Goal: Task Accomplishment & Management: Use online tool/utility

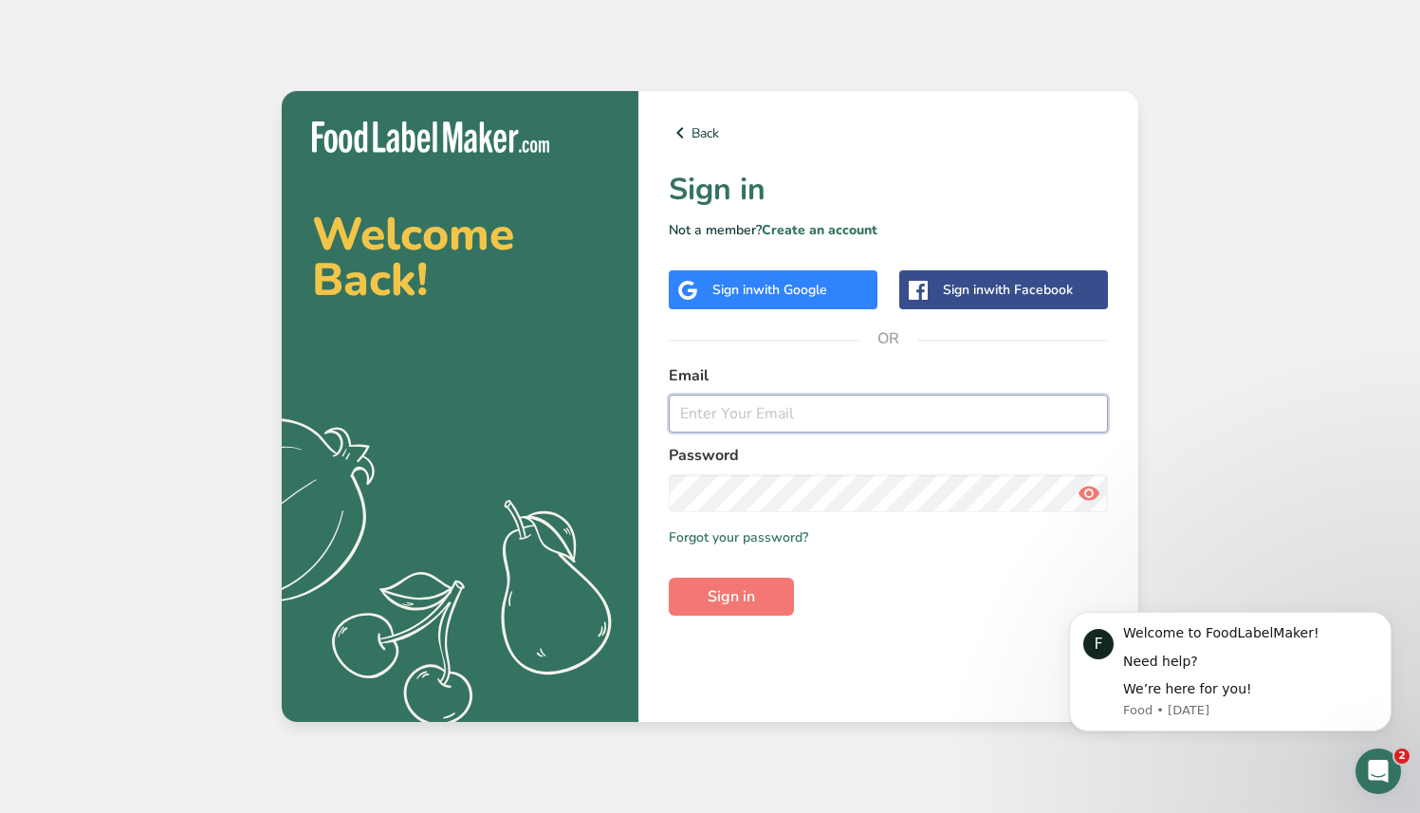
click at [803, 418] on input "email" at bounding box center [888, 414] width 439 height 38
click at [0, 812] on com-1password-button at bounding box center [0, 813] width 0 height 0
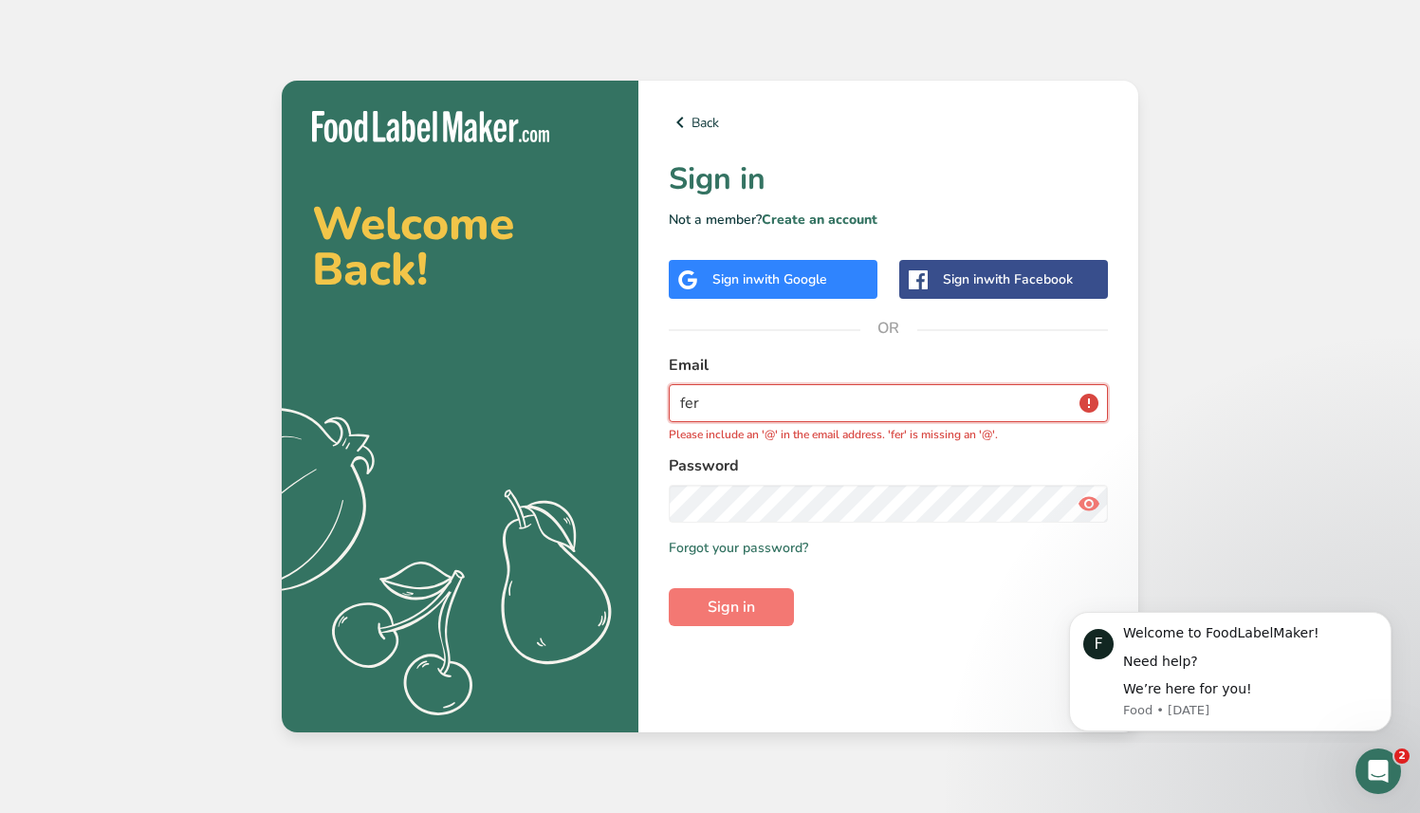
click at [787, 395] on input "fer" at bounding box center [888, 403] width 439 height 38
type input "f"
click at [868, 334] on span "OR" at bounding box center [889, 328] width 57 height 57
click at [798, 405] on input "email" at bounding box center [888, 403] width 439 height 38
type input "[PERSON_NAME][EMAIL_ADDRESS][PERSON_NAME][DOMAIN_NAME]"
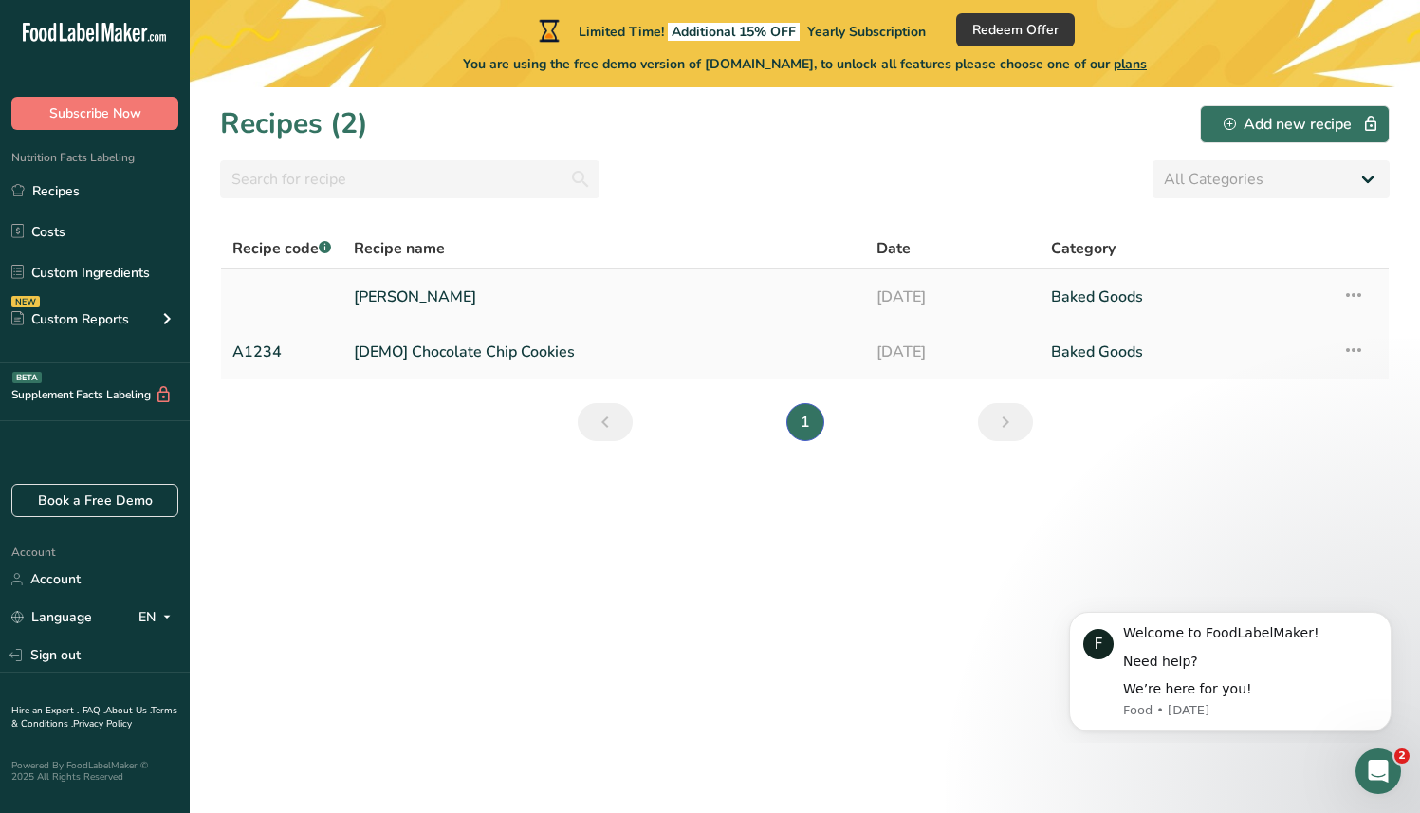
click at [419, 288] on link "[PERSON_NAME]" at bounding box center [604, 297] width 500 height 40
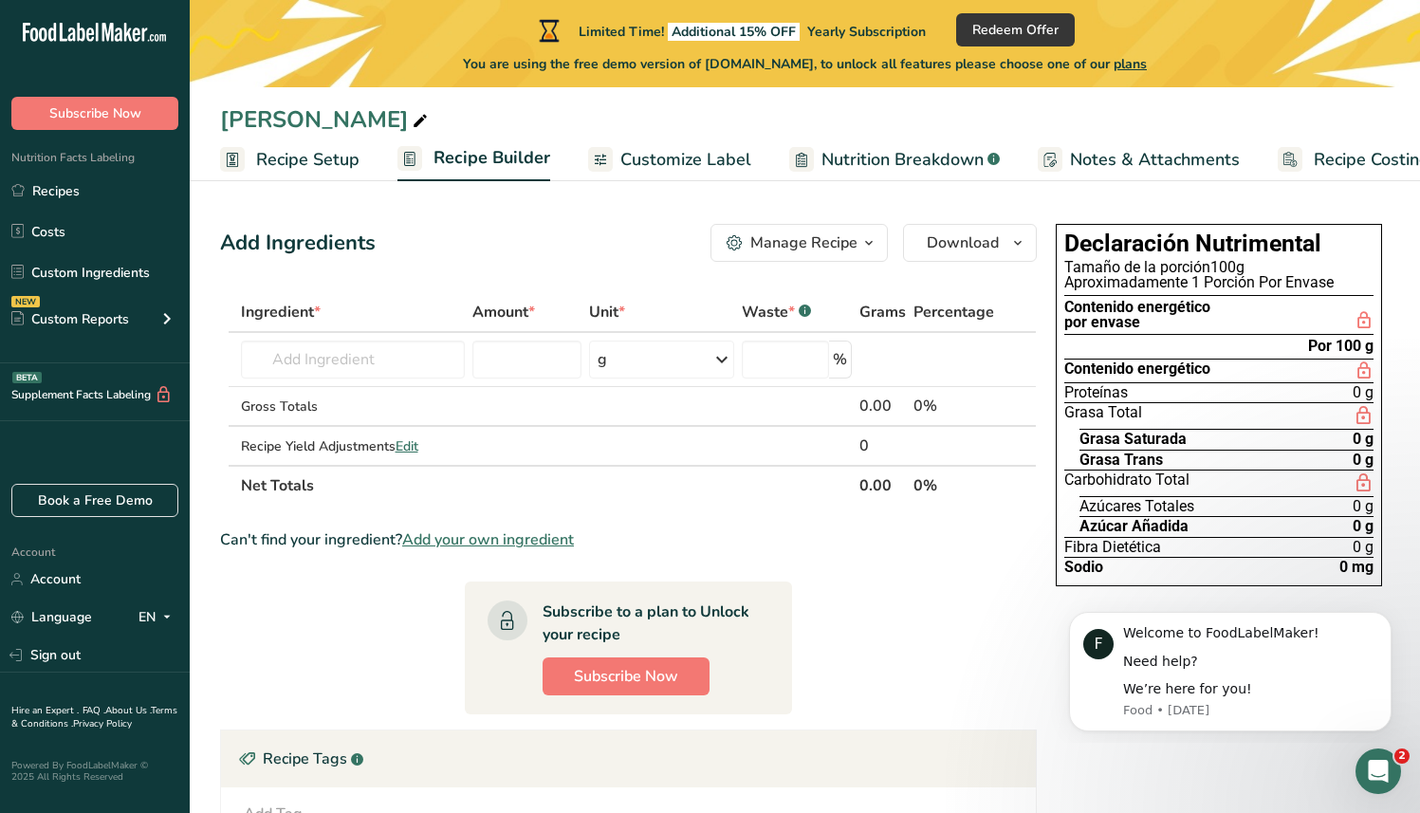
click at [339, 159] on span "Recipe Setup" at bounding box center [307, 160] width 103 height 26
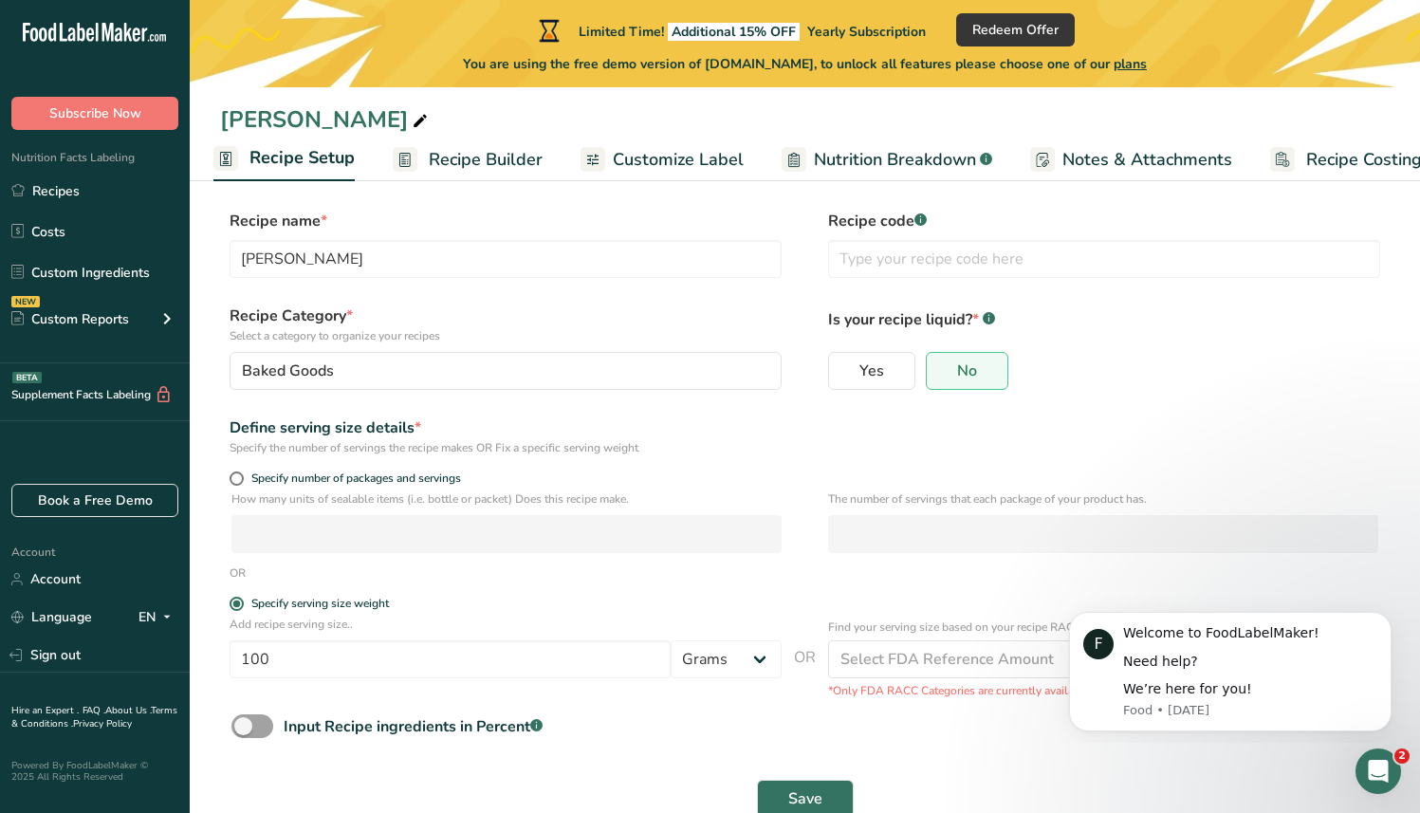
scroll to position [61, 0]
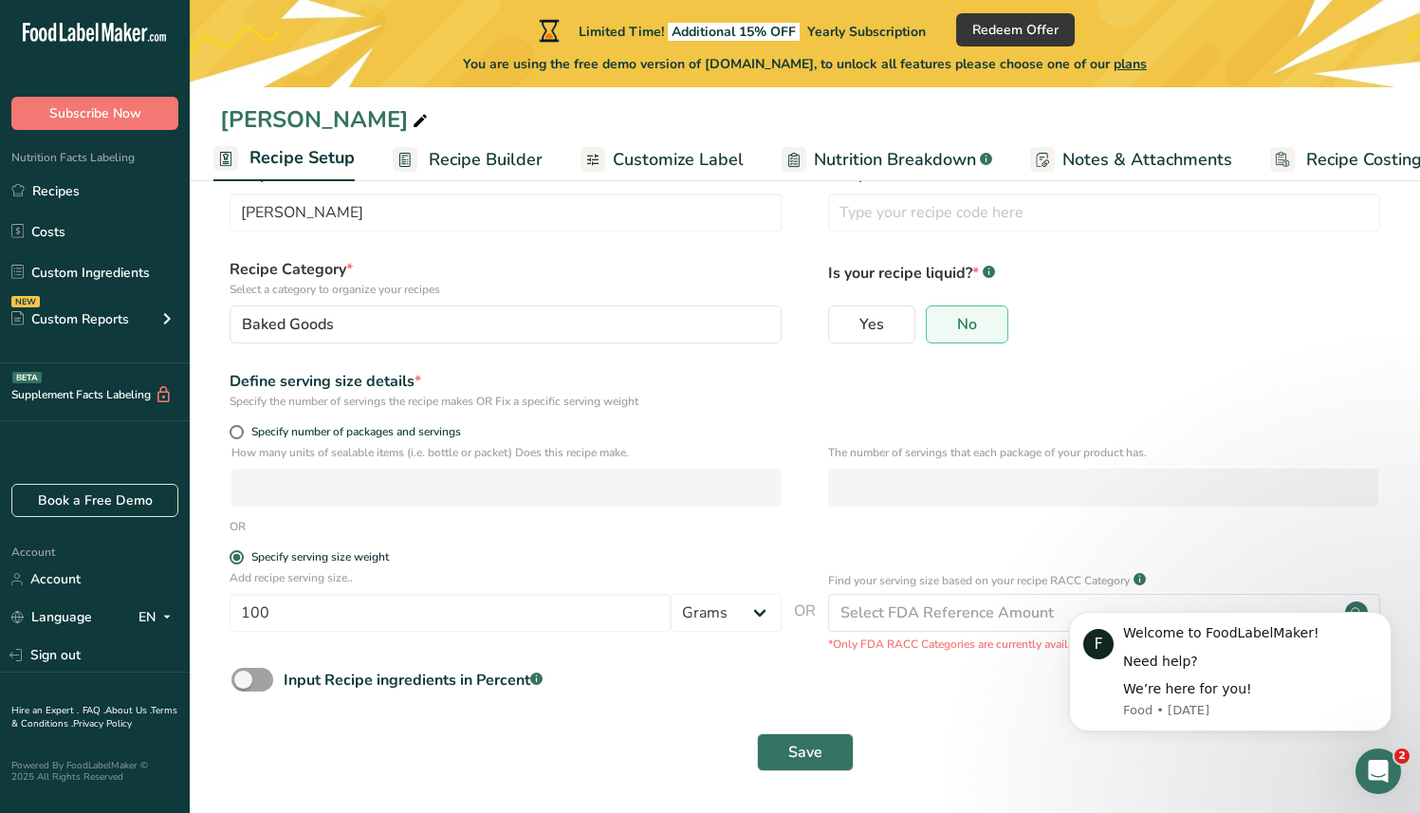
click at [696, 158] on span "Customize Label" at bounding box center [678, 160] width 131 height 26
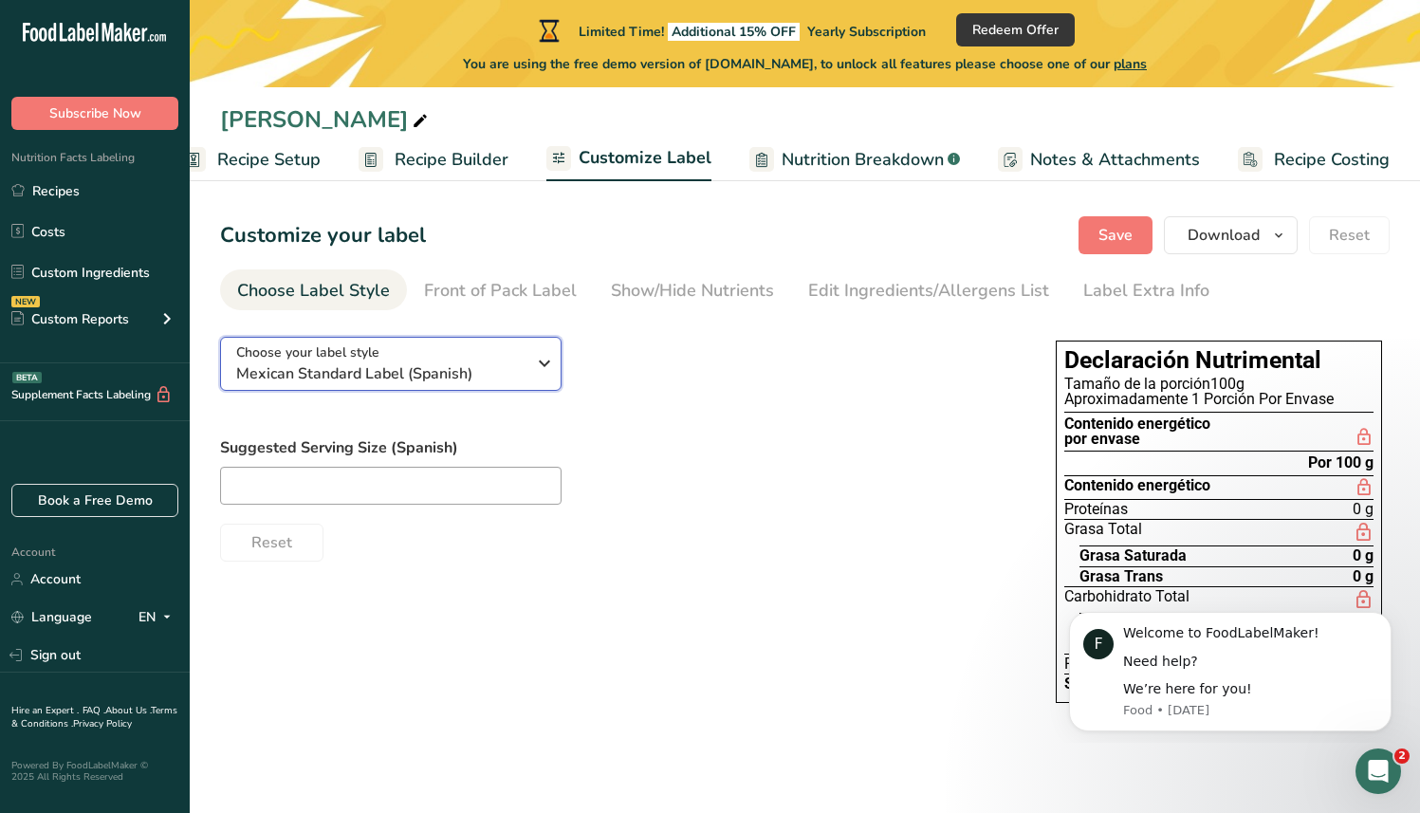
click at [446, 352] on div "Choose your label style Mexican Standard Label (Spanish)" at bounding box center [380, 364] width 289 height 43
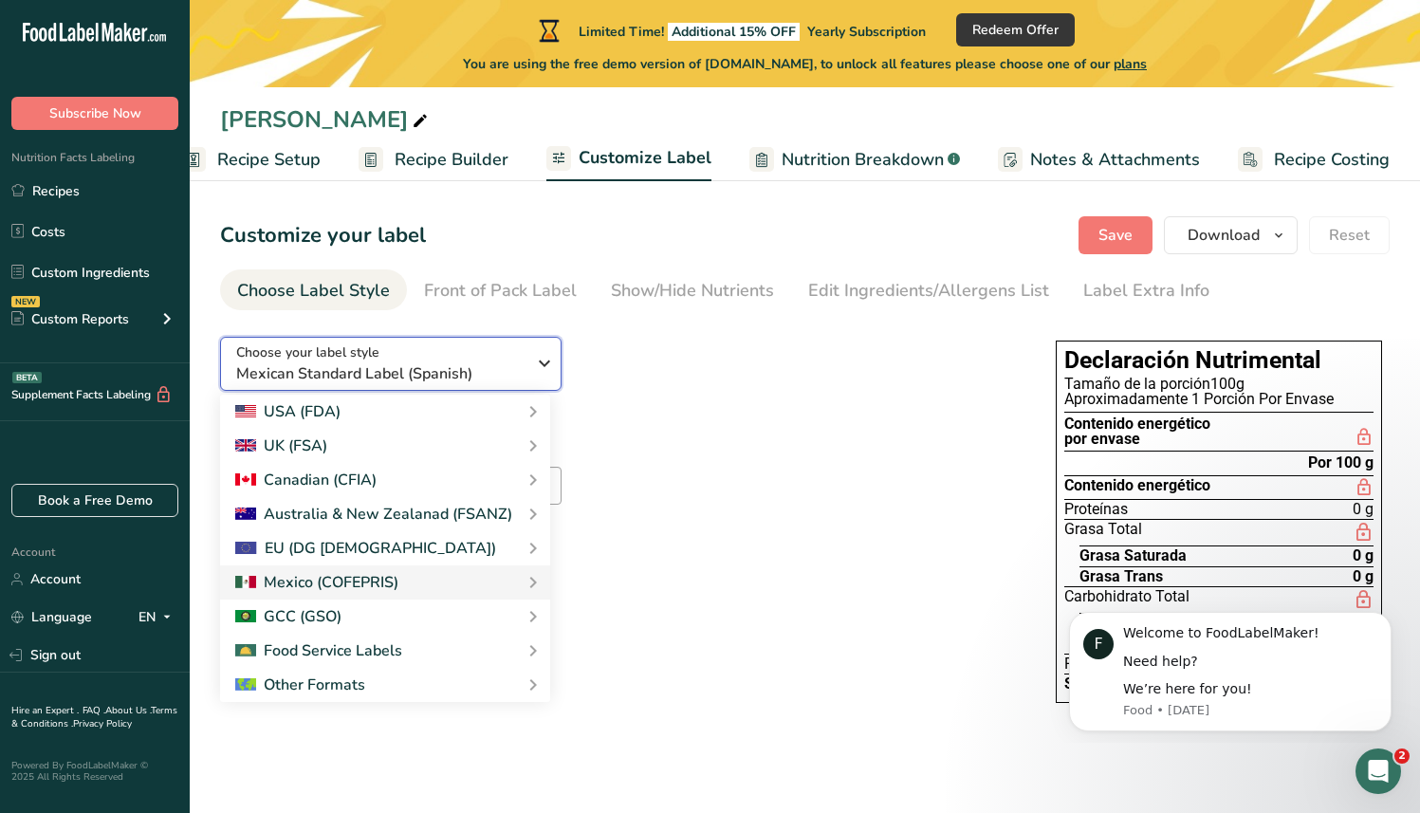
click at [446, 352] on div "Choose your label style Mexican Standard Label (Spanish)" at bounding box center [380, 364] width 289 height 43
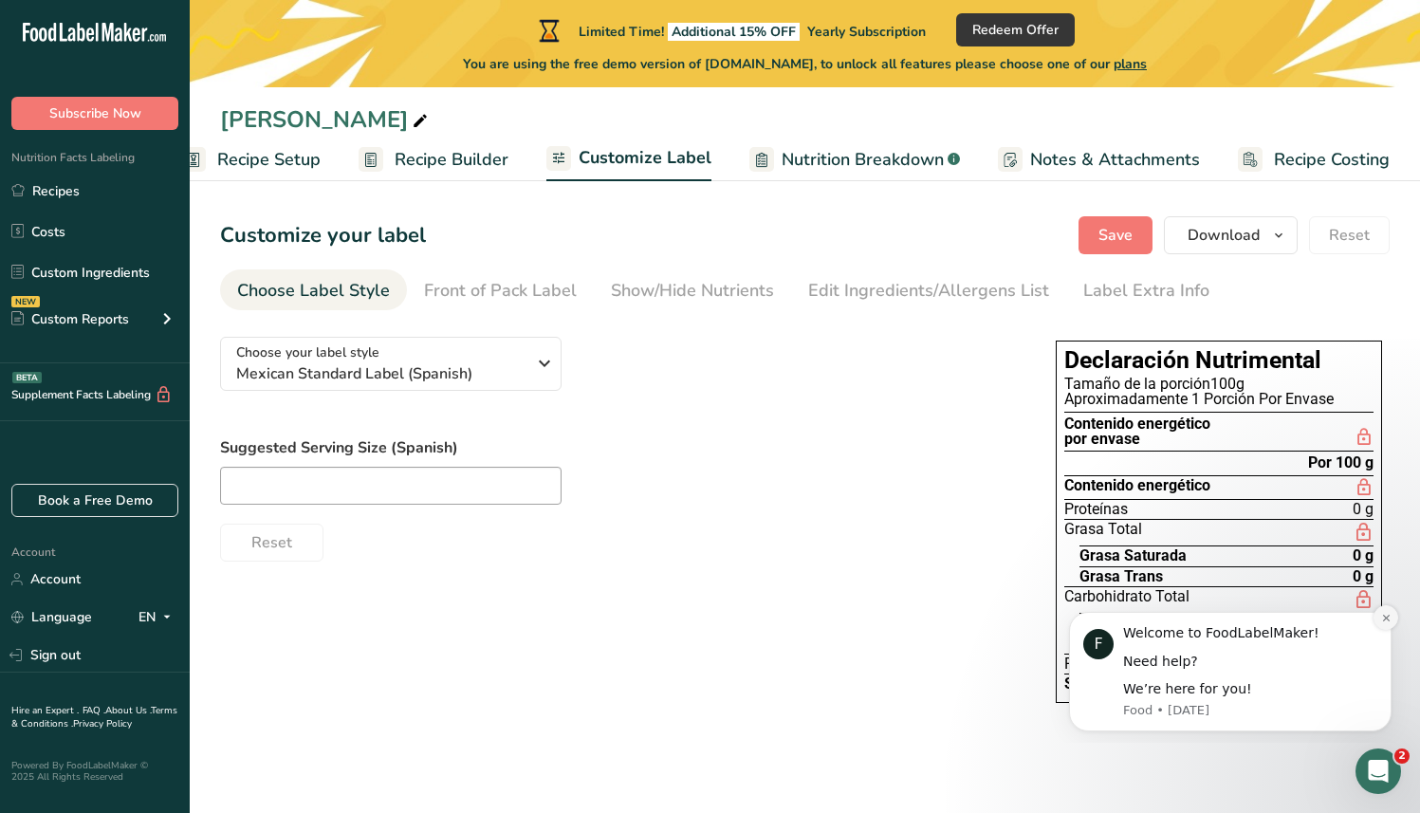
click at [1384, 620] on icon "Dismiss notification" at bounding box center [1387, 618] width 10 height 10
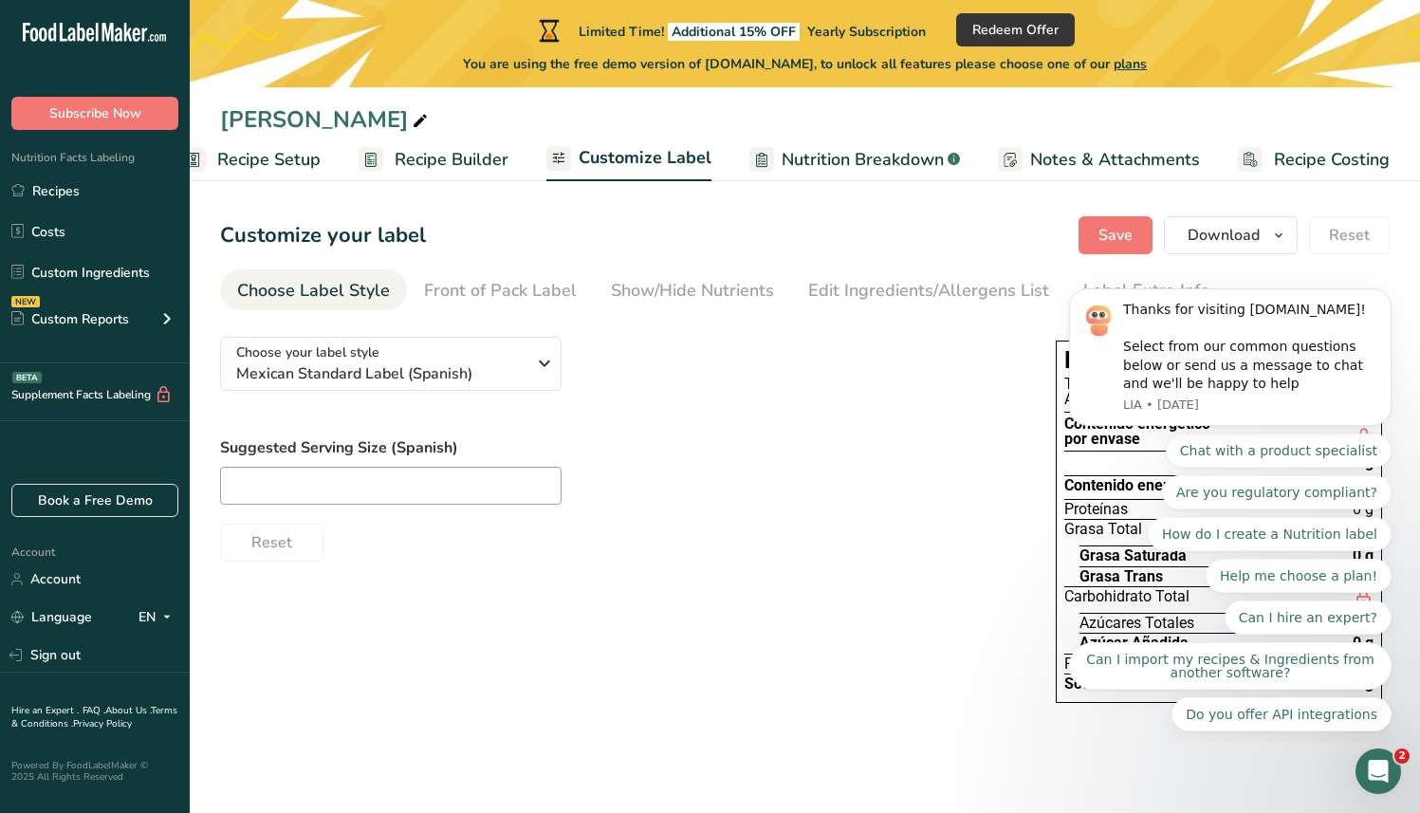
click at [1396, 292] on body "Thanks for visiting [DOMAIN_NAME]! Select from our common questions below or se…" at bounding box center [1231, 507] width 364 height 456
click at [1382, 298] on icon "Dismiss notification" at bounding box center [1387, 293] width 10 height 10
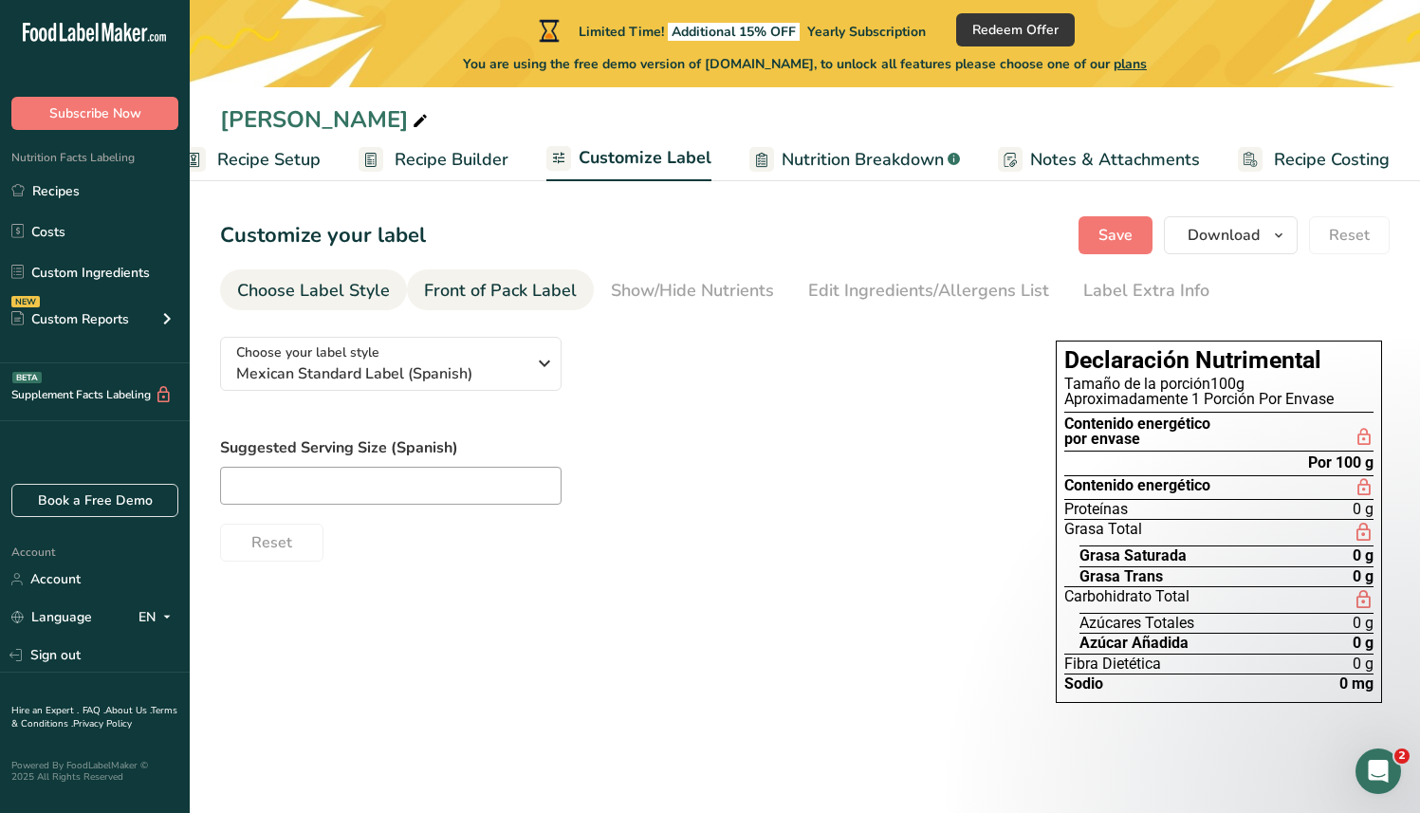
click at [470, 286] on div "Front of Pack Label" at bounding box center [500, 291] width 153 height 26
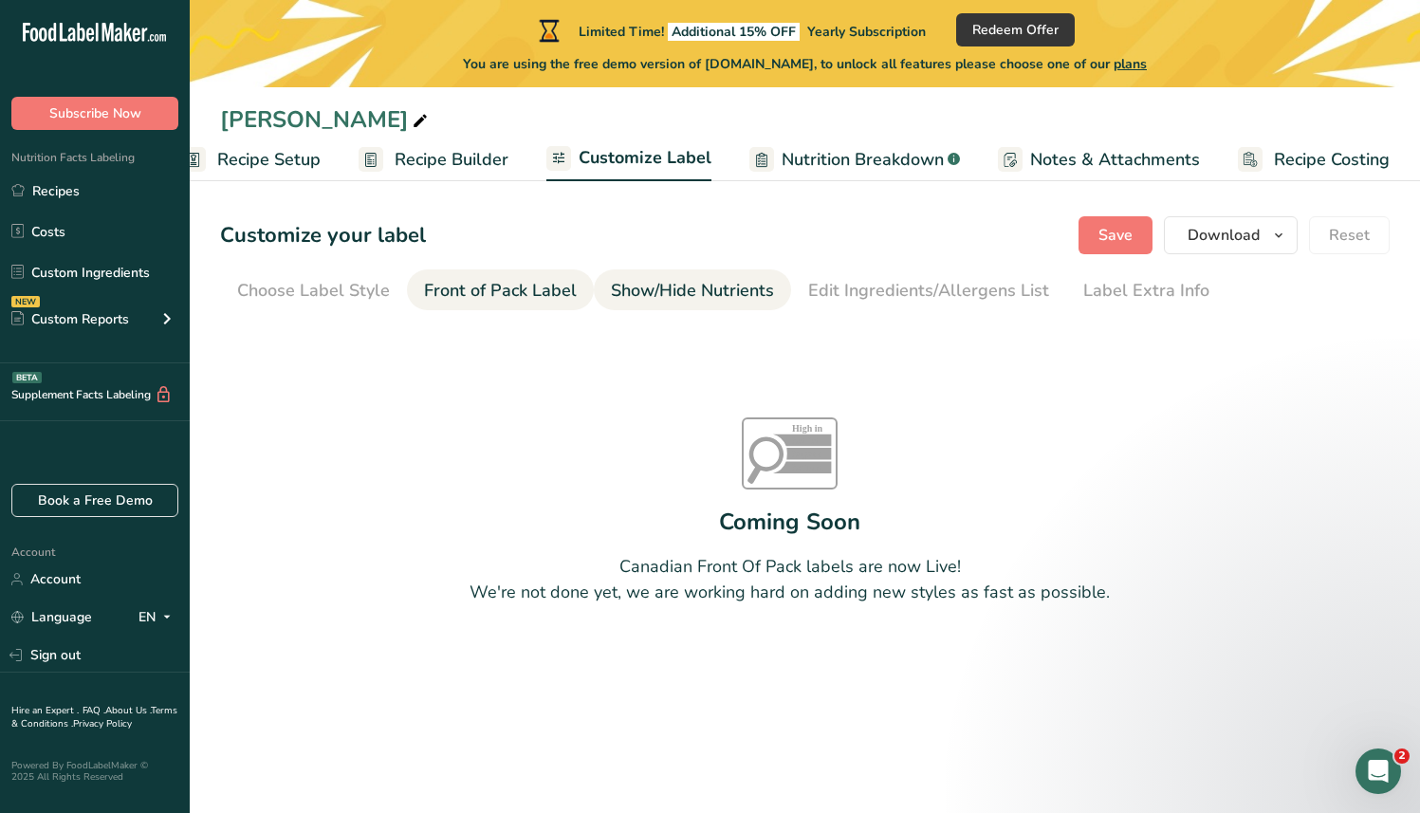
click at [721, 293] on div "Show/Hide Nutrients" at bounding box center [692, 291] width 163 height 26
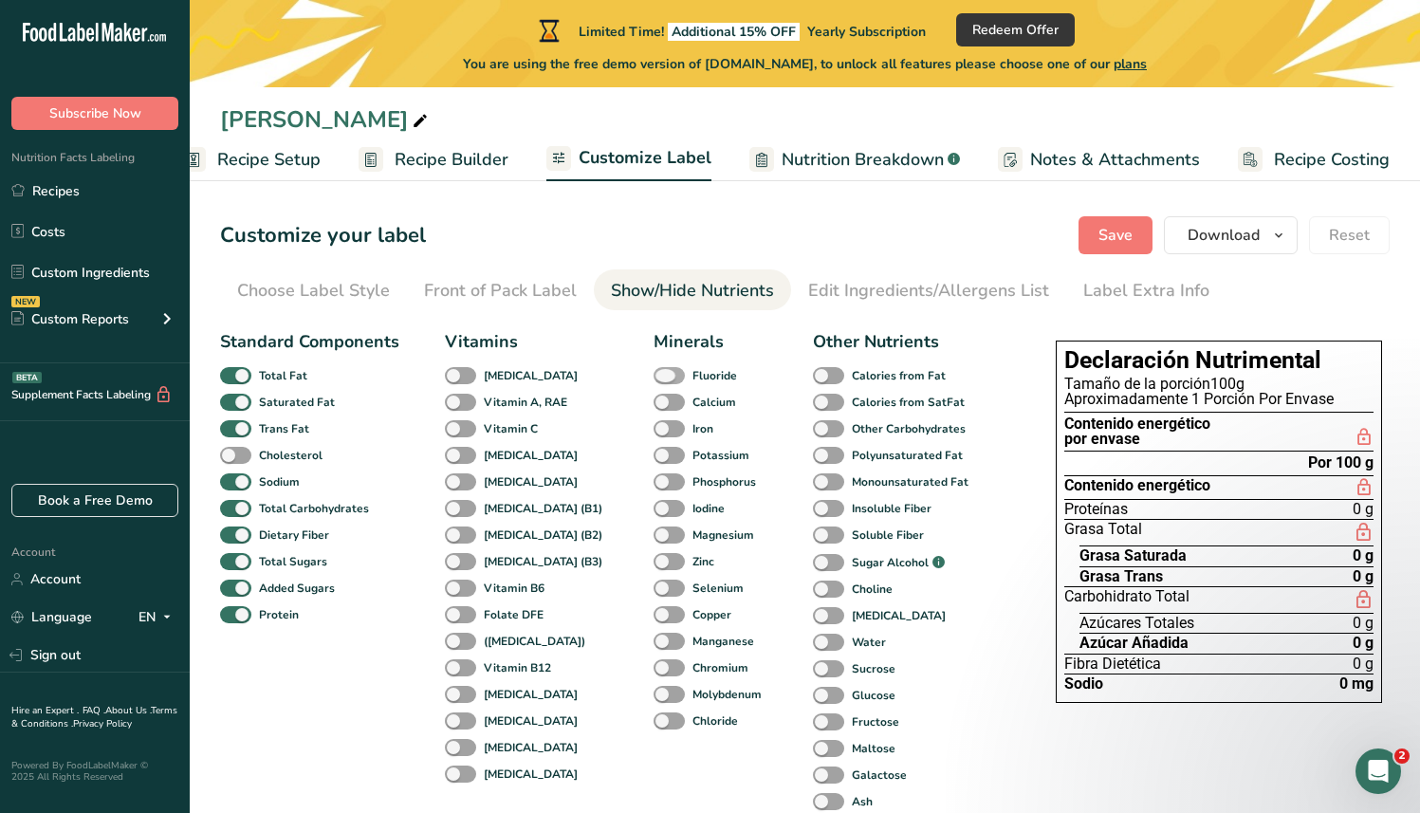
click at [654, 375] on span at bounding box center [669, 376] width 31 height 18
click at [654, 375] on input "Fluoride" at bounding box center [660, 375] width 12 height 12
checkbox input "true"
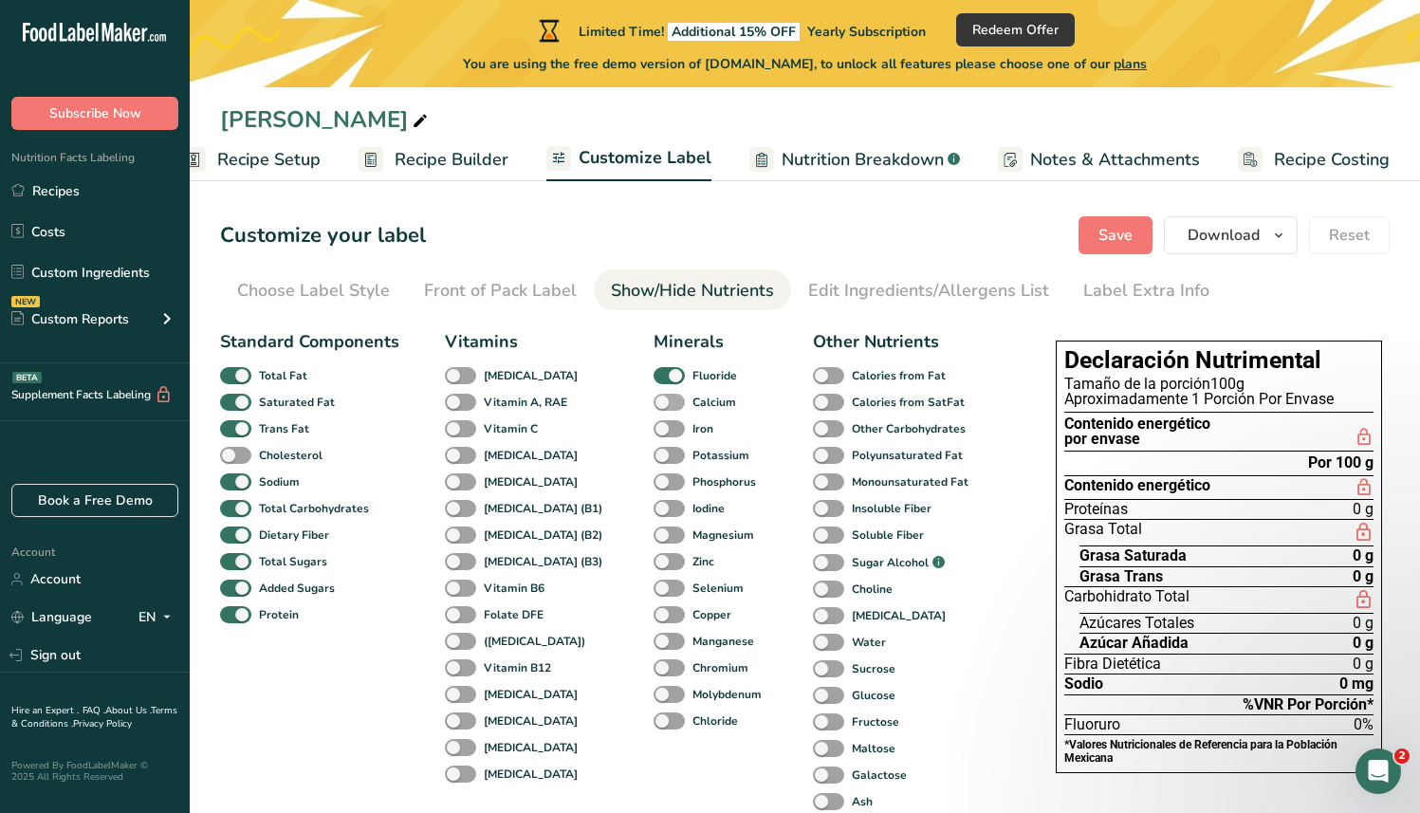
click at [654, 409] on span at bounding box center [669, 403] width 31 height 18
click at [654, 408] on input "Calcium" at bounding box center [660, 402] width 12 height 12
click at [654, 409] on span at bounding box center [669, 403] width 31 height 18
click at [654, 408] on input "Calcium" at bounding box center [660, 402] width 12 height 12
checkbox input "false"
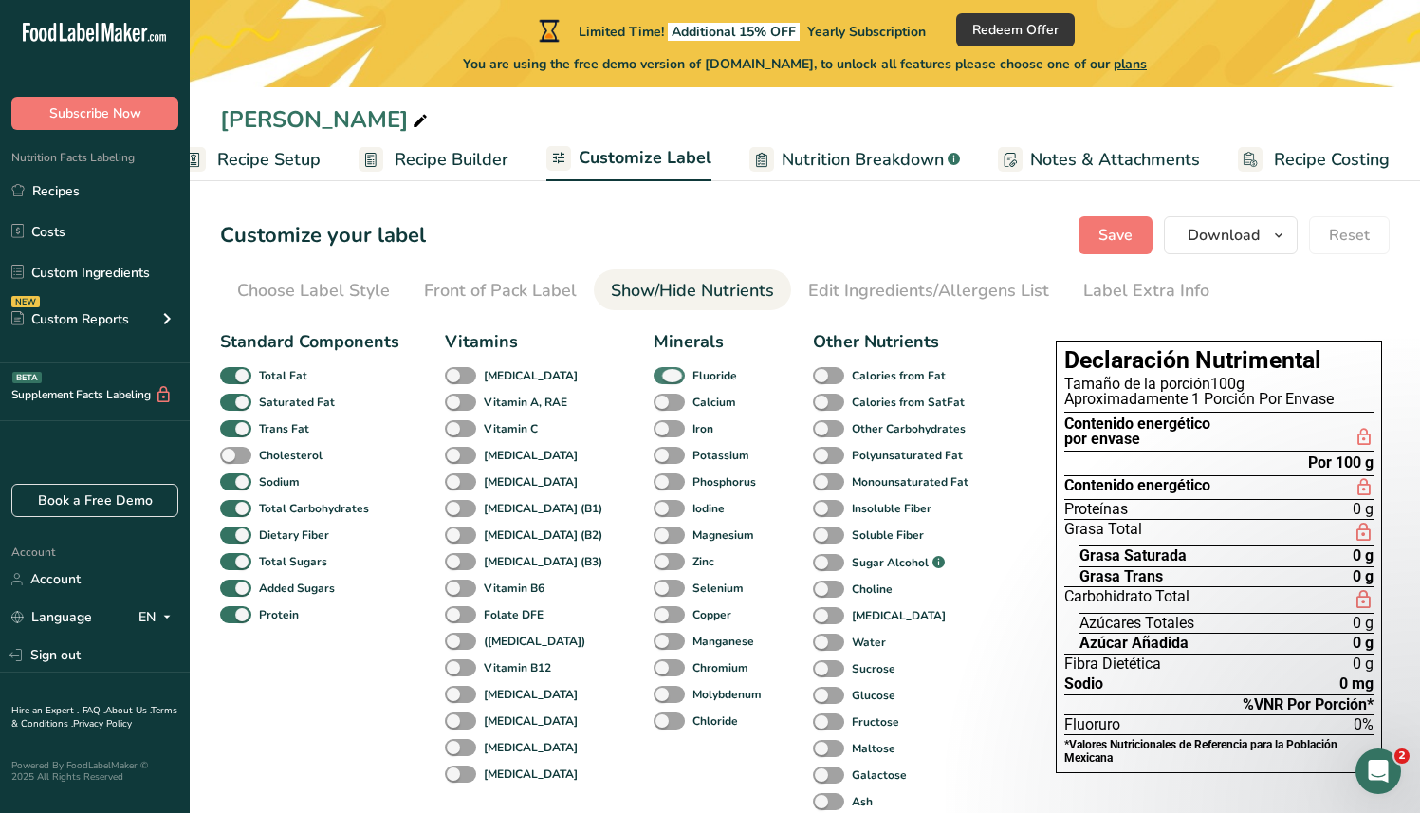
click at [654, 373] on span at bounding box center [669, 376] width 31 height 18
click at [654, 373] on input "Fluoride" at bounding box center [660, 375] width 12 height 12
checkbox input "false"
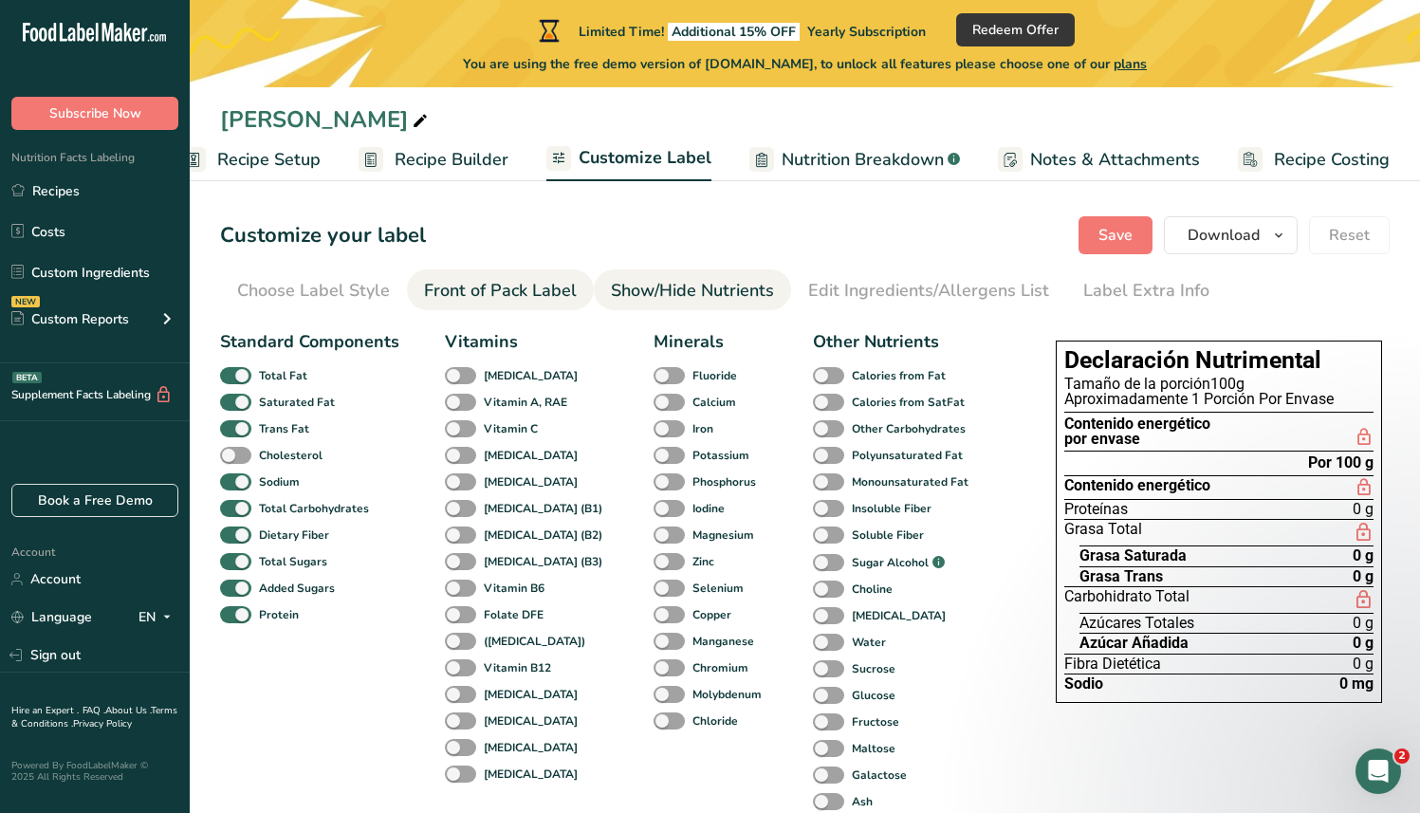
click at [467, 286] on div "Front of Pack Label" at bounding box center [500, 291] width 153 height 26
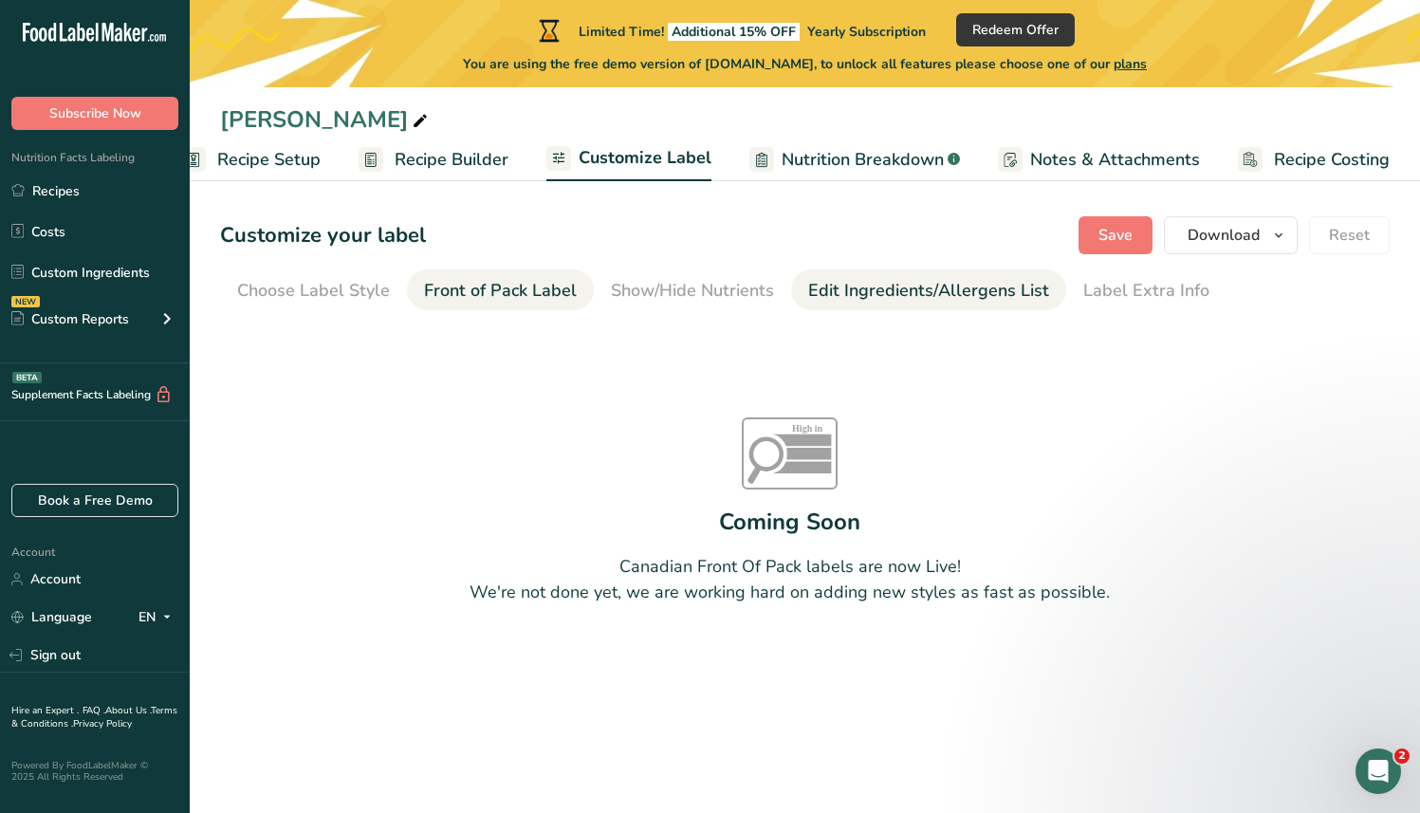
click at [1020, 297] on div "Edit Ingredients/Allergens List" at bounding box center [928, 291] width 241 height 26
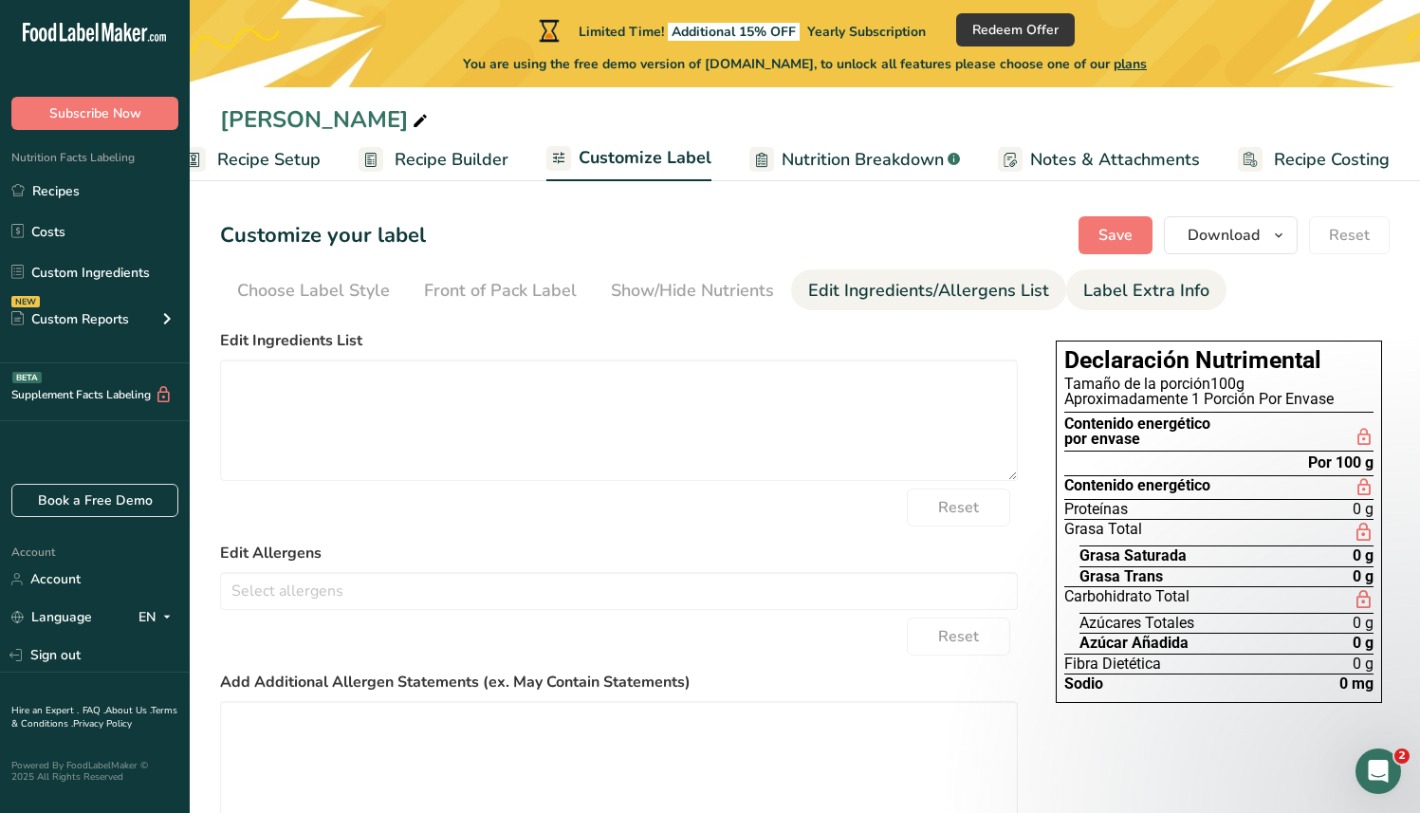
click at [1122, 302] on div "Label Extra Info" at bounding box center [1147, 291] width 126 height 26
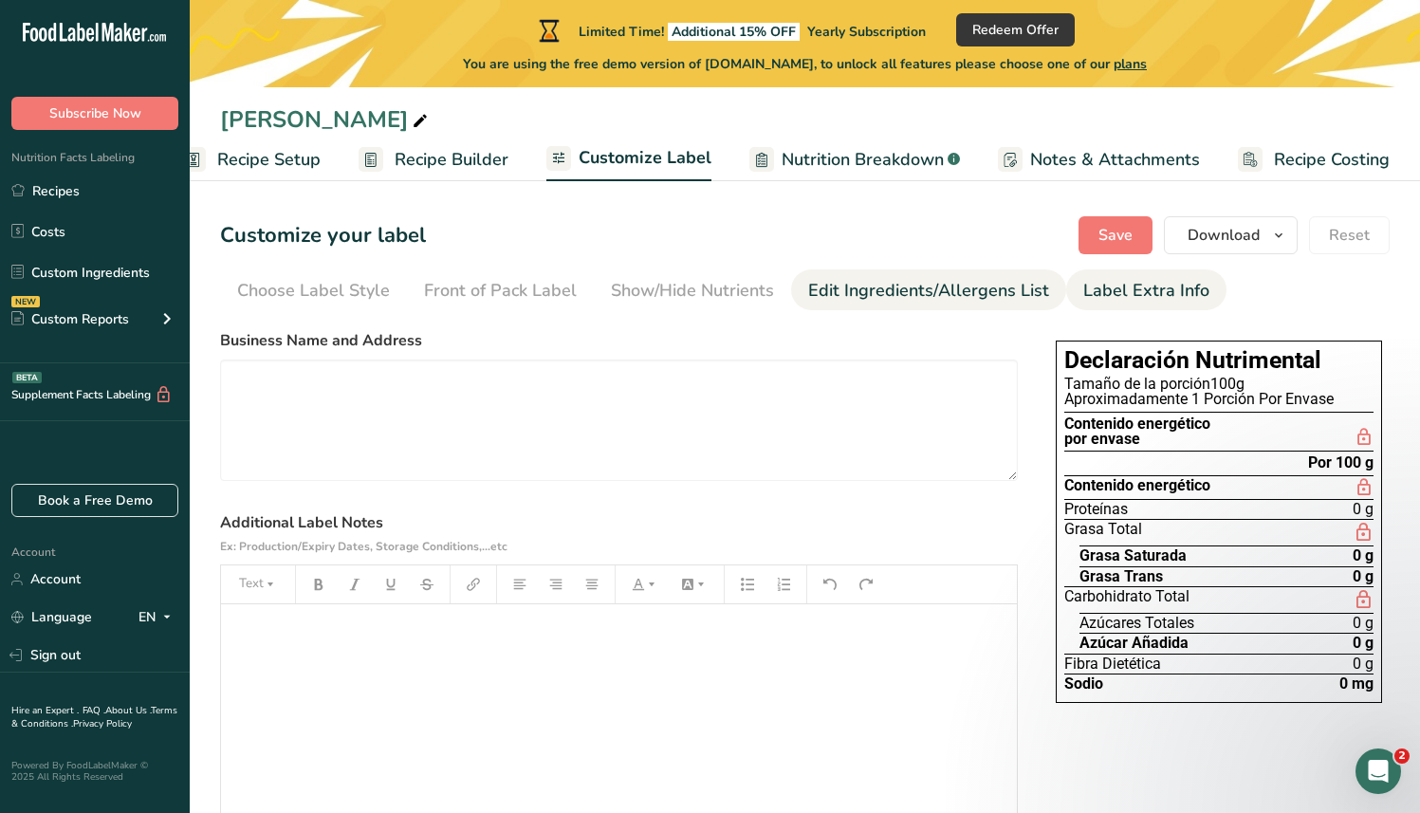
click at [950, 286] on div "Edit Ingredients/Allergens List" at bounding box center [928, 291] width 241 height 26
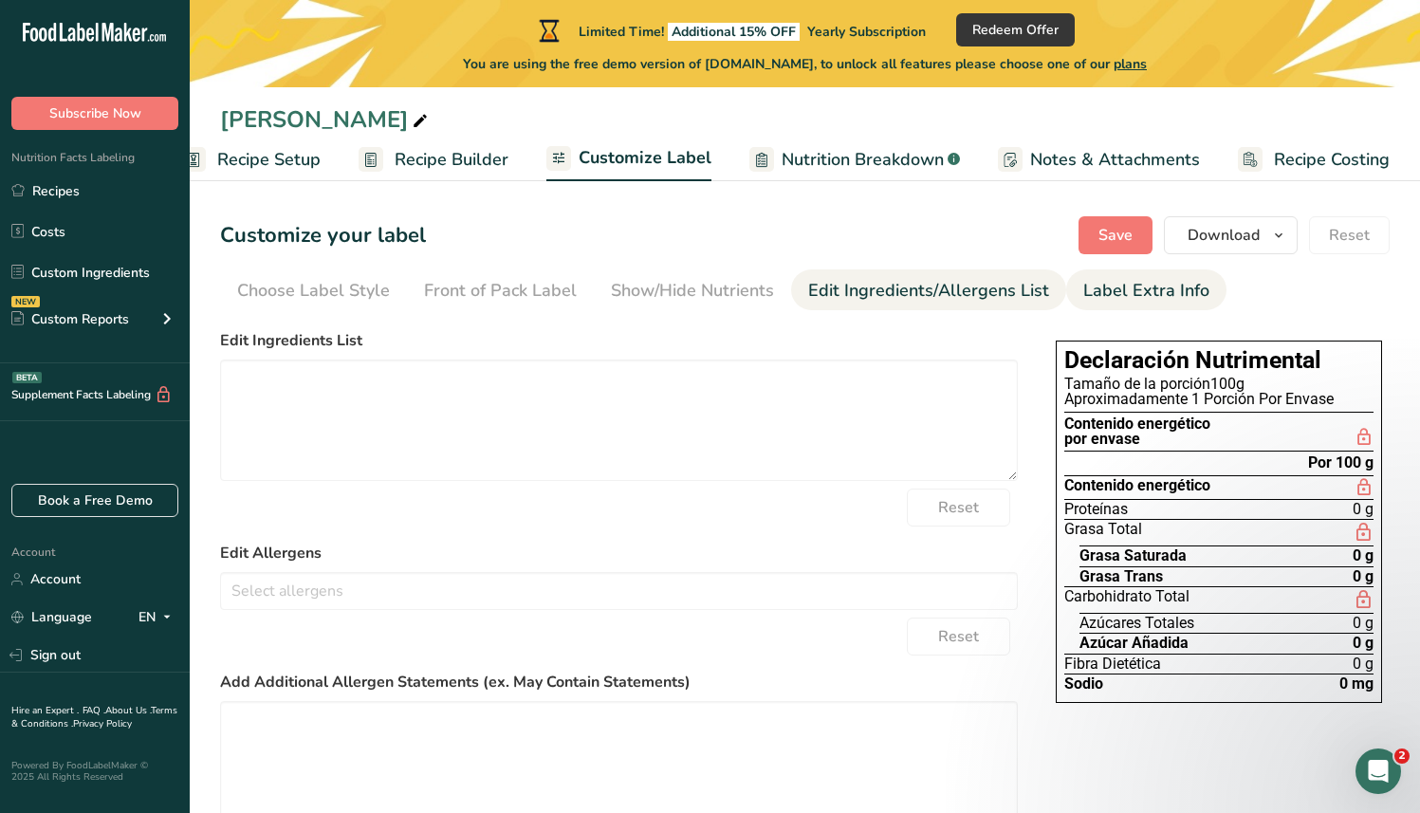
click at [1114, 288] on div "Label Extra Info" at bounding box center [1147, 291] width 126 height 26
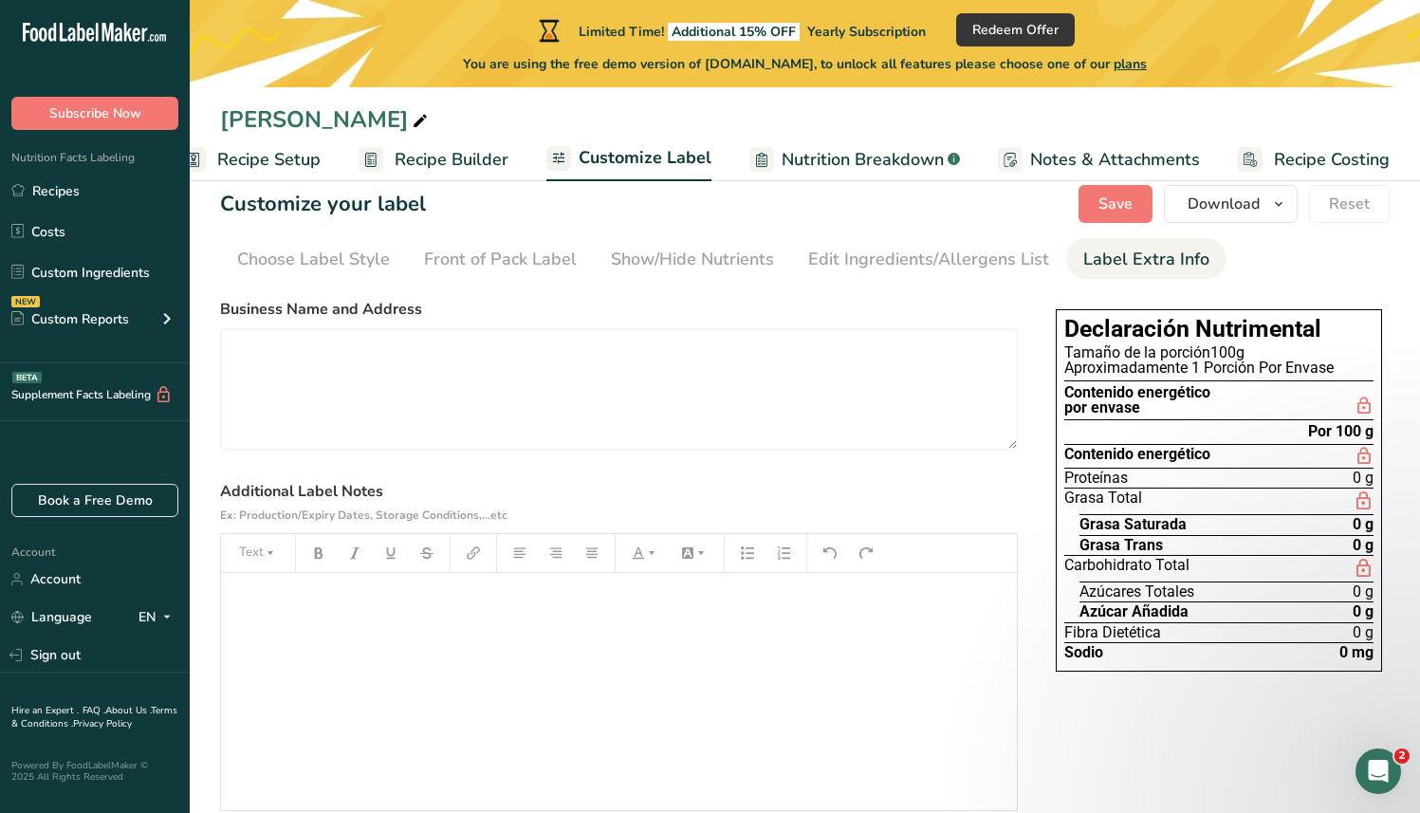
scroll to position [105, 0]
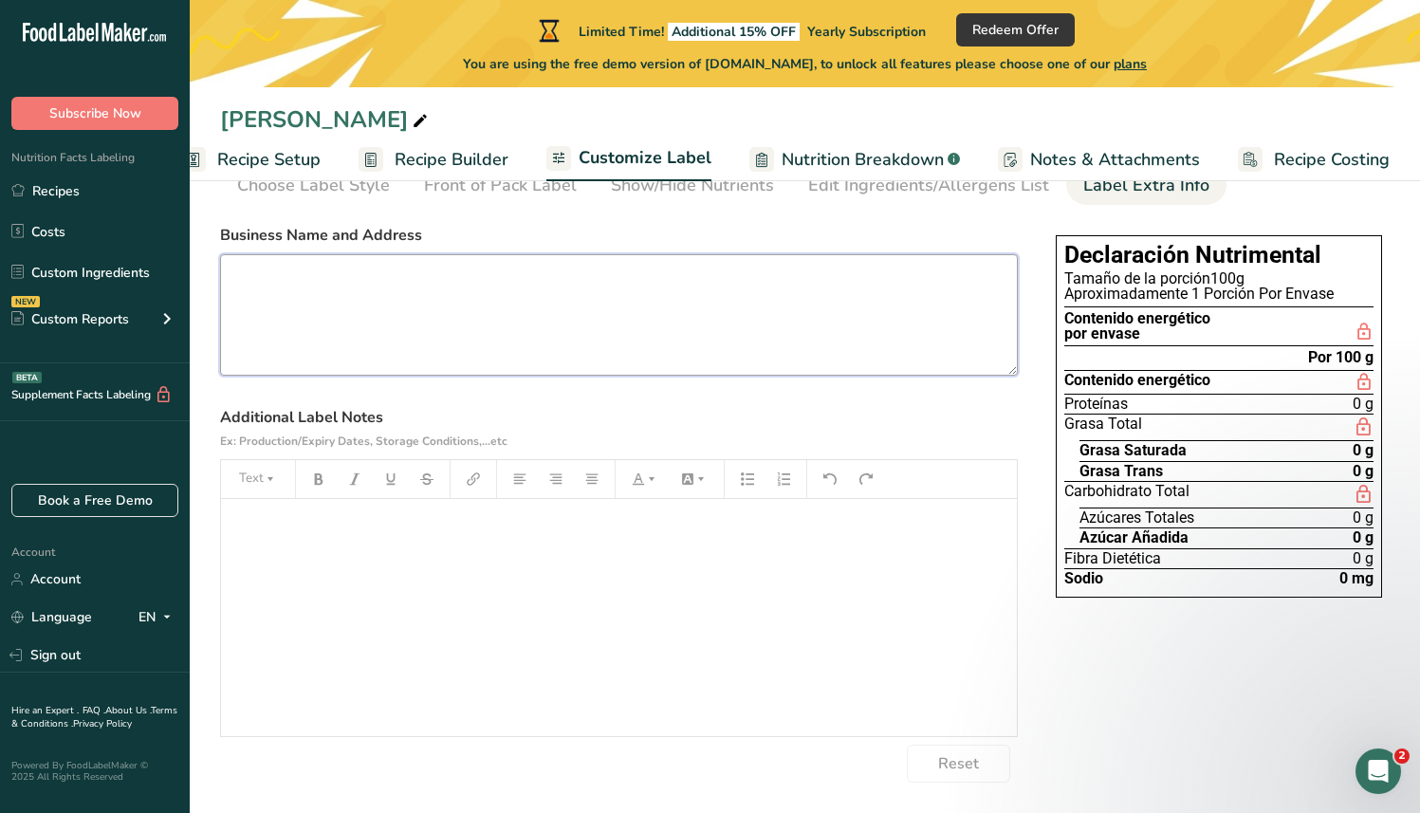
click at [732, 259] on textarea at bounding box center [619, 314] width 798 height 121
type textarea "sss"
click at [534, 559] on div "﻿" at bounding box center [619, 617] width 796 height 237
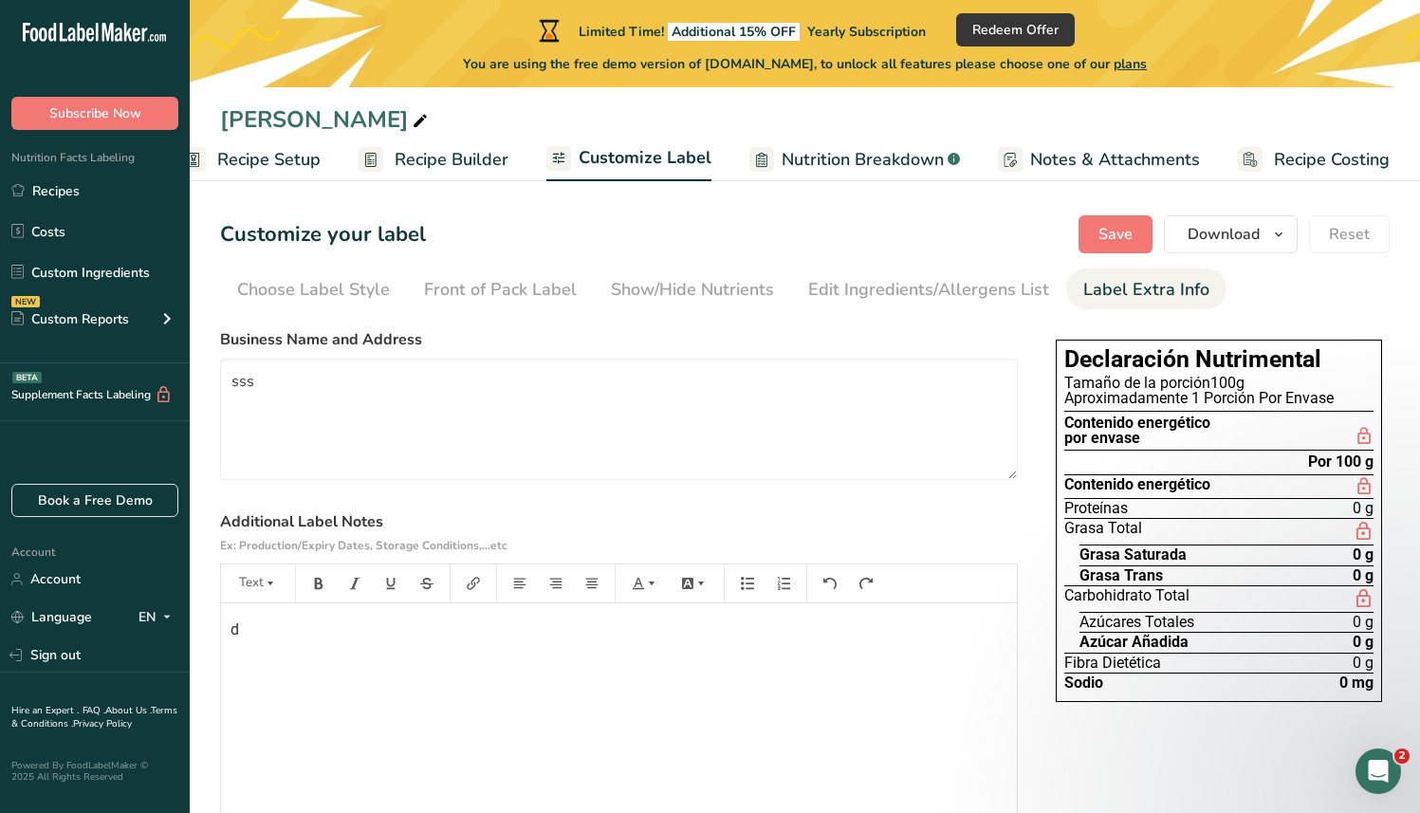
scroll to position [0, 0]
click at [882, 409] on textarea "sss" at bounding box center [619, 420] width 798 height 121
click at [956, 283] on div "Edit Ingredients/Allergens List" at bounding box center [928, 291] width 241 height 26
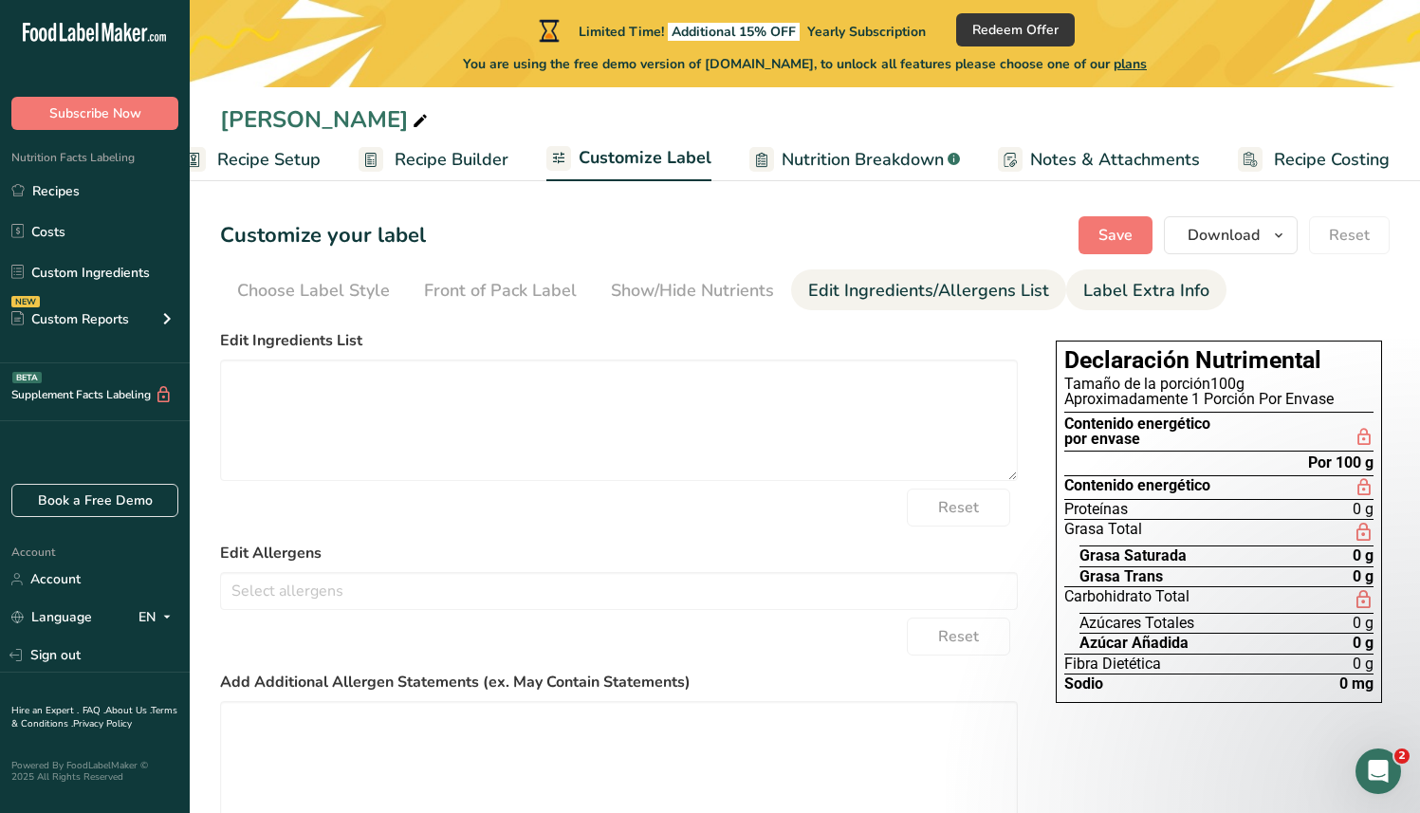
click at [1135, 297] on div "Label Extra Info" at bounding box center [1147, 291] width 126 height 26
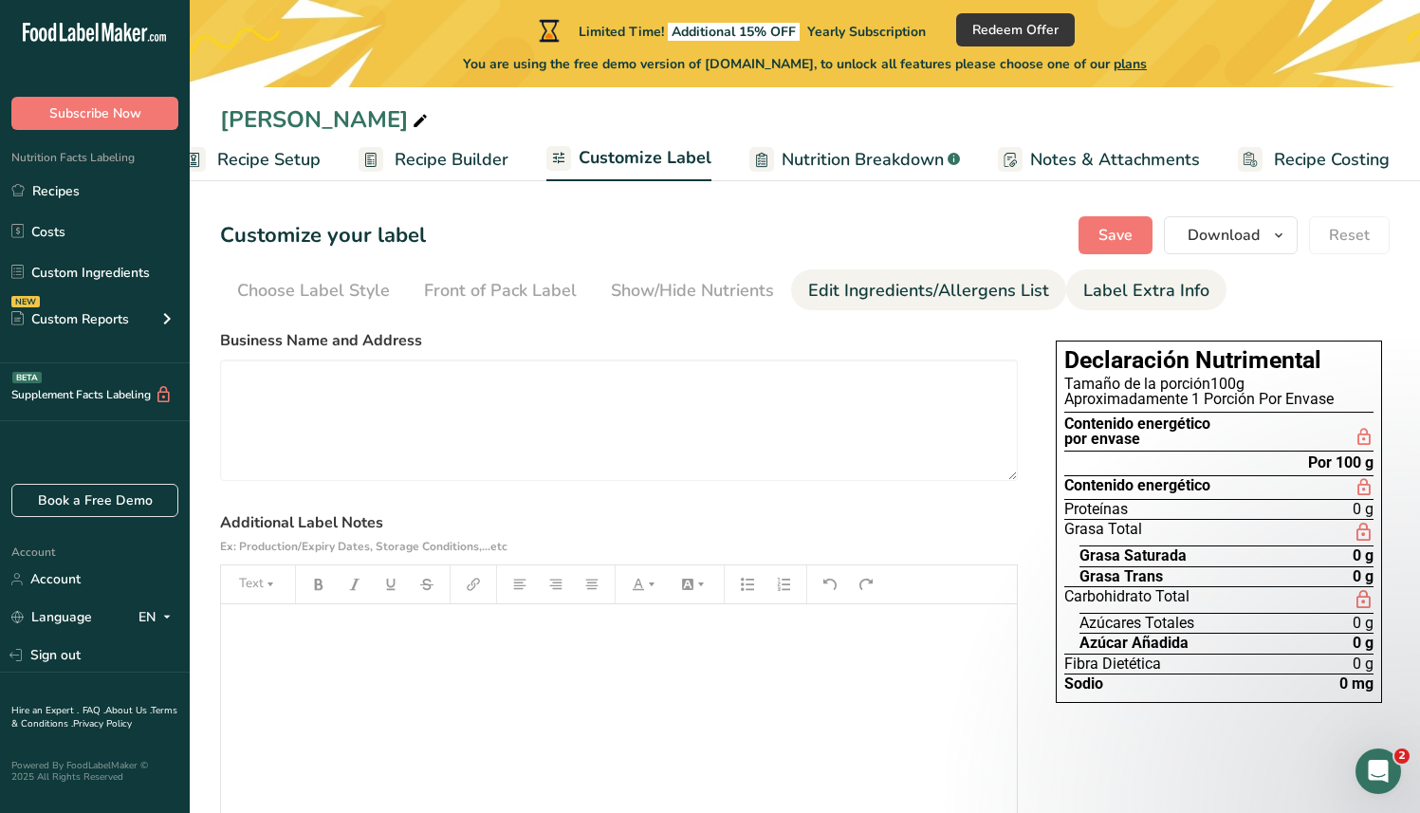
click at [1018, 296] on div "Edit Ingredients/Allergens List" at bounding box center [928, 291] width 241 height 26
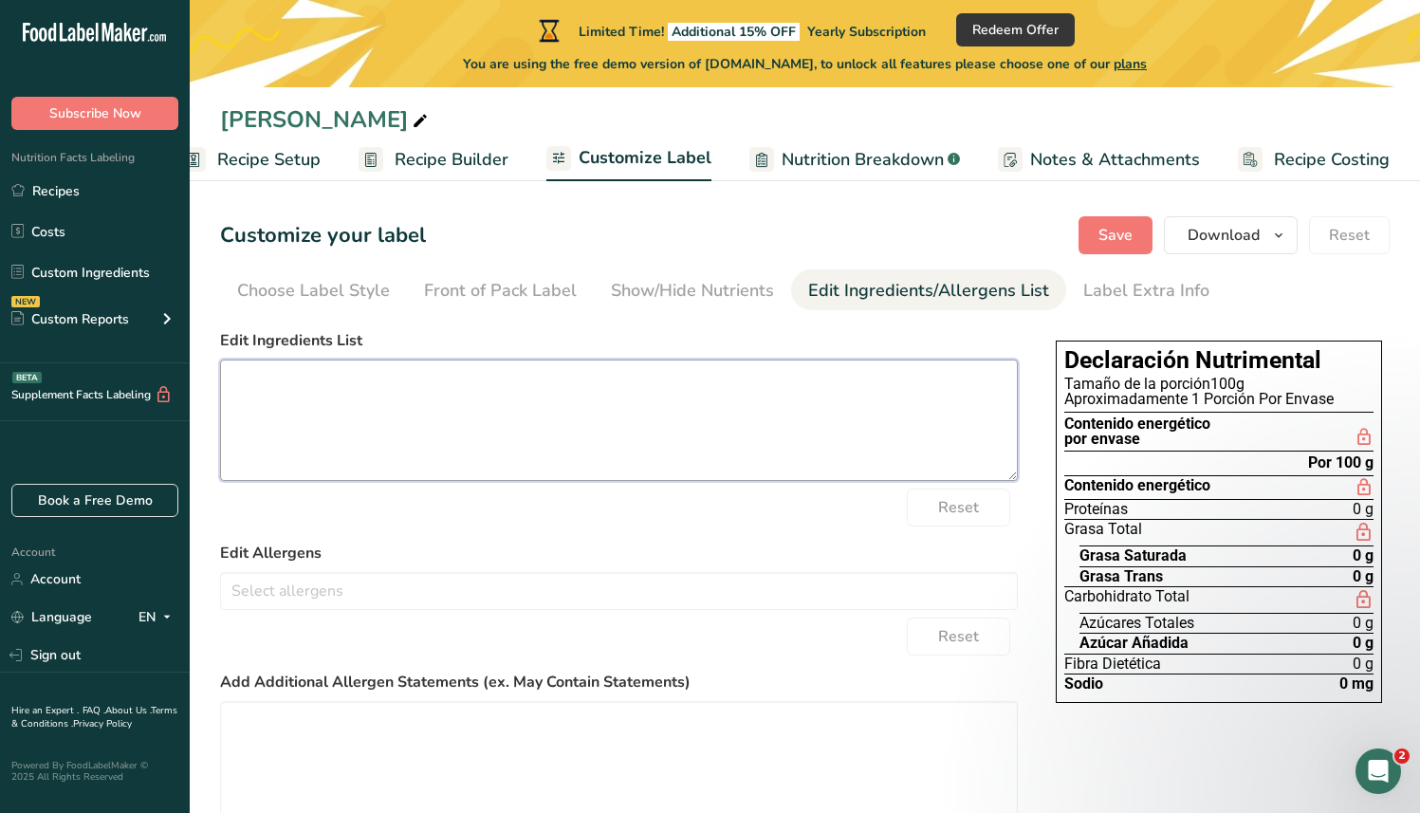
click at [613, 427] on textarea at bounding box center [619, 420] width 798 height 121
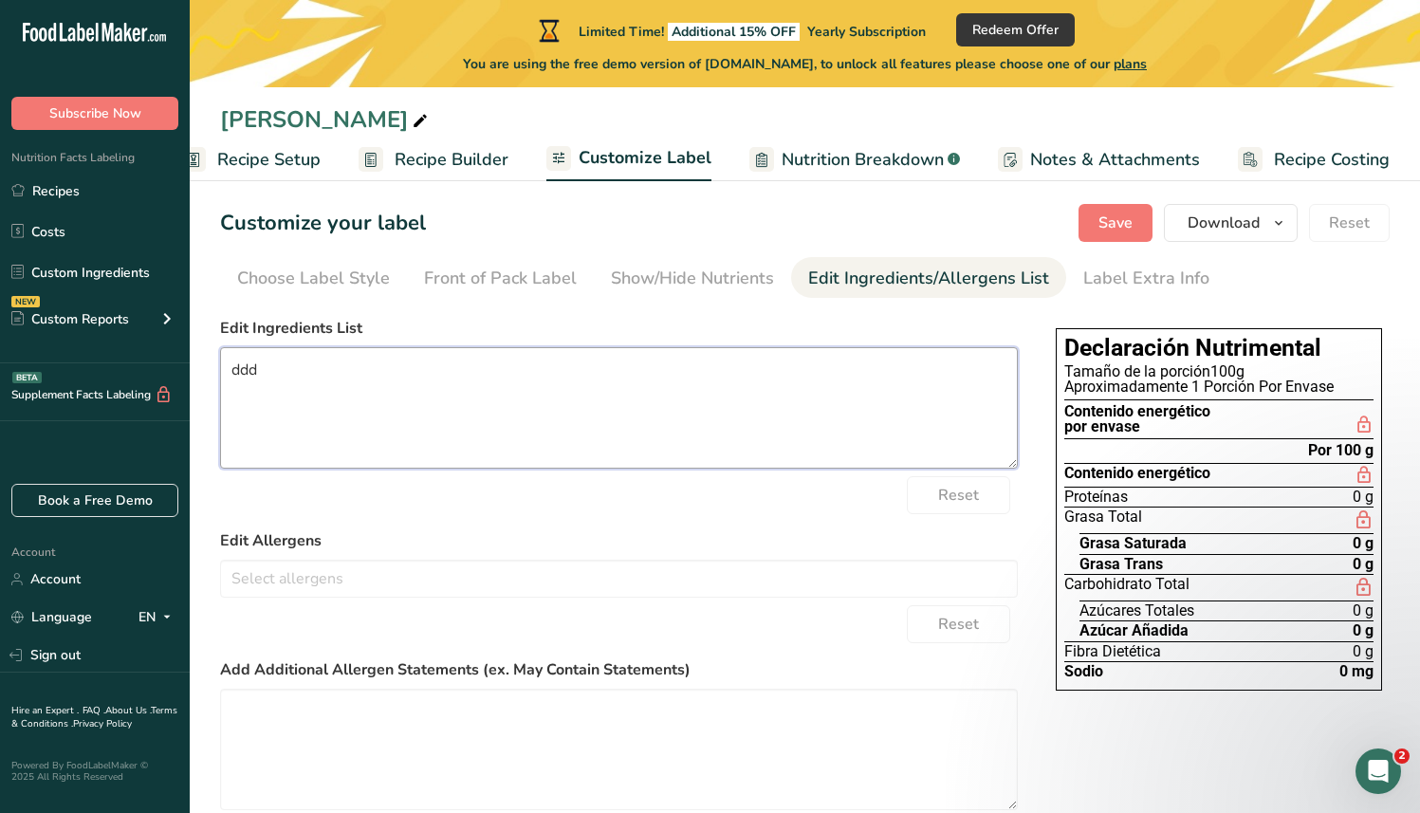
scroll to position [153, 0]
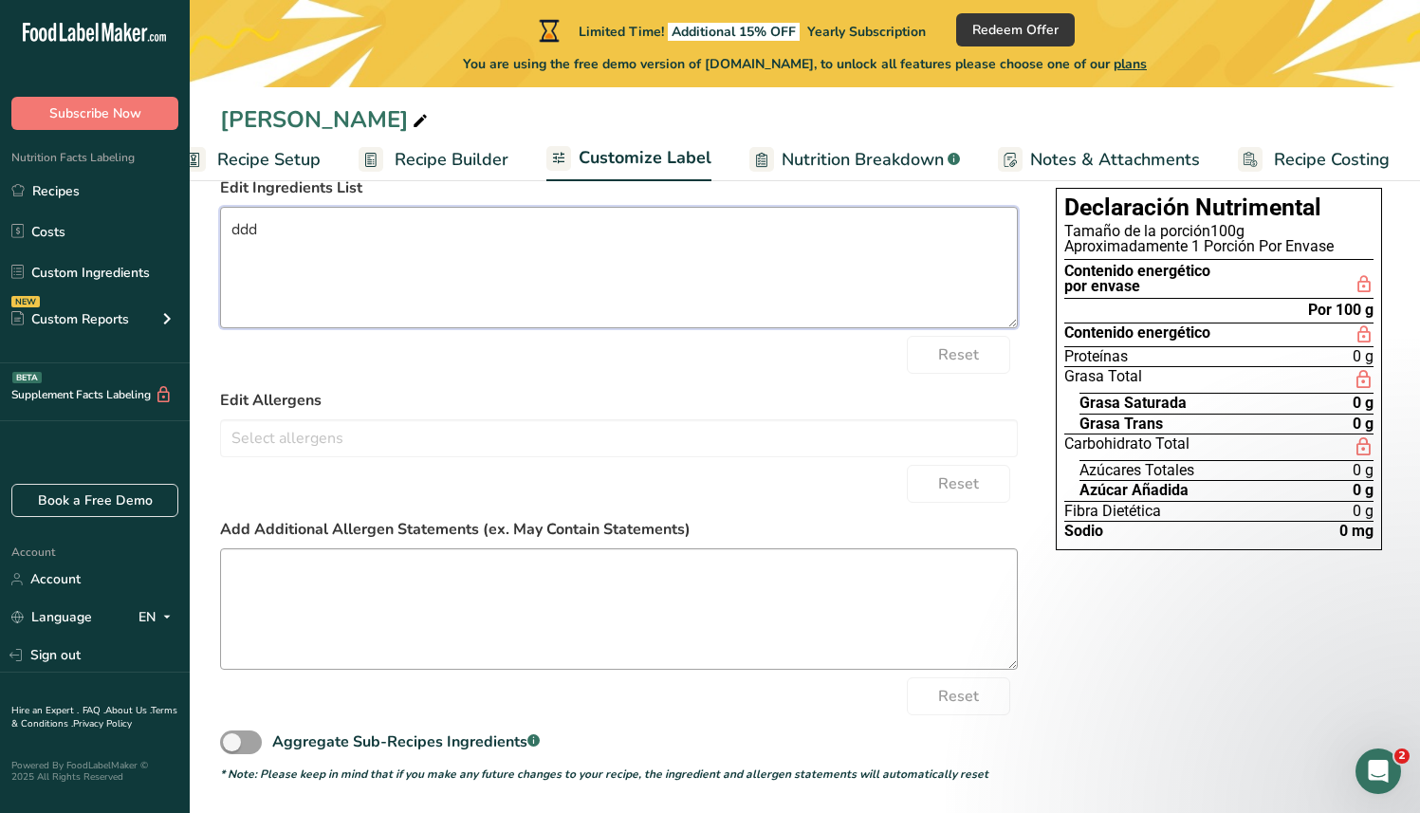
type textarea "ddd"
click at [504, 580] on textarea at bounding box center [619, 608] width 798 height 121
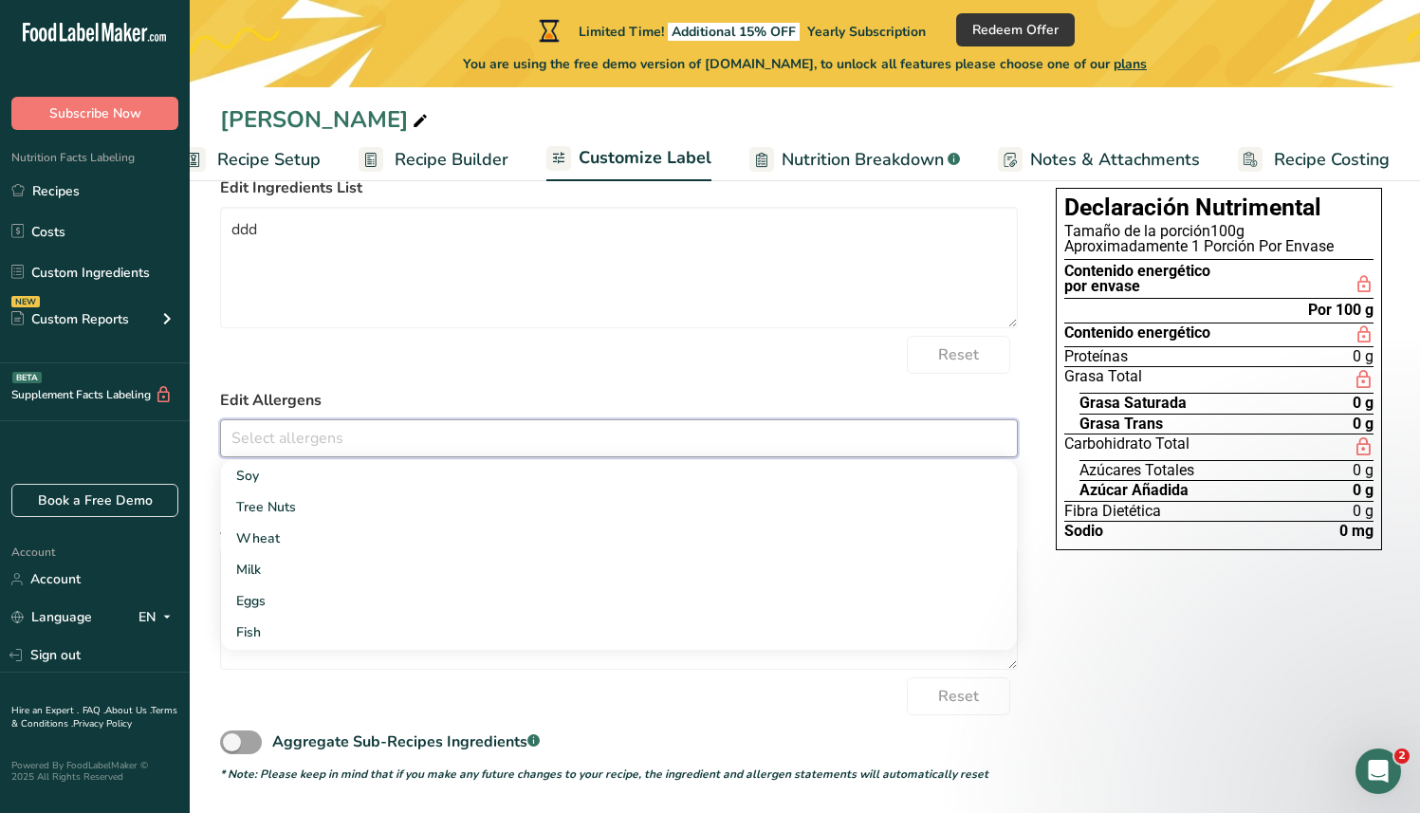
click at [344, 439] on input "text" at bounding box center [619, 437] width 796 height 29
click at [323, 580] on link "Herring" at bounding box center [619, 571] width 796 height 31
click at [1111, 560] on div "Declaración Nutrimental Tamaño de la porción 100g Aproximadamente 1 Porción Por…" at bounding box center [1220, 369] width 342 height 400
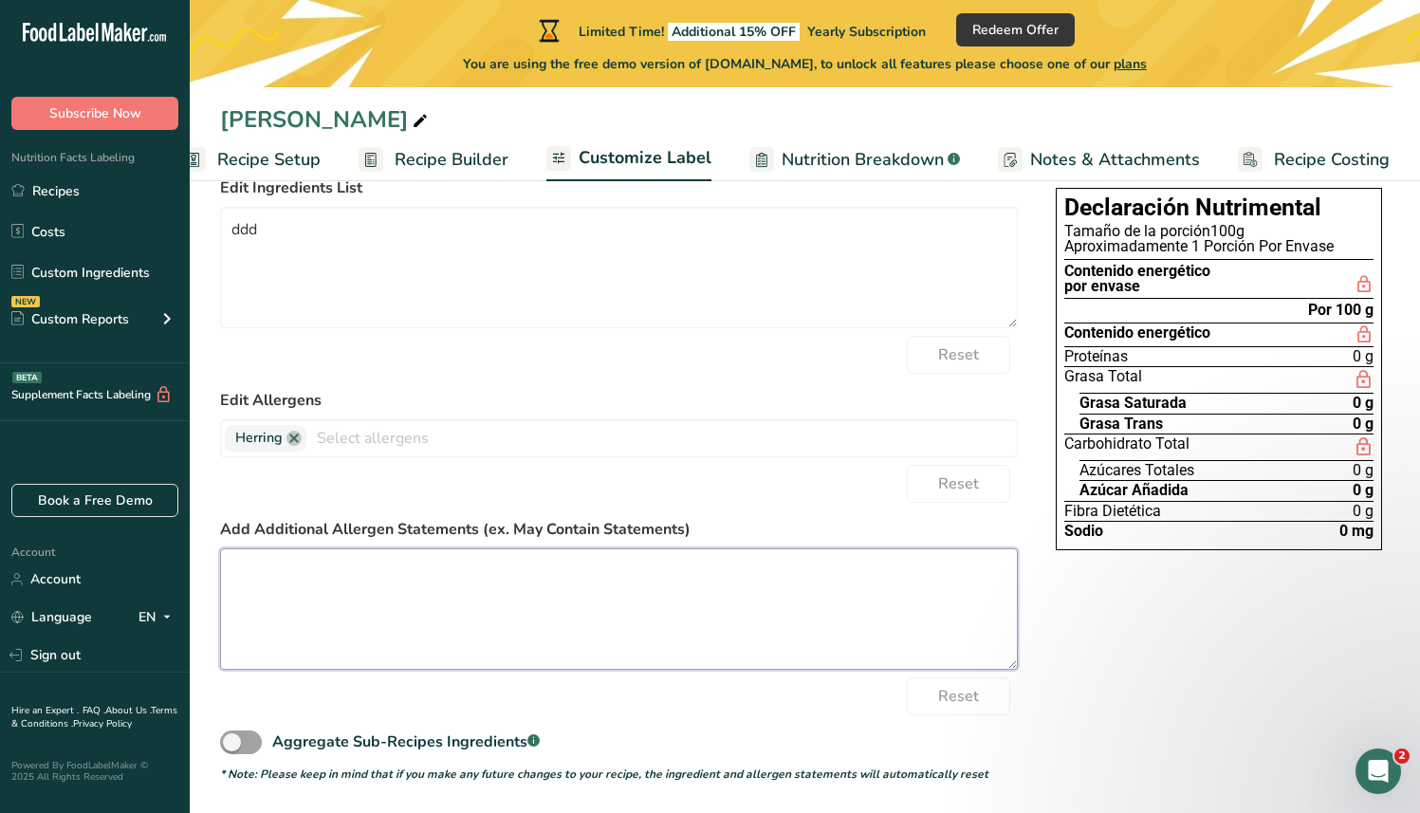
click at [716, 573] on textarea at bounding box center [619, 608] width 798 height 121
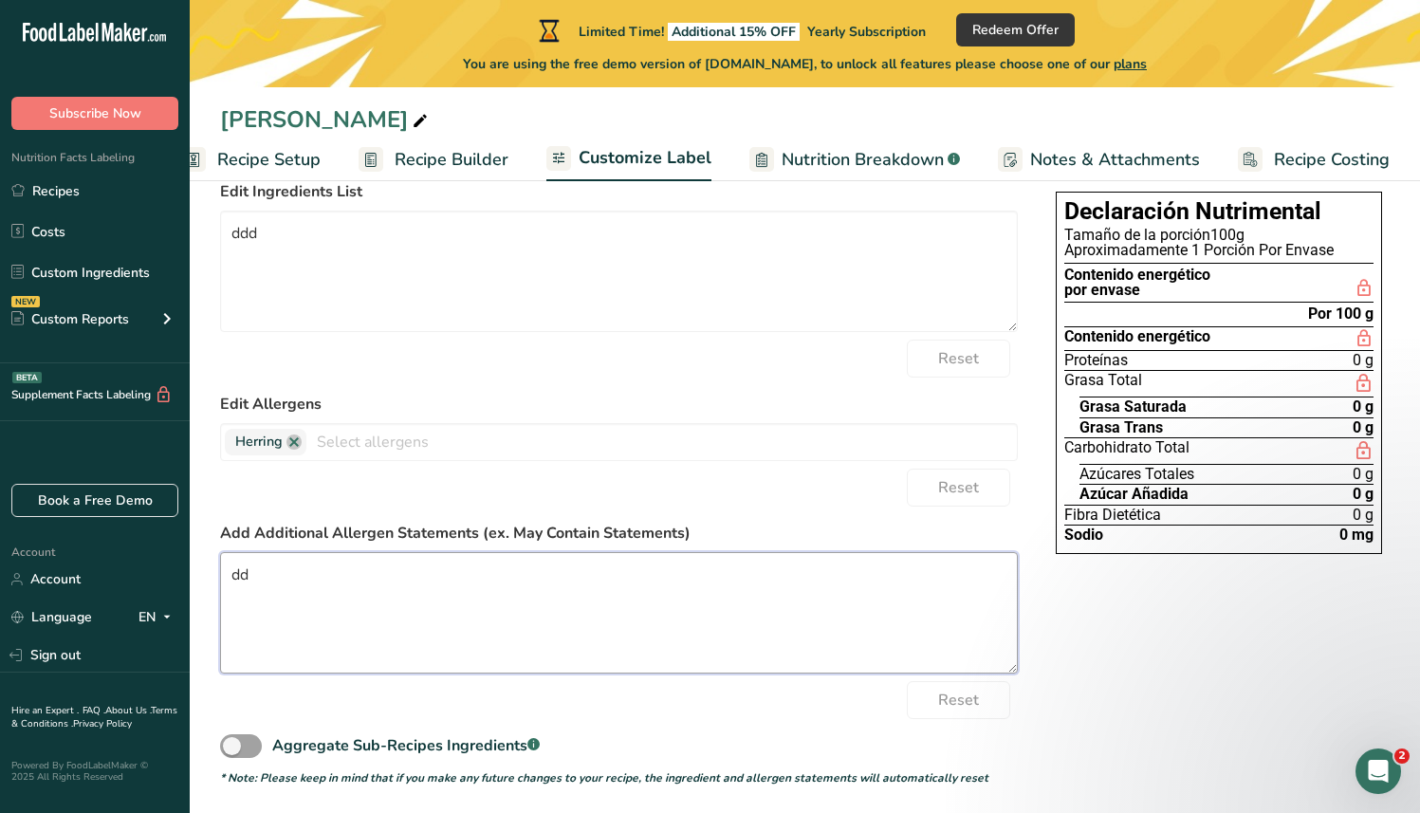
type textarea "d"
type textarea "Puede contener bla bla bla"
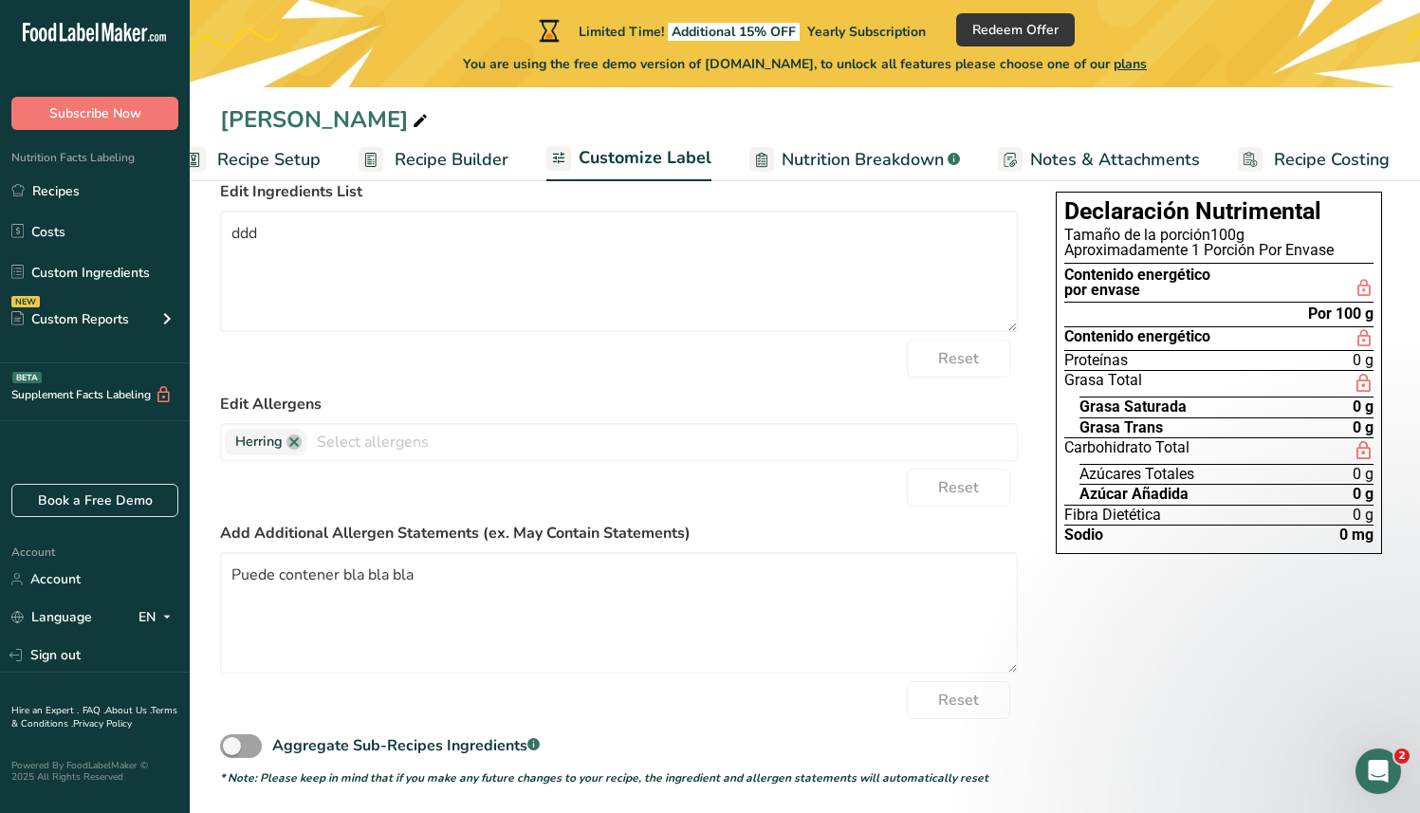
click at [1182, 630] on div "Choose your label style Mexican Standard Label (Spanish) USA (FDA) Standard FDA…" at bounding box center [805, 480] width 1170 height 614
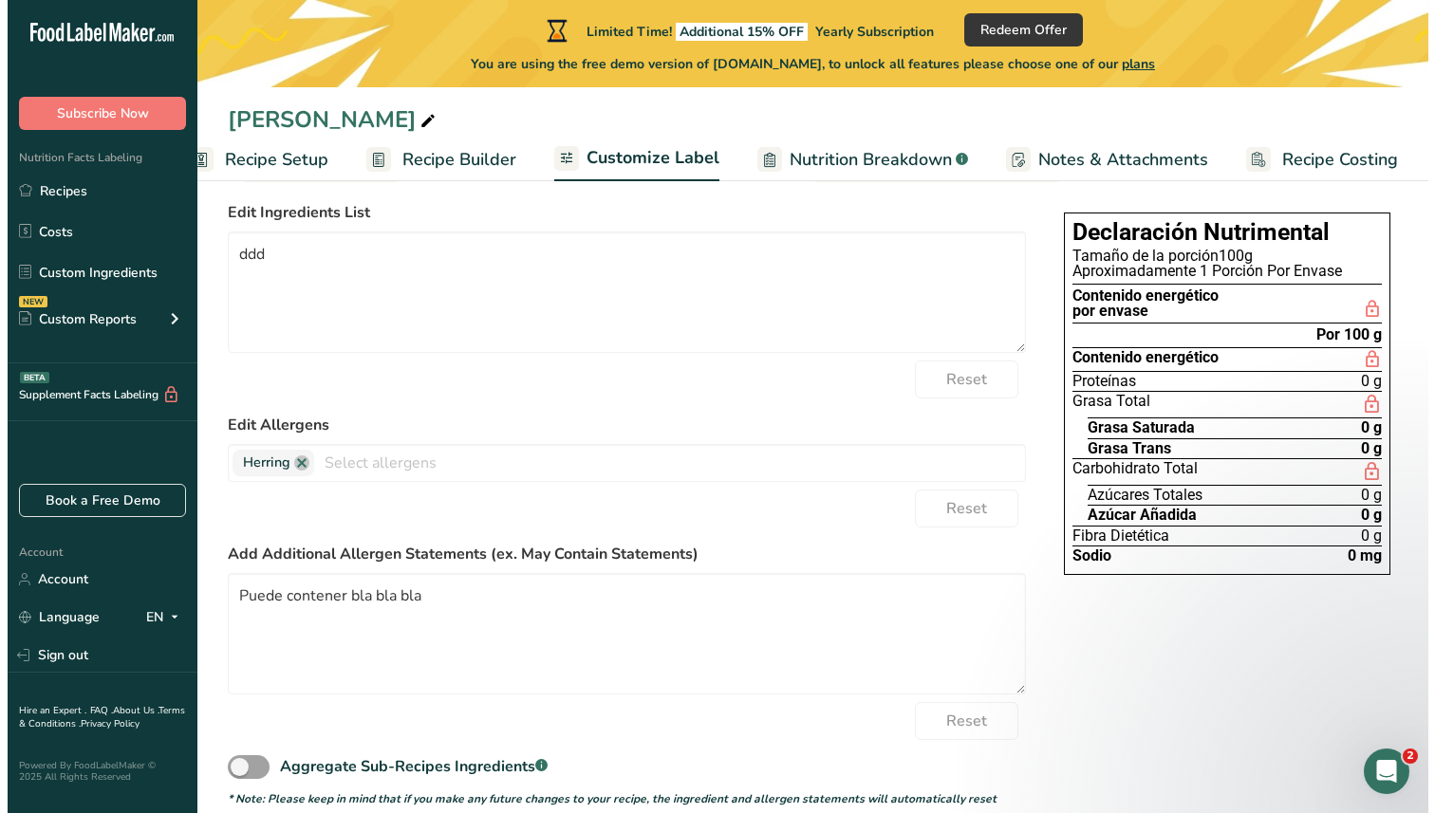
scroll to position [0, 0]
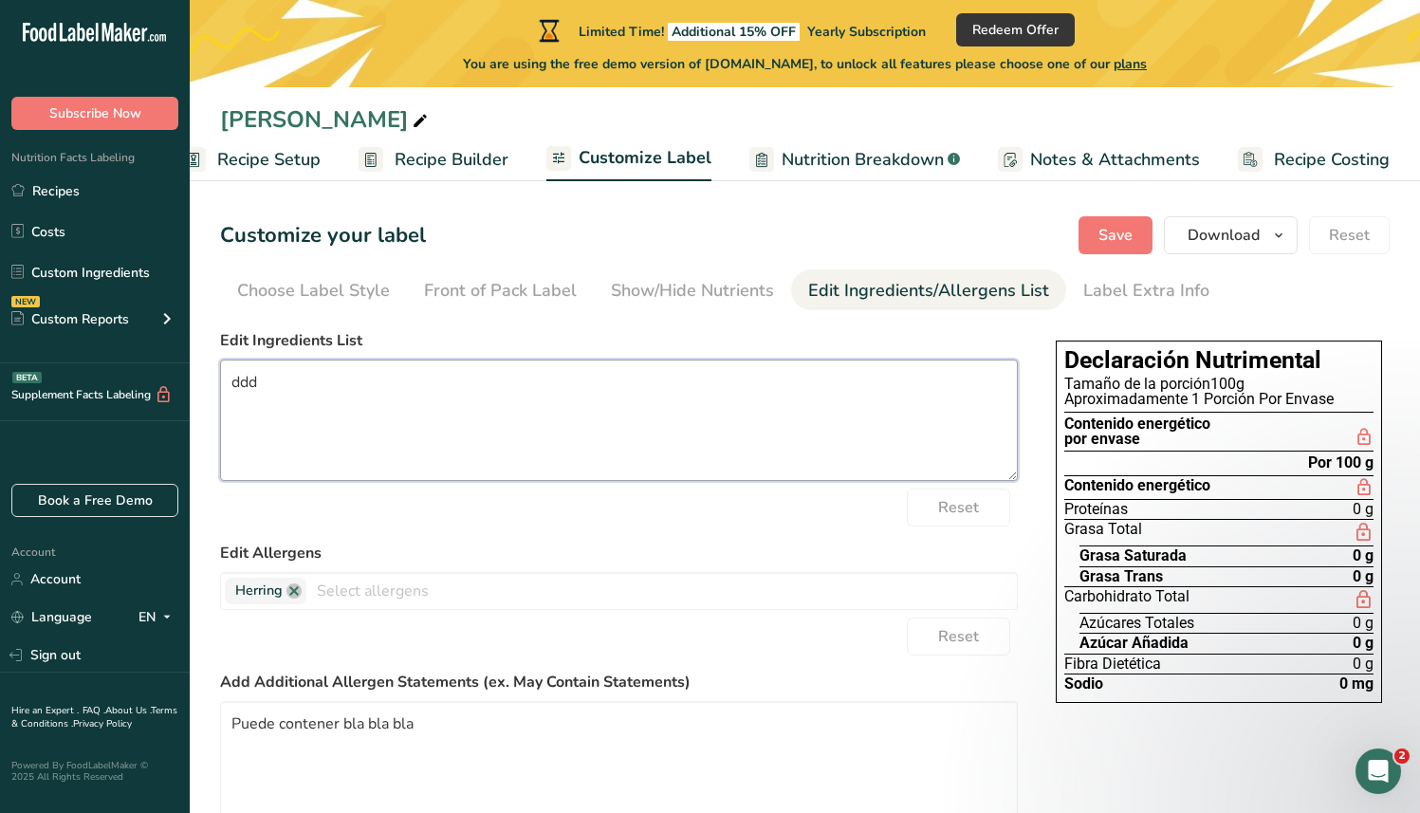
click at [359, 365] on textarea "ddd" at bounding box center [619, 420] width 798 height 121
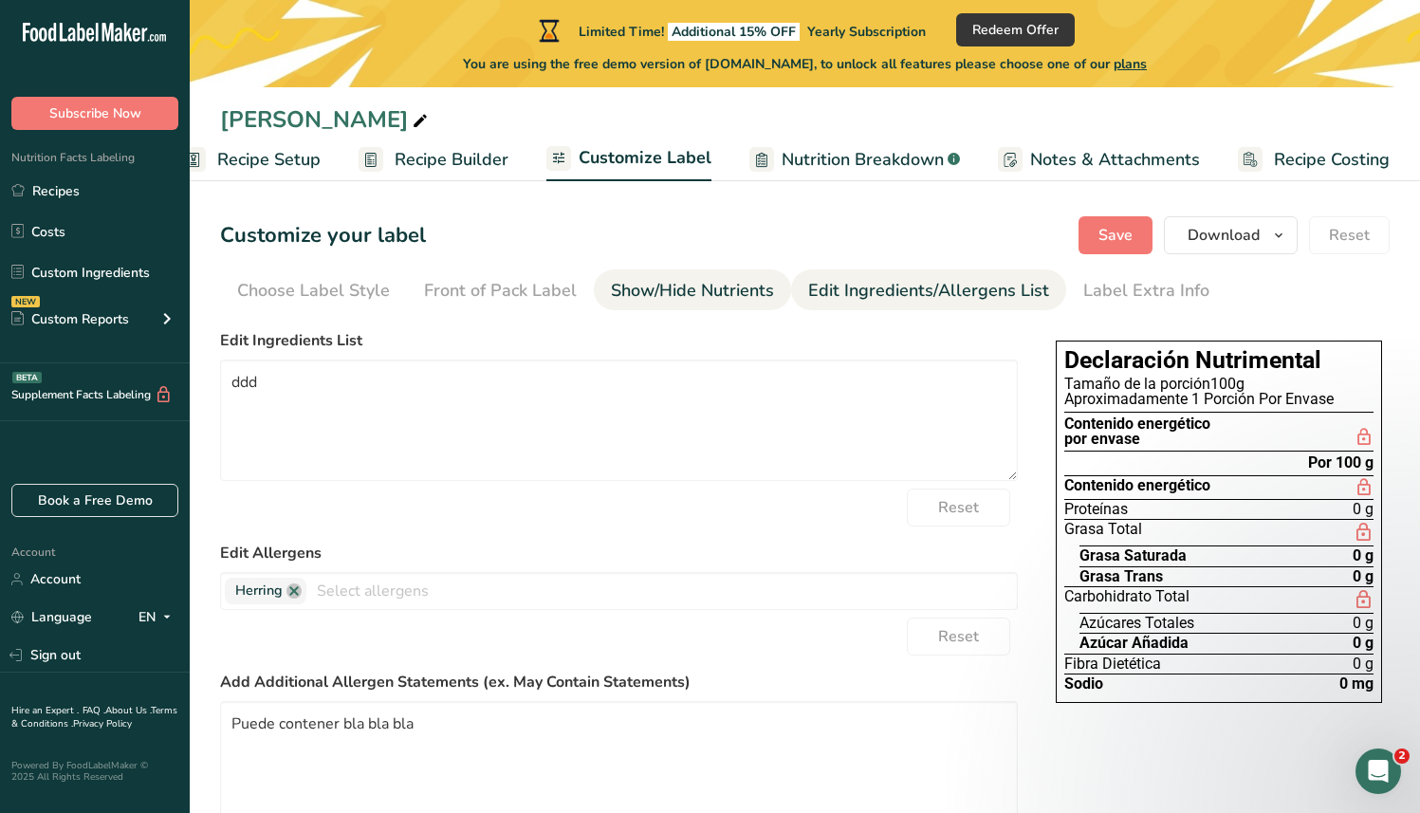
click at [713, 290] on div "Show/Hide Nutrients" at bounding box center [692, 291] width 163 height 26
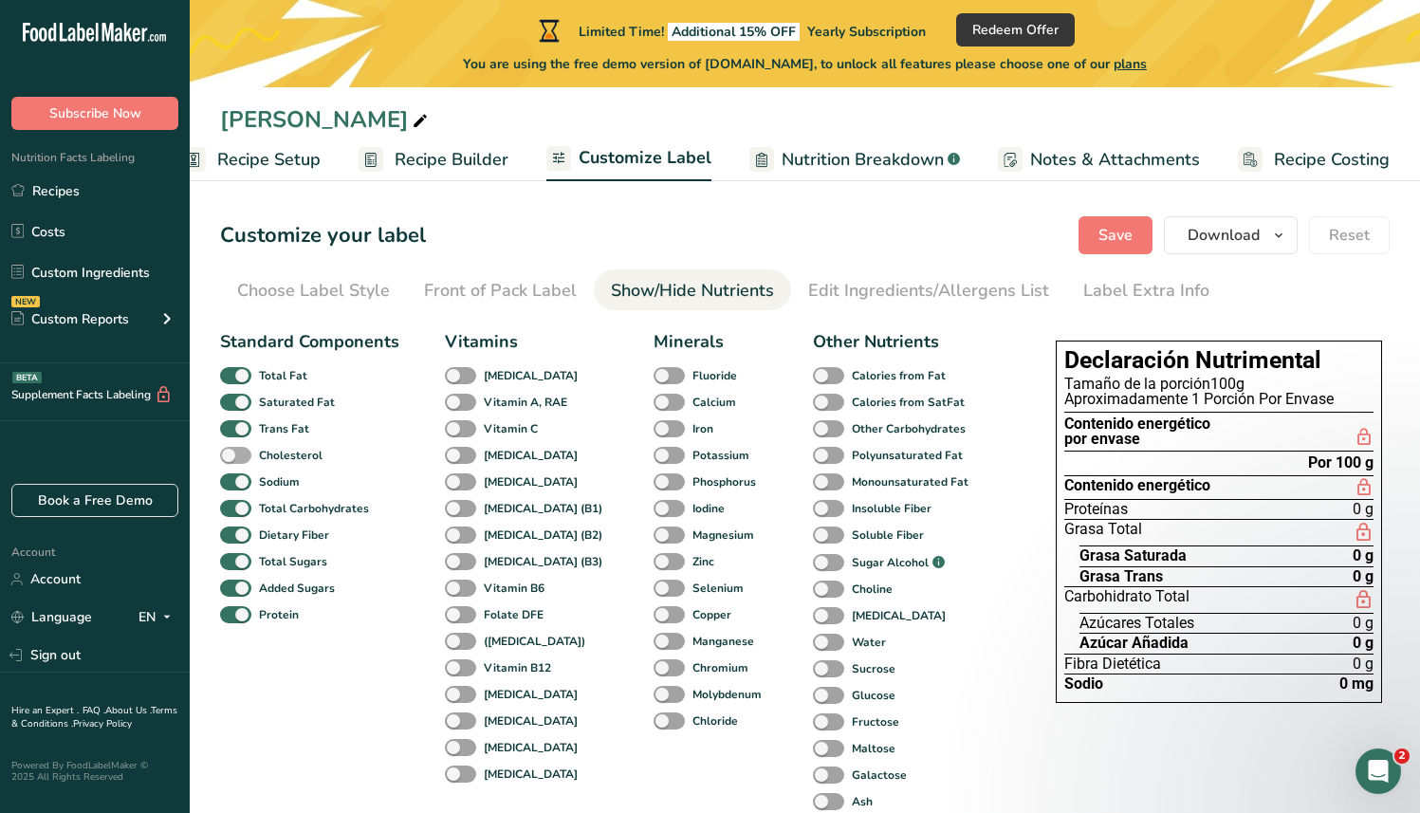
click at [228, 453] on span at bounding box center [235, 456] width 31 height 18
click at [228, 453] on input "Cholesterol" at bounding box center [226, 455] width 12 height 12
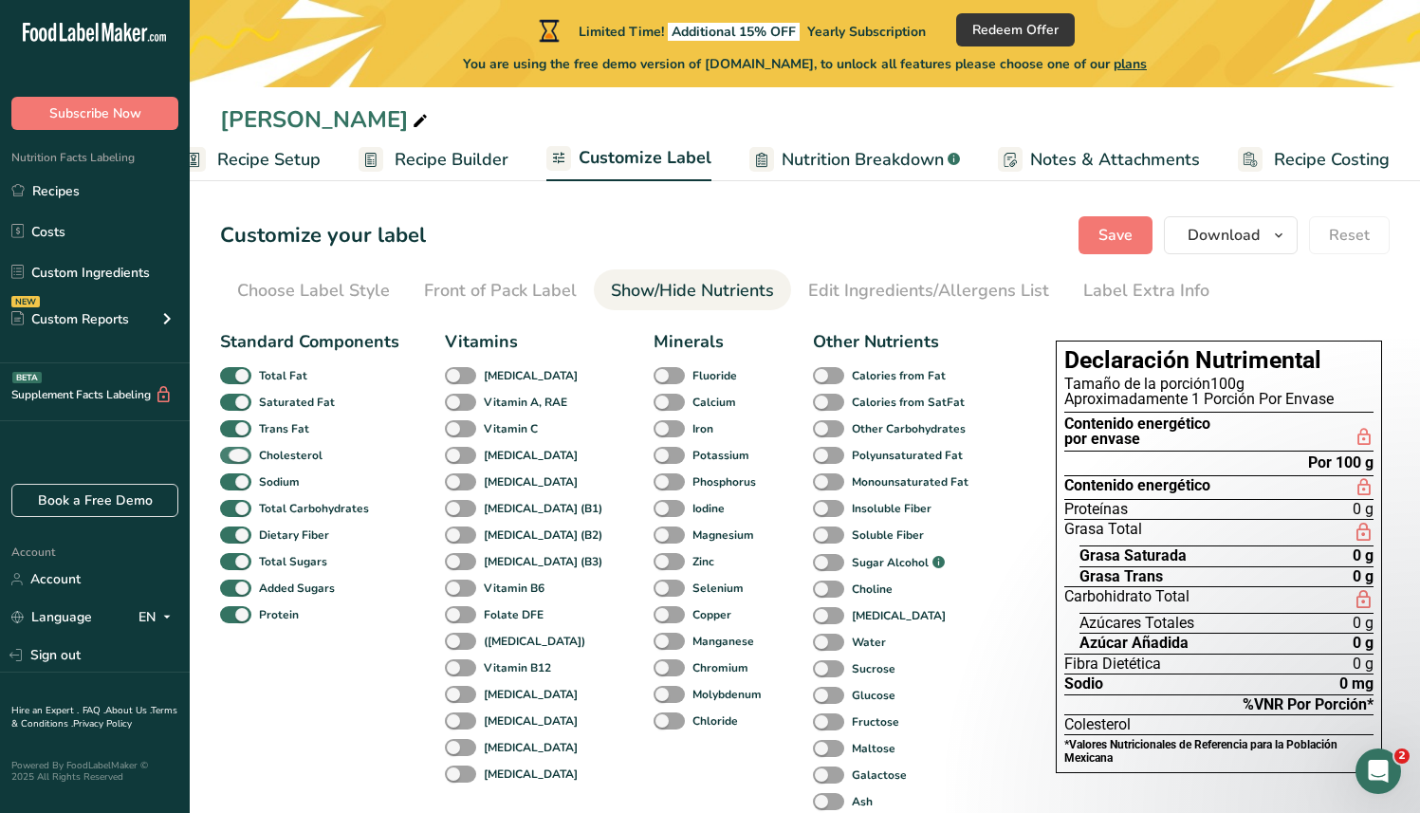
click at [228, 453] on span at bounding box center [235, 456] width 31 height 18
click at [228, 453] on input "Cholesterol" at bounding box center [226, 455] width 12 height 12
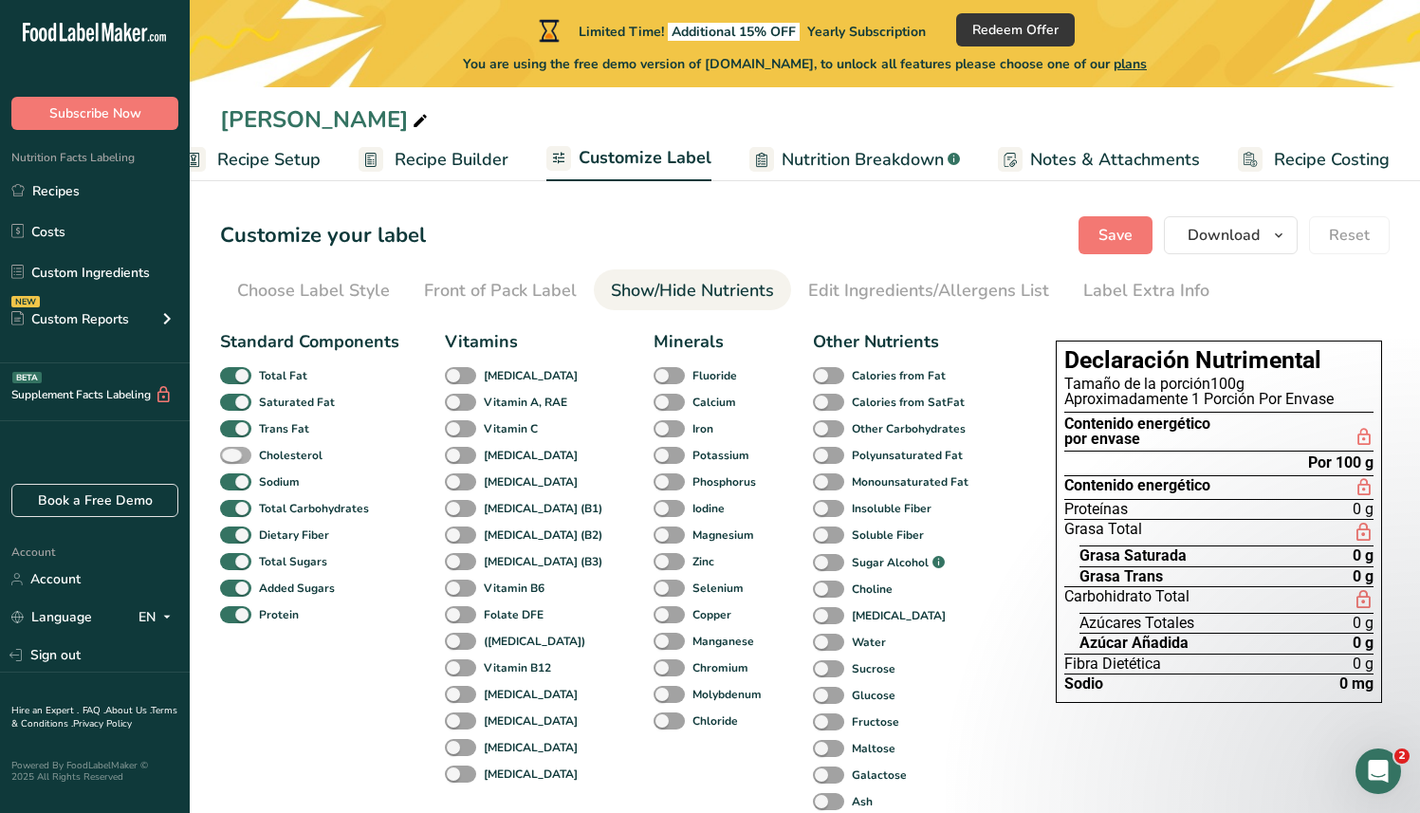
click at [228, 453] on span at bounding box center [235, 456] width 31 height 18
click at [228, 453] on input "Cholesterol" at bounding box center [226, 455] width 12 height 12
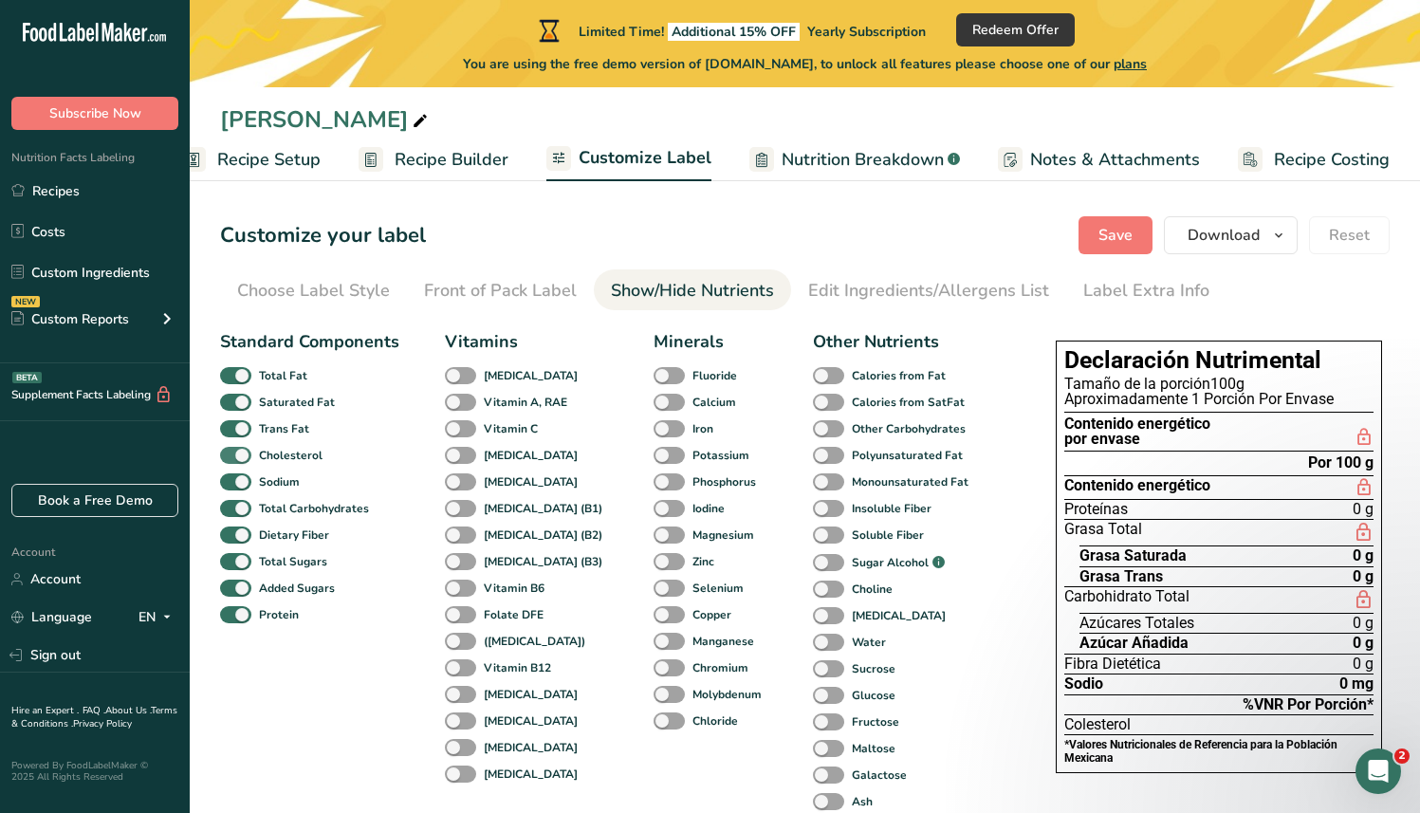
click at [228, 453] on span at bounding box center [235, 456] width 31 height 18
click at [228, 453] on input "Cholesterol" at bounding box center [226, 455] width 12 height 12
checkbox input "false"
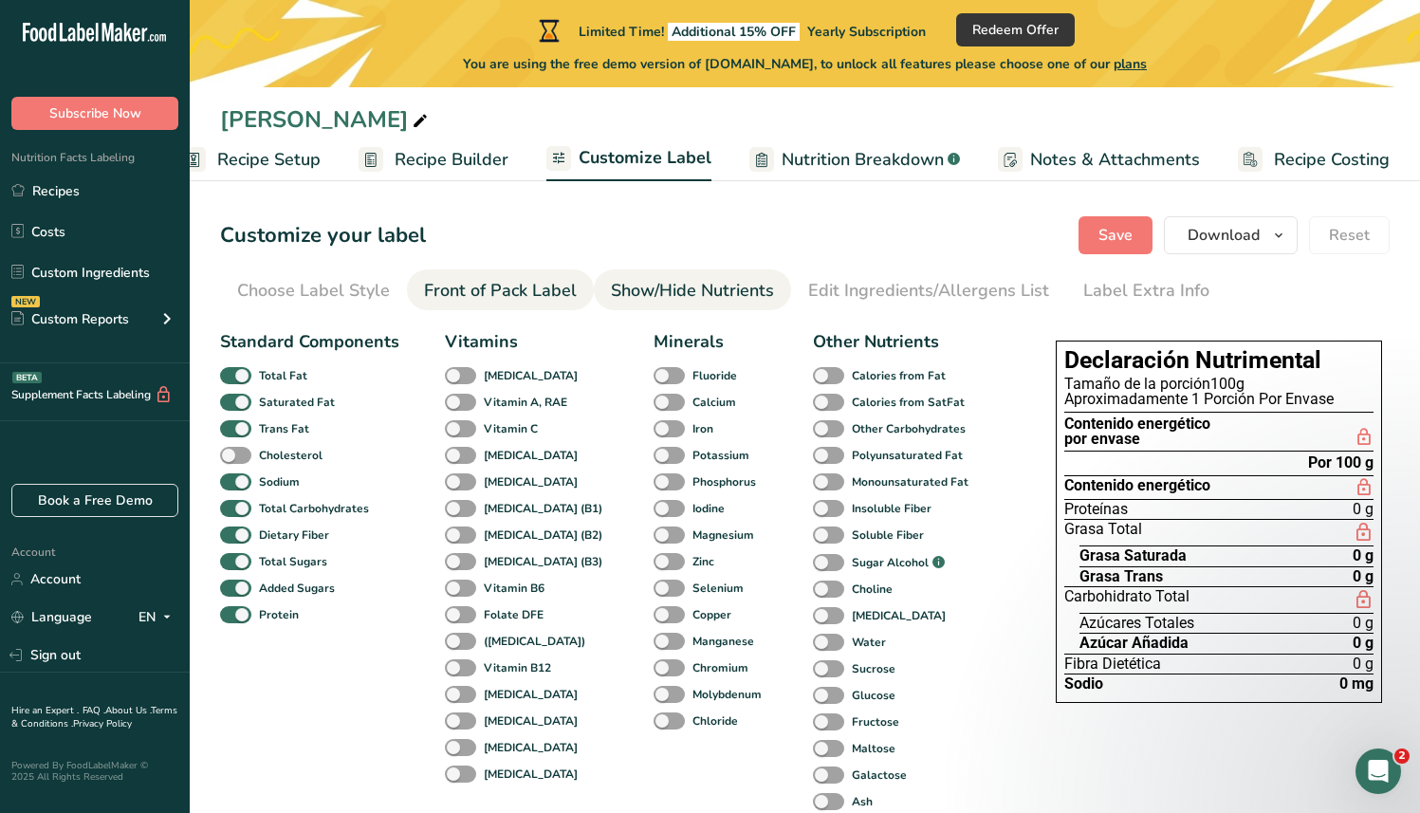
click at [512, 276] on link "Front of Pack Label" at bounding box center [500, 290] width 153 height 43
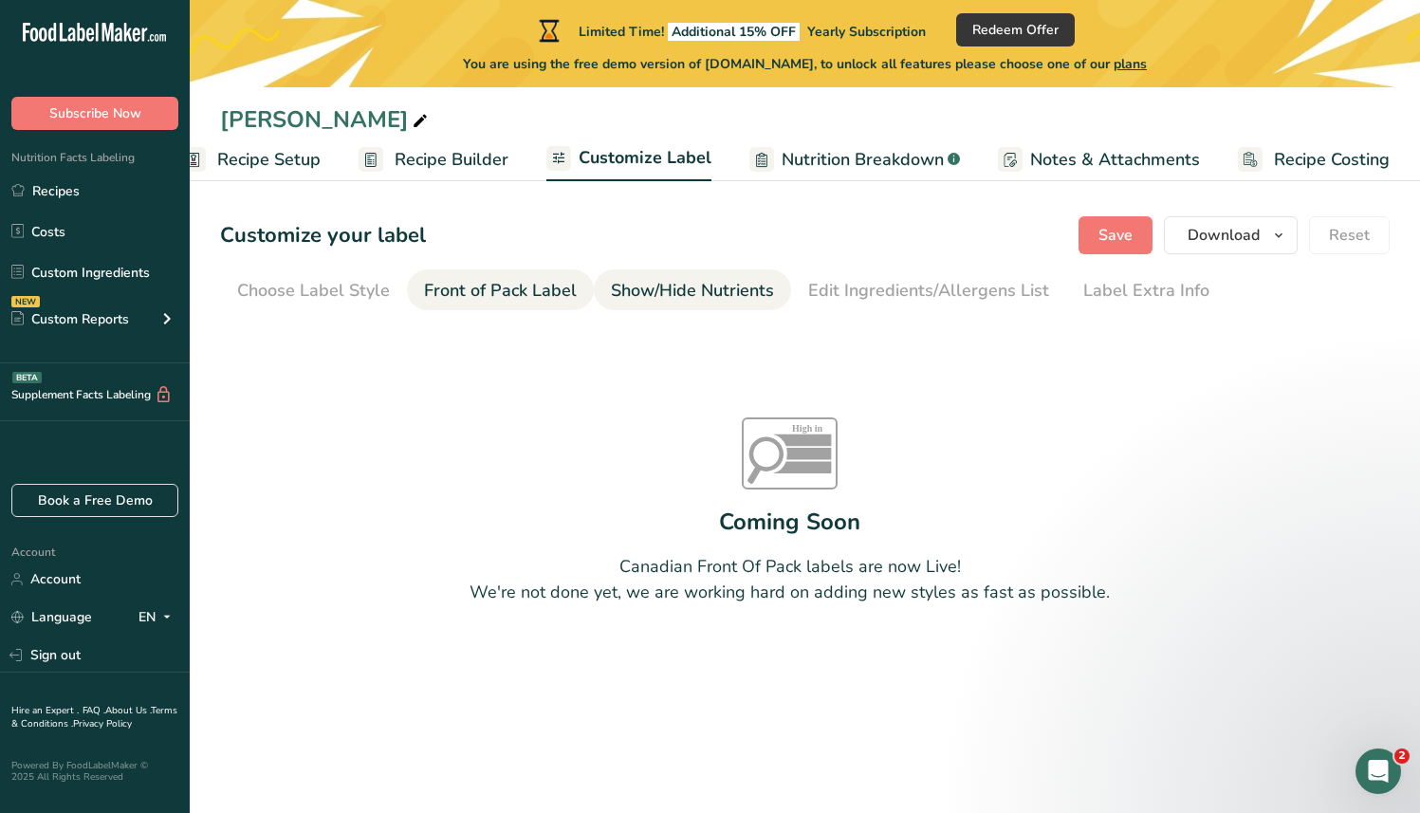
click at [673, 280] on div "Show/Hide Nutrients" at bounding box center [692, 291] width 163 height 26
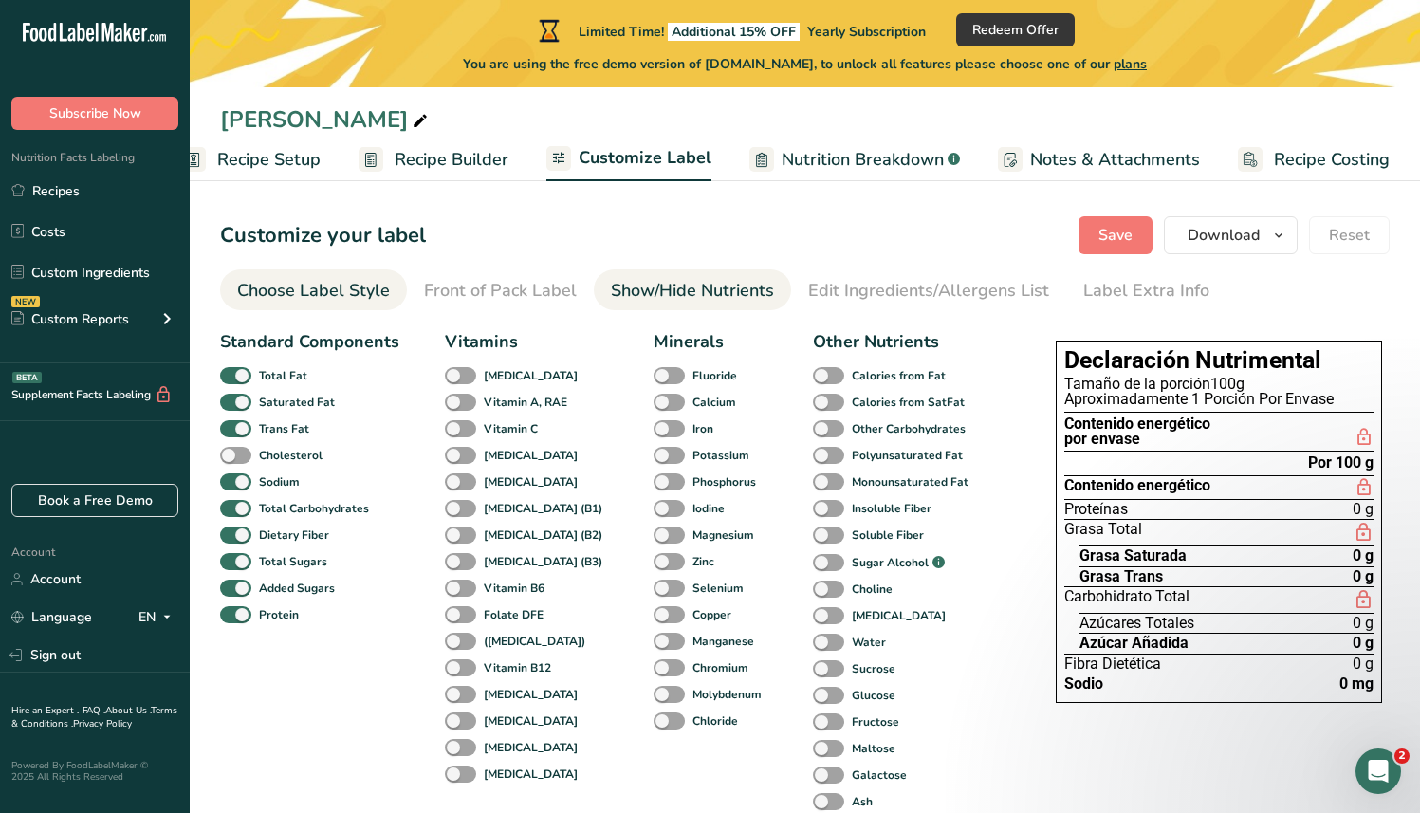
click at [310, 294] on div "Choose Label Style" at bounding box center [313, 291] width 153 height 26
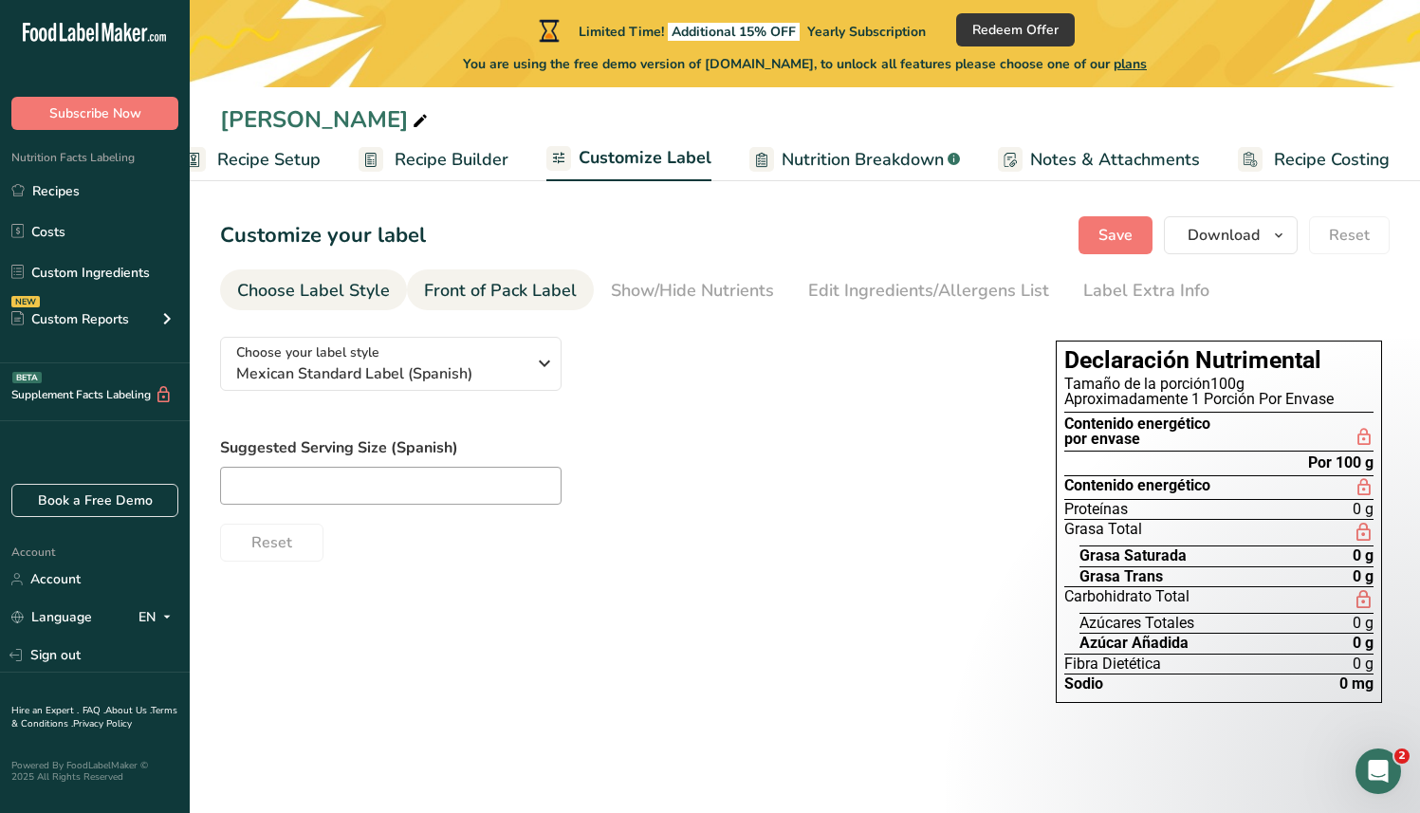
click at [580, 288] on li "Front of Pack Label" at bounding box center [500, 289] width 187 height 41
click at [527, 291] on div "Front of Pack Label" at bounding box center [500, 291] width 153 height 26
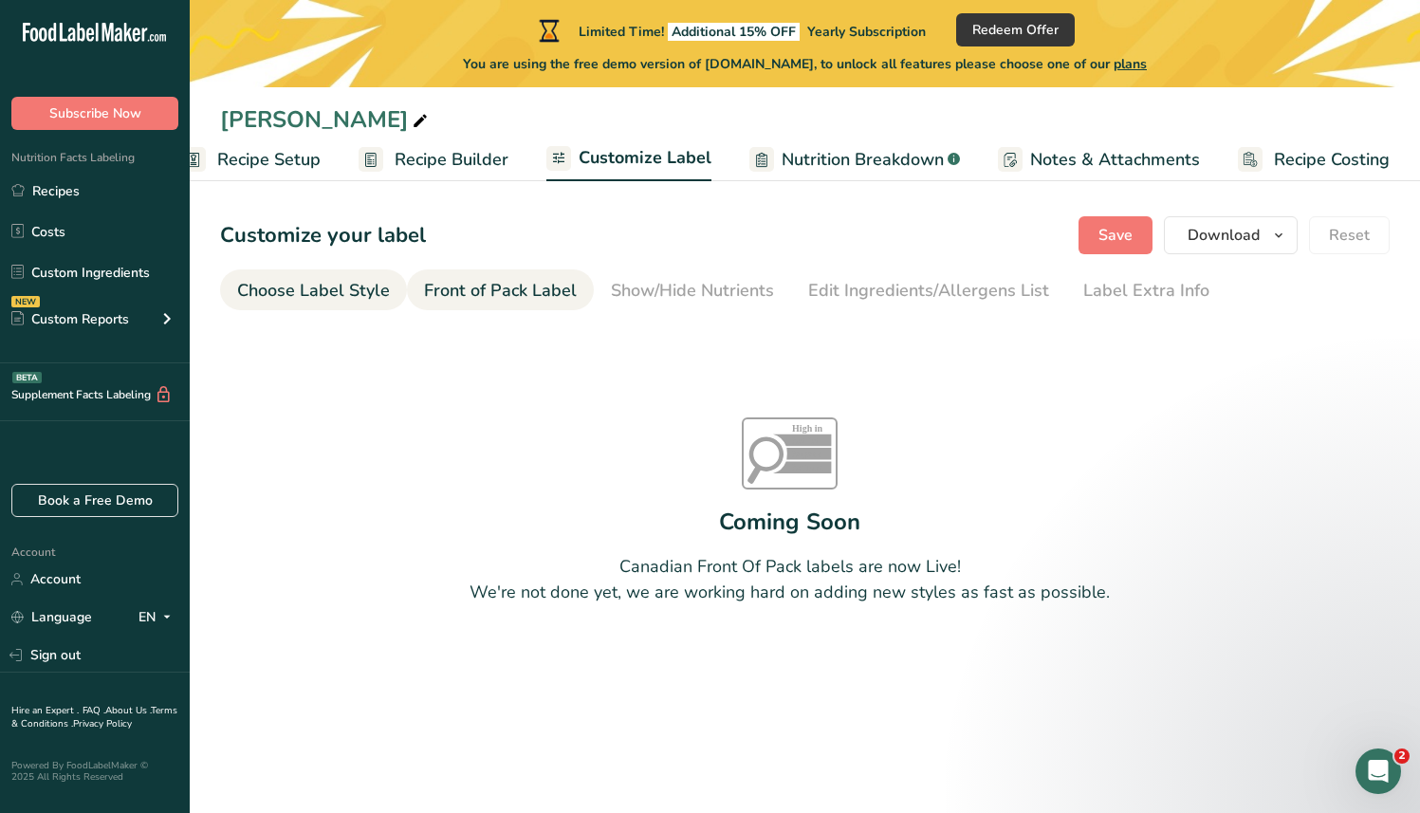
click at [361, 287] on div "Choose Label Style" at bounding box center [313, 291] width 153 height 26
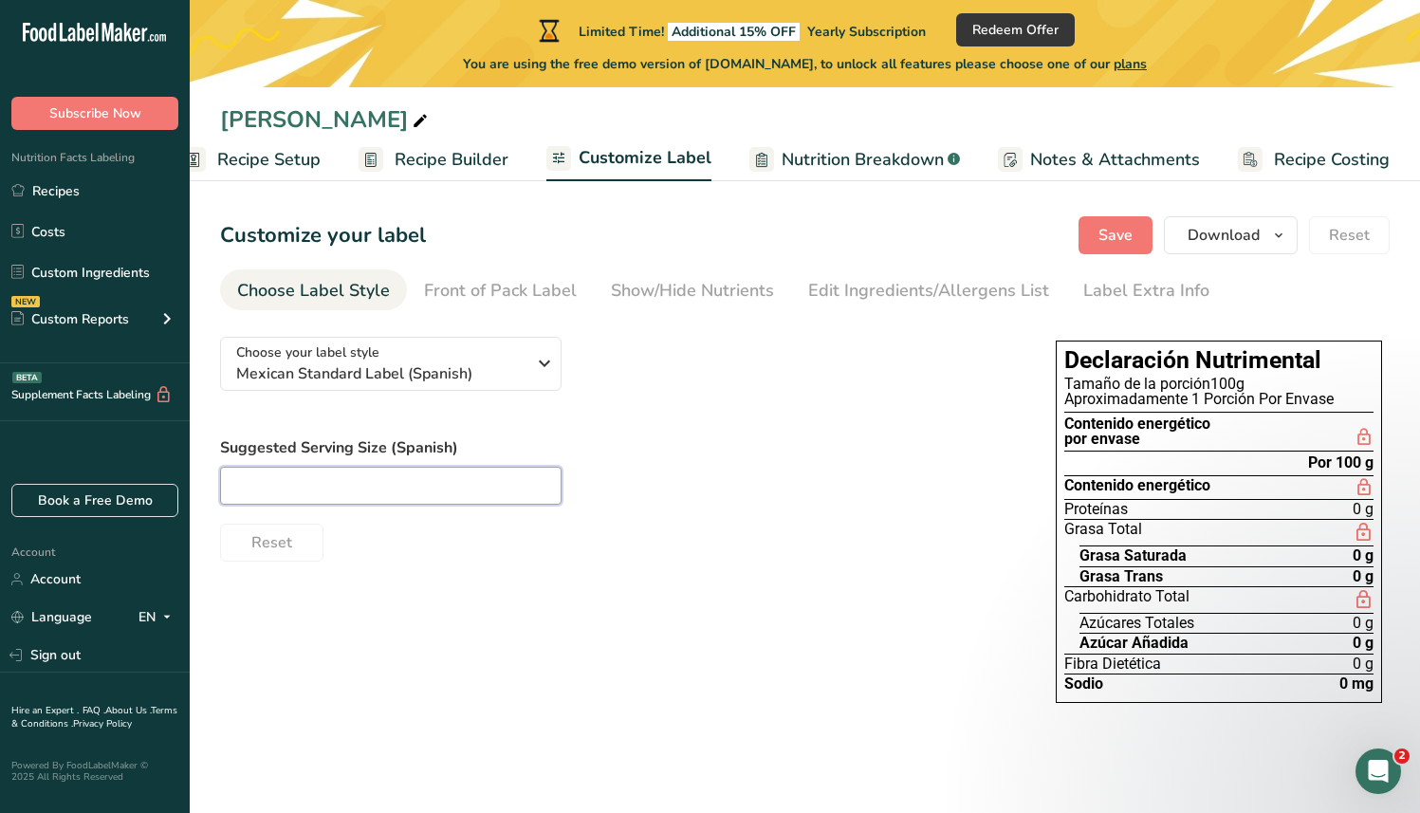
click at [421, 477] on input "text" at bounding box center [391, 486] width 342 height 38
type input "100 g"
click at [678, 479] on div "100 g" at bounding box center [619, 486] width 798 height 38
click at [293, 166] on span "Recipe Setup" at bounding box center [268, 160] width 103 height 26
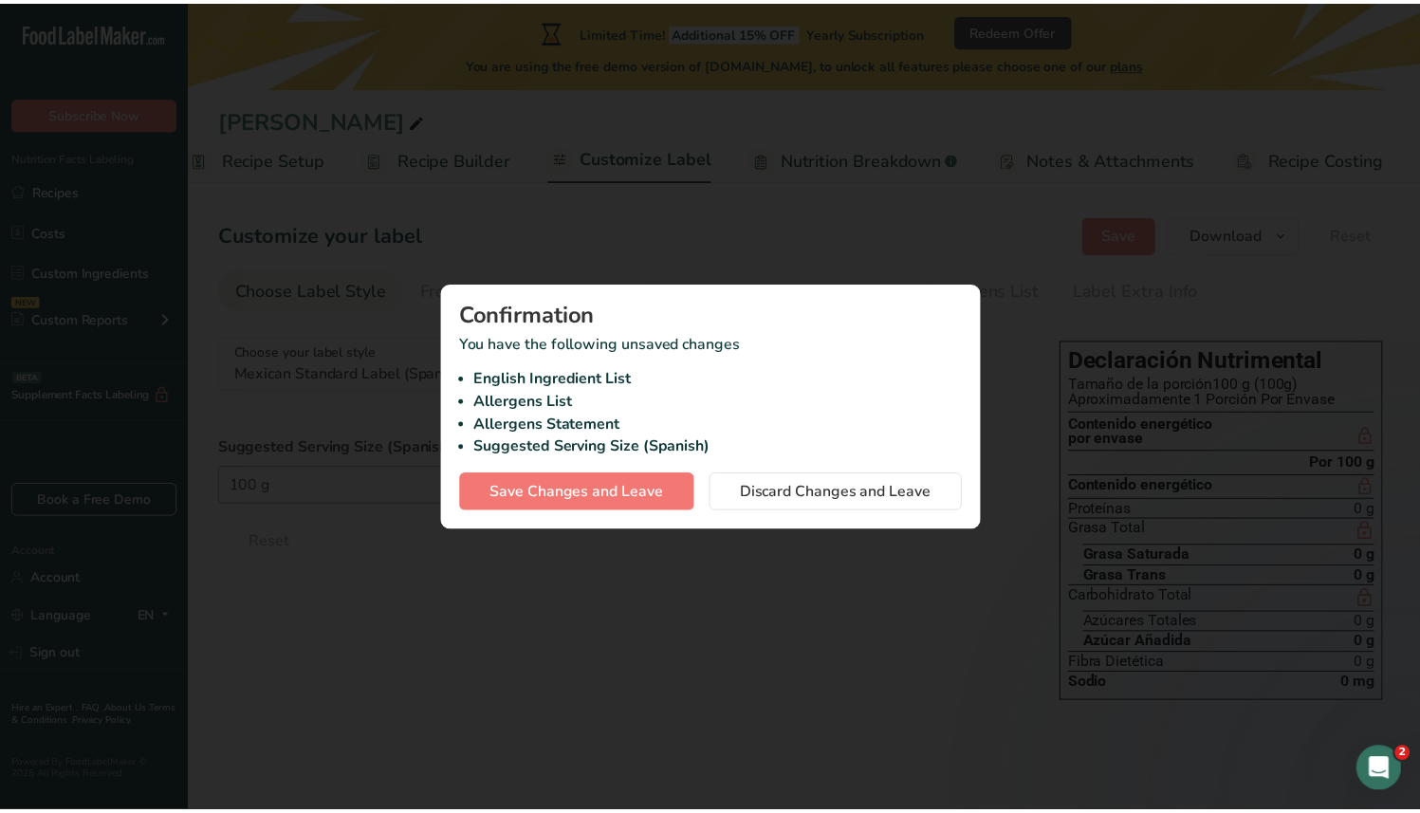
scroll to position [0, 7]
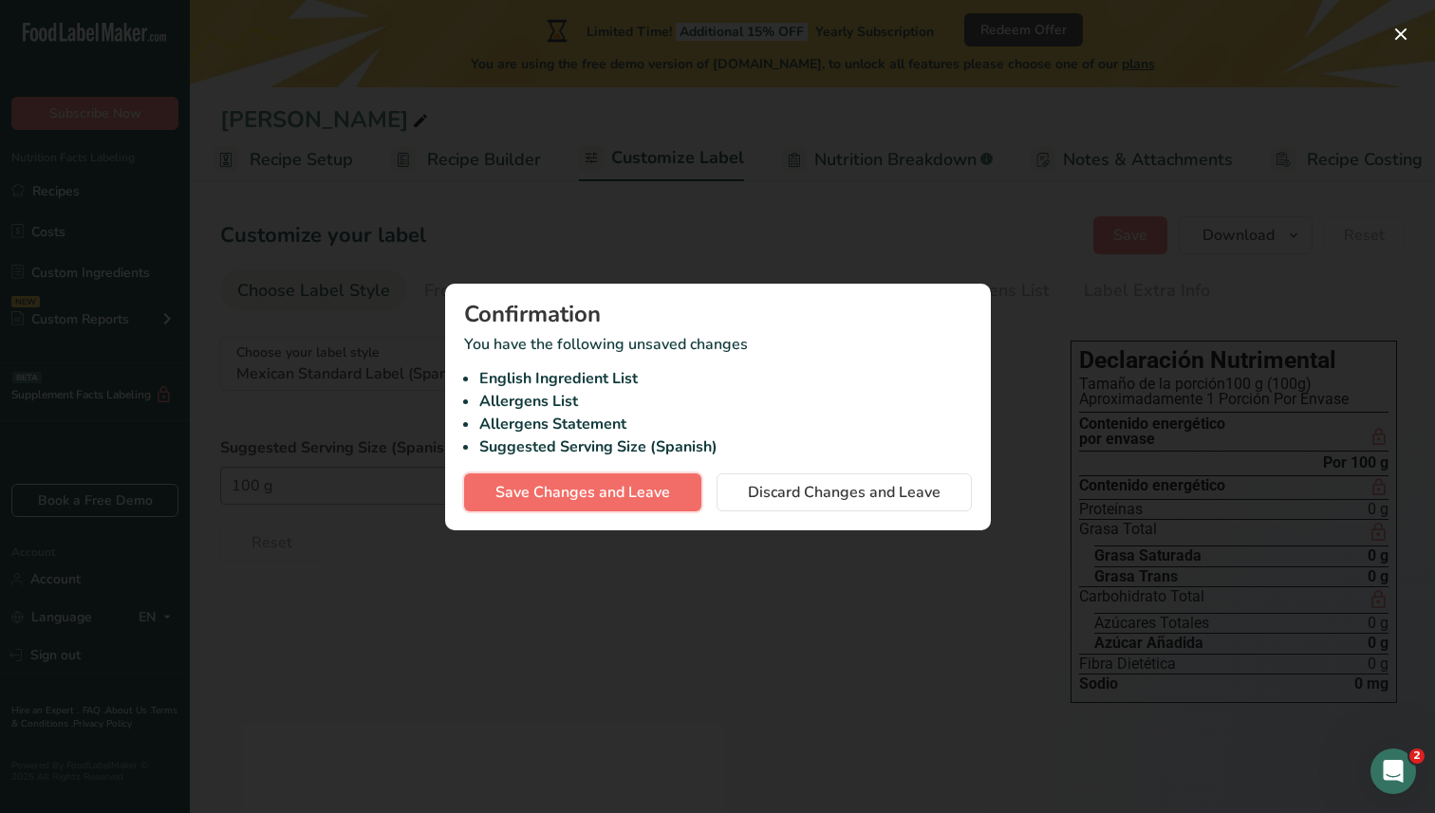
click at [663, 481] on span "Save Changes and Leave" at bounding box center [582, 492] width 175 height 23
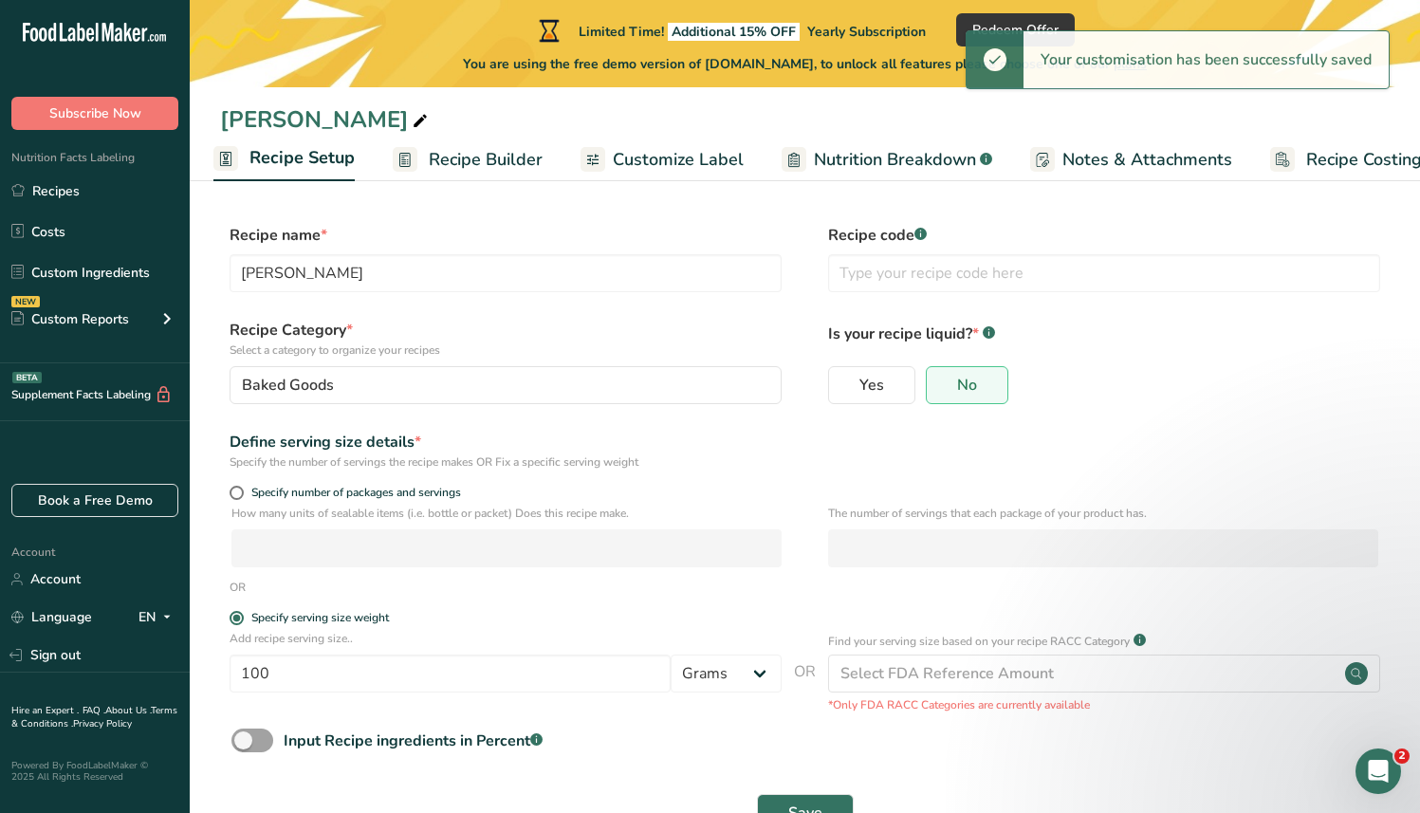
click at [487, 170] on span "Recipe Builder" at bounding box center [486, 160] width 114 height 26
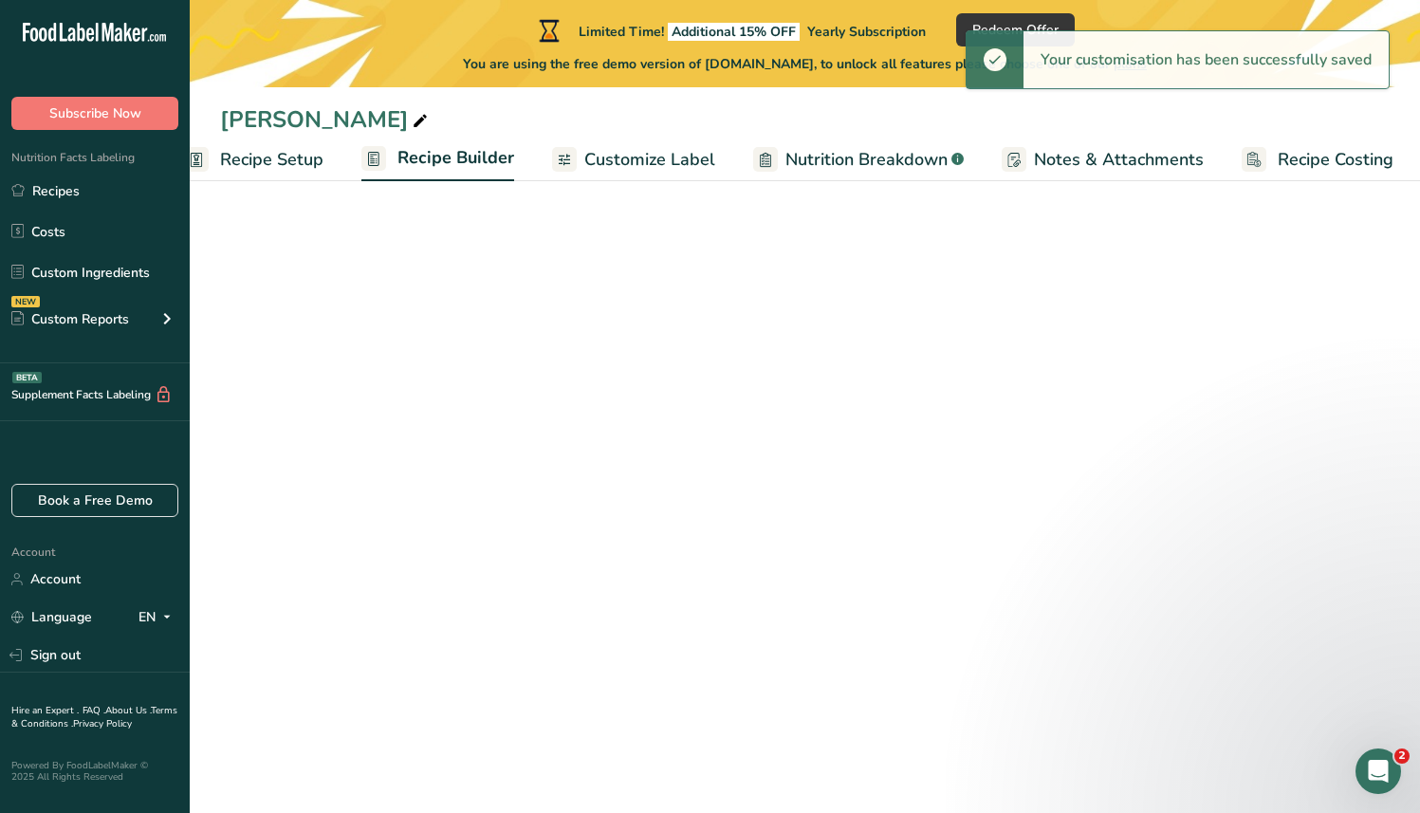
scroll to position [0, 39]
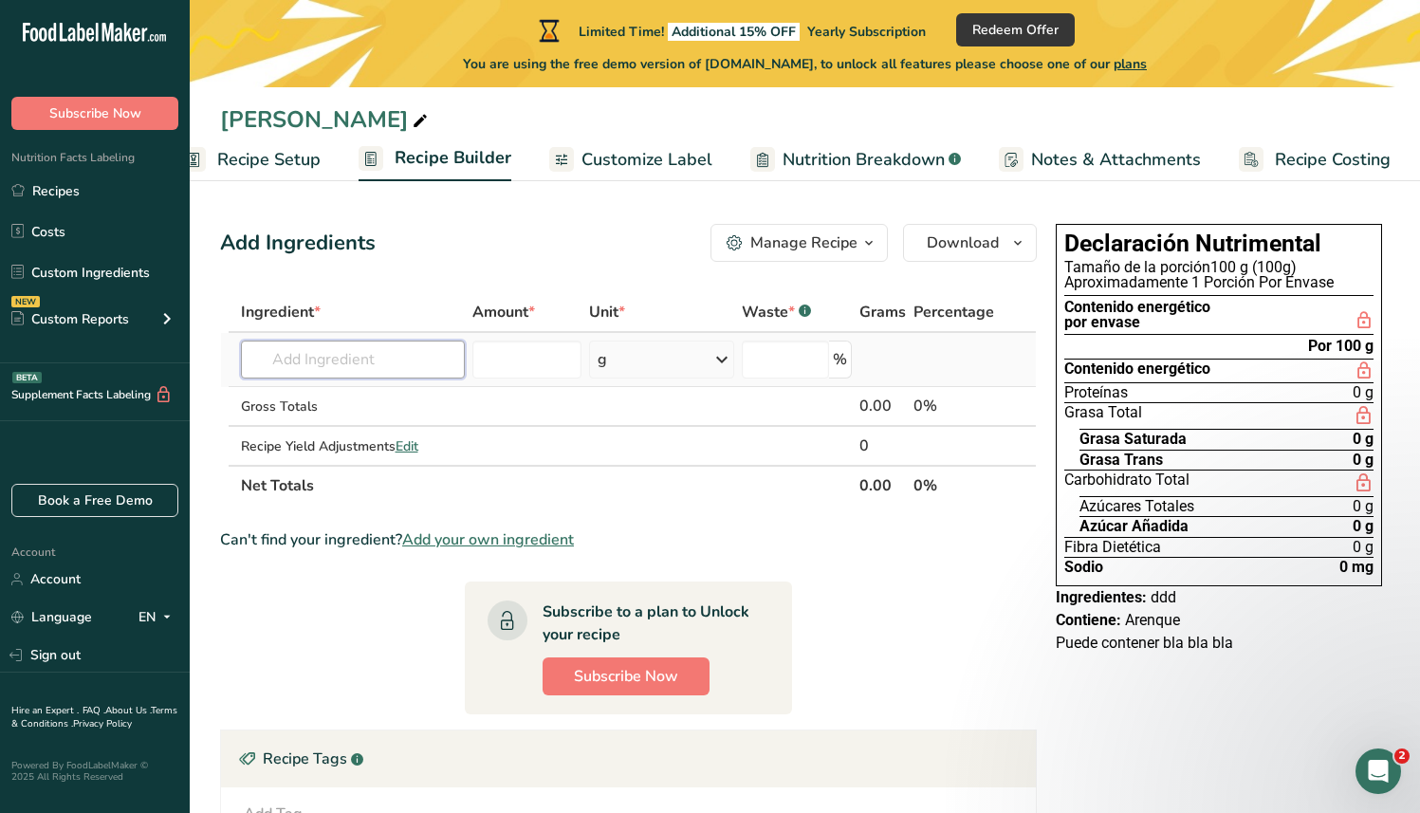
click at [416, 363] on input "text" at bounding box center [353, 360] width 224 height 38
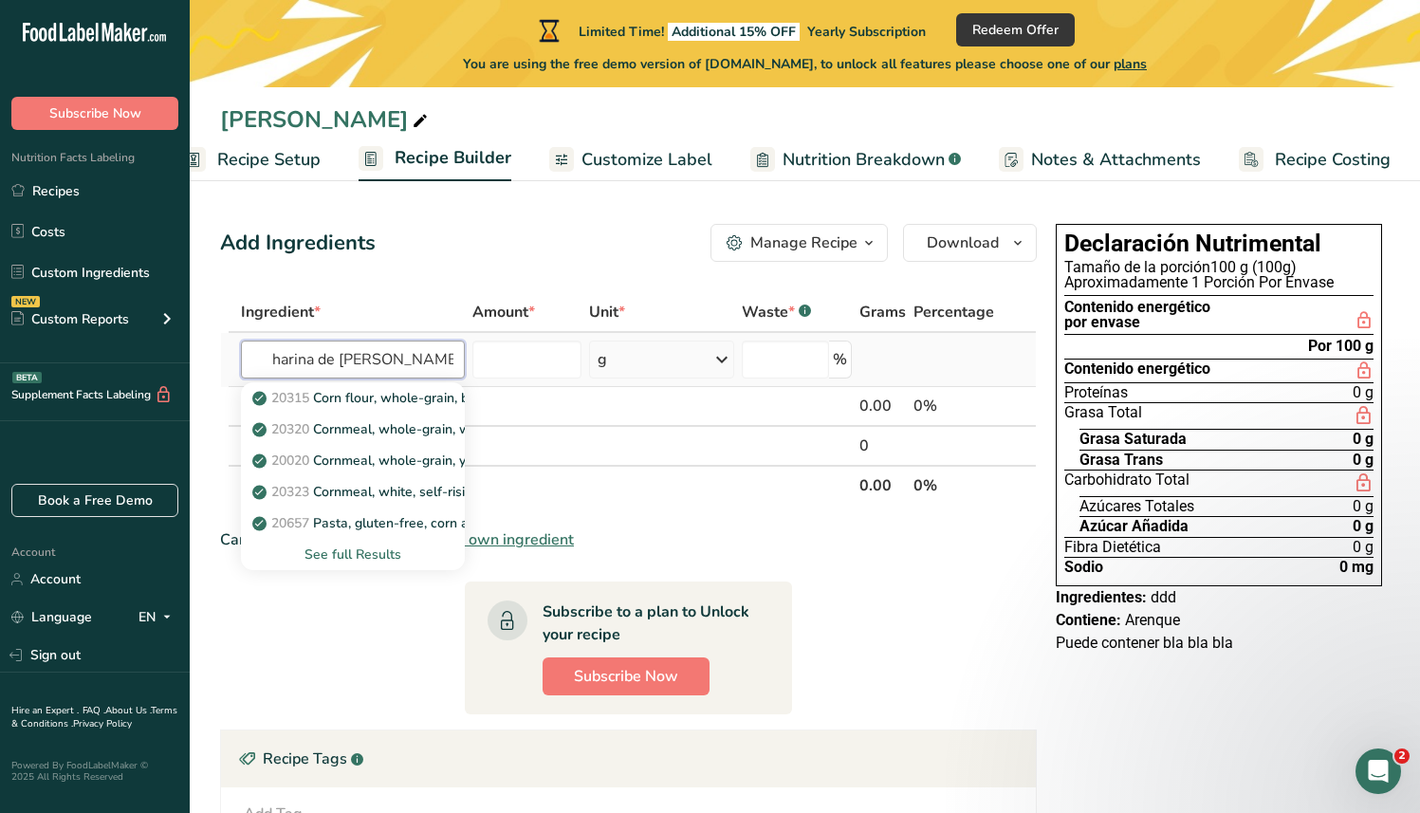
scroll to position [0, 16]
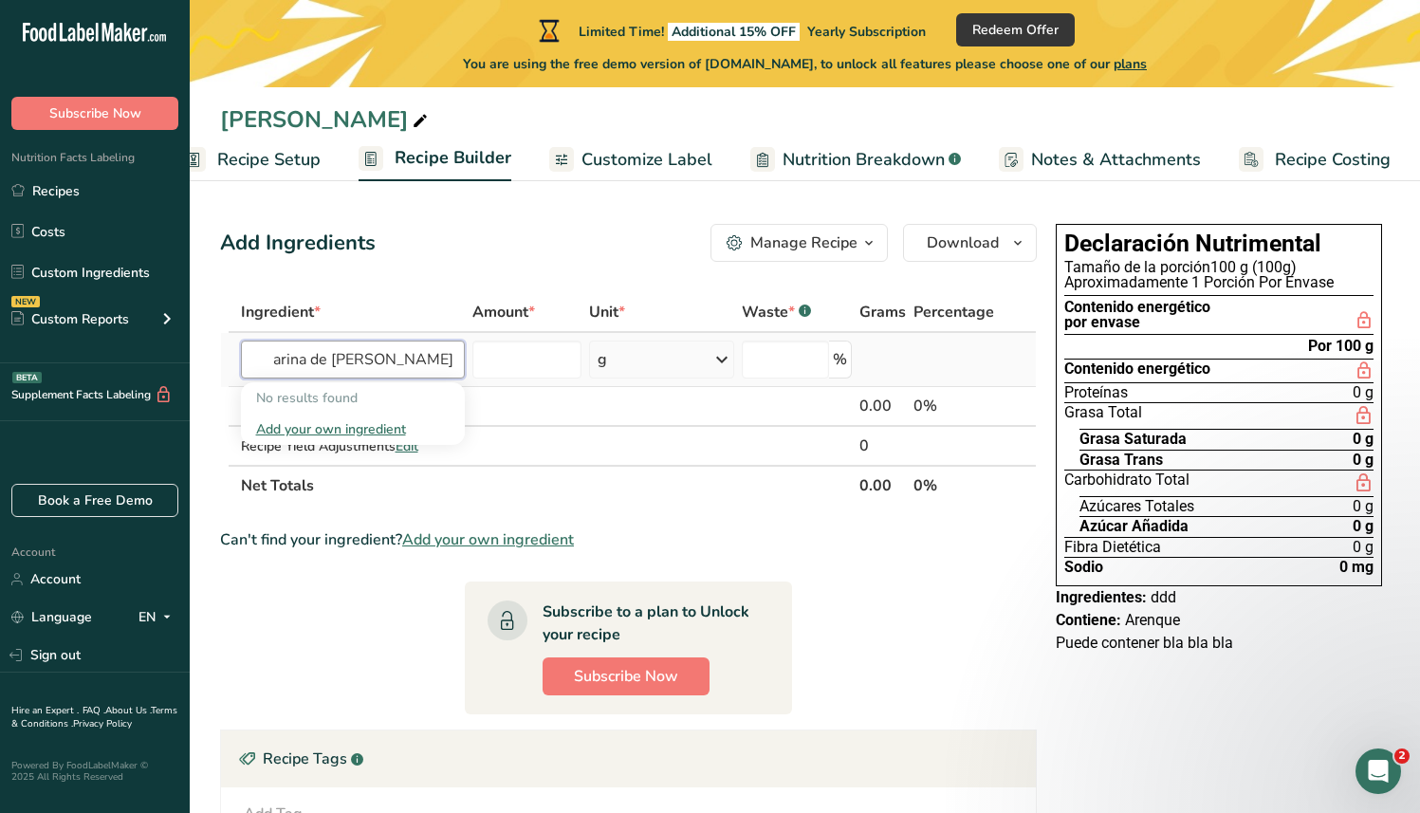
type input "harina de [PERSON_NAME]"
click at [374, 424] on div "Add your own ingredient" at bounding box center [353, 429] width 194 height 20
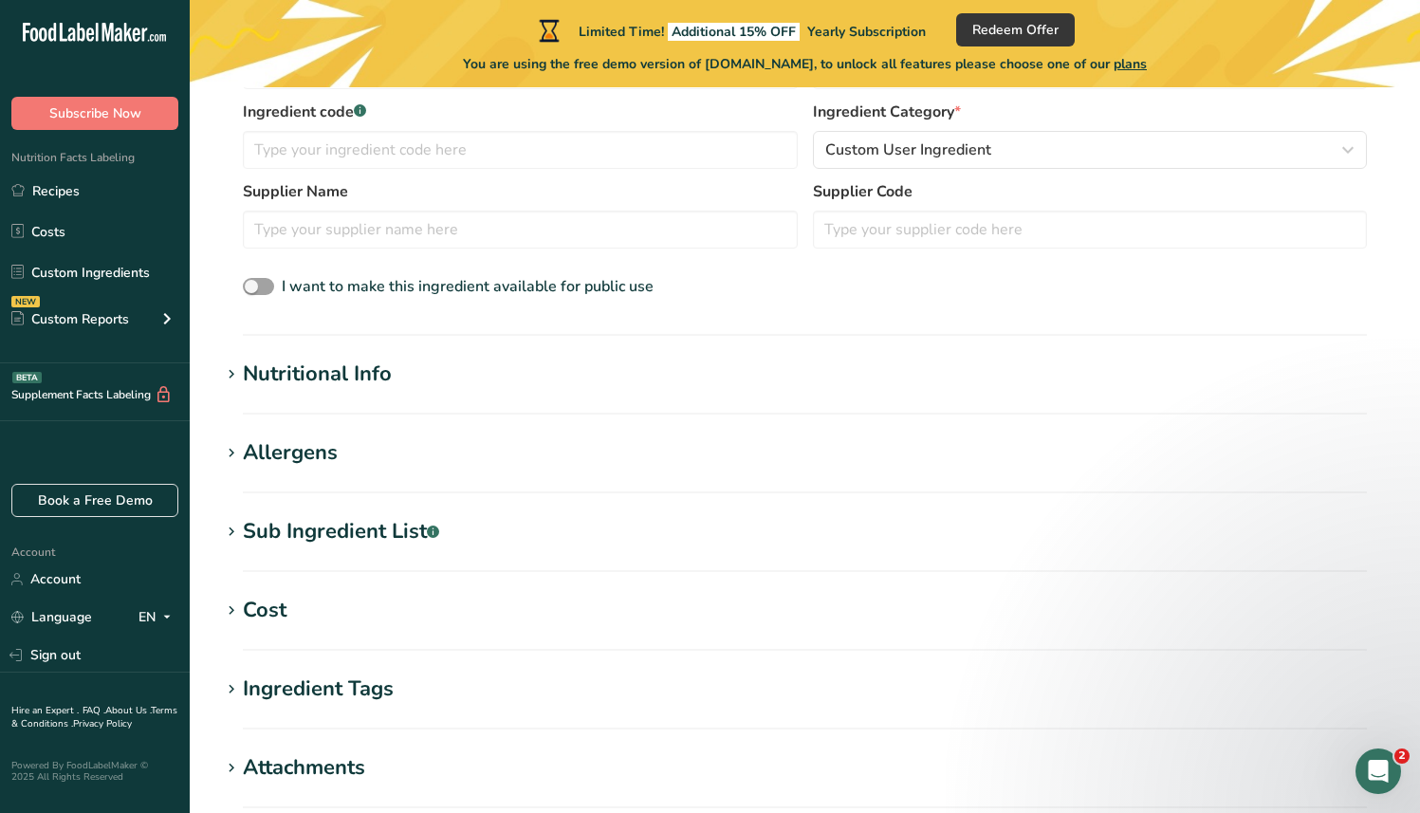
scroll to position [562, 0]
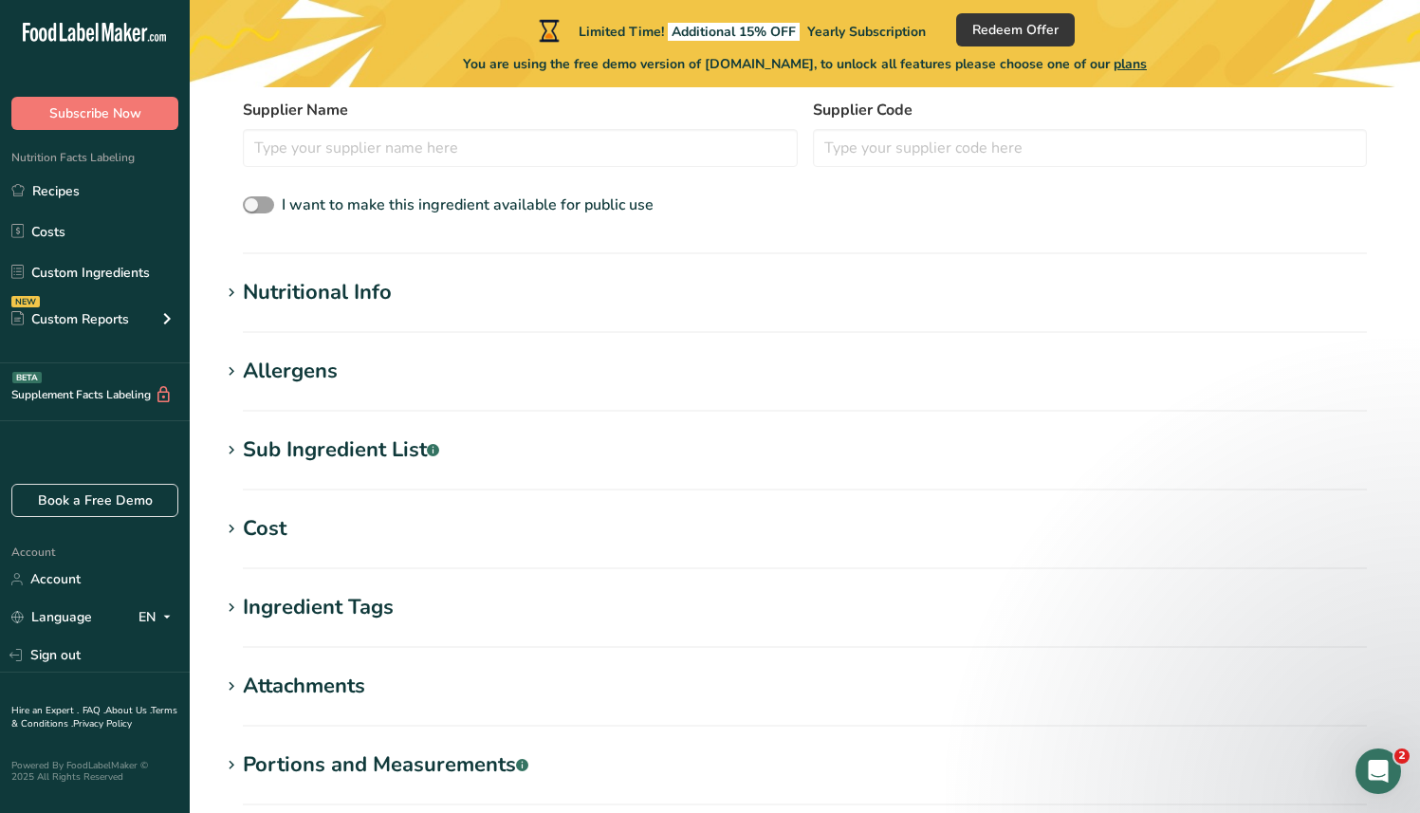
click at [325, 305] on div "Nutritional Info" at bounding box center [317, 292] width 149 height 31
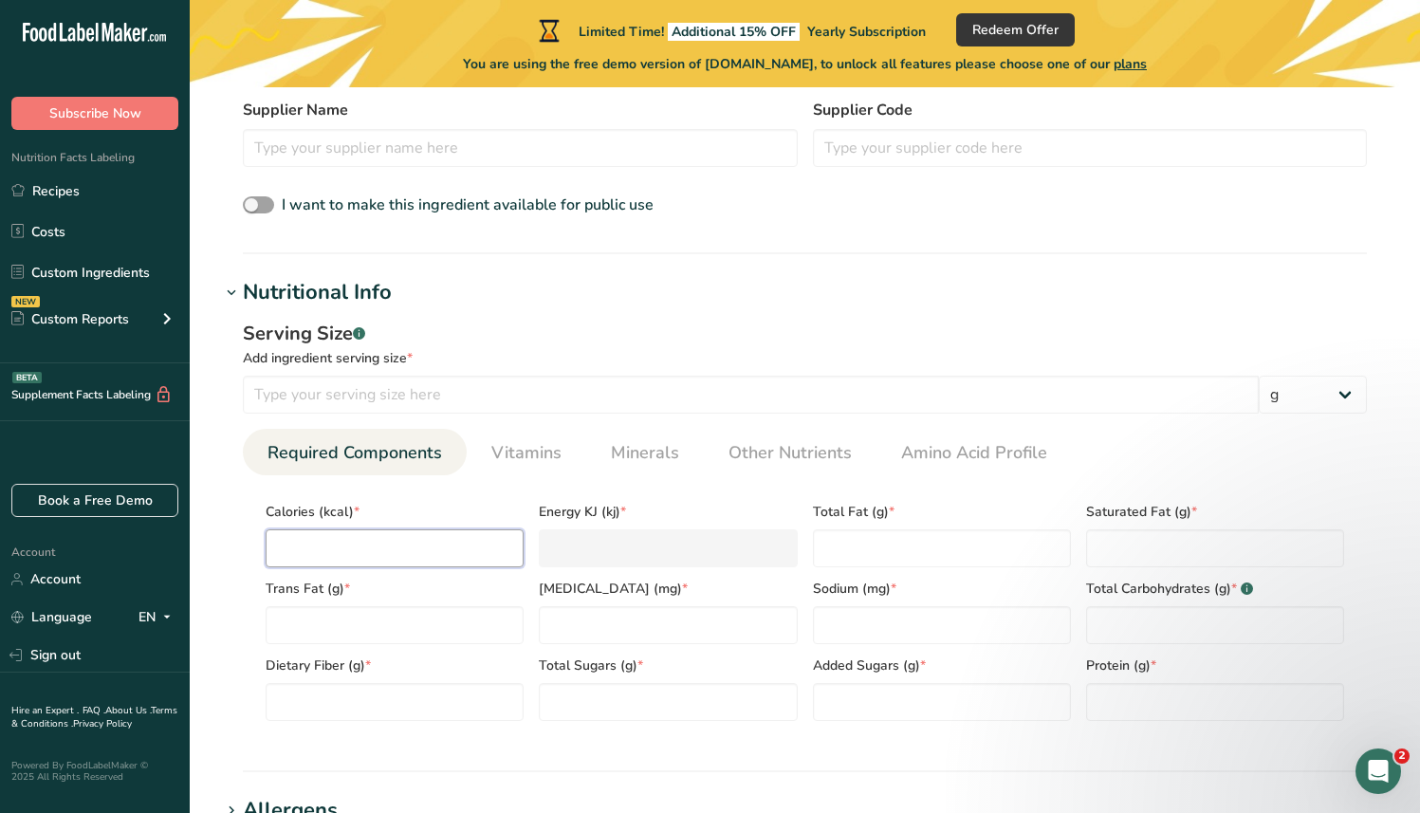
click at [401, 557] on input "number" at bounding box center [395, 548] width 258 height 38
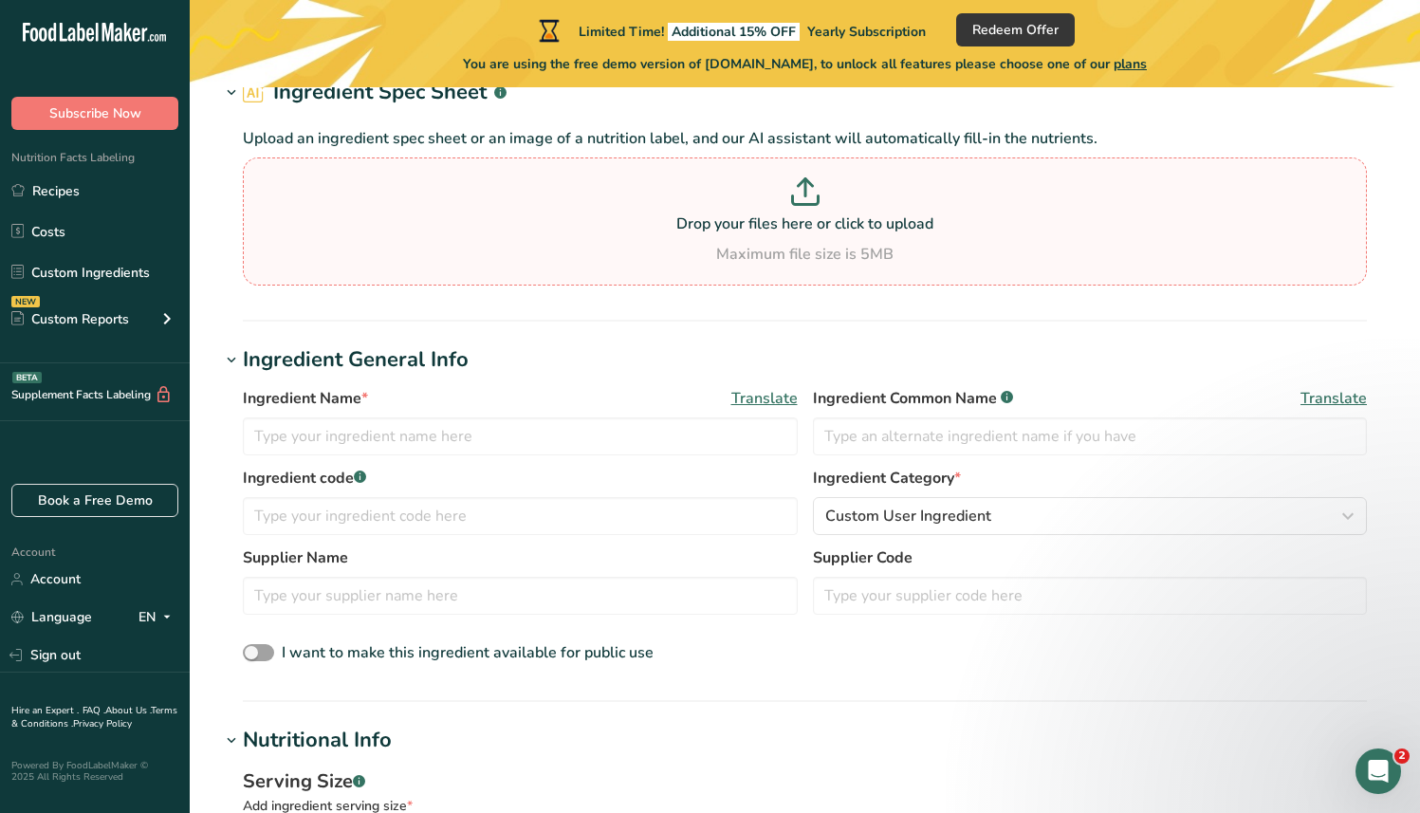
scroll to position [0, 0]
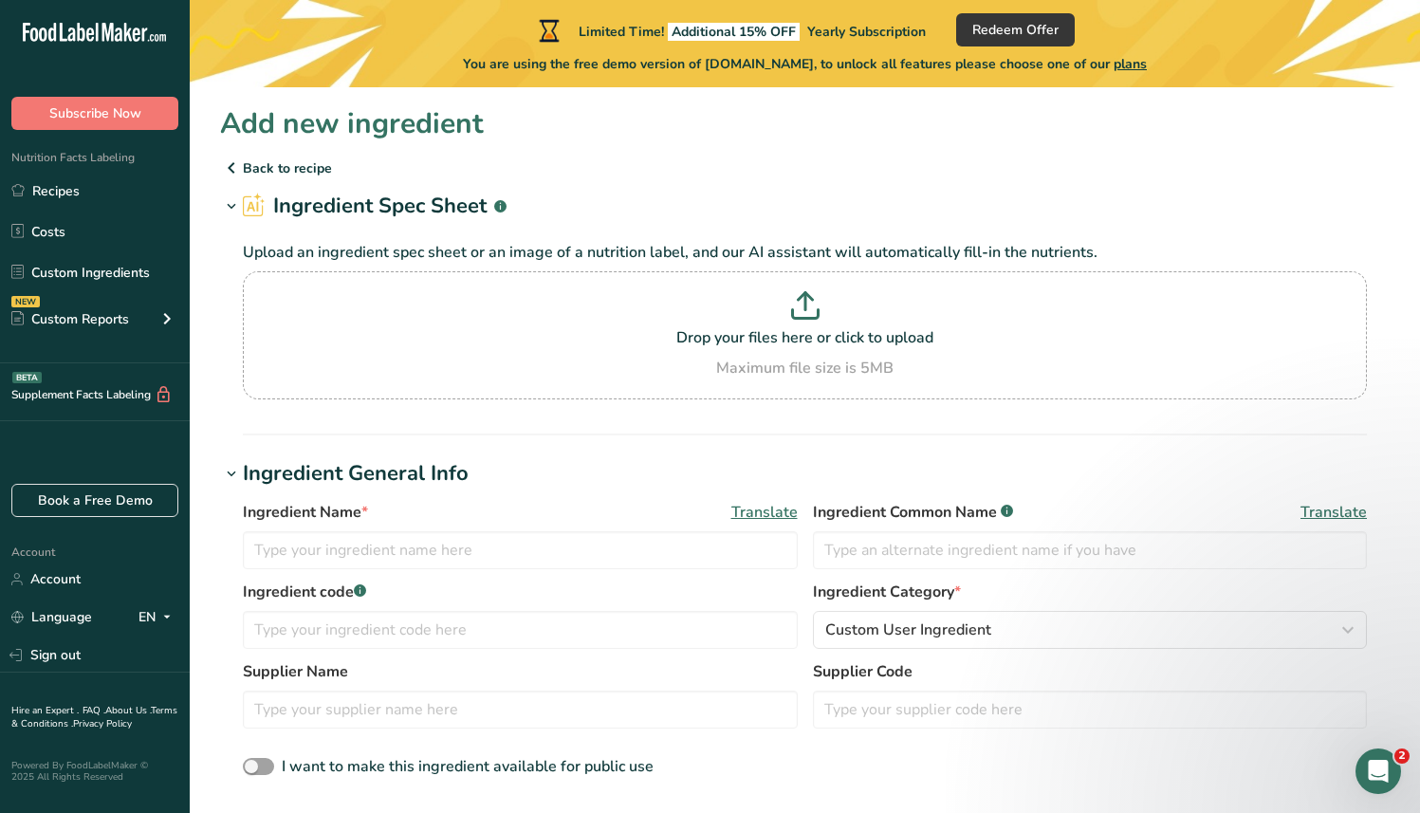
click at [300, 158] on p "Back to recipe" at bounding box center [805, 168] width 1170 height 23
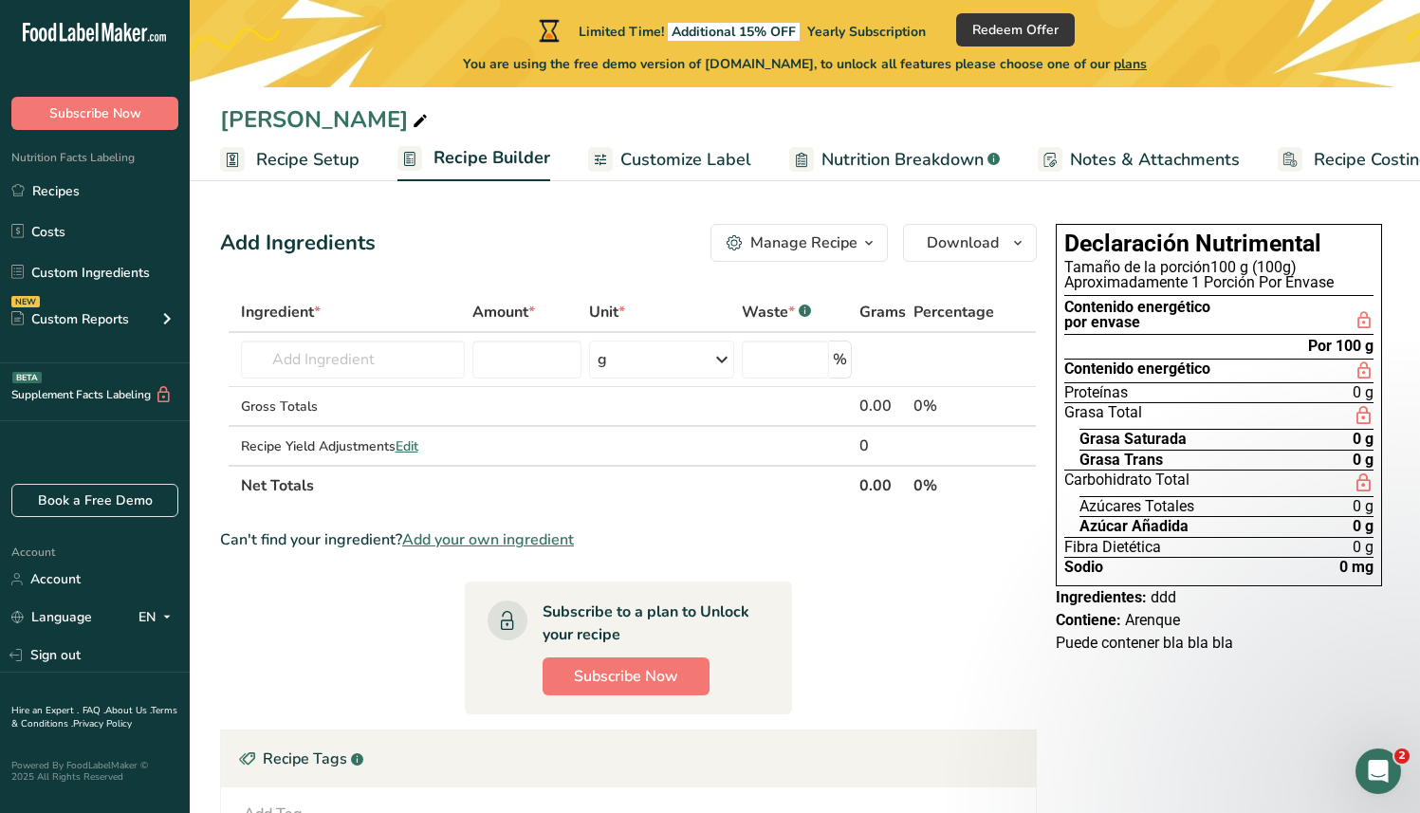
click at [630, 152] on span "Customize Label" at bounding box center [686, 160] width 131 height 26
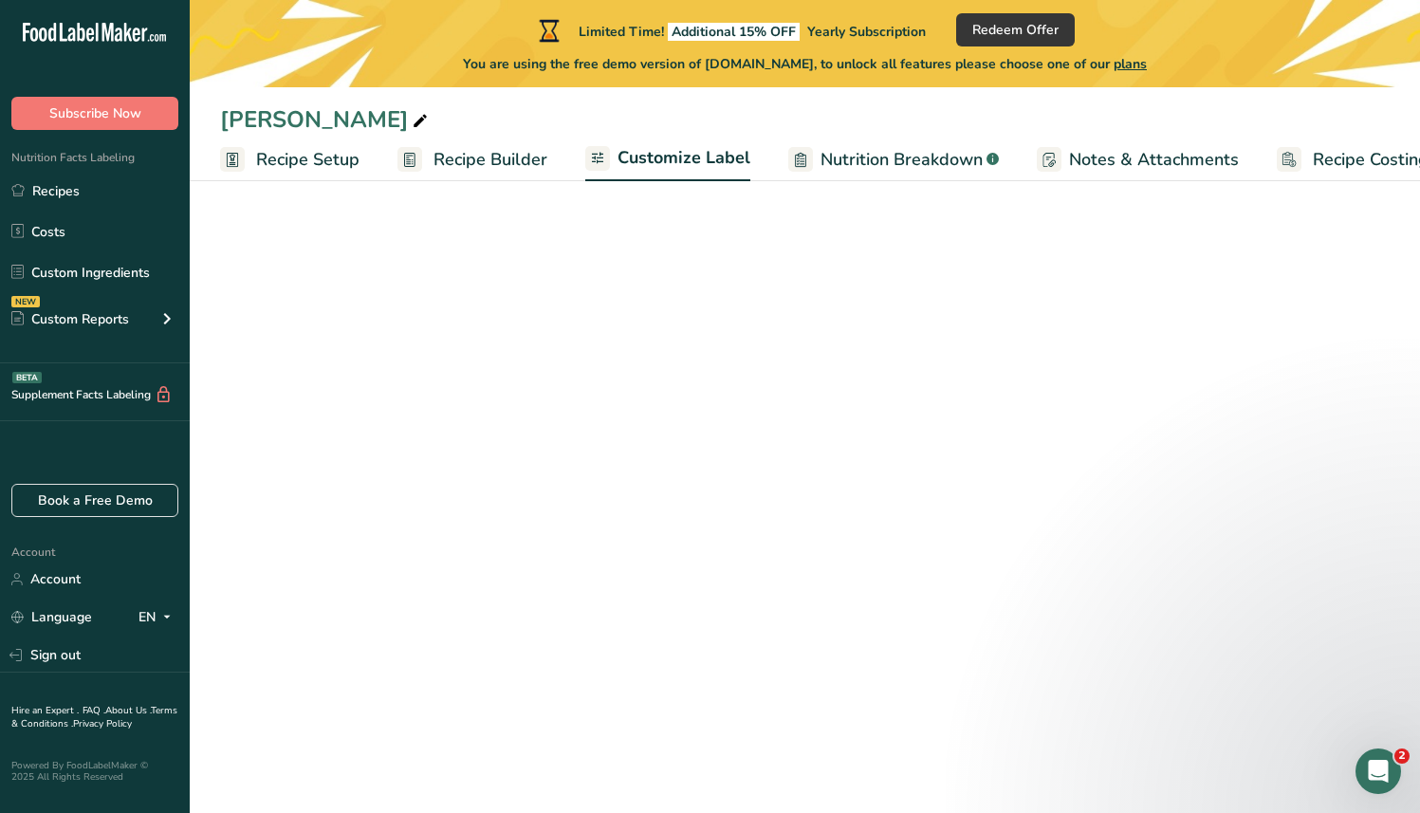
scroll to position [0, 39]
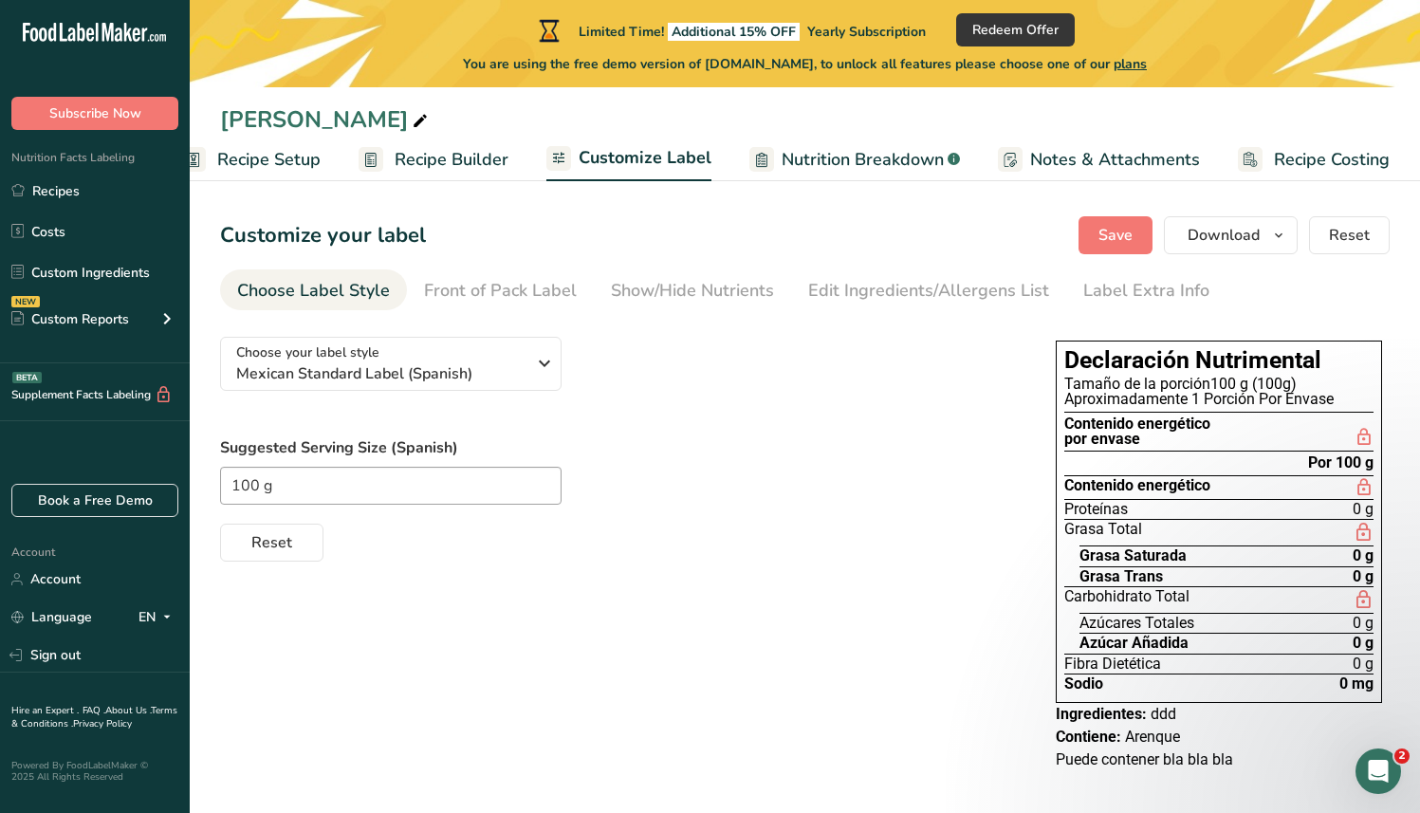
click at [874, 160] on span "Nutrition Breakdown" at bounding box center [863, 160] width 162 height 26
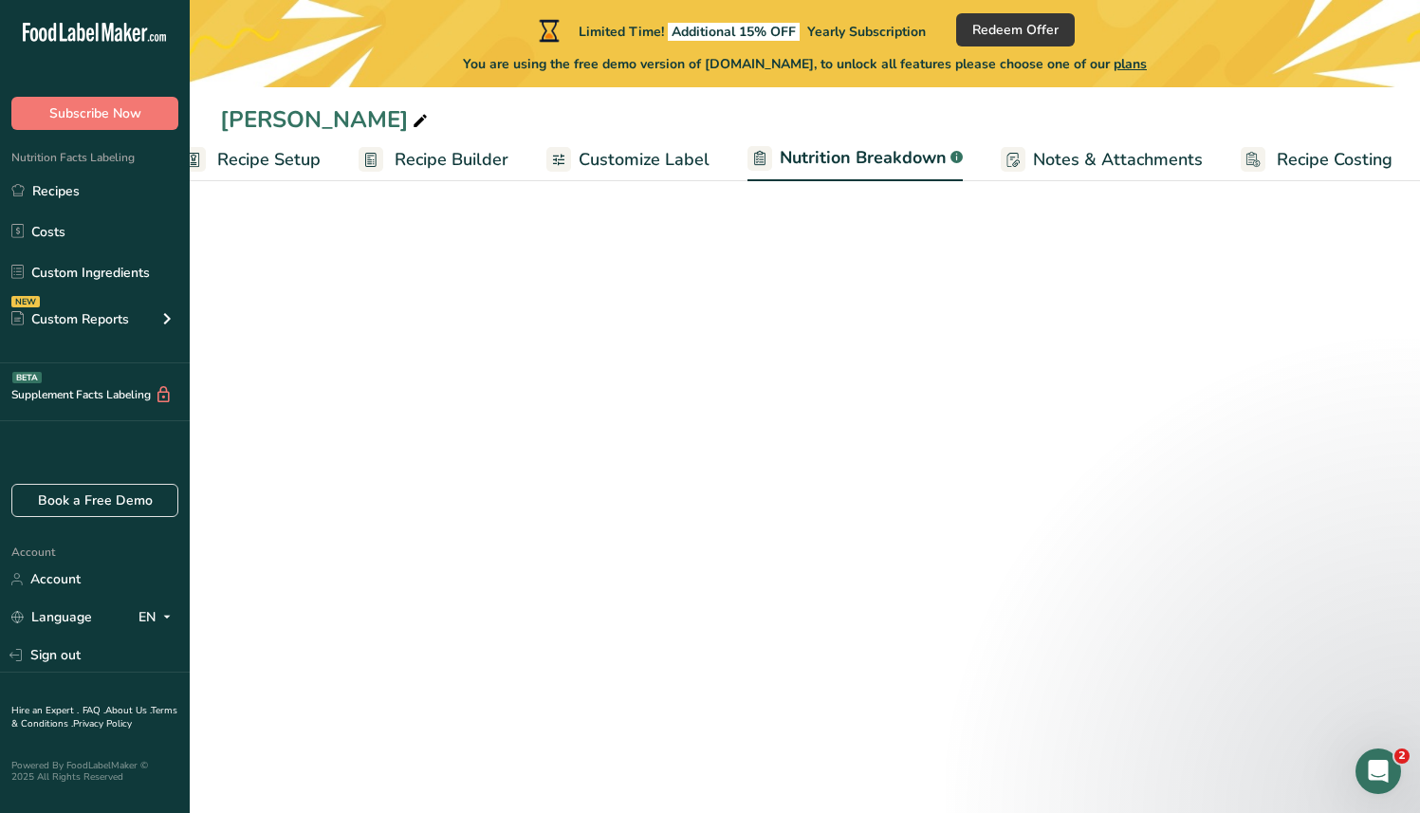
scroll to position [0, 41]
select select "Calories"
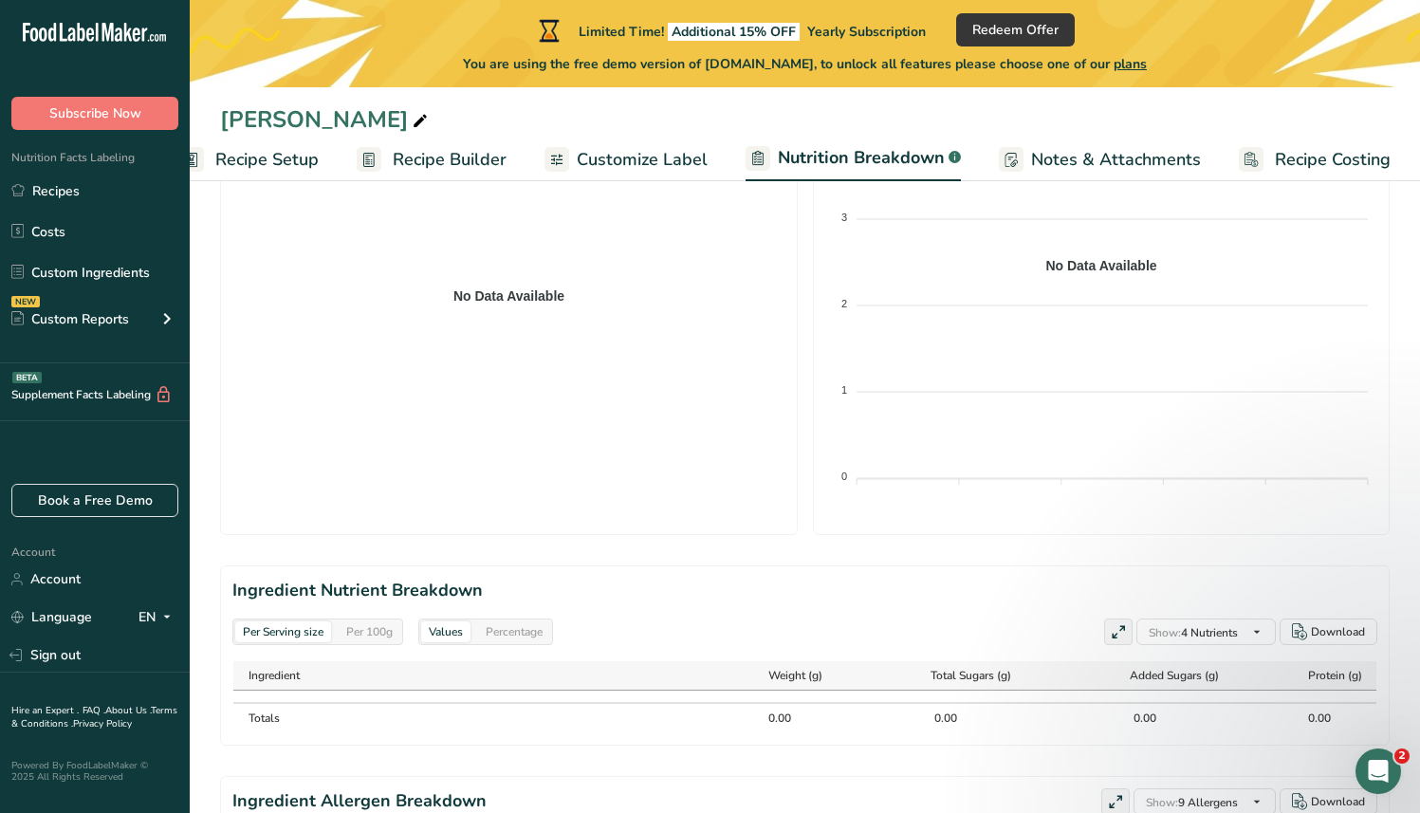
scroll to position [622, 0]
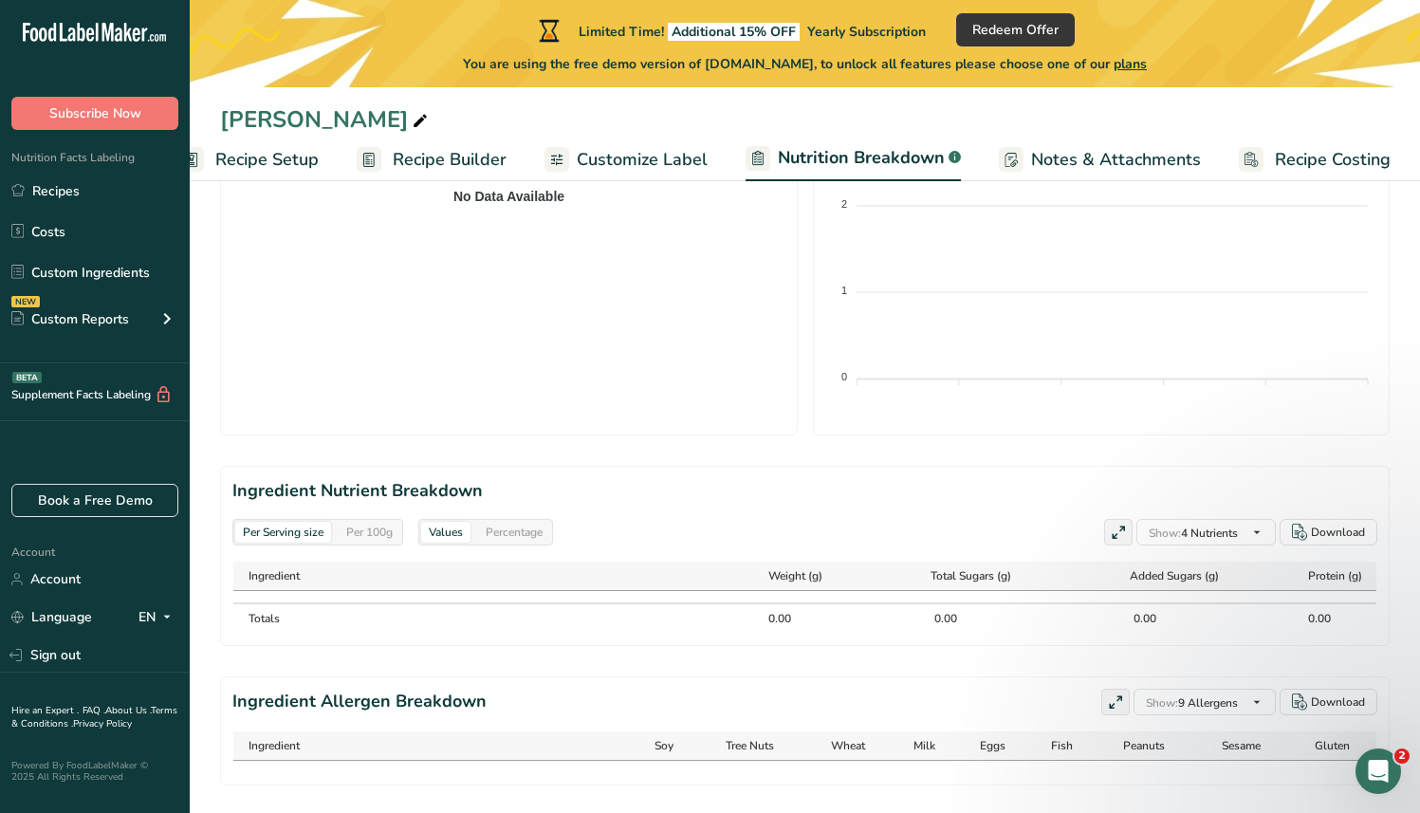
click at [1148, 155] on span "Notes & Attachments" at bounding box center [1116, 160] width 170 height 26
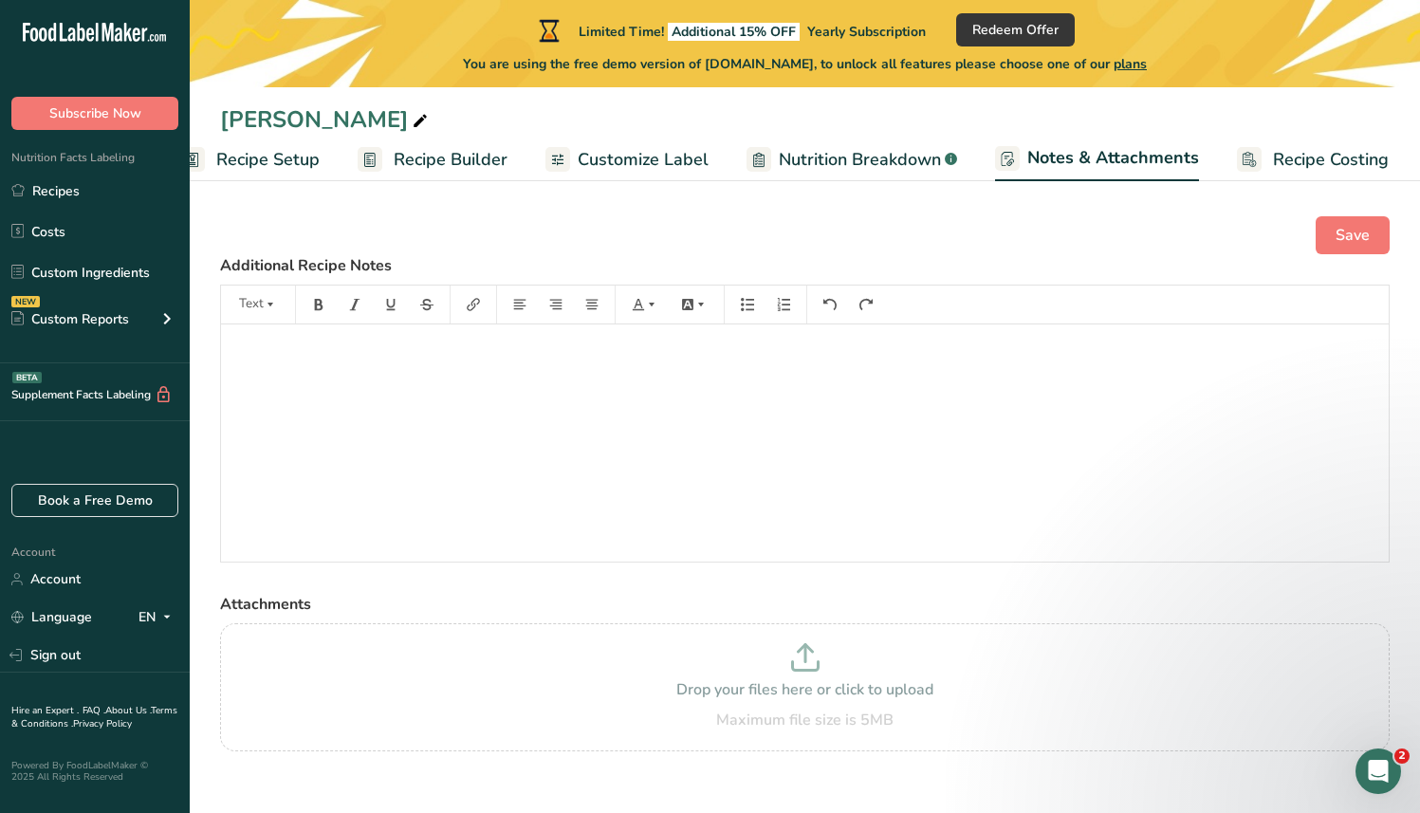
click at [1304, 167] on span "Recipe Costing" at bounding box center [1331, 160] width 116 height 26
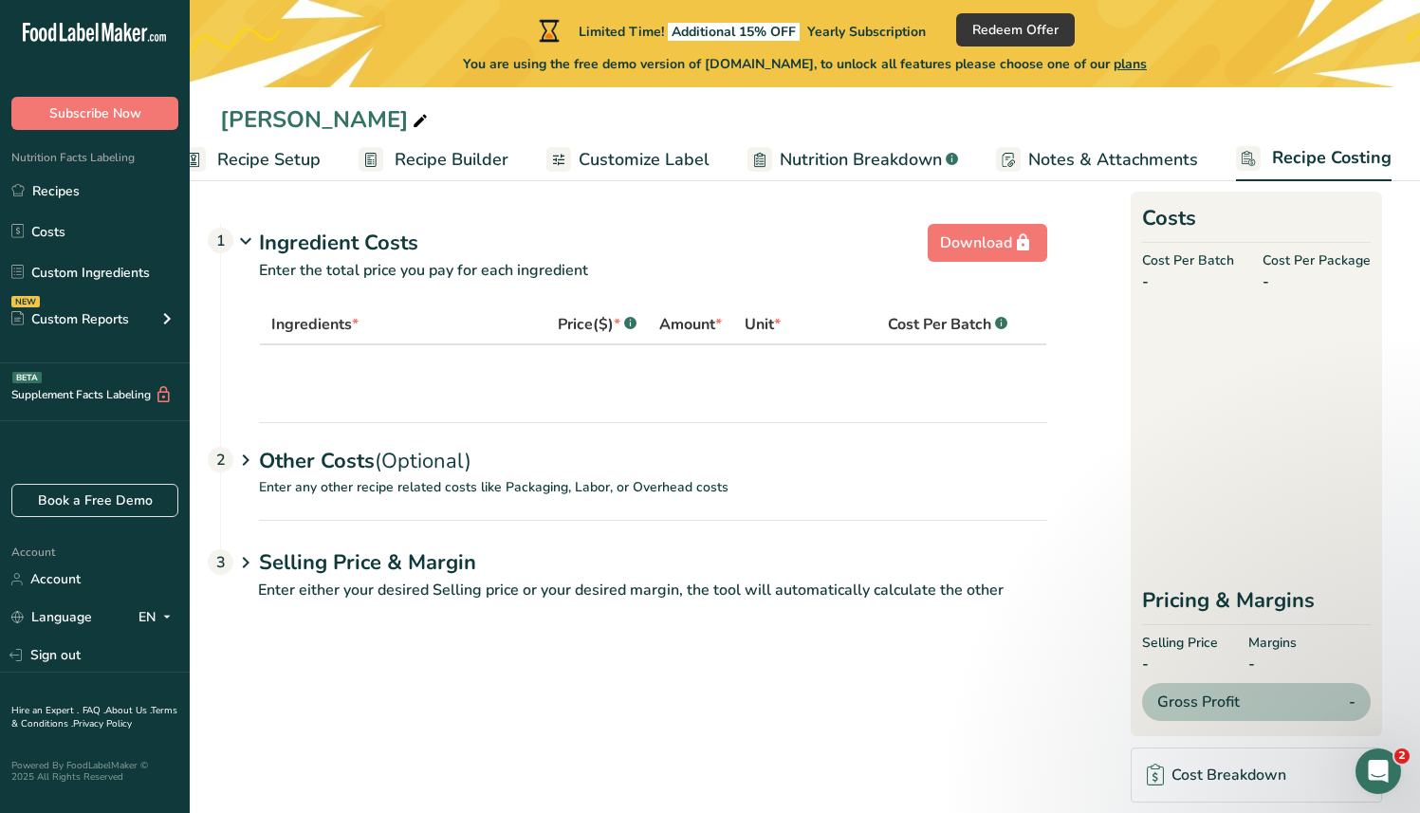
click at [337, 316] on span "Ingredients *" at bounding box center [314, 324] width 87 height 23
click at [288, 172] on span "Recipe Setup" at bounding box center [268, 160] width 103 height 26
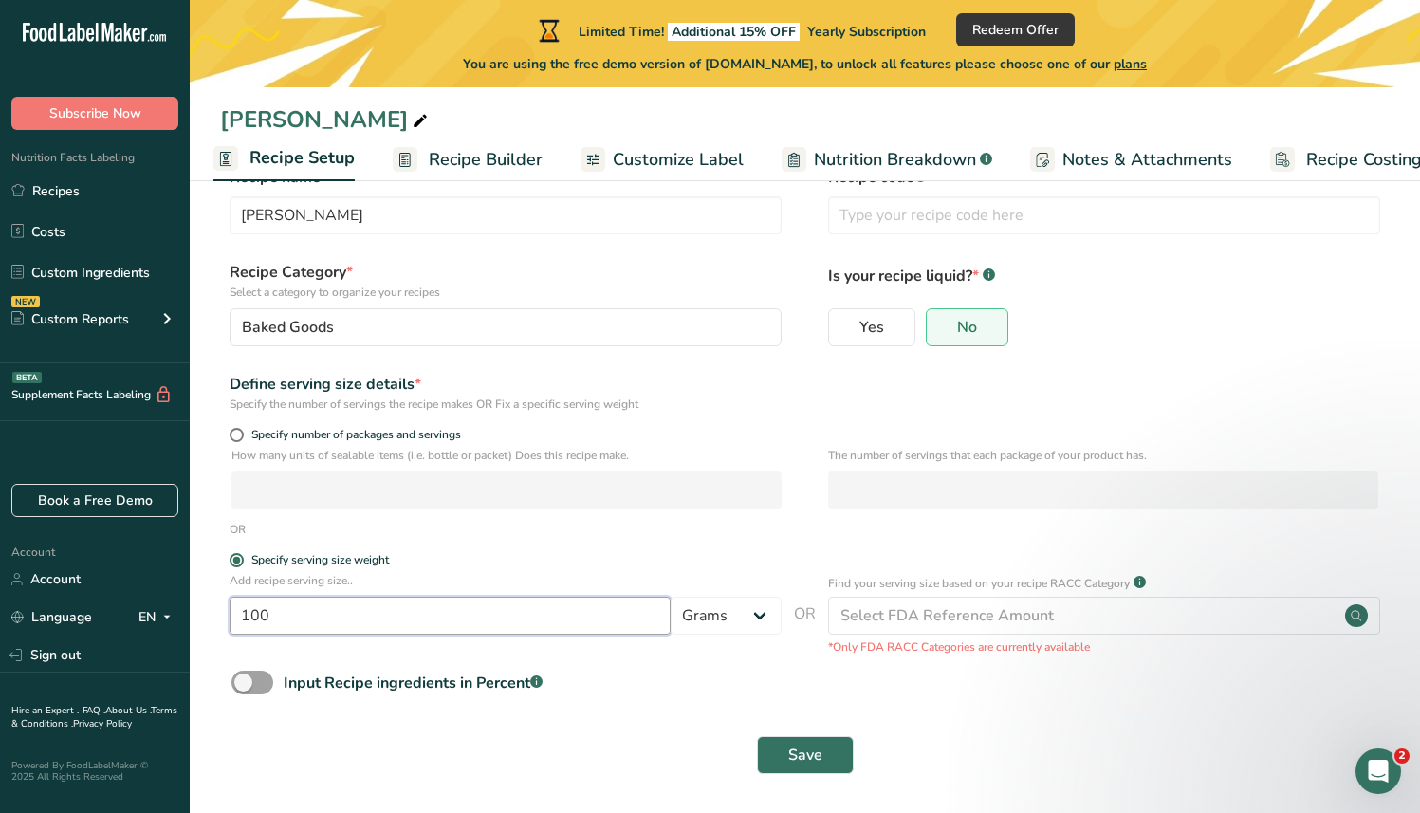
scroll to position [57, 0]
click at [412, 632] on input "100" at bounding box center [450, 617] width 441 height 38
click at [440, 685] on div "Input Recipe ingredients in Percent .a-a{fill:#347362;}.b-a{fill:#fff;}" at bounding box center [413, 680] width 259 height 23
click at [244, 685] on input "Input Recipe ingredients in Percent .a-a{fill:#347362;}.b-a{fill:#fff;}" at bounding box center [238, 680] width 12 height 12
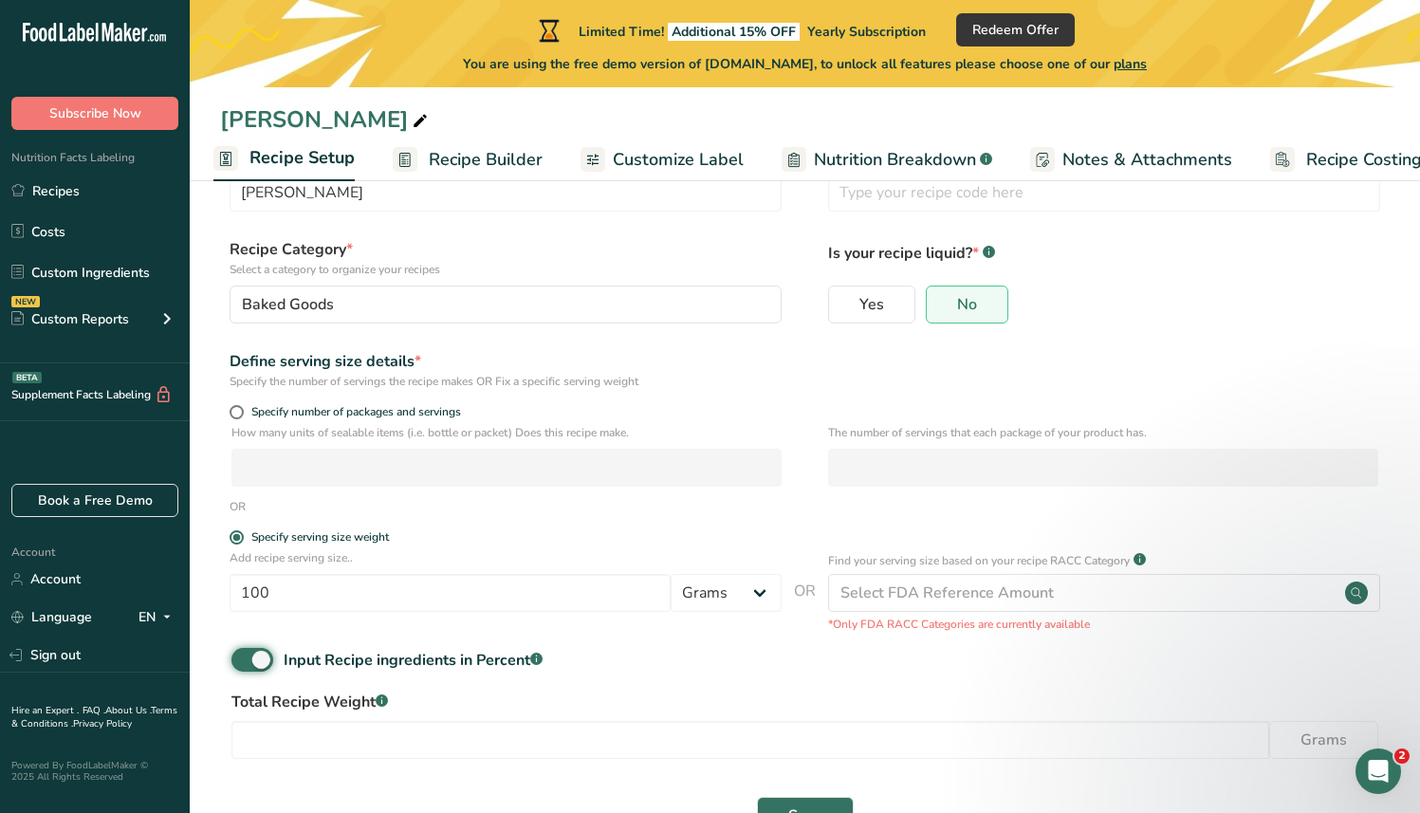
scroll to position [144, 0]
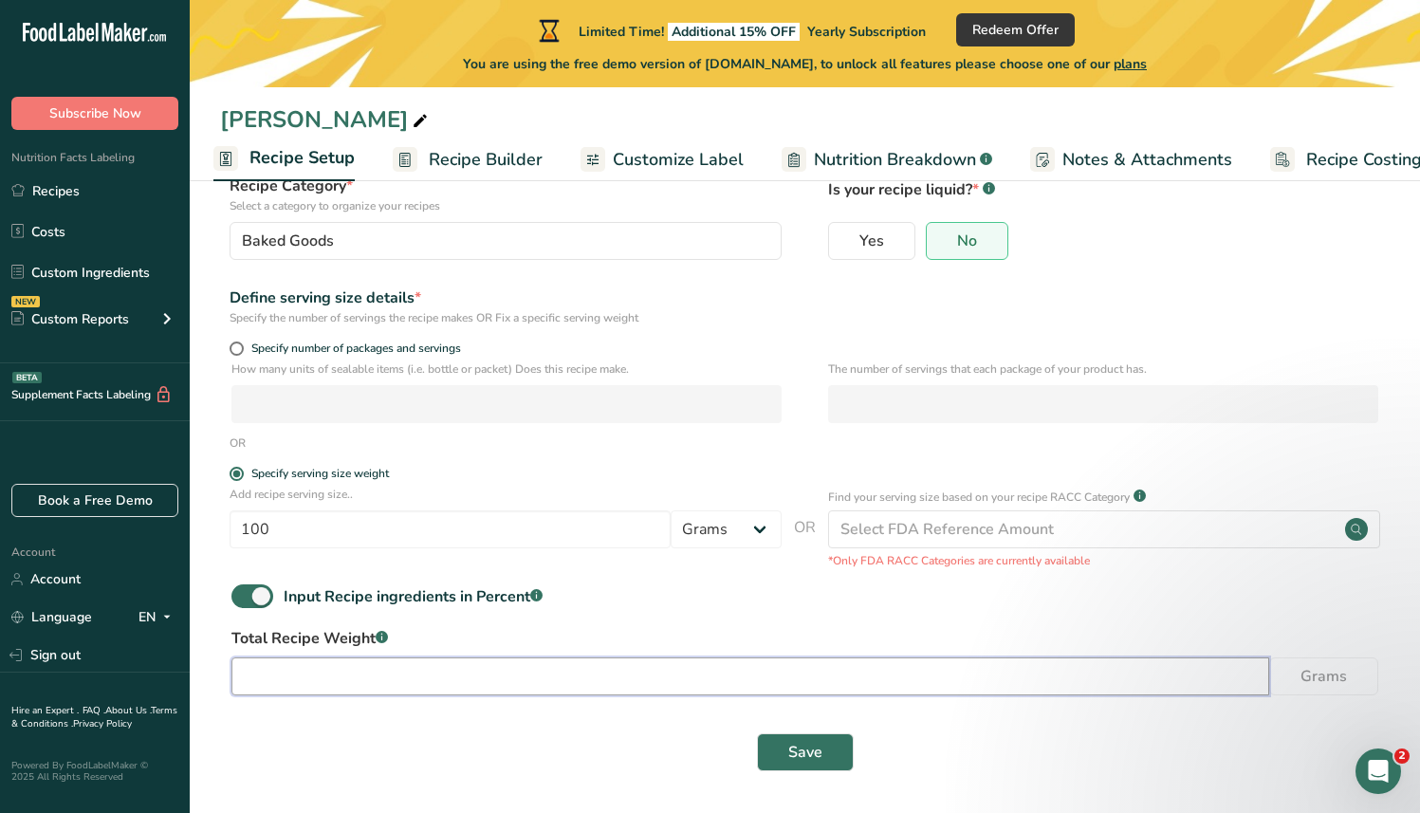
click at [448, 695] on input "number" at bounding box center [751, 677] width 1038 height 38
click at [459, 596] on div "Input Recipe ingredients in Percent .a-a{fill:#347362;}.b-a{fill:#fff;}" at bounding box center [413, 596] width 259 height 23
click at [244, 596] on input "Input Recipe ingredients in Percent .a-a{fill:#347362;}.b-a{fill:#fff;}" at bounding box center [238, 596] width 12 height 12
checkbox input "false"
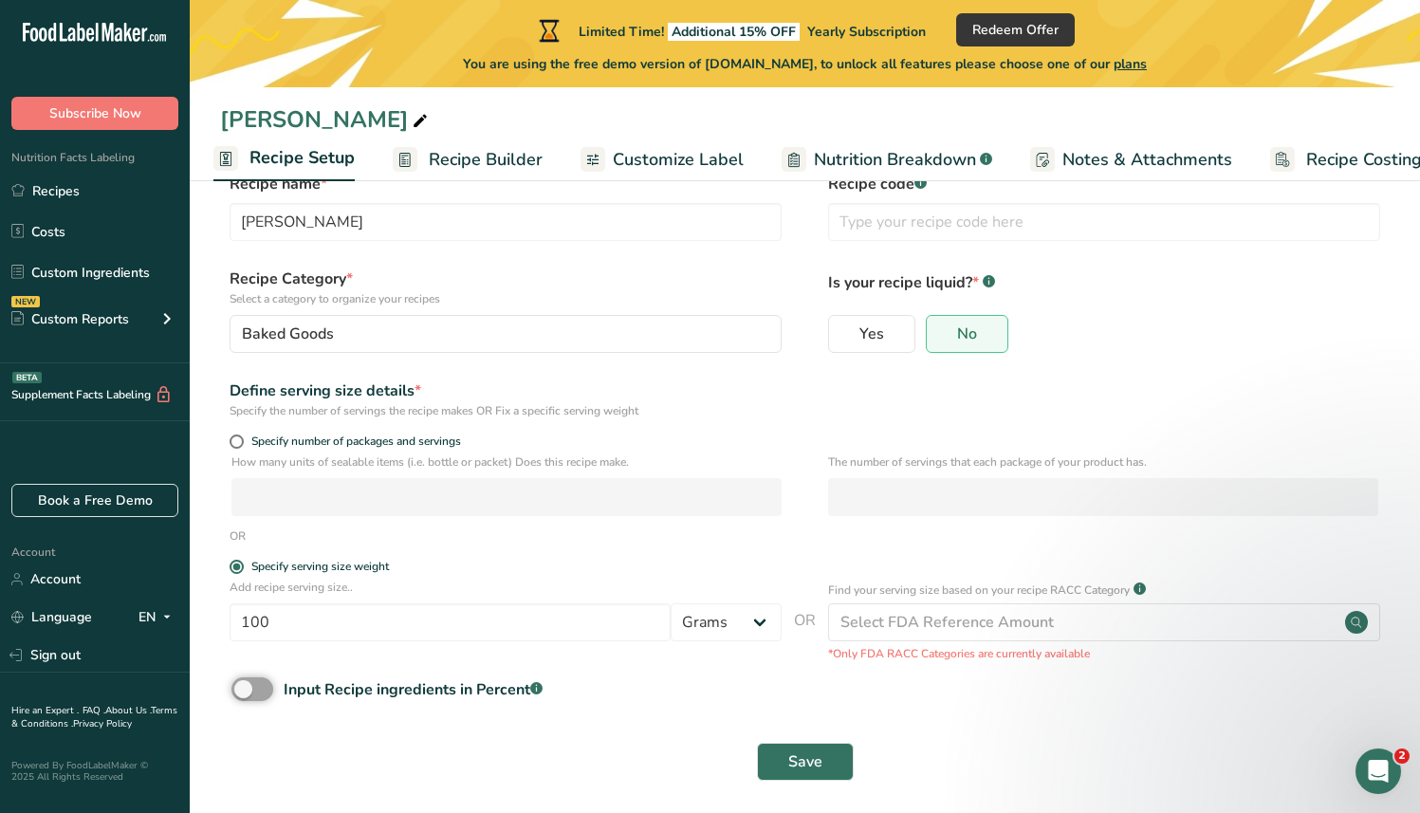
scroll to position [61, 0]
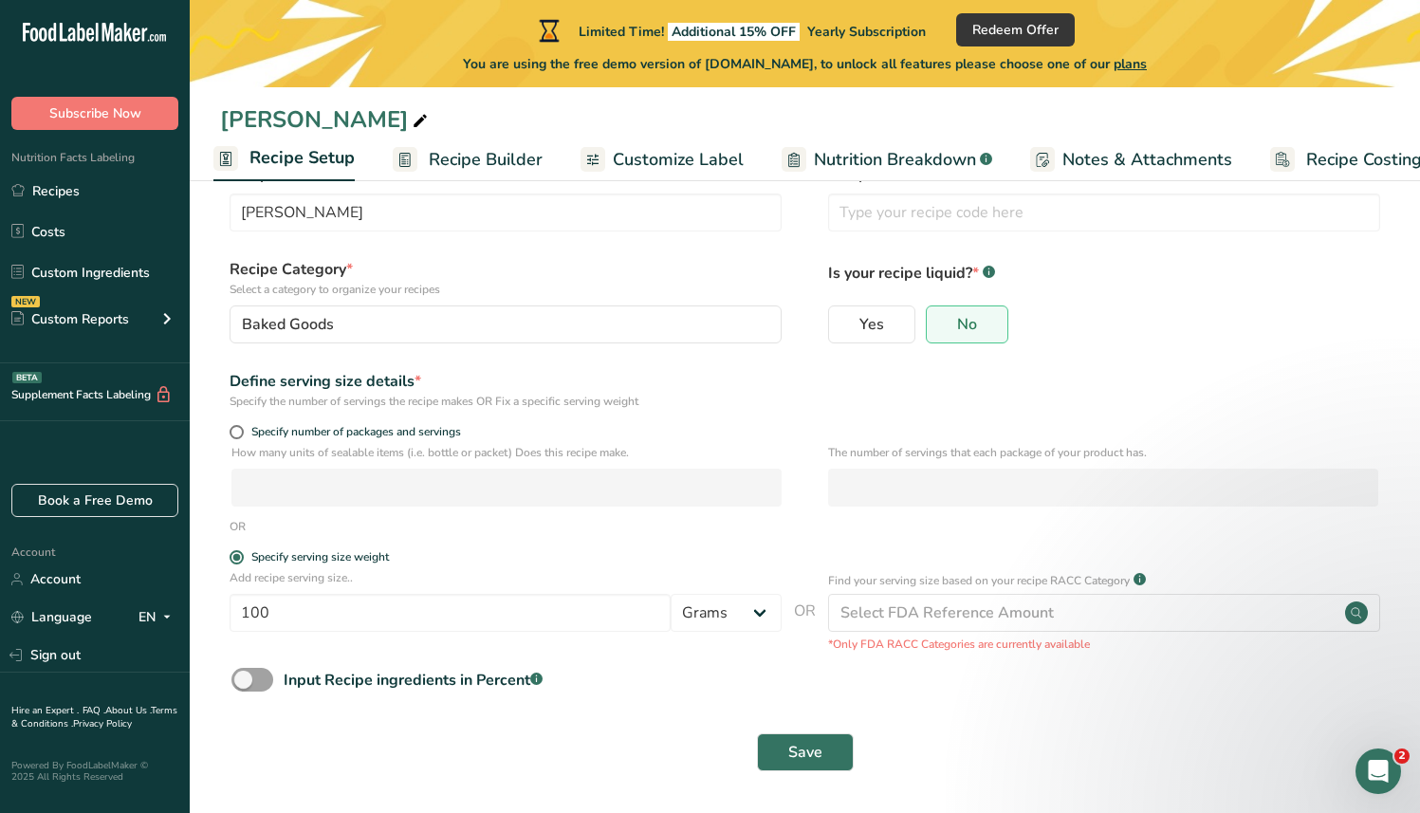
click at [473, 161] on span "Recipe Builder" at bounding box center [486, 160] width 114 height 26
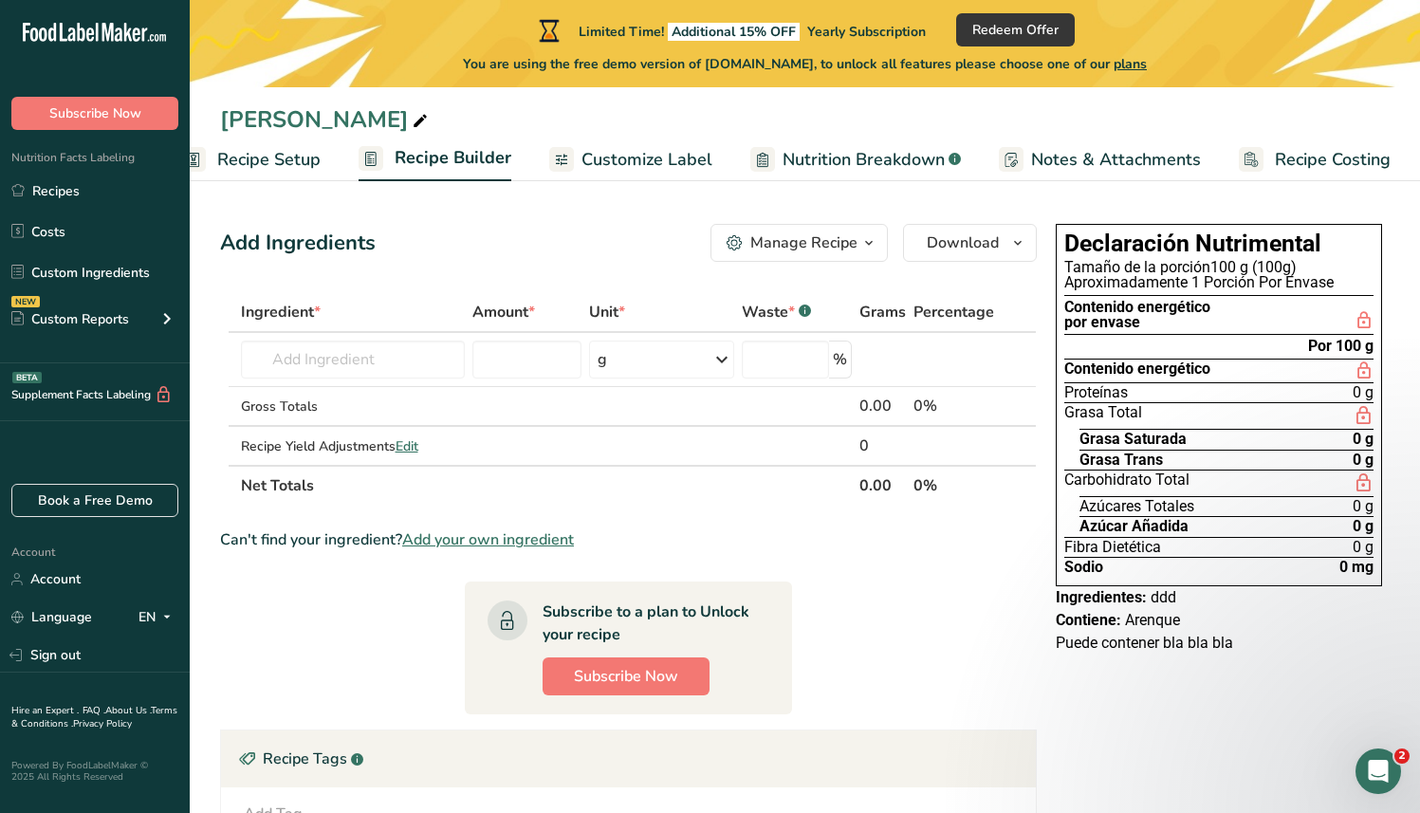
click at [309, 164] on span "Recipe Setup" at bounding box center [268, 160] width 103 height 26
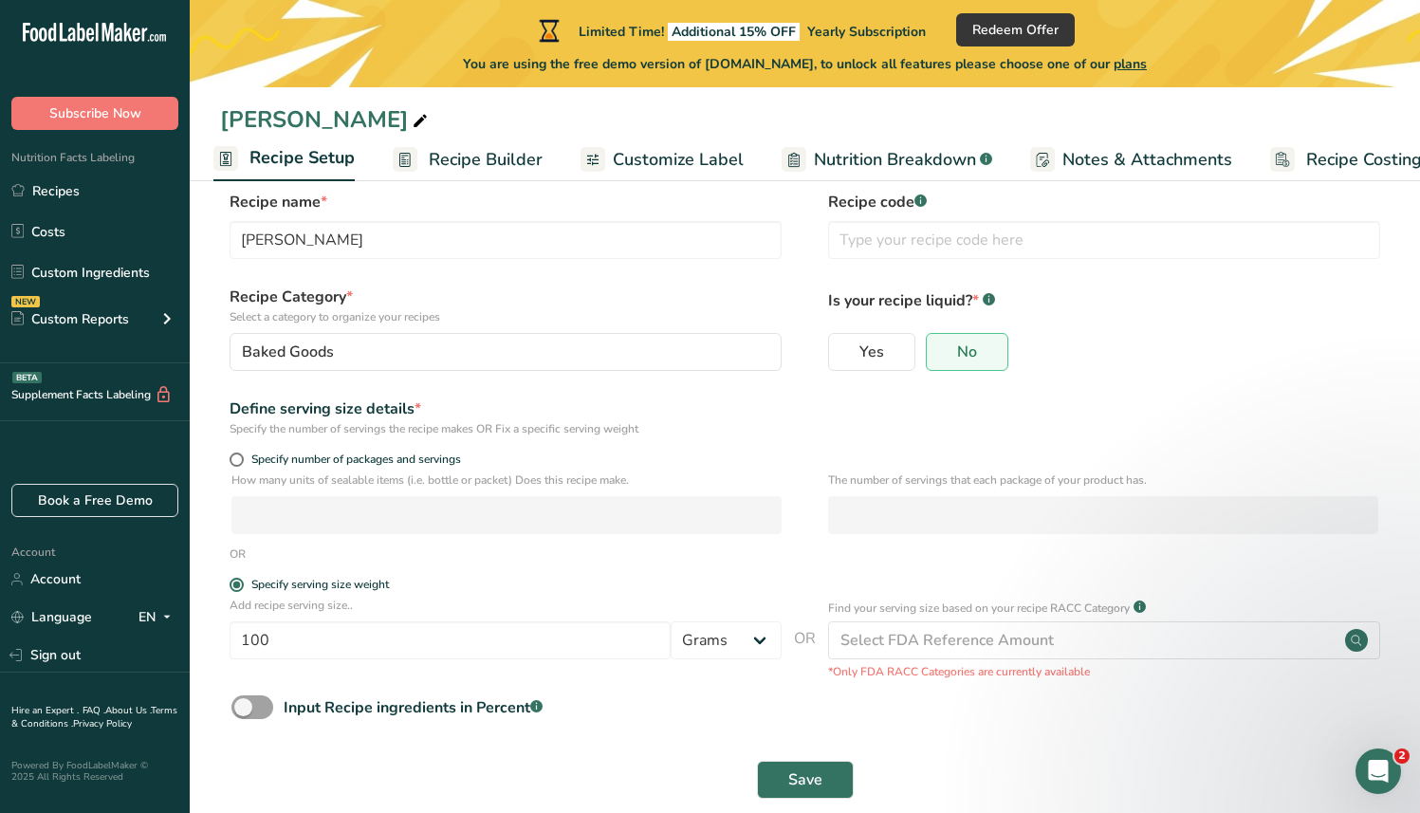
scroll to position [61, 0]
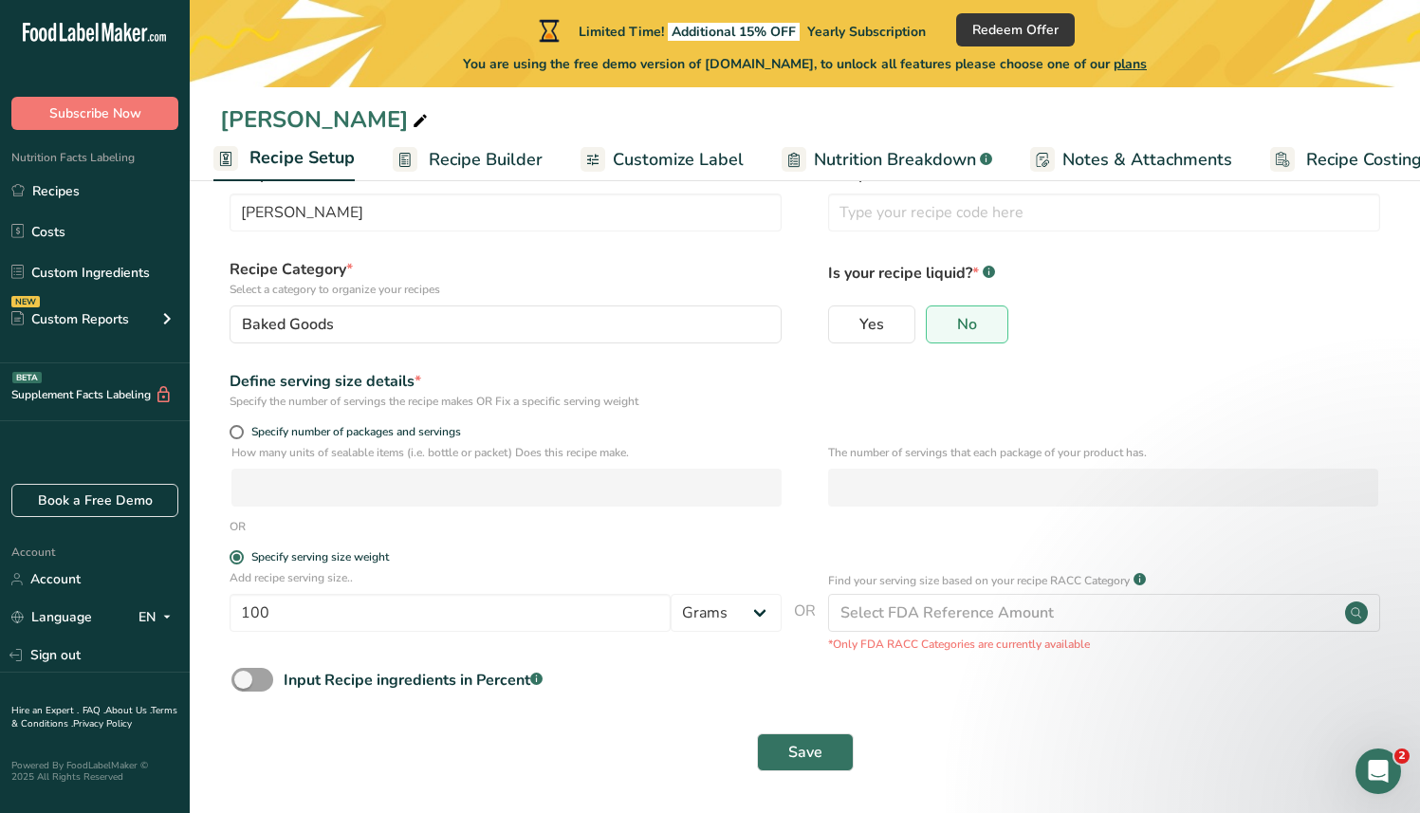
click at [1118, 509] on div "The number of servings that each package of your product has." at bounding box center [1103, 481] width 550 height 74
click at [340, 425] on span "Specify number of packages and servings" at bounding box center [352, 432] width 217 height 14
click at [242, 426] on input "Specify number of packages and servings" at bounding box center [236, 432] width 12 height 12
radio input "true"
radio input "false"
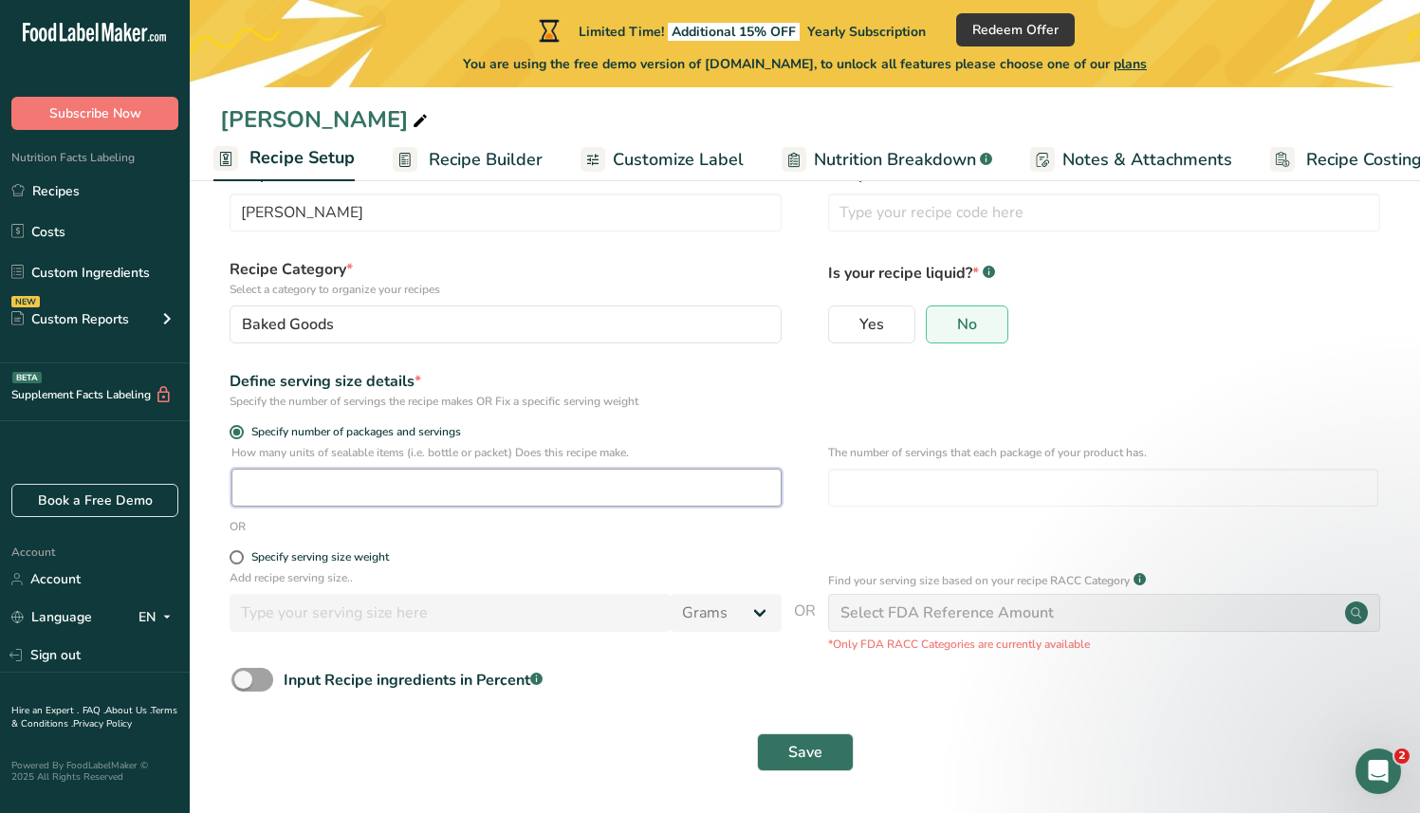
click at [344, 470] on input "number" at bounding box center [507, 488] width 550 height 38
click at [412, 492] on input "number" at bounding box center [507, 488] width 550 height 38
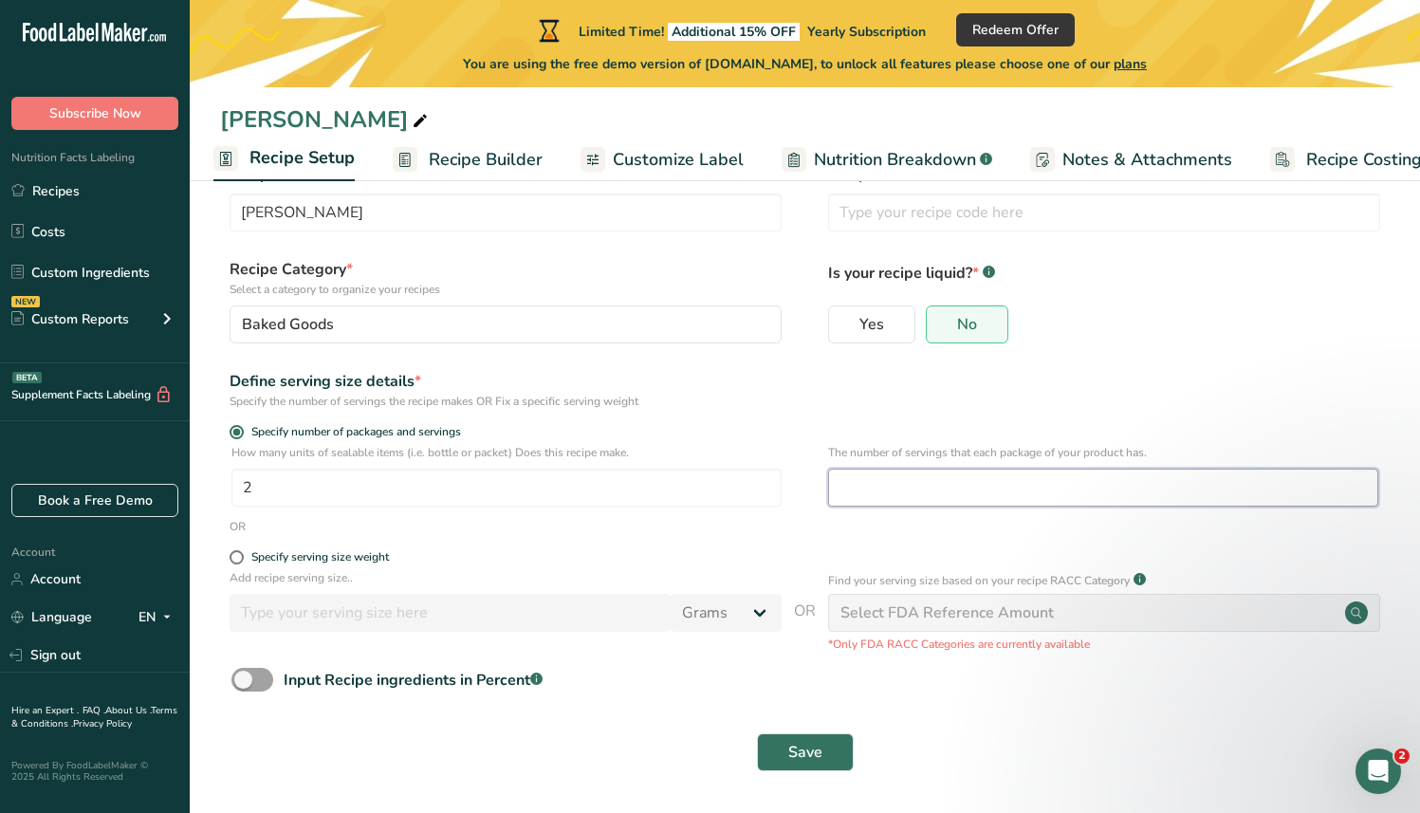
click at [875, 499] on input "number" at bounding box center [1103, 488] width 550 height 38
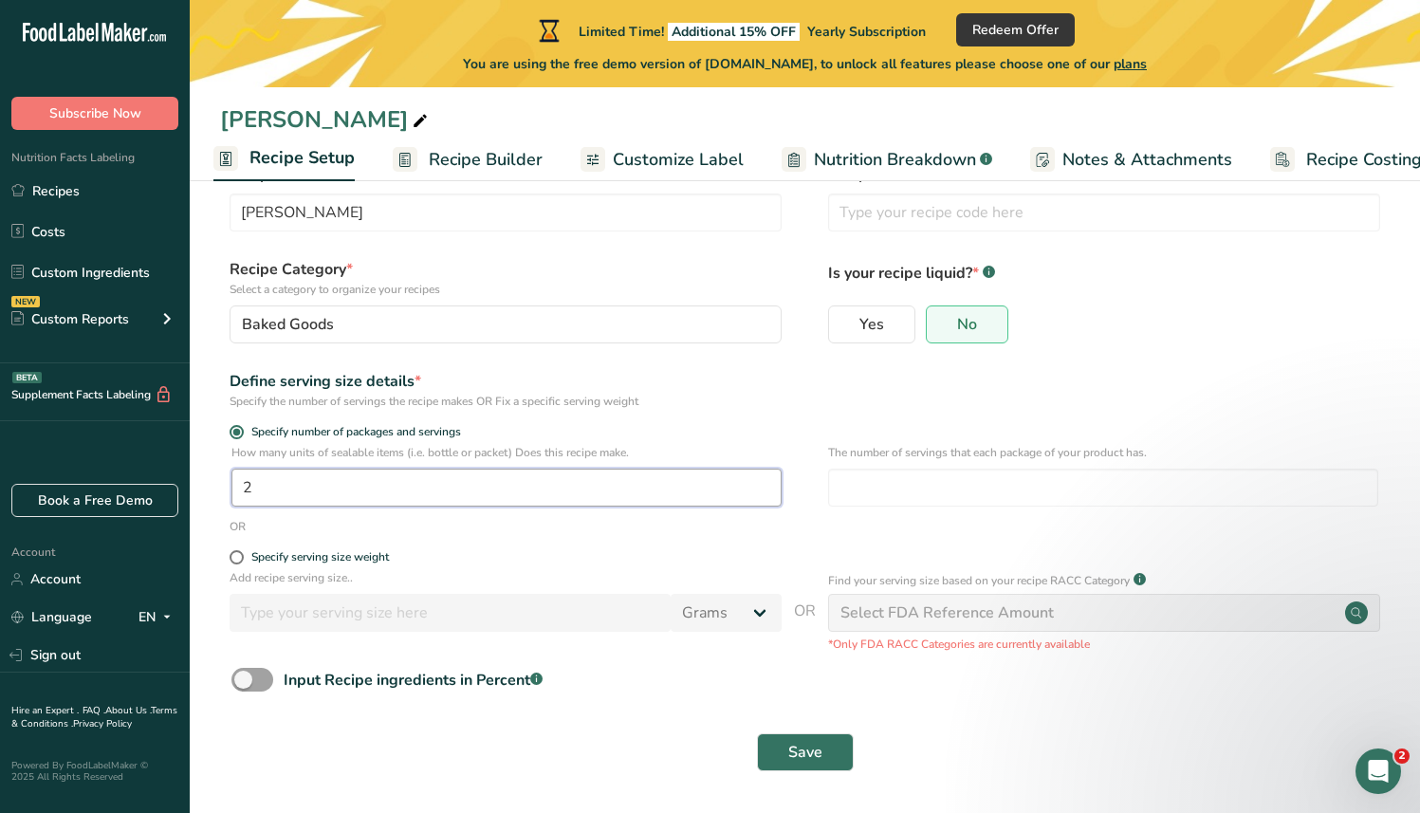
click at [439, 500] on input "2" at bounding box center [507, 488] width 550 height 38
type input "1"
type input "20"
type input "100"
drag, startPoint x: 467, startPoint y: 479, endPoint x: 161, endPoint y: 494, distance: 305.9
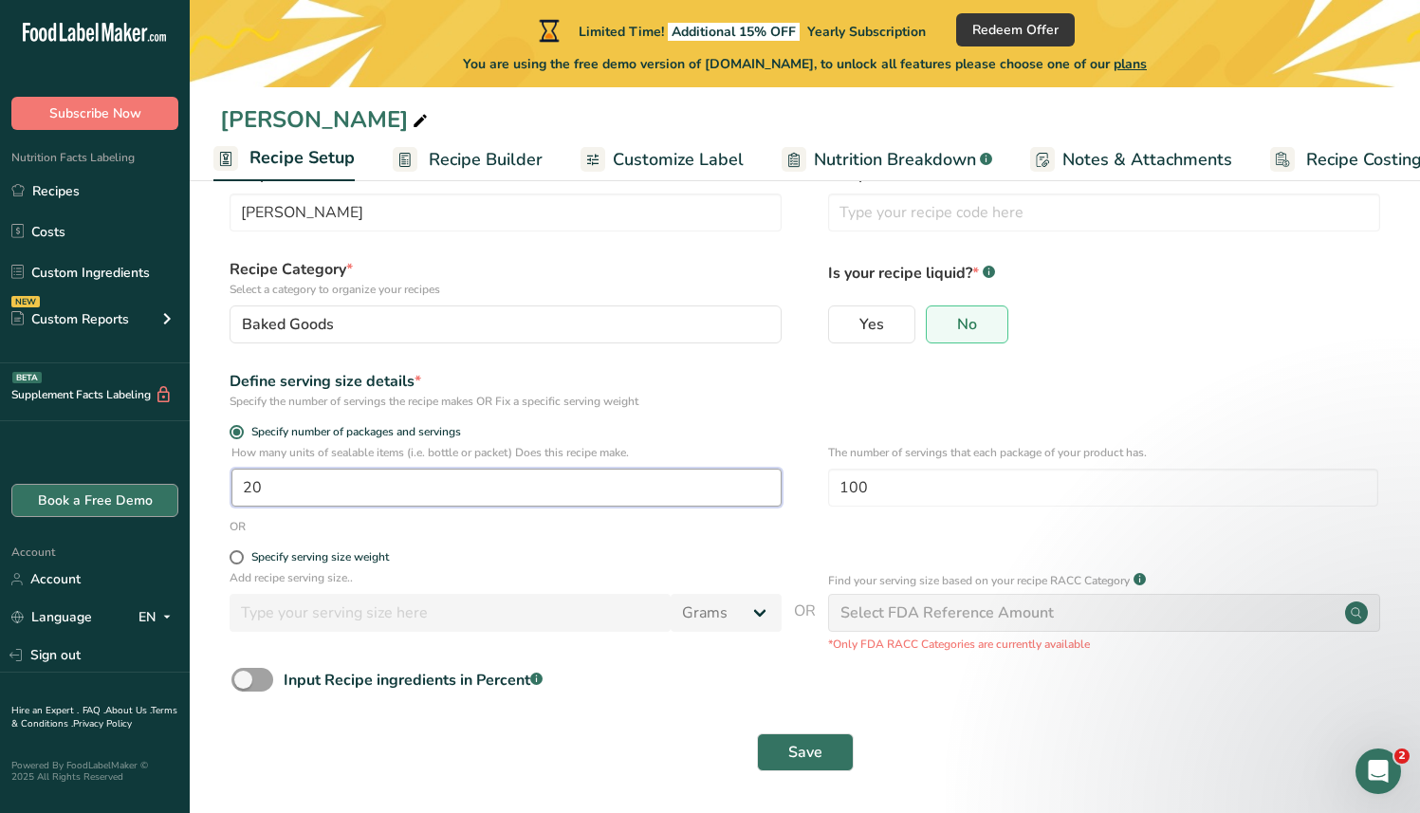
click at [161, 494] on div ".a-20{fill:#fff;} Subscribe Now Nutrition Facts Labeling Recipes Costs Custom I…" at bounding box center [710, 376] width 1420 height 874
drag, startPoint x: 601, startPoint y: 487, endPoint x: 190, endPoint y: 478, distance: 411.0
click at [190, 478] on section "Recipe name * [PERSON_NAME] Recipe code .a-a{fill:#347362;}.b-a{fill:#fff;} Rec…" at bounding box center [805, 469] width 1231 height 688
type input "200"
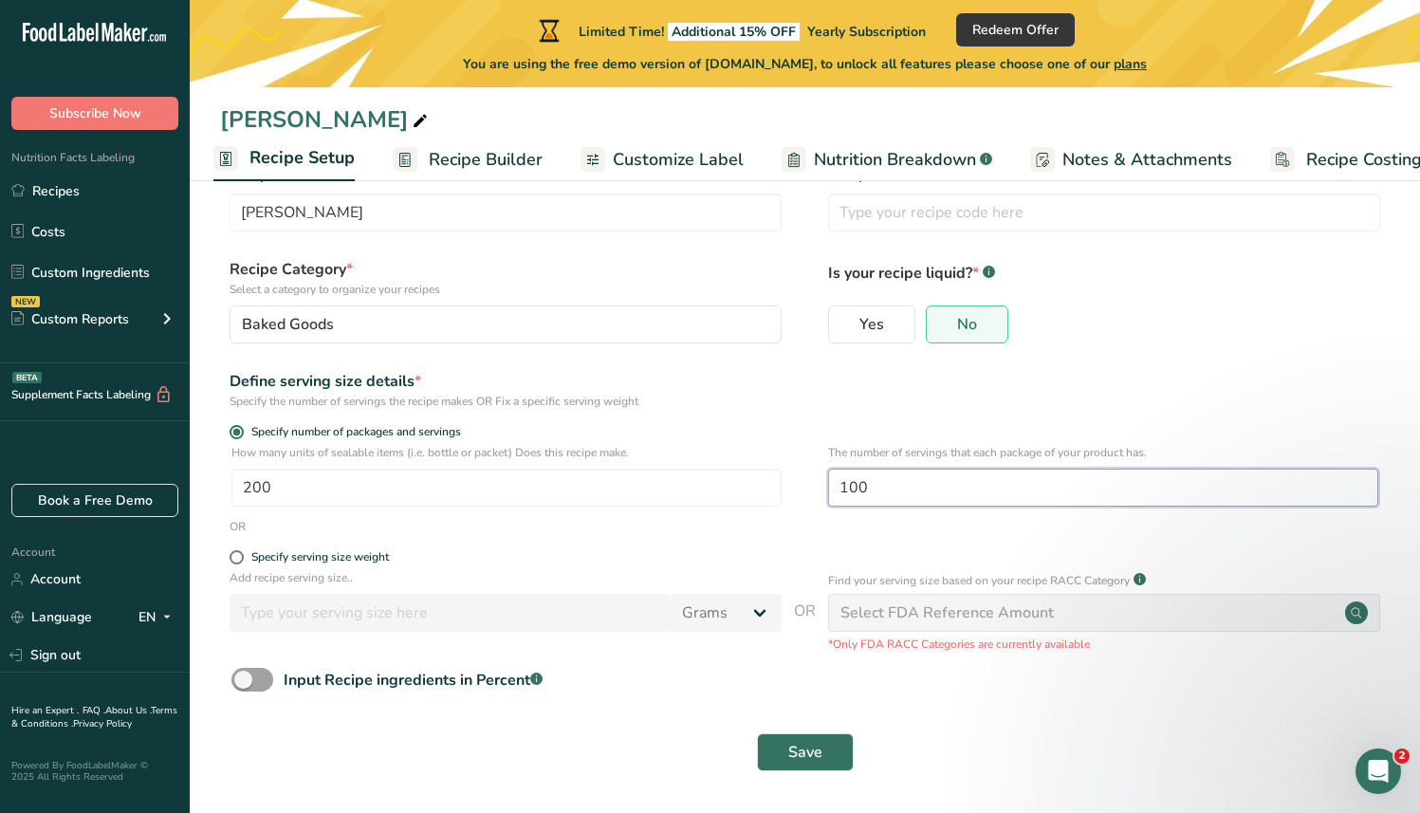
drag, startPoint x: 932, startPoint y: 493, endPoint x: 847, endPoint y: 488, distance: 84.6
click at [847, 488] on input "100" at bounding box center [1103, 488] width 550 height 38
click at [872, 485] on input "100" at bounding box center [1103, 488] width 550 height 38
drag, startPoint x: 874, startPoint y: 486, endPoint x: 782, endPoint y: 482, distance: 92.1
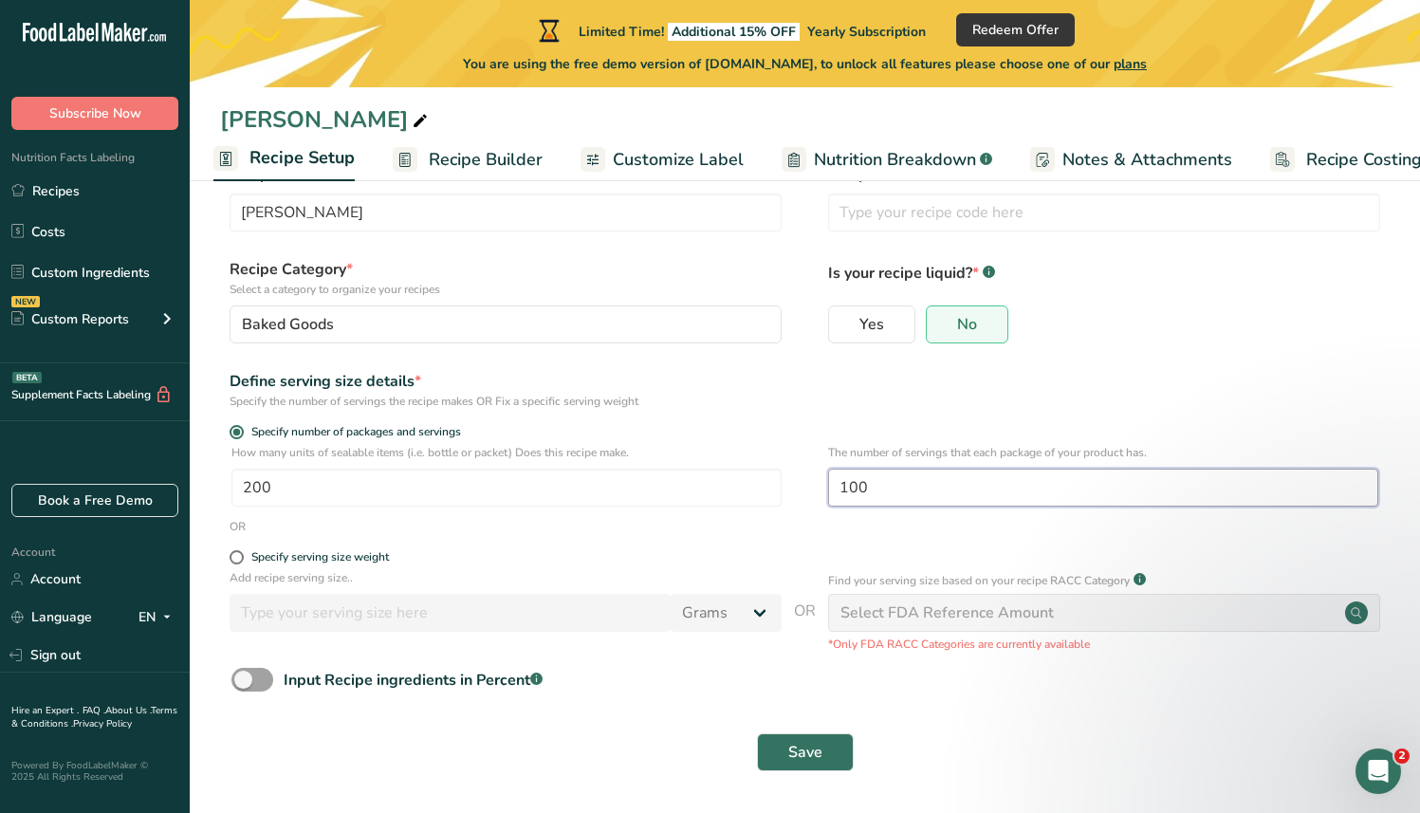
click at [782, 482] on div "How many units of sealable items (i.e. bottle or packet) Does this recipe make.…" at bounding box center [805, 481] width 1170 height 74
type input "200"
click at [666, 563] on label "Specify serving size weight" at bounding box center [506, 557] width 552 height 14
click at [242, 563] on input "Specify serving size weight" at bounding box center [236, 557] width 12 height 12
radio input "true"
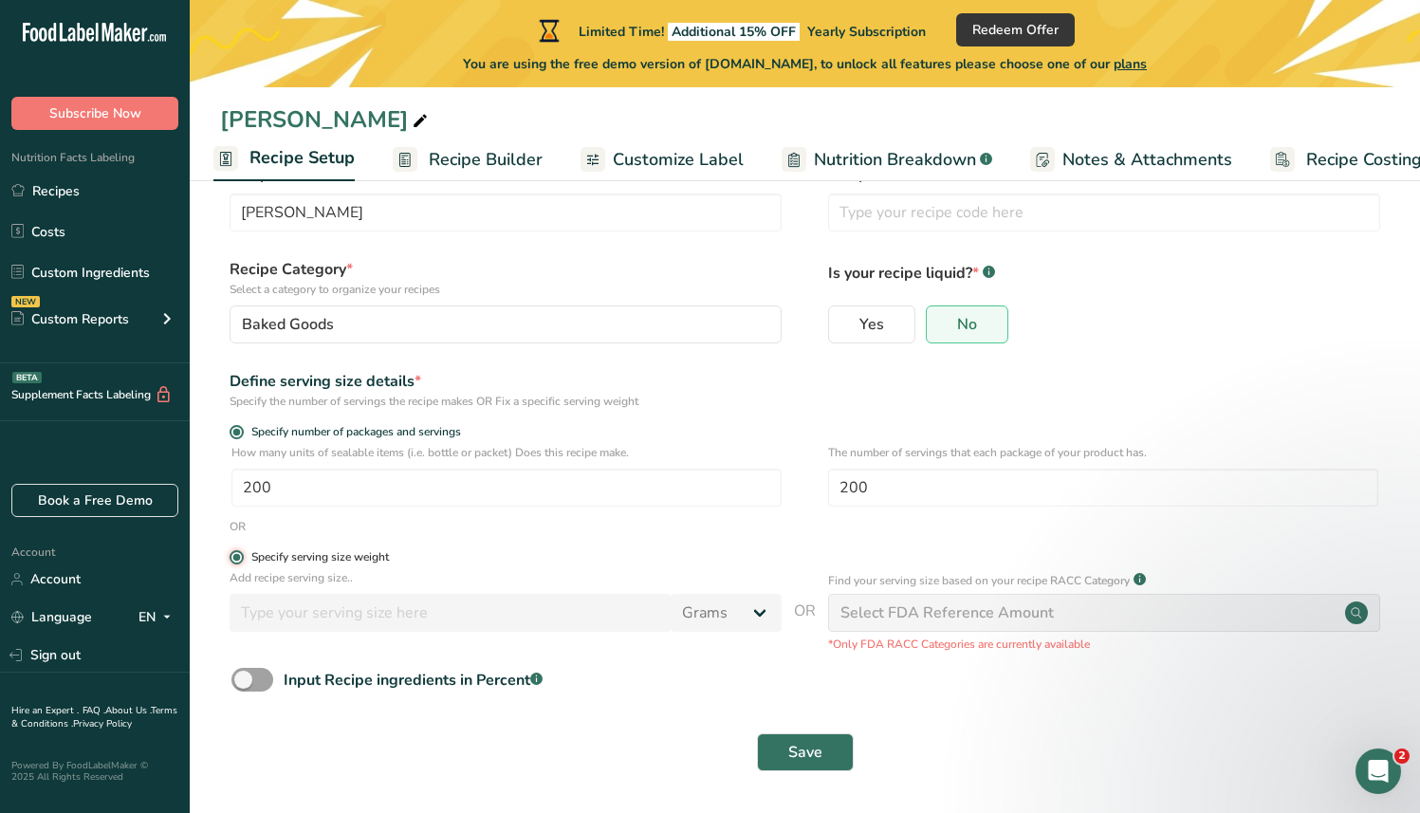
radio input "false"
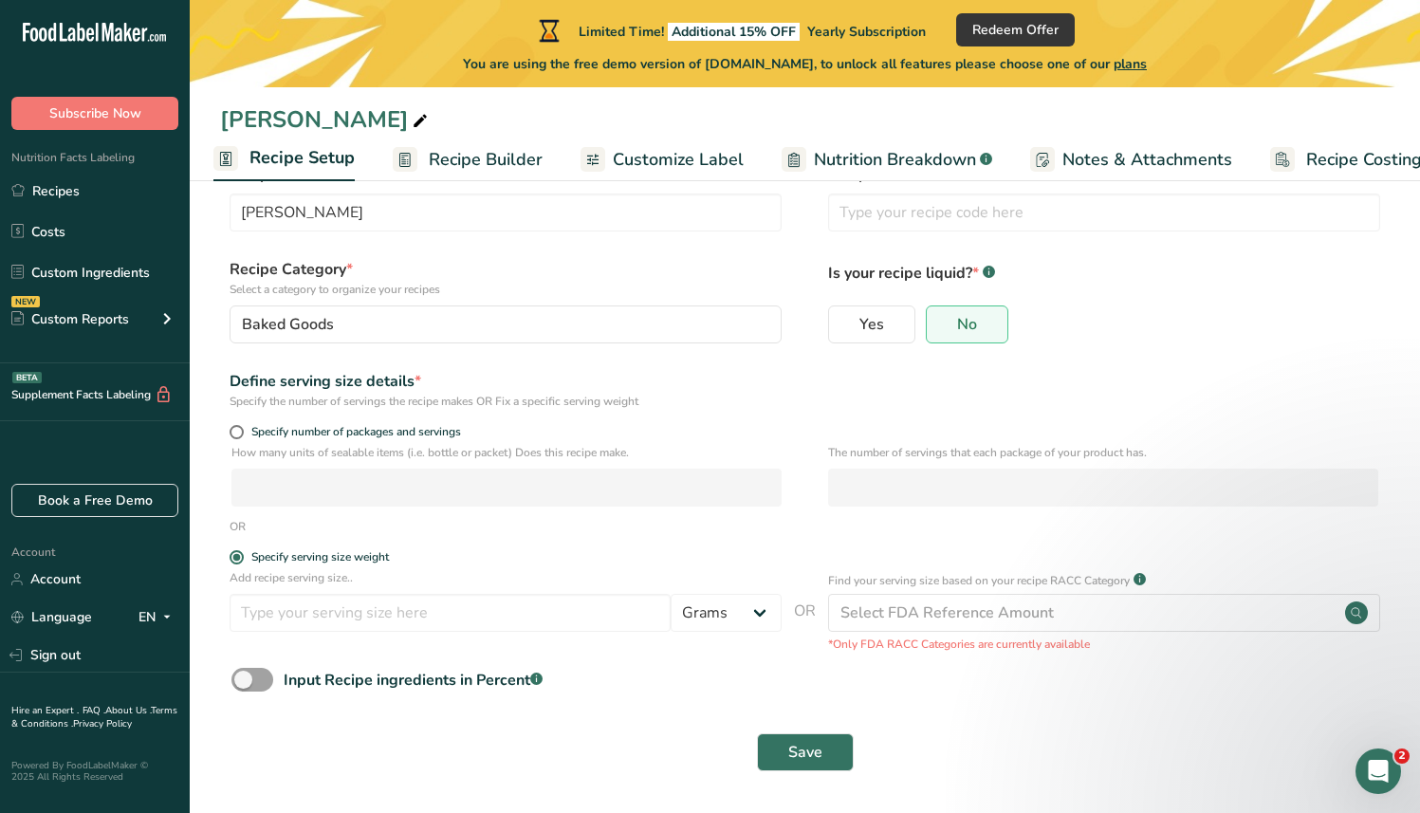
click at [347, 444] on p "How many units of sealable items (i.e. bottle or packet) Does this recipe make." at bounding box center [507, 452] width 550 height 17
click at [412, 425] on span "Specify number of packages and servings" at bounding box center [352, 432] width 217 height 14
click at [242, 426] on input "Specify number of packages and servings" at bounding box center [236, 432] width 12 height 12
radio input "true"
radio input "false"
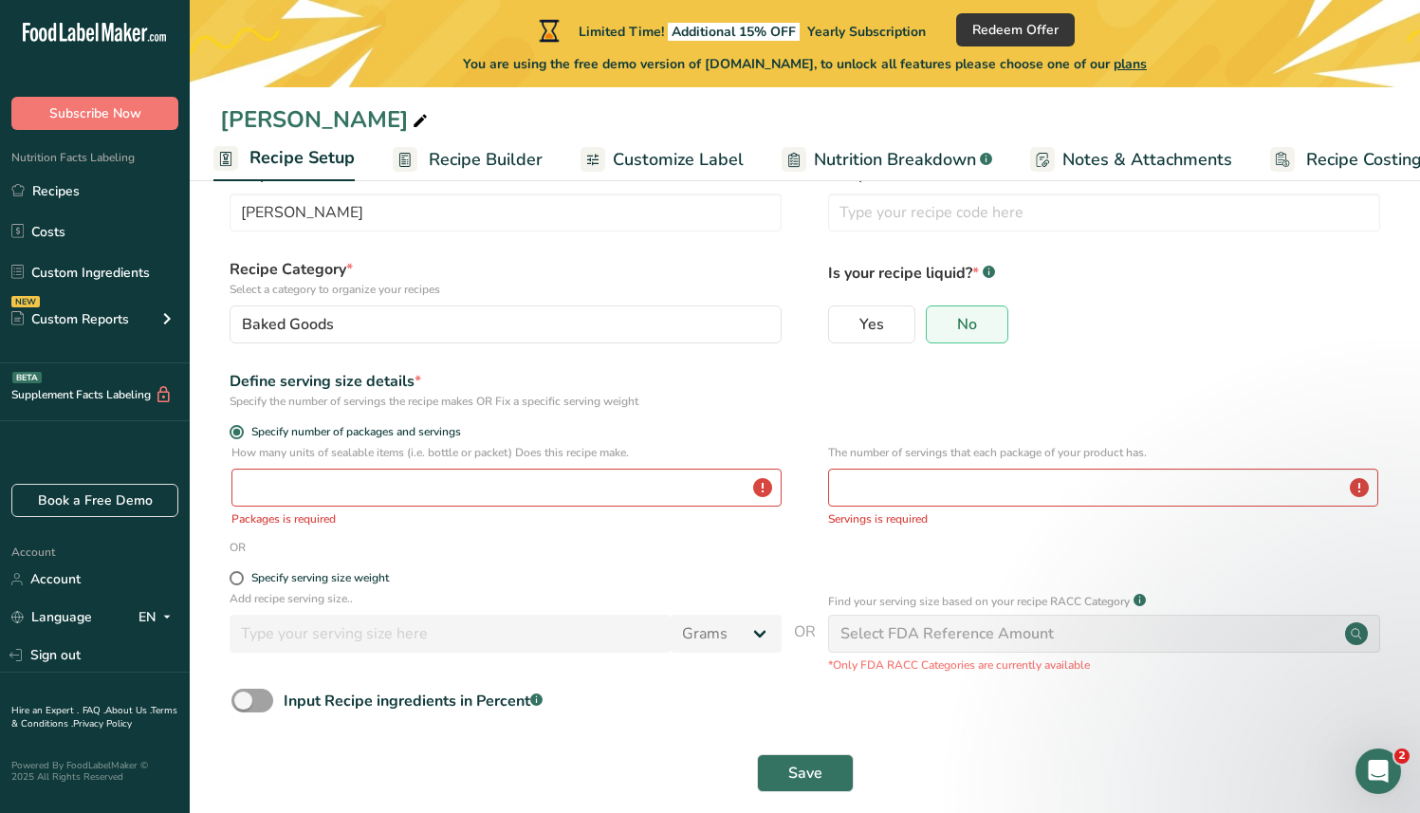
click at [1100, 510] on p "Servings is required" at bounding box center [1103, 518] width 550 height 17
click at [1088, 493] on input "number" at bounding box center [1103, 488] width 550 height 38
type input "200"
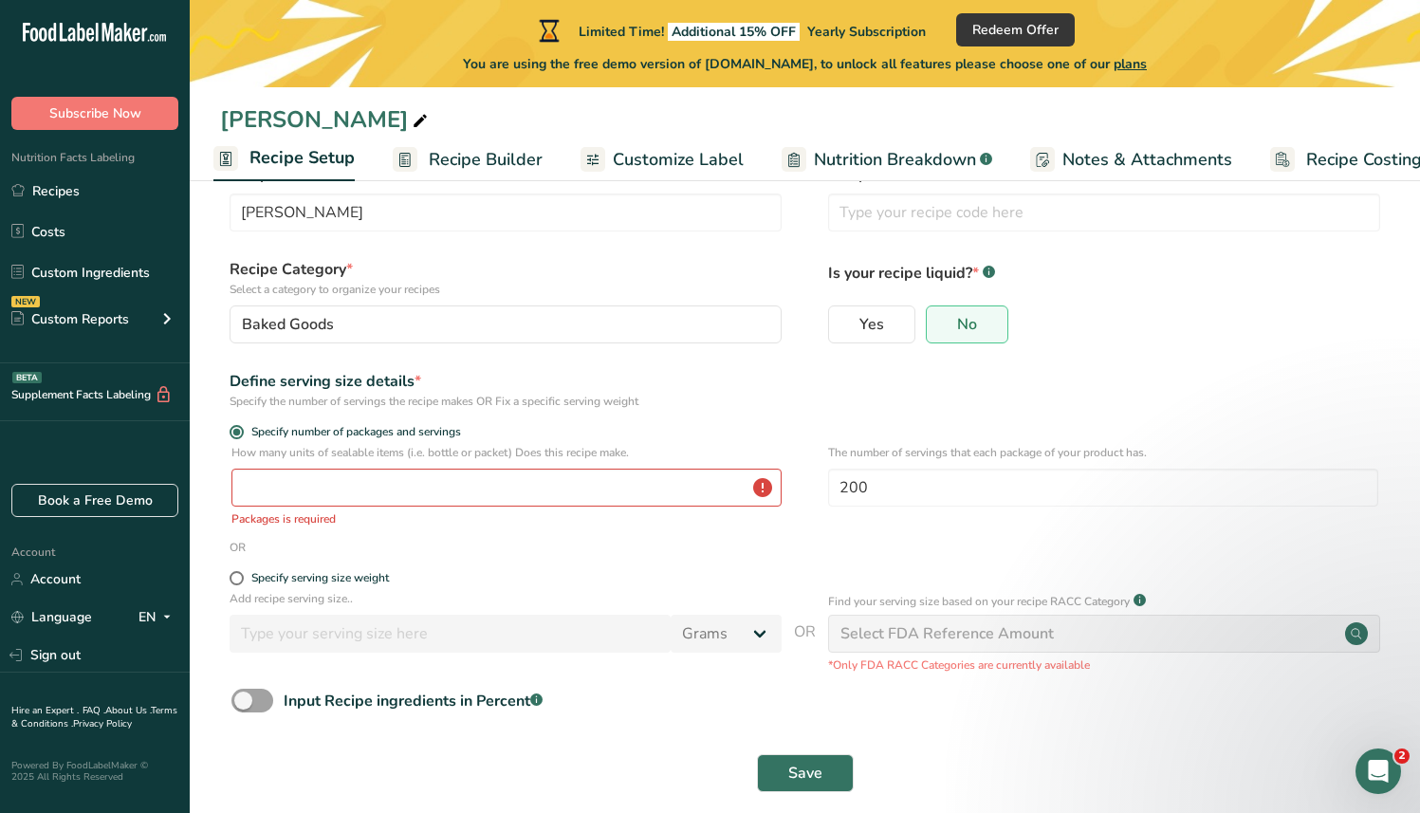
click at [1039, 515] on div "The number of servings that each package of your product has. 200" at bounding box center [1103, 491] width 550 height 95
click at [641, 478] on input "number" at bounding box center [507, 488] width 550 height 38
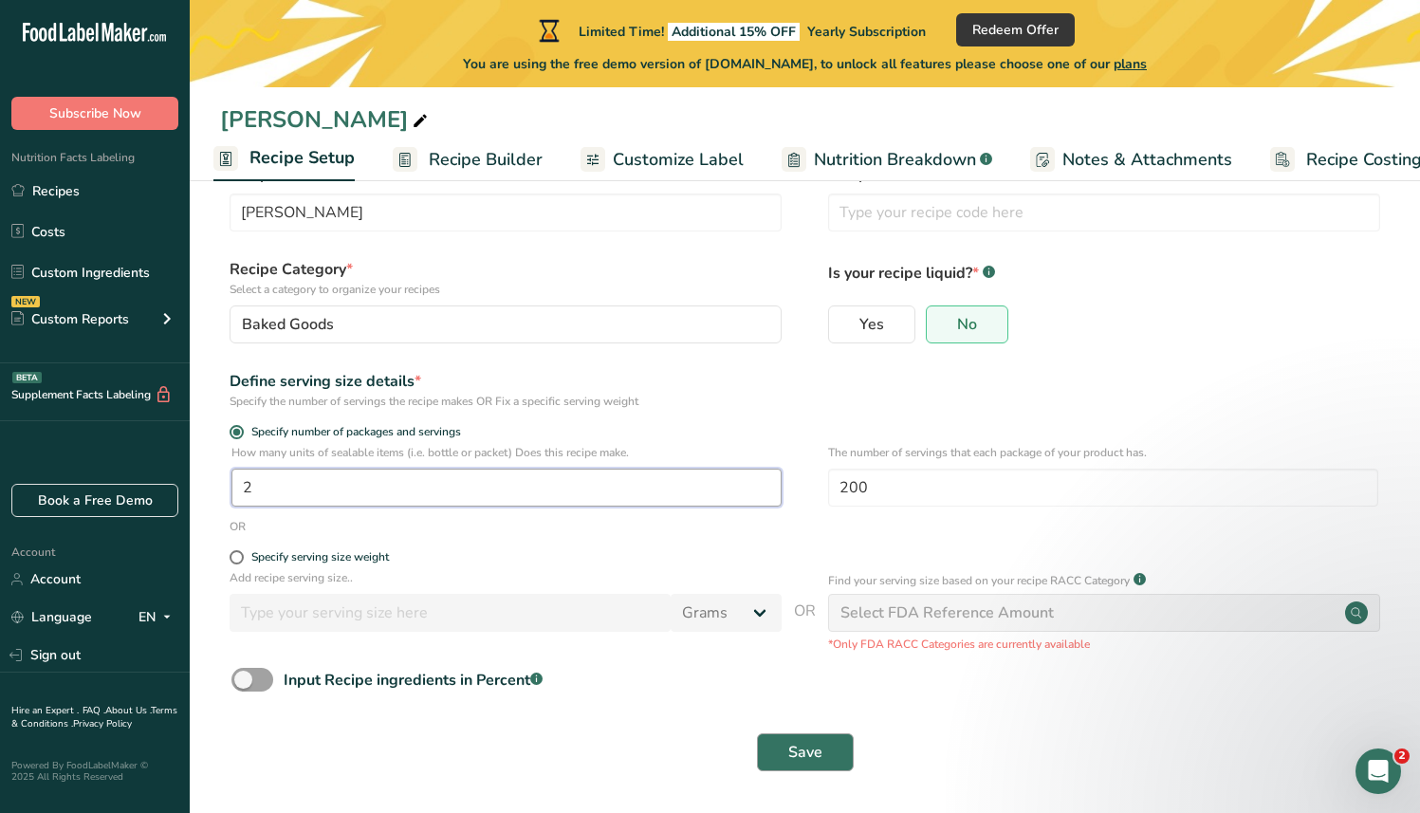
type input "2"
click at [798, 751] on span "Save" at bounding box center [806, 752] width 34 height 23
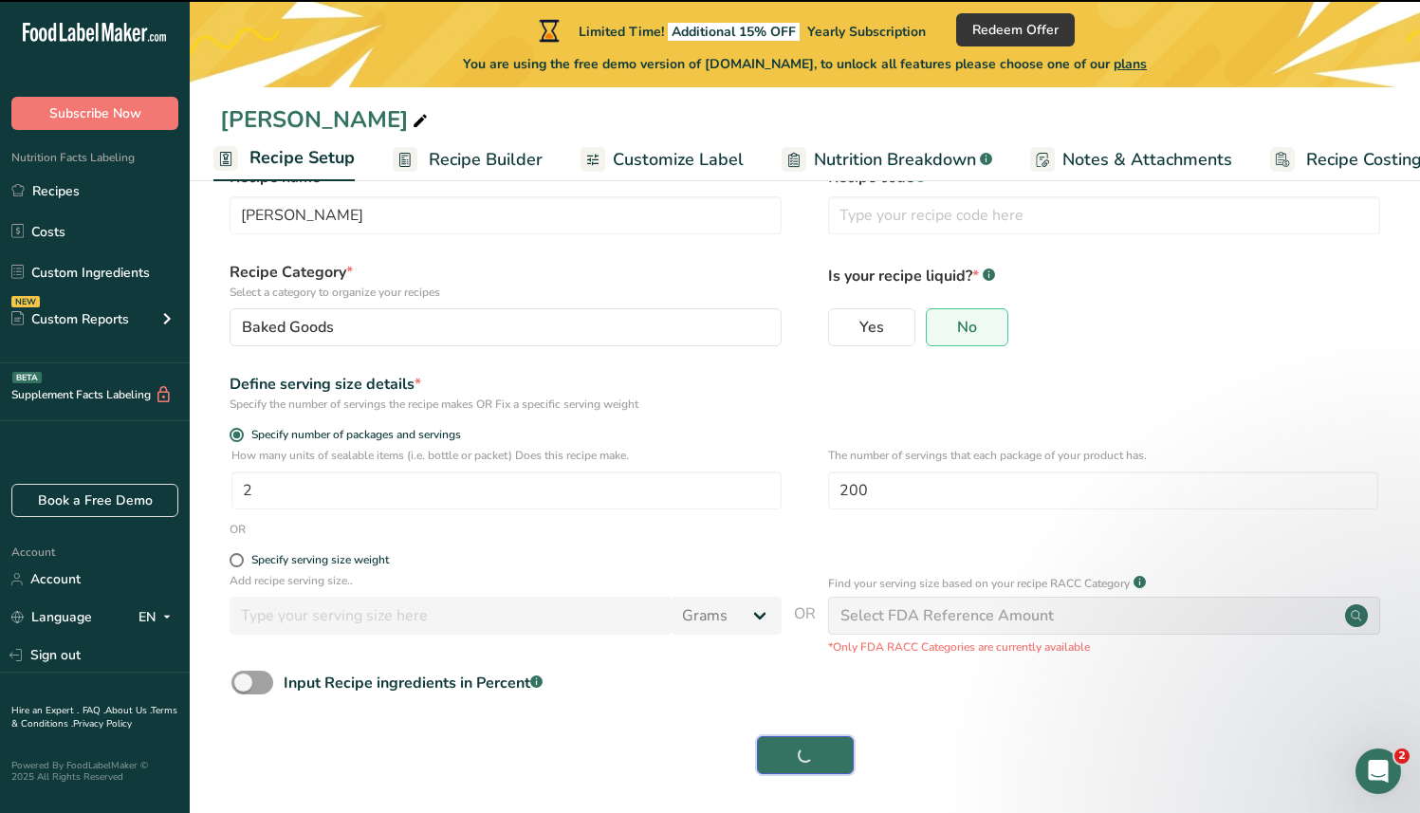
scroll to position [57, 0]
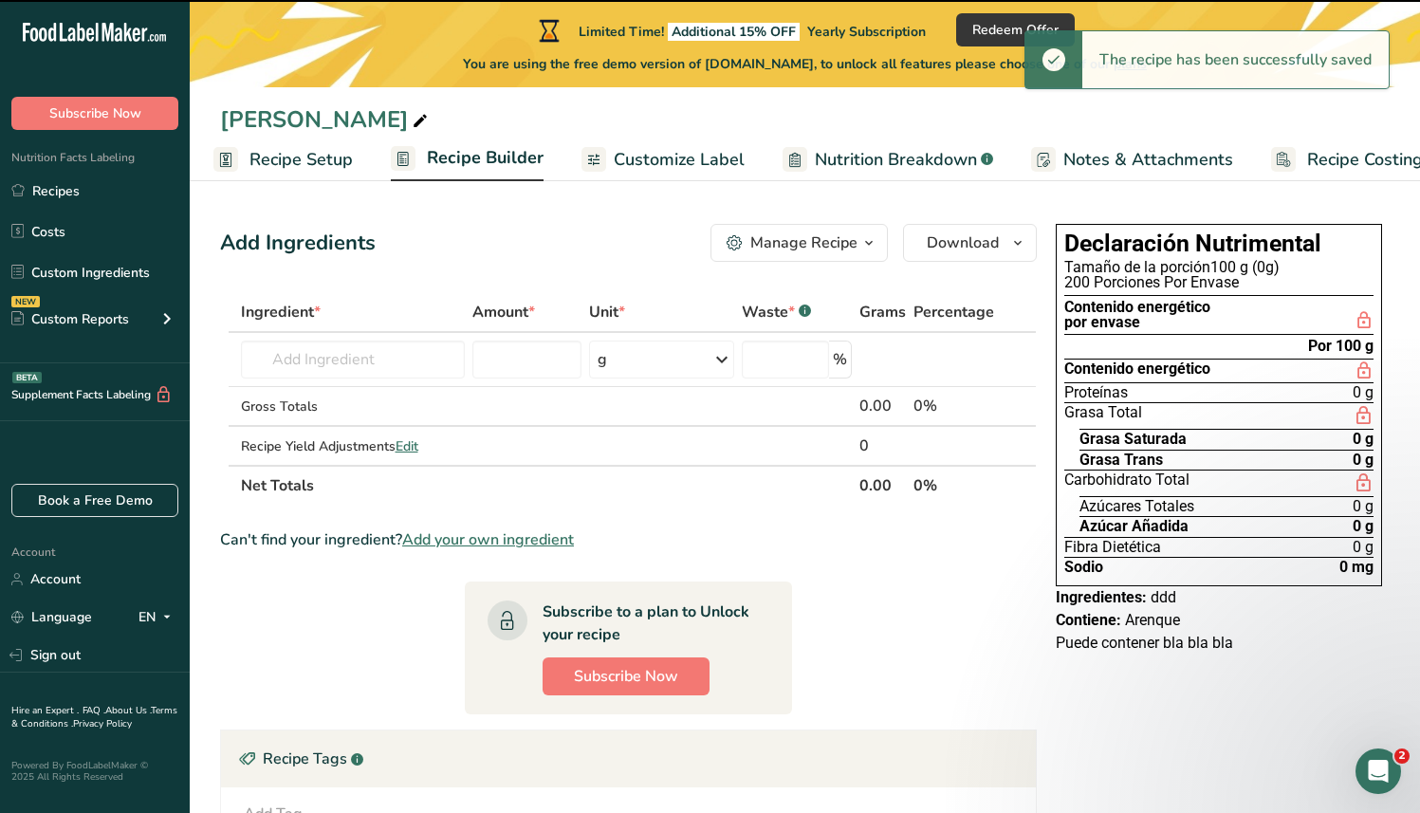
click at [468, 166] on span "Recipe Builder" at bounding box center [485, 158] width 117 height 26
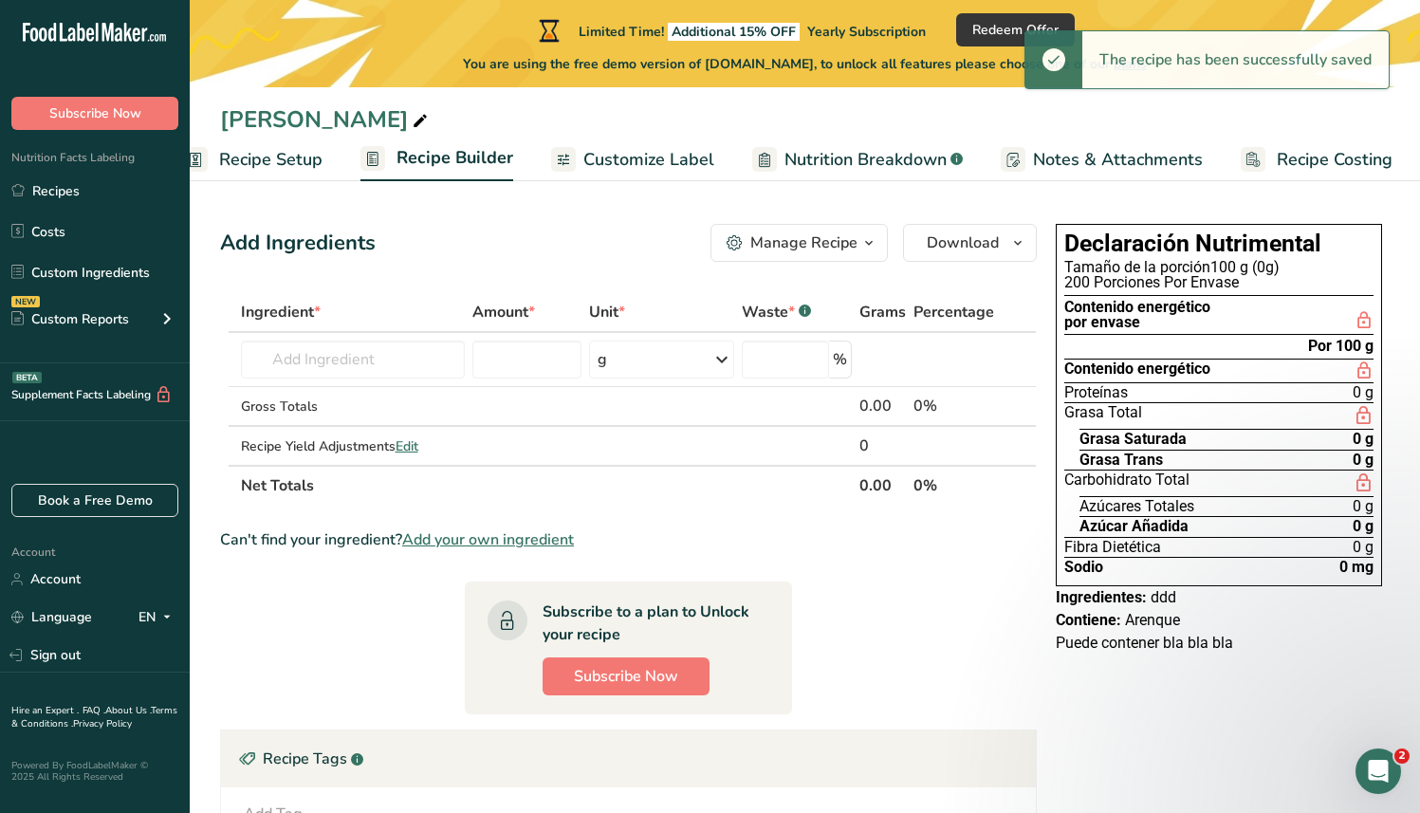
scroll to position [0, 39]
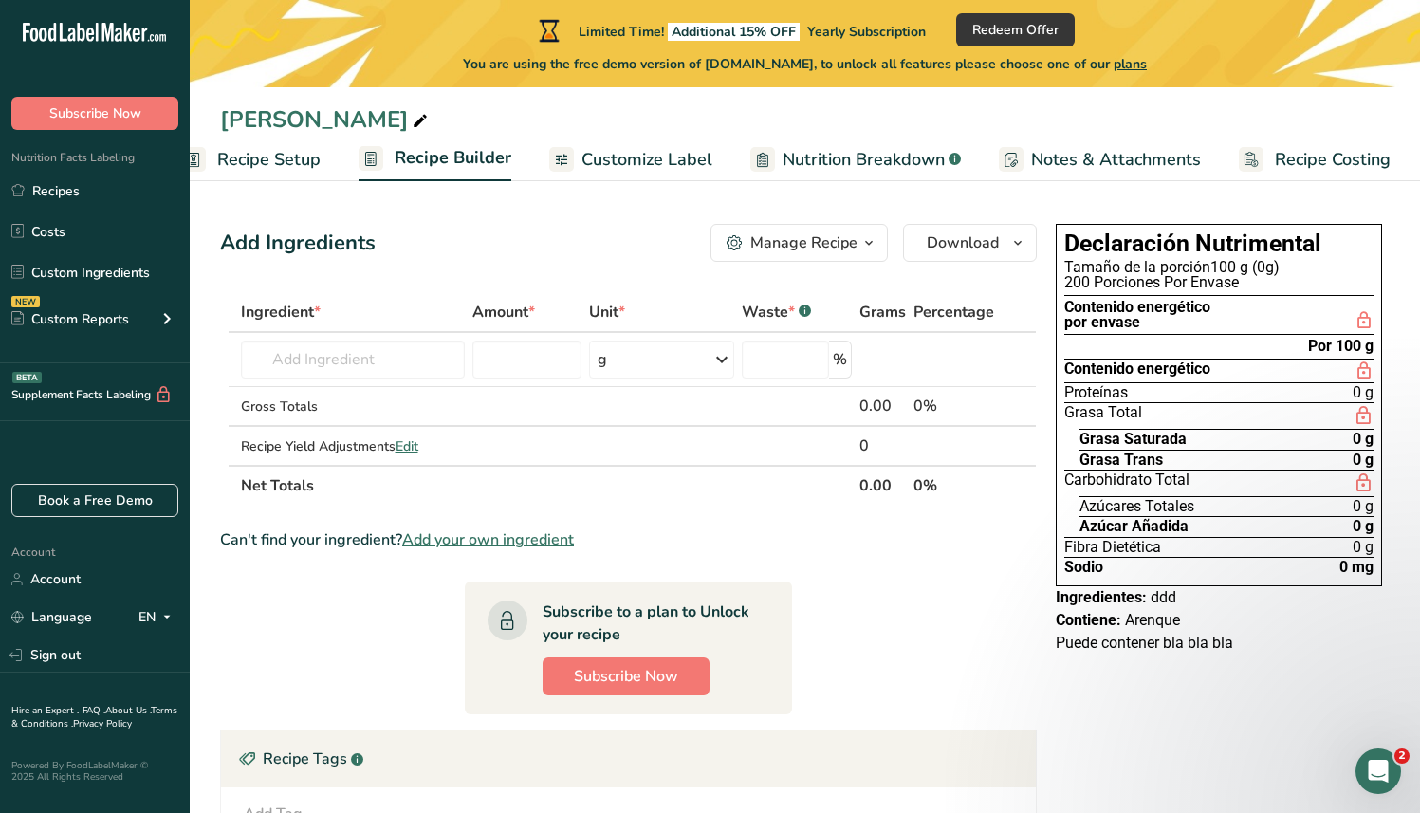
click at [275, 155] on span "Recipe Setup" at bounding box center [268, 160] width 103 height 26
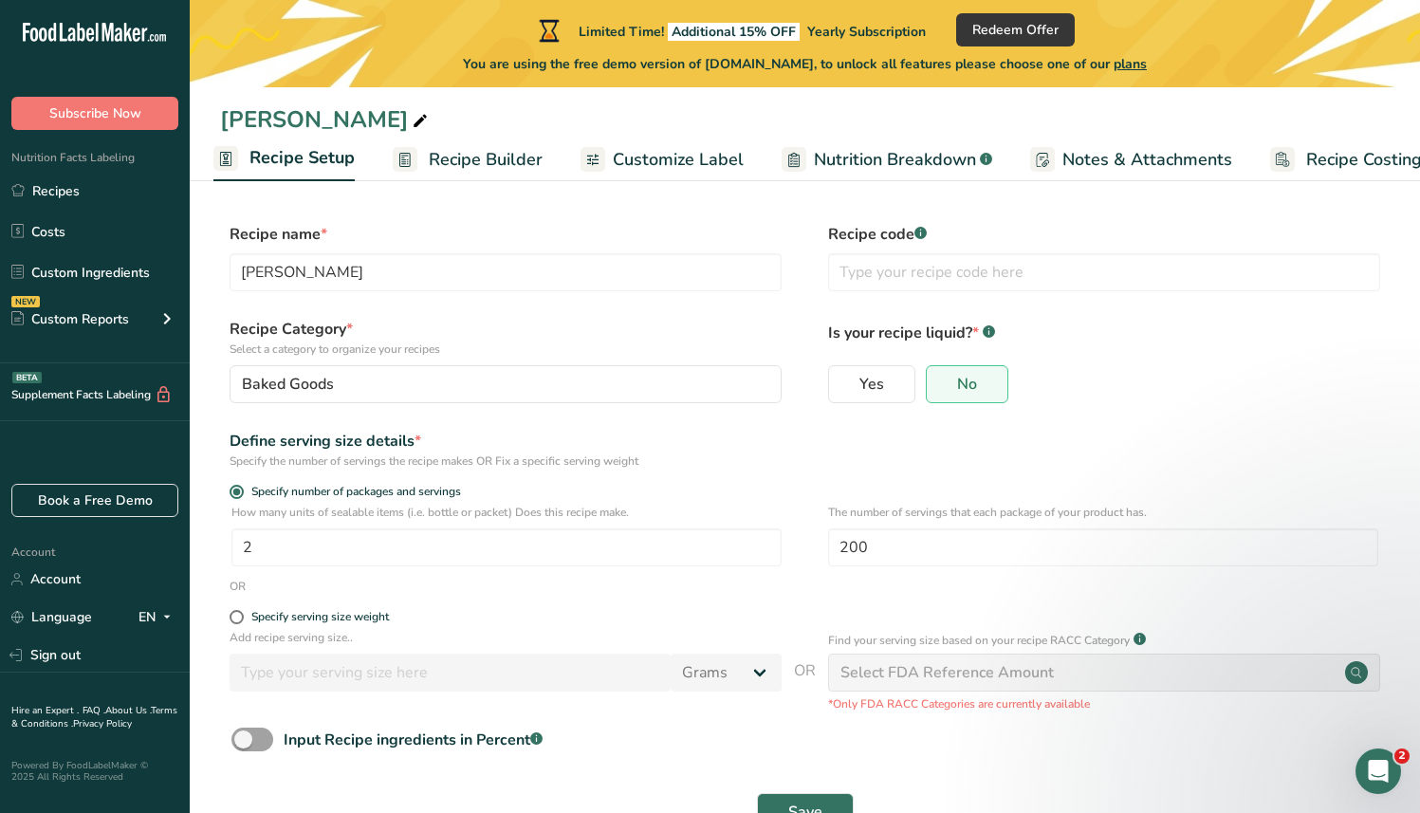
scroll to position [4, 0]
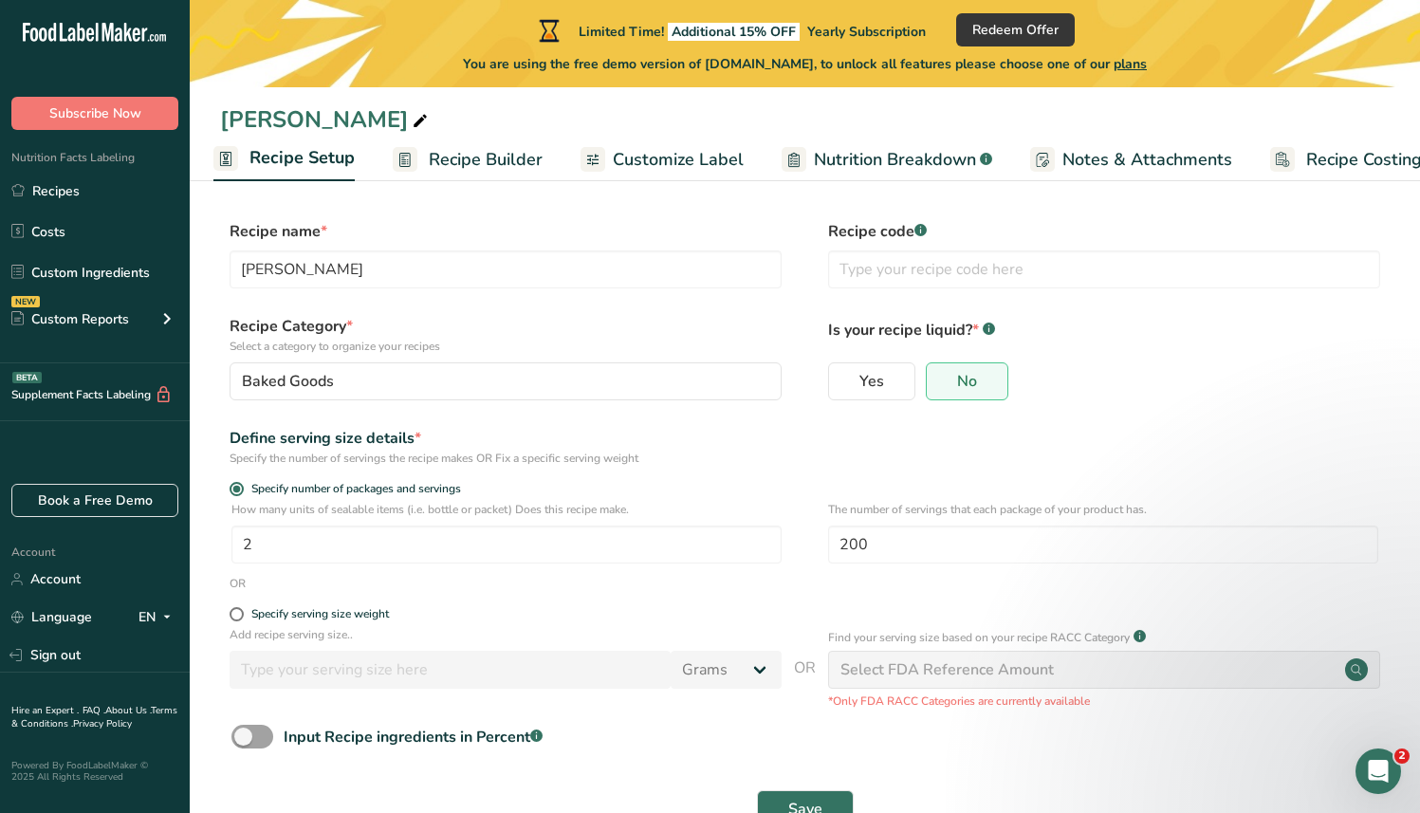
click at [512, 161] on span "Recipe Builder" at bounding box center [486, 160] width 114 height 26
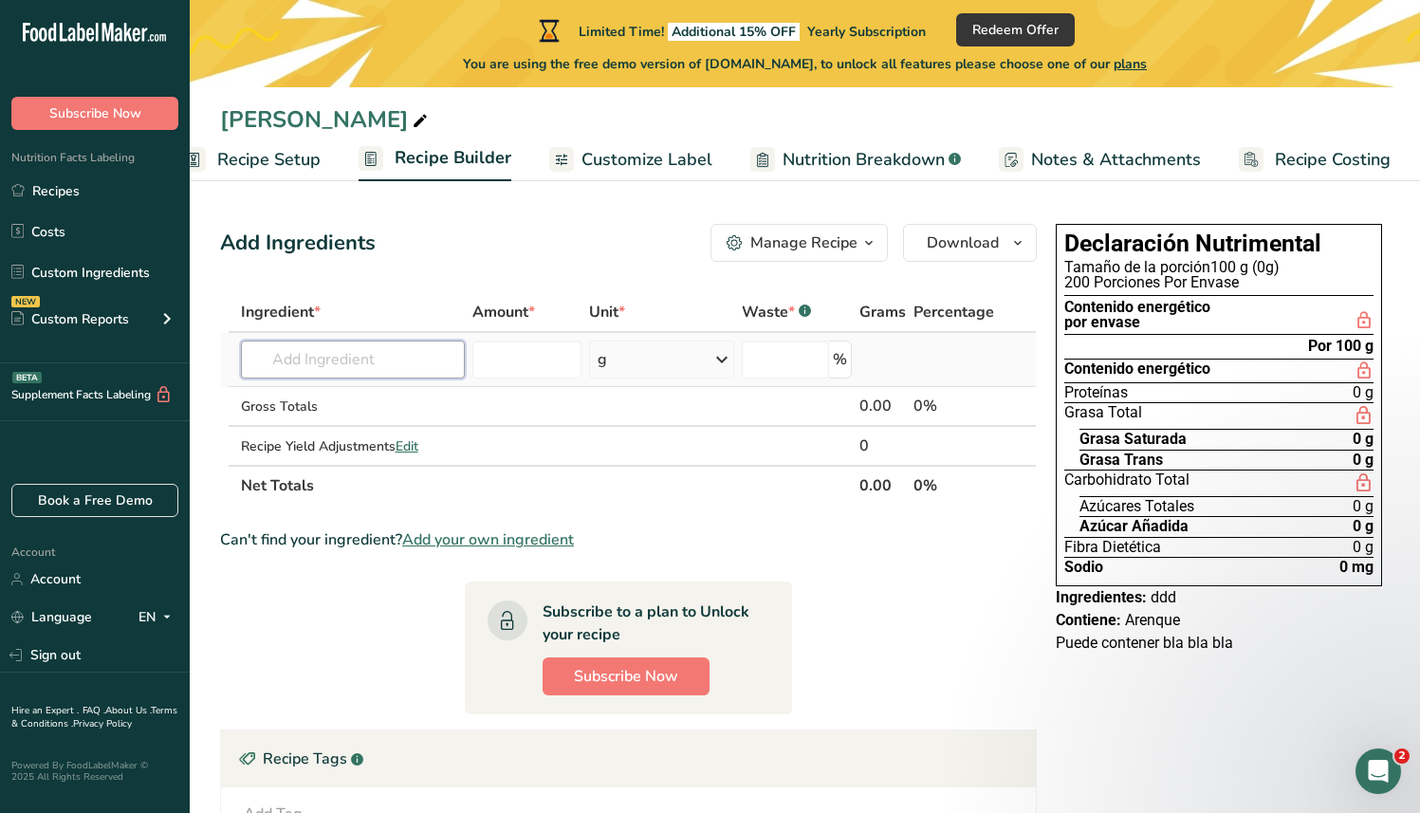
click at [397, 360] on input "text" at bounding box center [353, 360] width 224 height 38
click at [544, 360] on input "number" at bounding box center [528, 360] width 110 height 38
click at [415, 356] on input "text" at bounding box center [353, 360] width 224 height 38
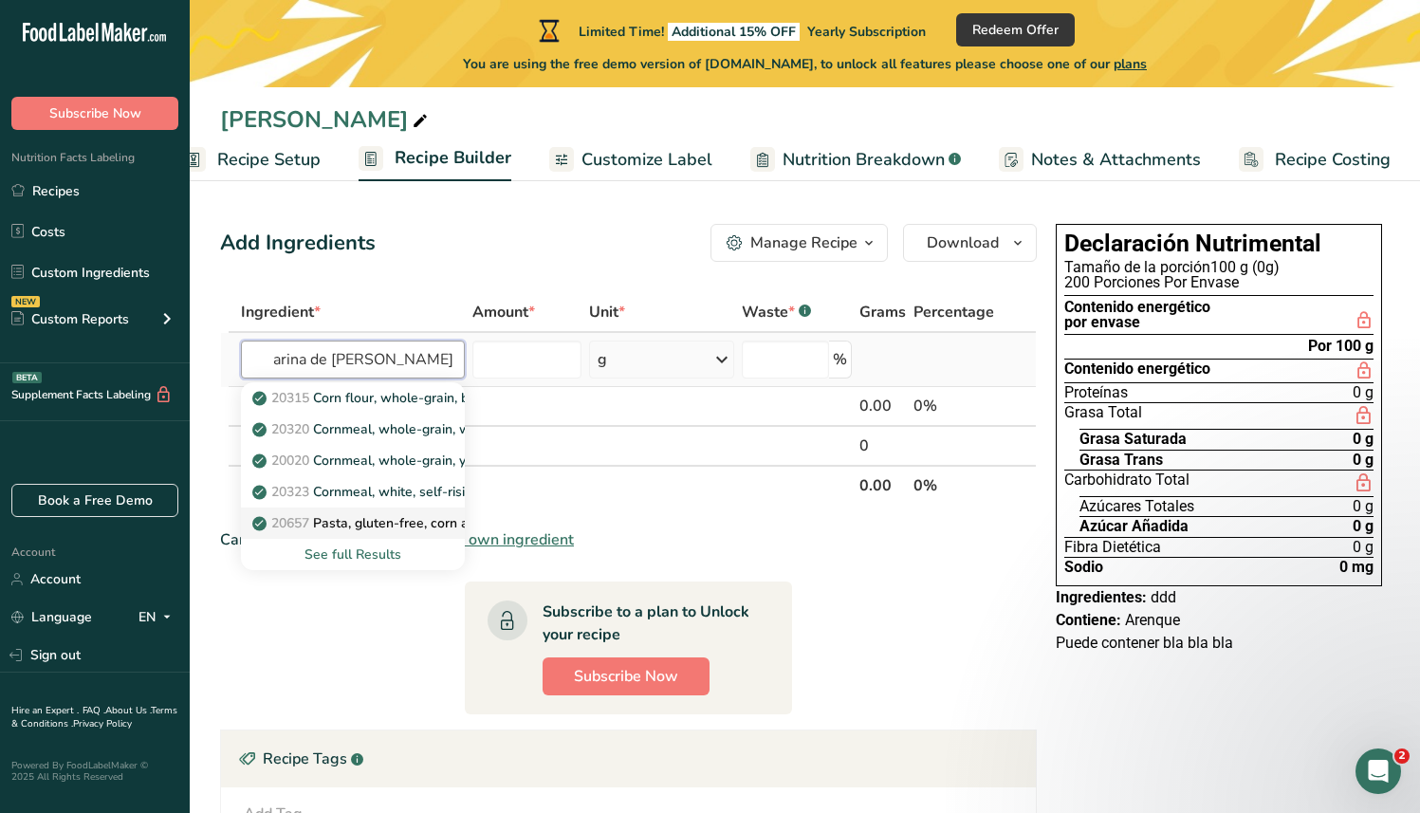
scroll to position [0, 16]
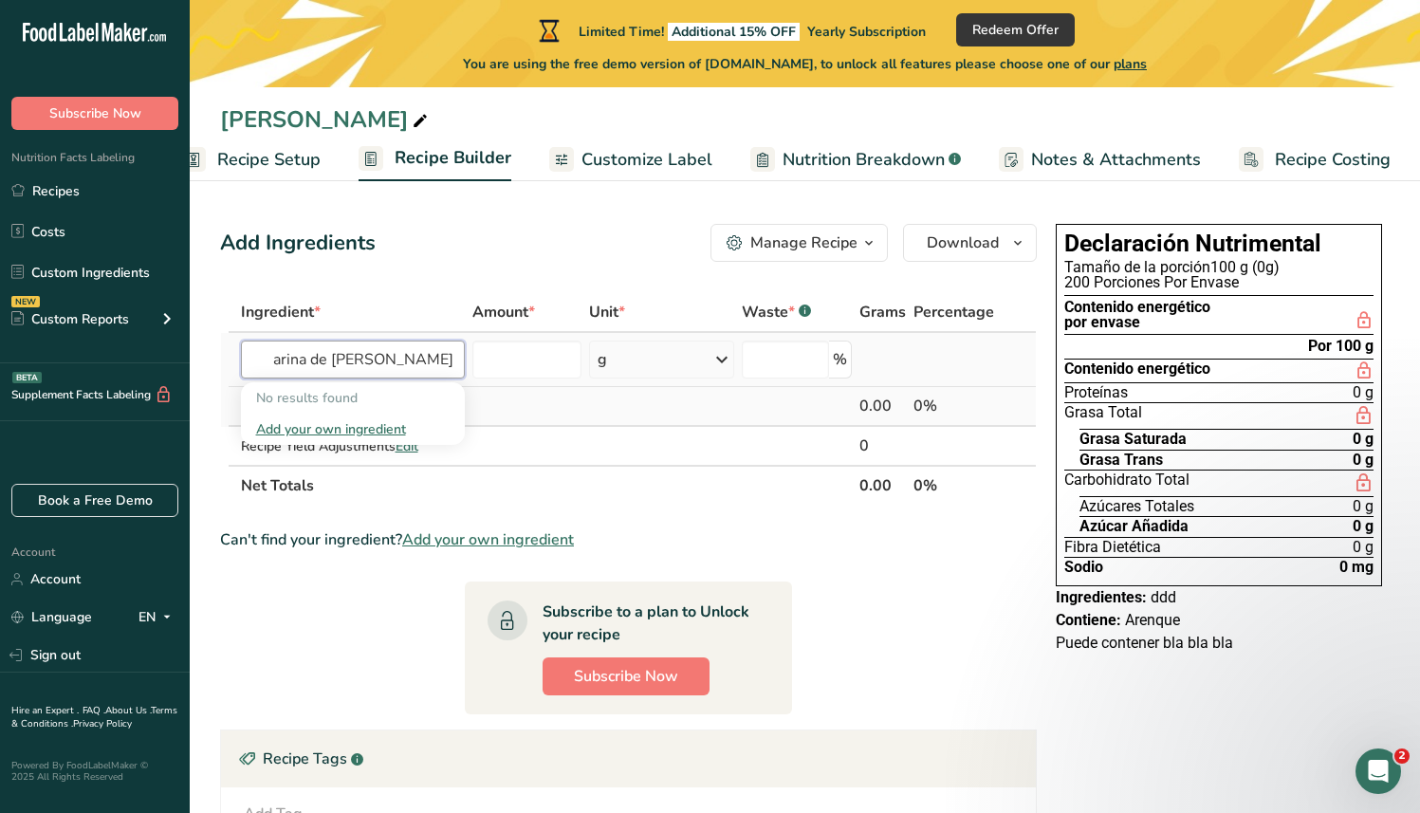
type input "harina de [PERSON_NAME]"
click at [552, 419] on td at bounding box center [528, 407] width 118 height 40
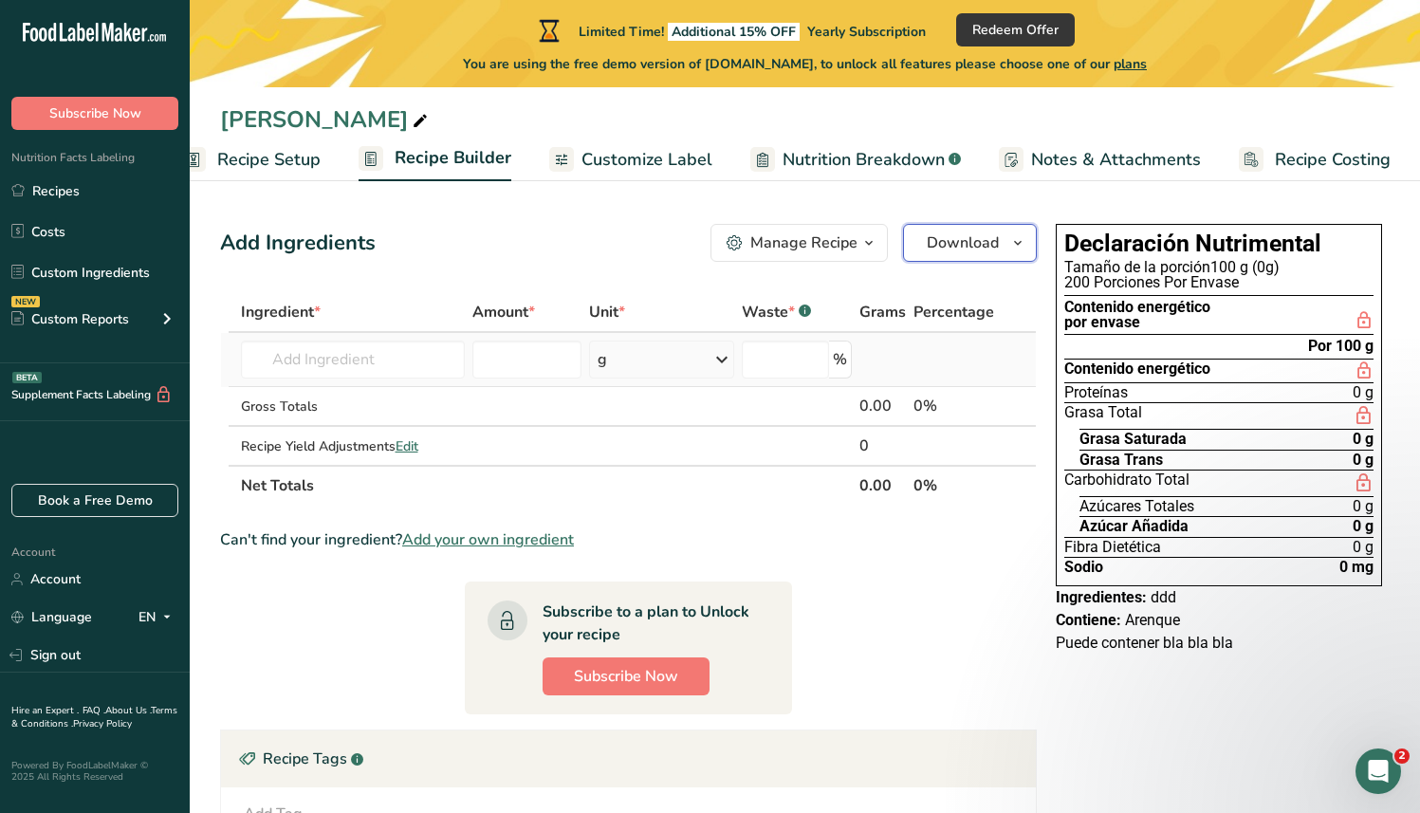
click at [1014, 251] on icon "button" at bounding box center [1018, 244] width 15 height 24
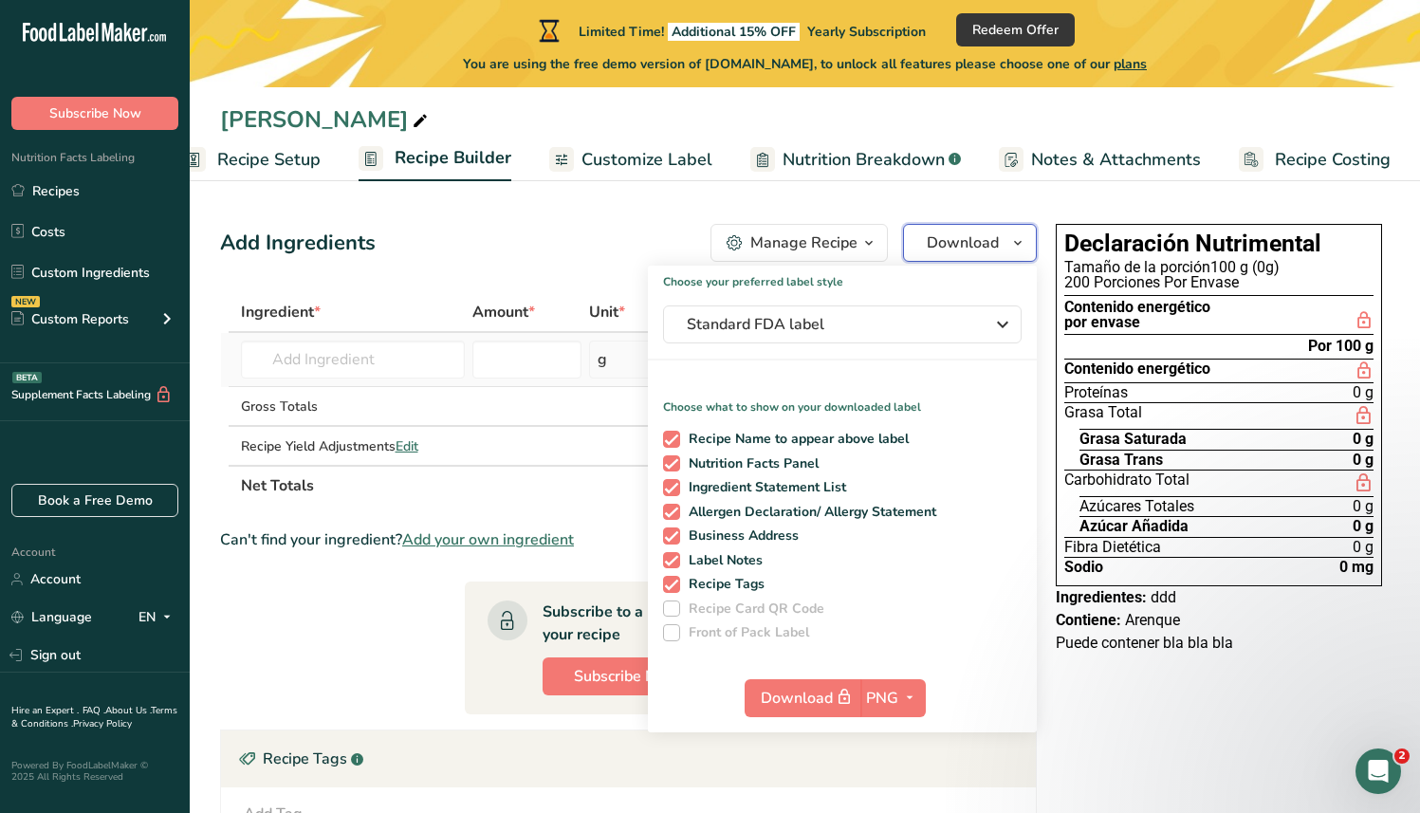
click at [1014, 251] on icon "button" at bounding box center [1018, 244] width 15 height 24
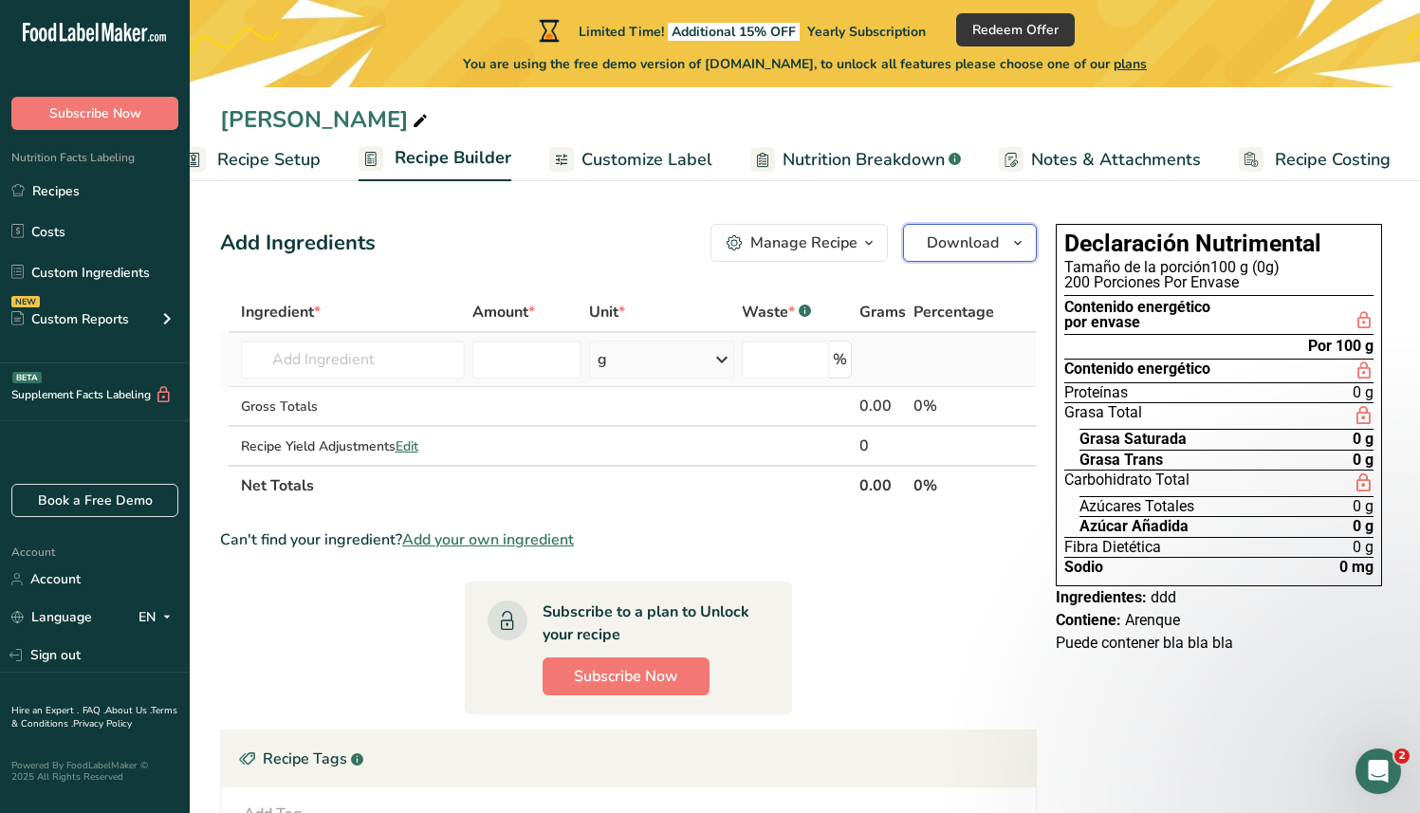
click at [1014, 251] on icon "button" at bounding box center [1018, 244] width 15 height 24
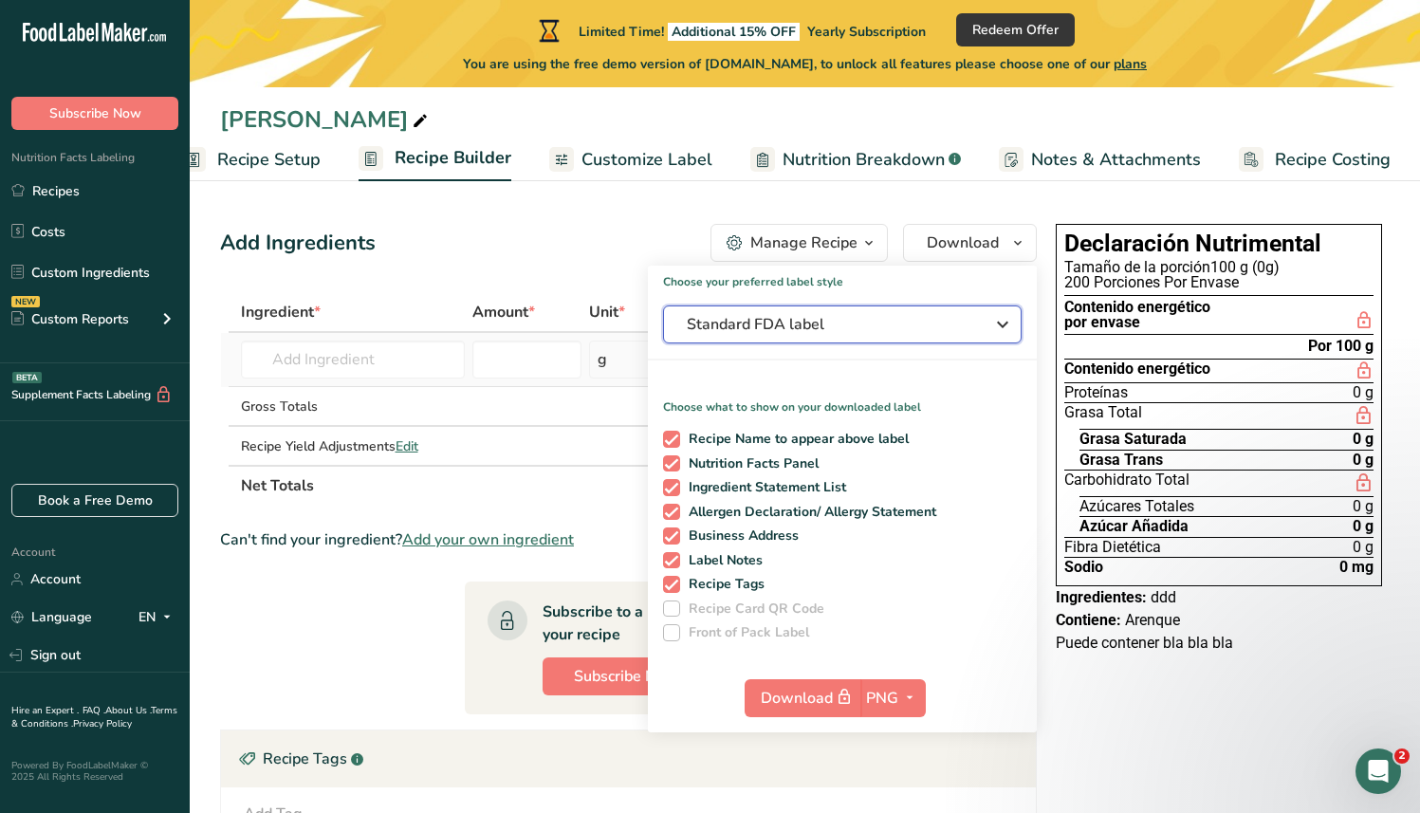
click at [896, 343] on button "Standard FDA label" at bounding box center [842, 325] width 359 height 38
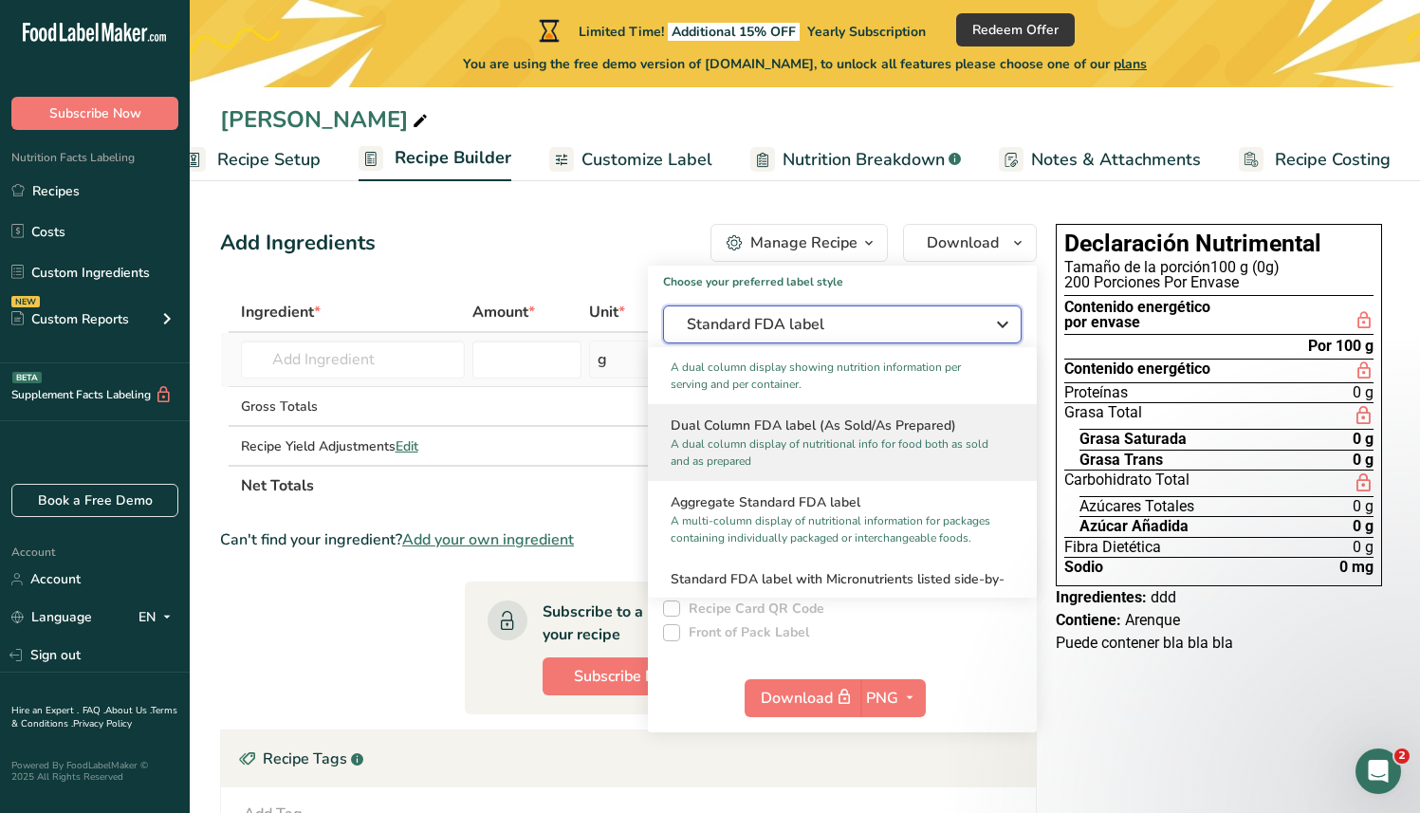
scroll to position [320, 0]
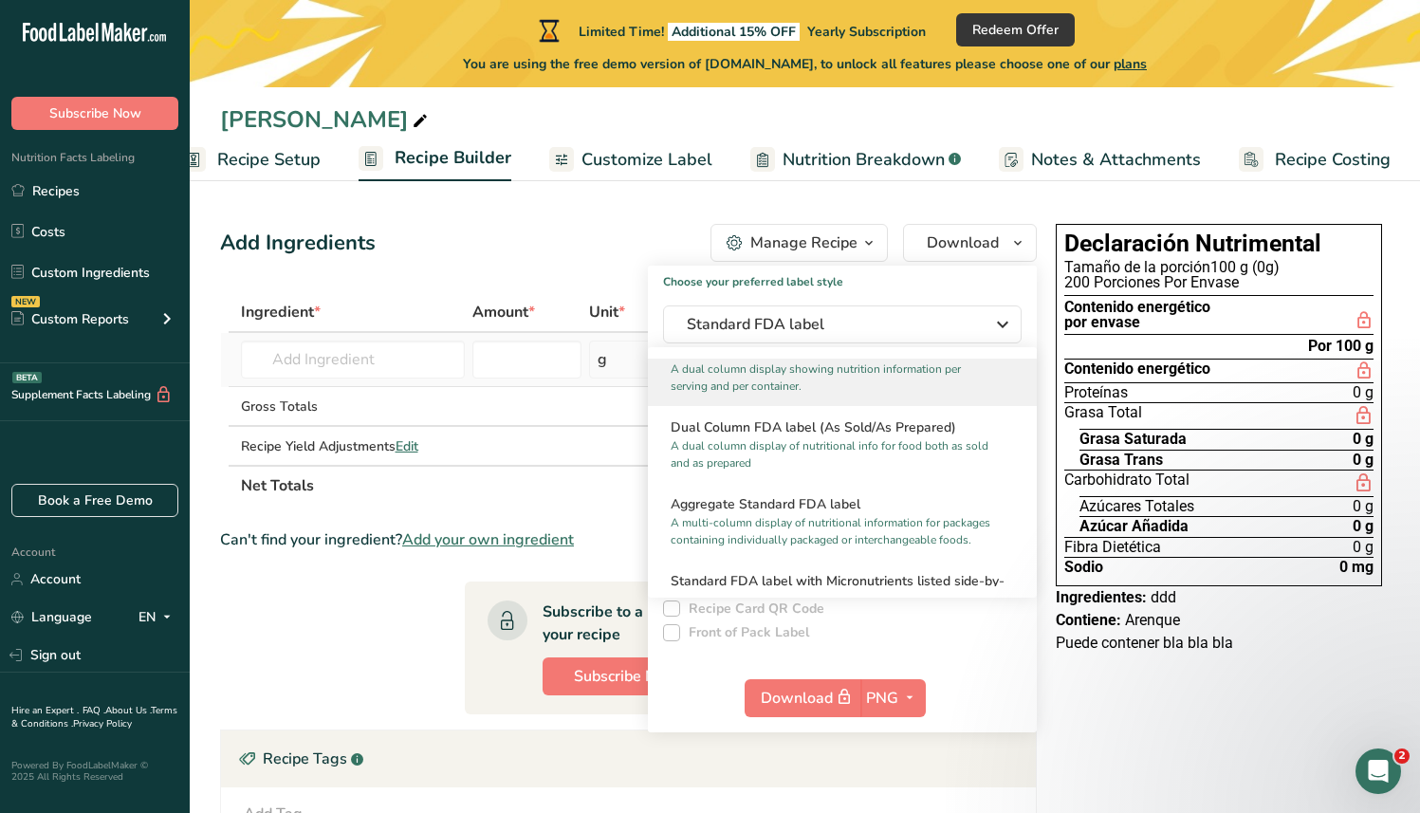
click at [877, 374] on p "A dual column display showing nutrition information per serving and per contain…" at bounding box center [834, 378] width 326 height 34
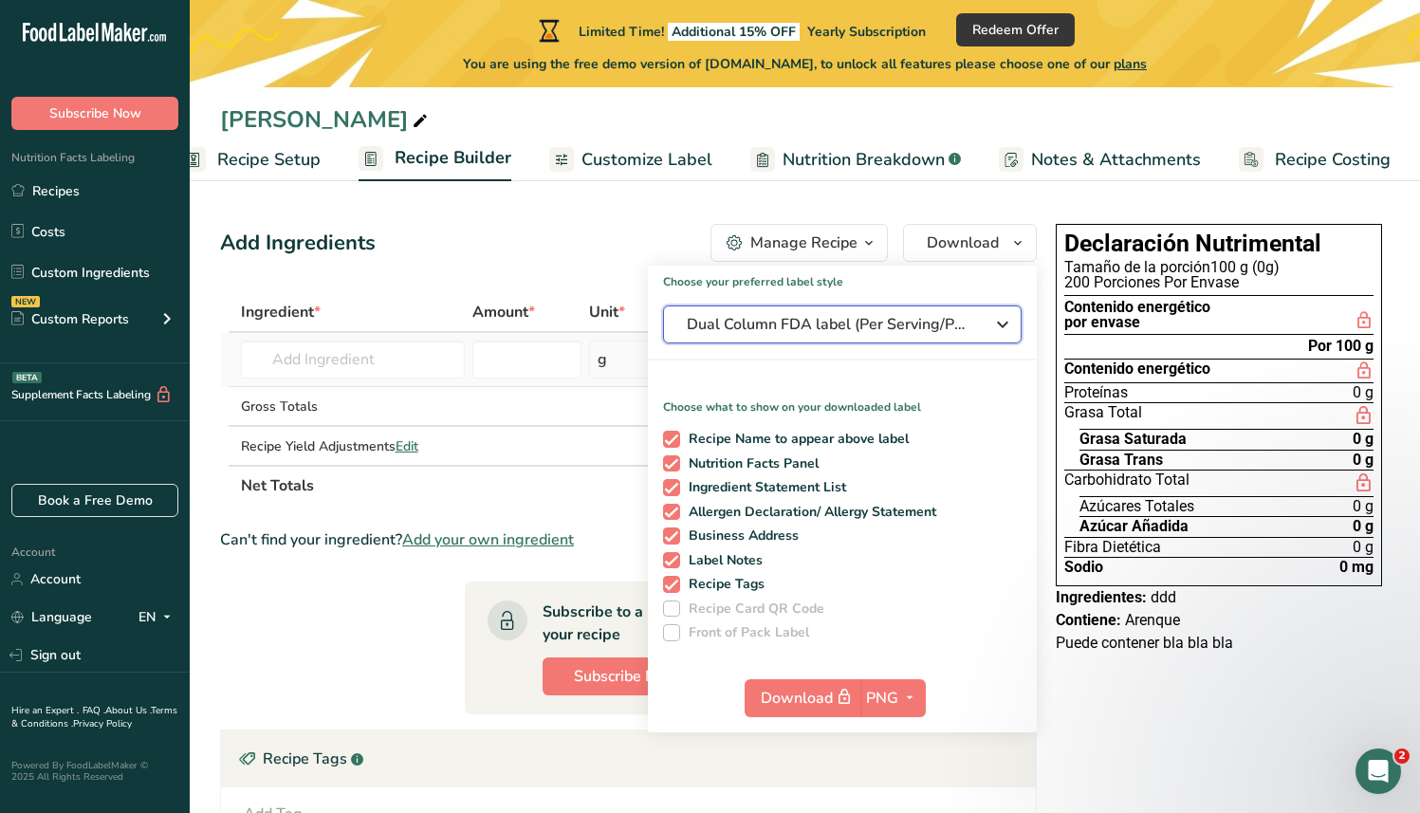
click at [930, 325] on span "Dual Column FDA label (Per Serving/Per Container)" at bounding box center [829, 324] width 285 height 23
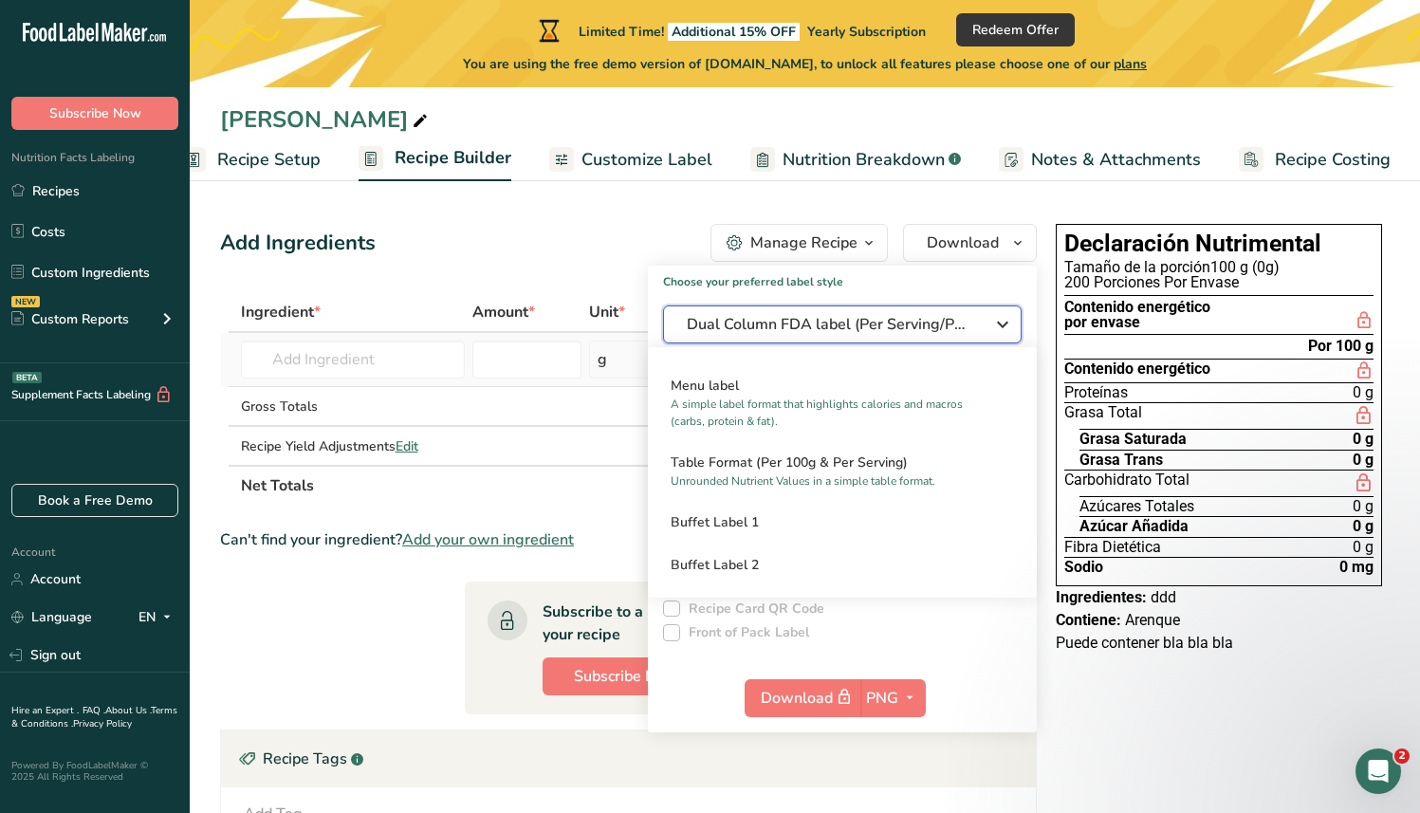
scroll to position [1426, 0]
click at [1118, 350] on section "Por 100 g" at bounding box center [1219, 346] width 309 height 23
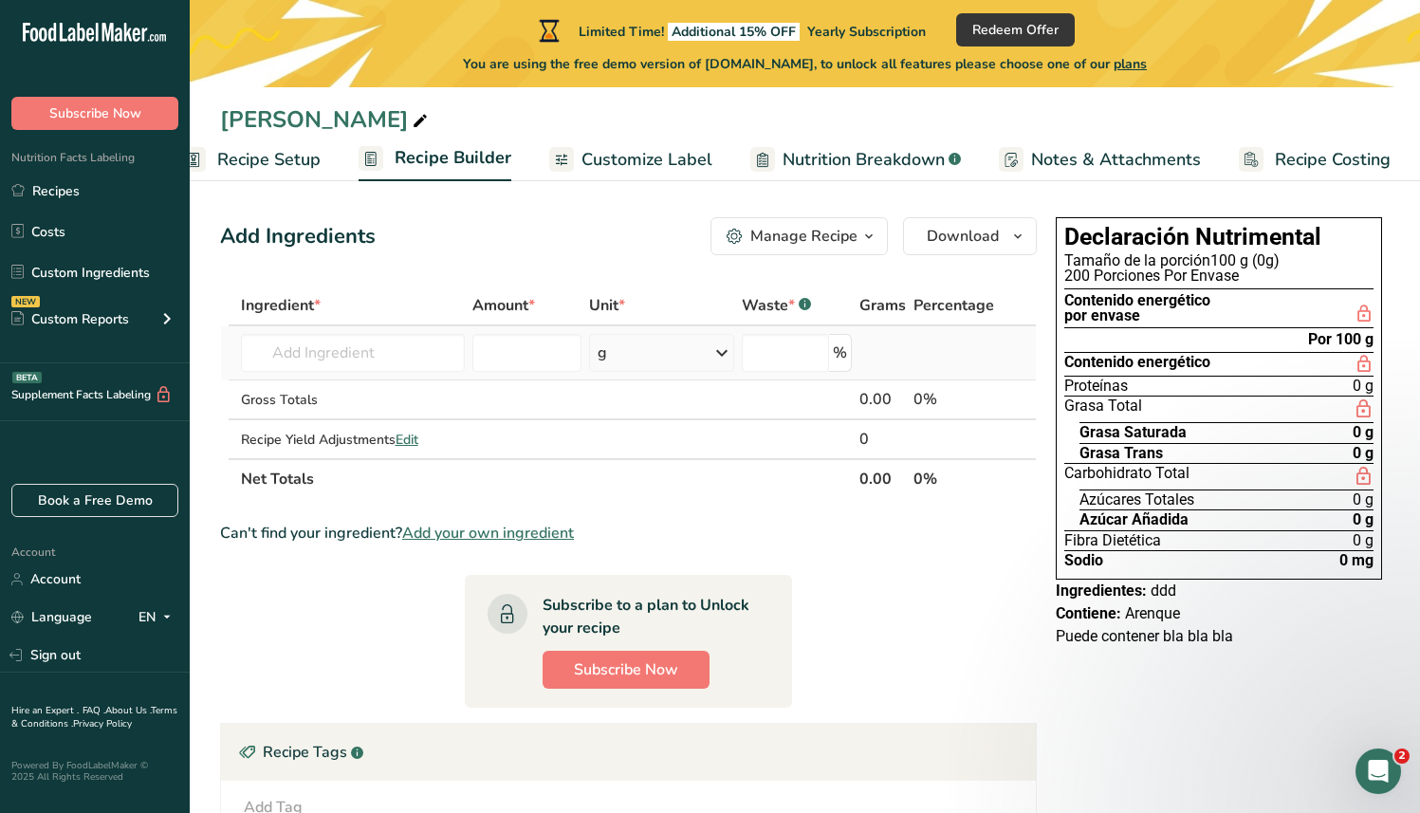
scroll to position [8, 0]
click at [343, 347] on input "text" at bounding box center [353, 352] width 224 height 38
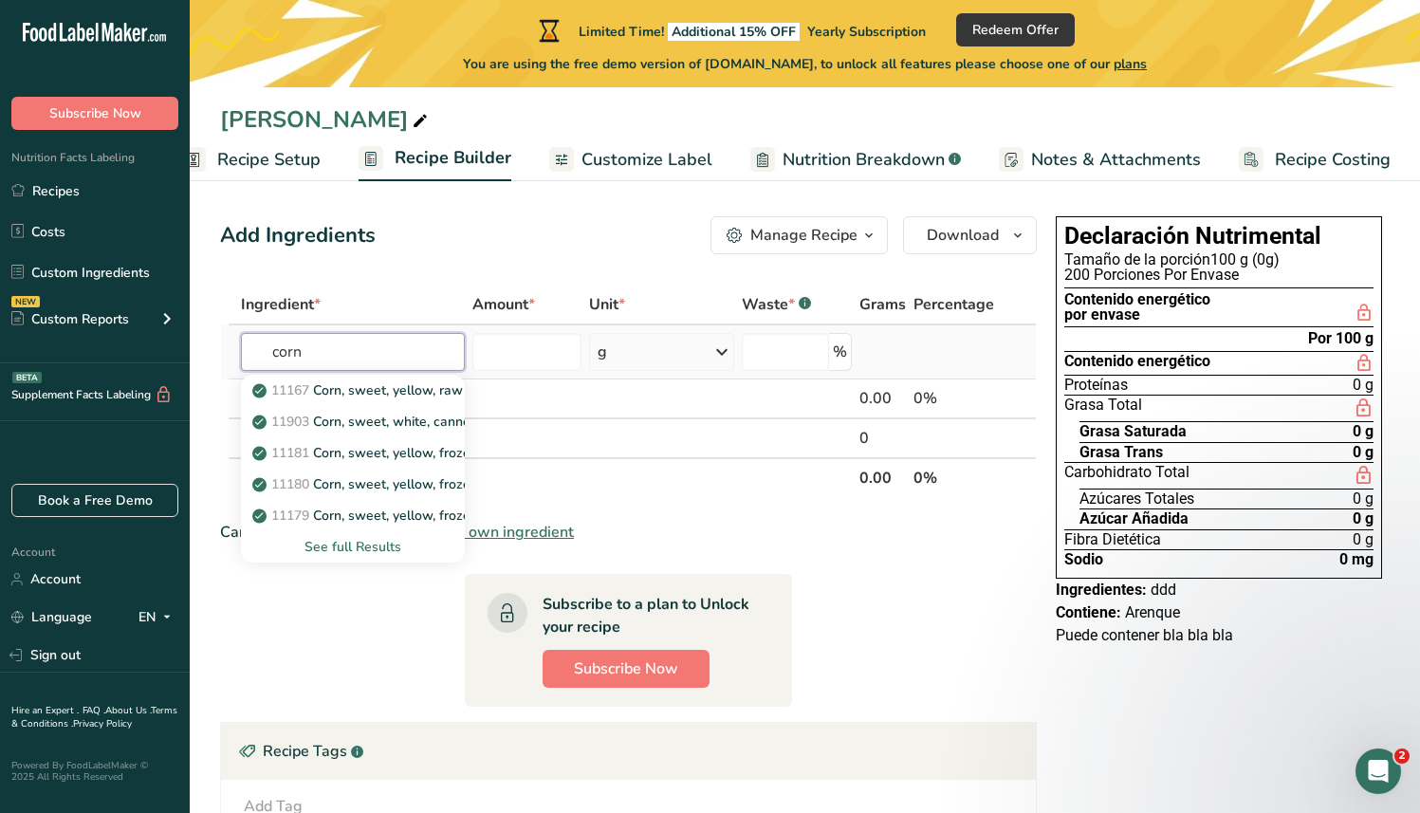
click at [326, 343] on input "corn" at bounding box center [353, 352] width 224 height 38
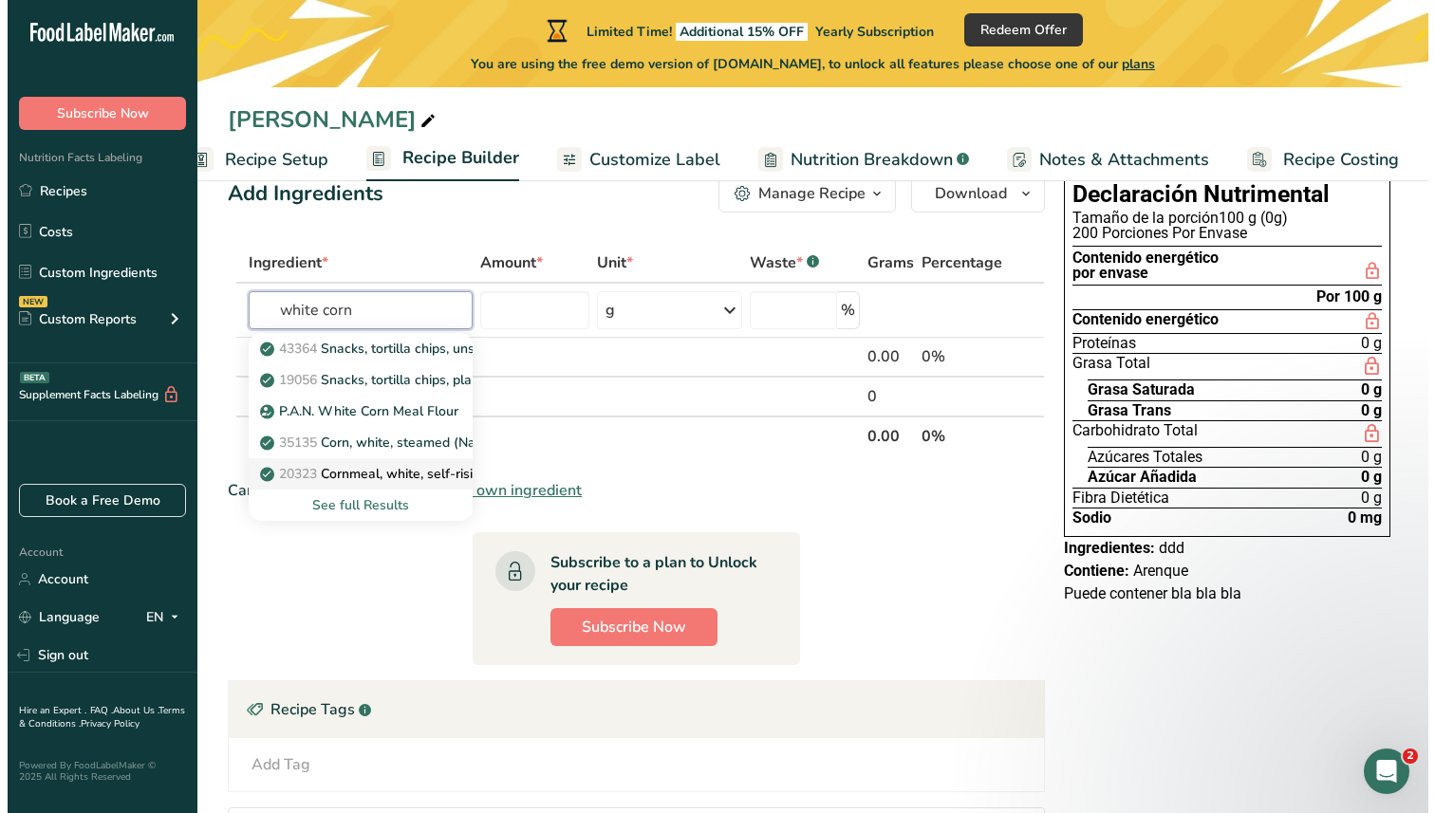
scroll to position [28, 0]
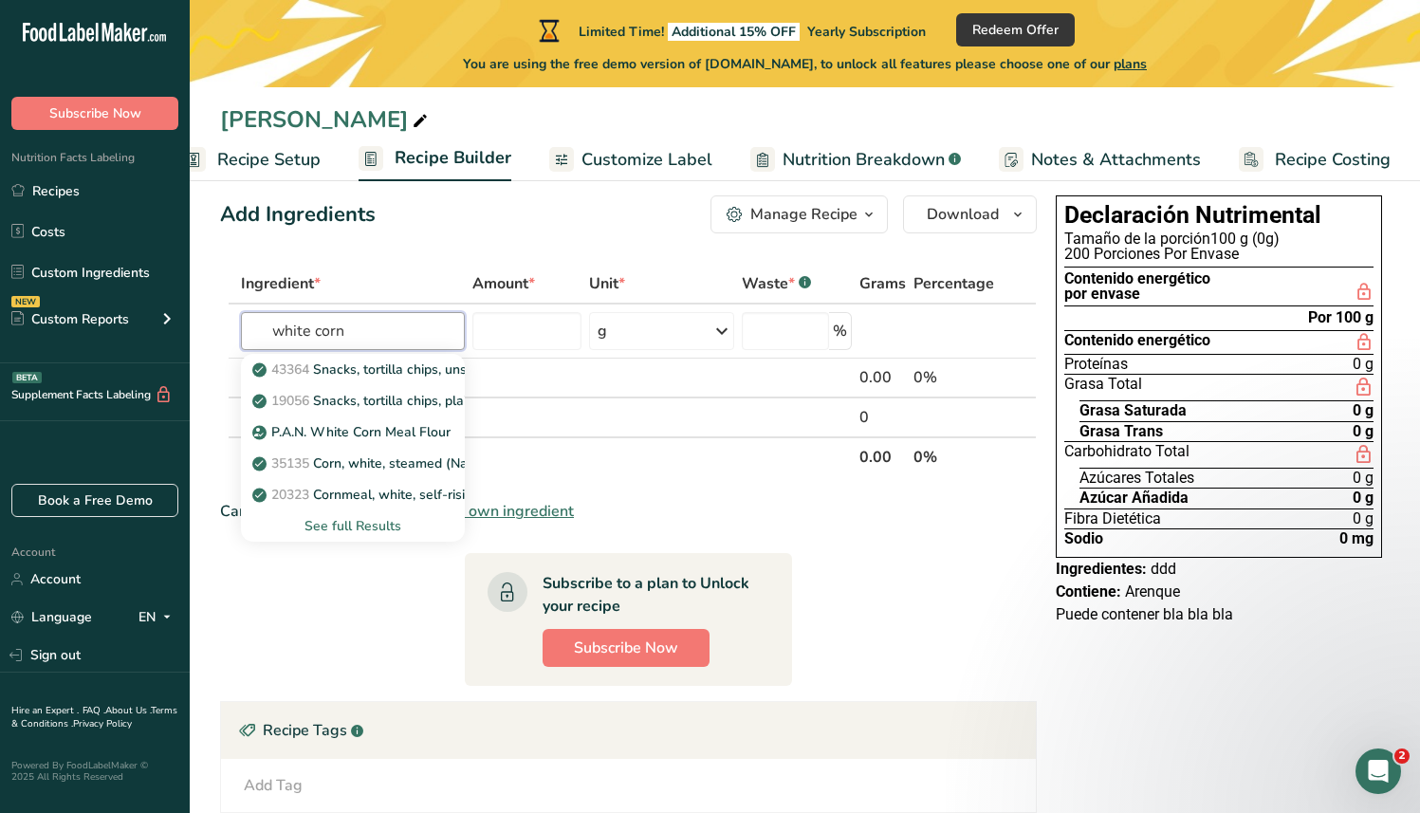
type input "white corn"
click at [360, 516] on div "See full Results" at bounding box center [353, 526] width 194 height 20
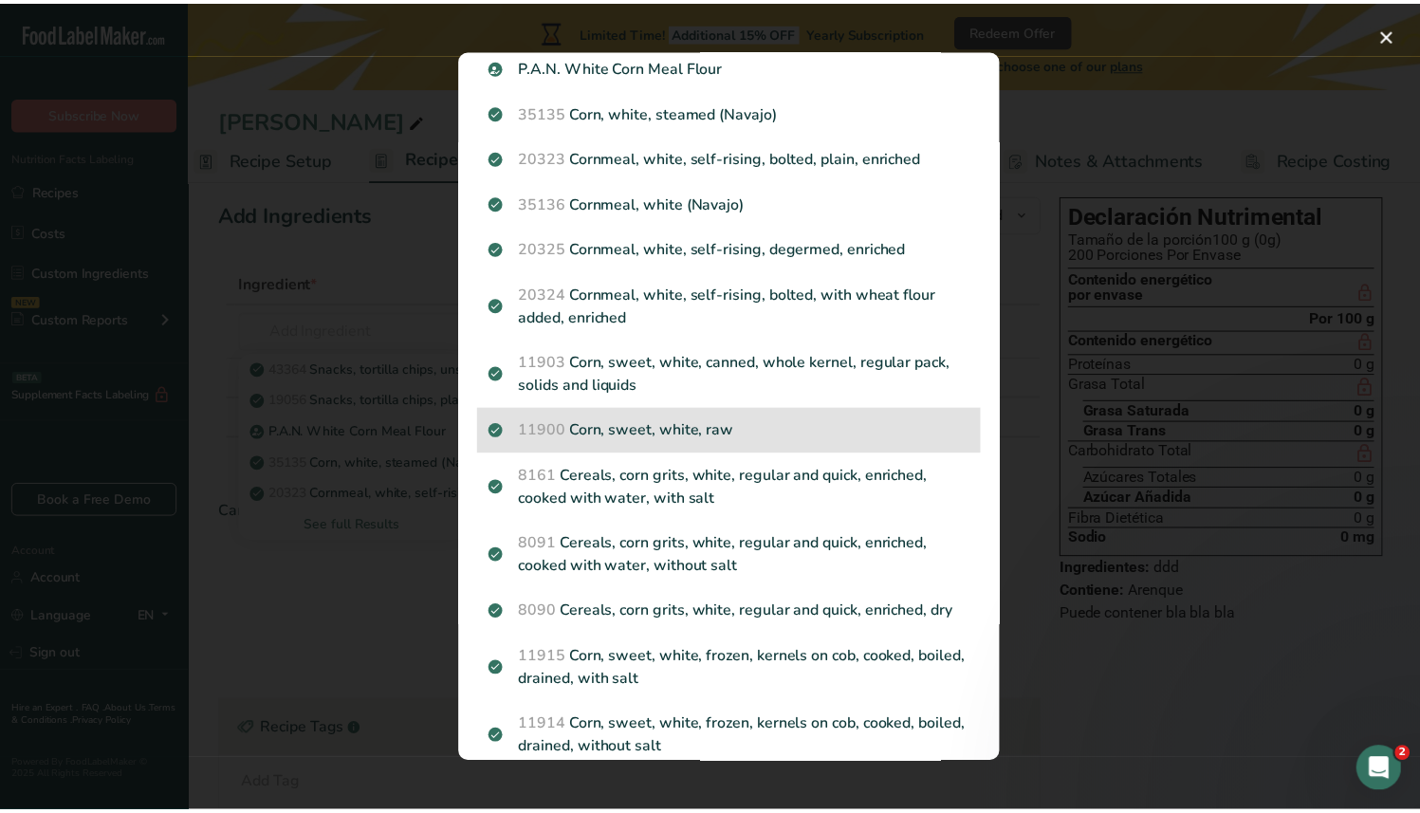
scroll to position [158, 0]
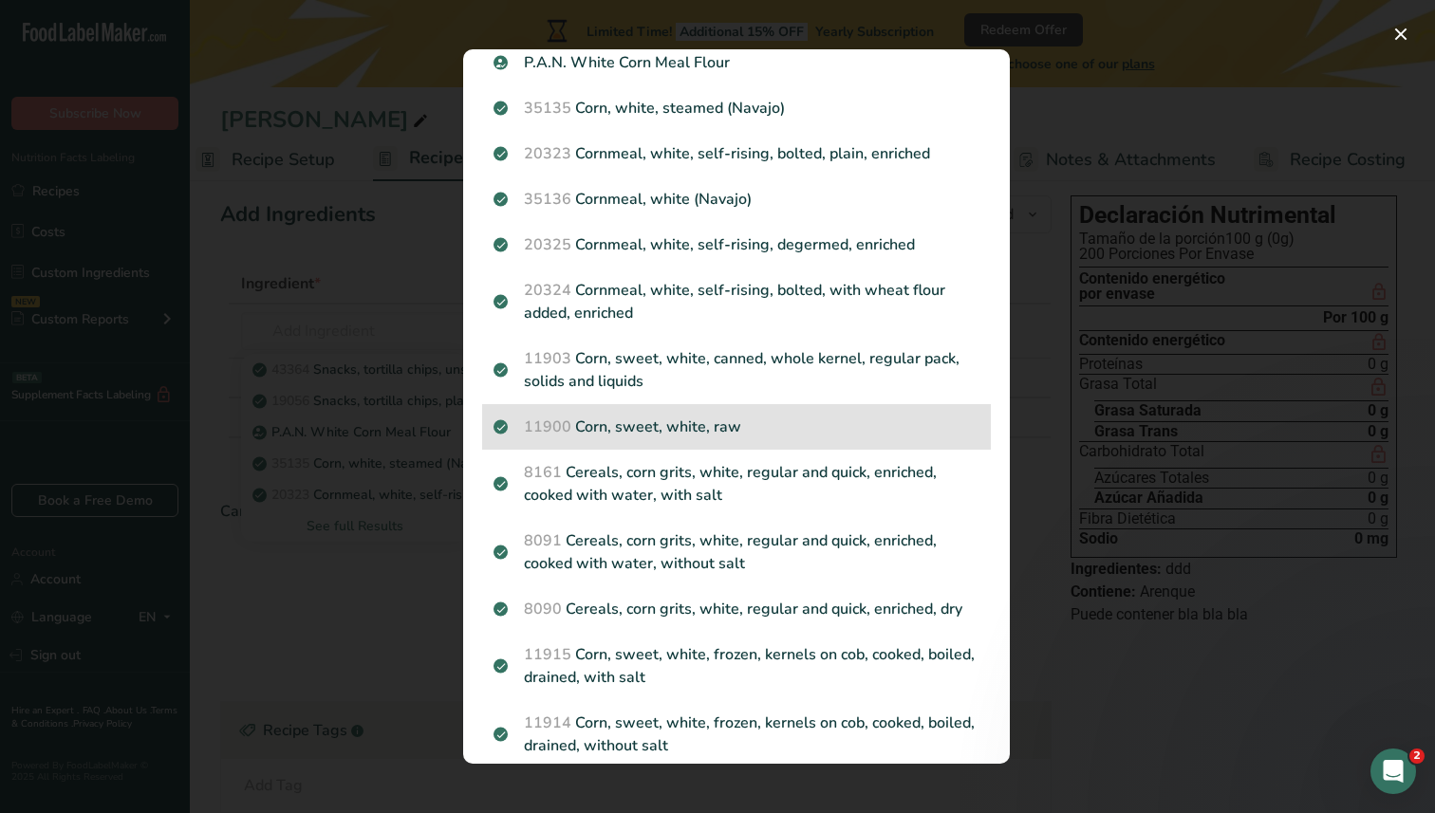
click at [786, 426] on p "11900 Corn, sweet, white, raw" at bounding box center [736, 427] width 486 height 23
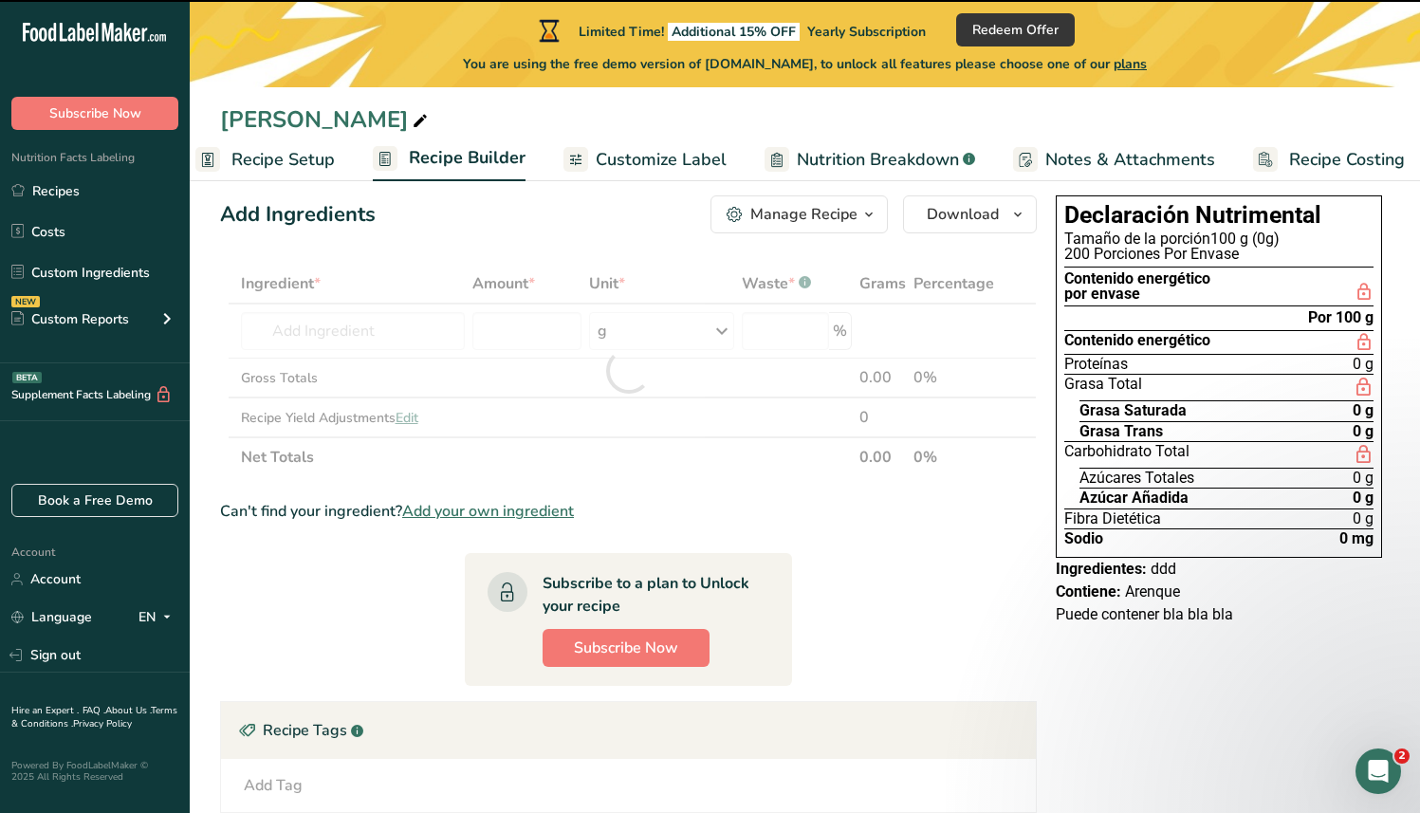
type input "0"
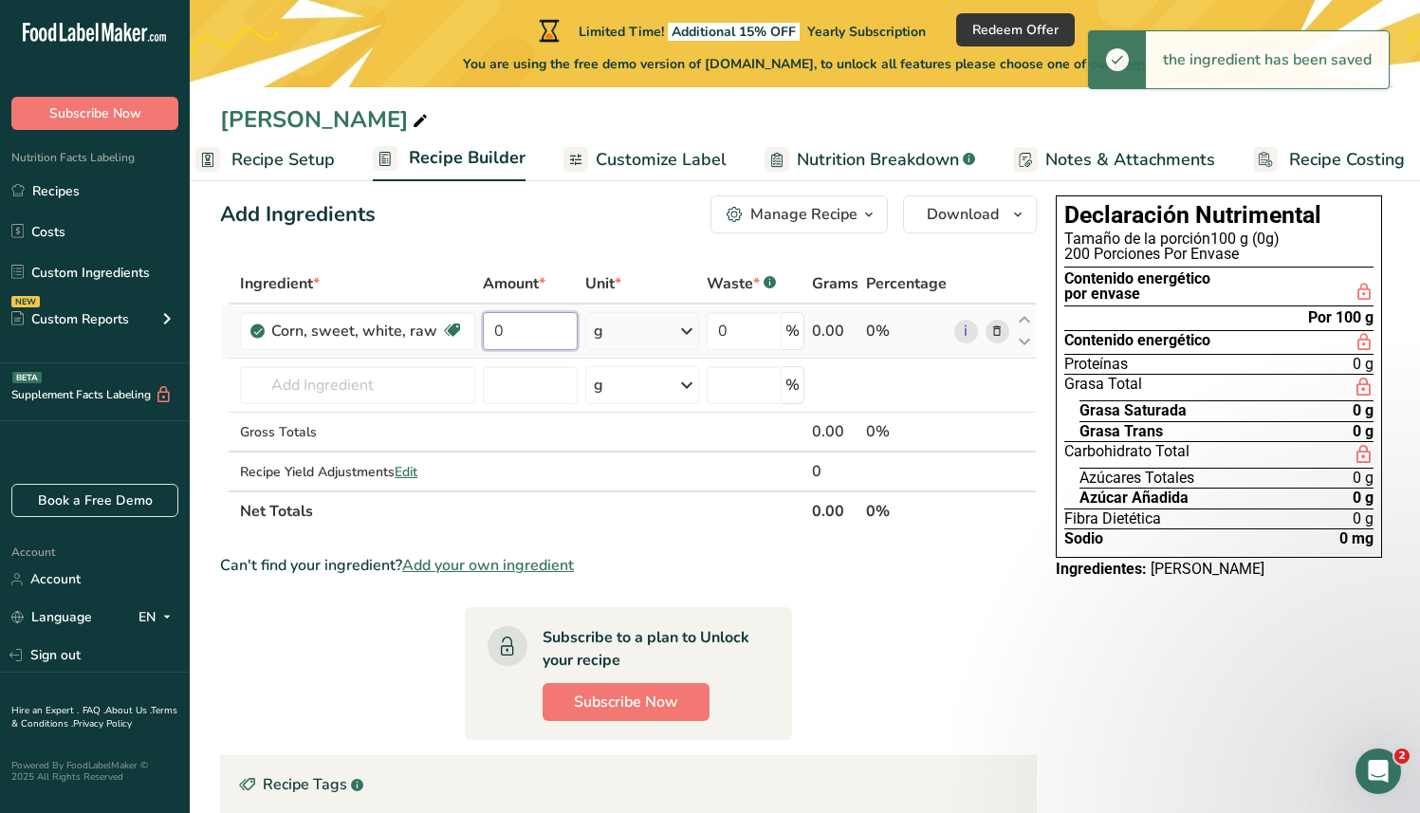
click at [555, 333] on input "0" at bounding box center [531, 331] width 96 height 38
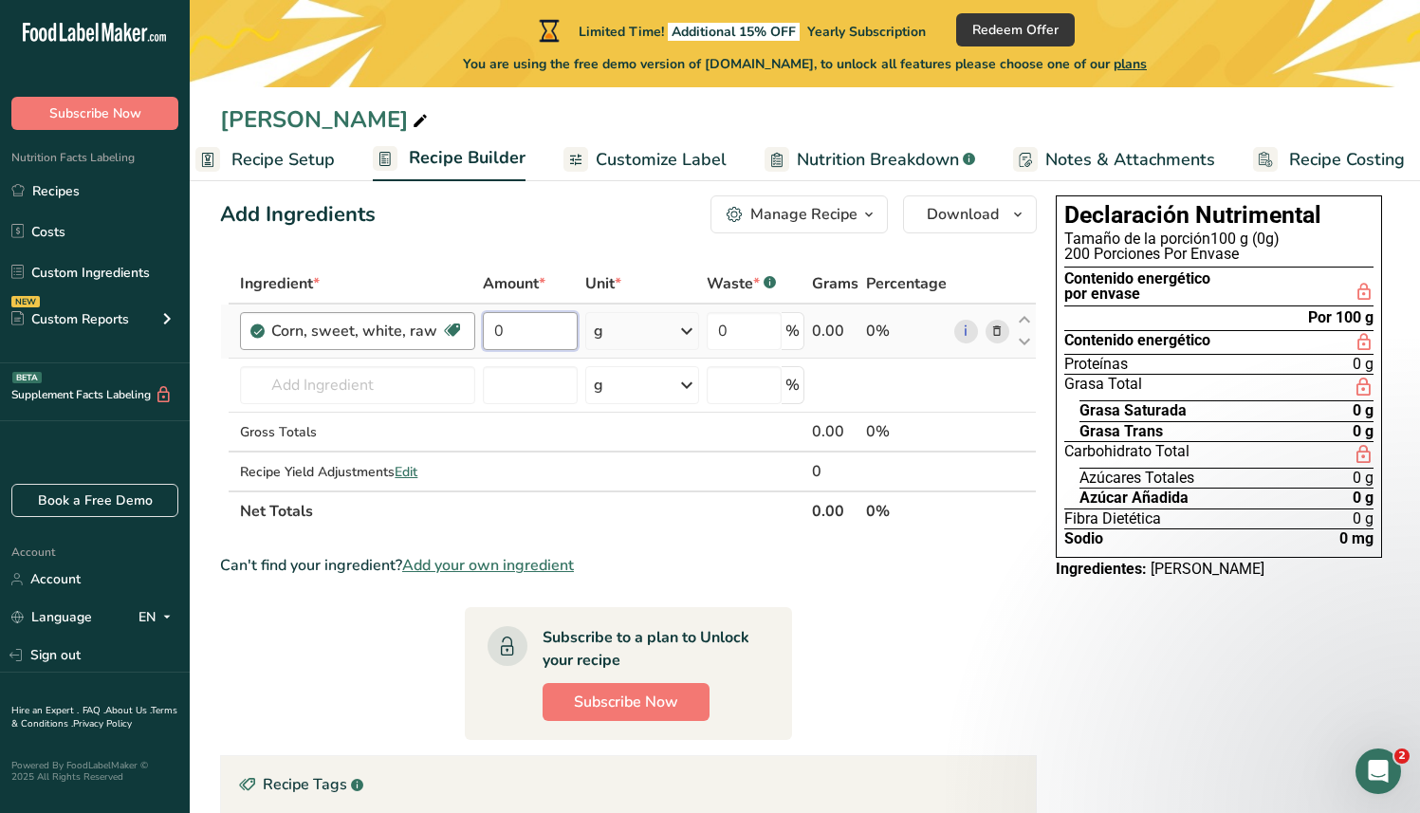
drag, startPoint x: 555, startPoint y: 333, endPoint x: 460, endPoint y: 324, distance: 95.4
click at [460, 324] on tr "Corn, sweet, white, raw Dairy free Gluten free Vegan Vegetarian Soy free 0 g Po…" at bounding box center [628, 332] width 815 height 54
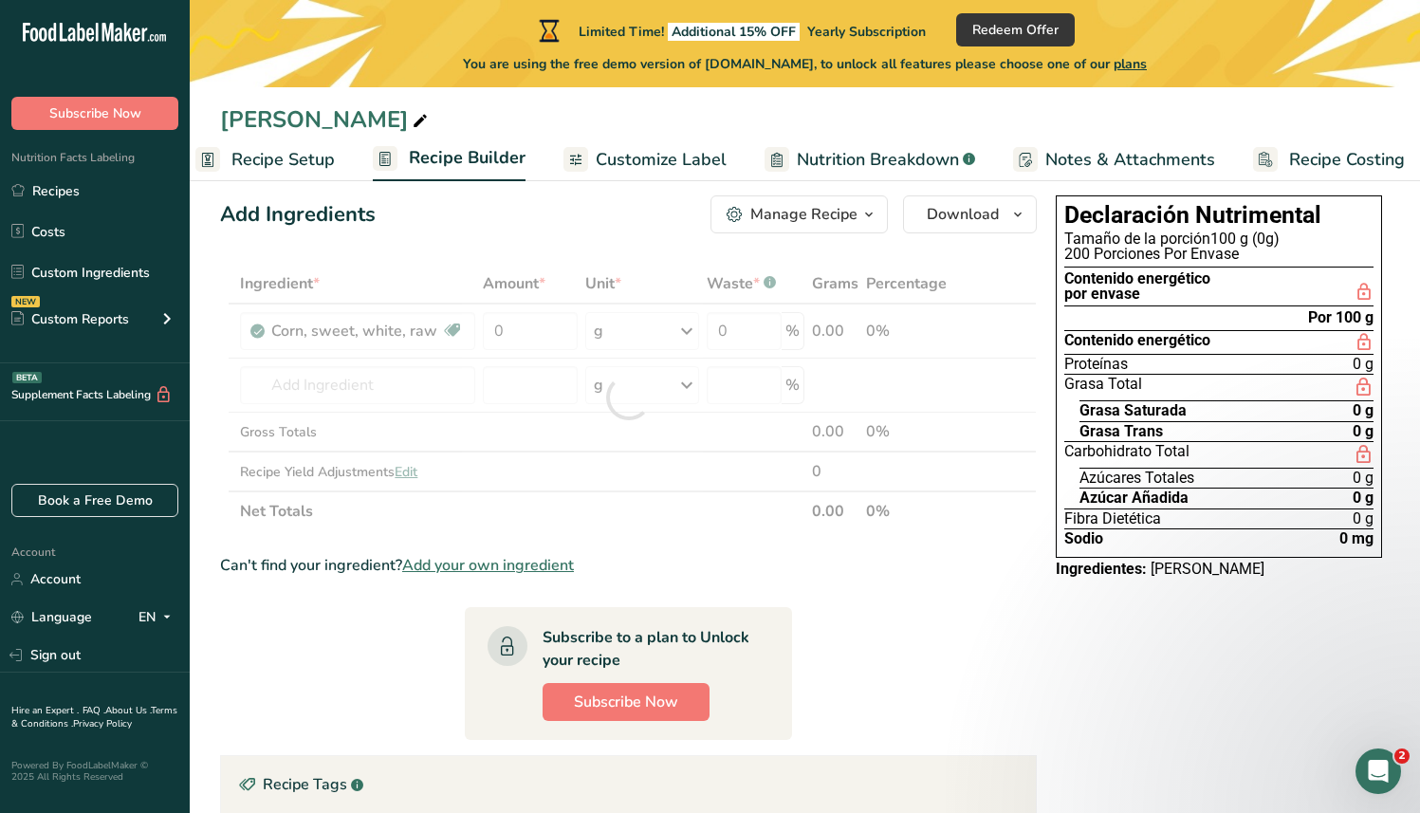
click at [546, 244] on div "Add Ingredients Manage Recipe Delete Recipe Duplicate Recipe Scale Recipe Save …" at bounding box center [634, 648] width 828 height 921
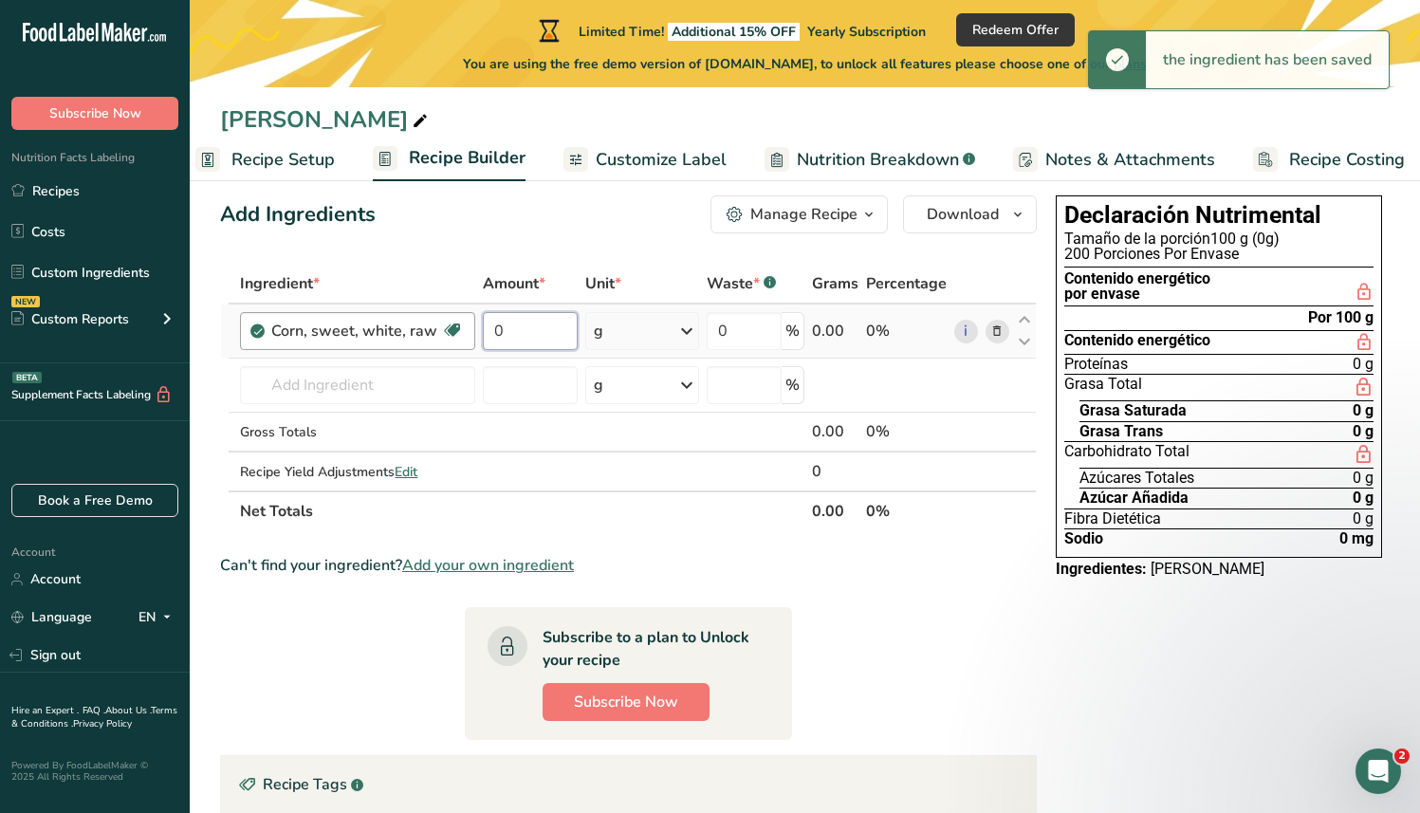
drag, startPoint x: 514, startPoint y: 329, endPoint x: 452, endPoint y: 328, distance: 62.6
click at [452, 328] on tr "Corn, sweet, white, raw Dairy free Gluten free Vegan Vegetarian Soy free 0 g Po…" at bounding box center [628, 332] width 815 height 54
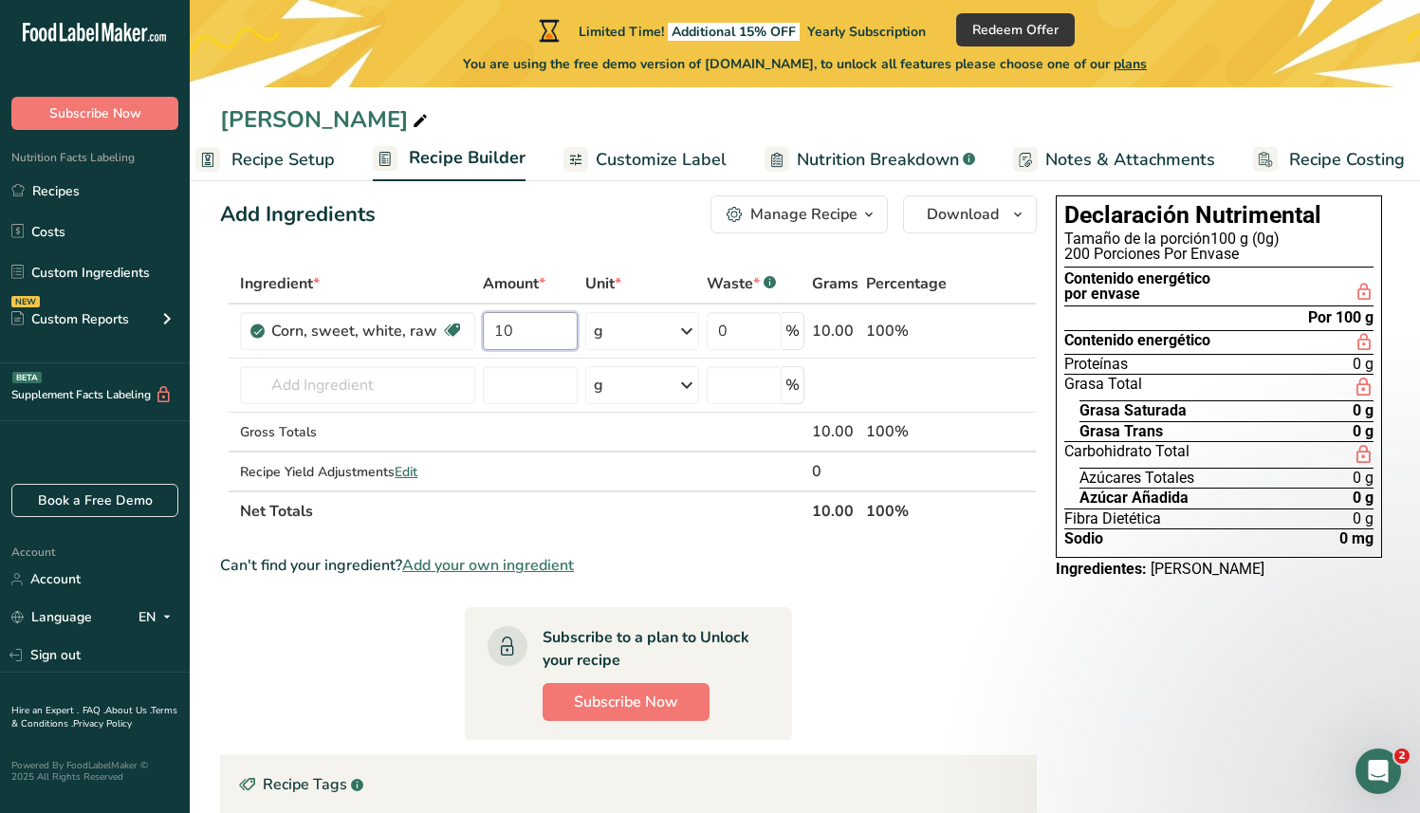
type input "1"
type input "2000"
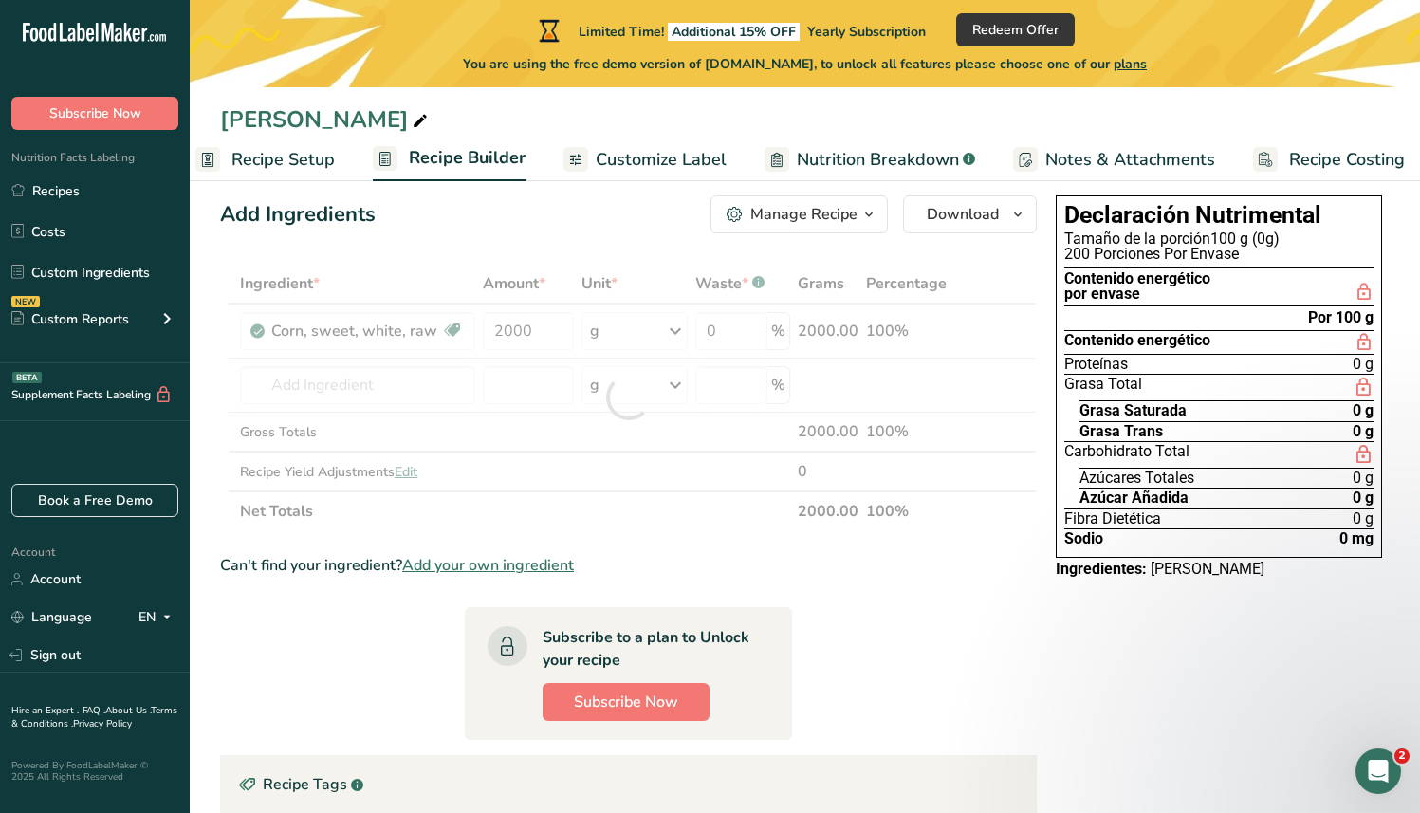
click at [607, 232] on div "Add Ingredients Manage Recipe Delete Recipe Duplicate Recipe Scale Recipe Save …" at bounding box center [628, 214] width 817 height 38
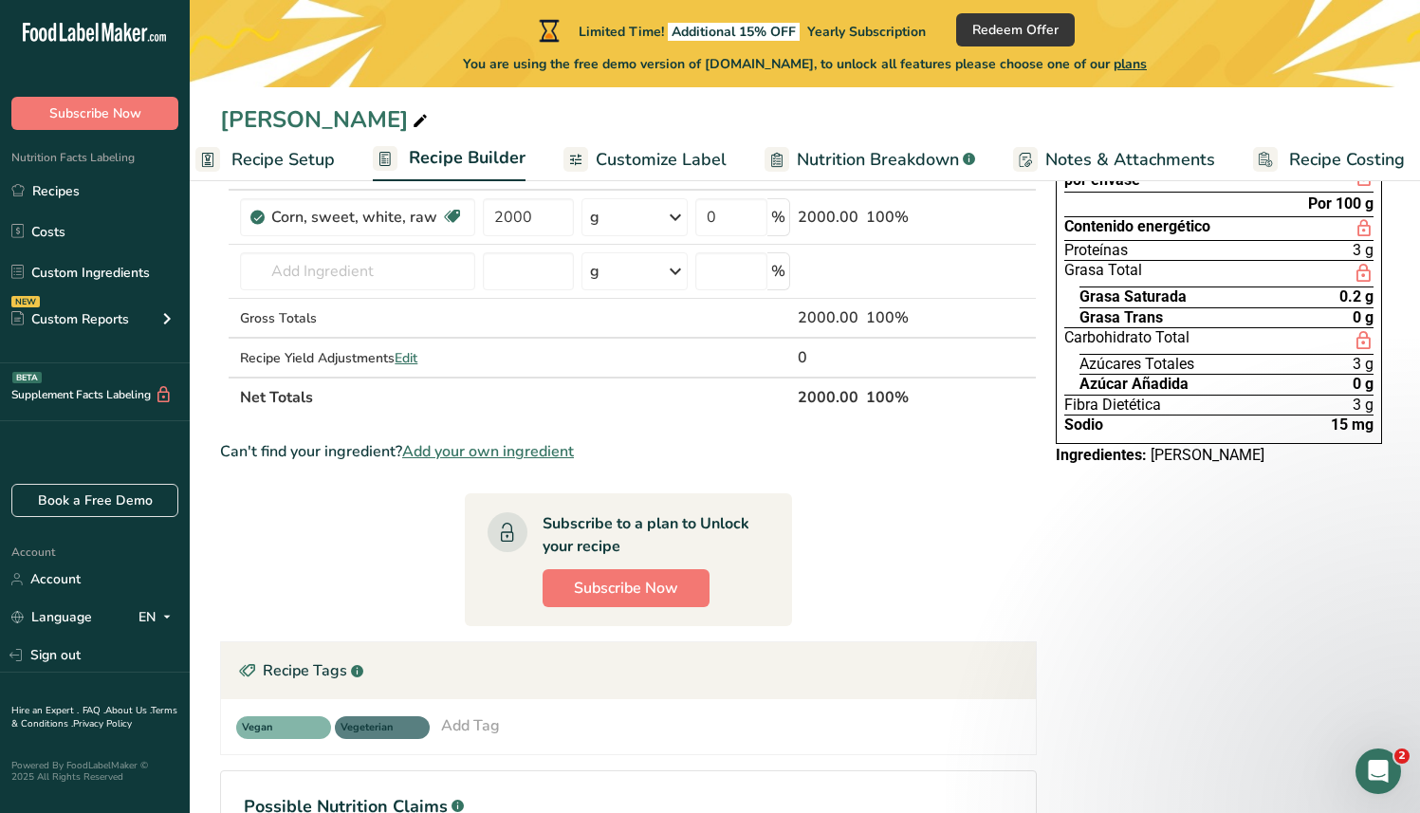
scroll to position [0, 0]
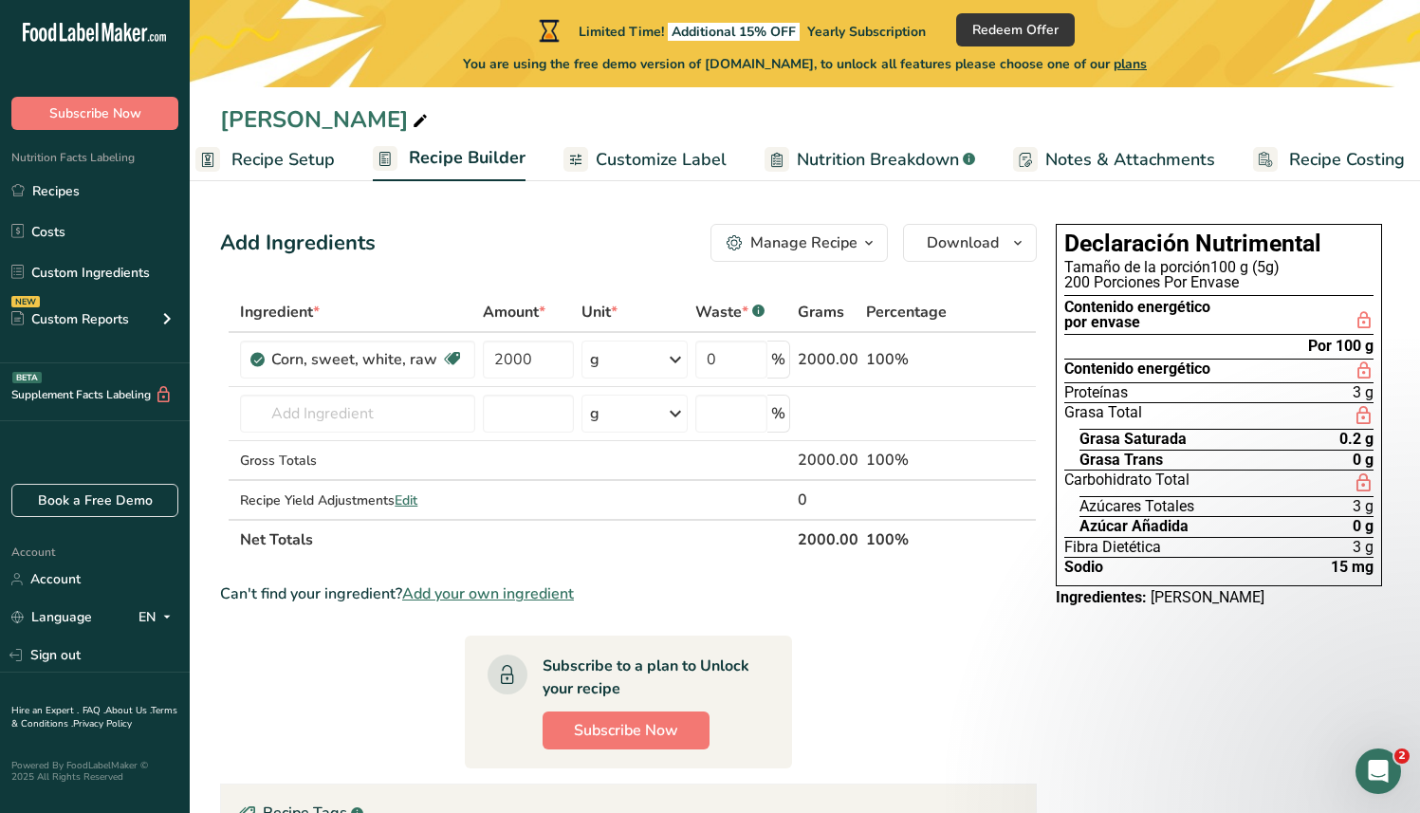
click at [791, 244] on div "Manage Recipe" at bounding box center [804, 243] width 107 height 23
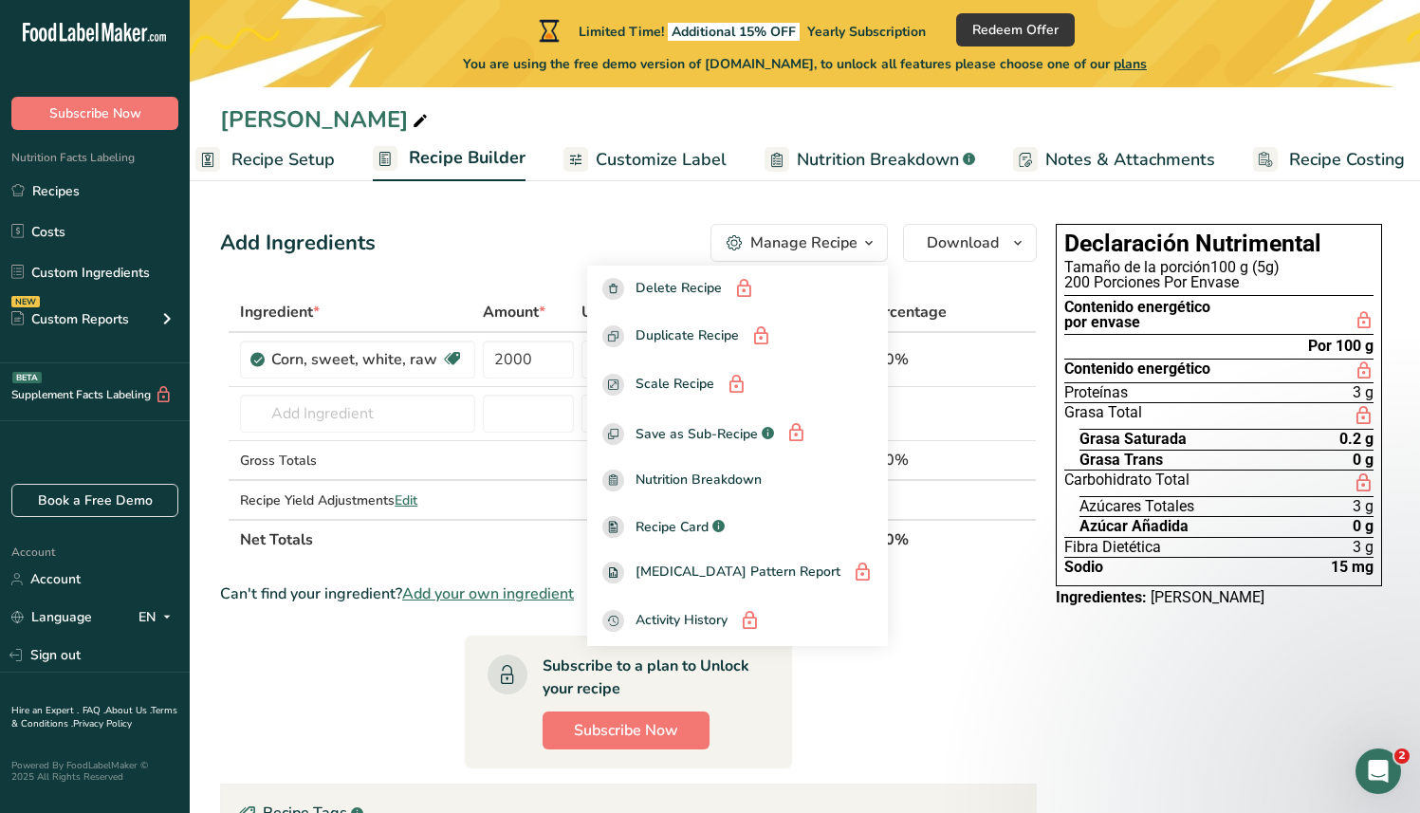
click at [791, 244] on div "Manage Recipe" at bounding box center [804, 243] width 107 height 23
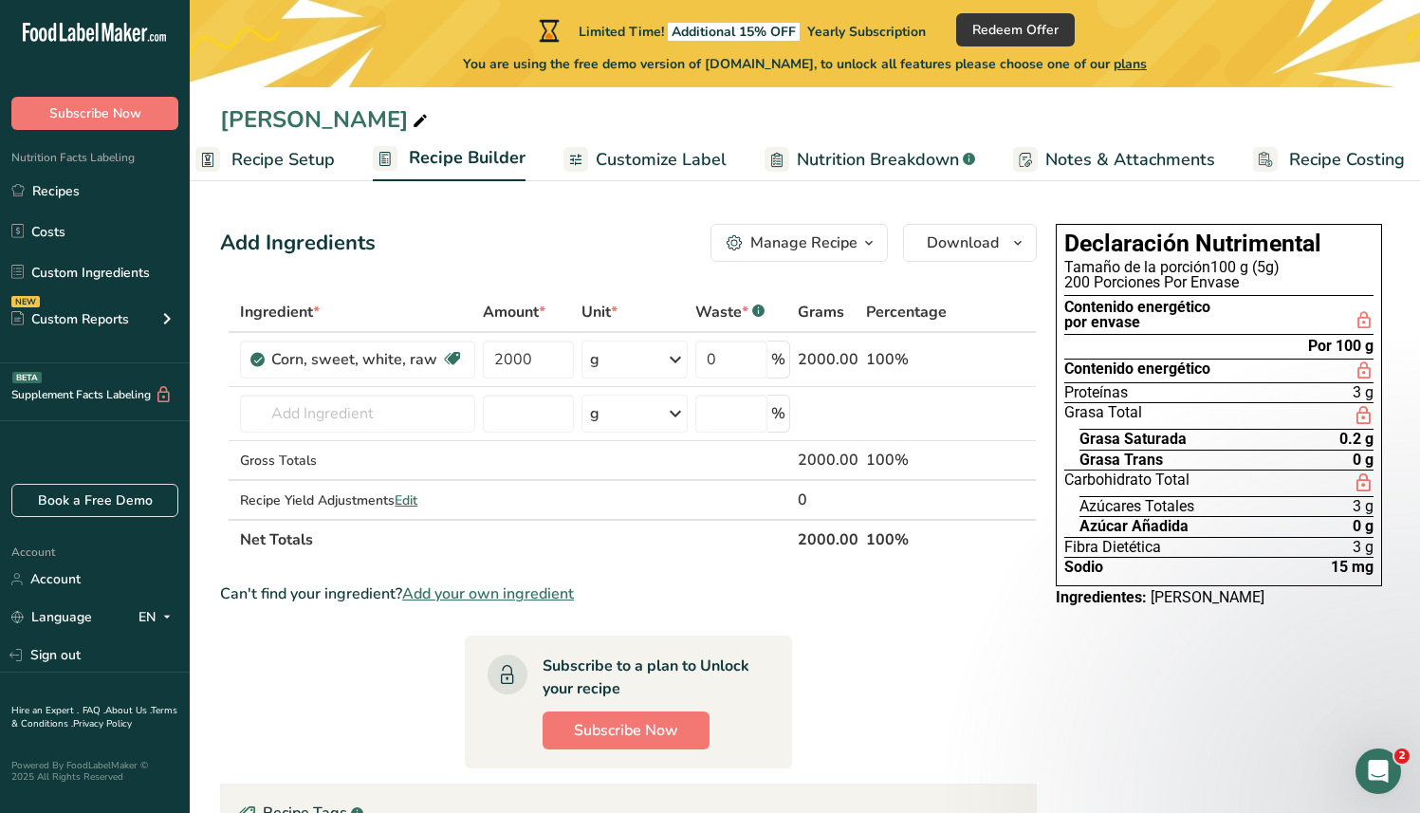
click at [829, 156] on span "Nutrition Breakdown" at bounding box center [878, 160] width 162 height 26
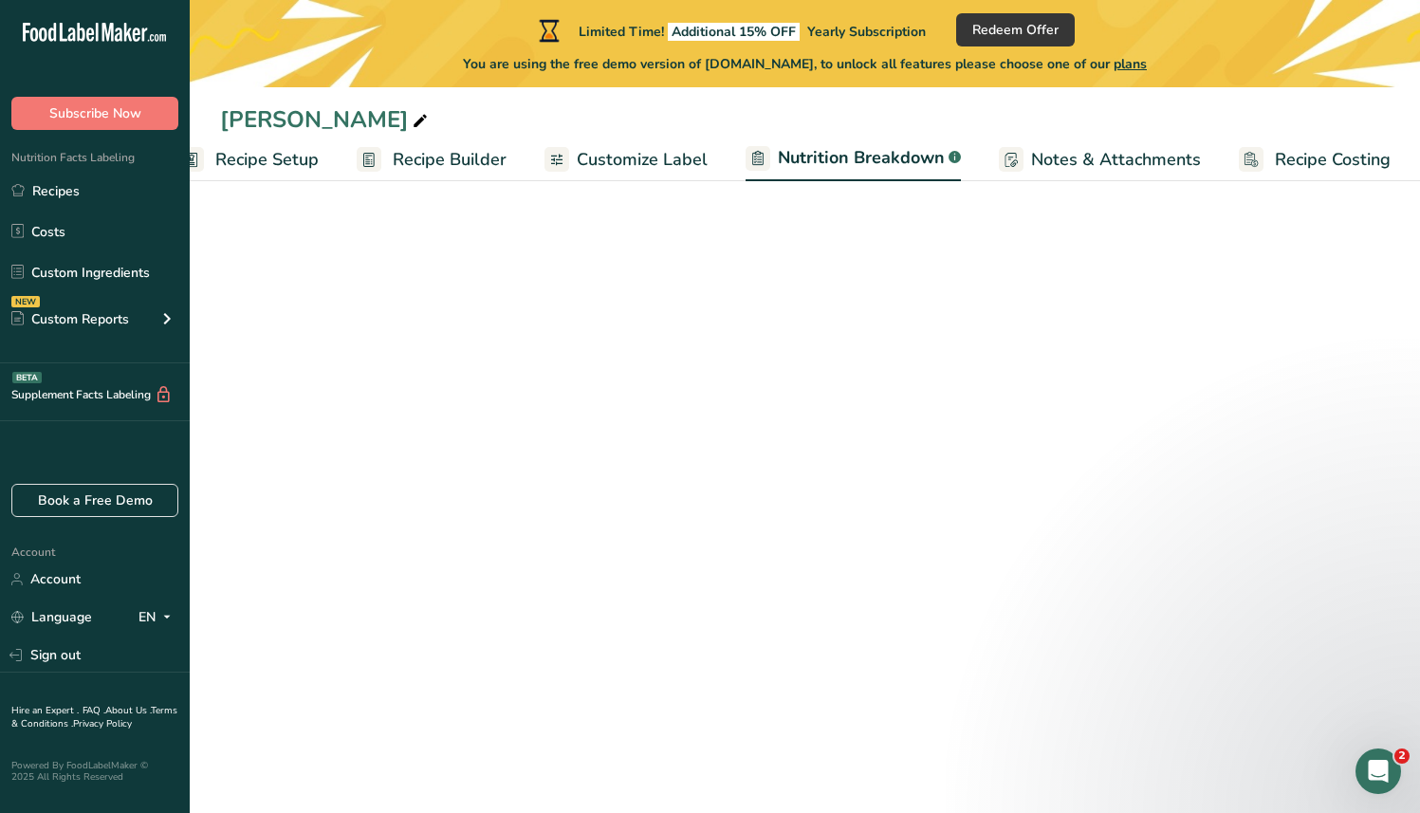
select select "Calories"
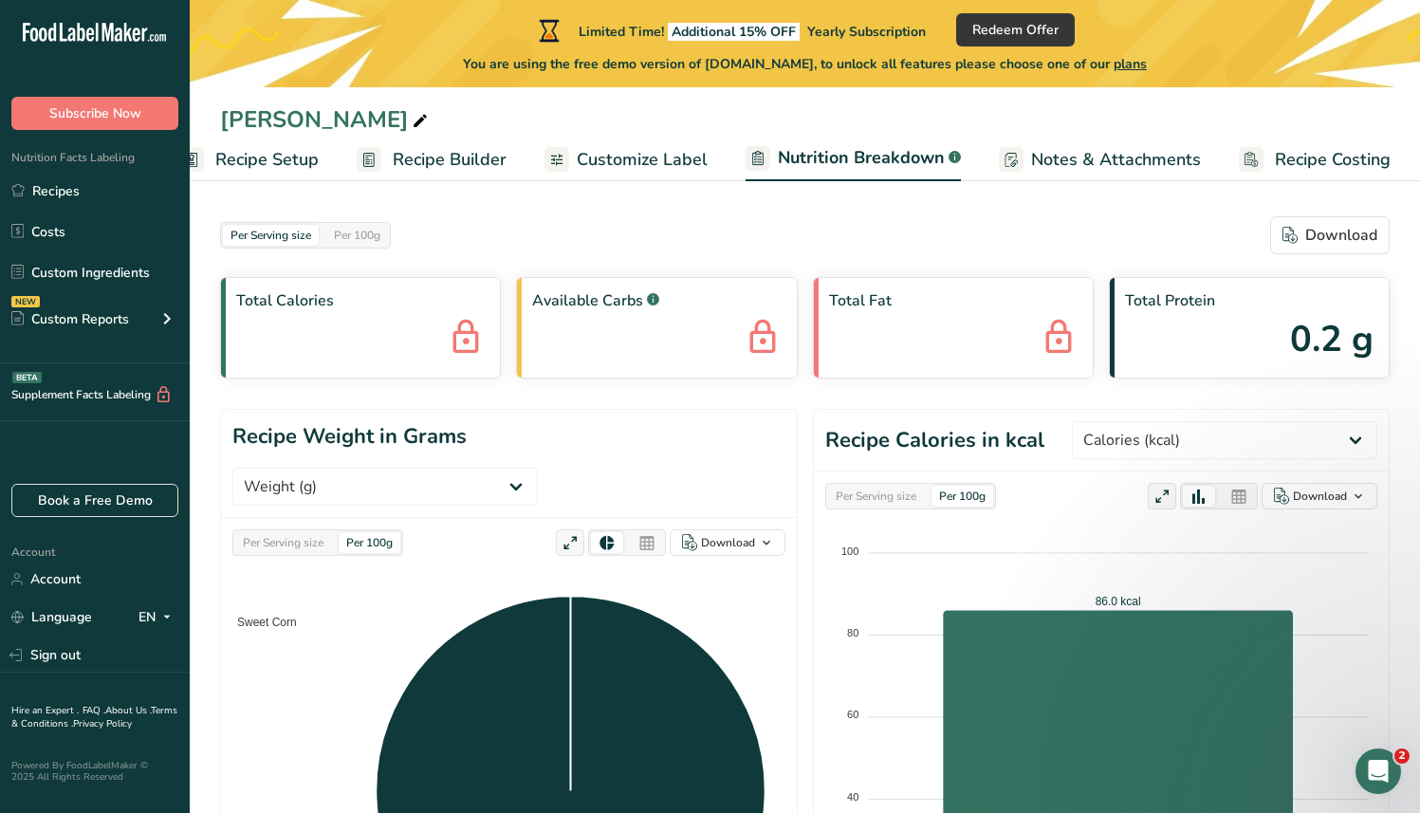
click at [1119, 157] on span "Notes & Attachments" at bounding box center [1116, 160] width 170 height 26
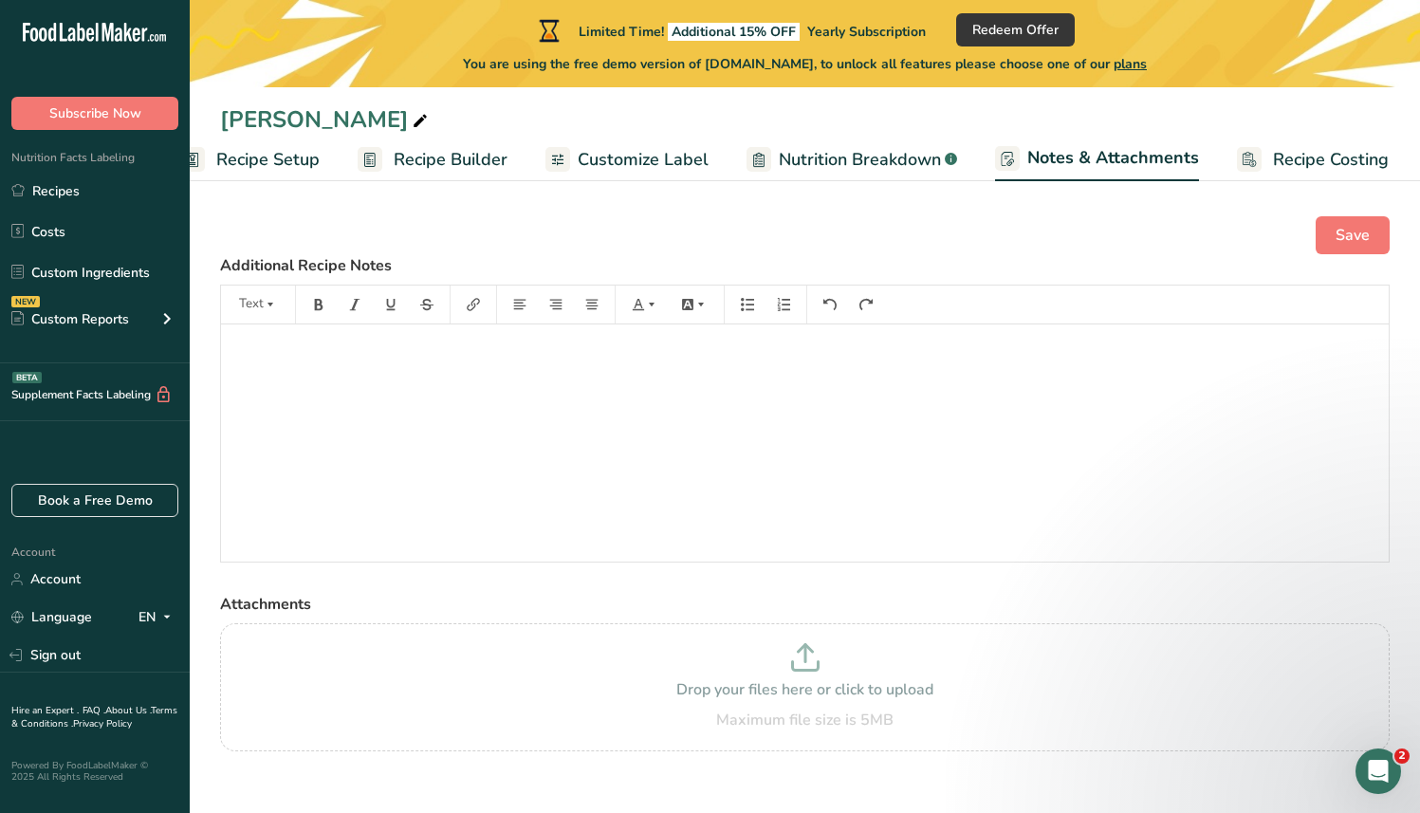
click at [1292, 157] on span "Recipe Costing" at bounding box center [1331, 160] width 116 height 26
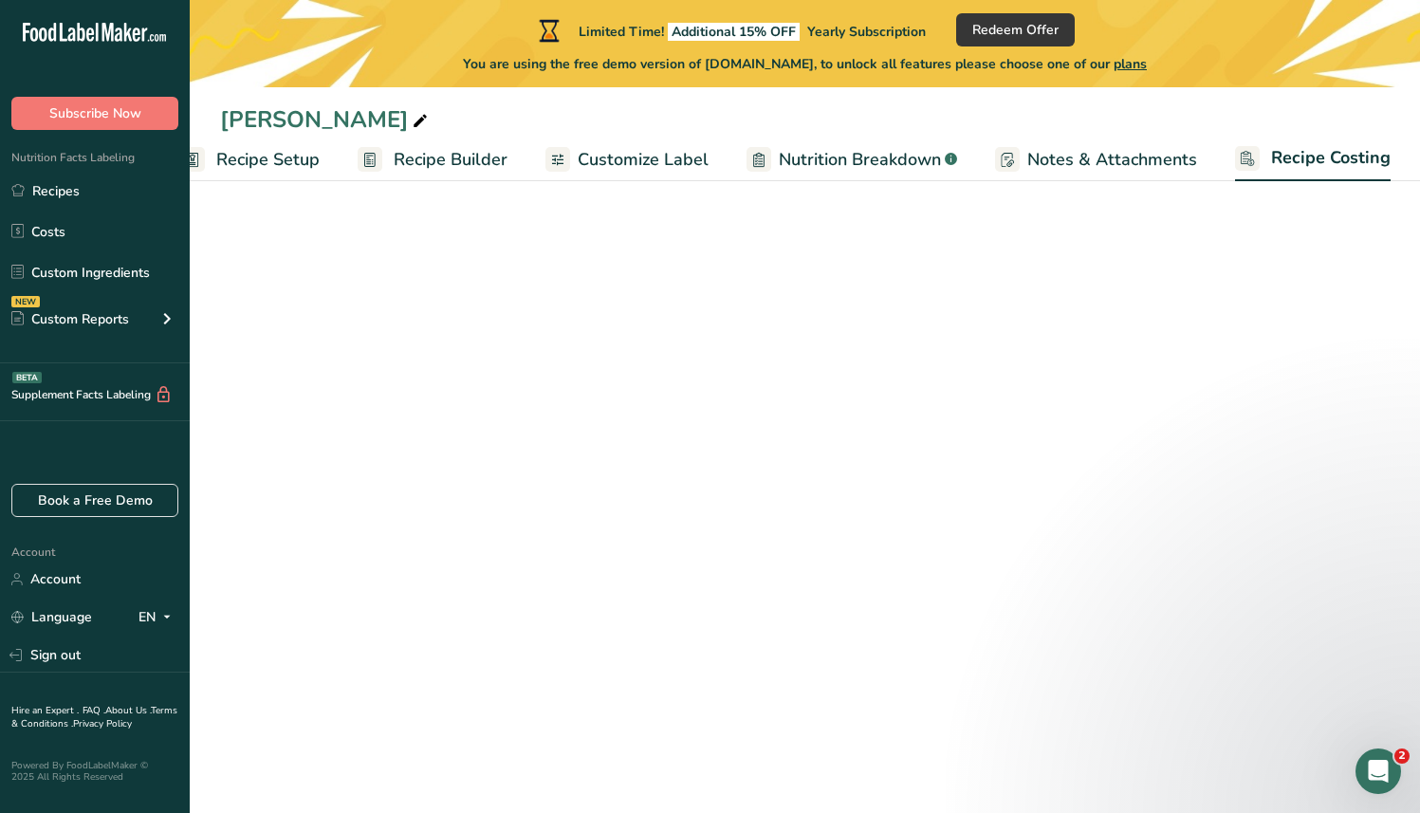
scroll to position [0, 39]
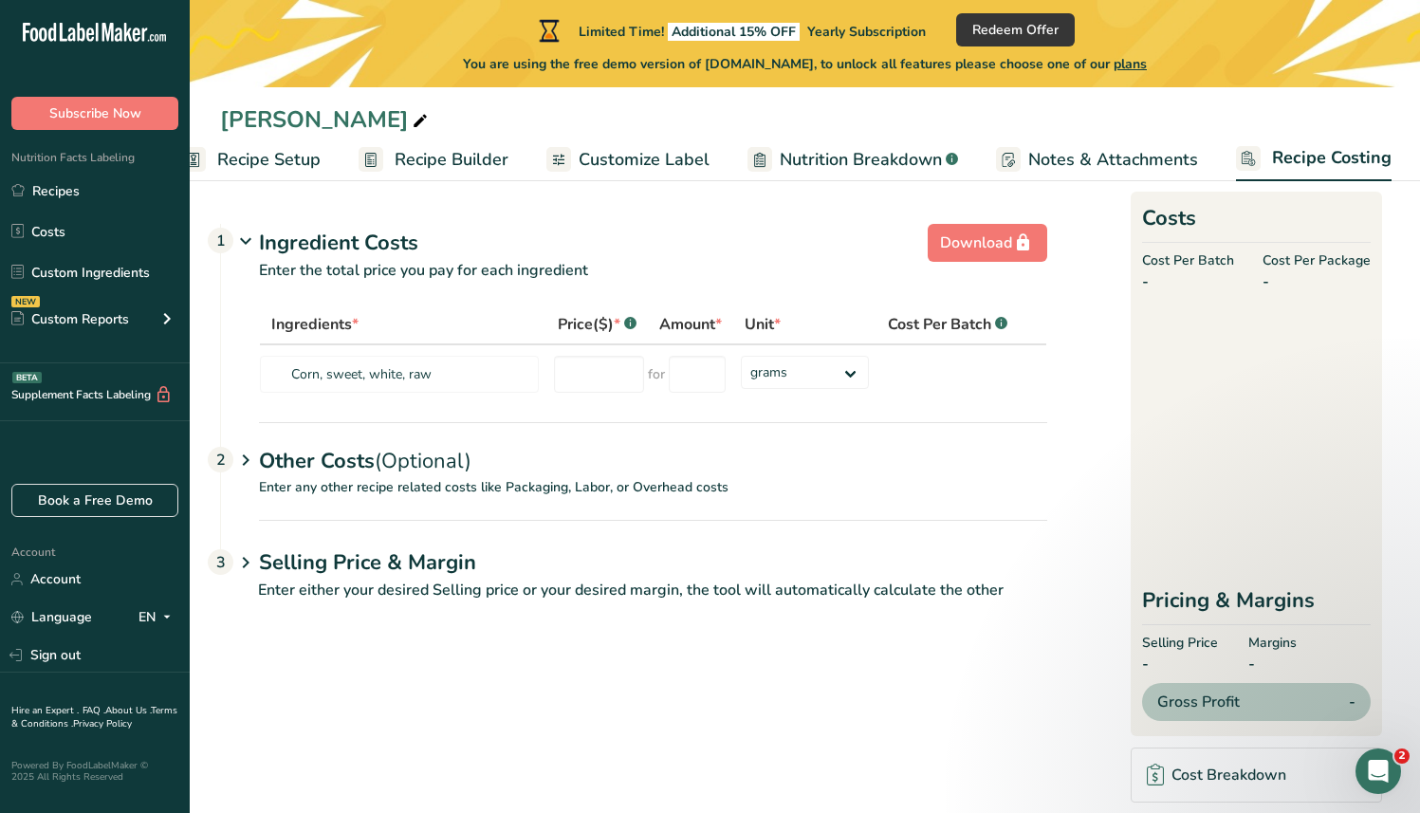
click at [248, 464] on icon at bounding box center [245, 460] width 23 height 35
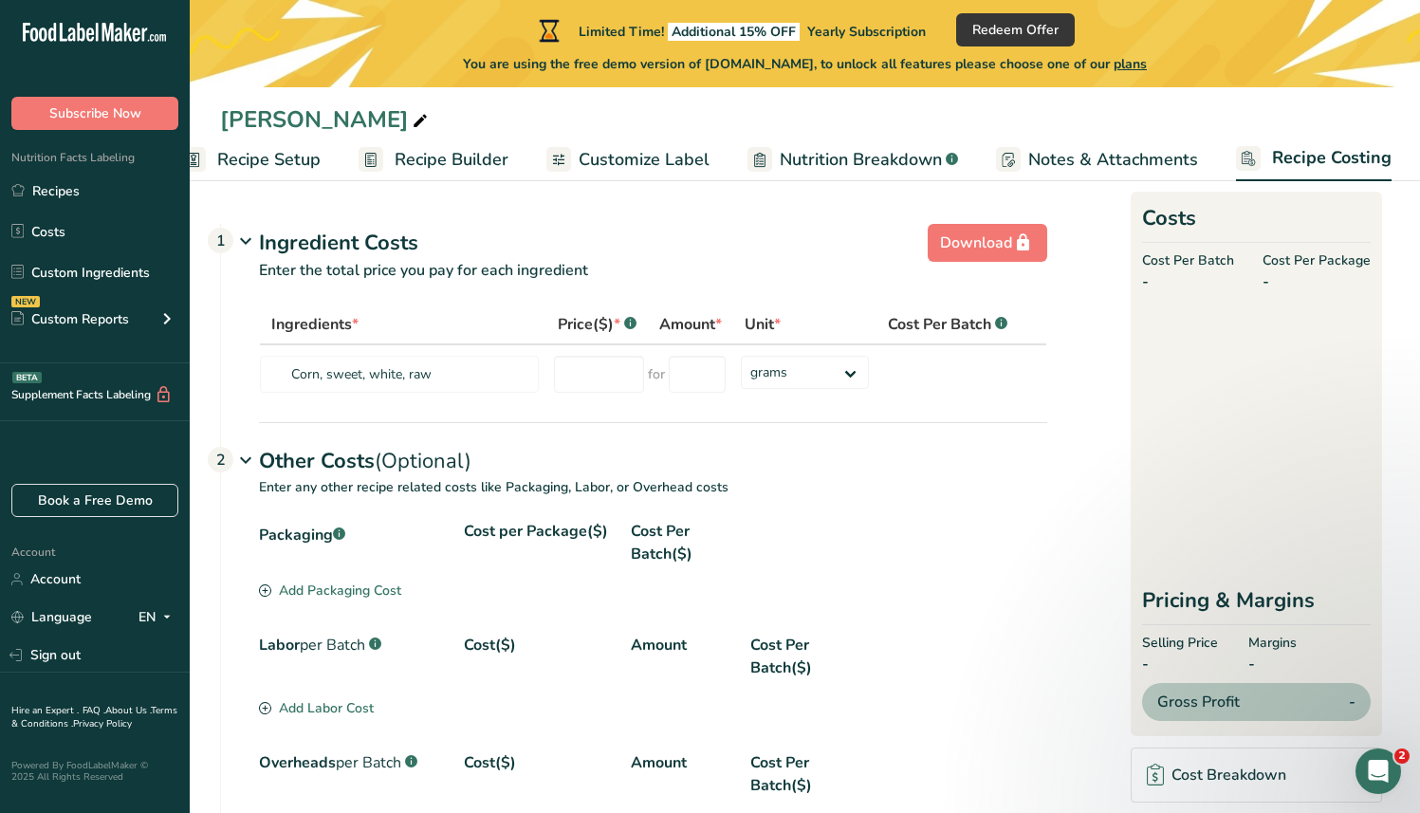
click at [248, 464] on icon at bounding box center [245, 460] width 23 height 35
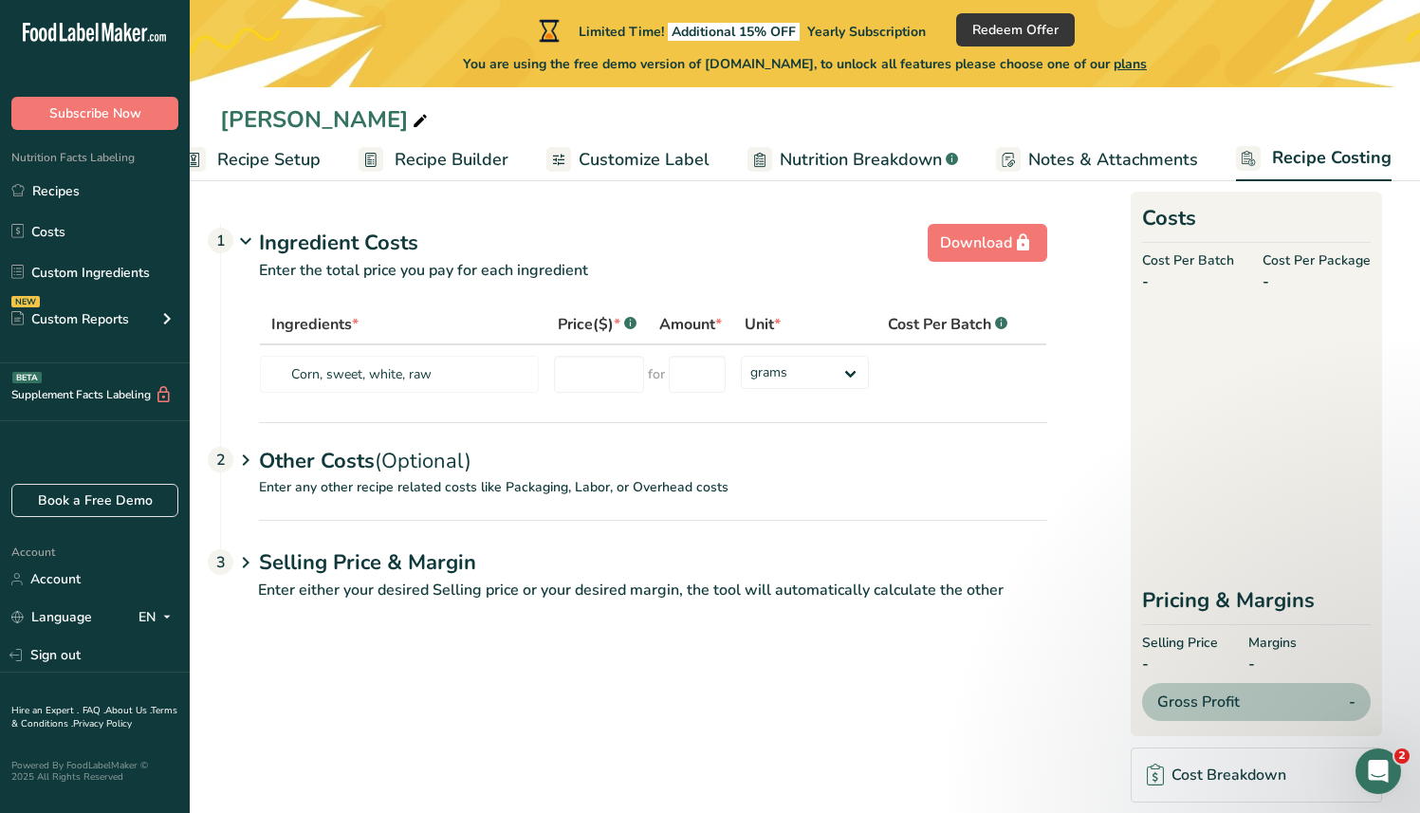
click at [243, 565] on icon at bounding box center [245, 563] width 23 height 35
click at [243, 461] on icon at bounding box center [245, 460] width 23 height 35
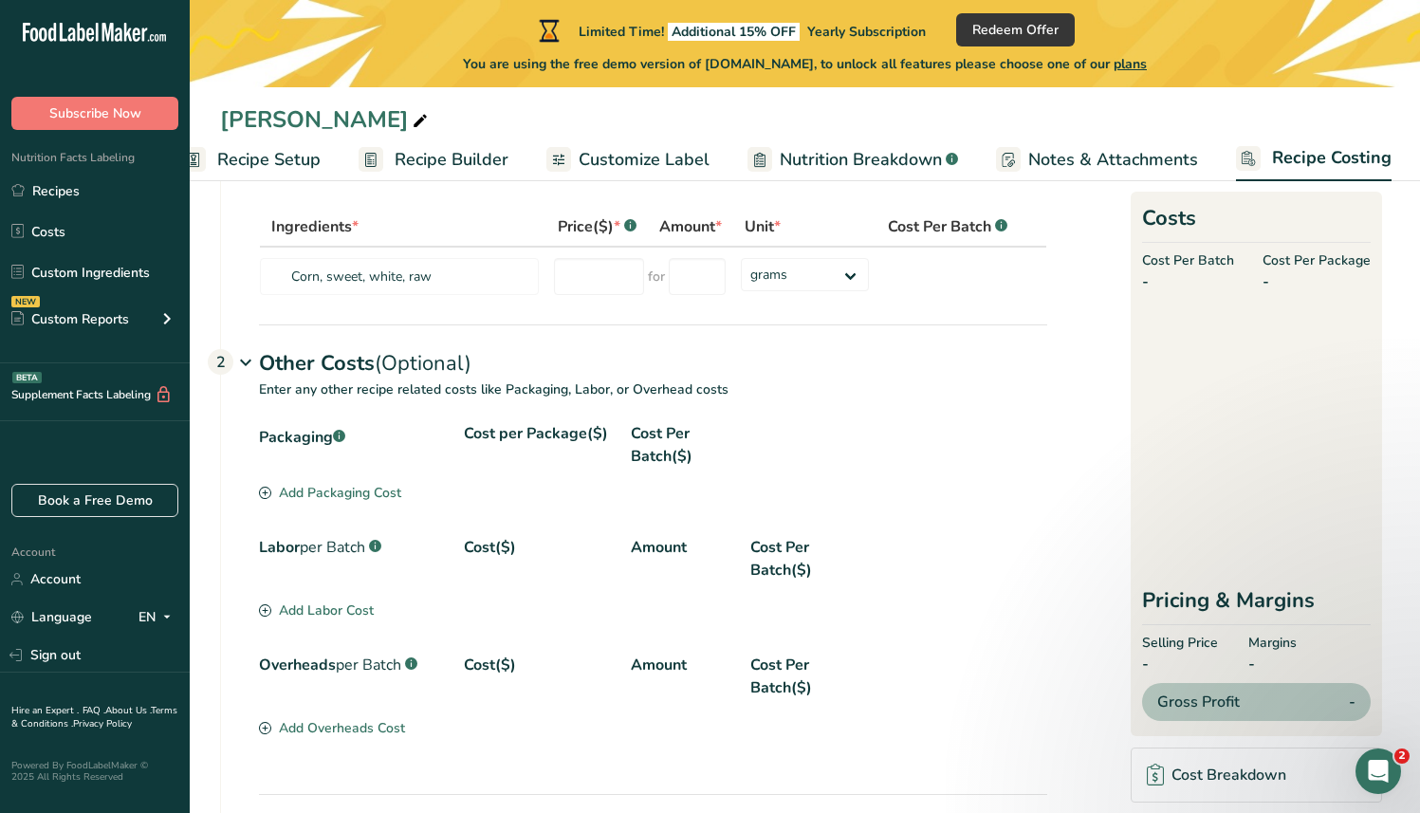
scroll to position [0, 0]
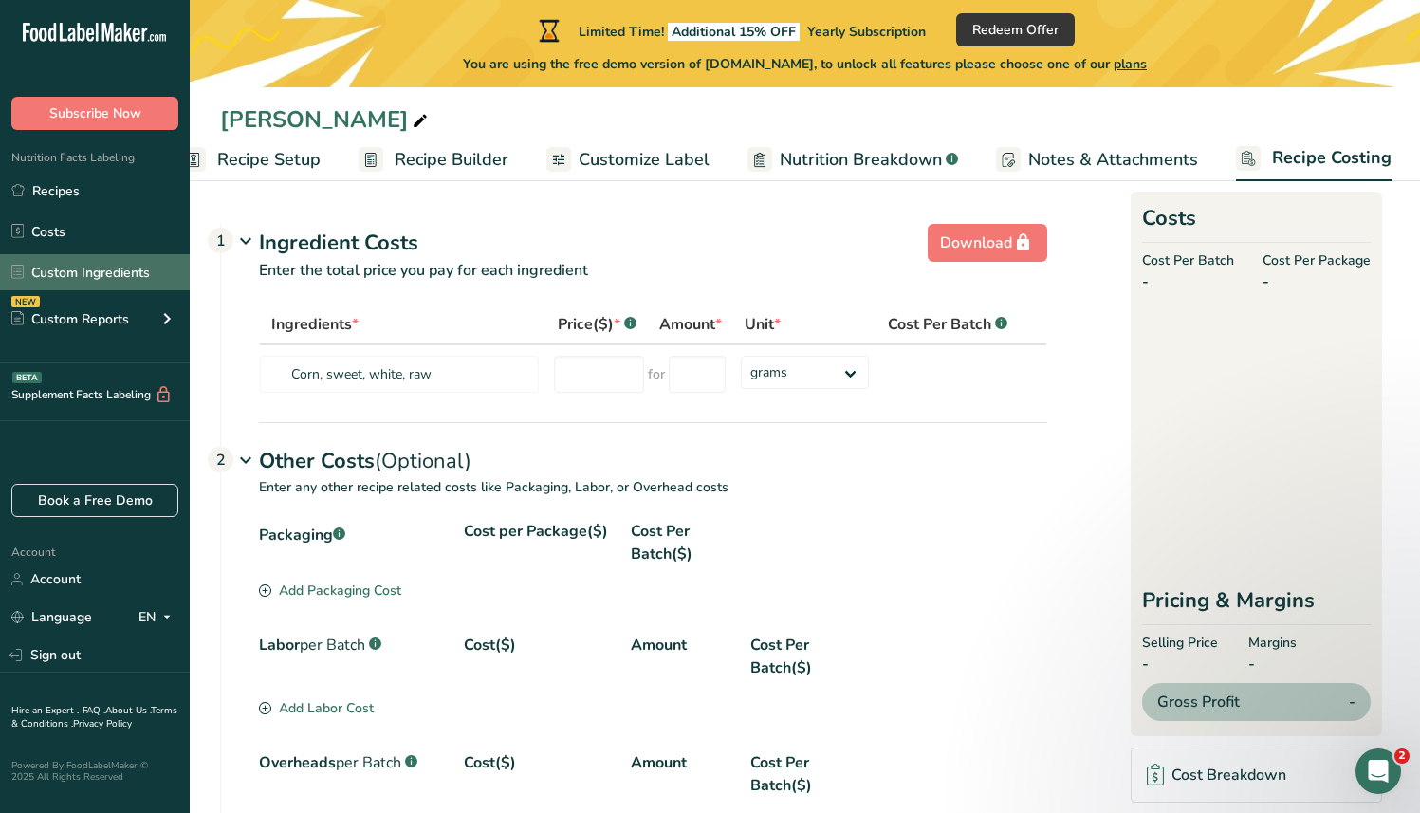
click at [107, 270] on link "Custom Ingredients" at bounding box center [95, 272] width 190 height 36
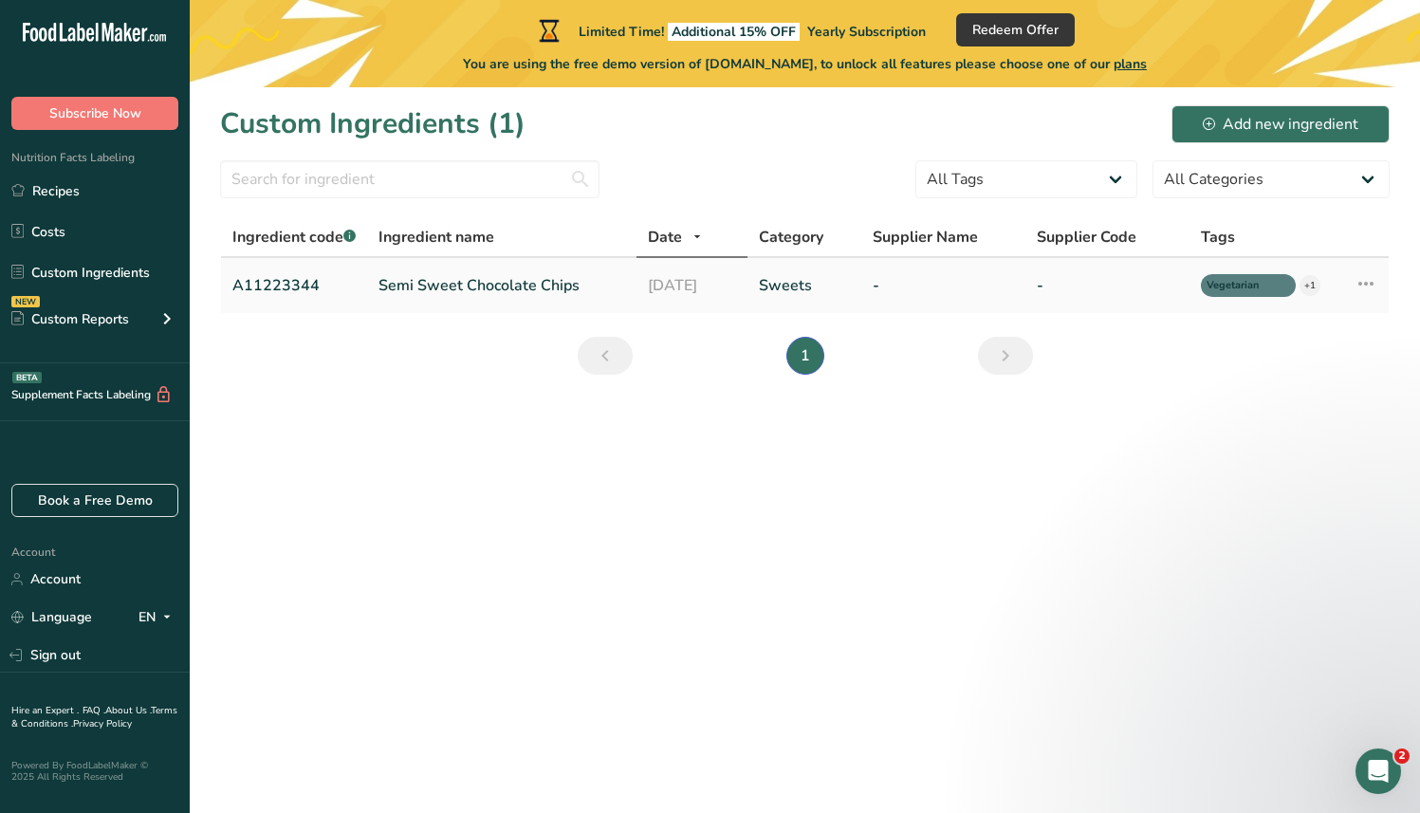
click at [1368, 288] on icon at bounding box center [1366, 284] width 23 height 34
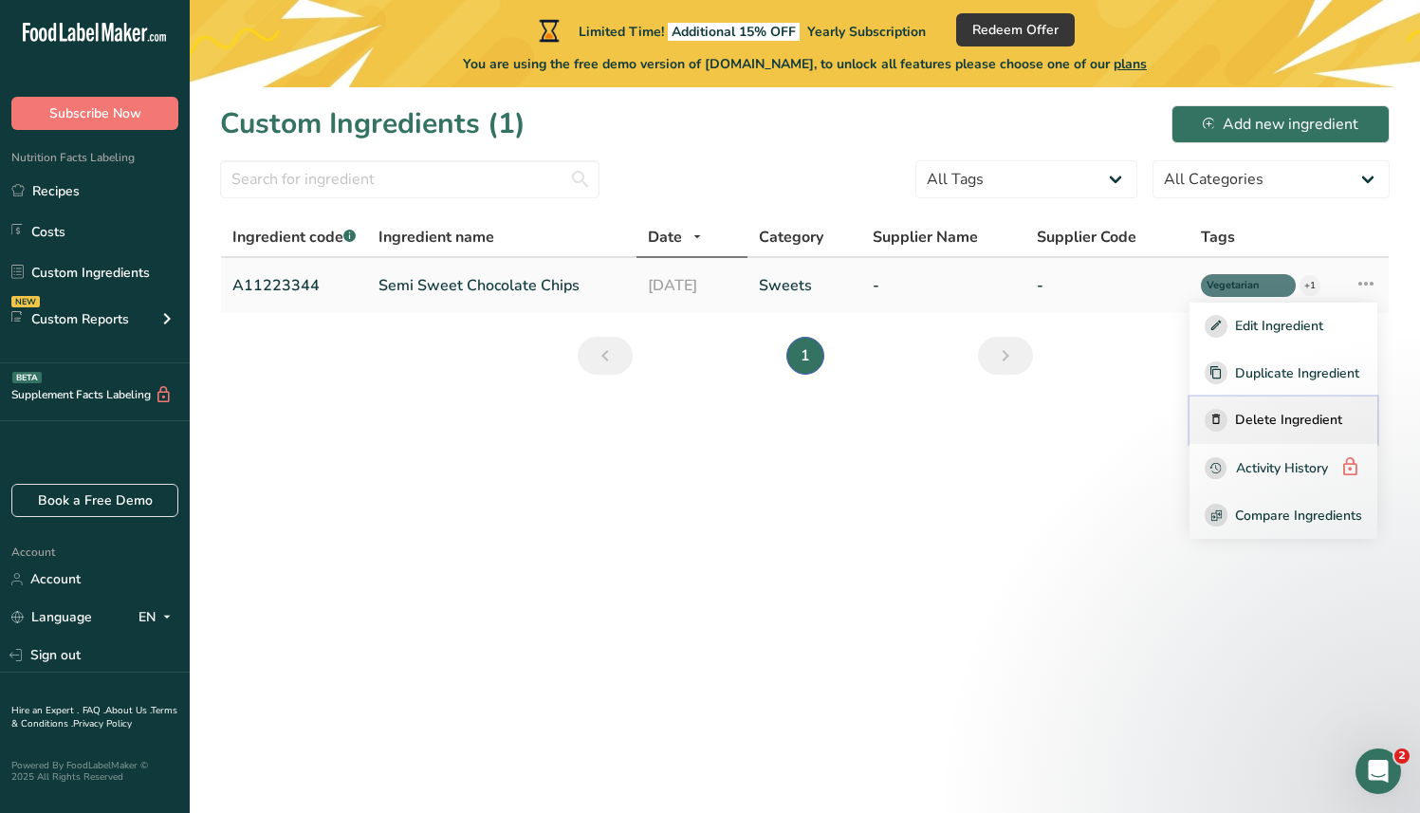
click at [1281, 416] on span "Delete Ingredient" at bounding box center [1288, 420] width 107 height 20
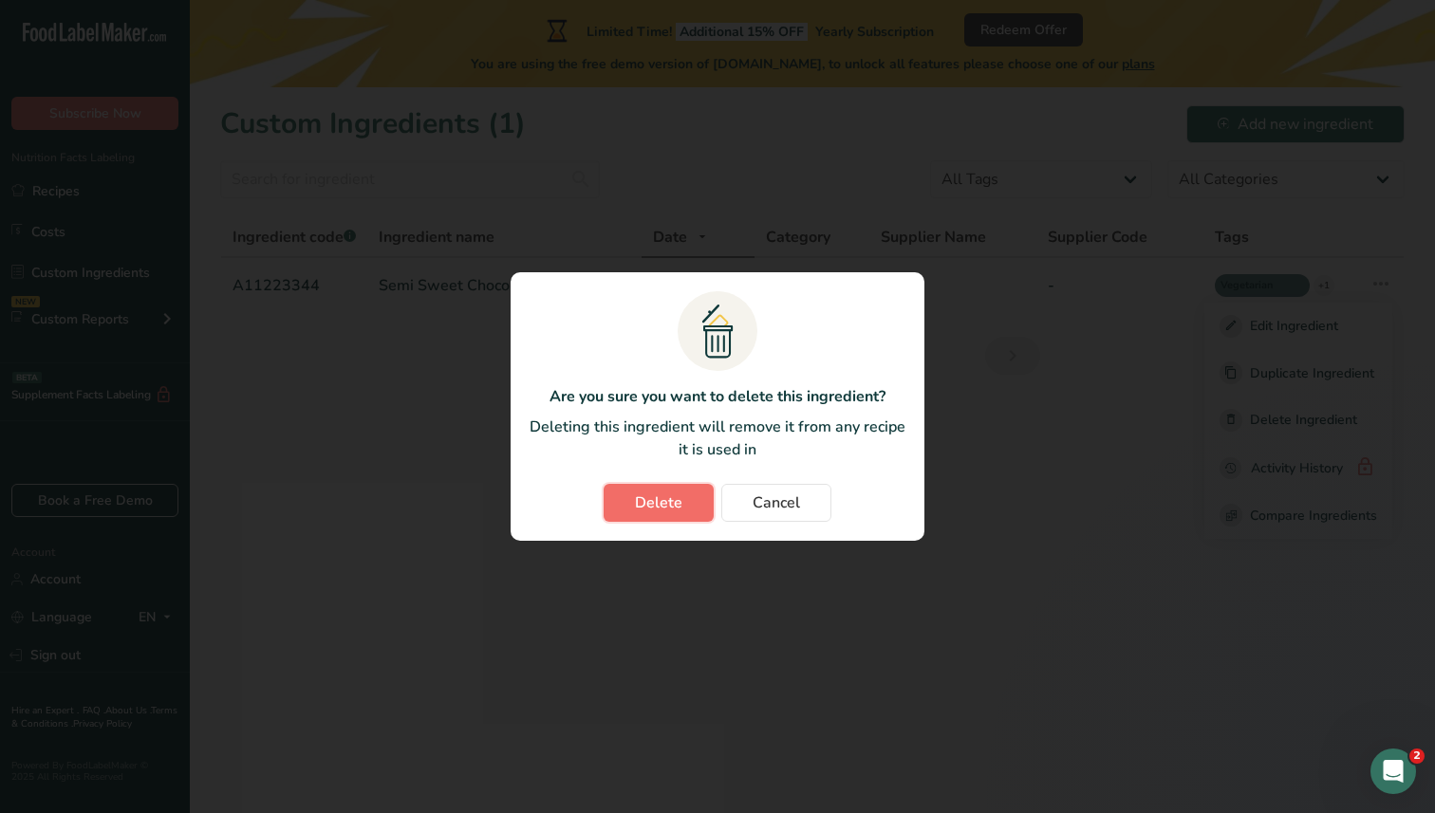
click at [641, 491] on button "Delete" at bounding box center [658, 503] width 110 height 38
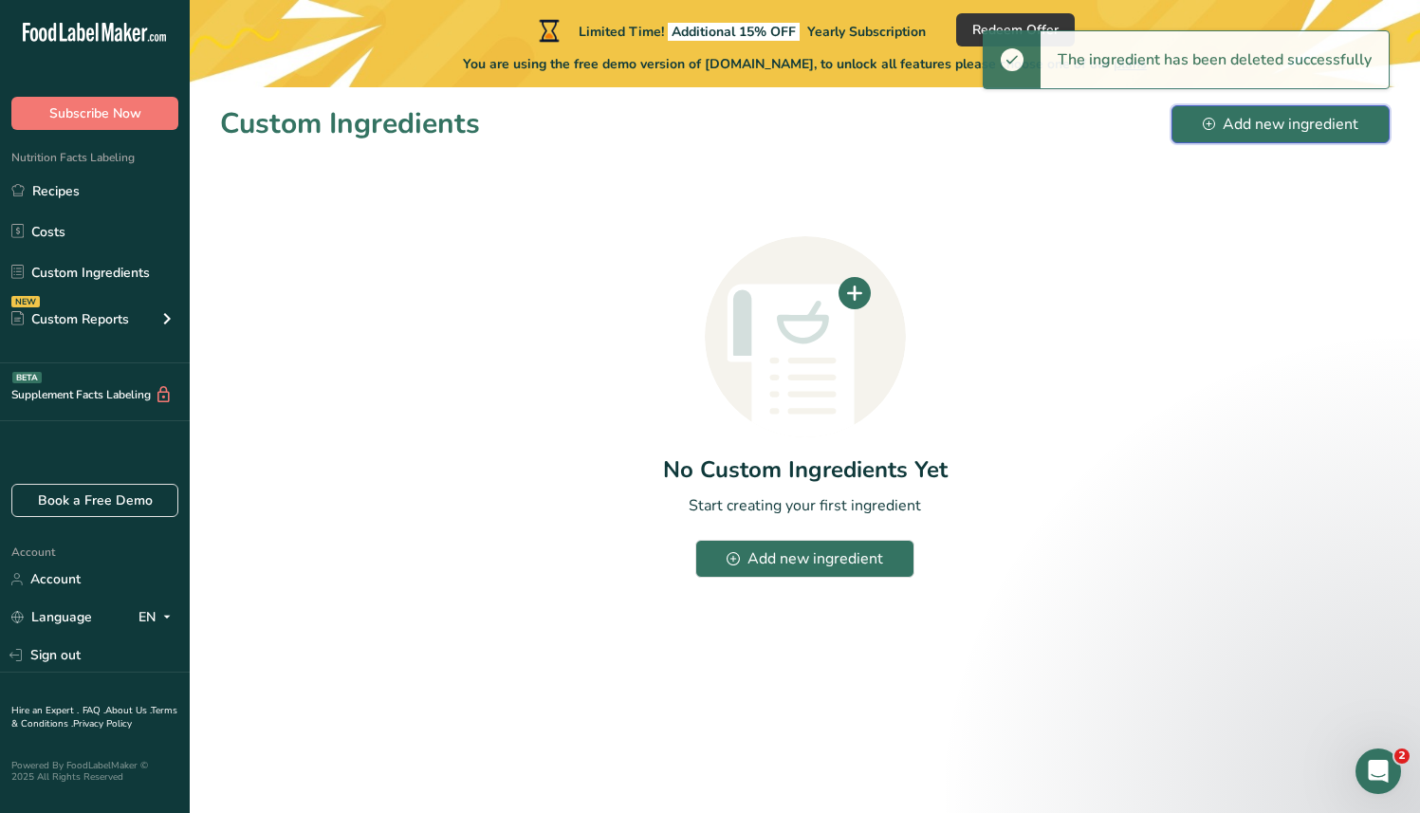
click at [1285, 130] on div "Add new ingredient" at bounding box center [1281, 124] width 156 height 23
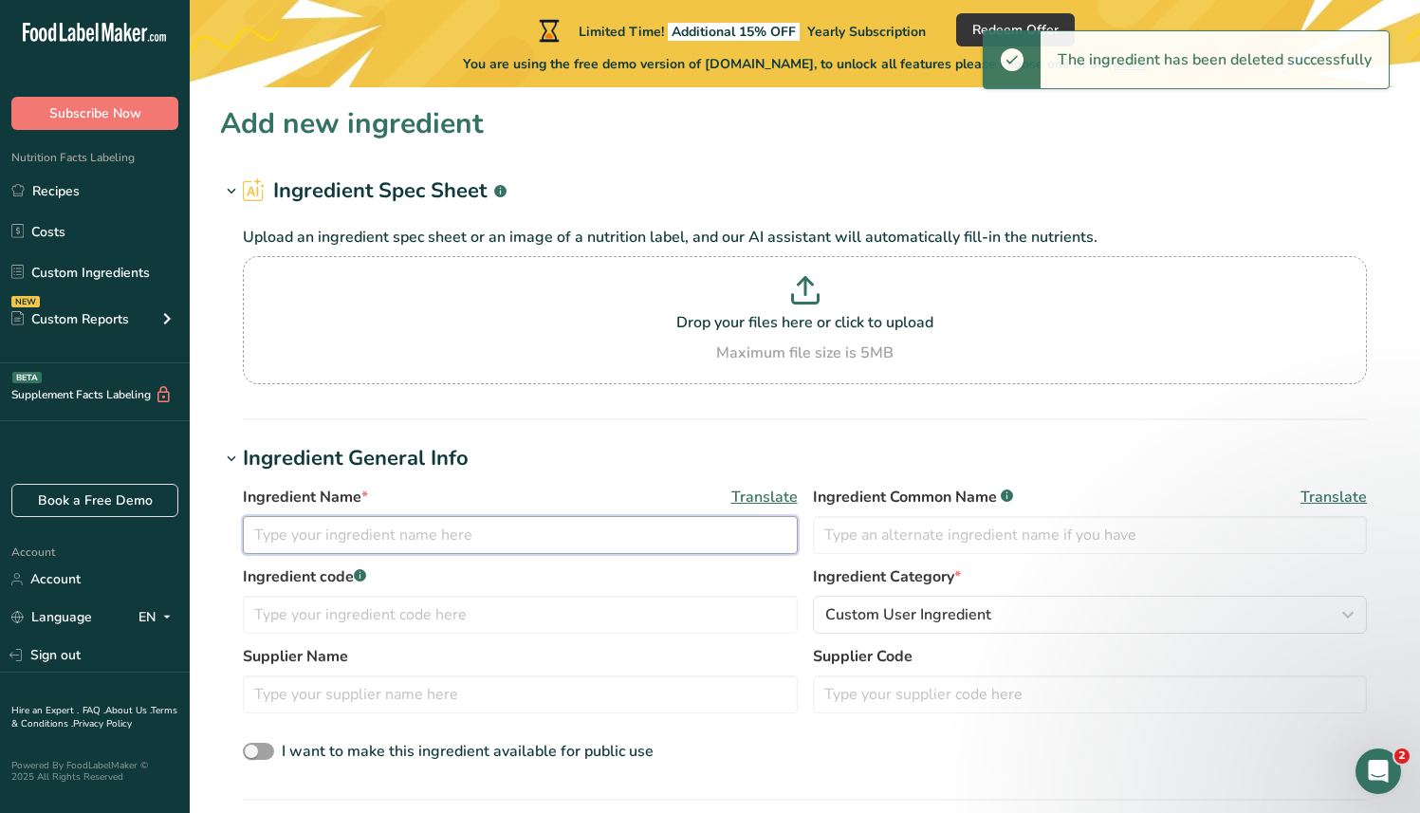
click at [440, 545] on input "text" at bounding box center [520, 535] width 555 height 38
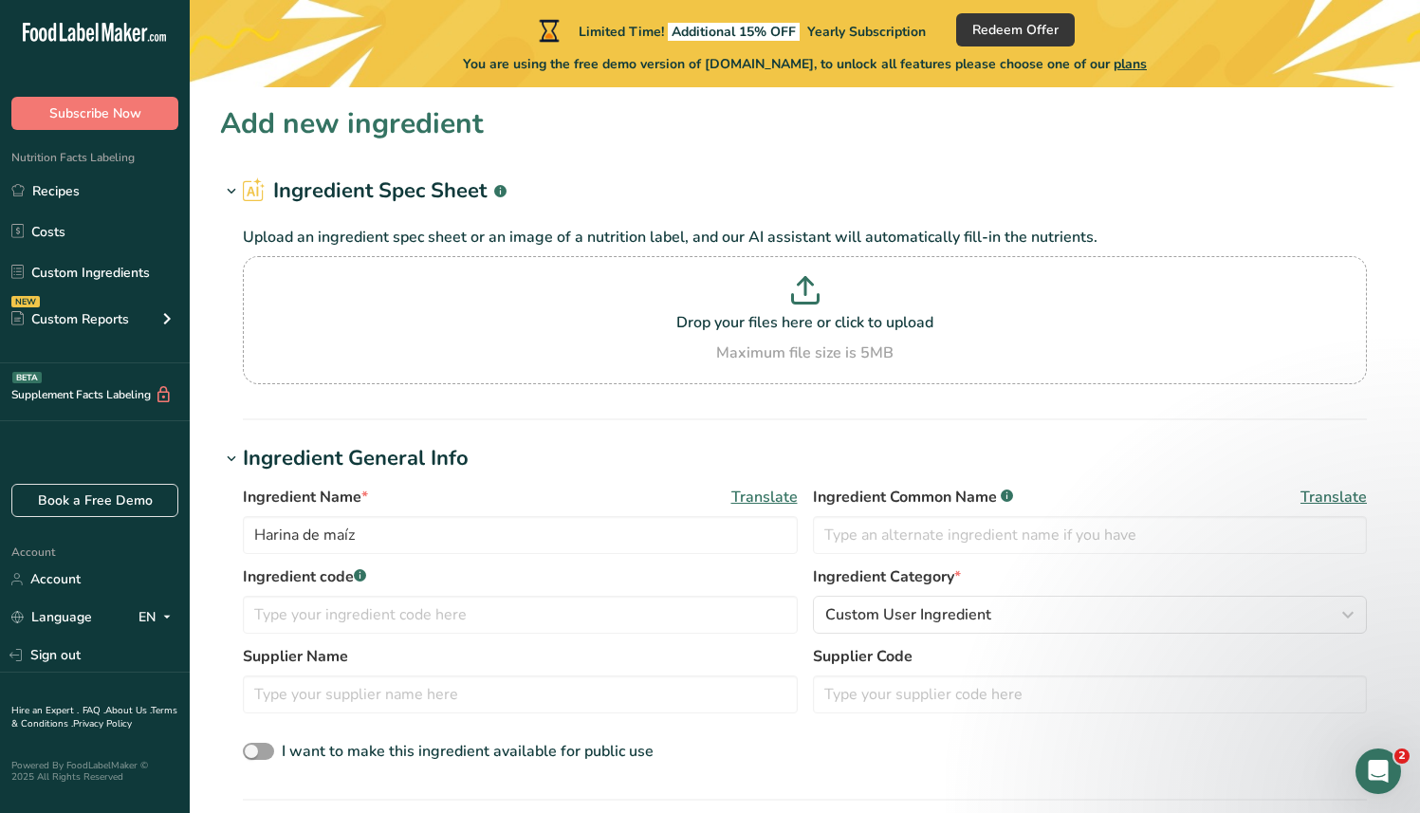
click at [661, 462] on h1 "Ingredient General Info" at bounding box center [805, 458] width 1170 height 31
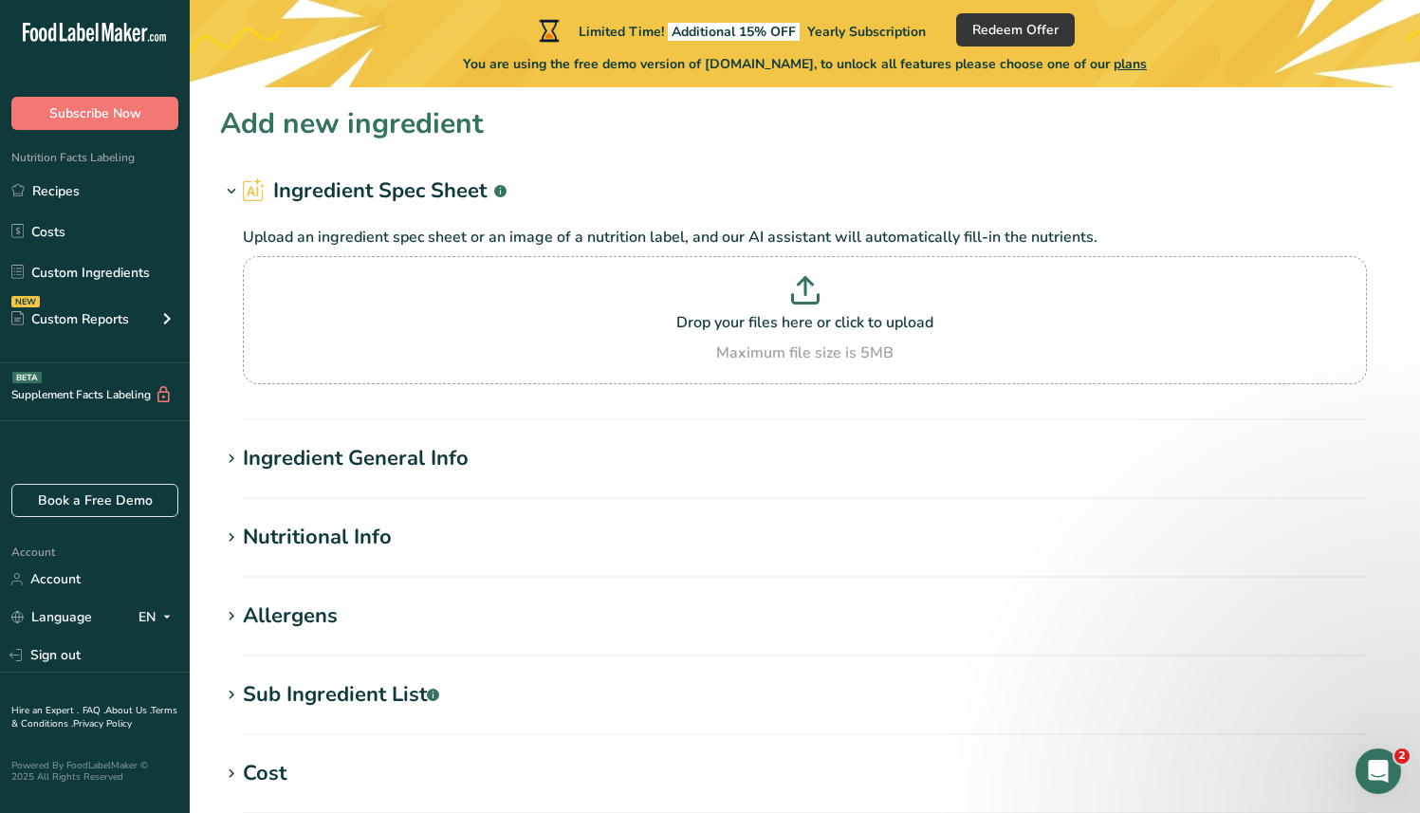
click at [442, 461] on div "Ingredient General Info" at bounding box center [356, 458] width 226 height 31
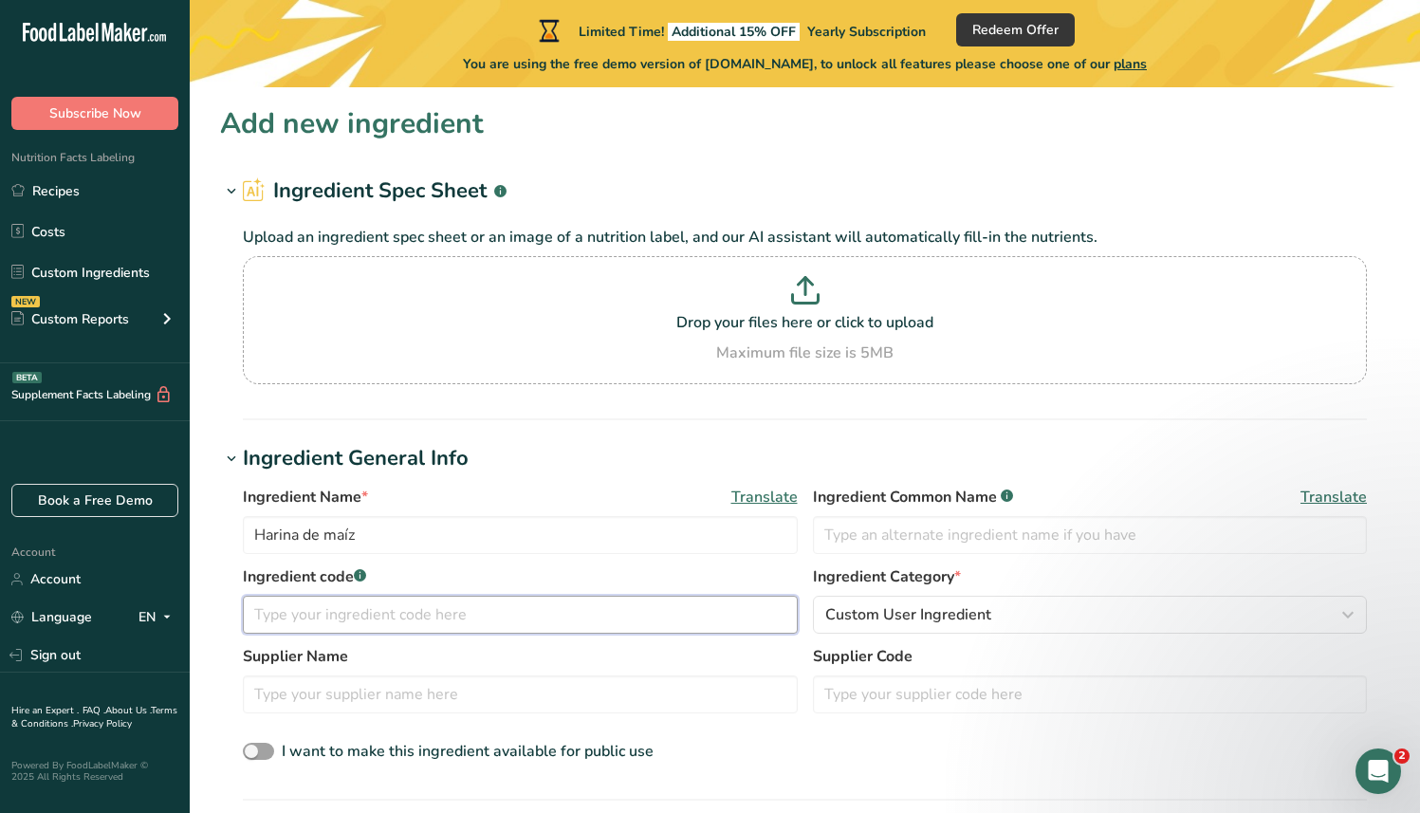
click at [389, 612] on input "text" at bounding box center [520, 615] width 555 height 38
click at [383, 543] on input "Harina de maíz" at bounding box center [520, 535] width 555 height 38
click at [463, 459] on div "Ingredient General Info" at bounding box center [356, 458] width 226 height 31
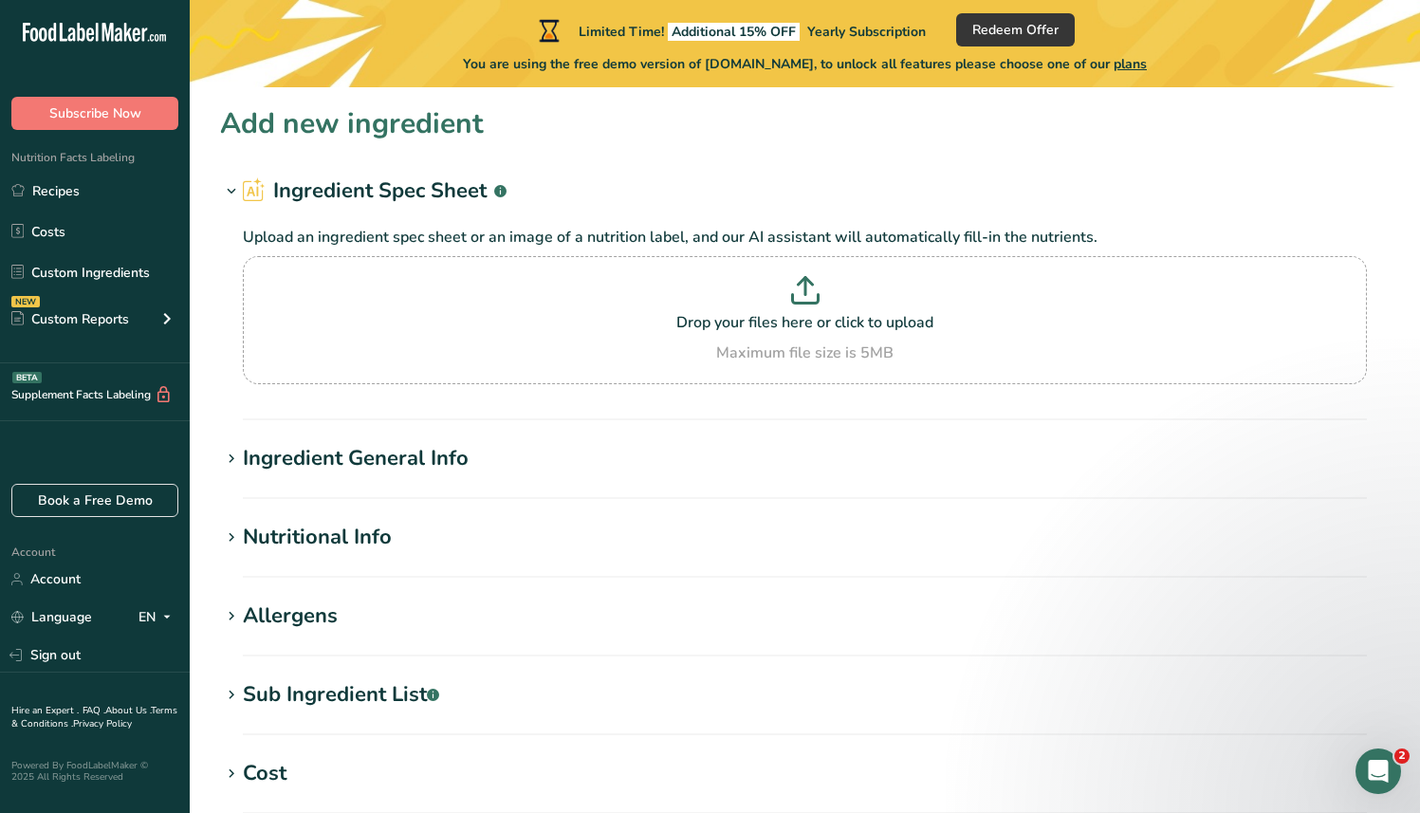
click at [447, 462] on div "Ingredient General Info" at bounding box center [356, 458] width 226 height 31
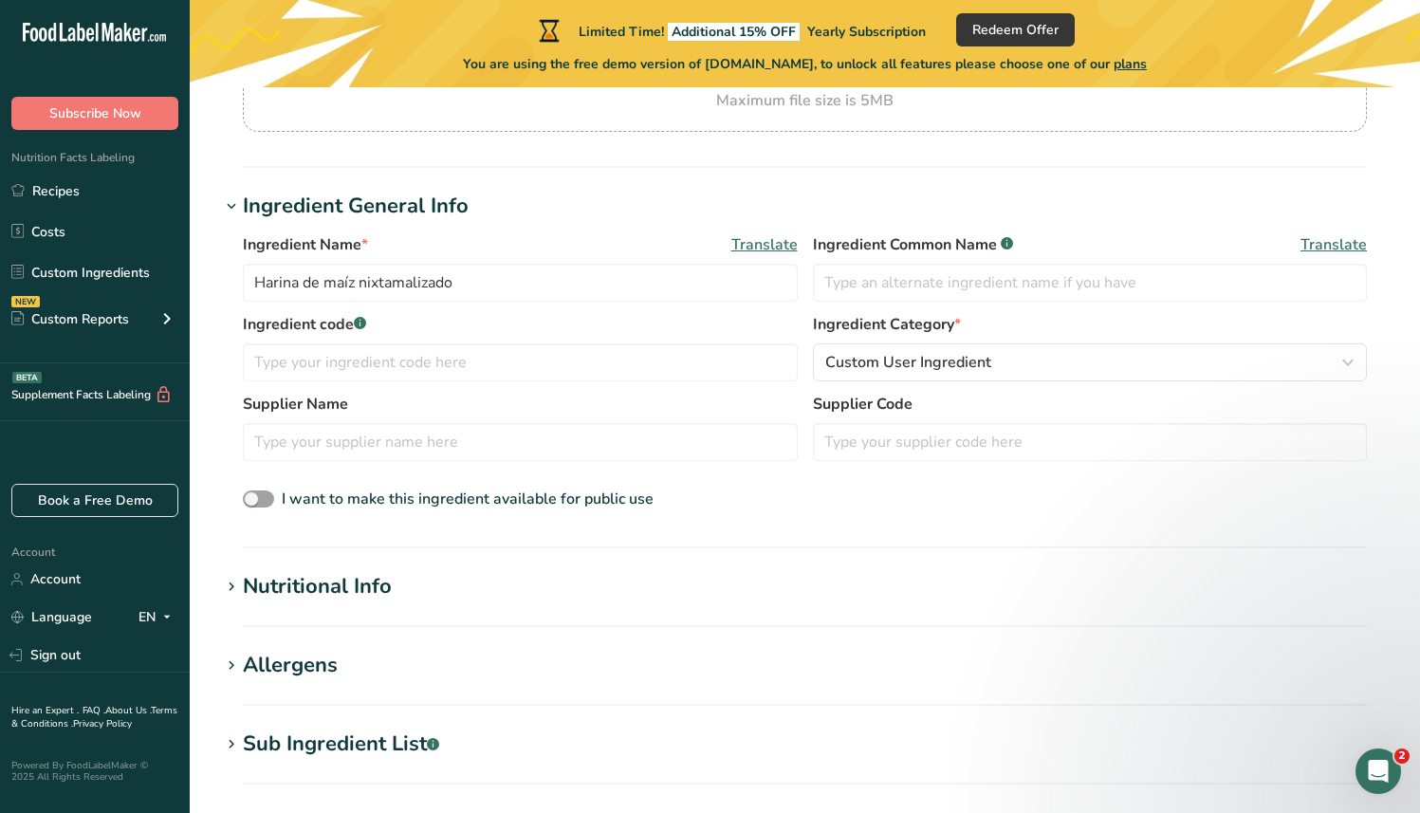
scroll to position [213, 0]
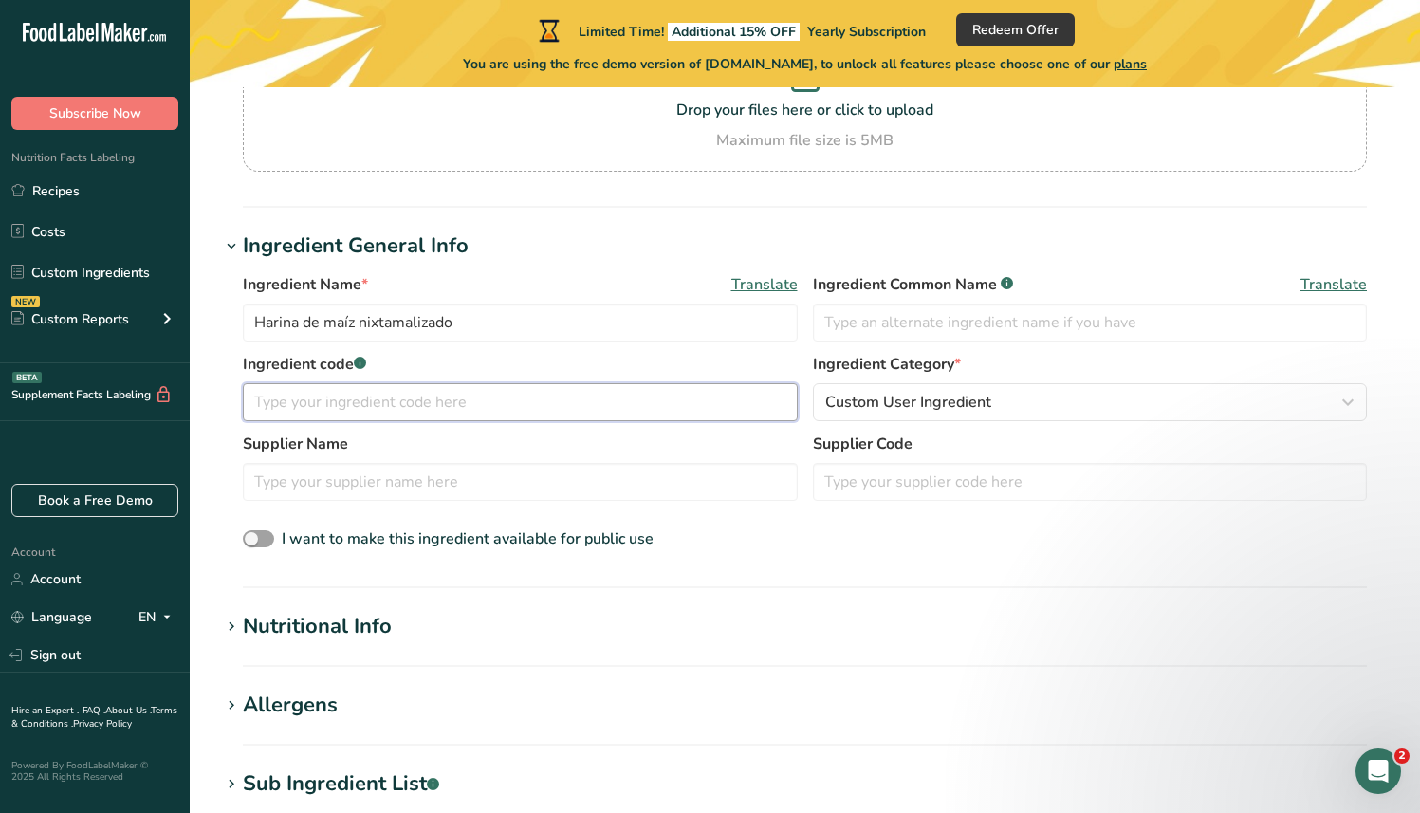
click at [570, 387] on input "text" at bounding box center [520, 402] width 555 height 38
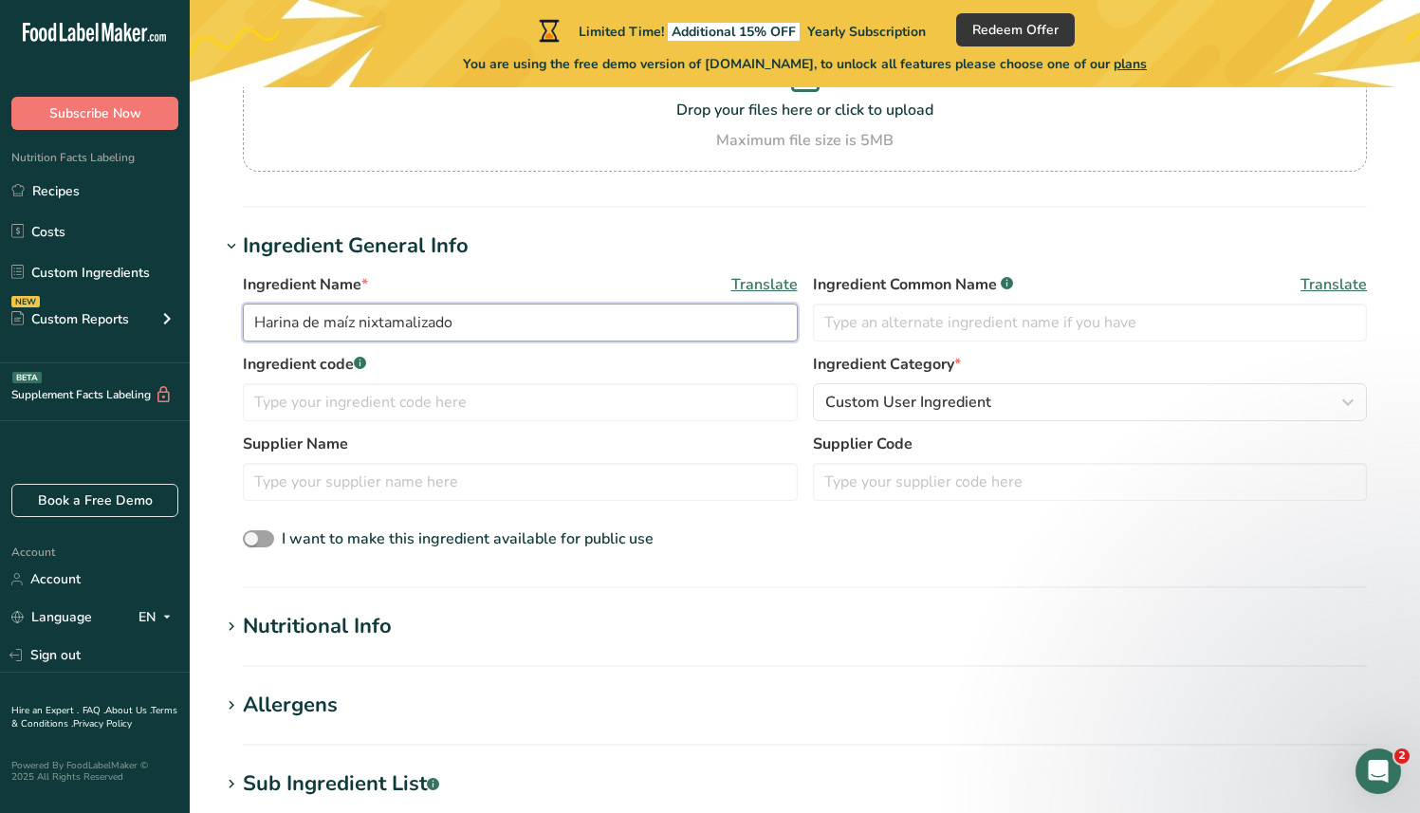
click at [359, 322] on input "Harina de maíz nixtamalizado" at bounding box center [520, 323] width 555 height 38
type input "Harina de maíz [PERSON_NAME] nixtamalizado"
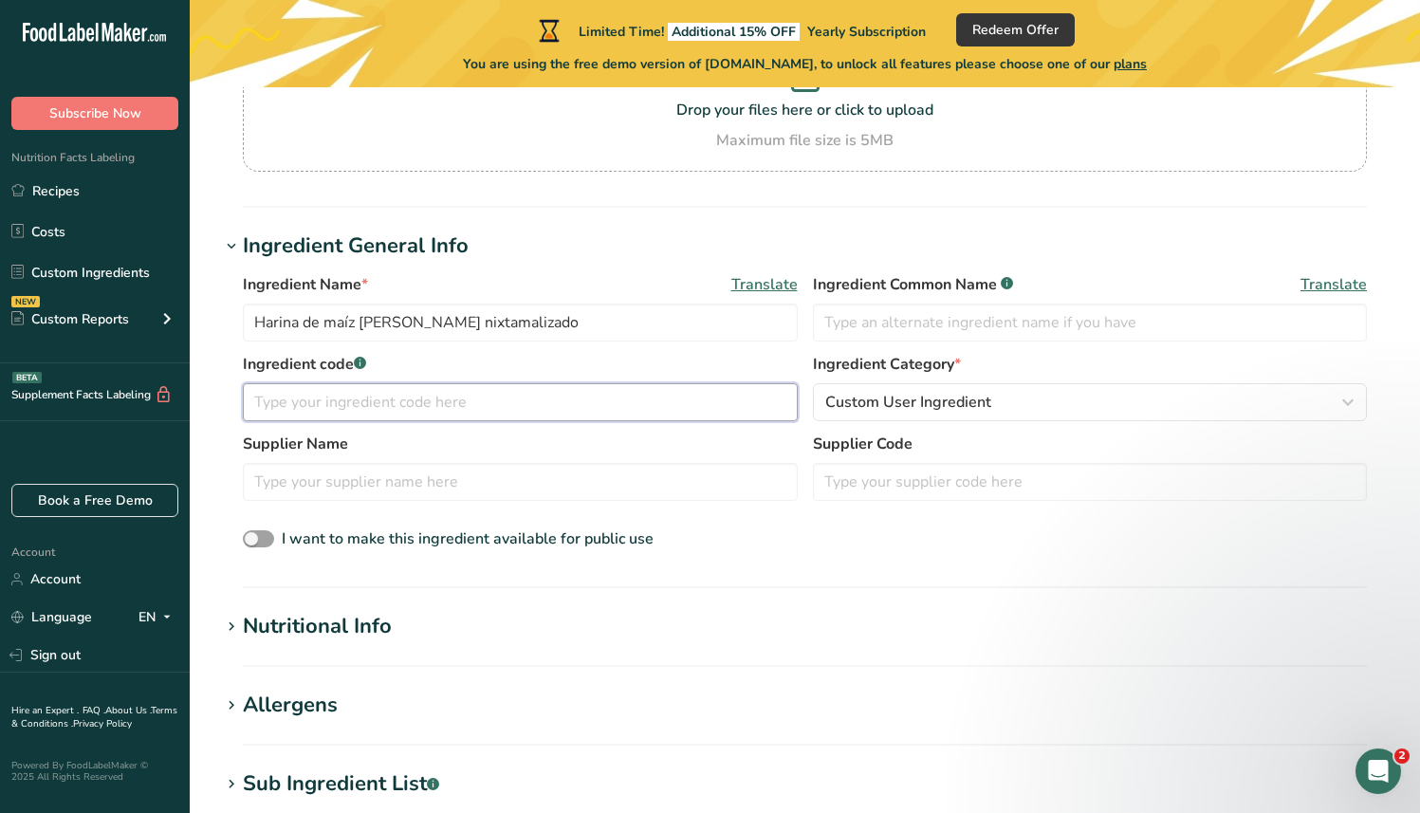
click at [504, 393] on input "text" at bounding box center [520, 402] width 555 height 38
click at [399, 461] on div "Supplier Name" at bounding box center [520, 467] width 555 height 68
click at [397, 471] on input "text" at bounding box center [520, 482] width 555 height 38
click at [1103, 471] on input "text" at bounding box center [1090, 482] width 555 height 38
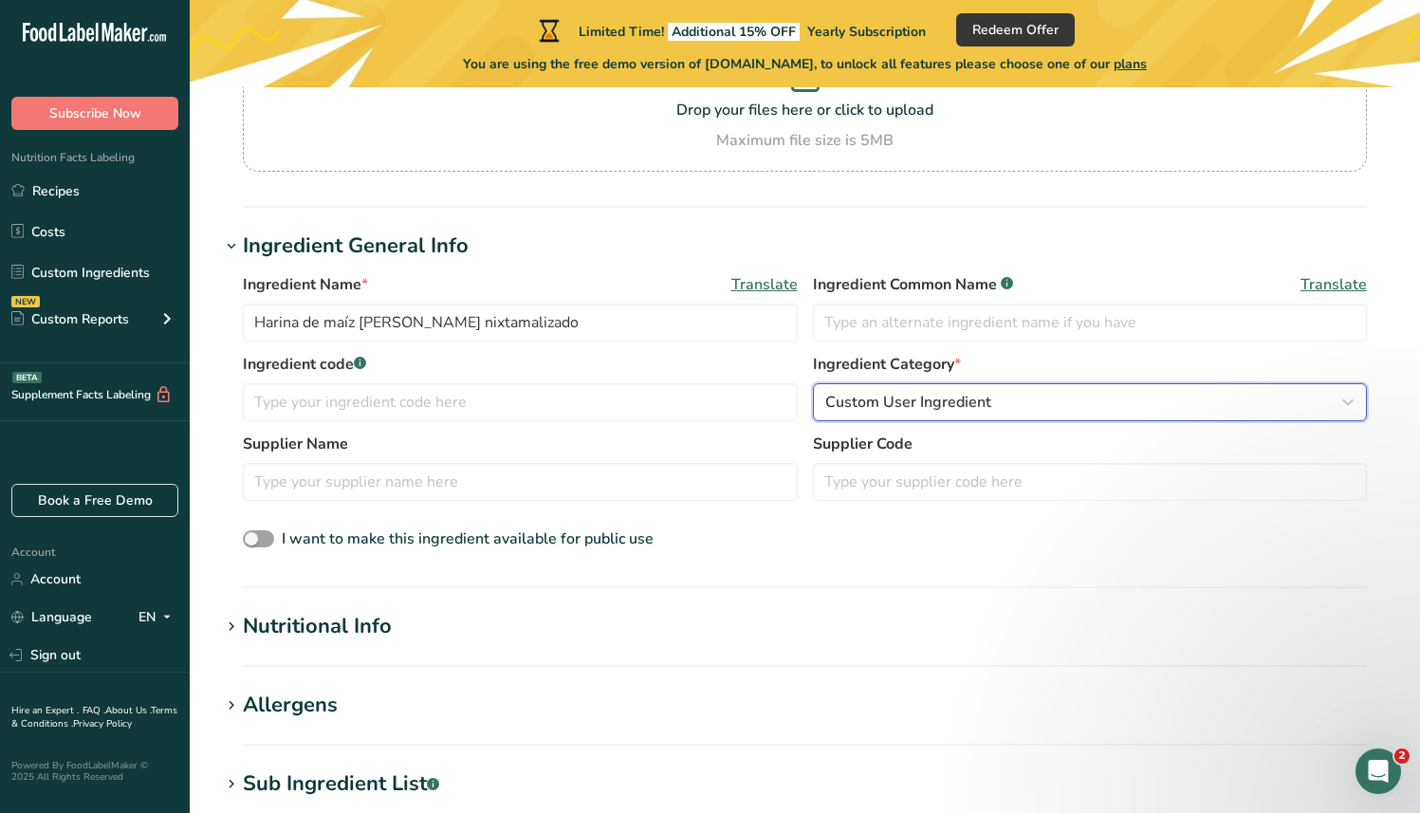
click at [1047, 399] on div "Custom User Ingredient" at bounding box center [1085, 402] width 519 height 23
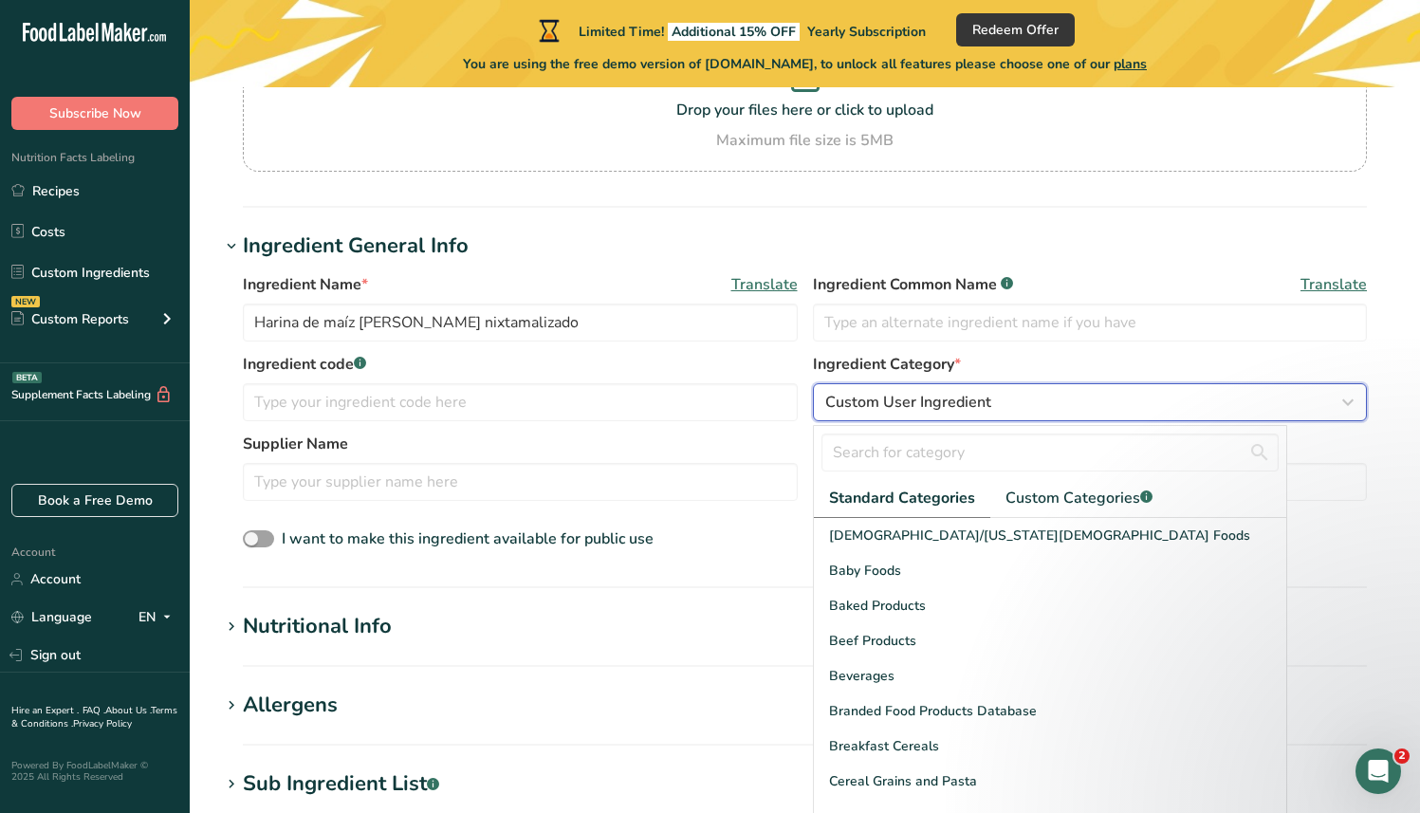
click at [1025, 399] on div "Custom User Ingredient" at bounding box center [1085, 402] width 519 height 23
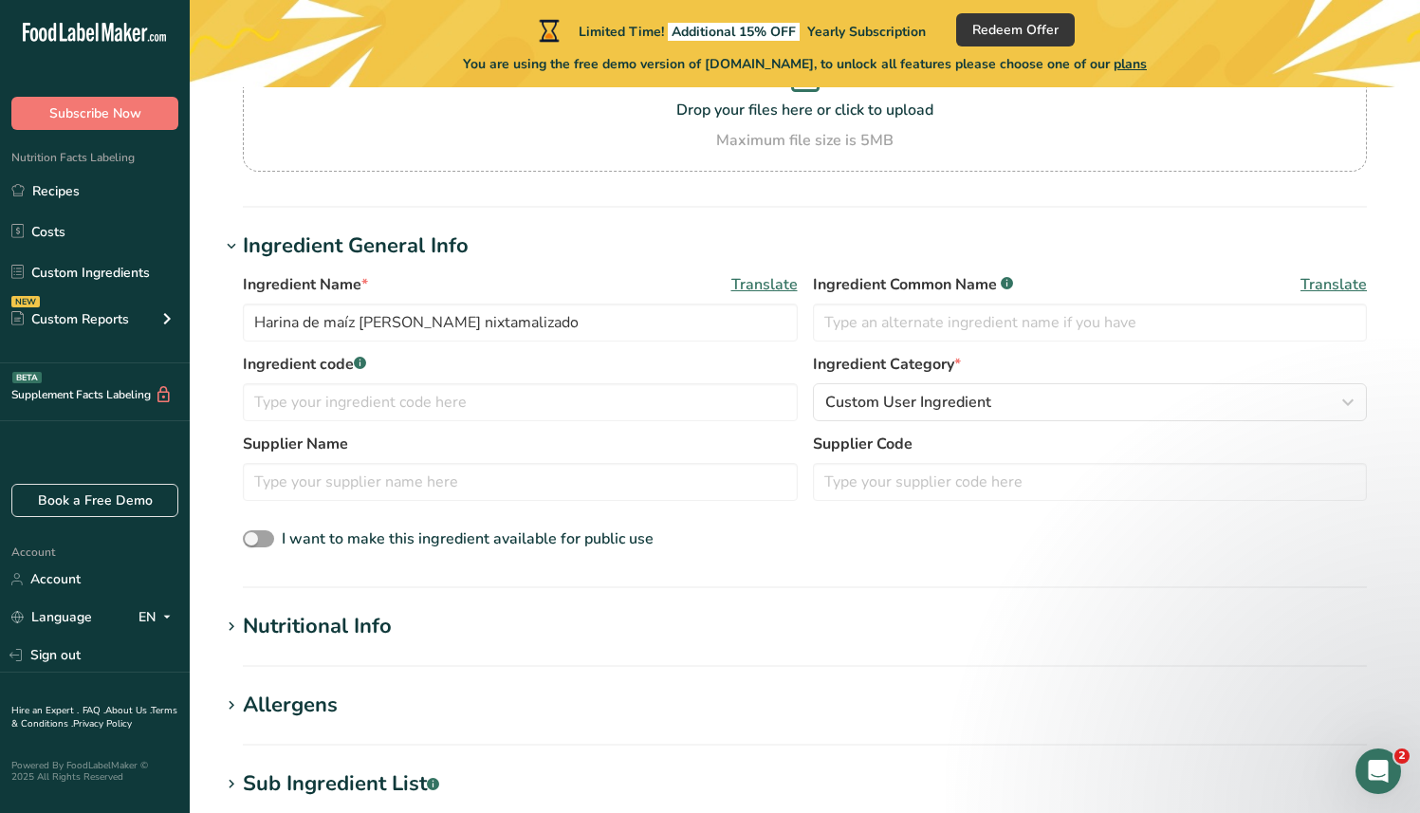
click at [1026, 343] on div "Ingredient Name * Translate Harina de maíz [PERSON_NAME] nixtamalizado Ingredie…" at bounding box center [805, 313] width 1124 height 80
click at [1027, 327] on input "text" at bounding box center [1090, 323] width 555 height 38
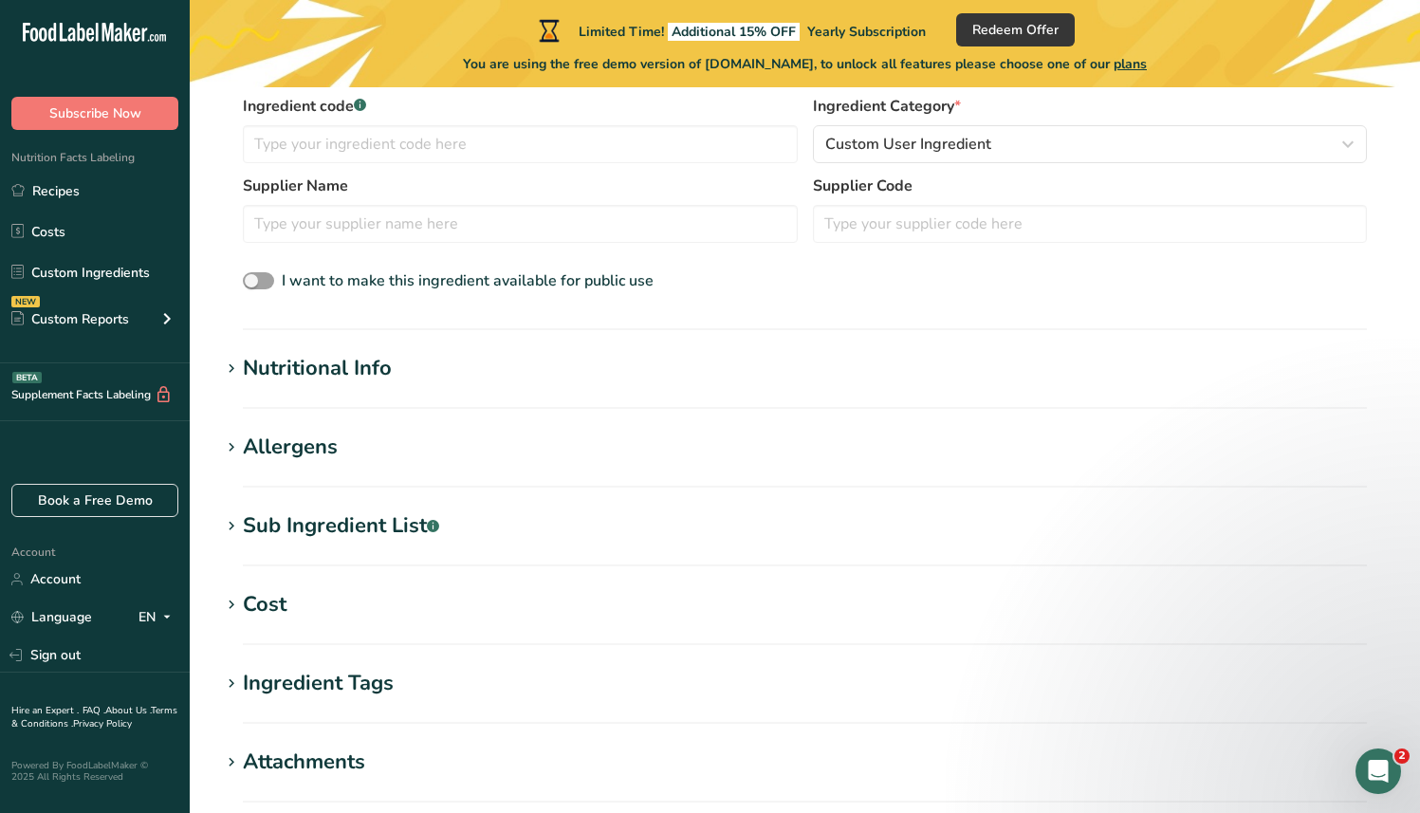
scroll to position [525, 0]
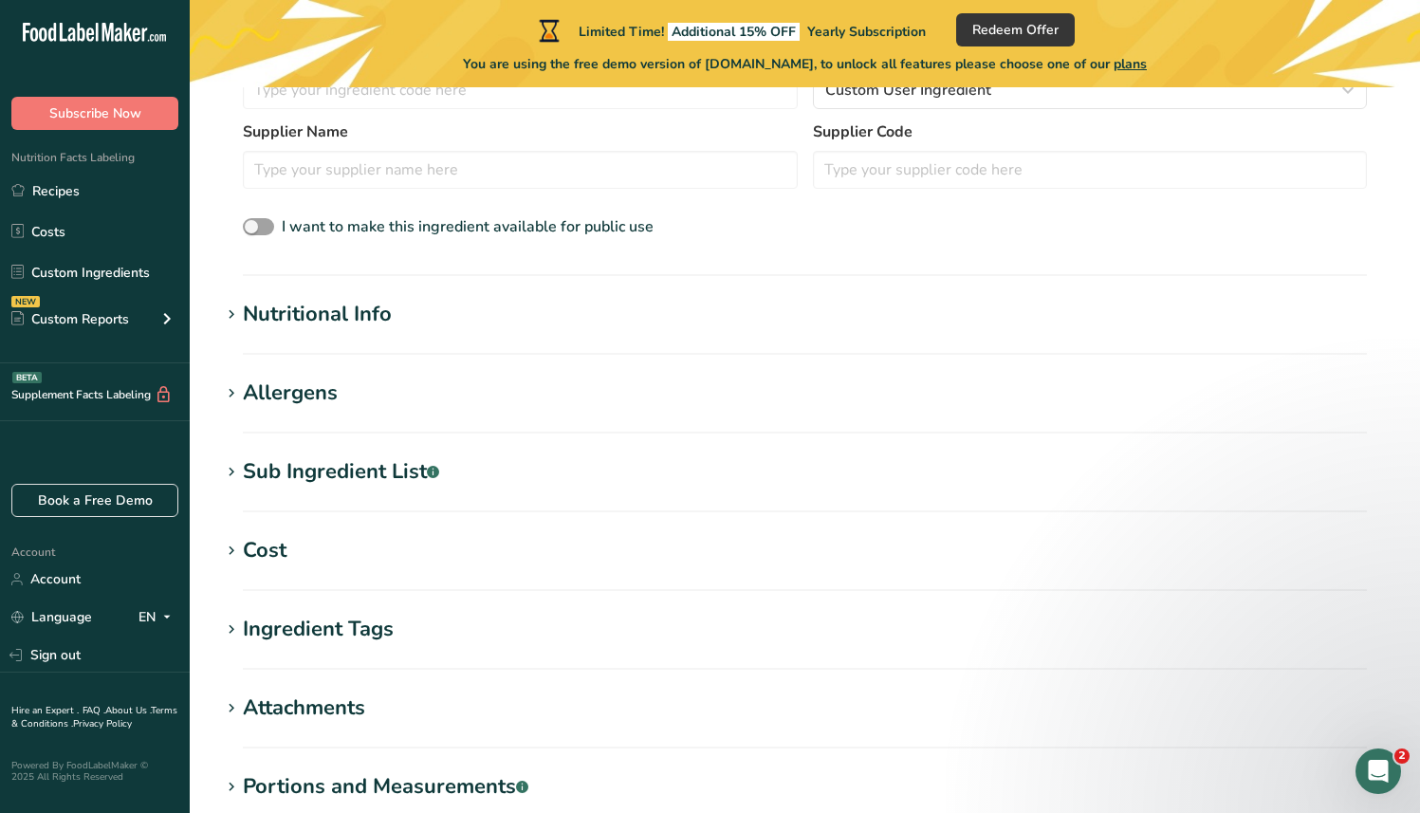
click at [343, 319] on div "Nutritional Info" at bounding box center [317, 314] width 149 height 31
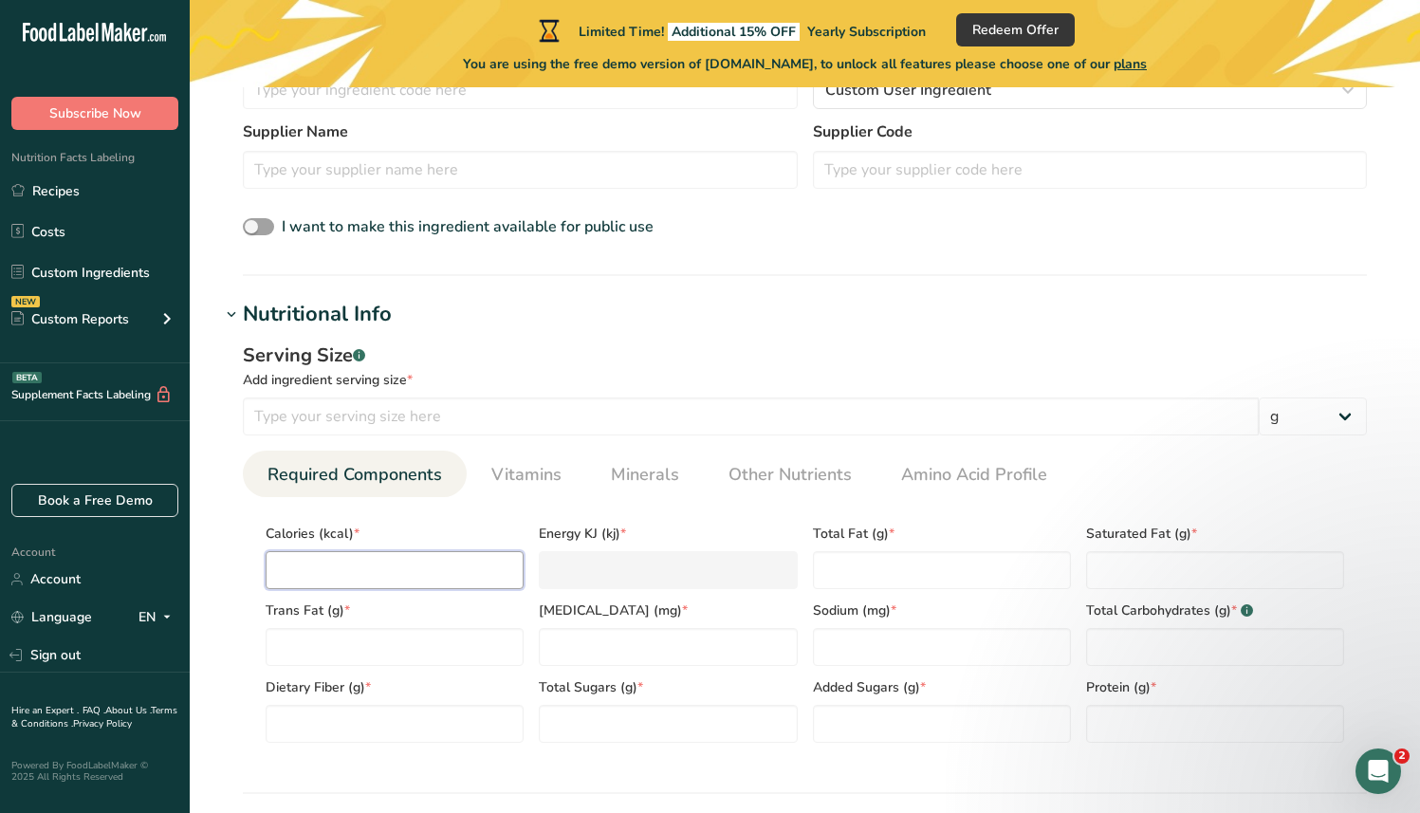
click at [368, 561] on input "number" at bounding box center [395, 570] width 258 height 38
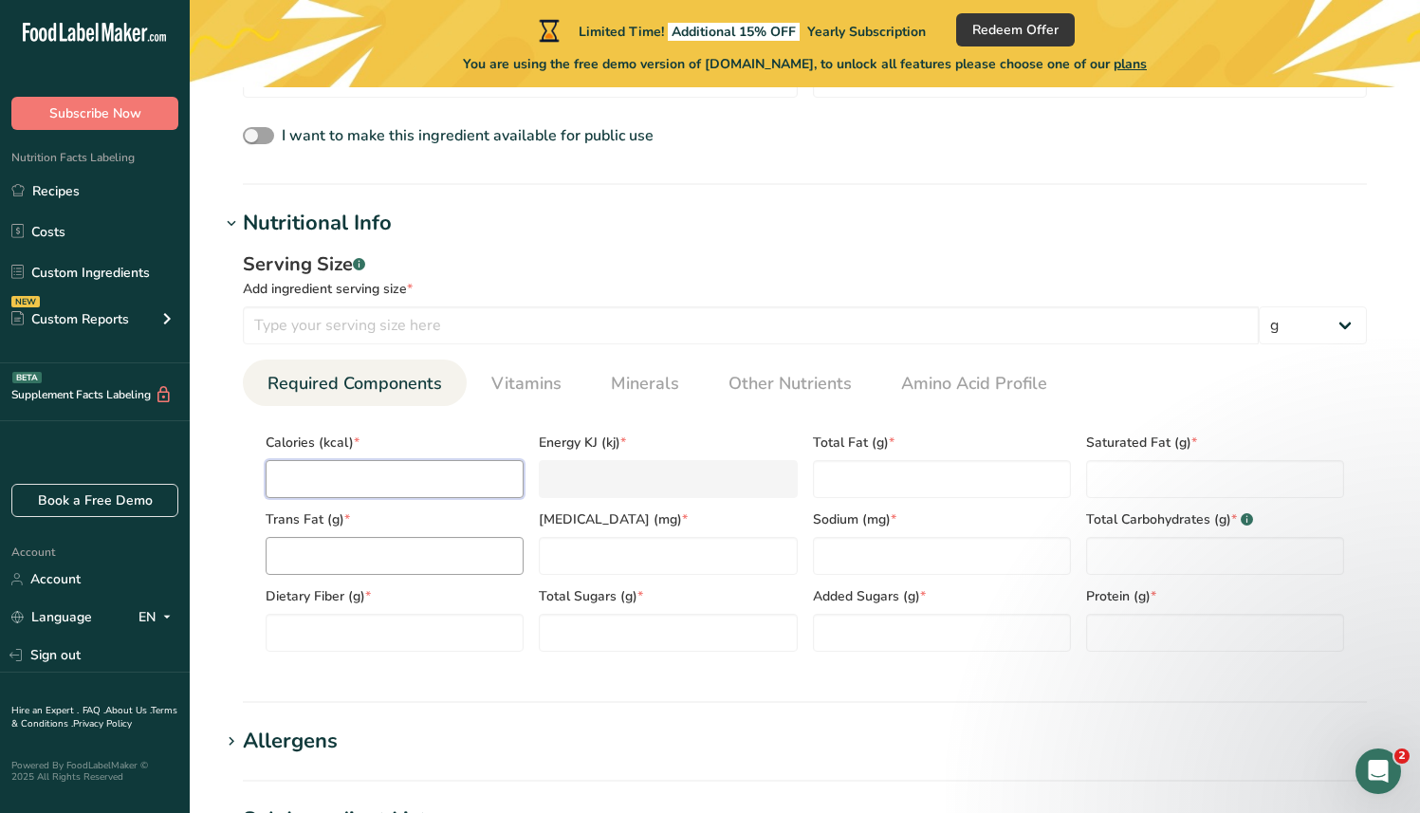
scroll to position [634, 0]
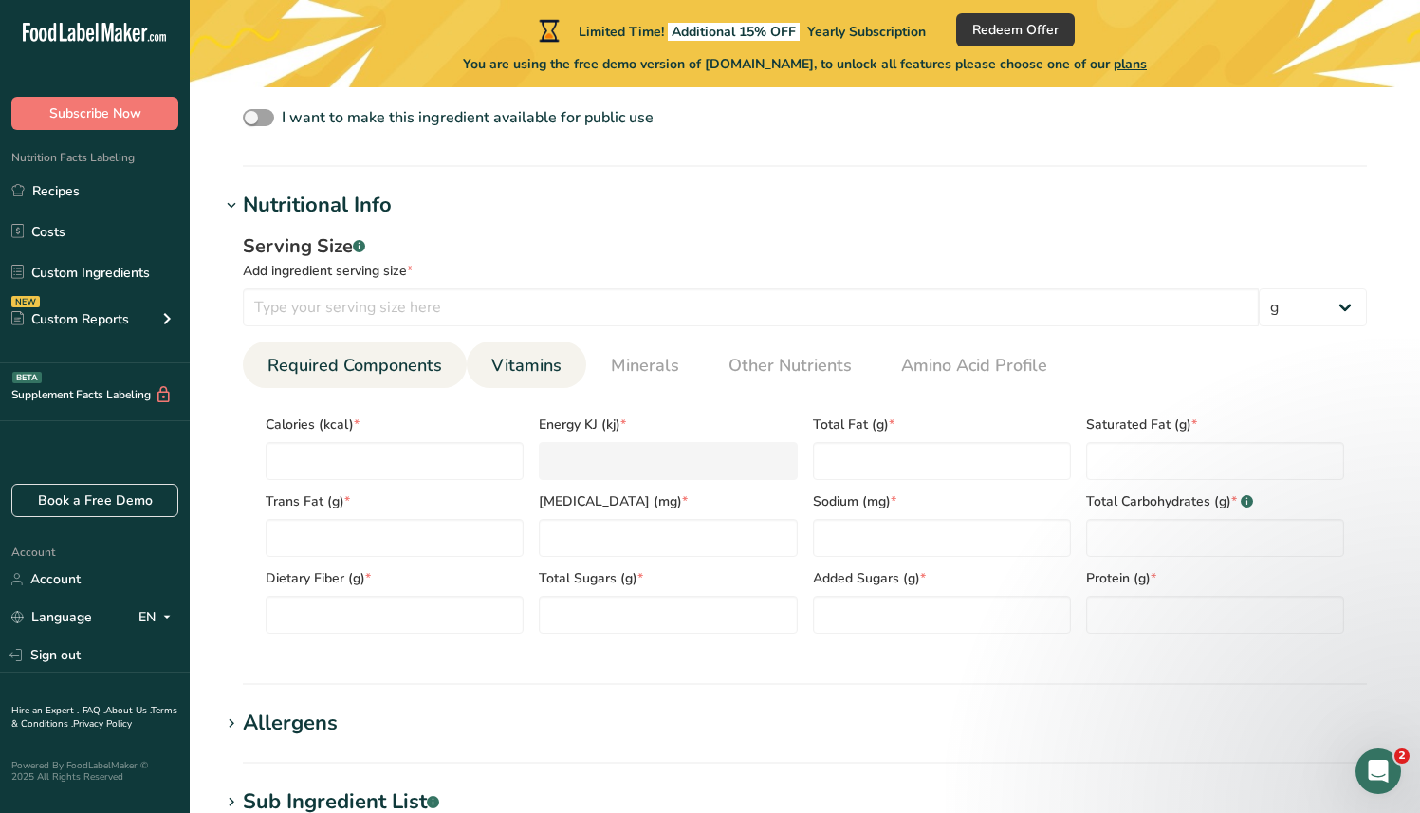
click at [533, 380] on link "Vitamins" at bounding box center [526, 366] width 85 height 48
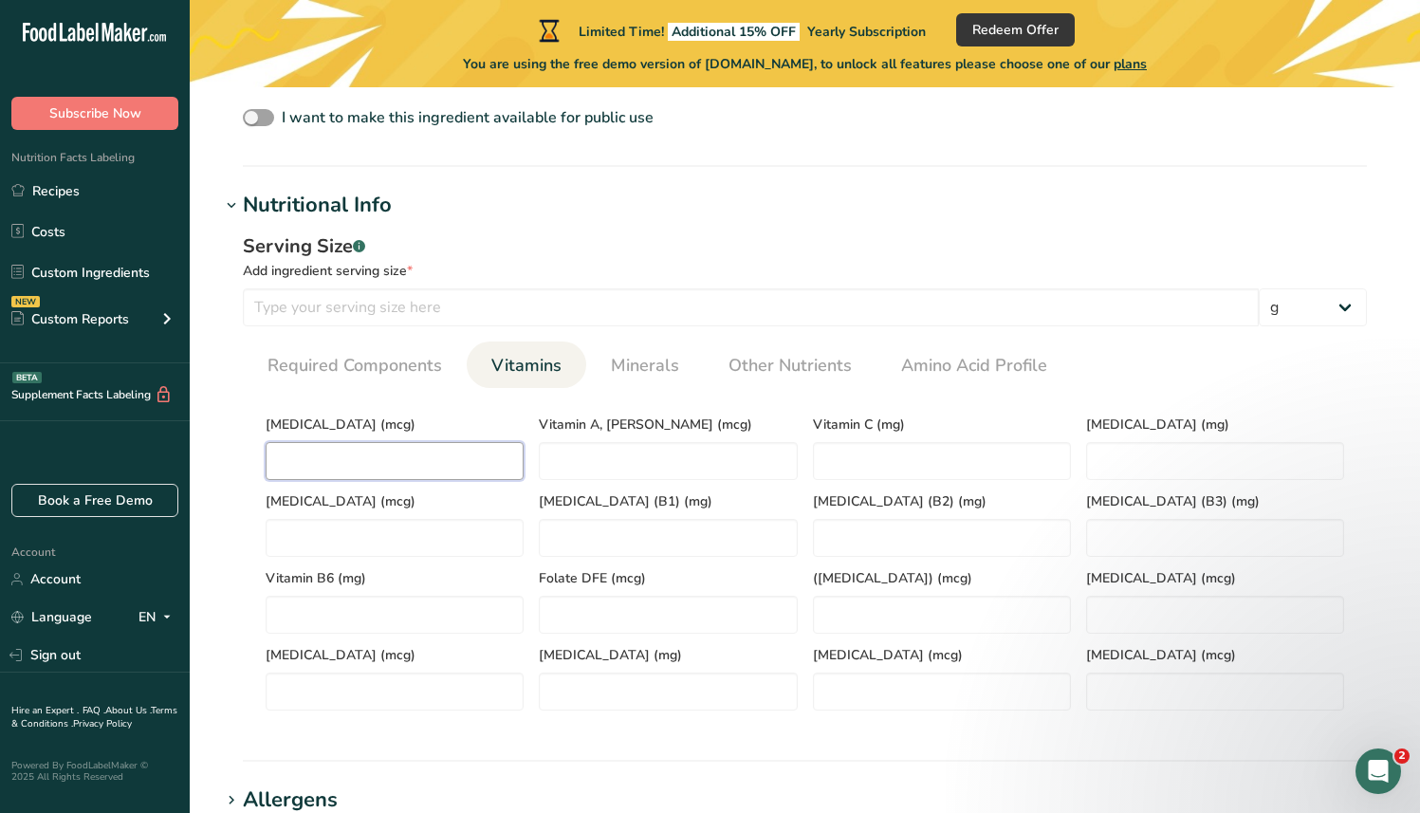
click at [392, 460] on D "number" at bounding box center [395, 461] width 258 height 38
click at [382, 371] on span "Required Components" at bounding box center [355, 366] width 175 height 26
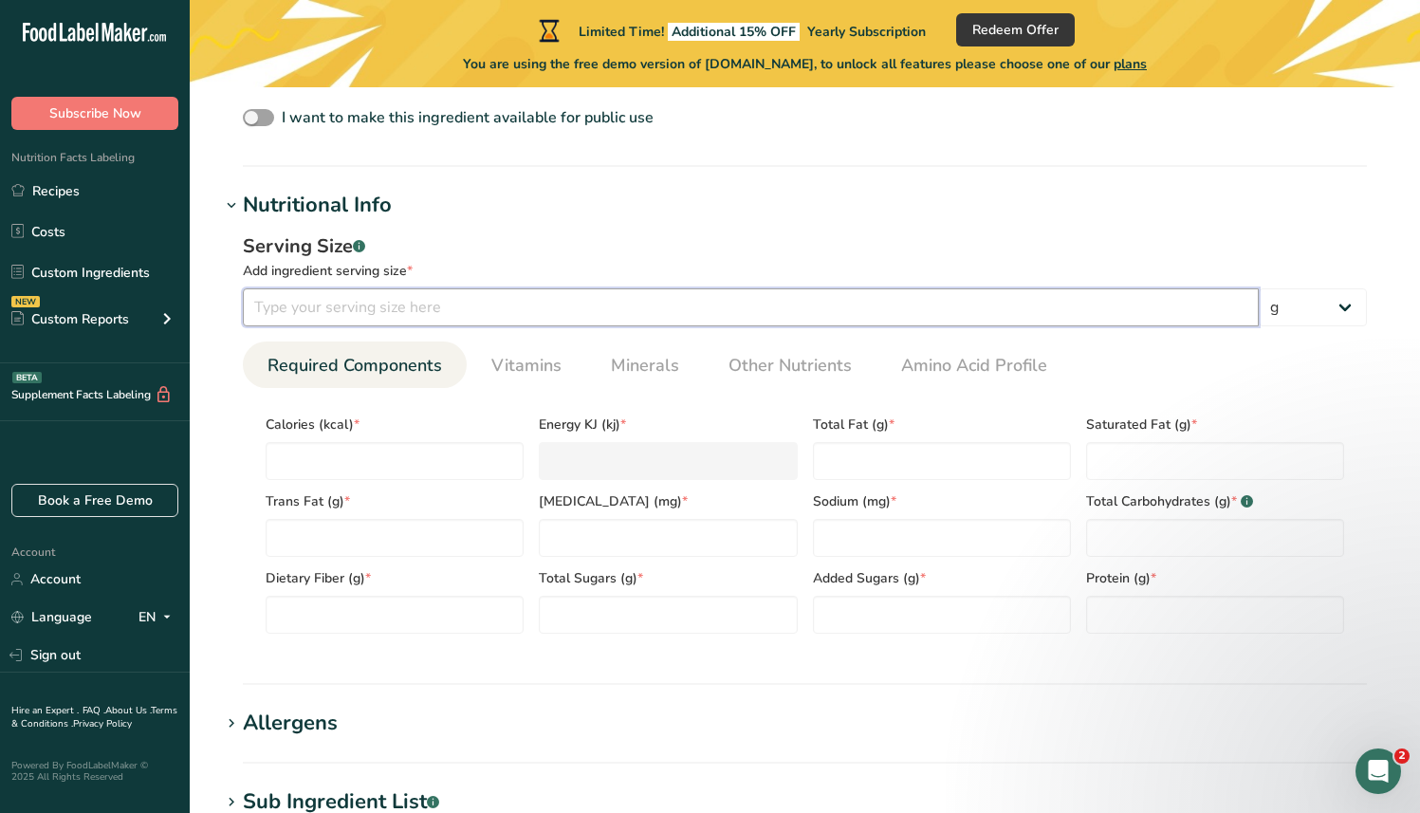
click at [366, 325] on input "number" at bounding box center [751, 307] width 1016 height 38
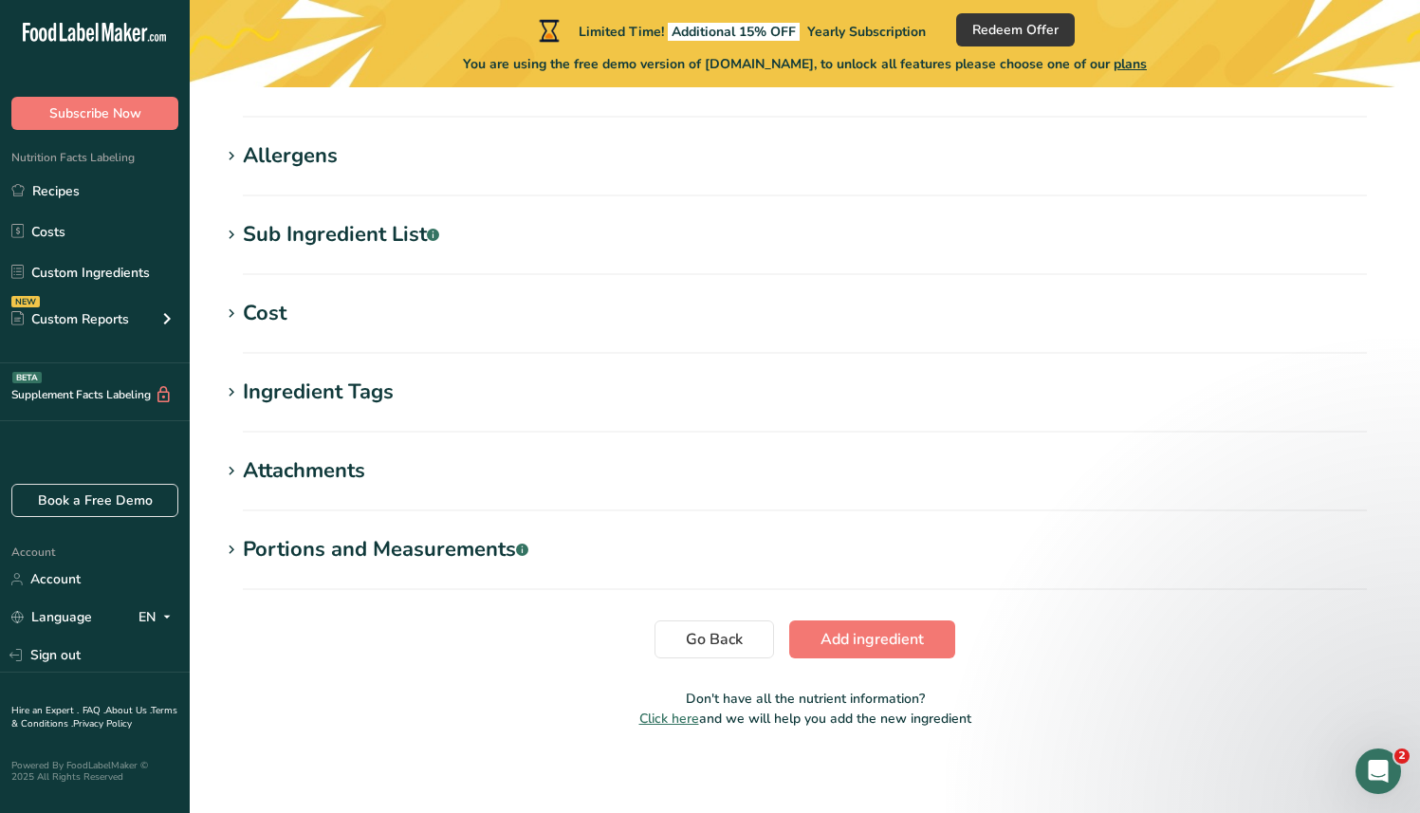
scroll to position [1200, 0]
click at [314, 232] on div "Sub Ingredient List .a-a{fill:#347362;}.b-a{fill:#fff;}" at bounding box center [341, 235] width 196 height 31
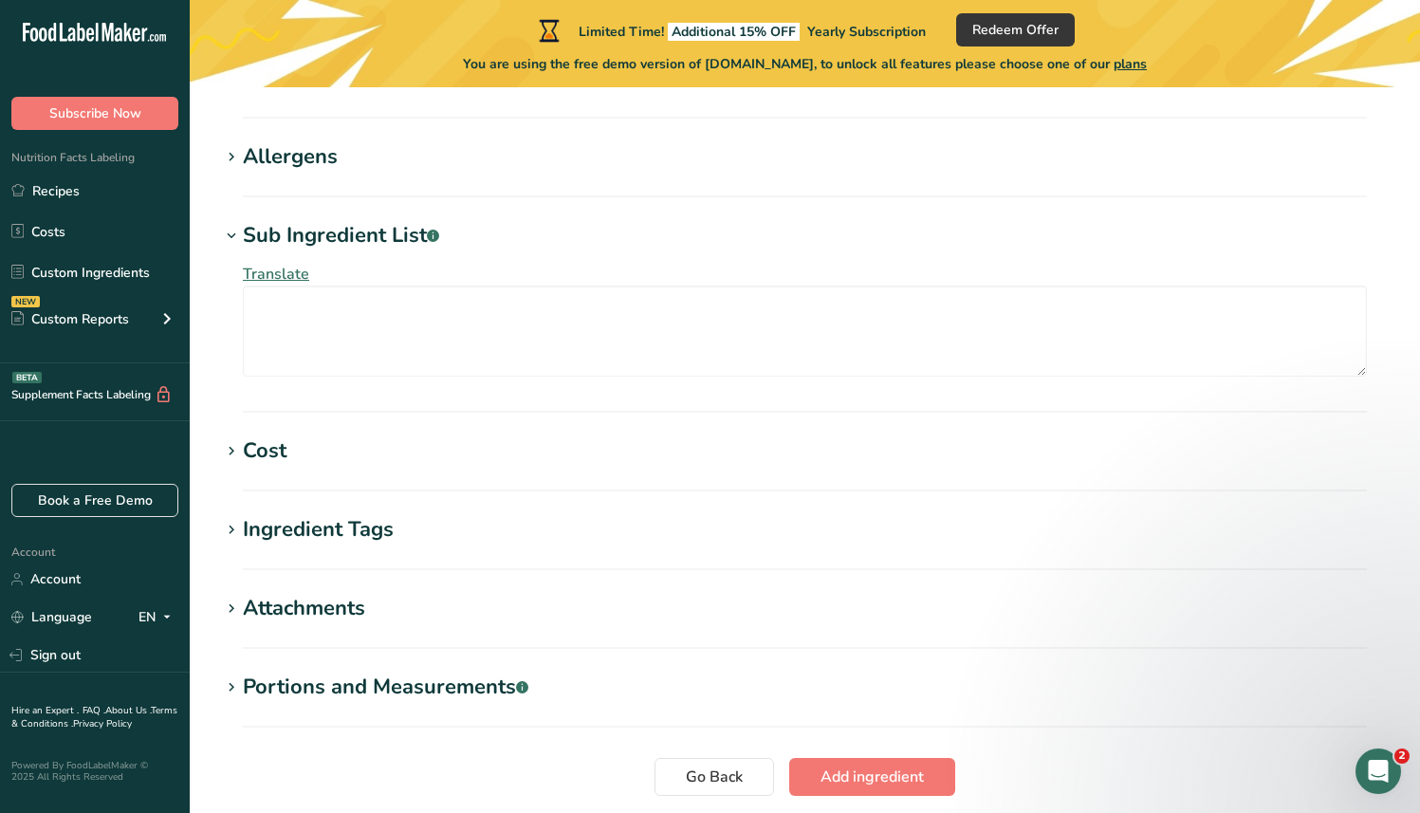
click at [314, 232] on div "Sub Ingredient List .a-a{fill:#347362;}.b-a{fill:#fff;}" at bounding box center [341, 235] width 196 height 31
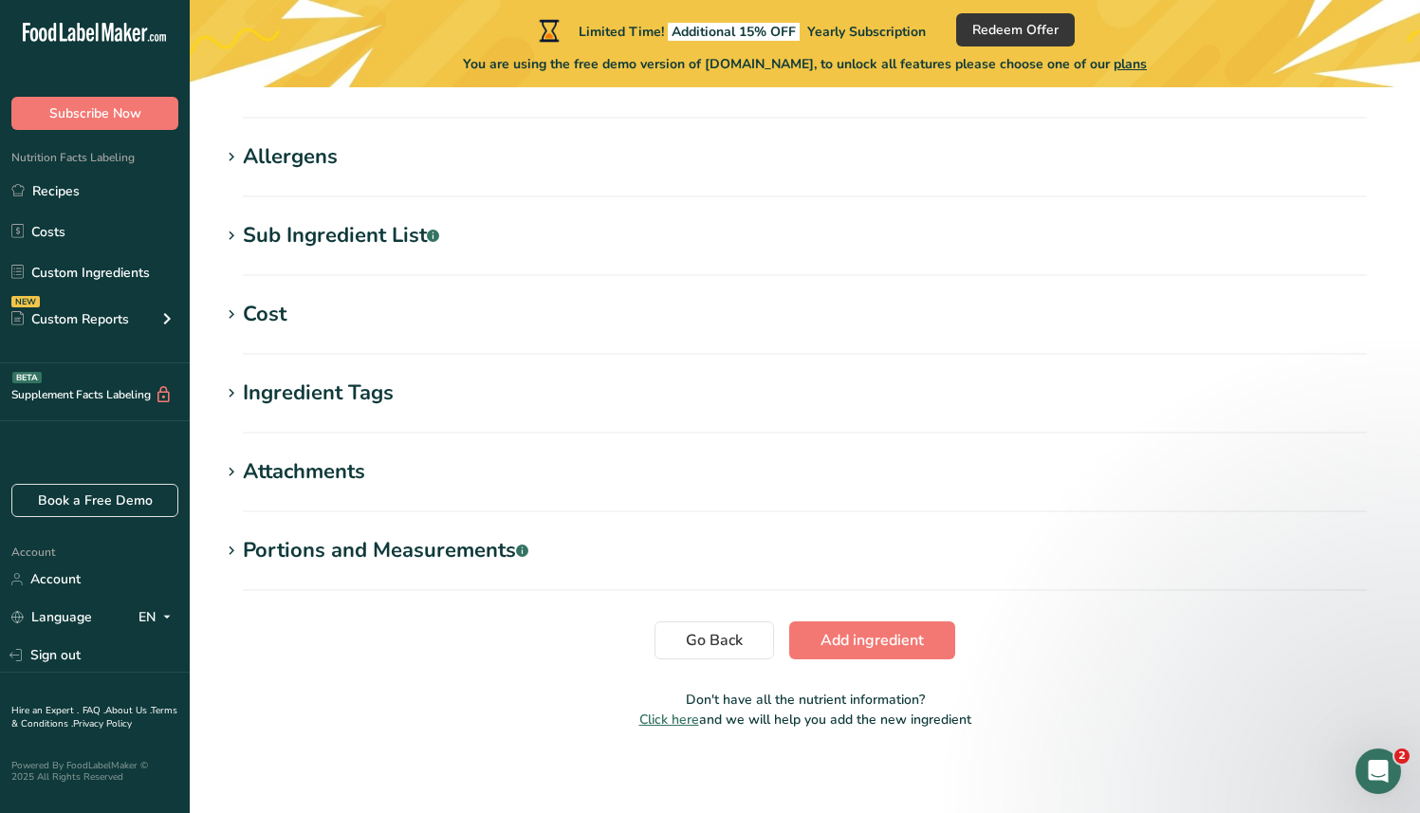
click at [301, 169] on div "Allergens" at bounding box center [290, 156] width 95 height 31
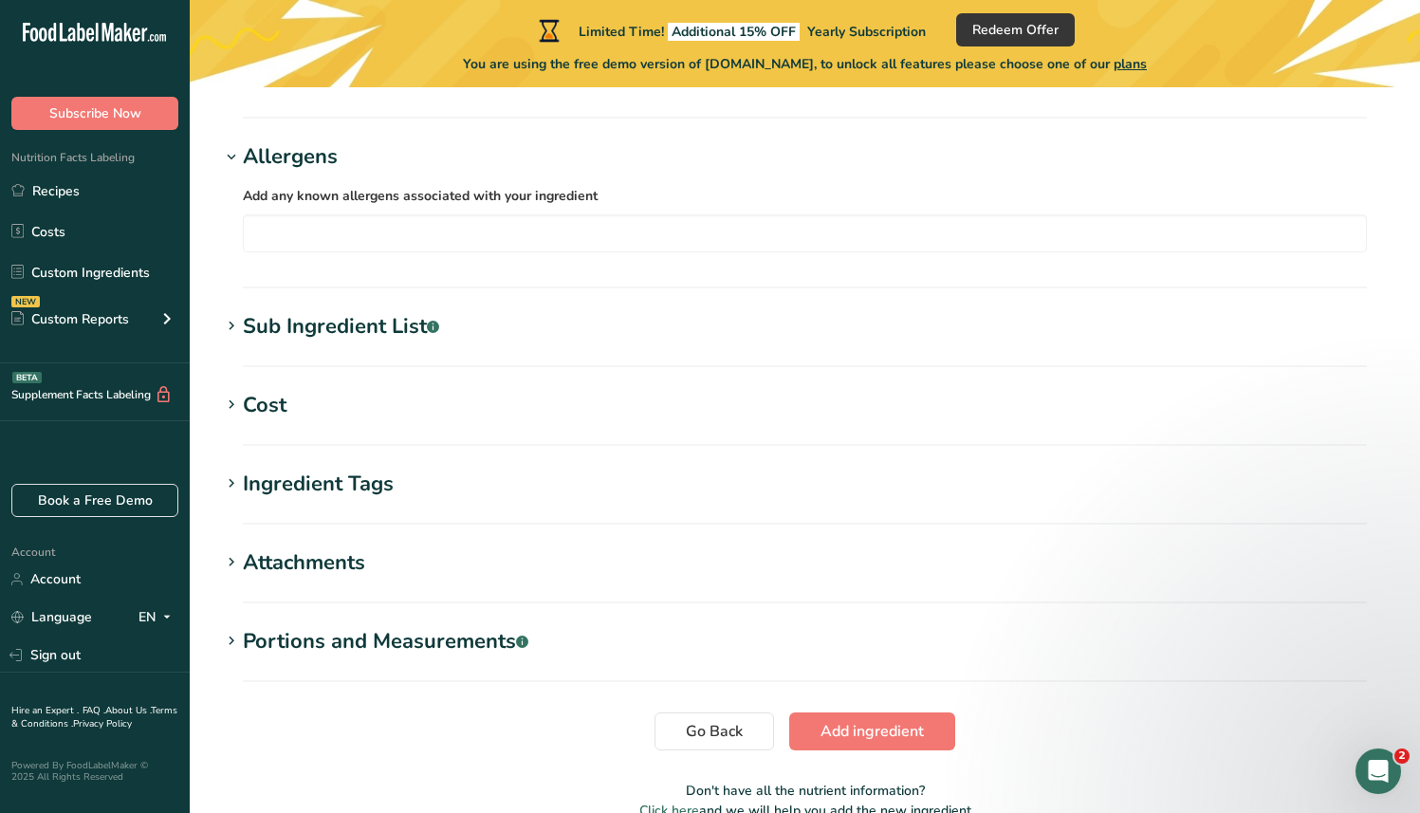
click at [301, 169] on div "Allergens" at bounding box center [290, 156] width 95 height 31
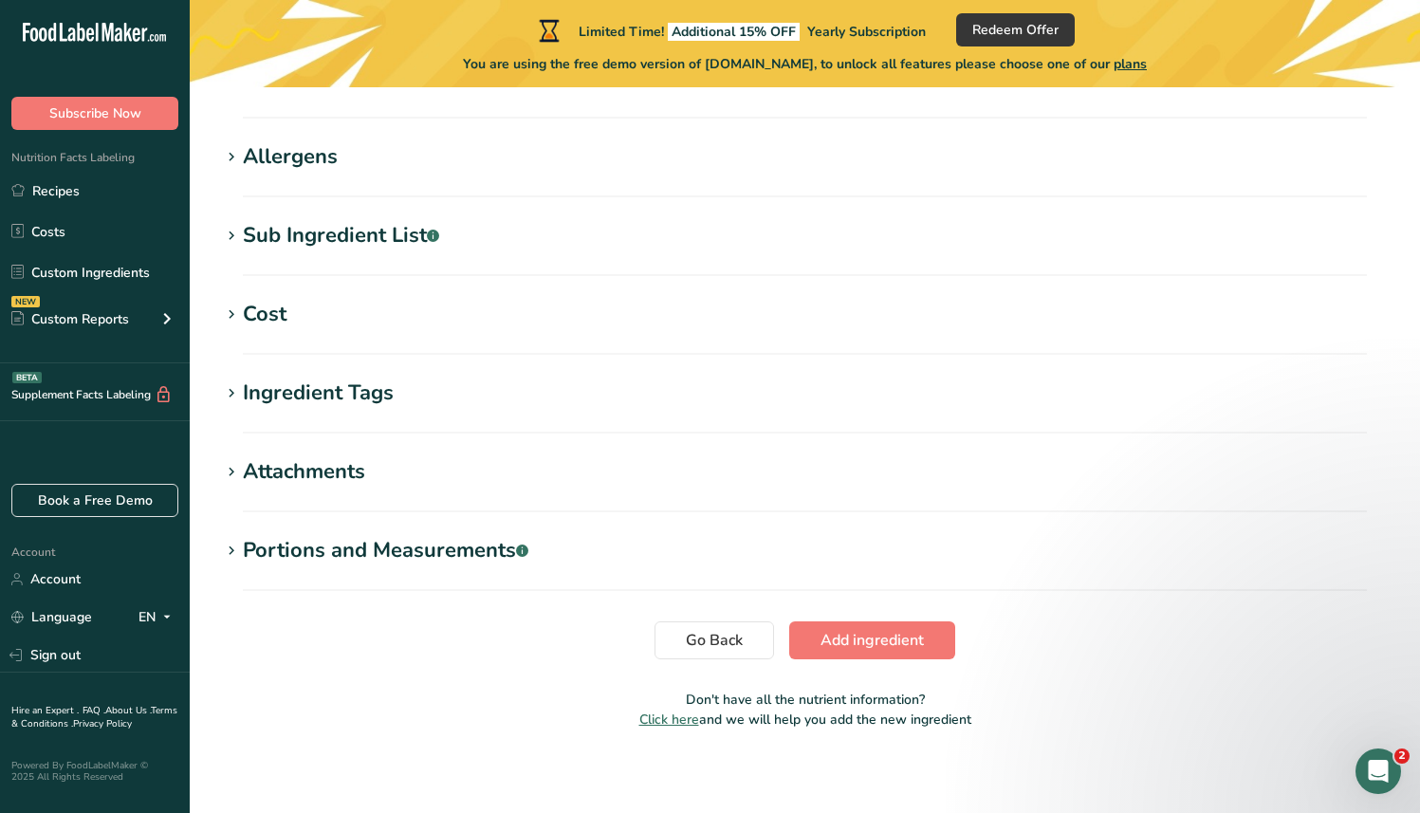
click at [296, 238] on div "Sub Ingredient List .a-a{fill:#347362;}.b-a{fill:#fff;}" at bounding box center [341, 235] width 196 height 31
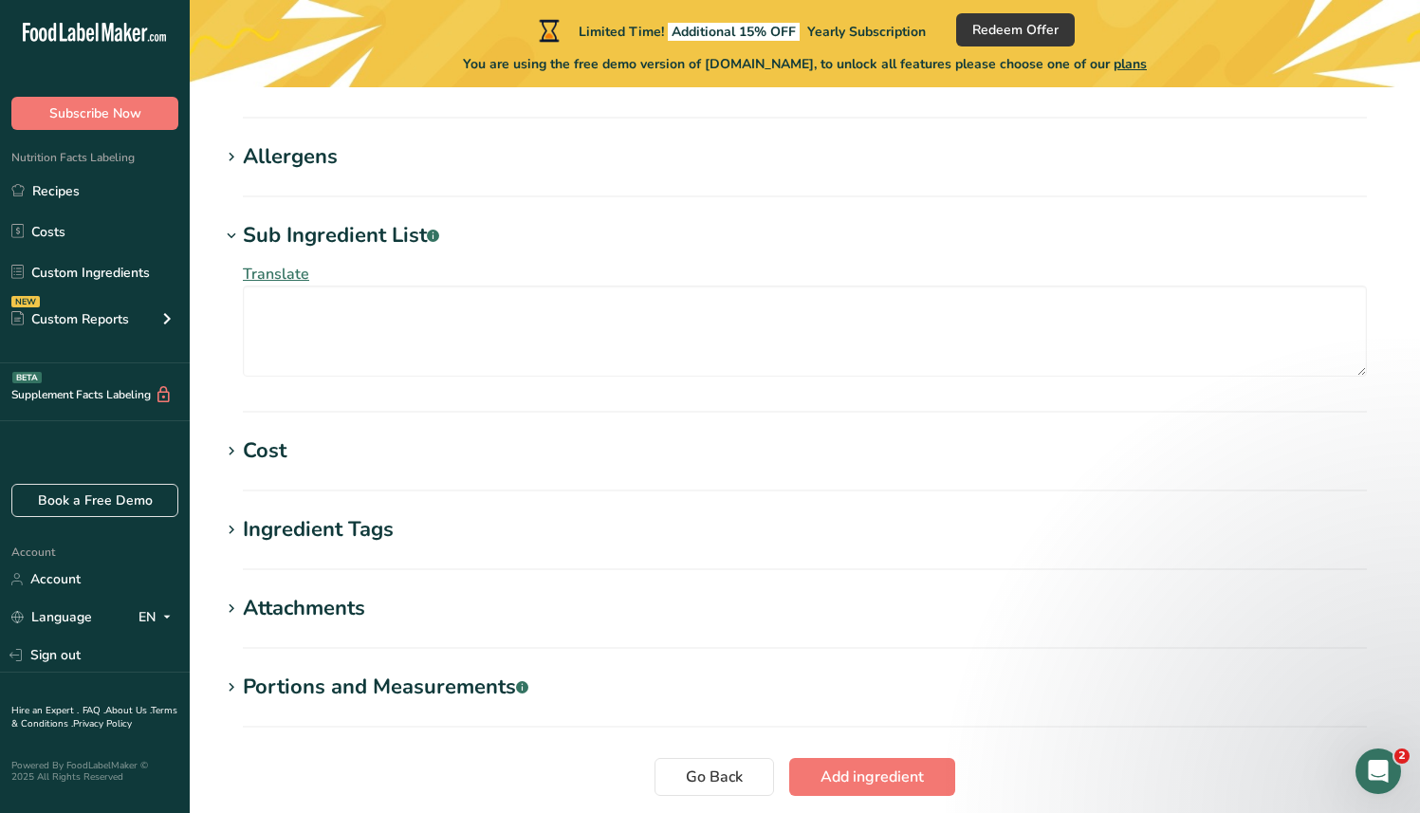
click at [296, 238] on div "Sub Ingredient List .a-a{fill:#347362;}.b-a{fill:#fff;}" at bounding box center [341, 235] width 196 height 31
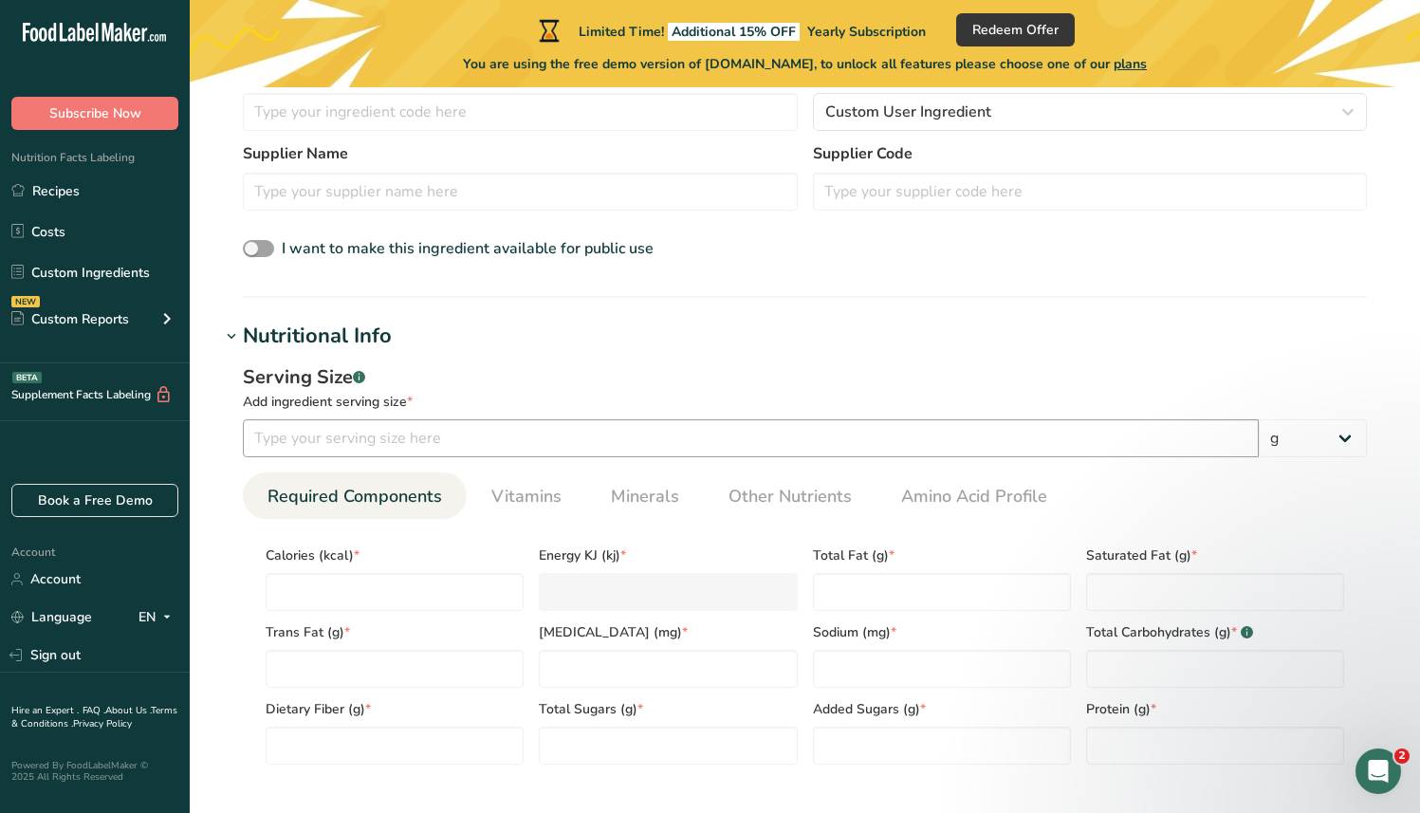
scroll to position [466, 0]
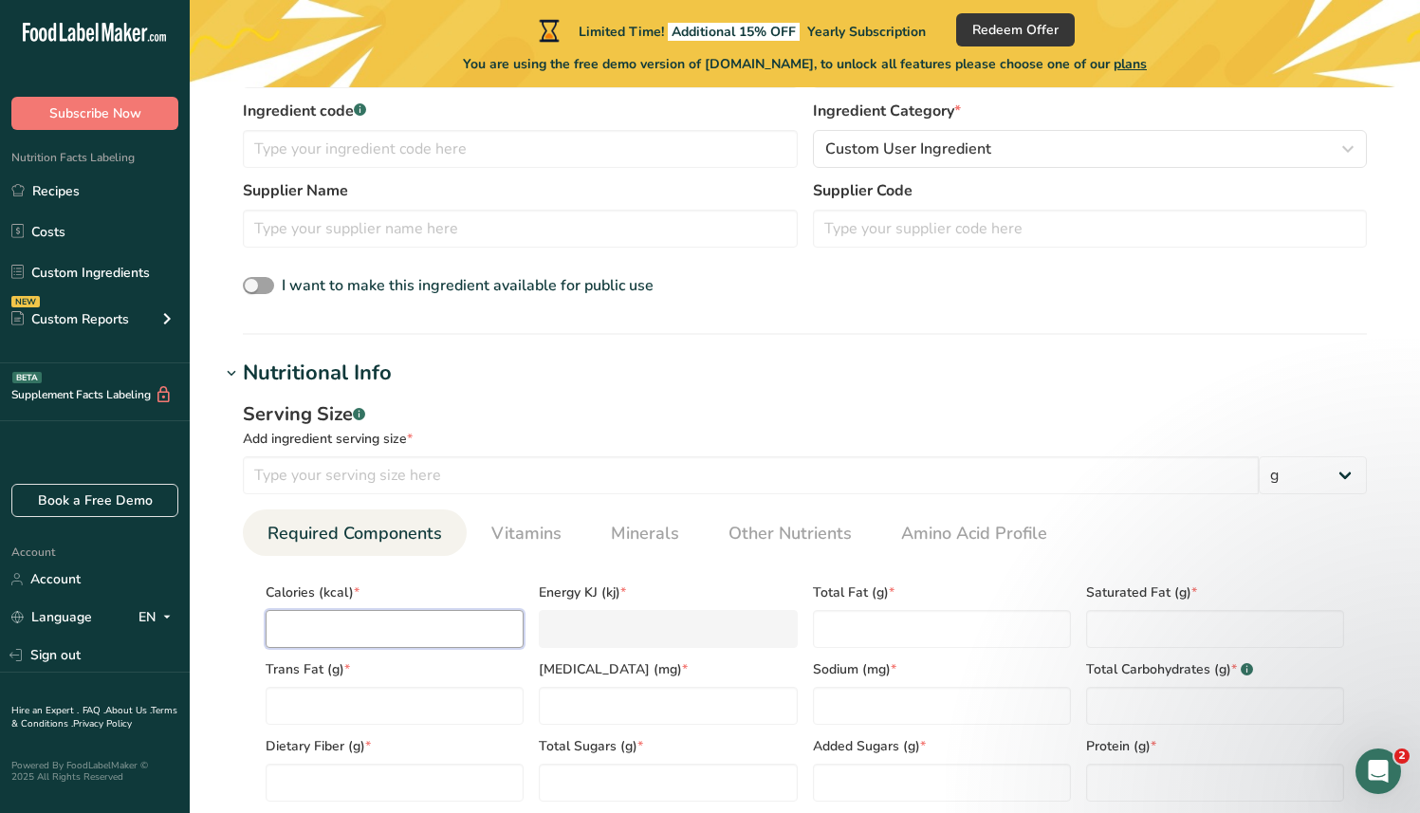
click at [413, 641] on input "number" at bounding box center [395, 629] width 258 height 38
click at [470, 456] on input "number" at bounding box center [751, 475] width 1016 height 38
click at [470, 477] on input "number" at bounding box center [751, 475] width 1016 height 38
type input "100"
click at [520, 416] on div "Serving Size .a-a{fill:#347362;}.b-a{fill:#fff;}" at bounding box center [805, 414] width 1124 height 28
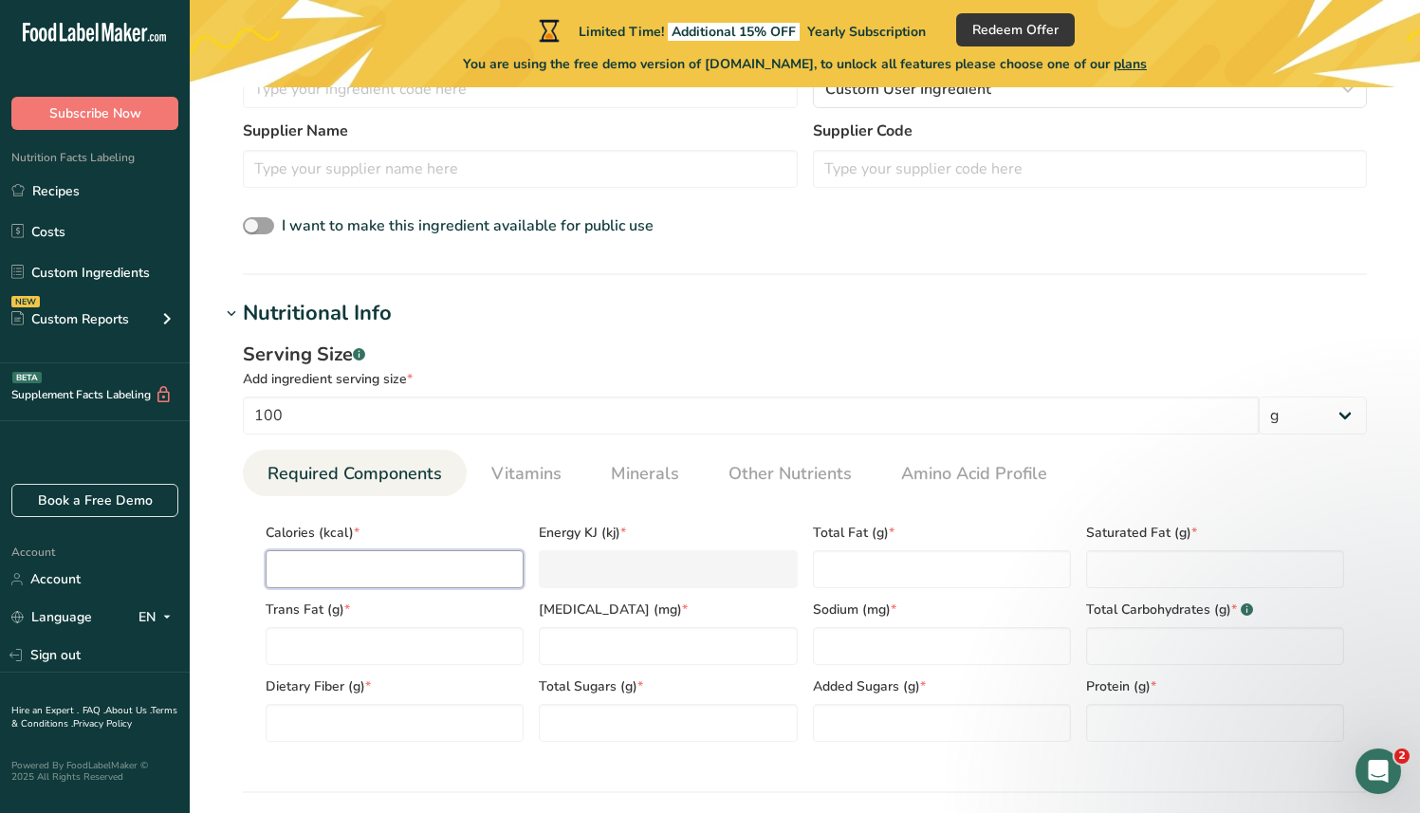
click at [425, 550] on input "number" at bounding box center [395, 569] width 258 height 38
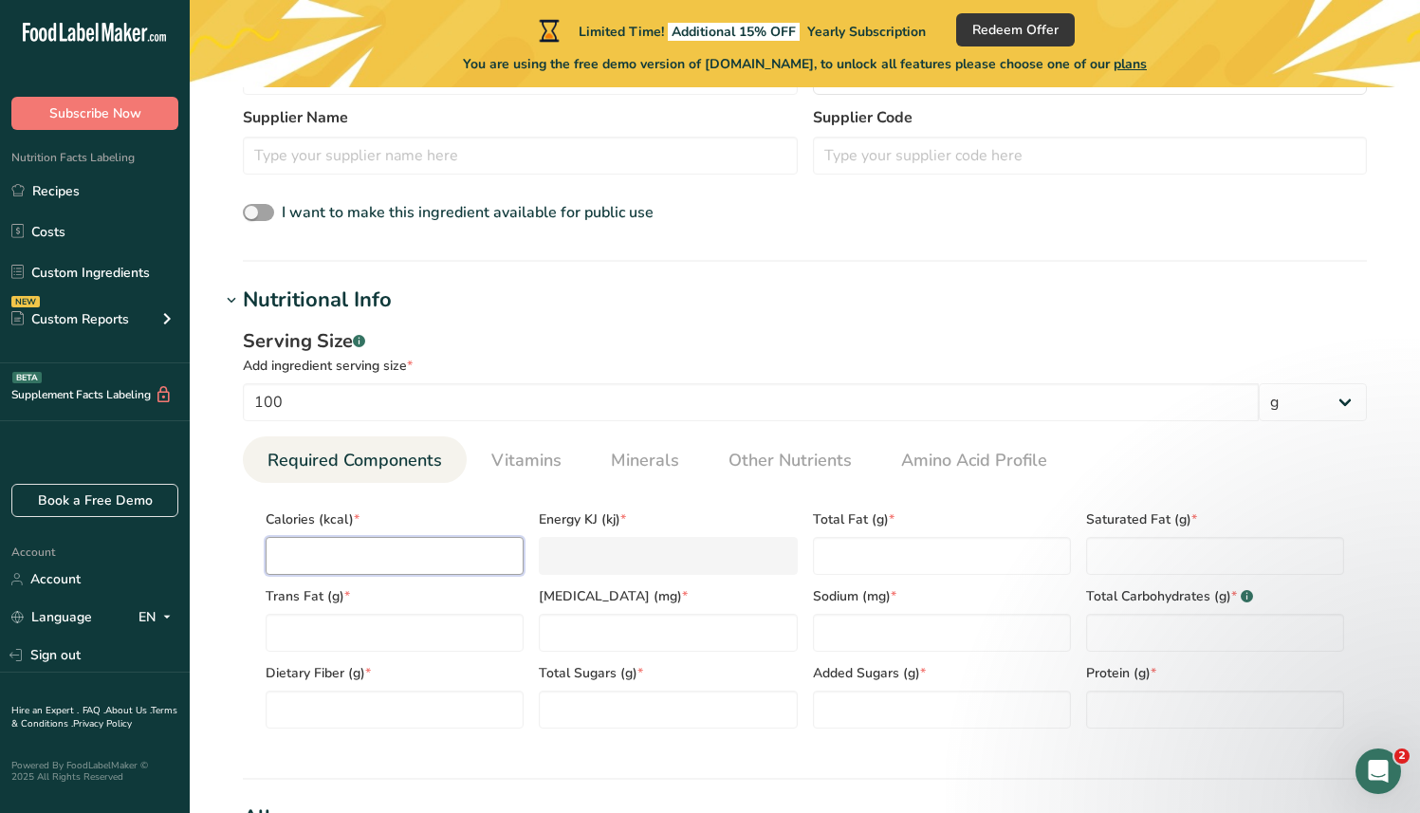
scroll to position [671, 0]
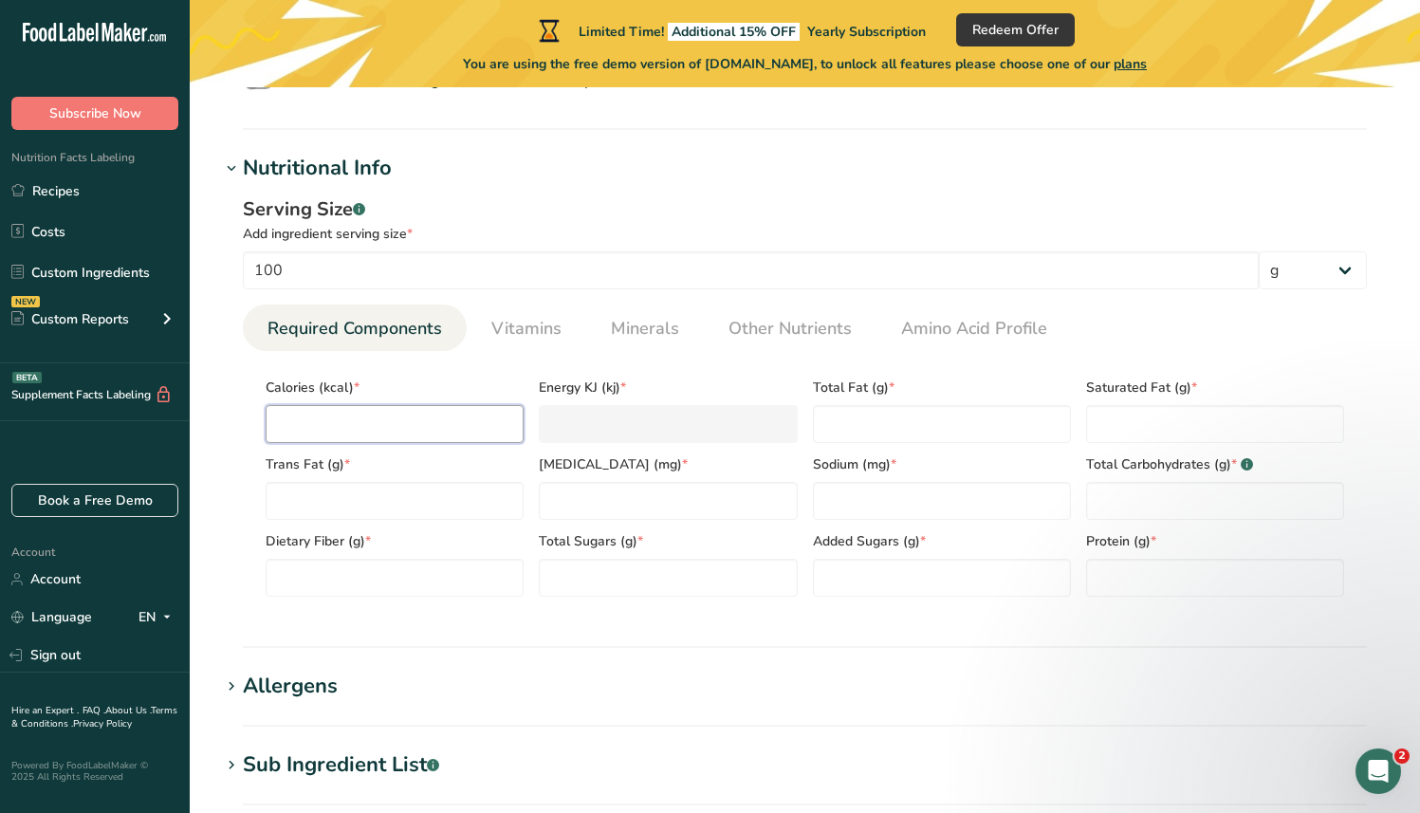
type input "3"
type KJ "12.6"
type input "37"
type KJ "154.8"
type input "370"
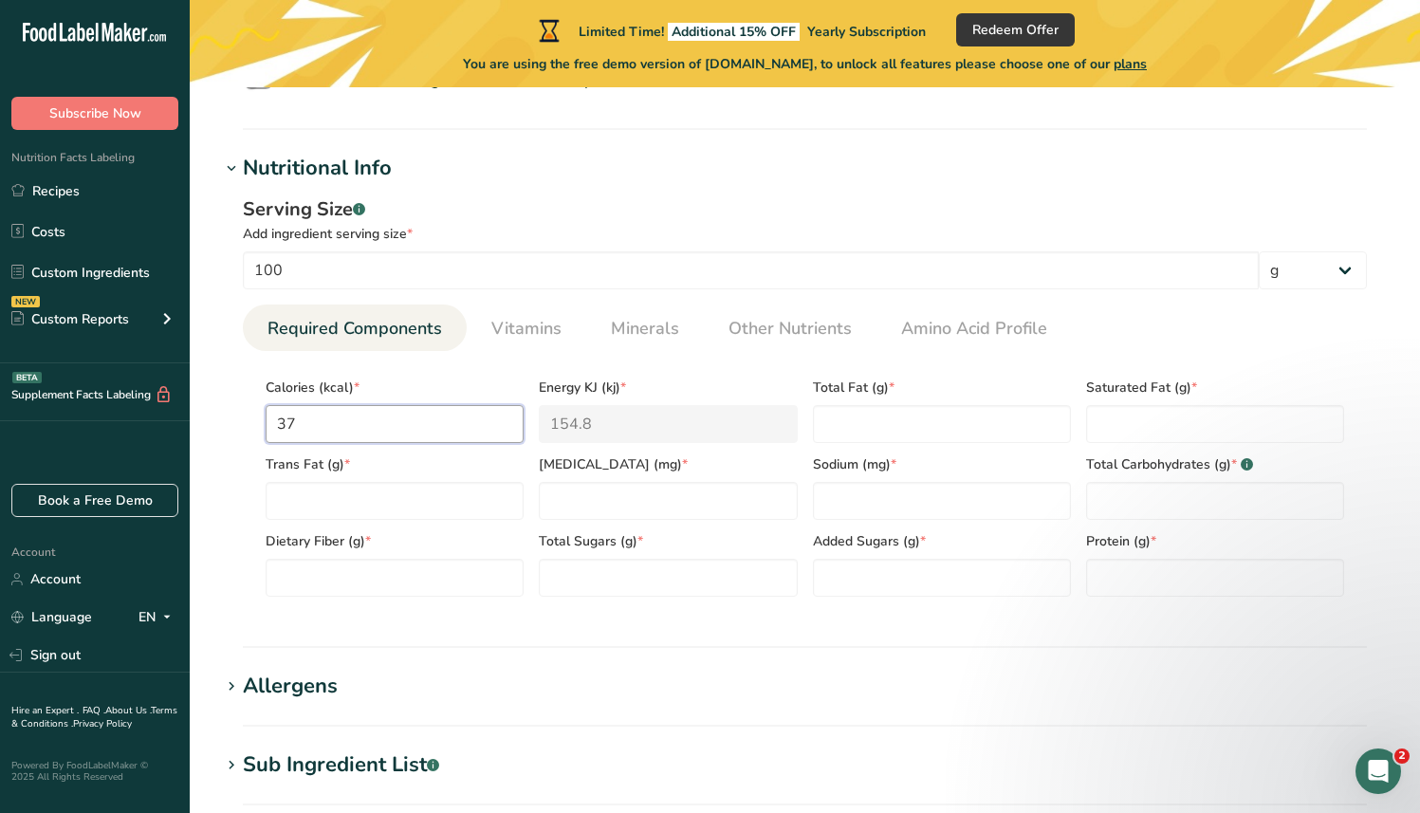
type KJ "1548.1"
type input "370"
click at [871, 408] on Fat "number" at bounding box center [942, 424] width 258 height 38
type Fat "4"
click at [1260, 428] on Fat "number" at bounding box center [1215, 424] width 258 height 38
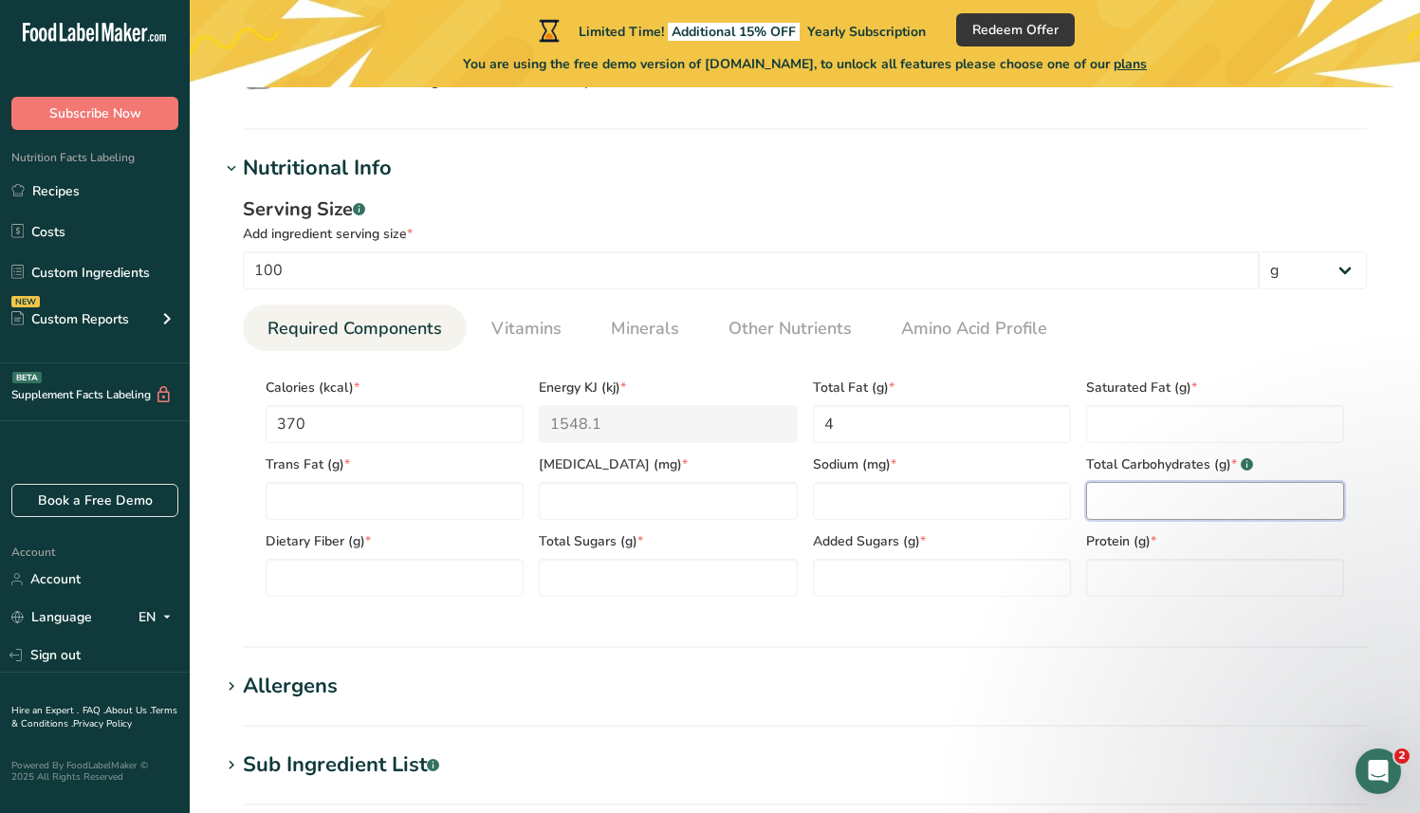
click at [1184, 496] on Carbohydrates "number" at bounding box center [1215, 501] width 258 height 38
type Carbohydrates "76.9"
click at [1351, 462] on div "Total Carbohydrates (g) * .a-a{fill:#347362;}.b-a{fill:#fff;} 76.9" at bounding box center [1215, 481] width 273 height 77
click at [375, 500] on Fat "number" at bounding box center [395, 501] width 258 height 38
type Fat "0"
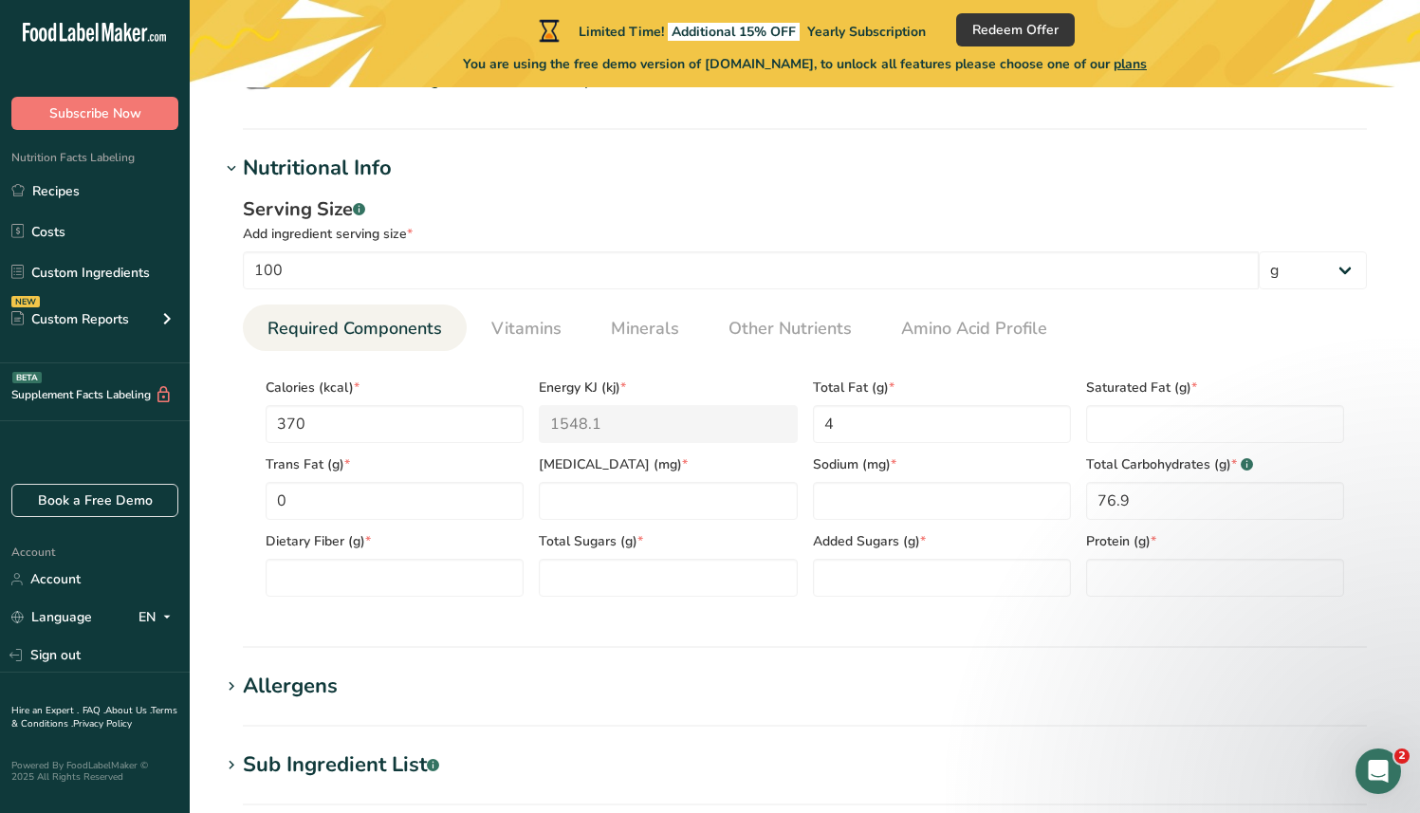
click at [526, 511] on div "Trans Fat (g) * 0" at bounding box center [394, 481] width 273 height 77
click at [539, 500] on div at bounding box center [668, 501] width 258 height 38
click at [551, 496] on input "number" at bounding box center [668, 501] width 258 height 38
type input "0"
click at [922, 515] on input "number" at bounding box center [942, 501] width 258 height 38
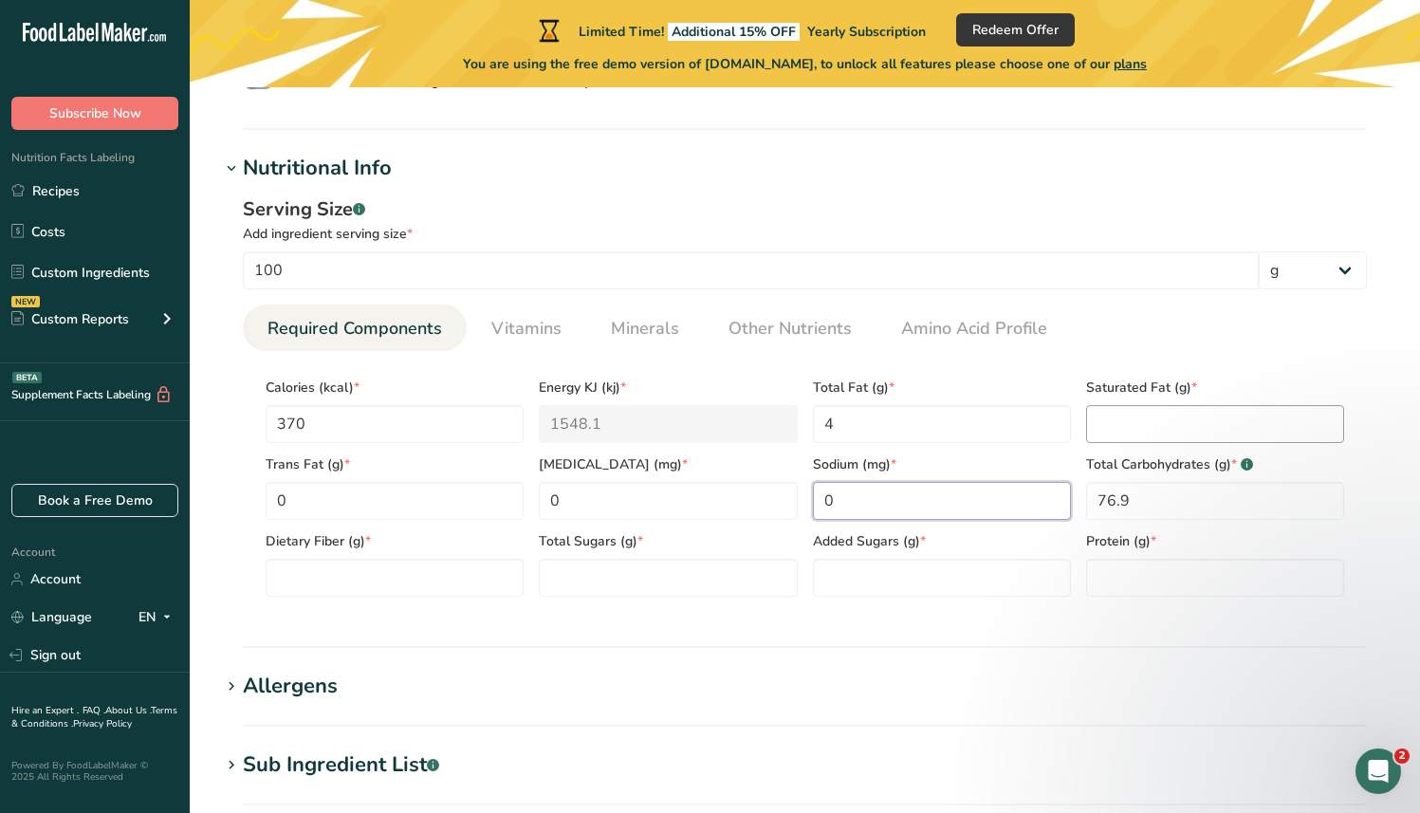
type input "0"
click at [1156, 431] on Fat "number" at bounding box center [1215, 424] width 258 height 38
type Fat "0.6"
click at [907, 370] on div "Total Fat (g) * 4" at bounding box center [942, 404] width 273 height 77
click at [376, 567] on Fiber "number" at bounding box center [395, 578] width 258 height 38
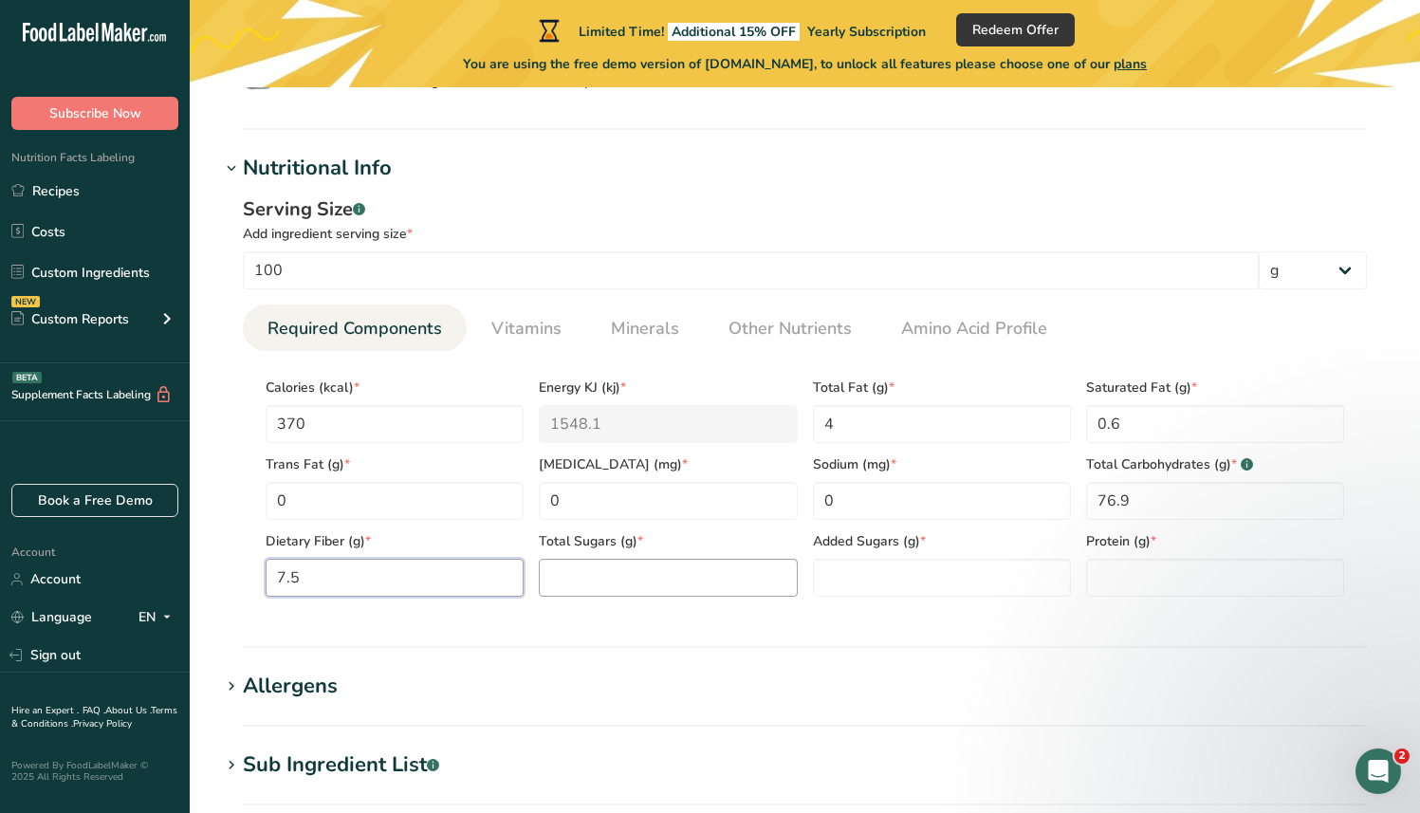
type Fiber "7.5"
click at [636, 572] on Sugars "number" at bounding box center [668, 578] width 258 height 38
type Sugars "0"
click at [903, 662] on section "Add new ingredient Ingredient Spec Sheet .a-a{fill:#347362;}.b-a{fill:#fff;} Up…" at bounding box center [805, 352] width 1231 height 1873
click at [909, 594] on Sugars "number" at bounding box center [942, 578] width 258 height 38
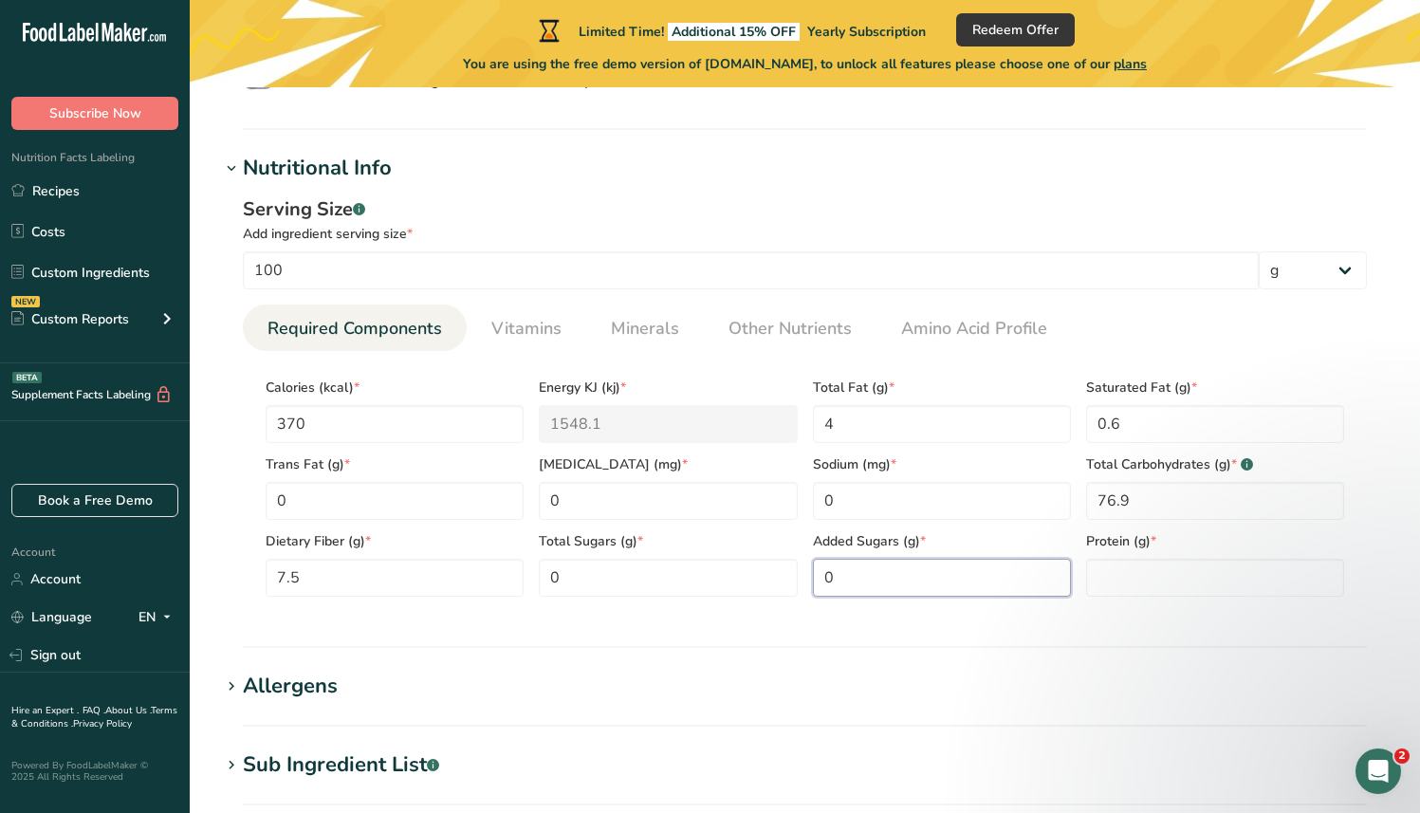
type Sugars "0"
click at [996, 627] on section "Nutritional Info Serving Size .a-a{fill:#347362;}.b-a{fill:#fff;} Add ingredien…" at bounding box center [805, 400] width 1170 height 495
click at [1094, 580] on input "number" at bounding box center [1215, 578] width 258 height 38
type input "8"
click at [583, 699] on h1 "Allergens" at bounding box center [805, 686] width 1170 height 31
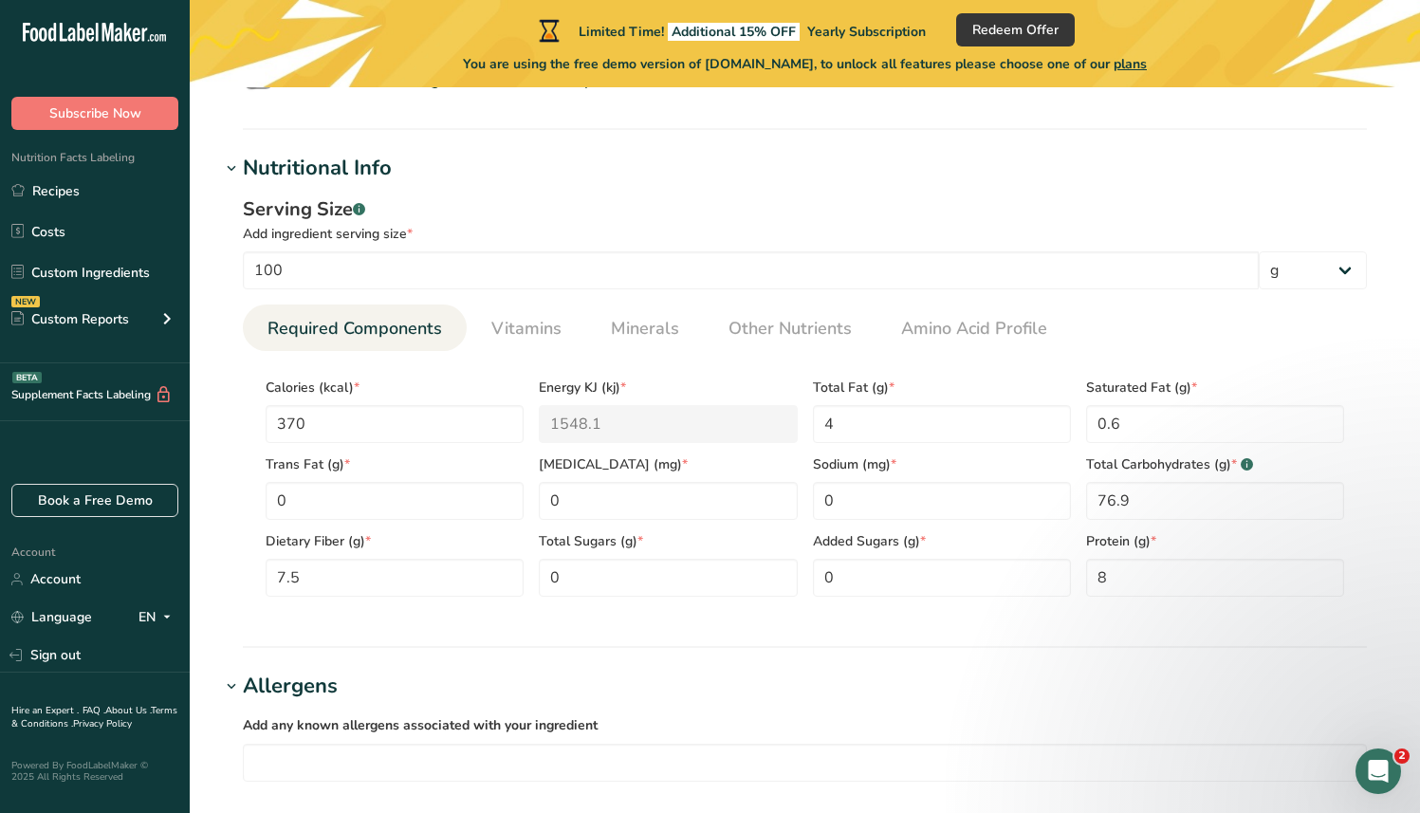
click at [558, 685] on h1 "Allergens" at bounding box center [805, 686] width 1170 height 31
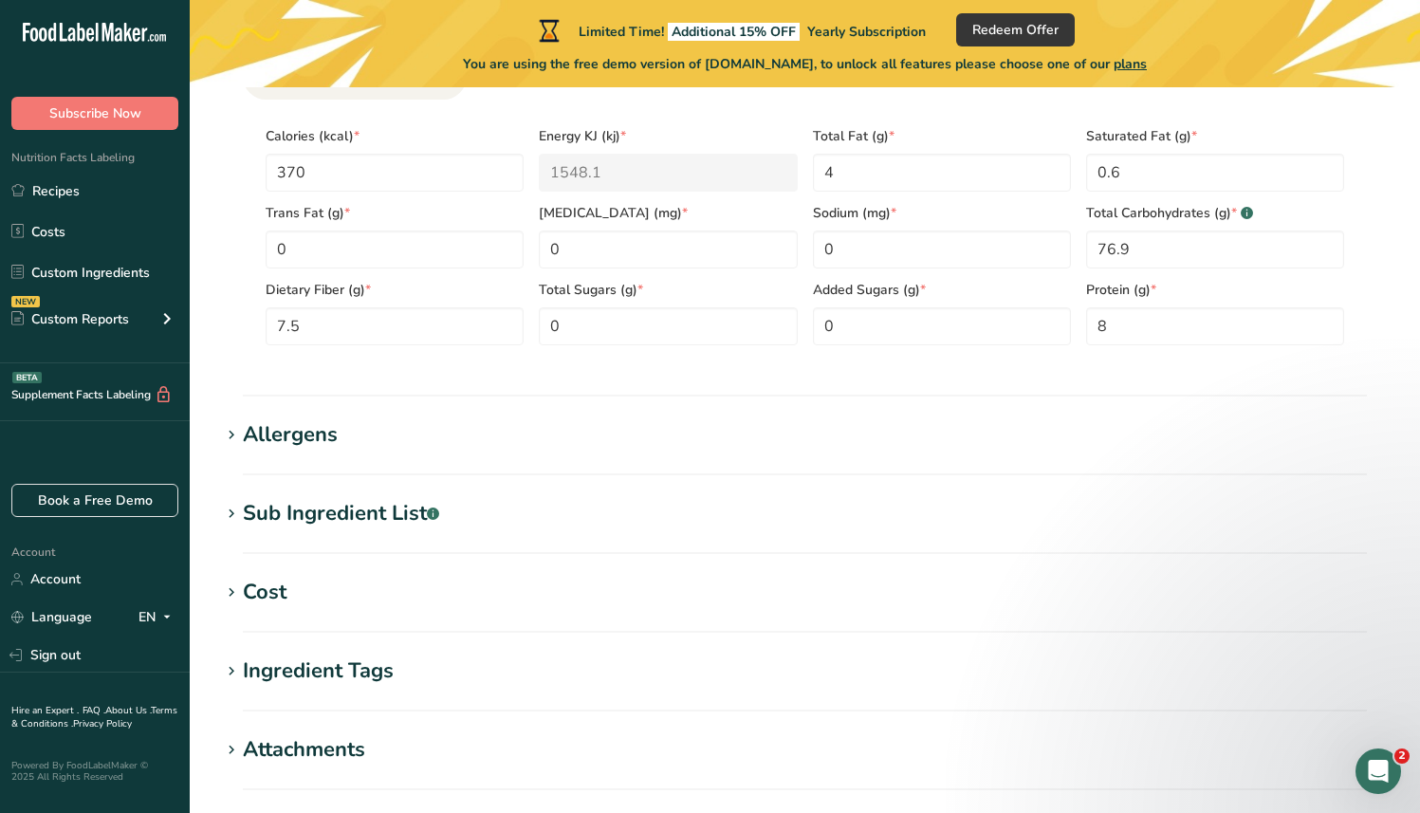
scroll to position [942, 0]
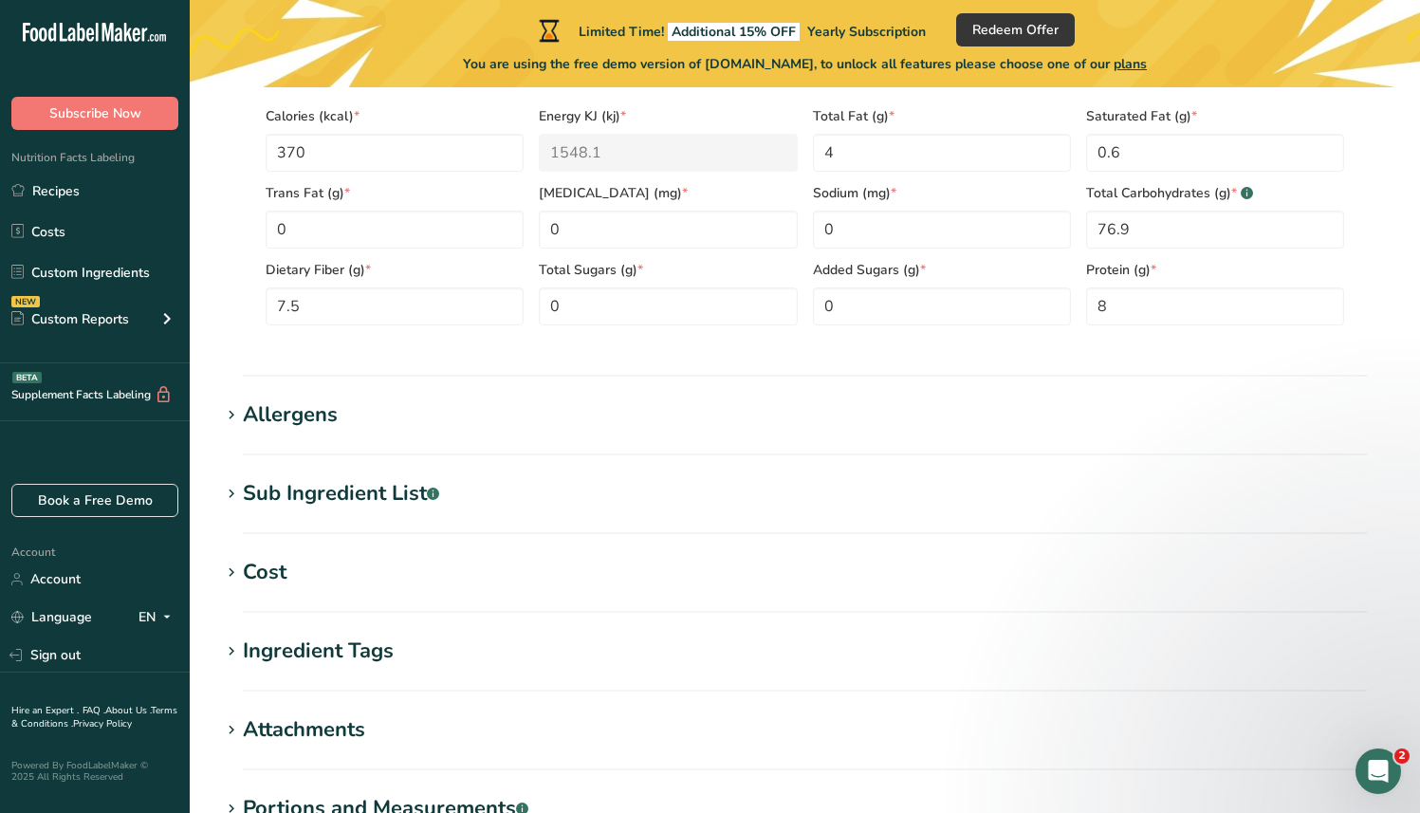
click at [370, 492] on div "Sub Ingredient List .a-a{fill:#347362;}.b-a{fill:#fff;}" at bounding box center [341, 493] width 196 height 31
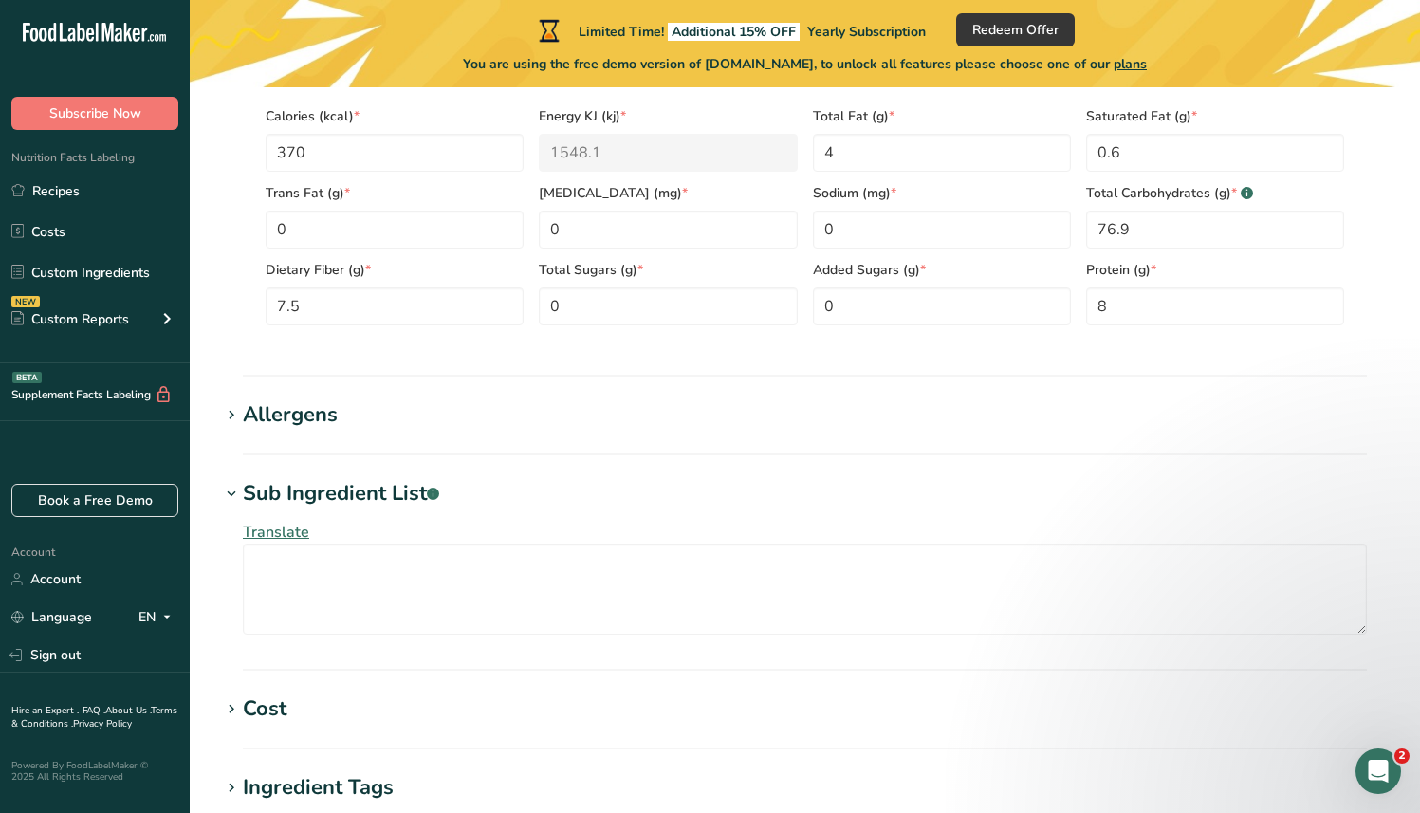
click at [375, 492] on div "Sub Ingredient List .a-a{fill:#347362;}.b-a{fill:#fff;}" at bounding box center [341, 493] width 196 height 31
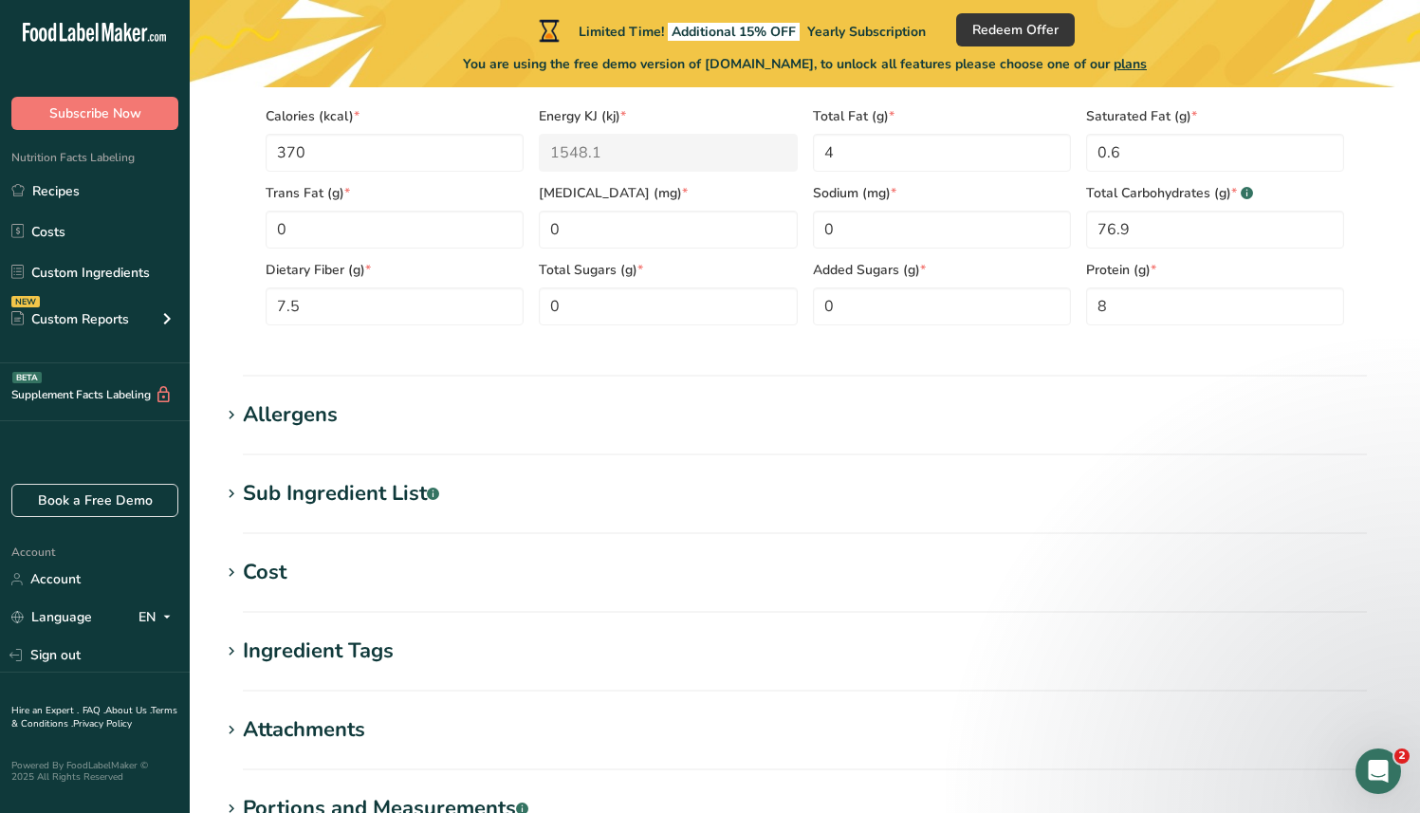
click at [323, 407] on div "Allergens" at bounding box center [290, 414] width 95 height 31
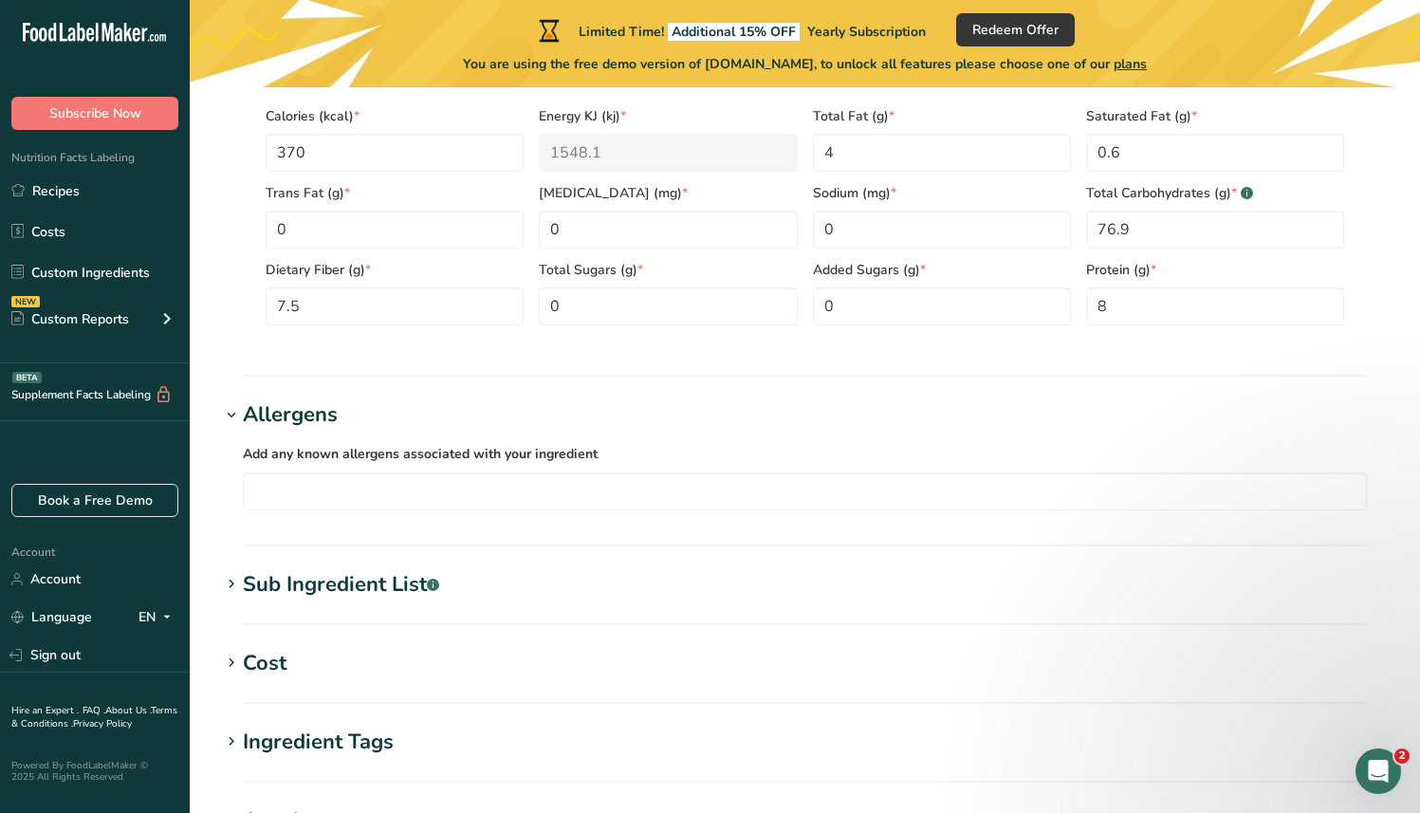
click at [323, 407] on div "Allergens" at bounding box center [290, 414] width 95 height 31
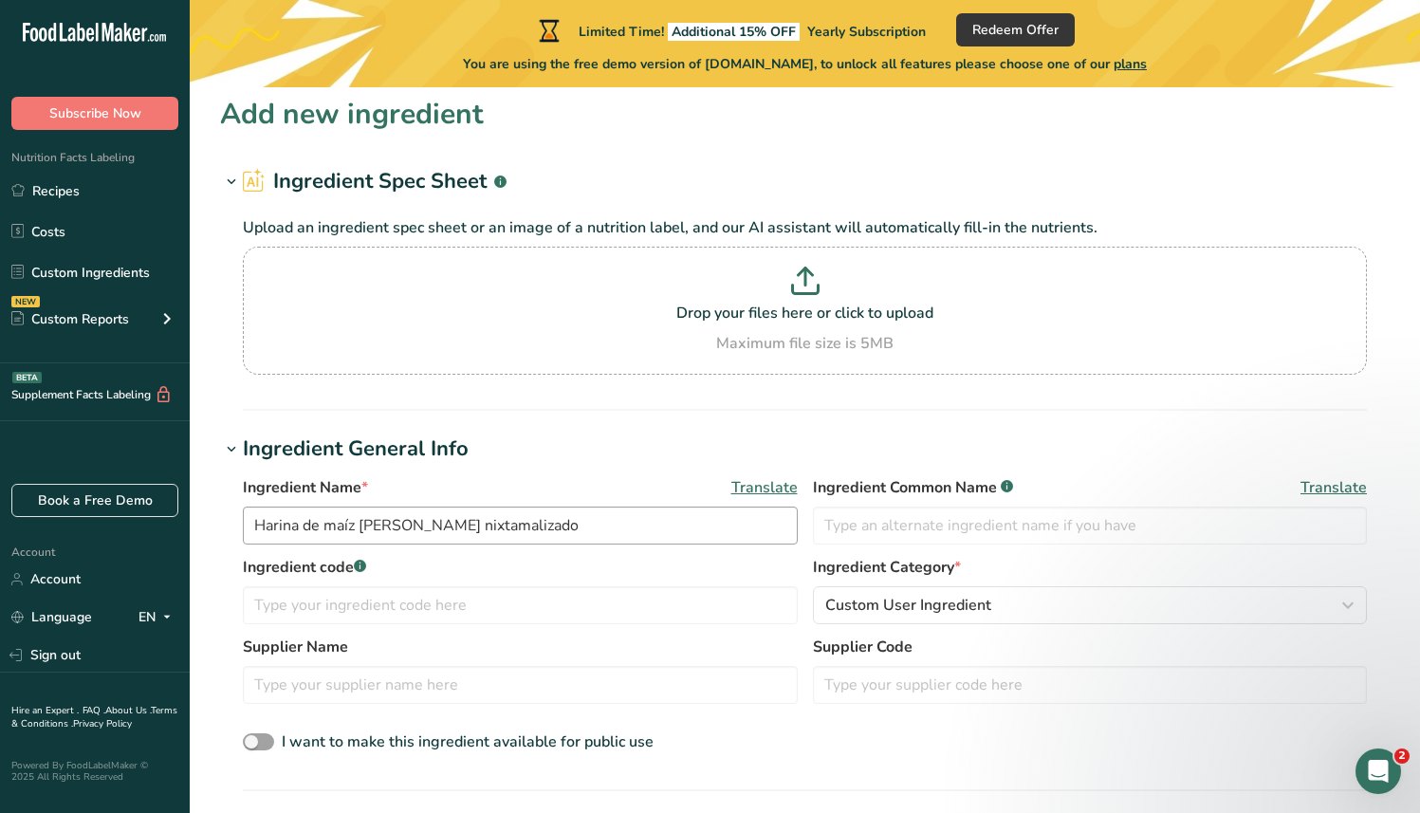
scroll to position [0, 0]
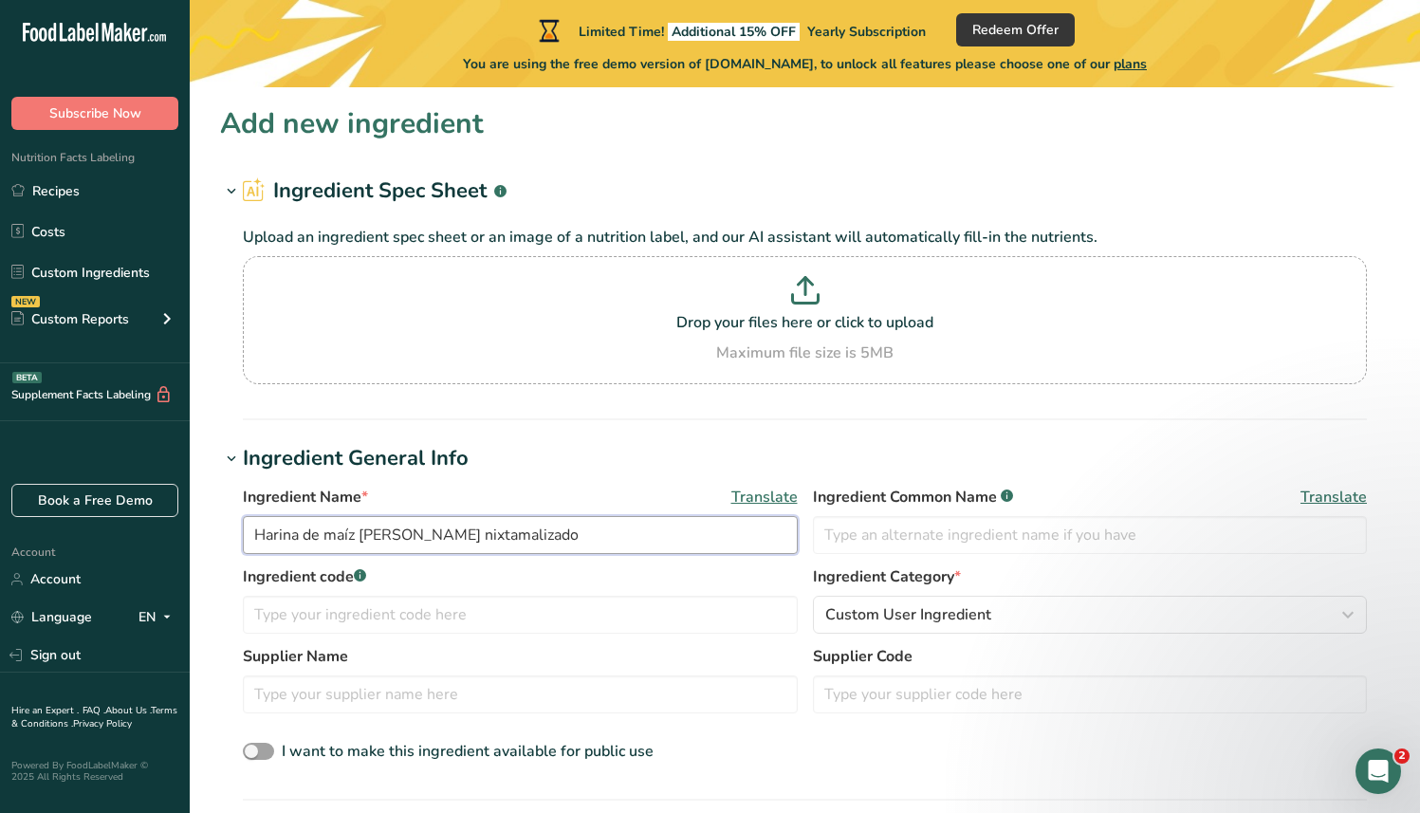
click at [384, 533] on input "Harina de maíz [PERSON_NAME] nixtamalizado" at bounding box center [520, 535] width 555 height 38
type input "Harina de maíz nixtamalizado"
click at [496, 464] on h1 "Ingredient General Info" at bounding box center [805, 458] width 1170 height 31
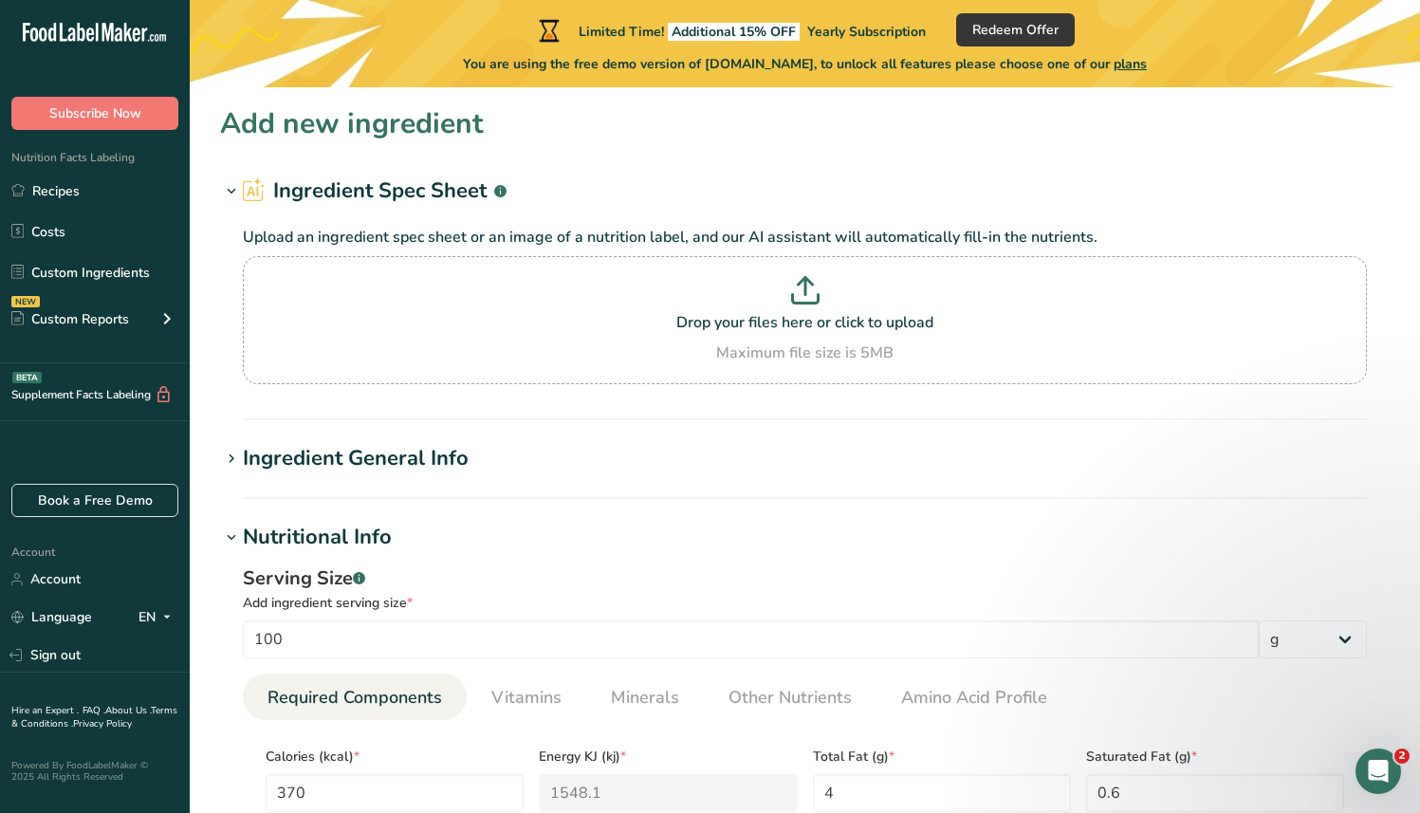
click at [496, 464] on h1 "Ingredient General Info" at bounding box center [805, 458] width 1170 height 31
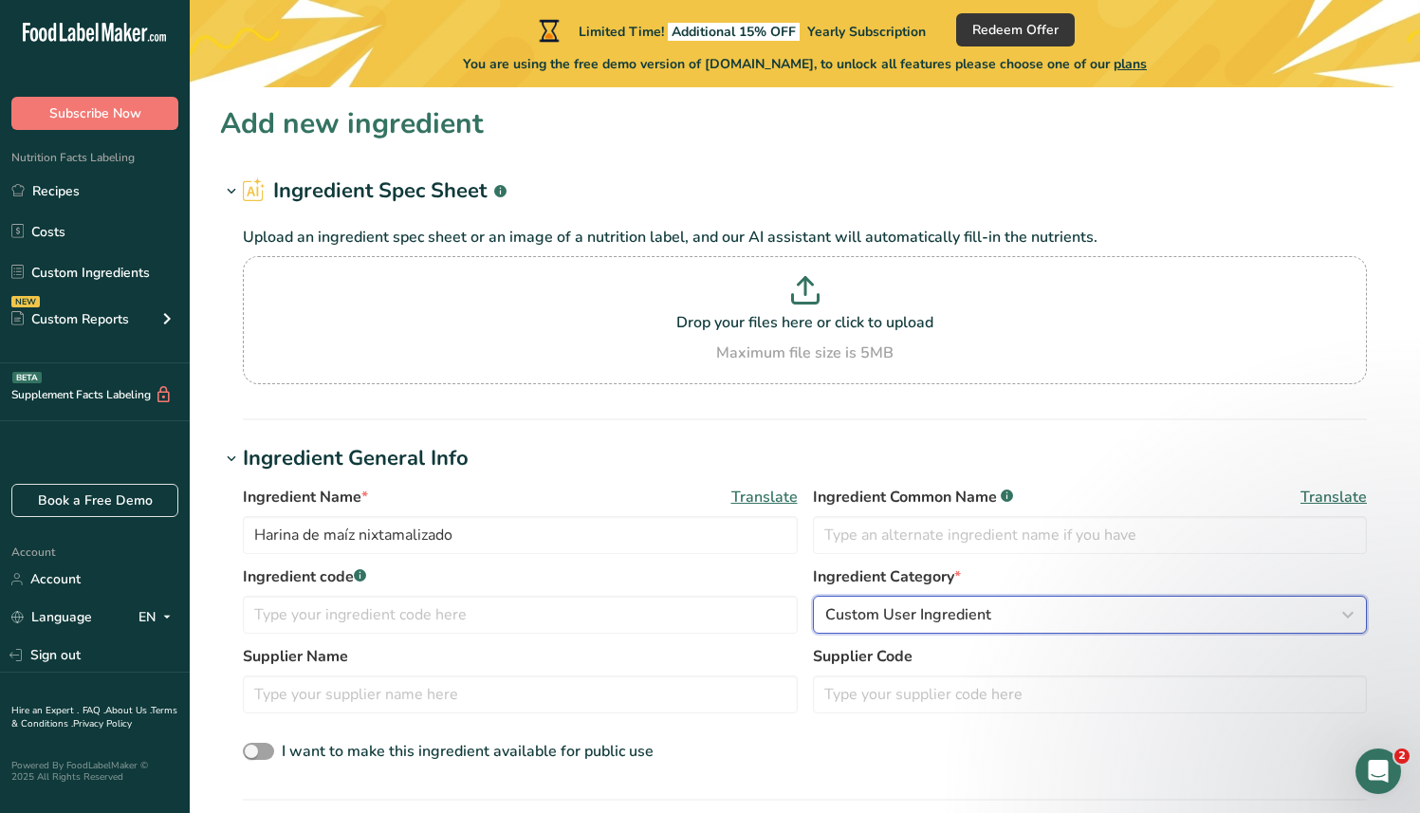
click at [884, 600] on button "Custom User Ingredient" at bounding box center [1090, 615] width 555 height 38
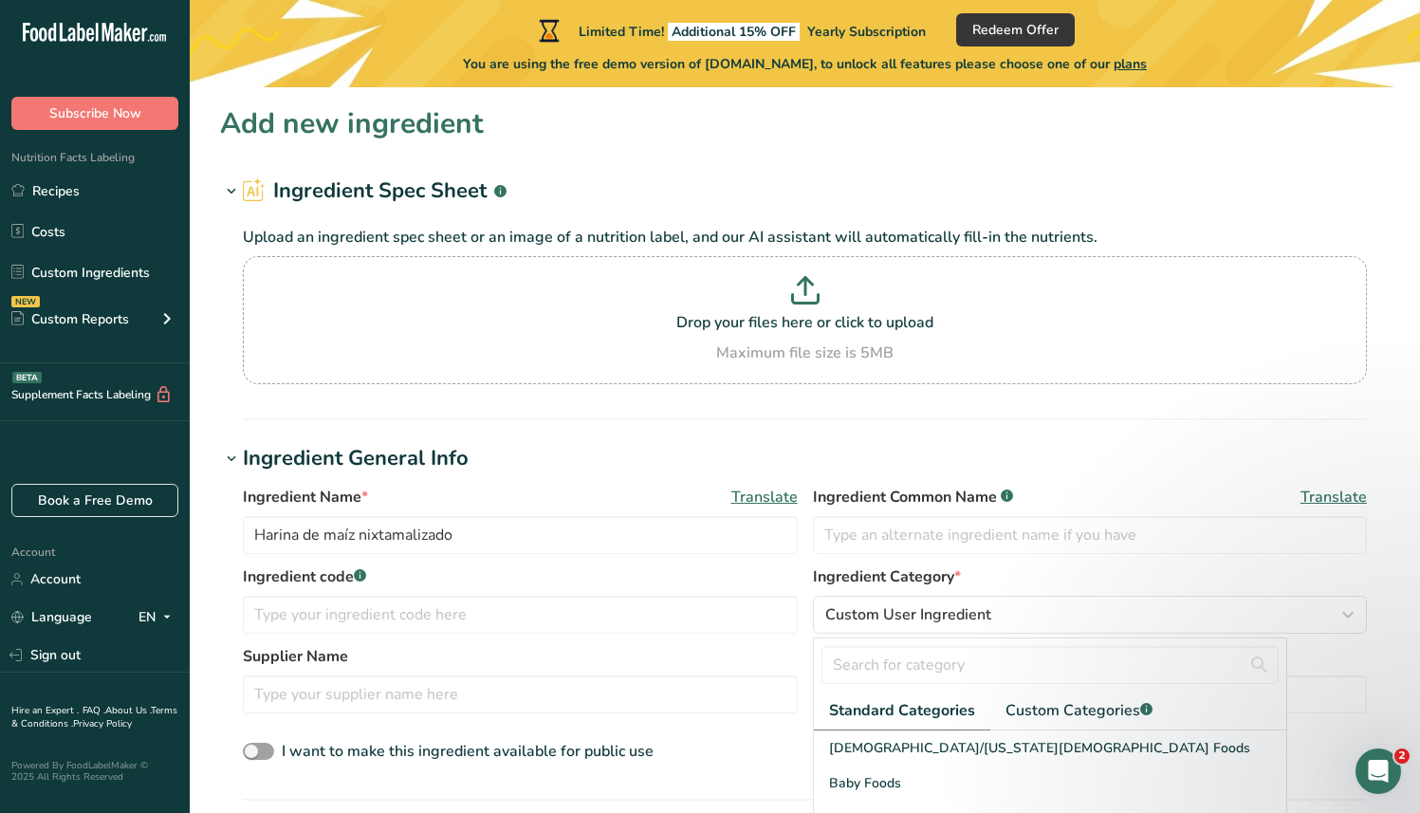
click at [773, 563] on div "Ingredient Name * Translate Harina de maíz nixtamalizado Ingredient Common Name…" at bounding box center [805, 526] width 1124 height 80
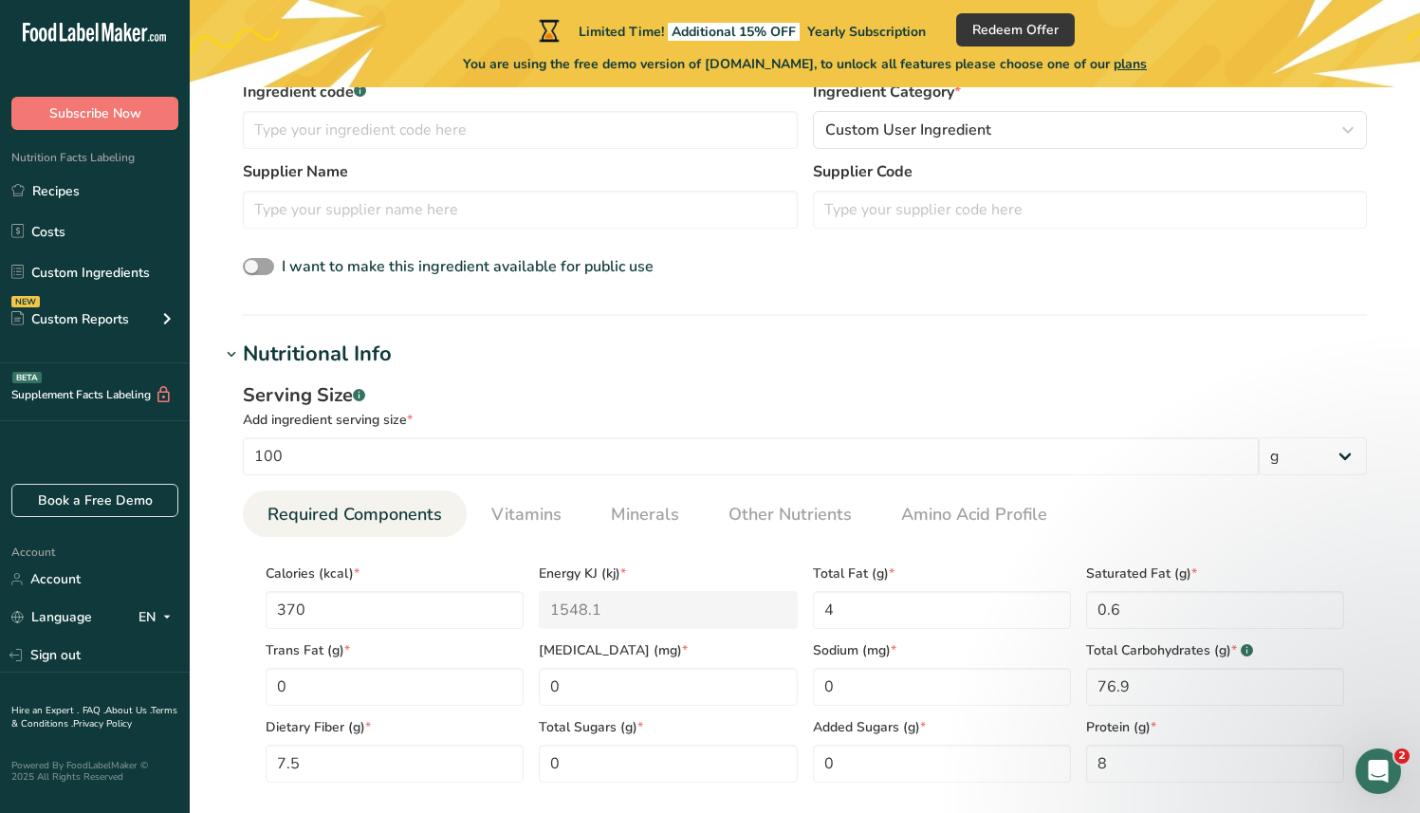
scroll to position [494, 0]
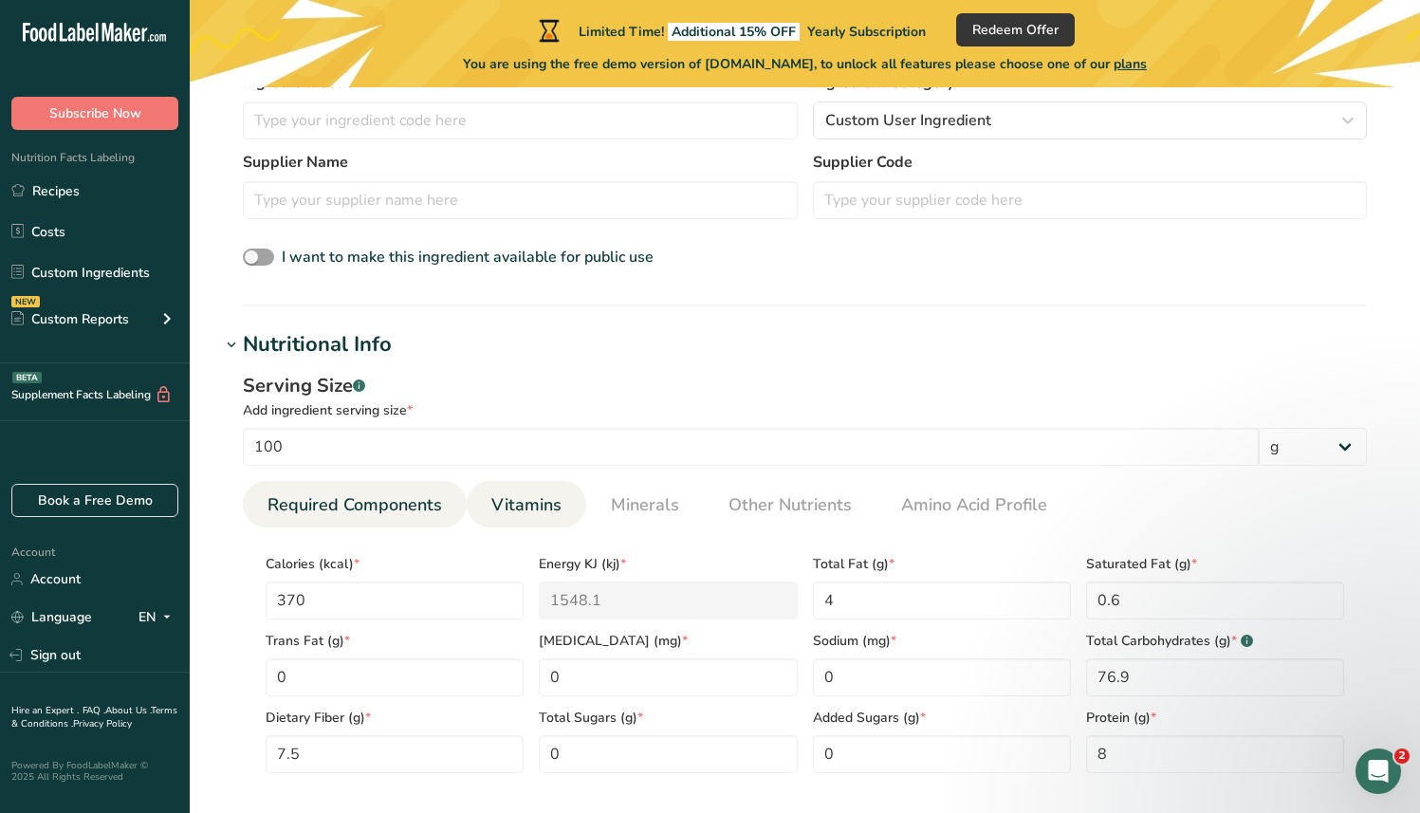
click at [508, 508] on span "Vitamins" at bounding box center [527, 505] width 70 height 26
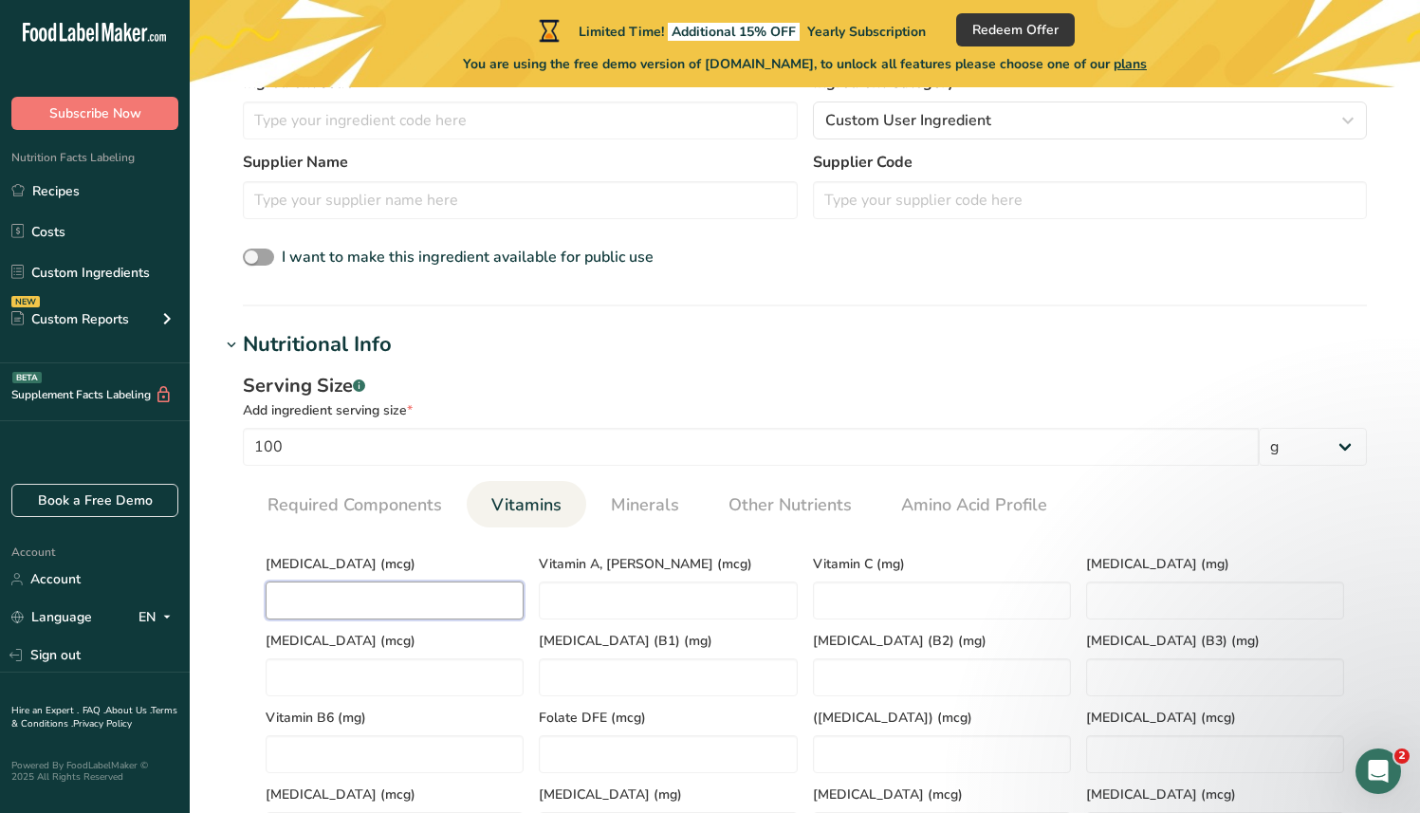
click at [458, 589] on D "number" at bounding box center [395, 601] width 258 height 38
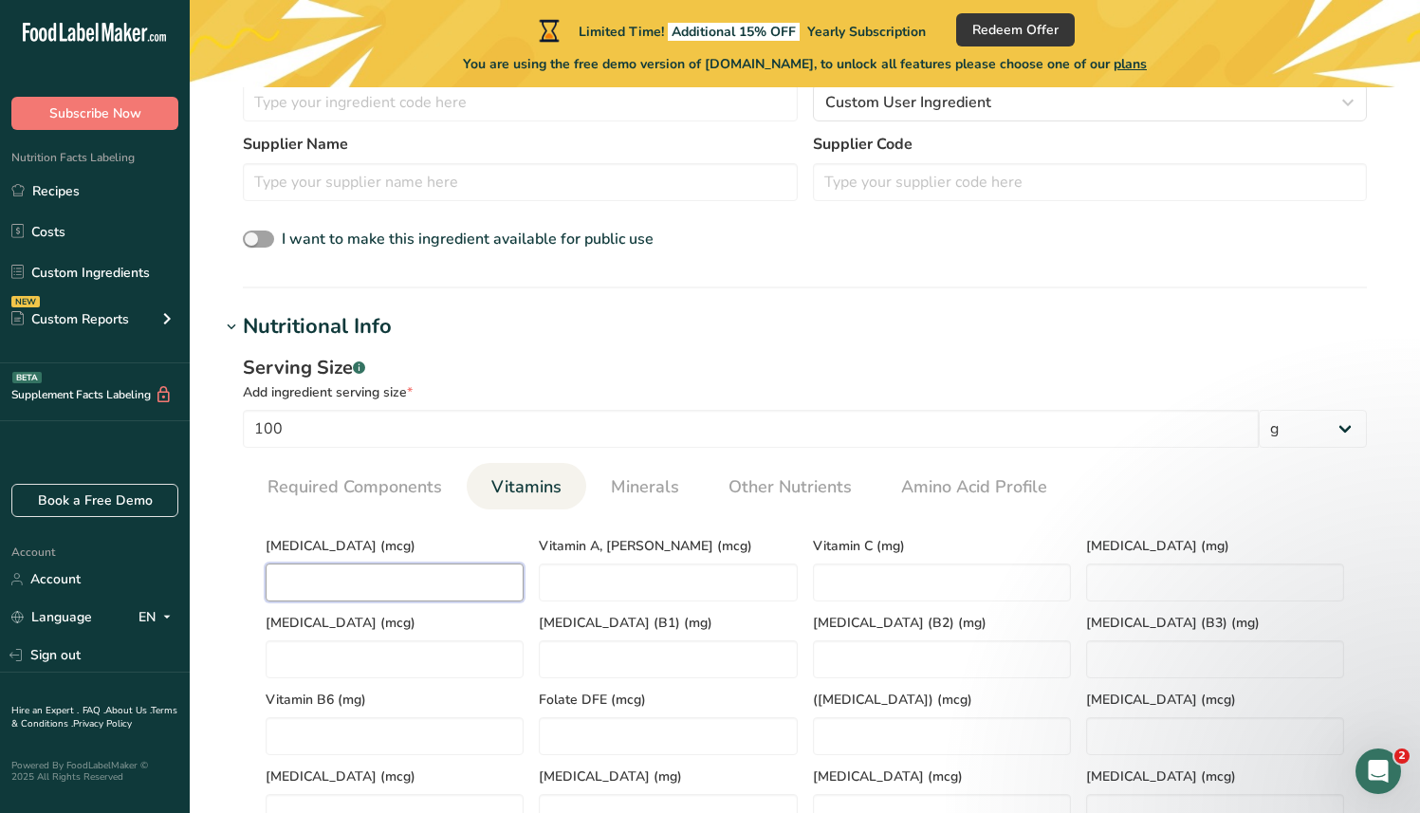
scroll to position [649, 0]
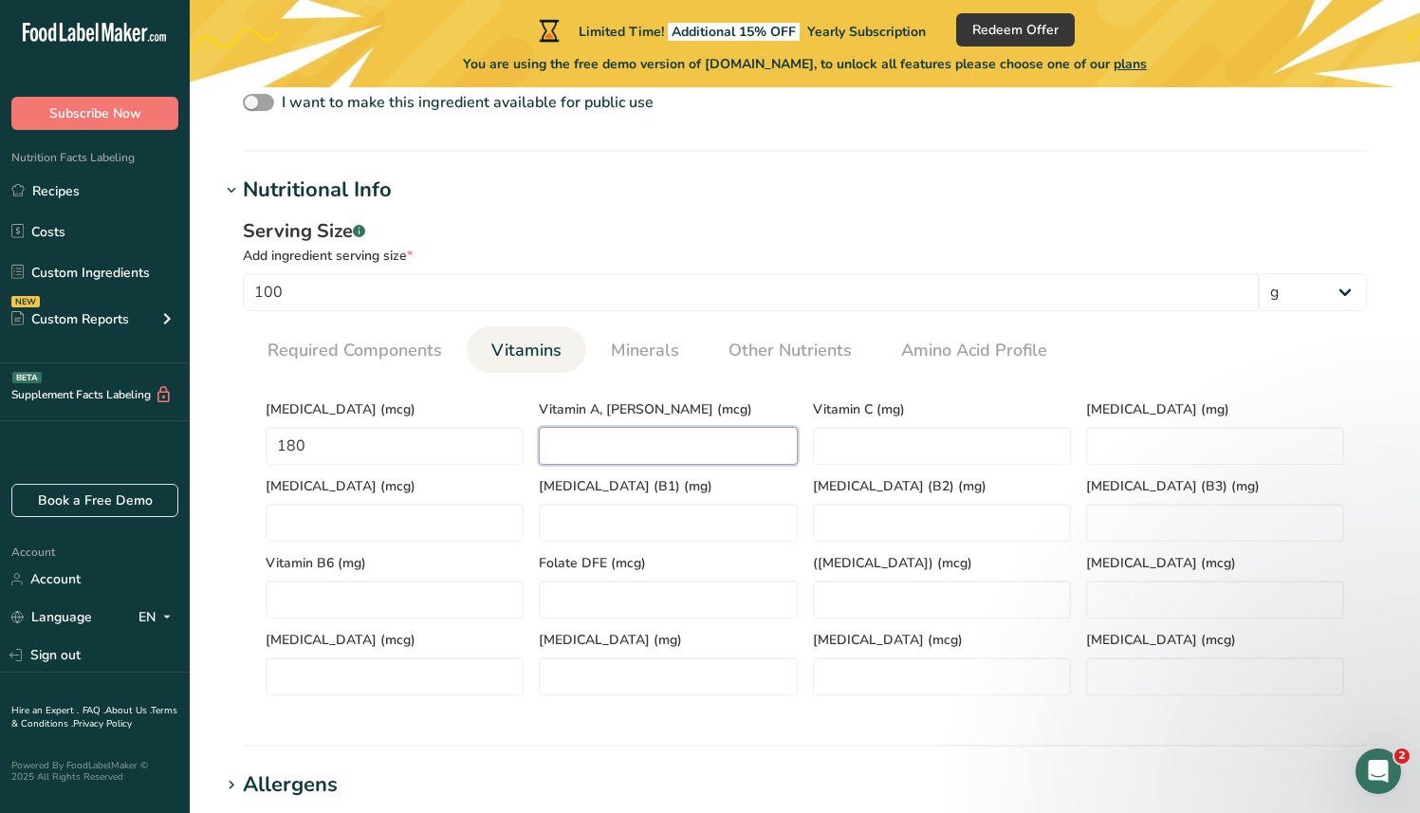
click at [753, 444] on RAE "number" at bounding box center [668, 446] width 258 height 38
drag, startPoint x: 453, startPoint y: 436, endPoint x: 274, endPoint y: 450, distance: 178.9
click at [274, 450] on D "180" at bounding box center [395, 446] width 258 height 38
type D "0"
click at [624, 441] on RAE "number" at bounding box center [668, 446] width 258 height 38
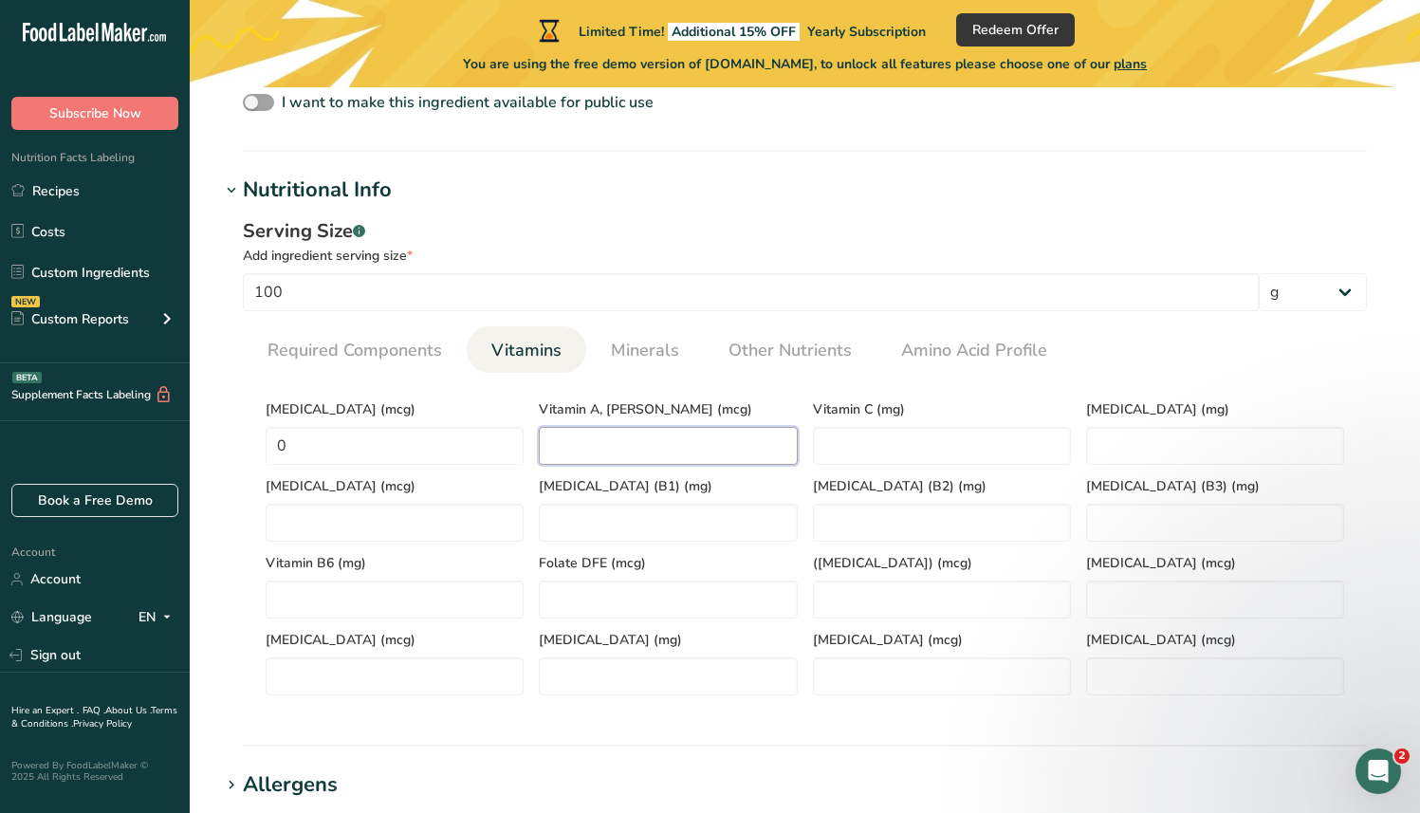
paste RAE "180"
type RAE "180"
click at [470, 457] on D "0" at bounding box center [395, 446] width 258 height 38
click at [665, 501] on div "[MEDICAL_DATA] (B1) (mg)" at bounding box center [667, 503] width 273 height 77
click at [659, 510] on \(B1\) "number" at bounding box center [668, 523] width 258 height 38
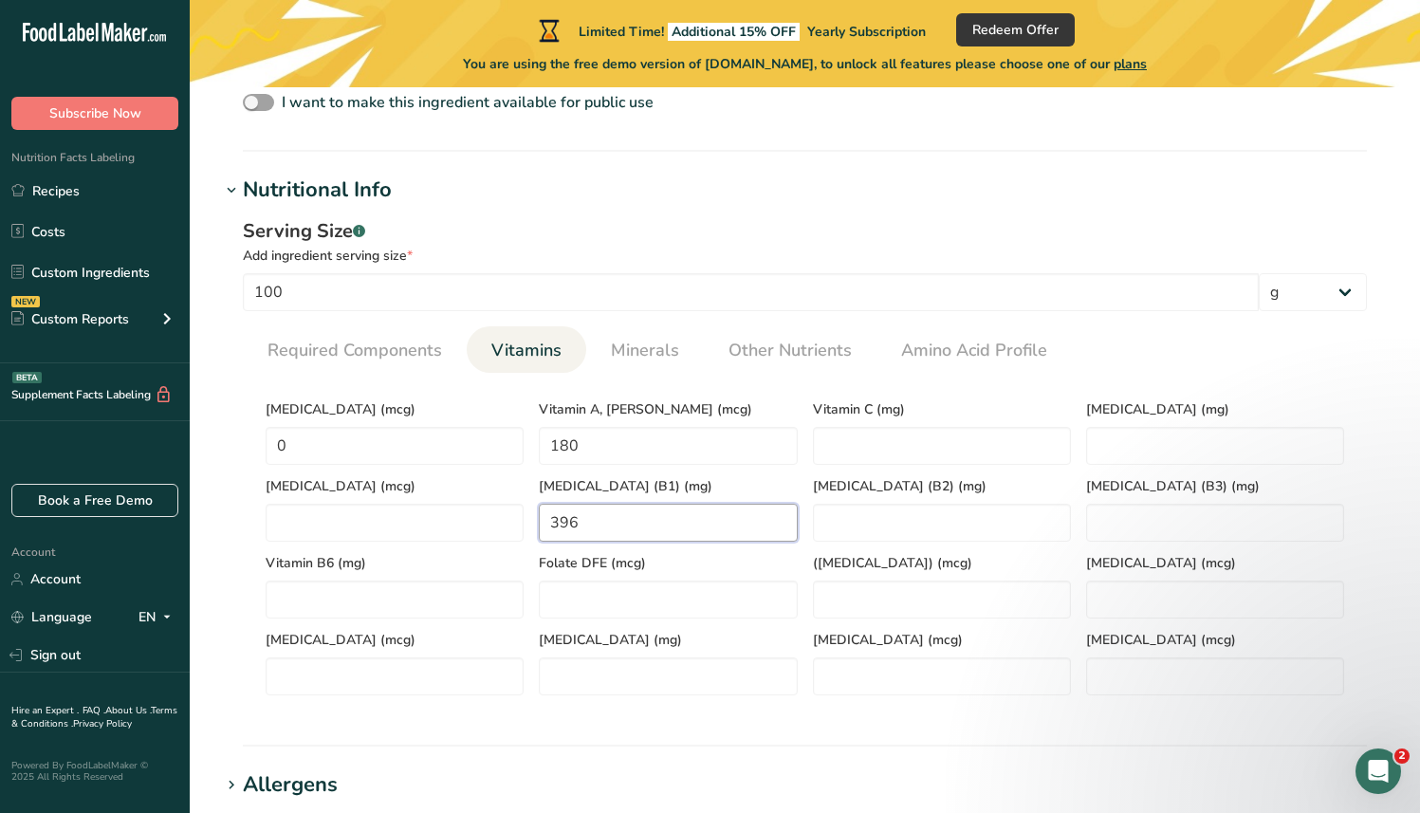
click at [556, 523] on \(B1\) "396" at bounding box center [668, 523] width 258 height 38
click at [552, 523] on \(B1\) "396" at bounding box center [668, 523] width 258 height 38
type \(B1\) "0.396"
click at [438, 547] on div "Vitamin B6 (mg)" at bounding box center [394, 580] width 273 height 77
click at [441, 528] on K "number" at bounding box center [395, 523] width 258 height 38
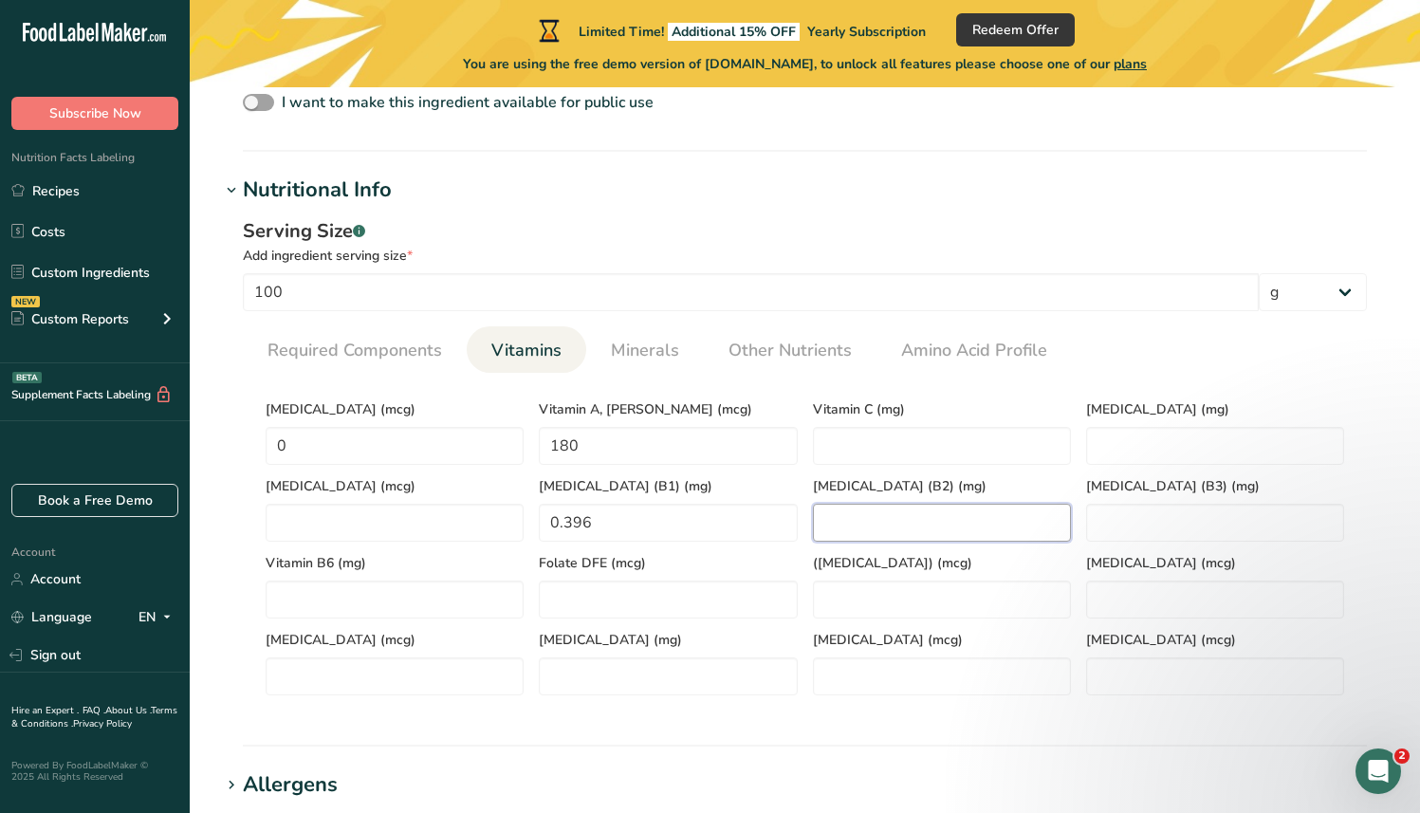
click at [1010, 530] on \(B2\) "number" at bounding box center [942, 523] width 258 height 38
type \(B2\) "0.2288"
click at [1142, 513] on \(B3\) "number" at bounding box center [1215, 523] width 258 height 38
type \(B3\) "2.8"
click at [1210, 449] on E "number" at bounding box center [1215, 446] width 258 height 38
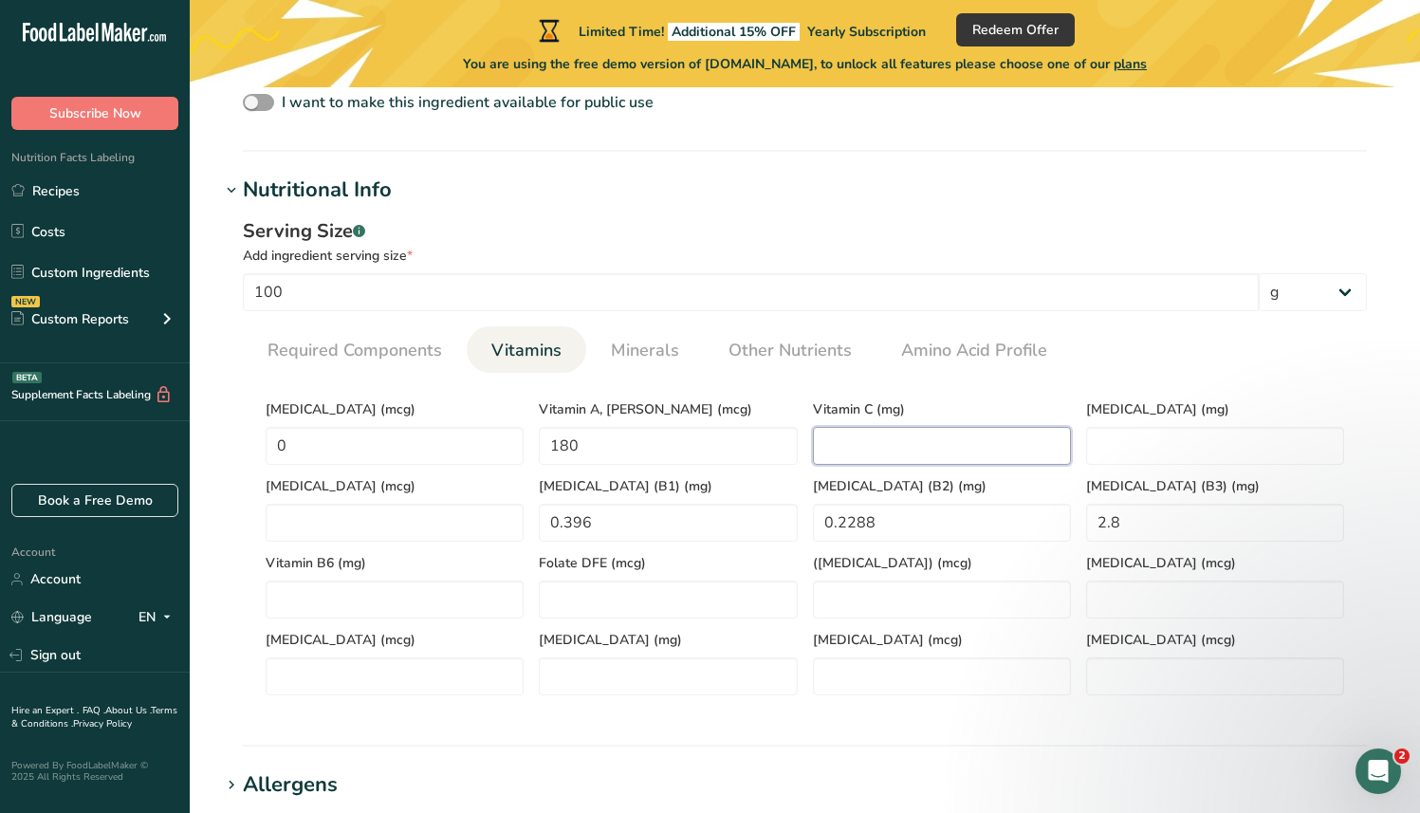
click at [992, 456] on C "number" at bounding box center [942, 446] width 258 height 38
click at [890, 583] on Acid\) "number" at bounding box center [942, 600] width 258 height 38
type Acid\) "100"
click at [775, 565] on span "Folate DFE (mcg)" at bounding box center [668, 563] width 258 height 20
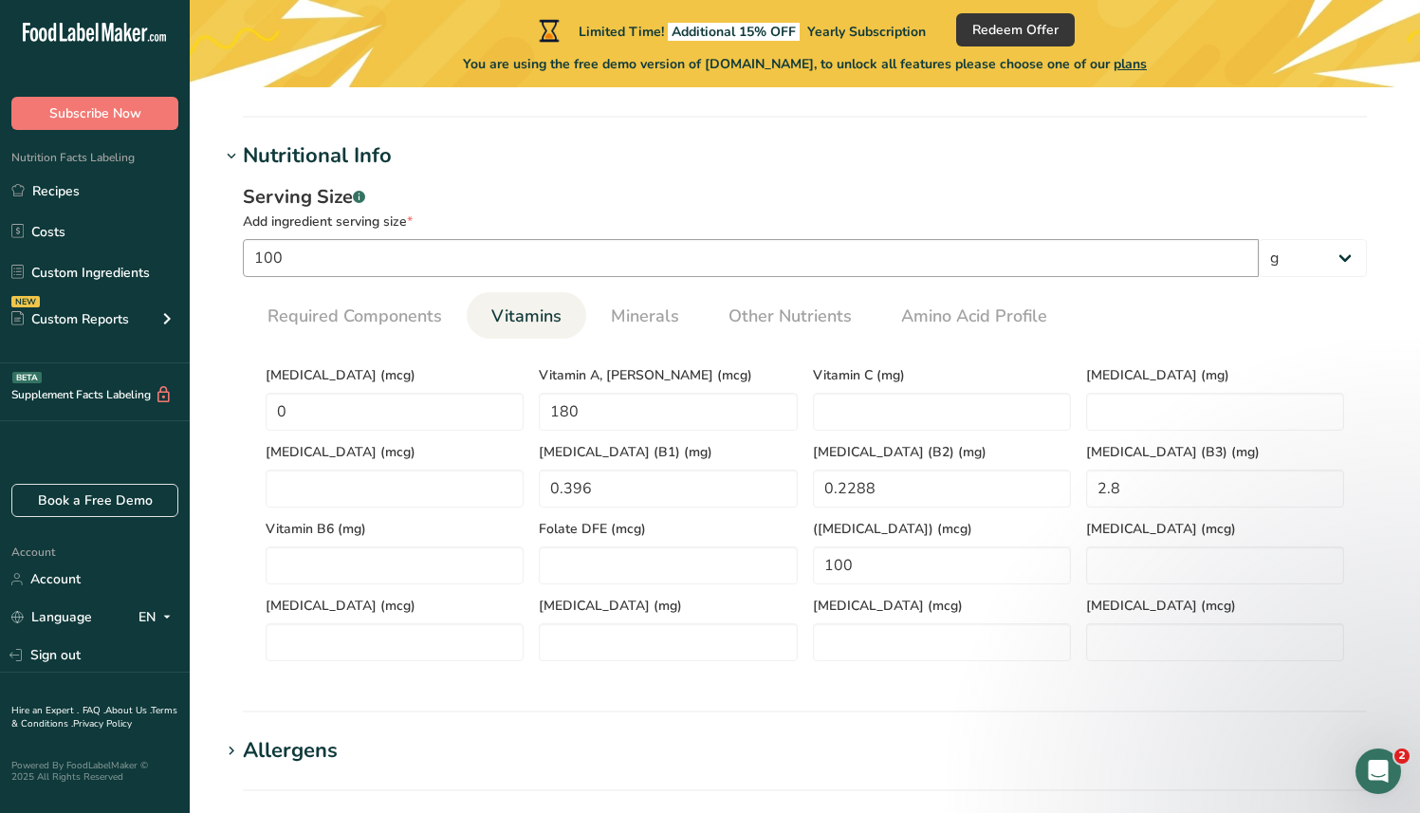
scroll to position [686, 0]
click at [413, 571] on B6 "number" at bounding box center [395, 563] width 258 height 38
click at [377, 624] on input "number" at bounding box center [395, 640] width 258 height 38
click at [390, 557] on B6 "number" at bounding box center [395, 563] width 258 height 38
click at [596, 559] on DFE "number" at bounding box center [668, 563] width 258 height 38
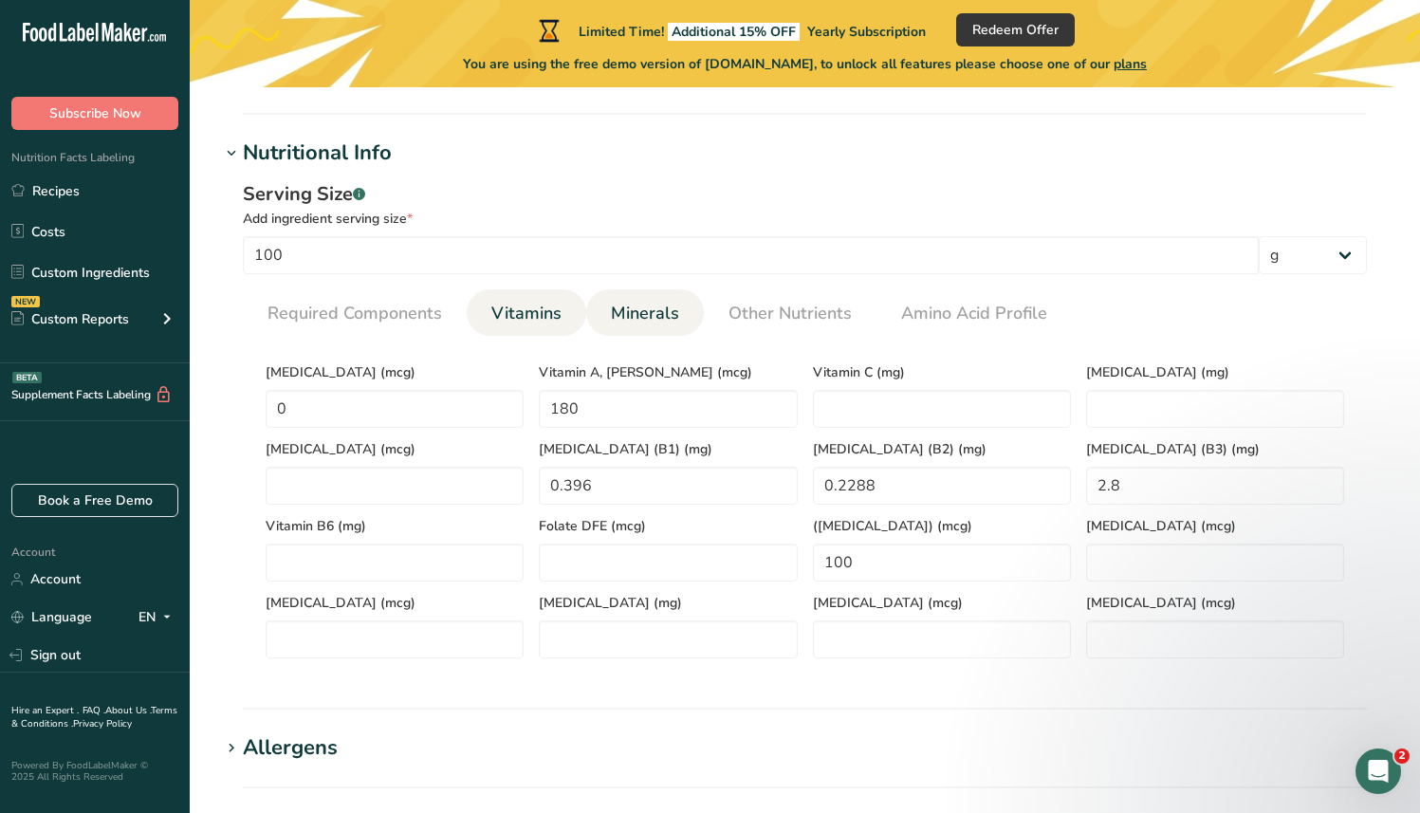
click at [666, 312] on span "Minerals" at bounding box center [645, 314] width 68 height 26
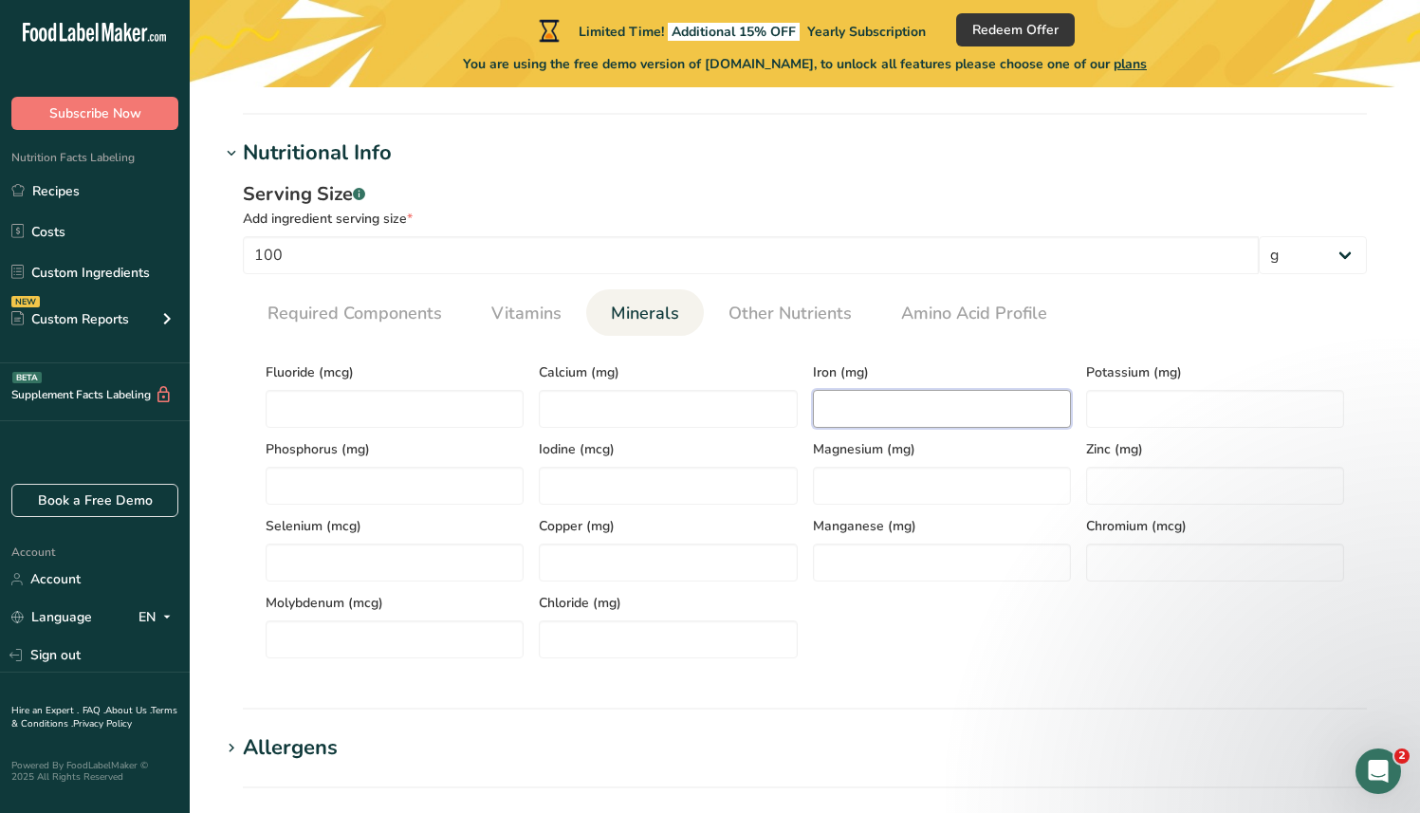
click at [866, 403] on input "number" at bounding box center [942, 409] width 258 height 38
type input "1.62"
click at [885, 359] on div "Iron (mg) 1.62" at bounding box center [942, 389] width 273 height 77
click at [910, 481] on input "number" at bounding box center [942, 486] width 258 height 38
click at [1124, 473] on input "number" at bounding box center [1215, 486] width 258 height 38
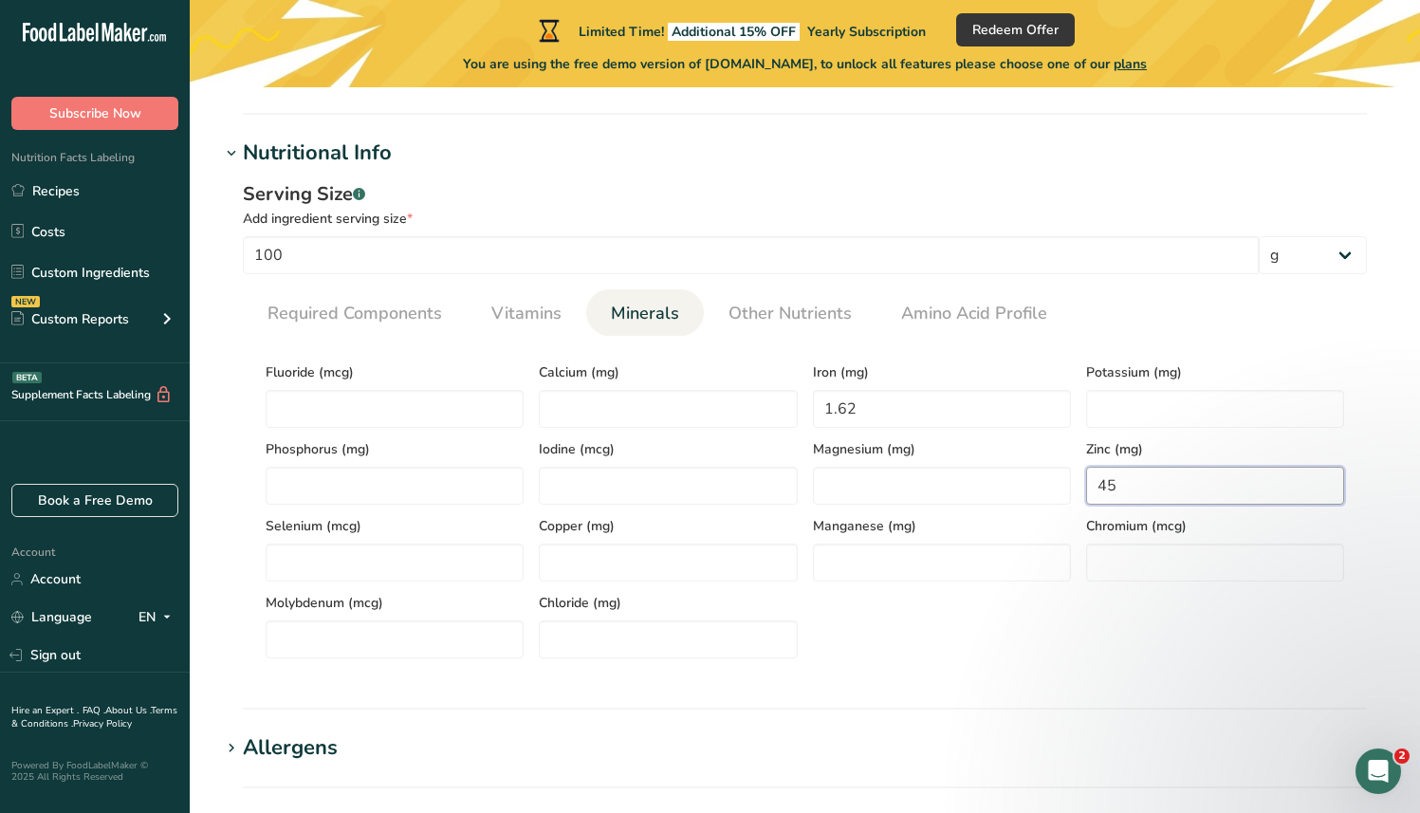
click at [1103, 475] on input "45" at bounding box center [1215, 486] width 258 height 38
type input "0.45"
click at [1172, 436] on div "Zinc (mg) 0.45" at bounding box center [1215, 466] width 273 height 77
click at [780, 325] on span "Other Nutrients" at bounding box center [790, 314] width 123 height 26
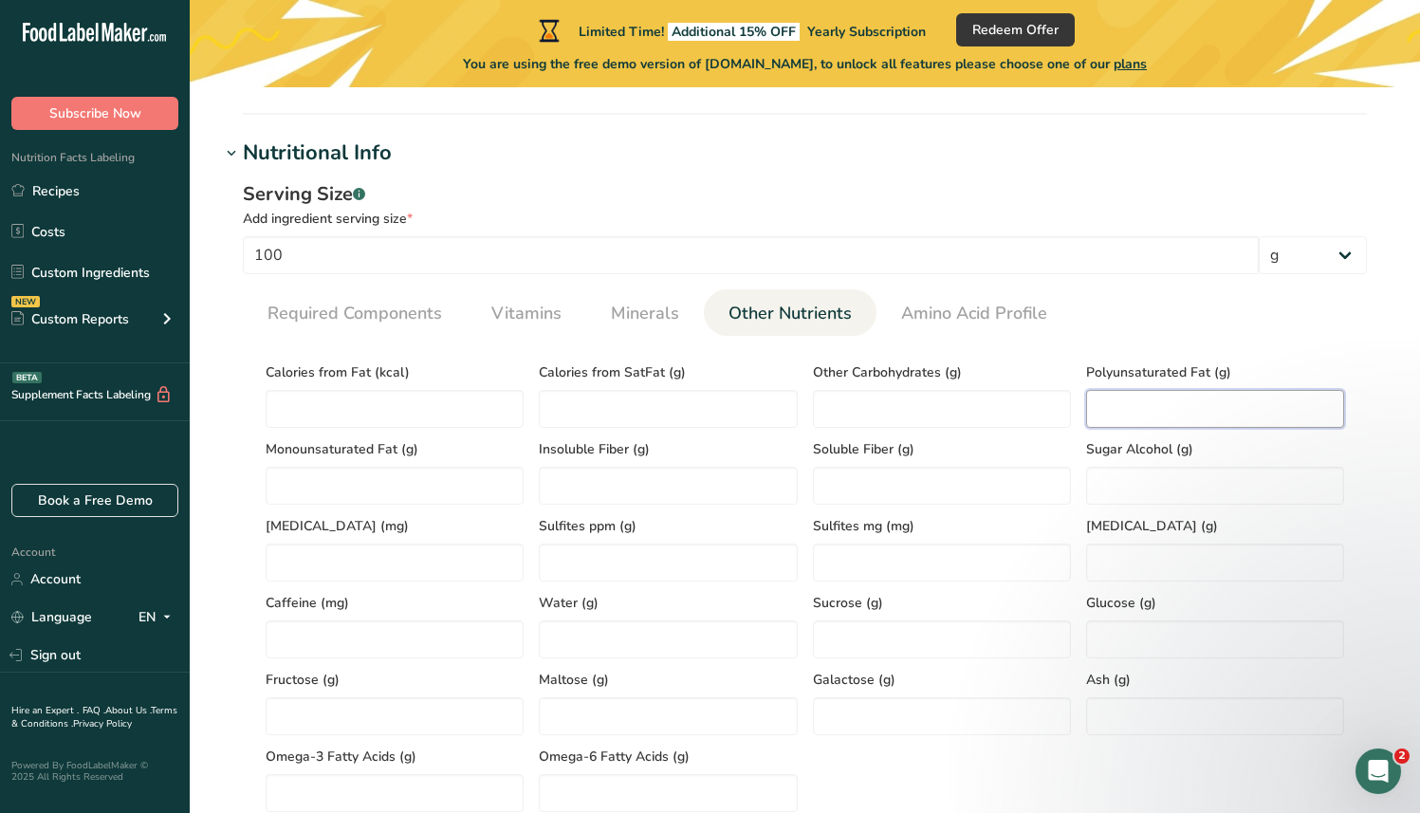
click at [1150, 404] on Fat "number" at bounding box center [1215, 409] width 258 height 38
click at [1054, 347] on section "Calories (kcal) * 370 Energy KJ (kj) * 1548.1 Total Fat (g) * 4 Saturated Fat (…" at bounding box center [805, 582] width 1124 height 492
click at [403, 478] on Fat "number" at bounding box center [395, 486] width 258 height 38
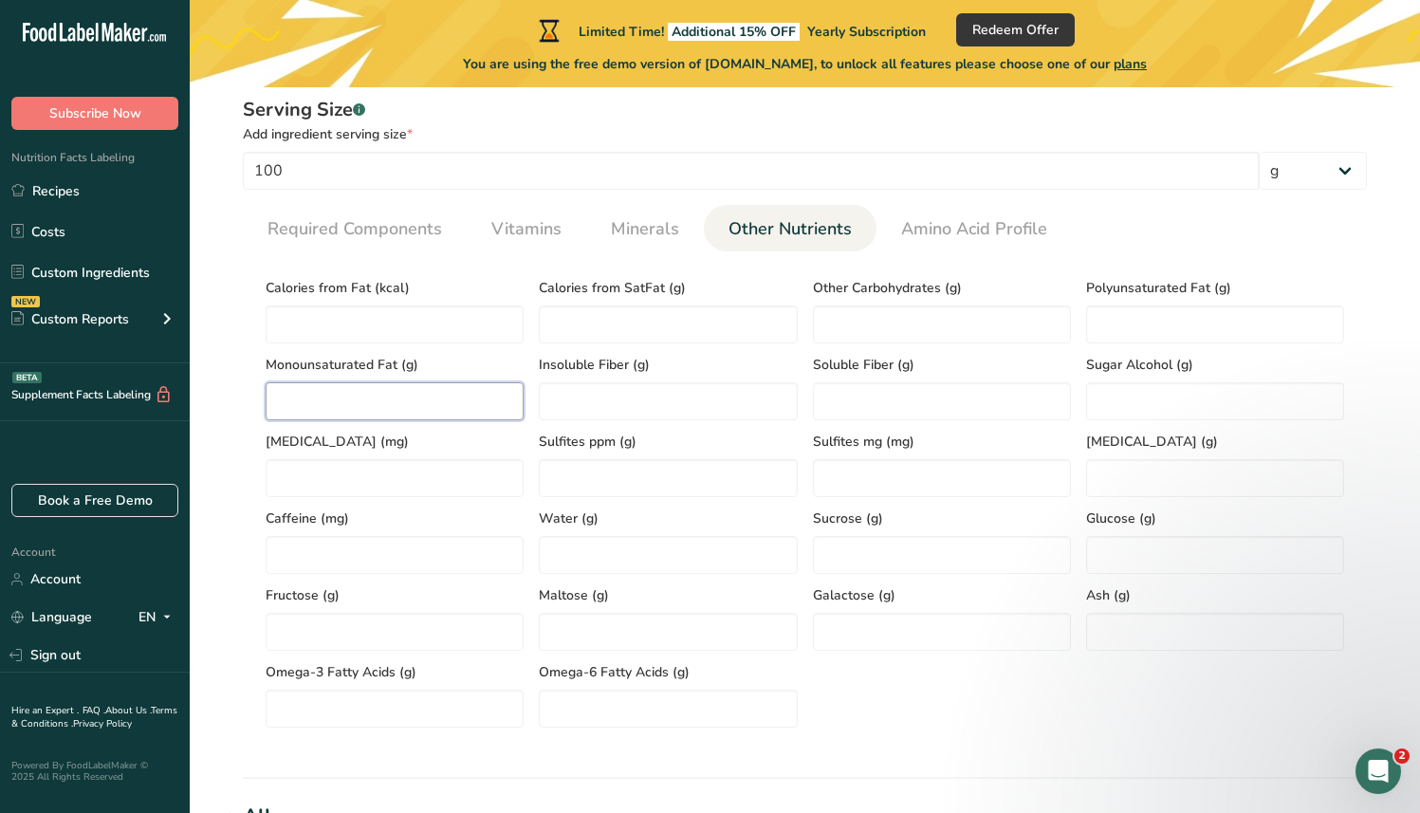
scroll to position [821, 0]
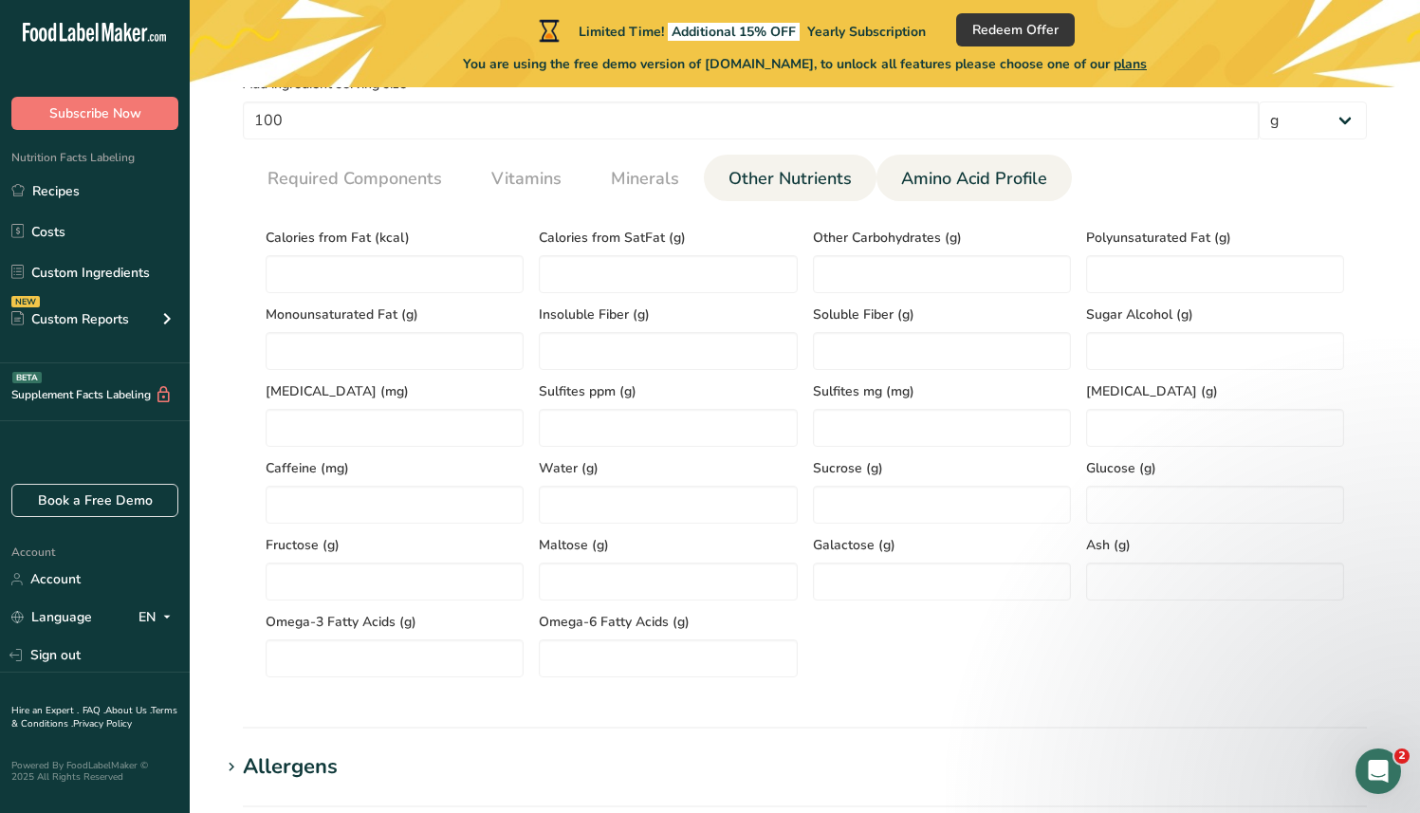
click at [992, 188] on span "Amino Acid Profile" at bounding box center [974, 179] width 146 height 26
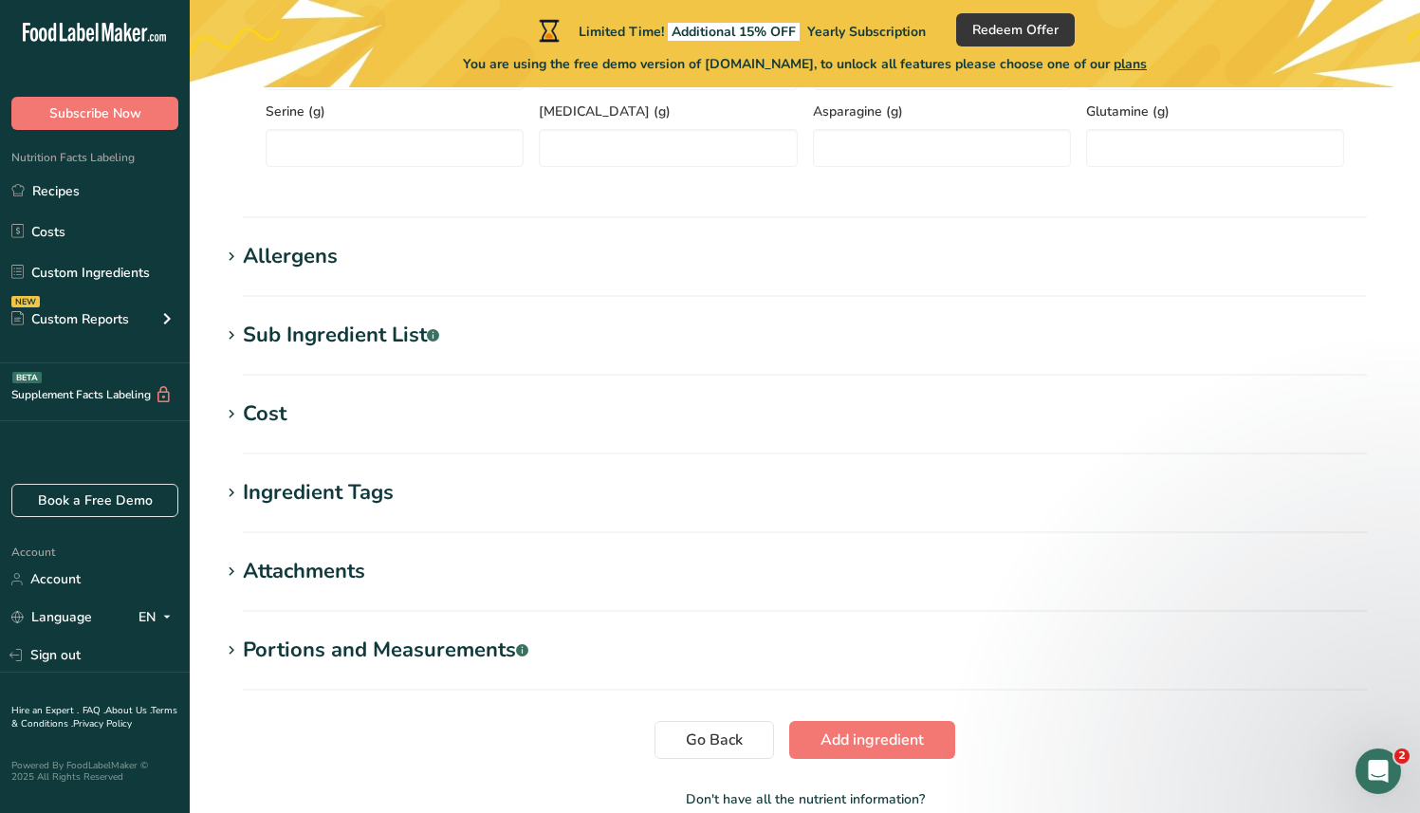
scroll to position [1362, 0]
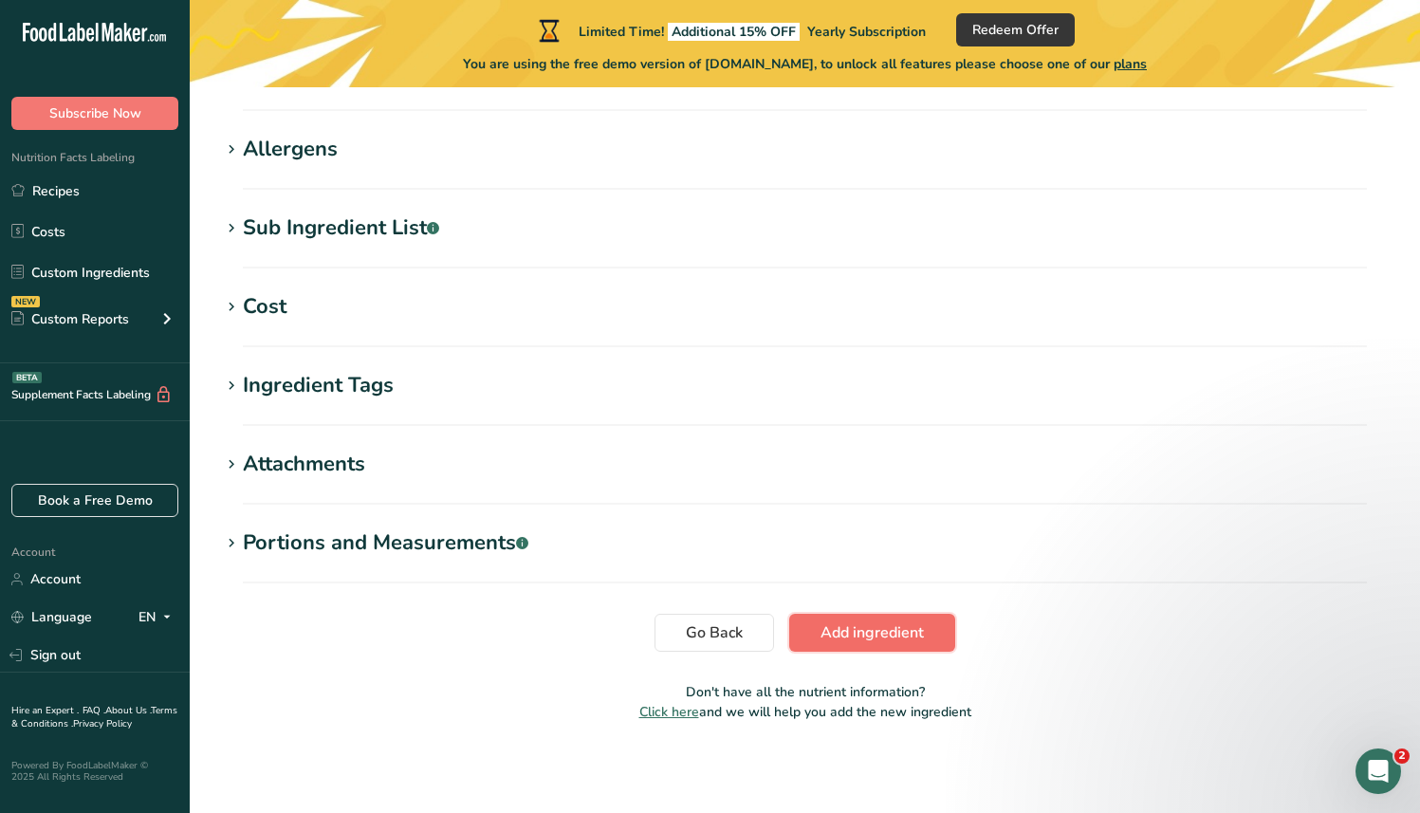
click at [919, 631] on span "Add ingredient" at bounding box center [872, 633] width 103 height 23
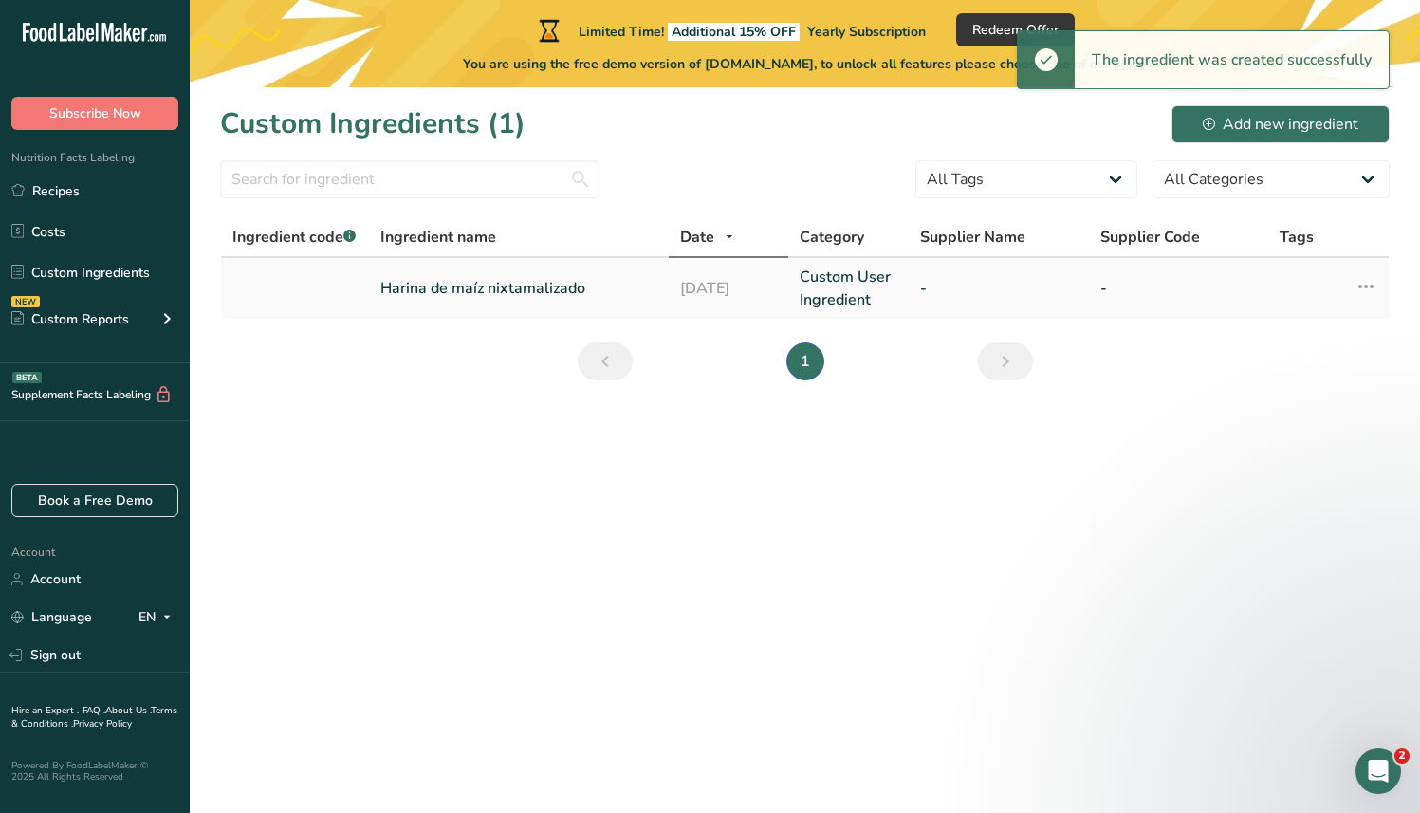
click at [538, 288] on link "Harina de maíz nixtamalizado" at bounding box center [519, 288] width 277 height 23
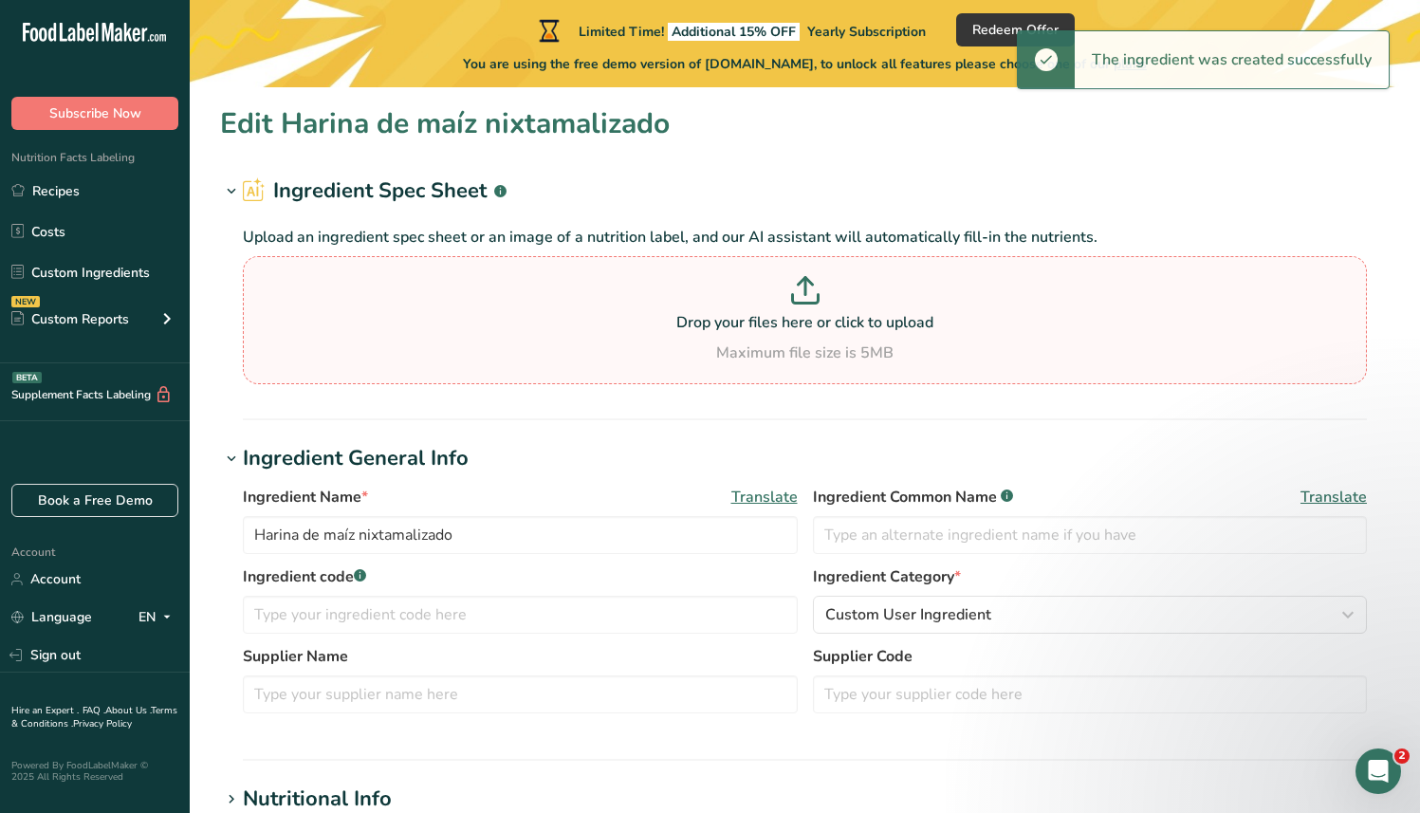
type input "370"
type KJ "1548.1"
type Fat "4"
type Fat "0.6"
type Fat "0"
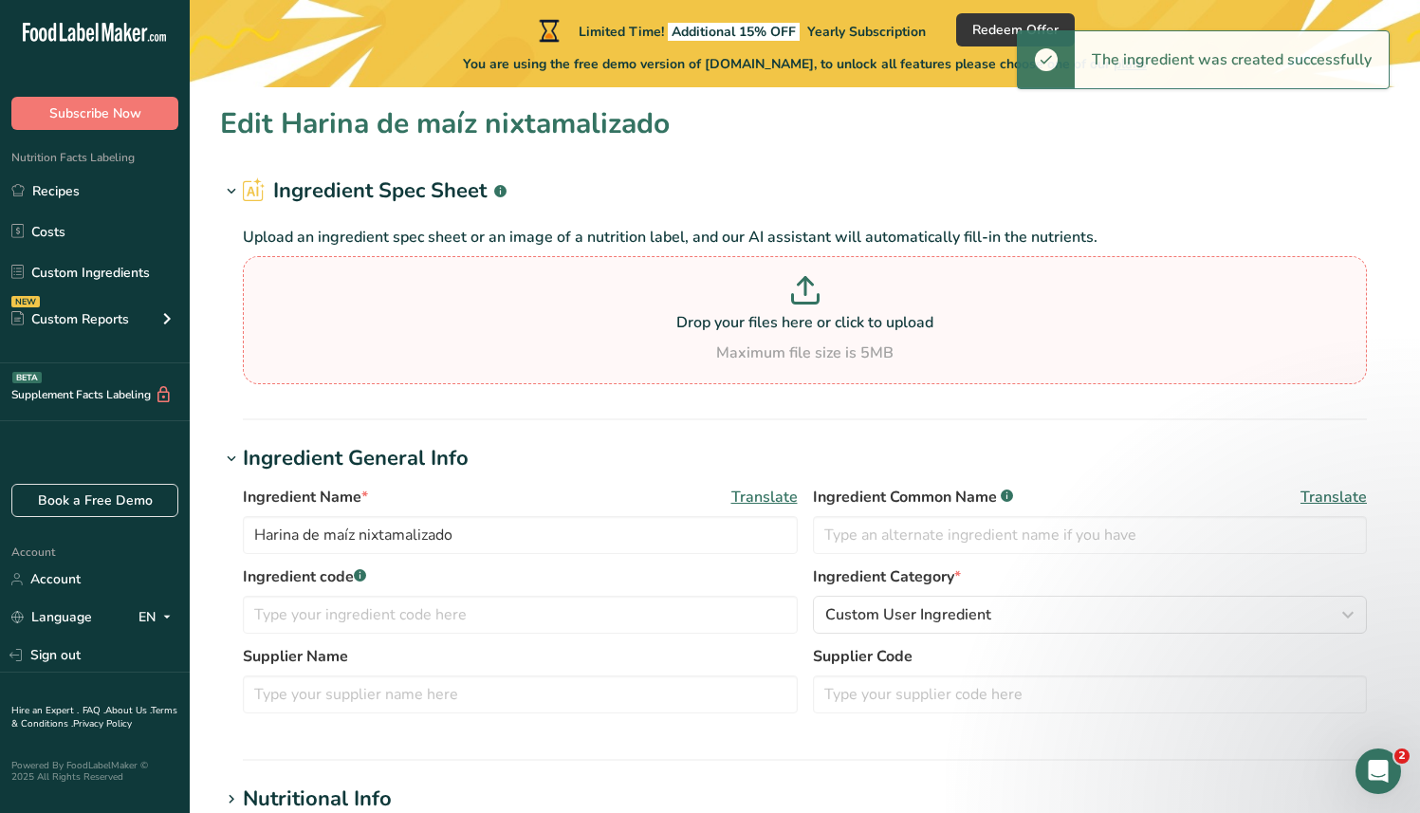
type input "0"
type Carbohydrates "76.9"
type Fiber "7.5"
type Sugars "0"
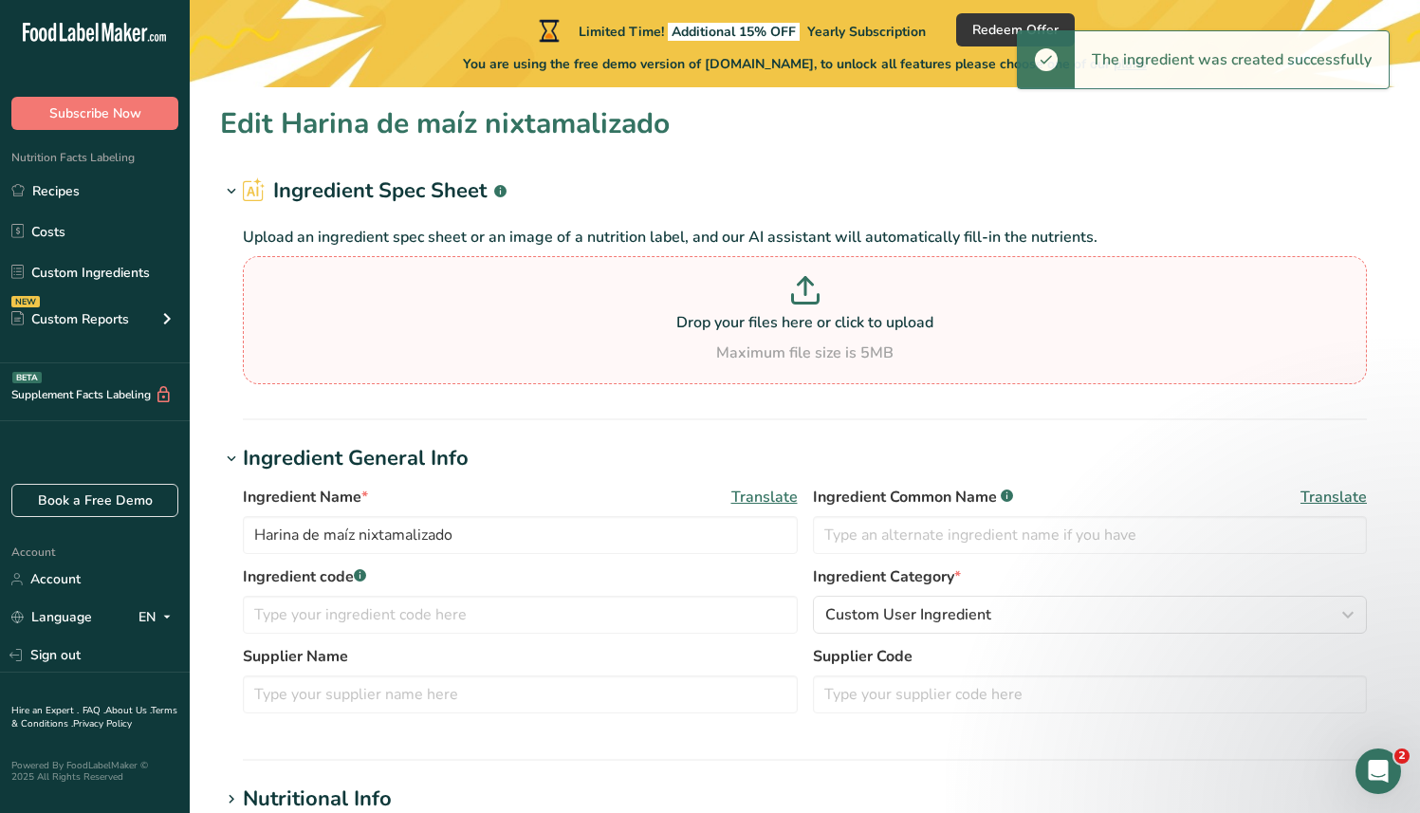
type Sugars "0"
type input "8"
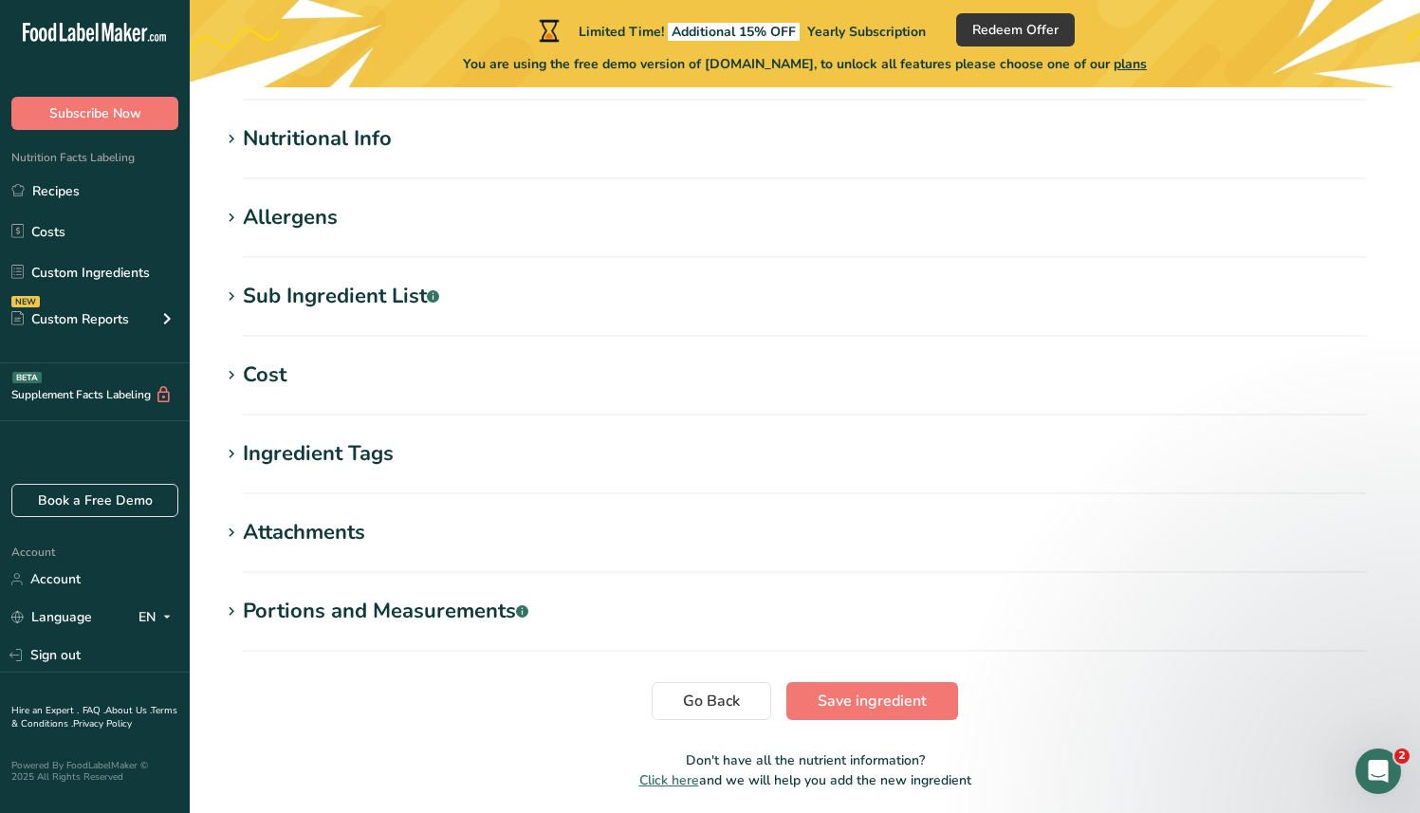
scroll to position [659, 0]
click at [338, 131] on div "Nutritional Info" at bounding box center [317, 140] width 149 height 31
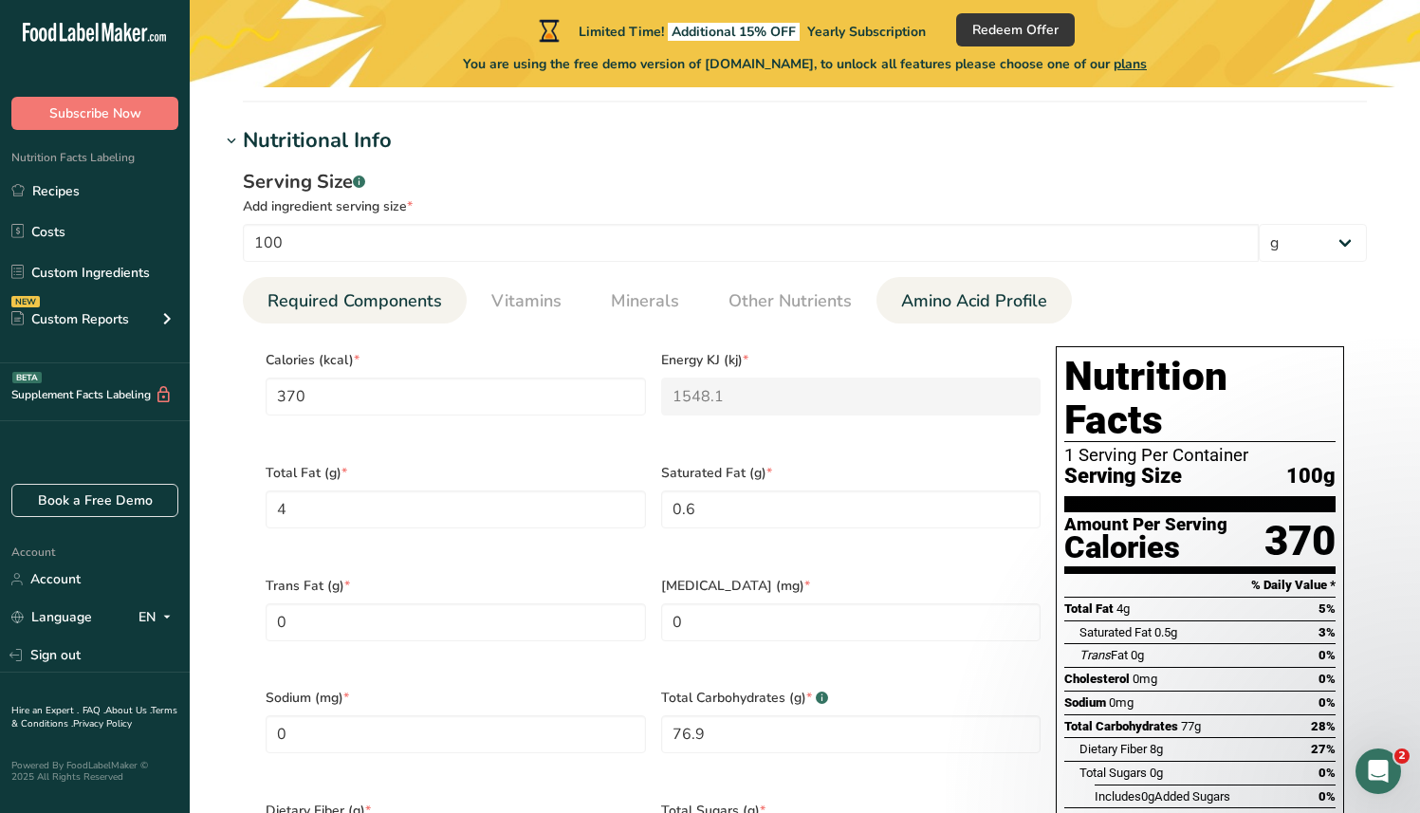
click at [994, 305] on span "Amino Acid Profile" at bounding box center [974, 301] width 146 height 26
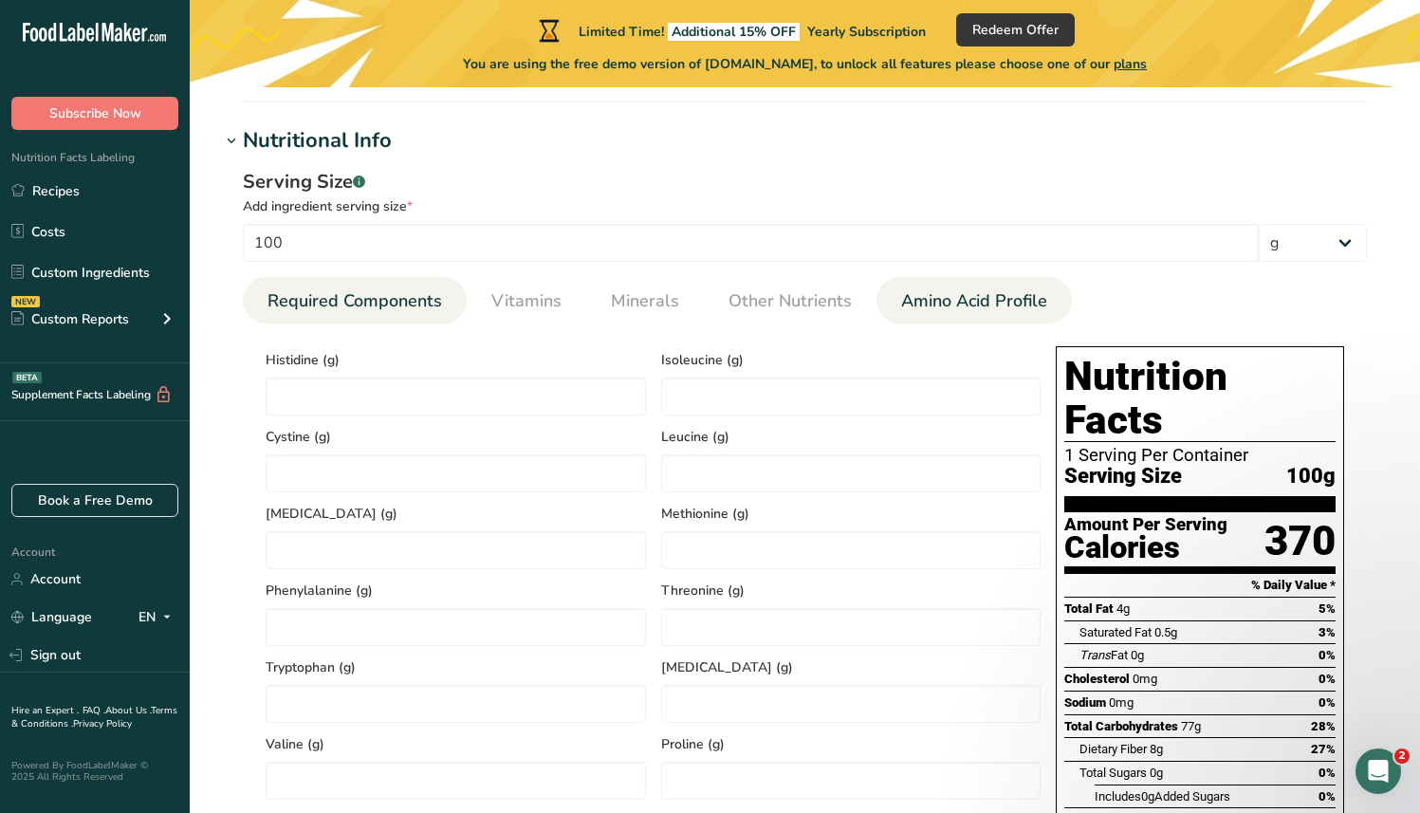
click at [406, 306] on span "Required Components" at bounding box center [355, 301] width 175 height 26
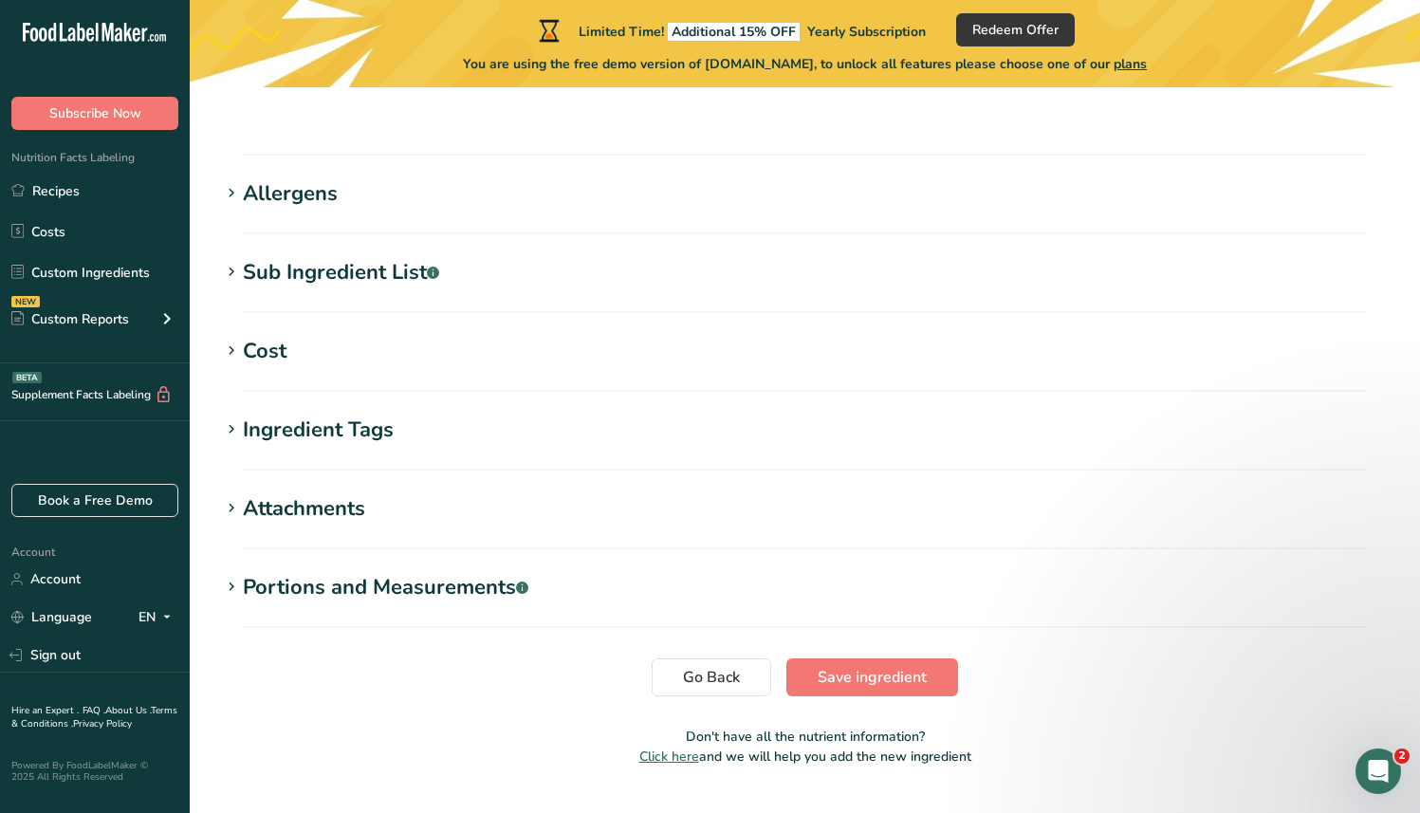
scroll to position [1570, 0]
click at [342, 256] on div "Sub Ingredient List .a-a{fill:#347362;}.b-a{fill:#fff;}" at bounding box center [341, 271] width 196 height 31
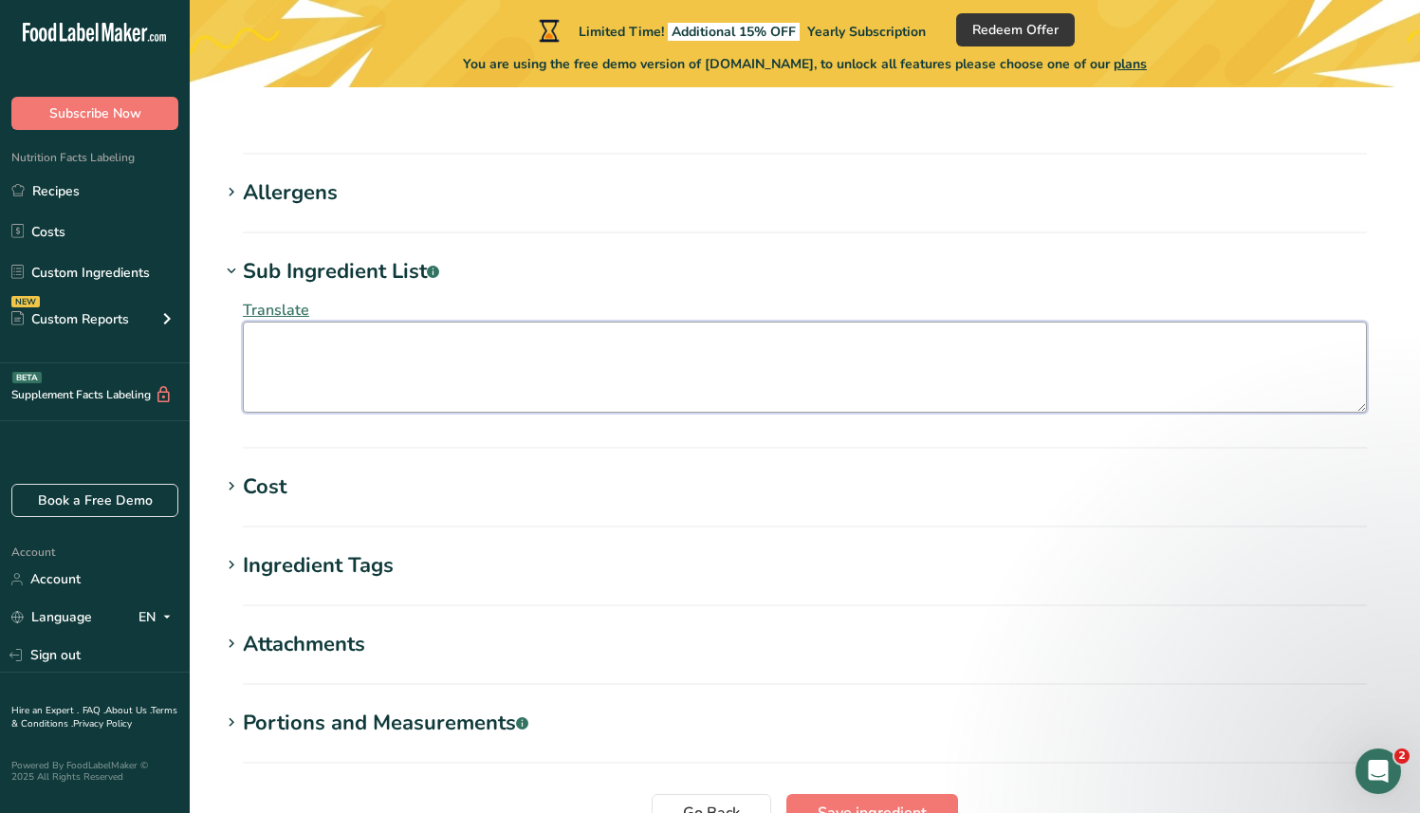
click at [295, 325] on textarea at bounding box center [805, 367] width 1124 height 91
click at [298, 300] on span "Translate" at bounding box center [276, 310] width 66 height 21
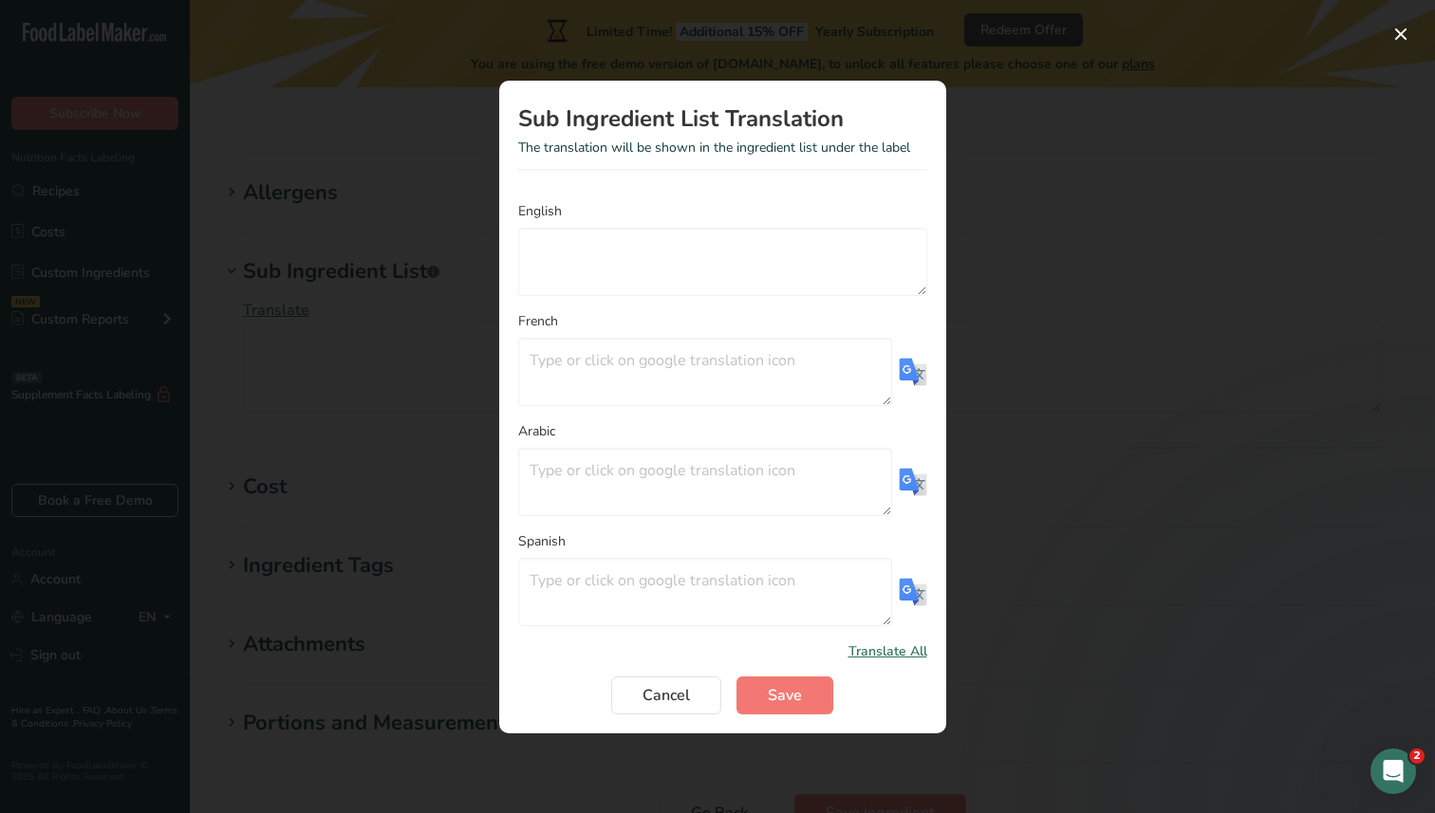
click at [354, 299] on div "Translation Modal" at bounding box center [717, 406] width 1435 height 813
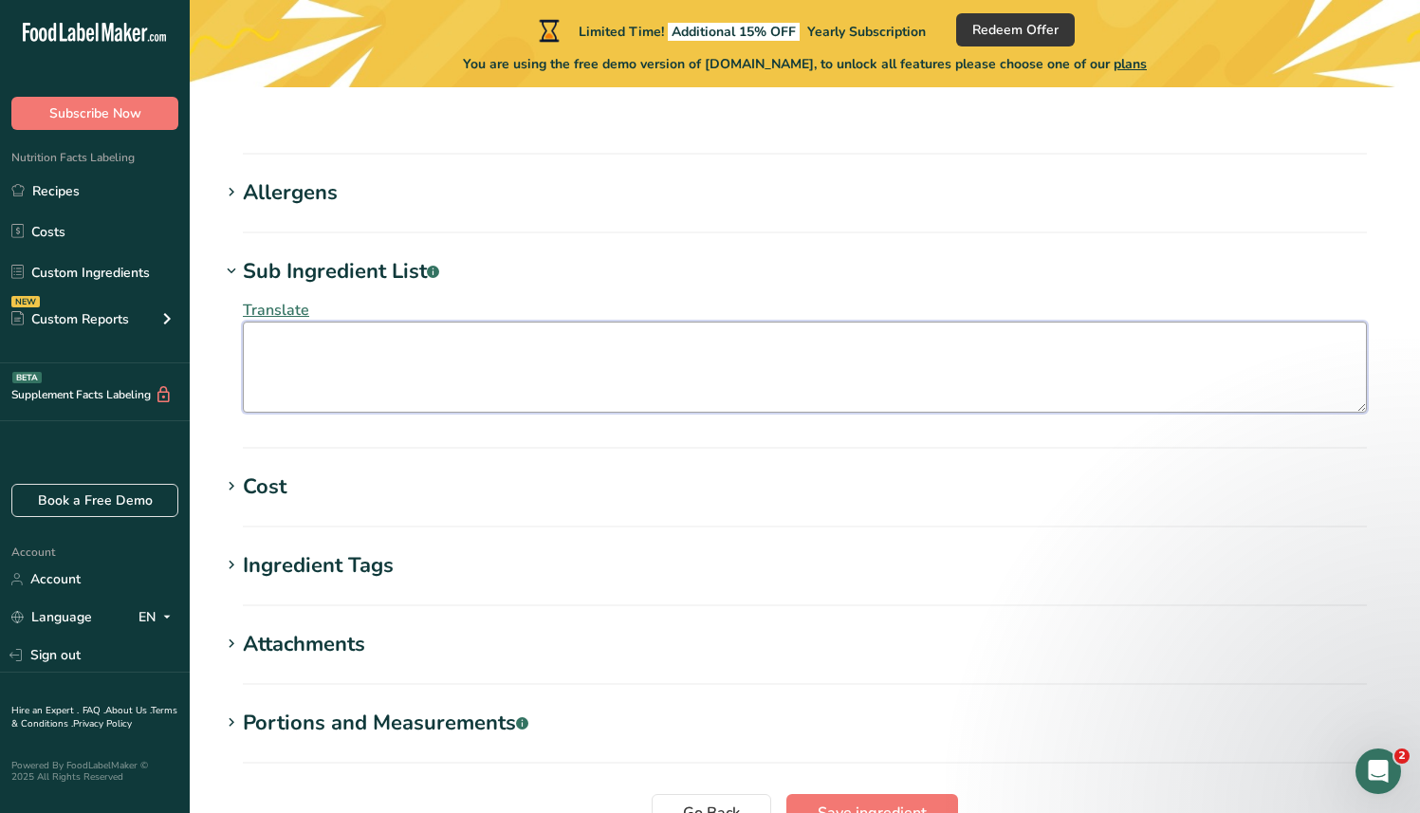
click at [356, 322] on textarea at bounding box center [805, 367] width 1124 height 91
click at [509, 325] on textarea at bounding box center [805, 367] width 1124 height 91
paste textarea "MAÍZ [PERSON_NAME] 100% SELECCIONADO, TRAZAS DE CAL, MEZCLAS DE VITAMINAS Y MIN…"
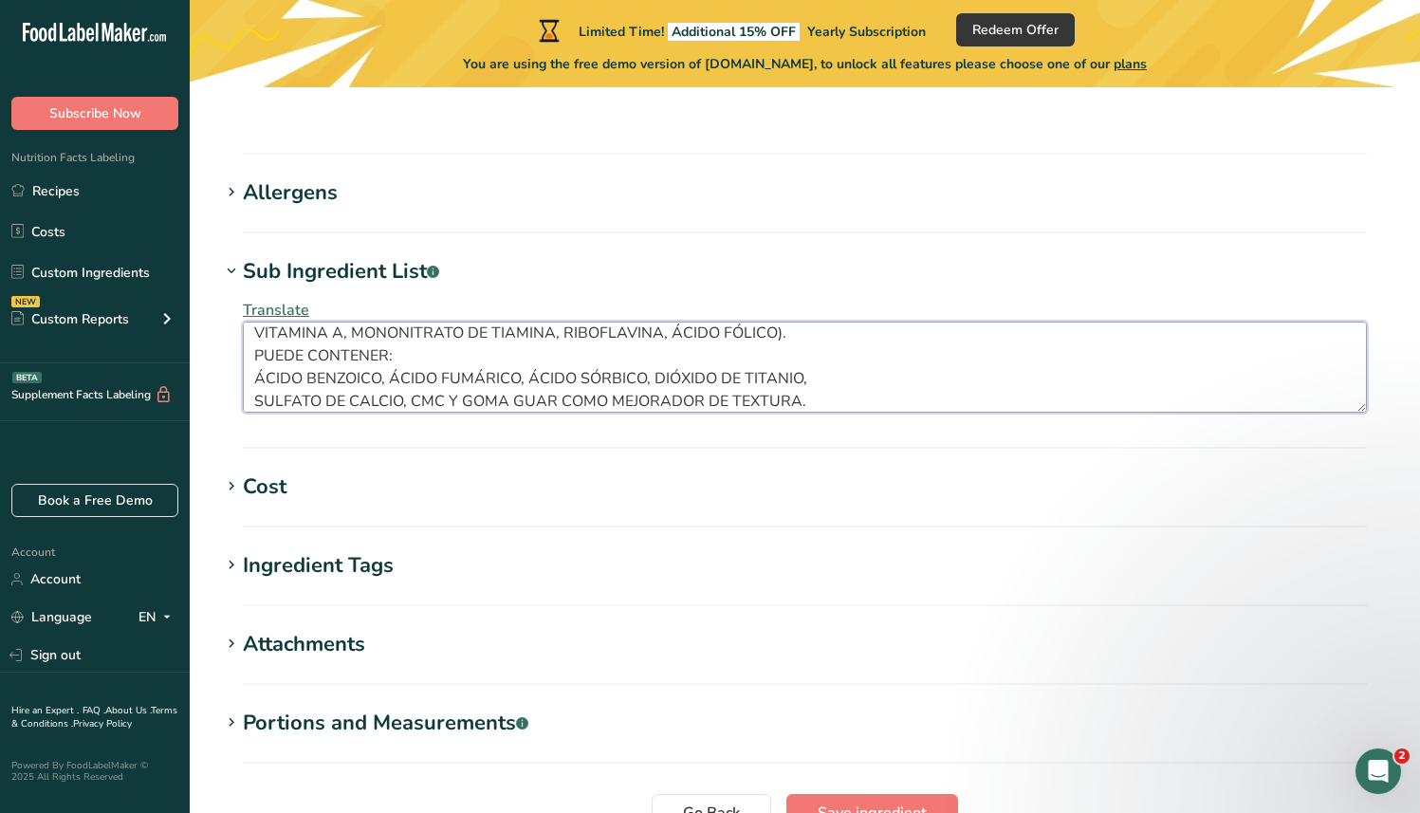
scroll to position [65, 0]
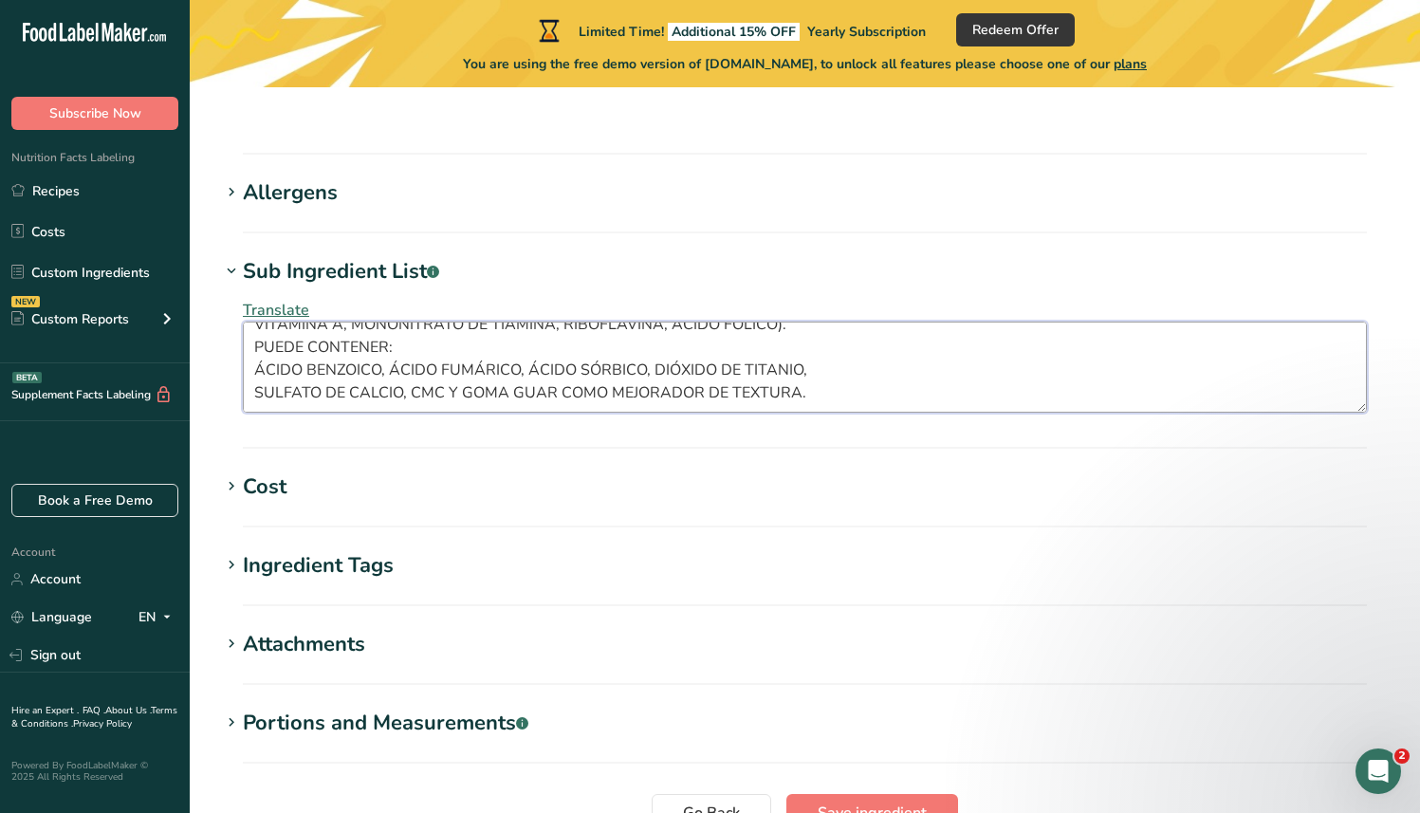
drag, startPoint x: 856, startPoint y: 361, endPoint x: 203, endPoint y: 302, distance: 655.5
click at [942, 343] on textarea "MAÍZ [PERSON_NAME] 100% SELECCIONADO, TRAZAS DE CAL, MEZCLAS DE VITAMINAS Y MIN…" at bounding box center [805, 367] width 1124 height 91
click at [838, 322] on textarea "MAÍZ [PERSON_NAME] 100% SELECCIONADO, TRAZAS DE CAL, MEZCLAS DE VITAMINAS Y MIN…" at bounding box center [805, 367] width 1124 height 91
type textarea "MAÍZ [PERSON_NAME] 100% SELECCIONADO, TRAZAS DE CAL, MEZCLAS DE VITAMINAS Y MIN…"
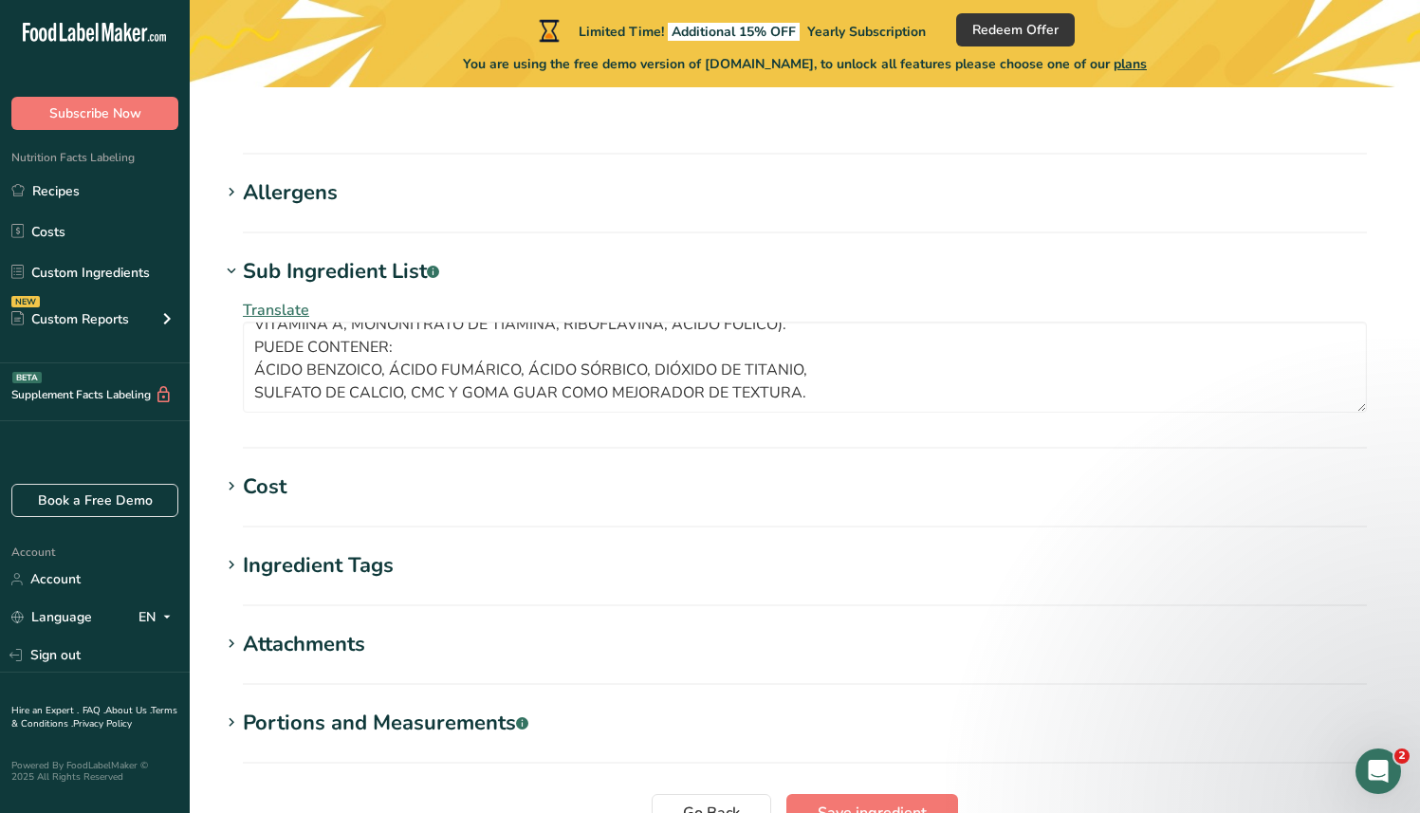
click at [264, 472] on div "Cost" at bounding box center [265, 487] width 44 height 31
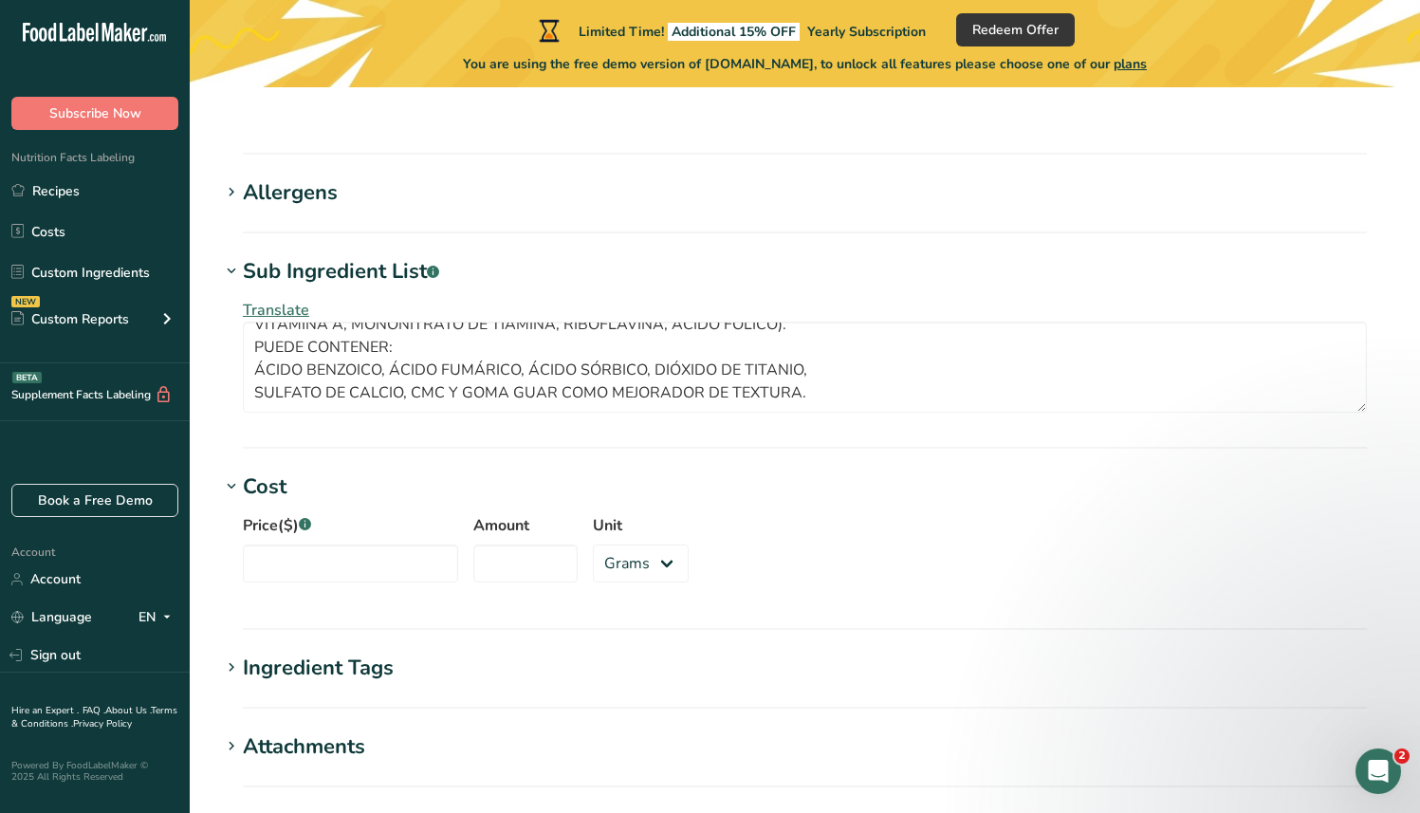
click at [280, 653] on div "Ingredient Tags" at bounding box center [318, 668] width 151 height 31
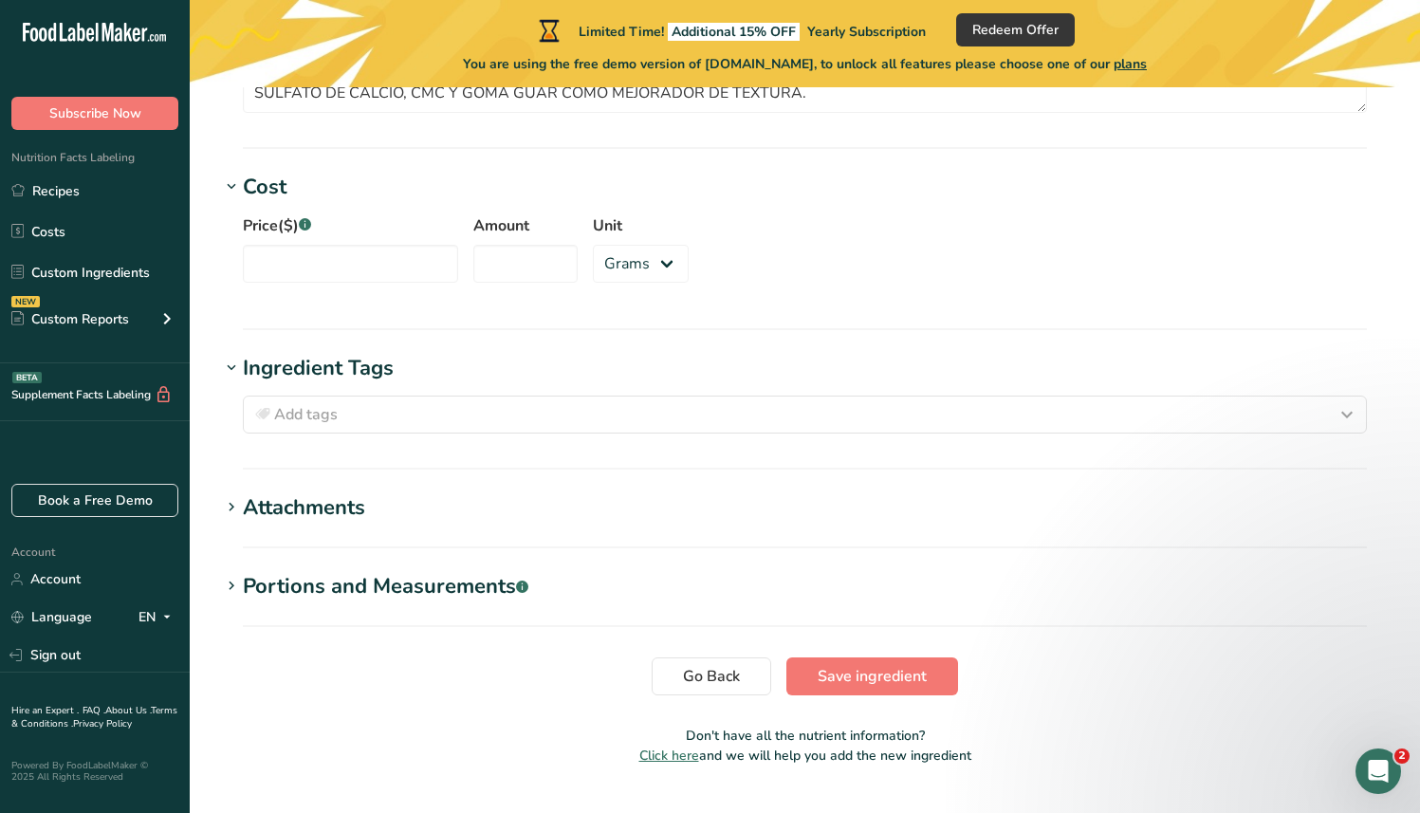
click at [317, 492] on div "Attachments" at bounding box center [304, 507] width 122 height 31
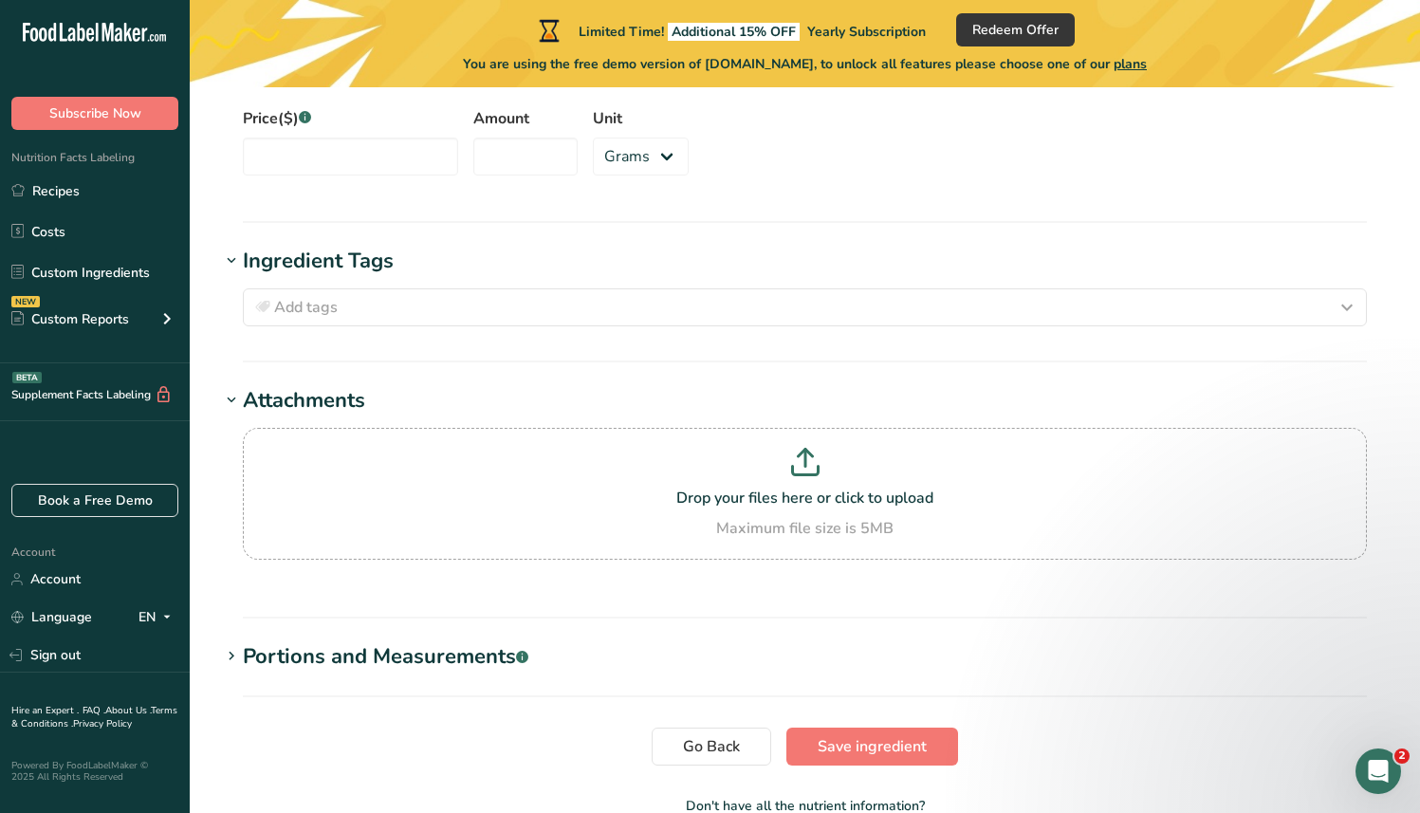
scroll to position [2048, 0]
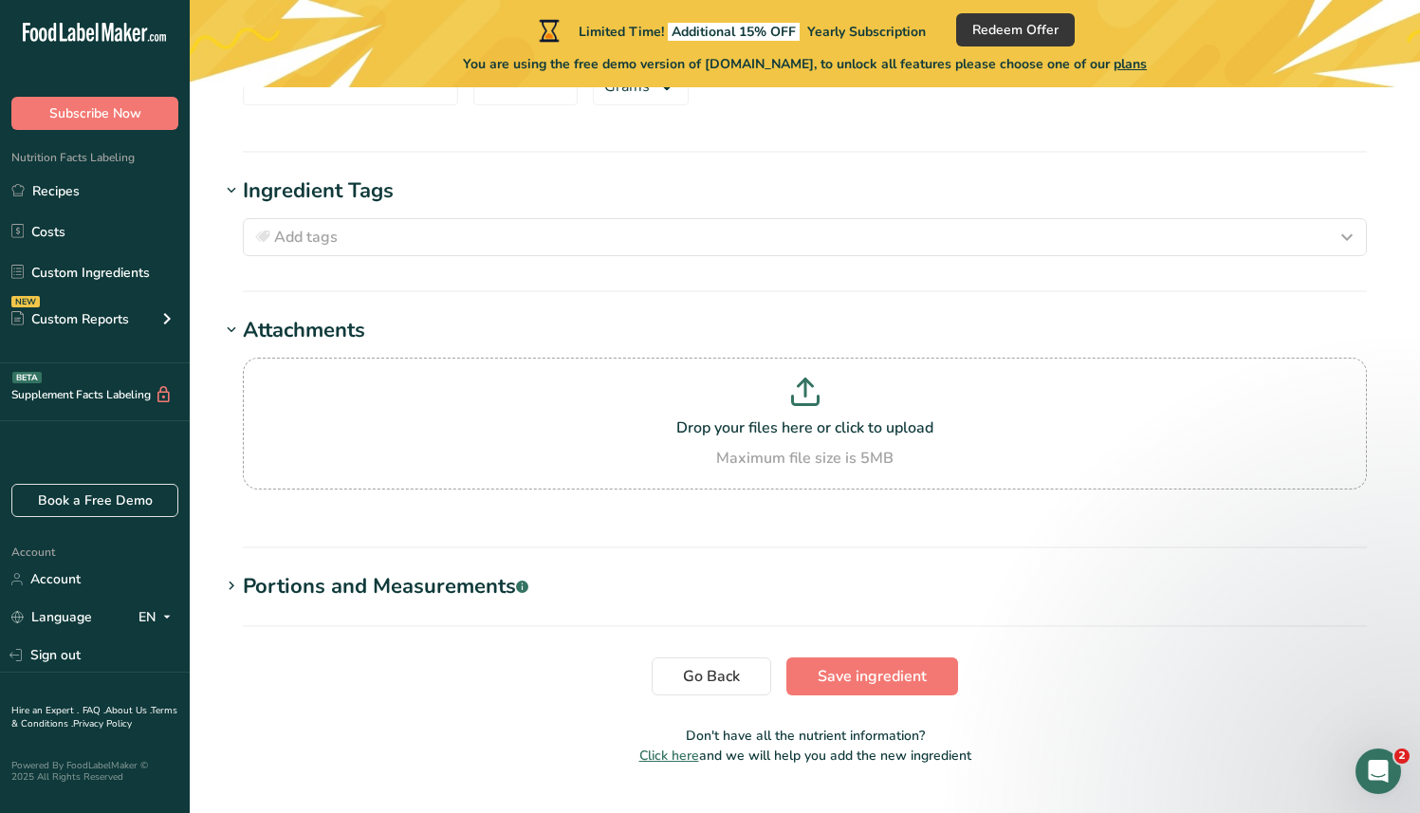
click at [324, 571] on div "Portions and Measurements .a-a{fill:#347362;}.b-a{fill:#fff;}" at bounding box center [386, 586] width 286 height 31
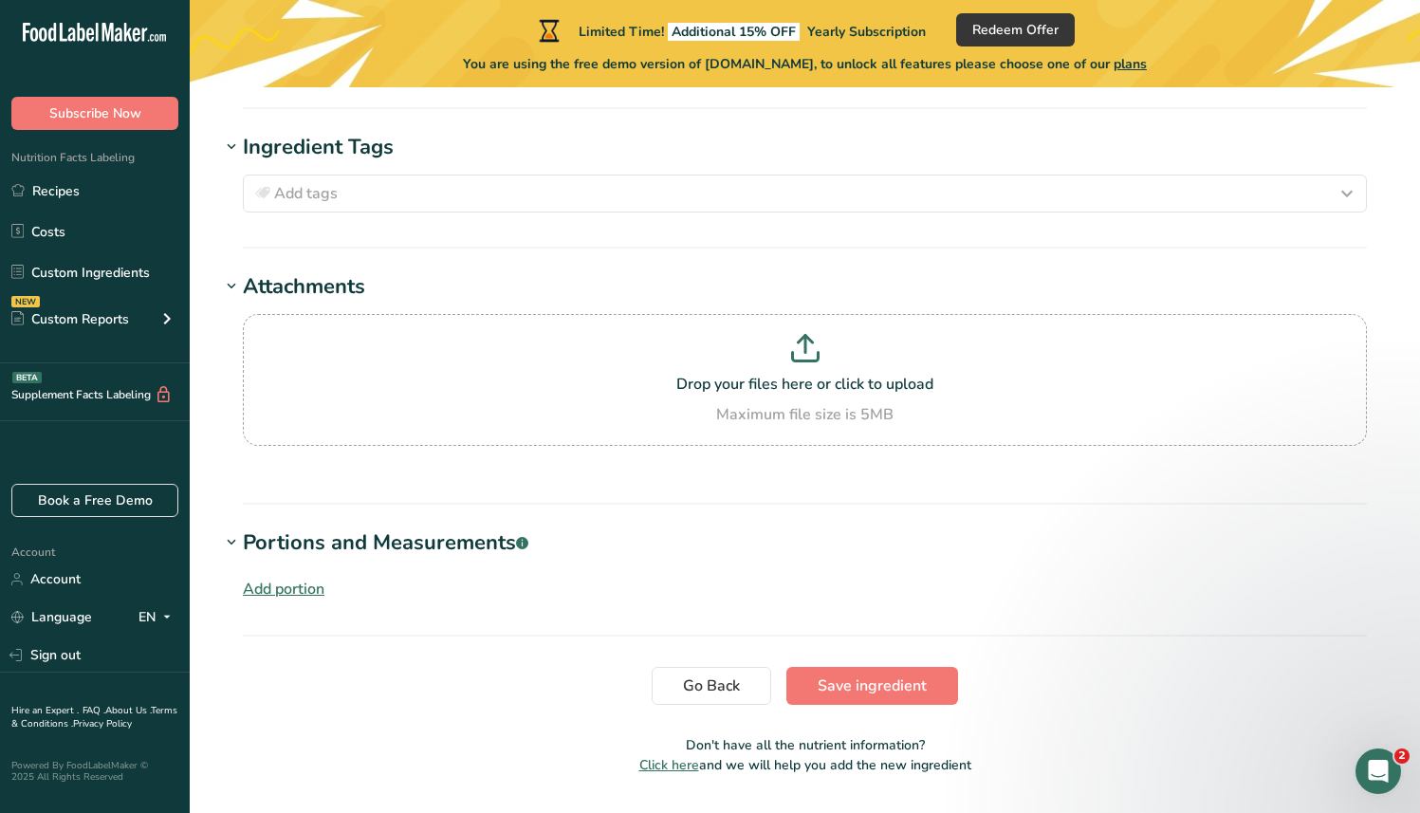
scroll to position [2101, 0]
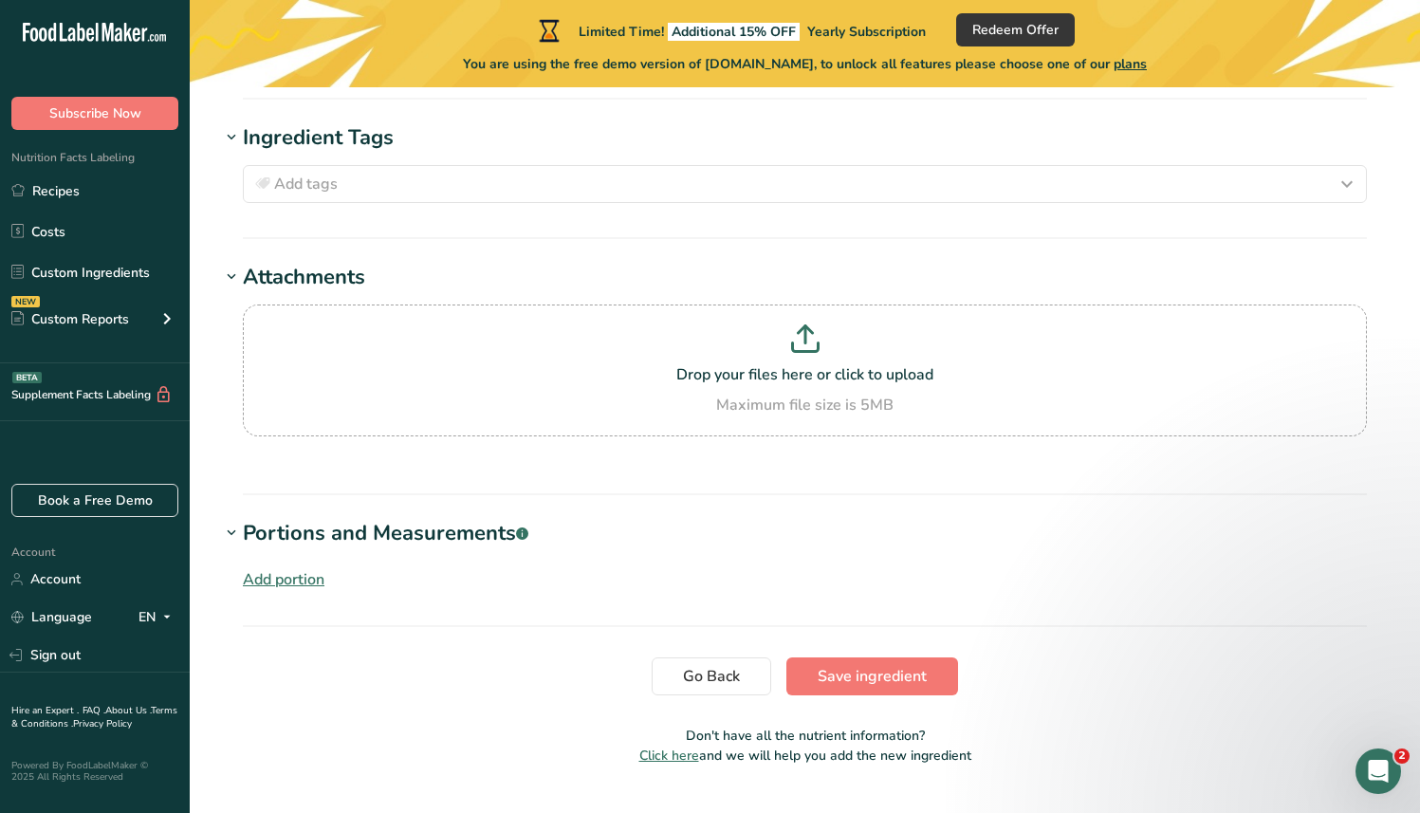
click at [284, 568] on div "Add portion" at bounding box center [284, 579] width 82 height 23
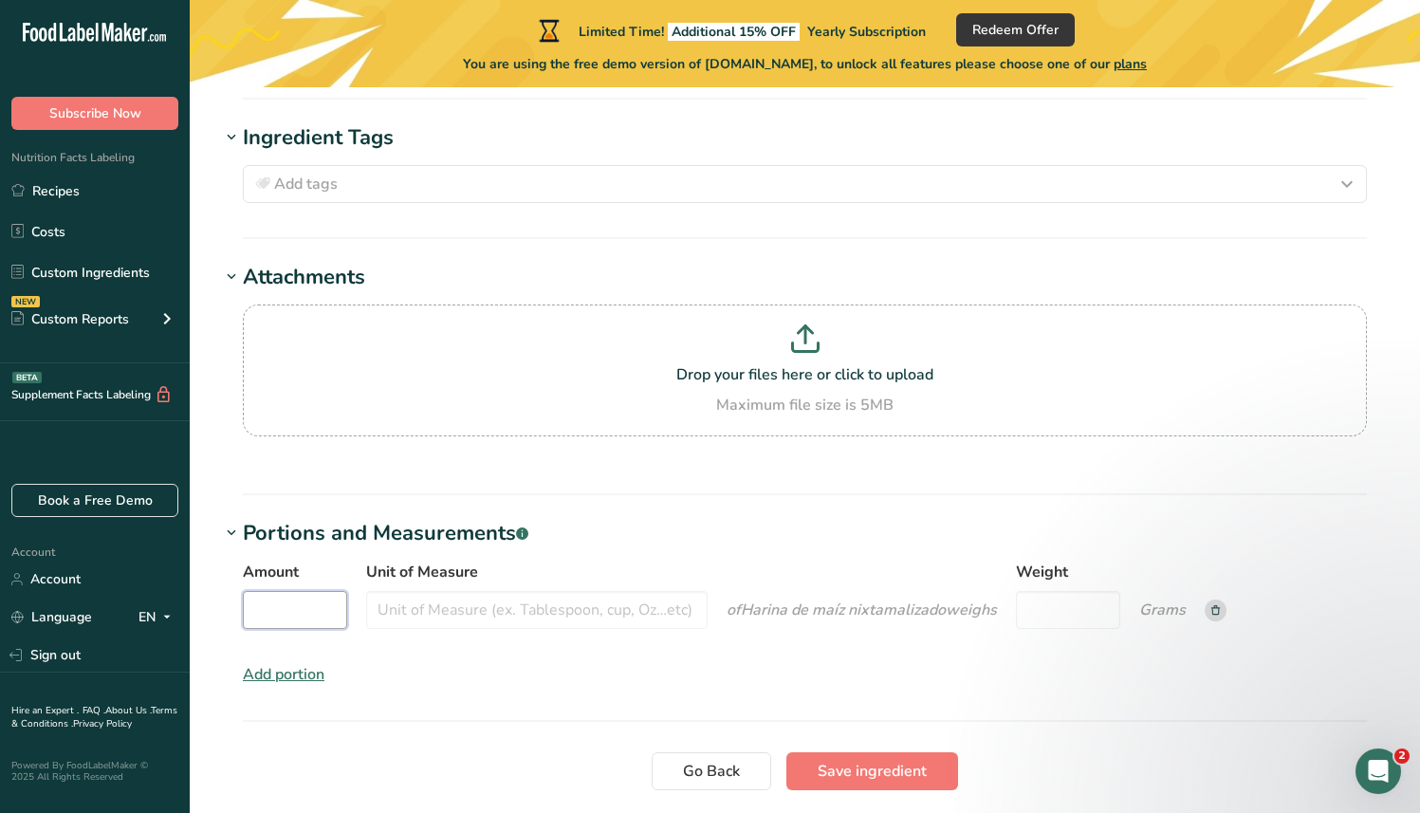
click at [297, 591] on input "Amount" at bounding box center [295, 610] width 104 height 38
click at [948, 600] on icon "of Harina de maíz nixtamalizado weigh s" at bounding box center [862, 610] width 270 height 21
click at [1215, 600] on rect at bounding box center [1216, 611] width 22 height 22
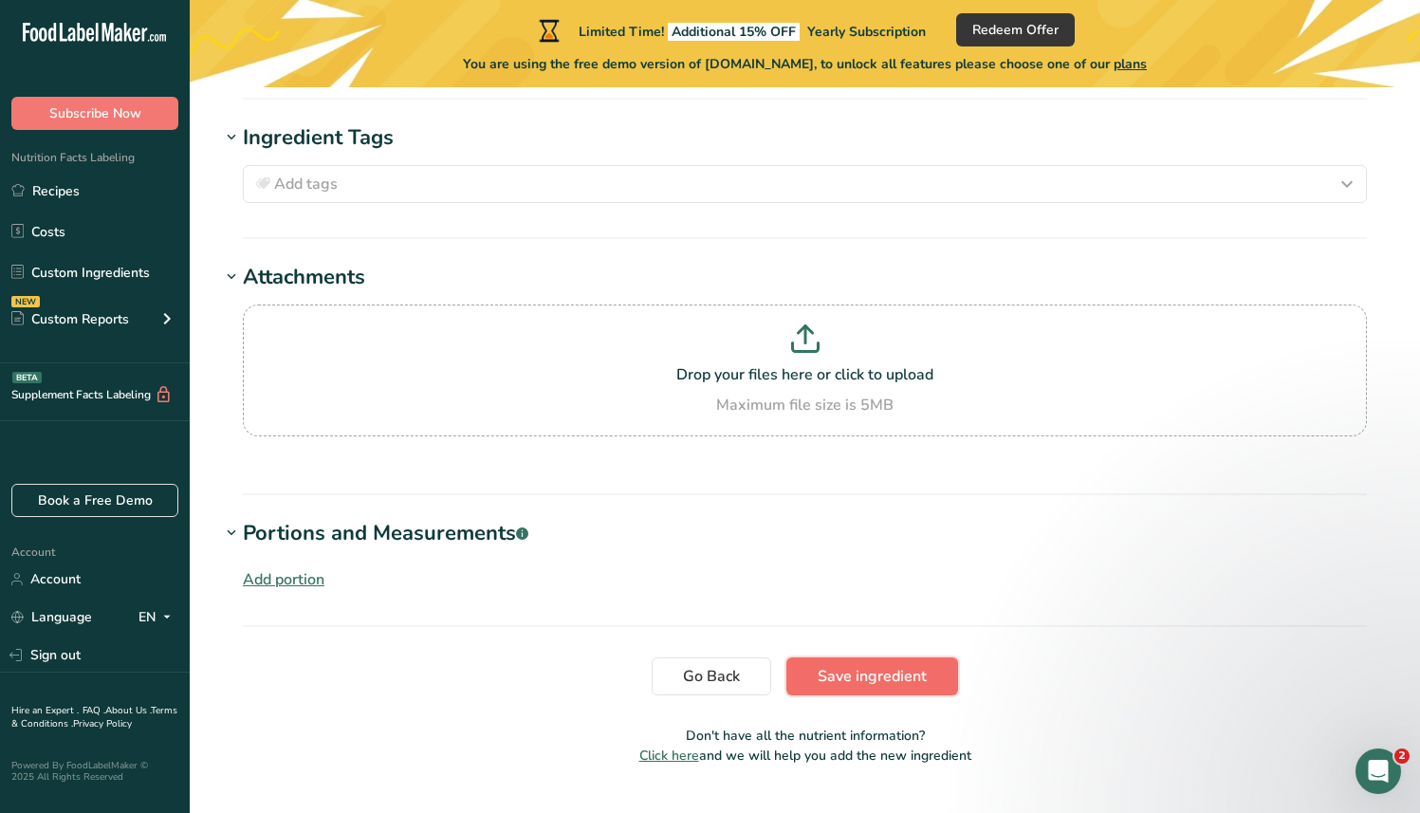
click at [945, 658] on button "Save ingredient" at bounding box center [873, 677] width 172 height 38
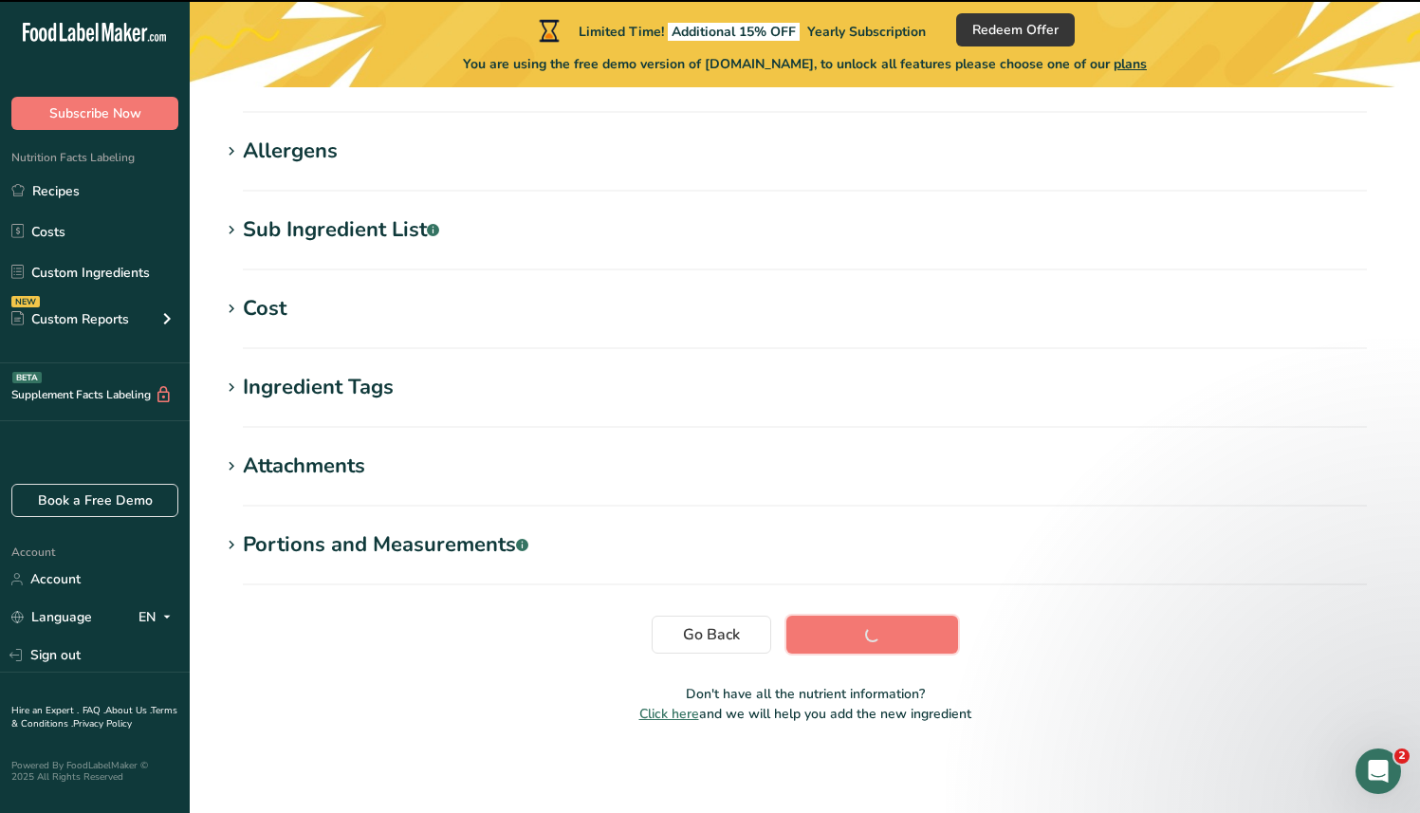
scroll to position [0, 0]
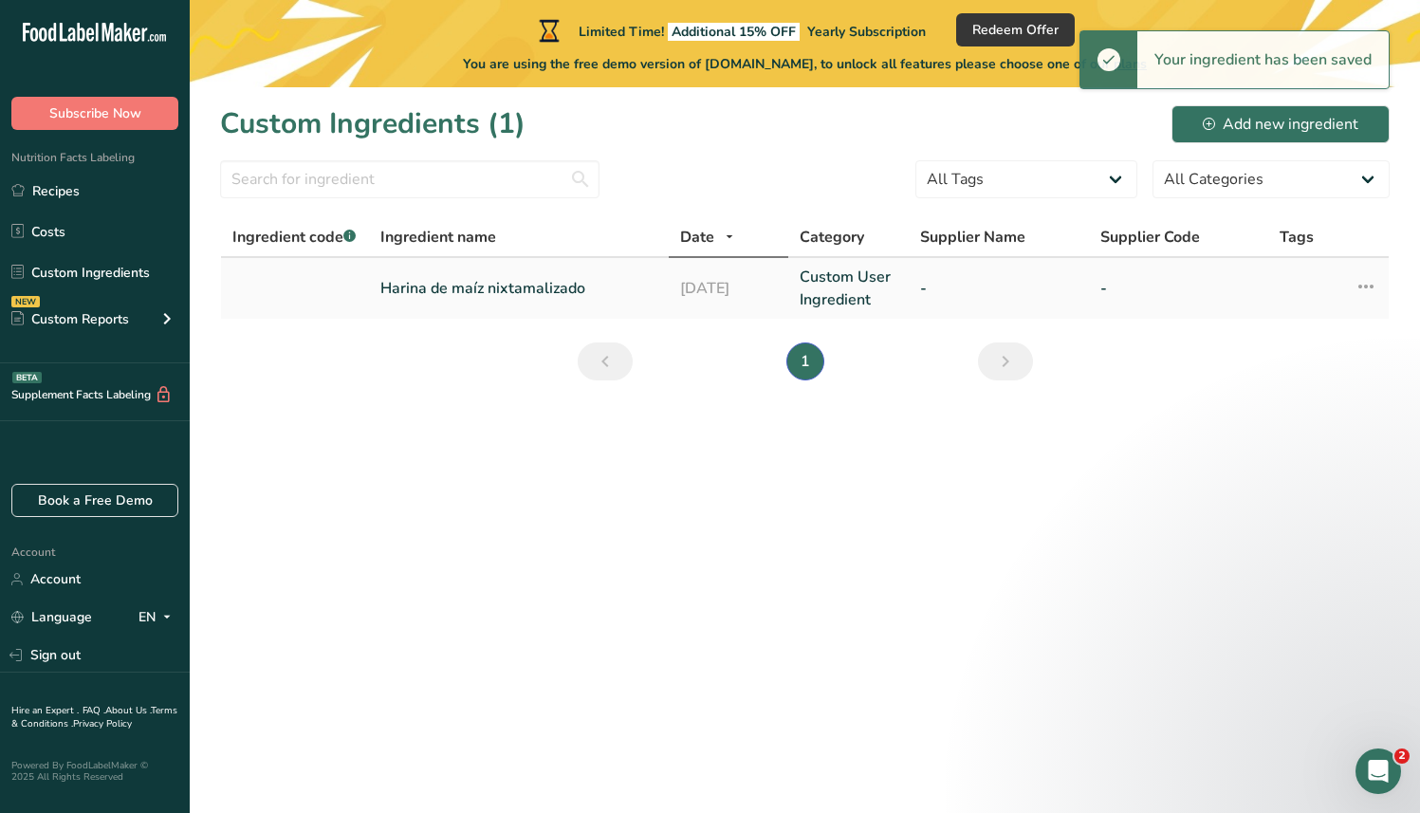
click at [574, 292] on link "Harina de maíz nixtamalizado" at bounding box center [519, 288] width 277 height 23
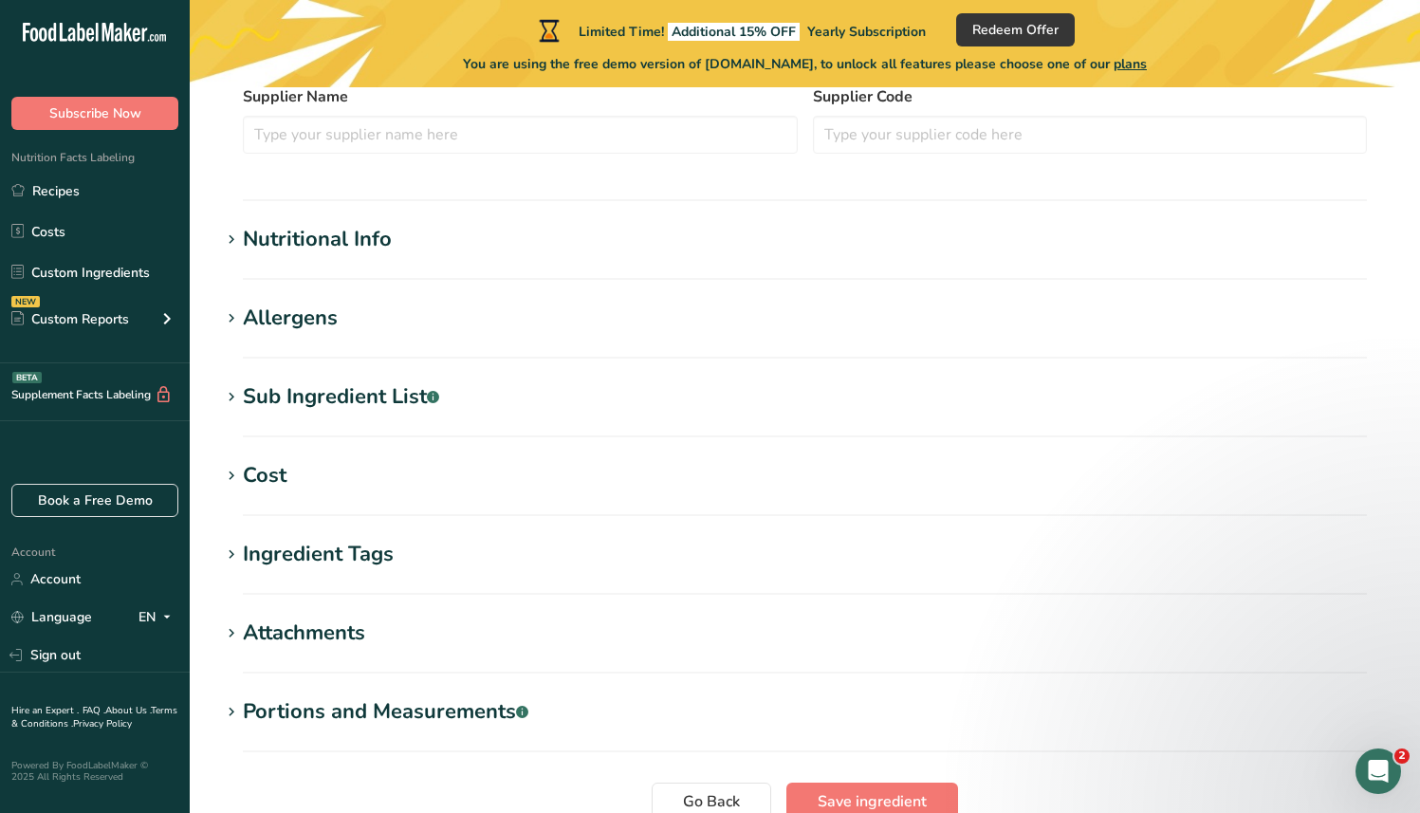
scroll to position [445, 0]
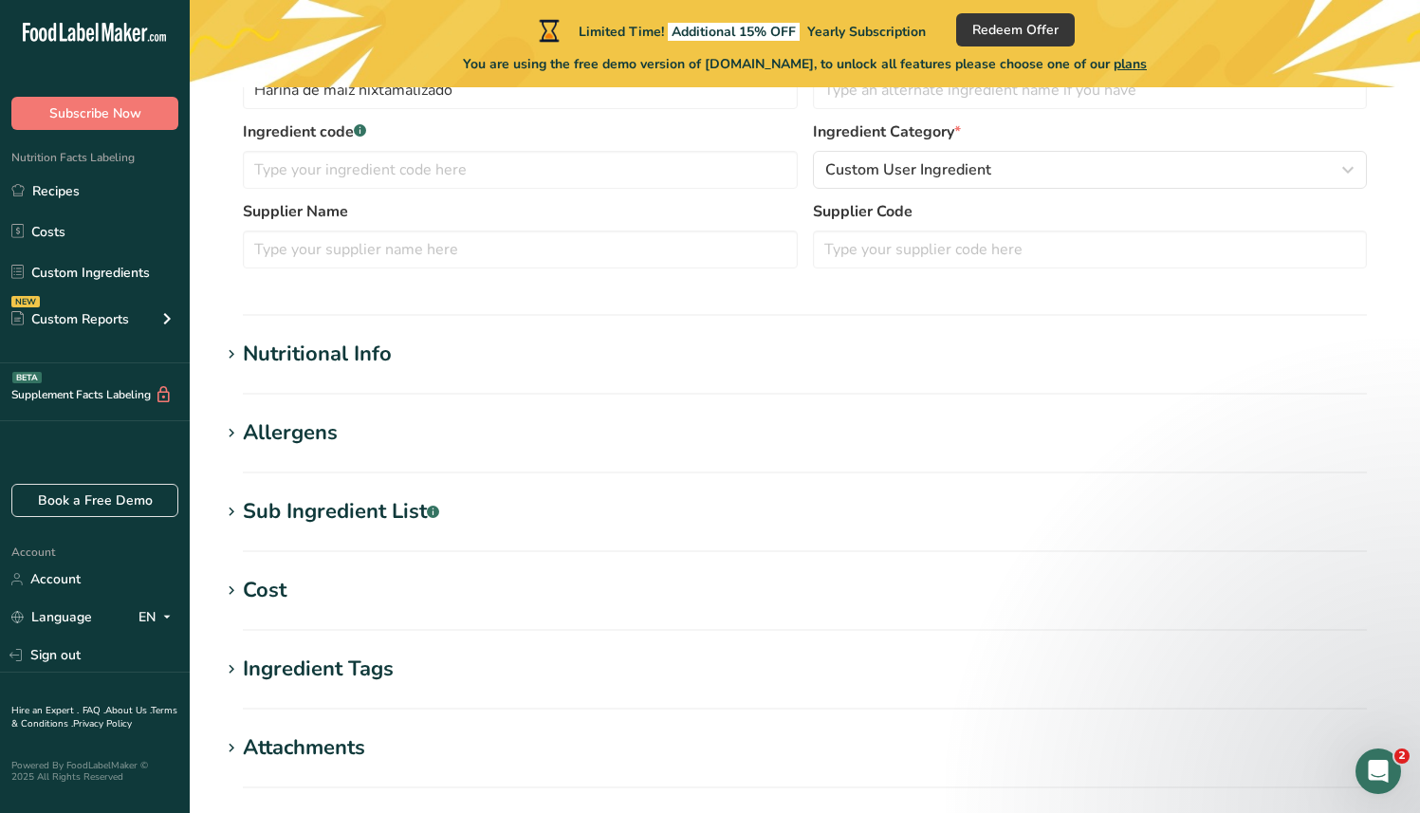
click at [333, 500] on div "Sub Ingredient List .a-a{fill:#347362;}.b-a{fill:#fff;}" at bounding box center [341, 511] width 196 height 31
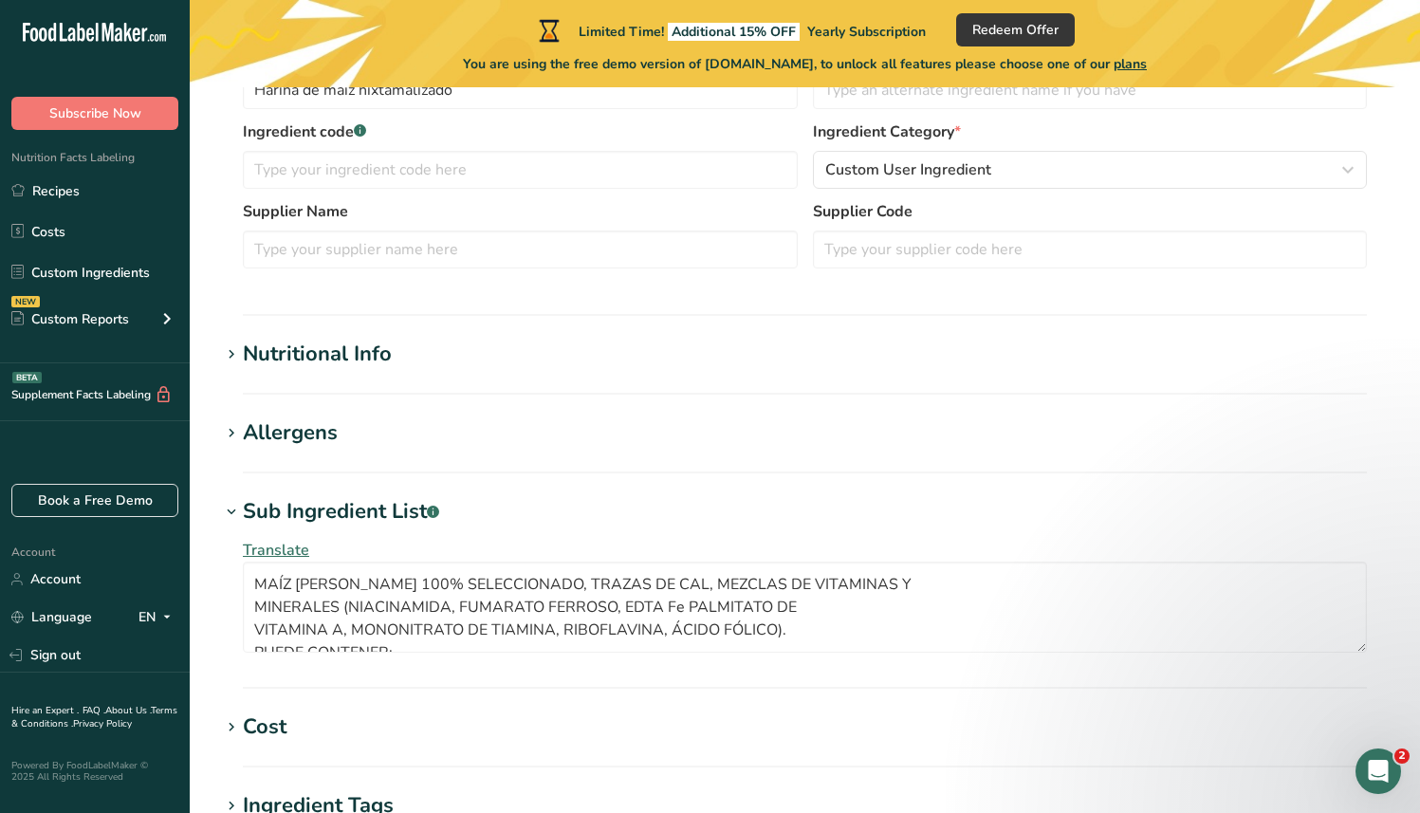
click at [333, 500] on div "Sub Ingredient List .a-a{fill:#347362;}.b-a{fill:#fff;}" at bounding box center [341, 511] width 196 height 31
type textarea "MAÍZ [PERSON_NAME] 100% SELECCIONADO, TRAZAS DE CAL, MEZCLAS DE VITAMINAS Y MIN…"
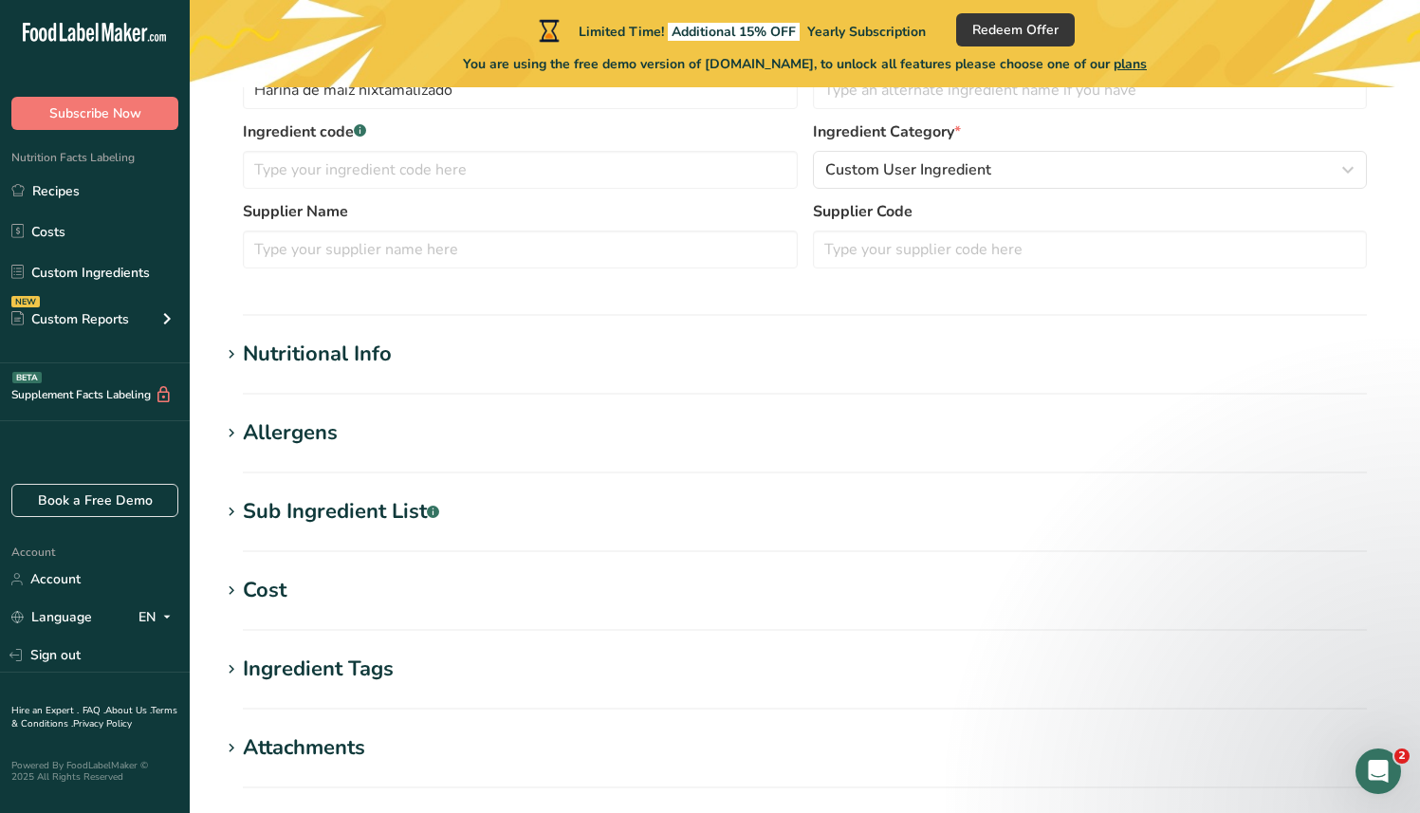
click at [312, 423] on div "Allergens" at bounding box center [290, 433] width 95 height 31
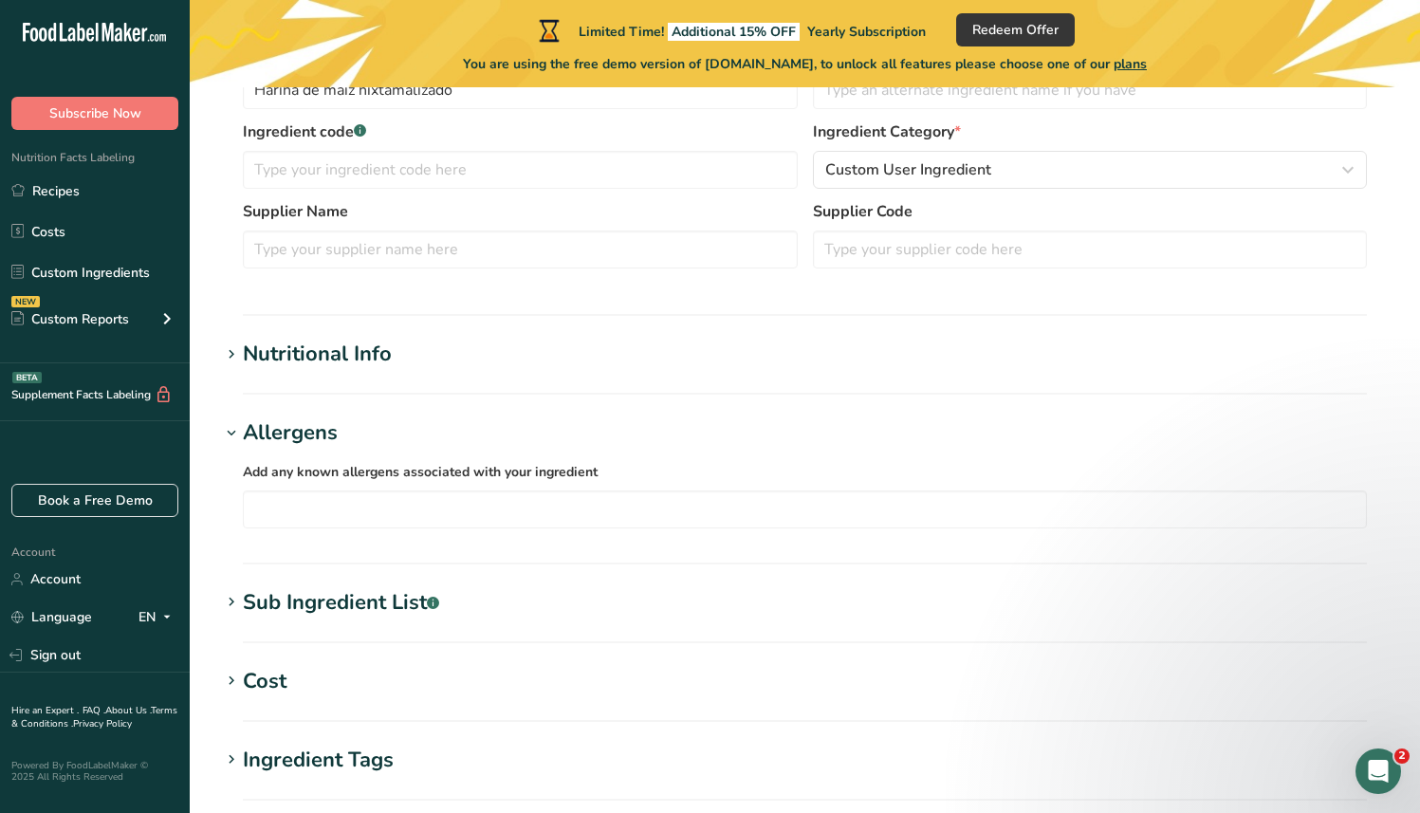
click at [312, 423] on div "Allergens" at bounding box center [290, 433] width 95 height 31
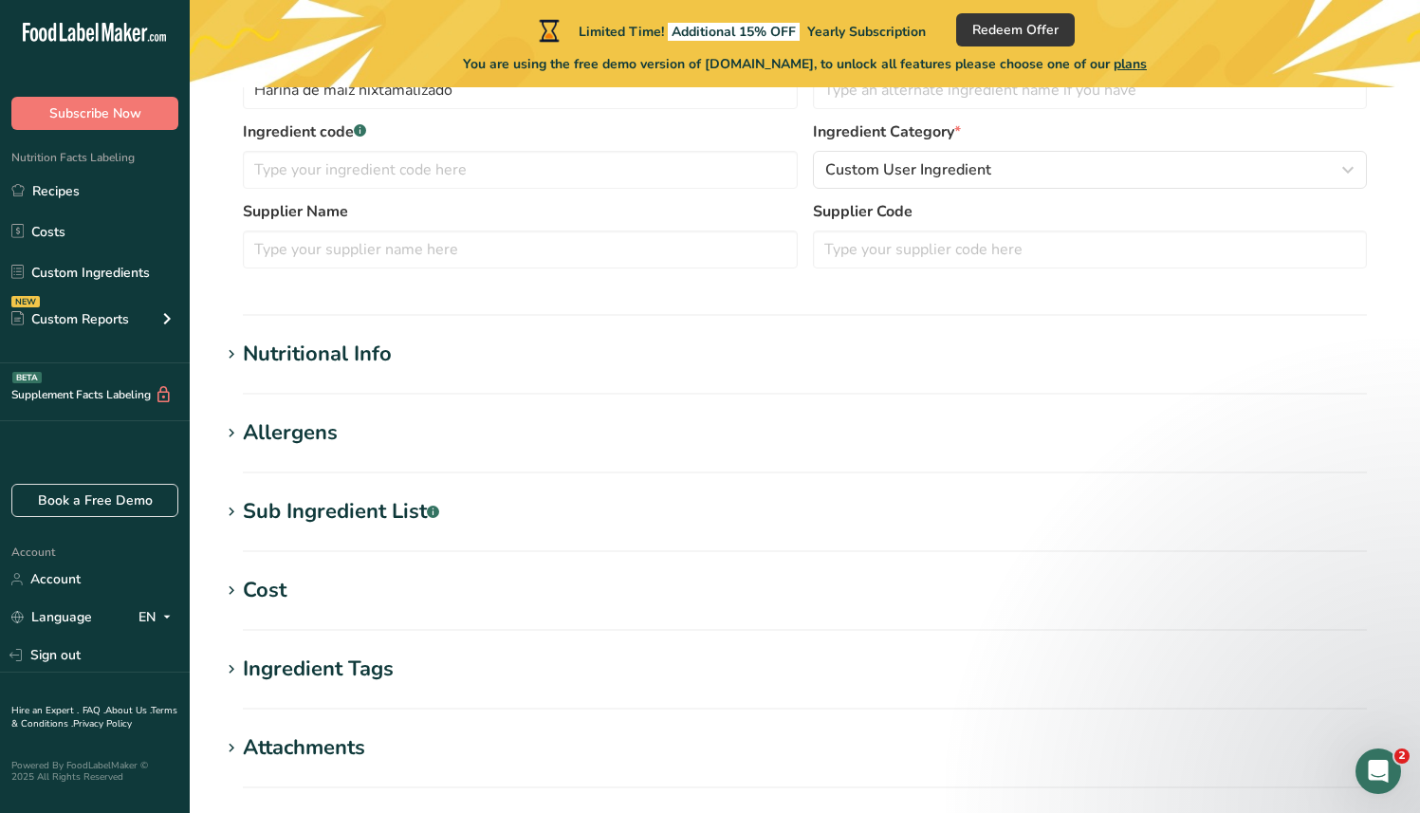
click at [317, 364] on div "Nutritional Info" at bounding box center [317, 354] width 149 height 31
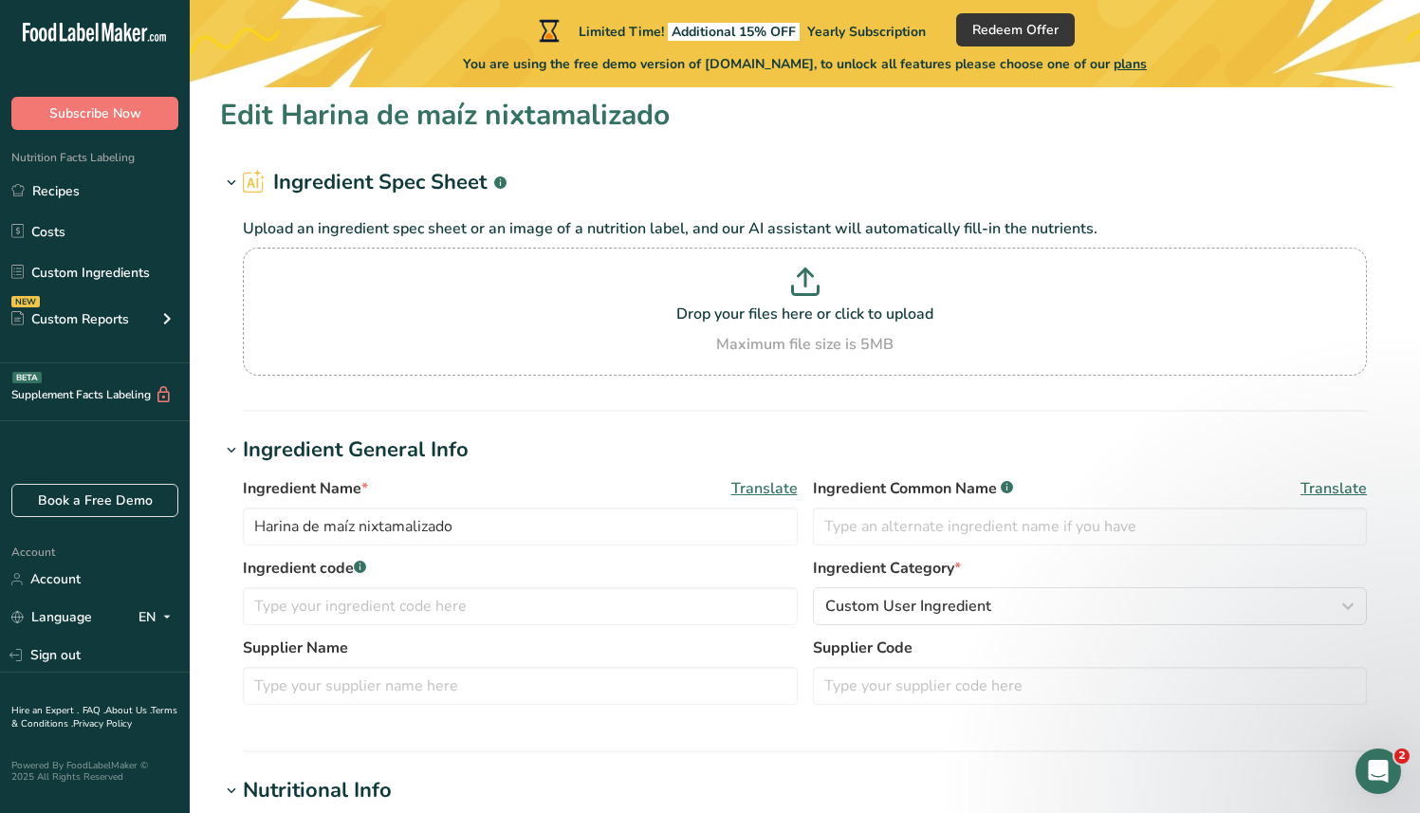
scroll to position [0, 0]
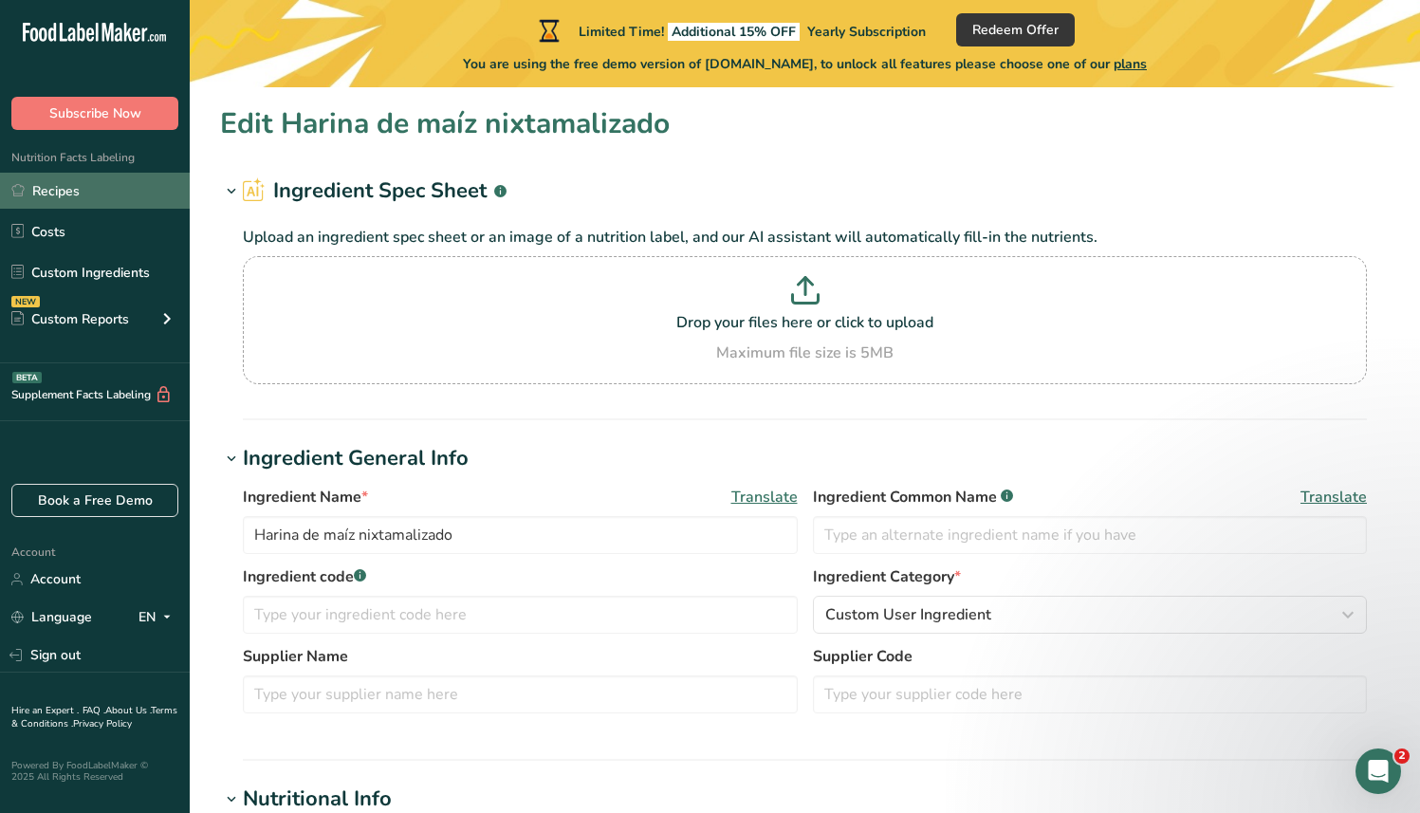
click at [106, 207] on link "Recipes" at bounding box center [95, 191] width 190 height 36
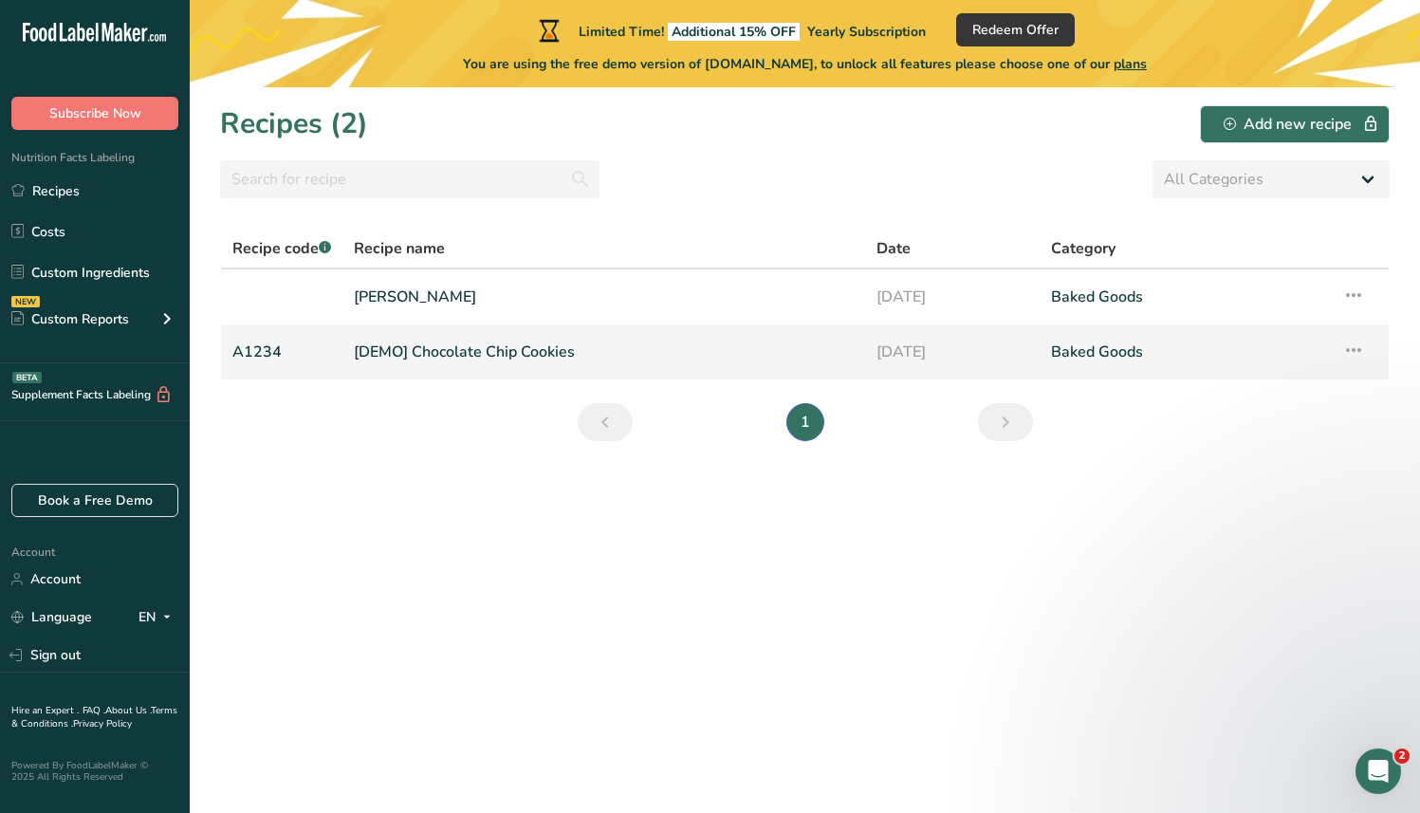
click at [707, 361] on link "[DEMO] Chocolate Chip Cookies" at bounding box center [604, 352] width 500 height 40
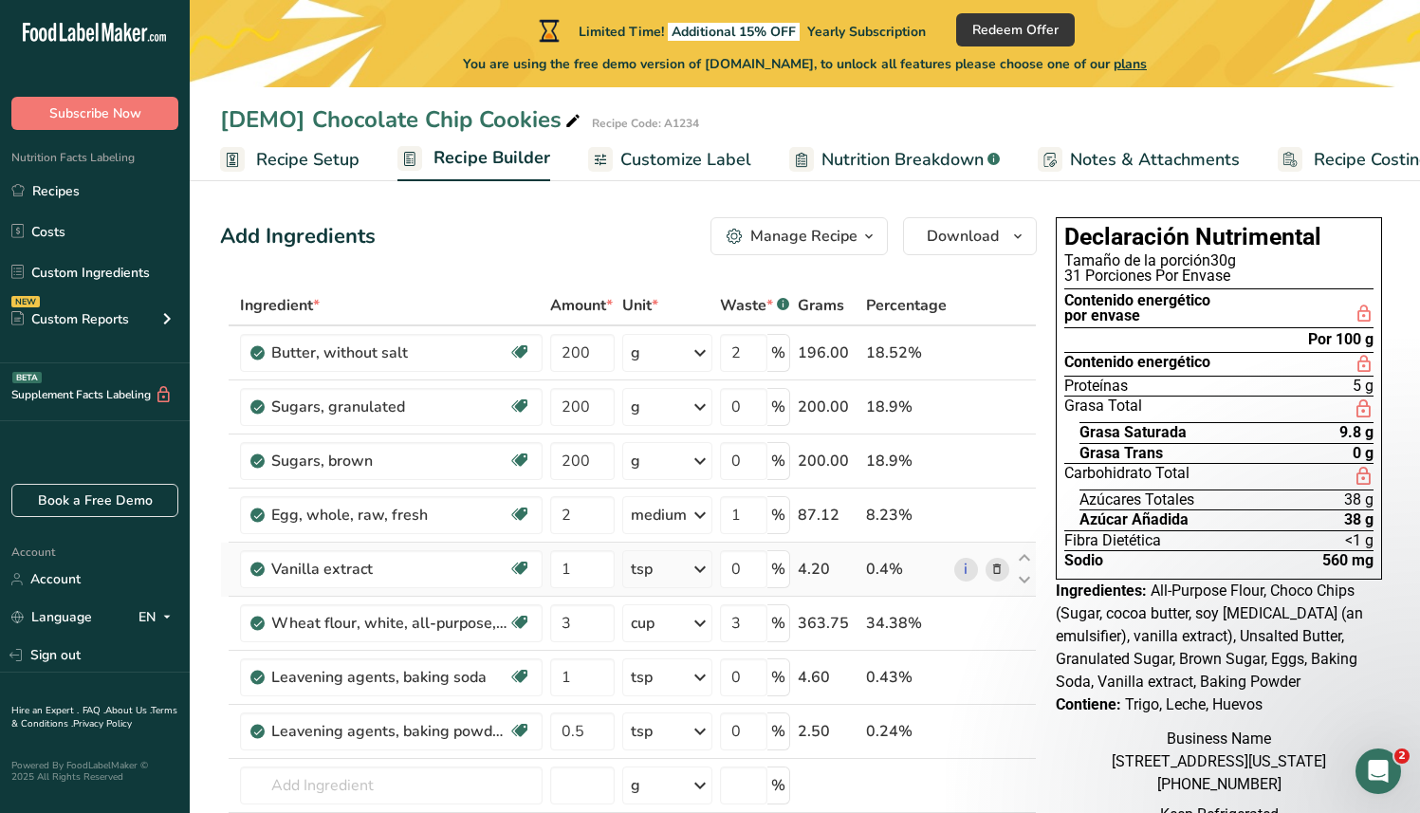
scroll to position [12, 0]
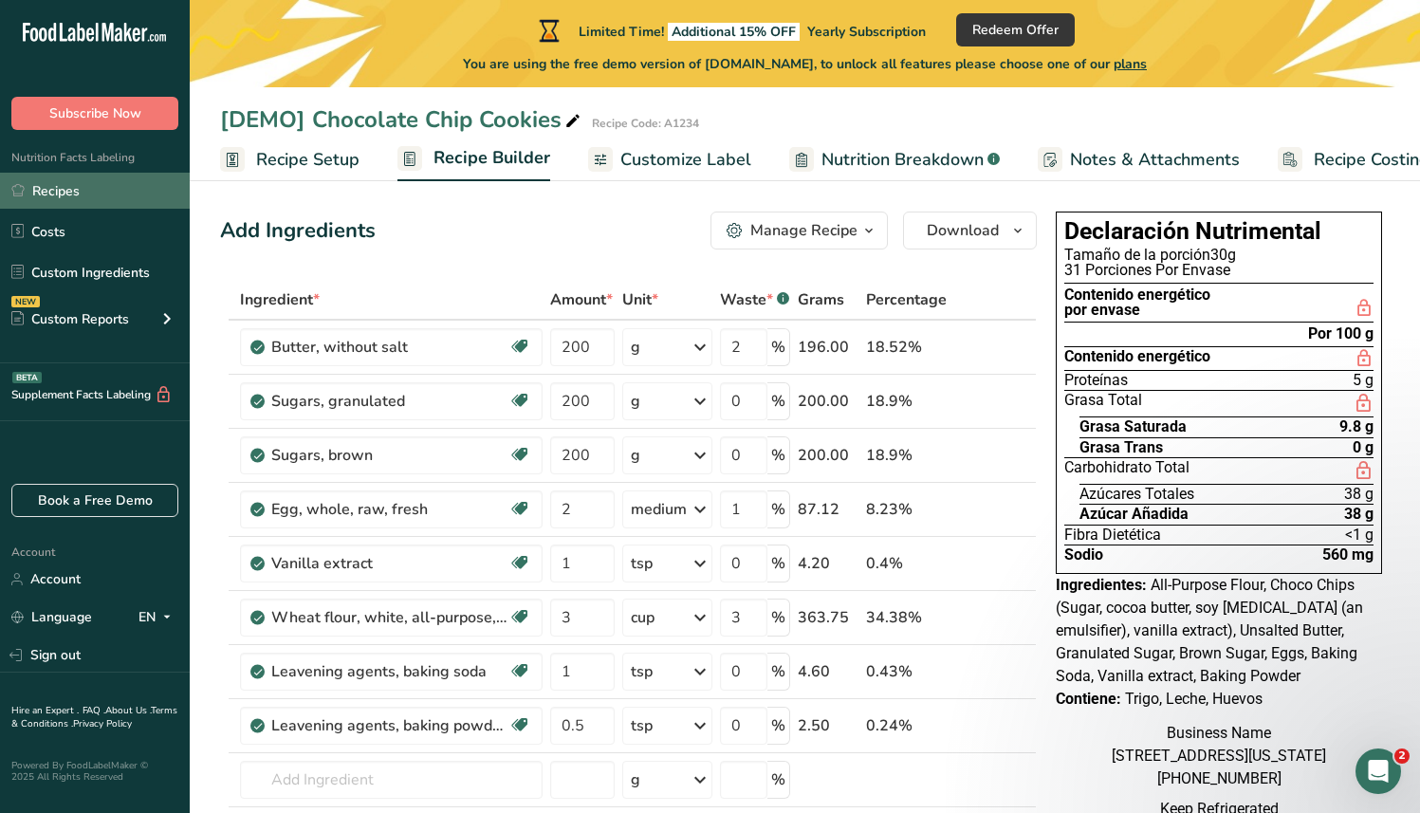
click at [118, 190] on link "Recipes" at bounding box center [95, 191] width 190 height 36
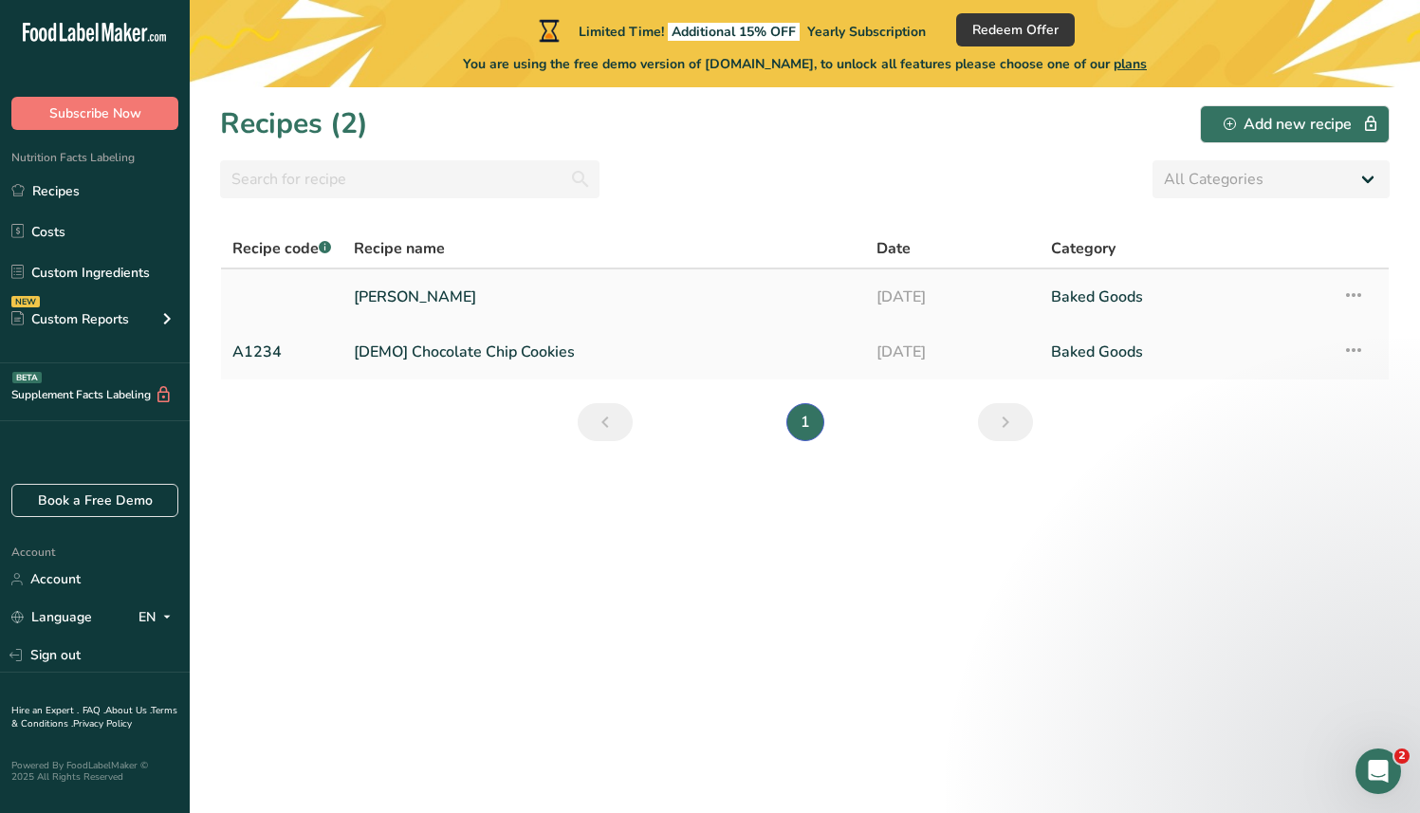
click at [433, 299] on link "[PERSON_NAME]" at bounding box center [604, 297] width 500 height 40
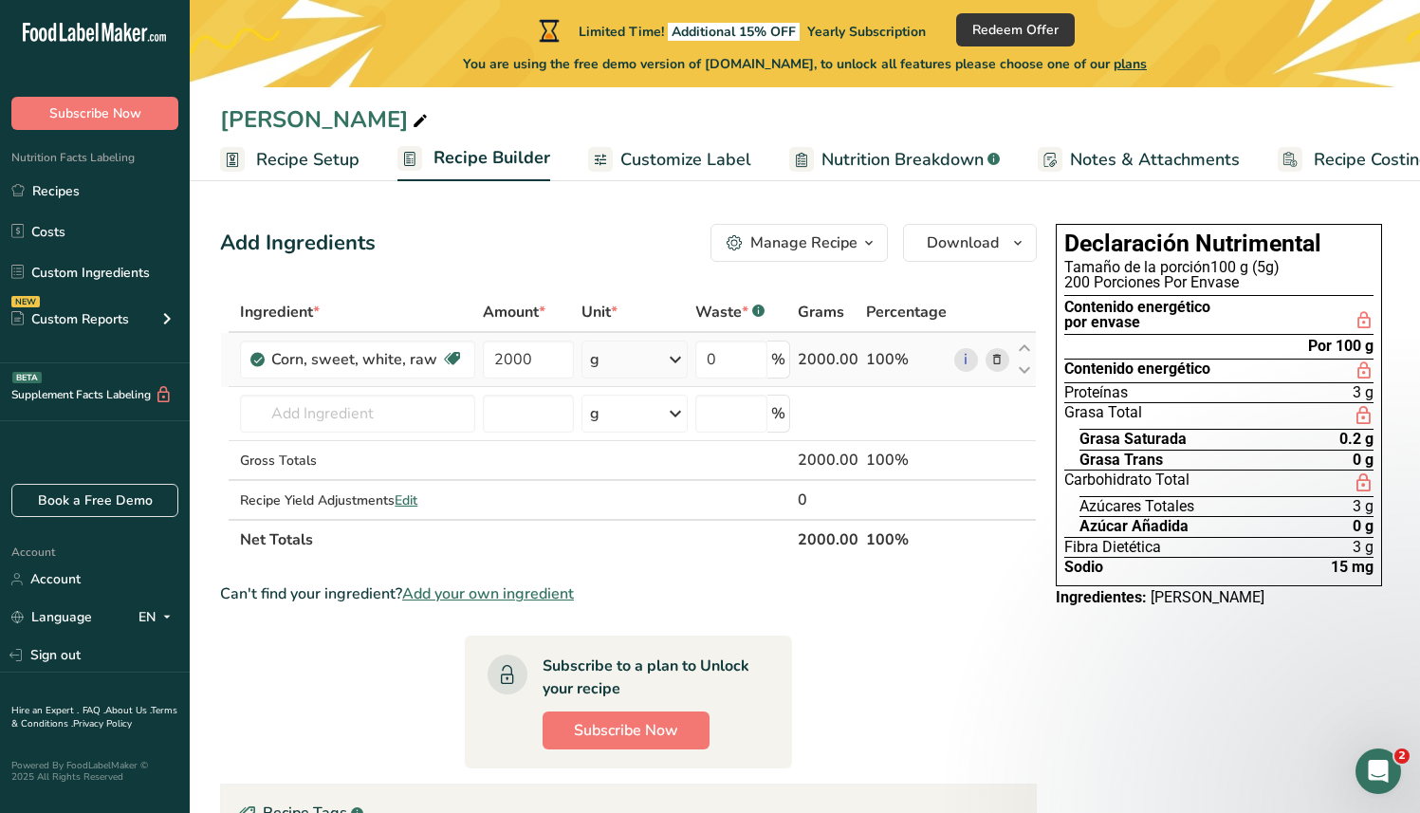
click at [1001, 355] on icon at bounding box center [997, 360] width 13 height 20
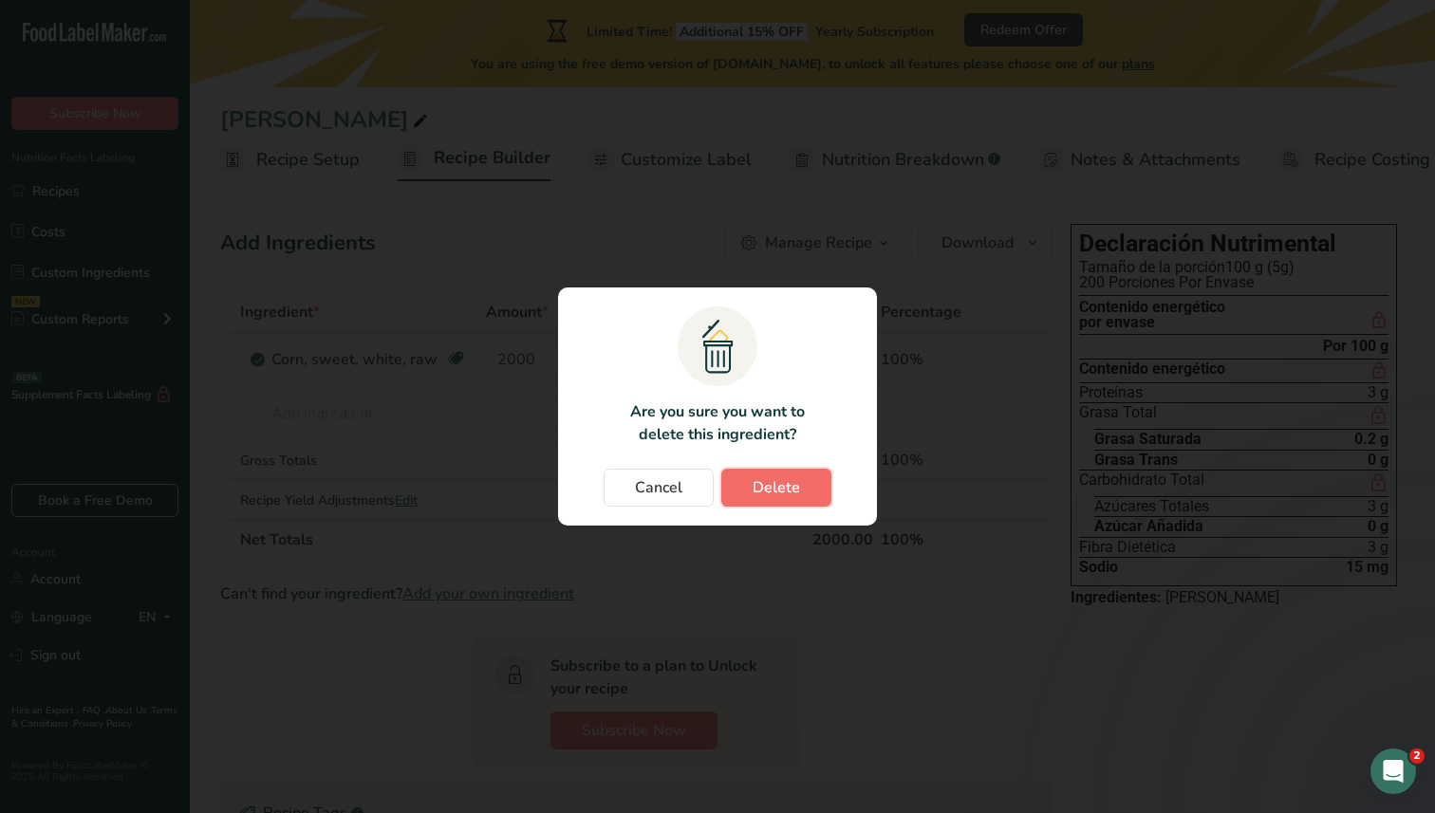
click at [780, 473] on button "Delete" at bounding box center [776, 488] width 110 height 38
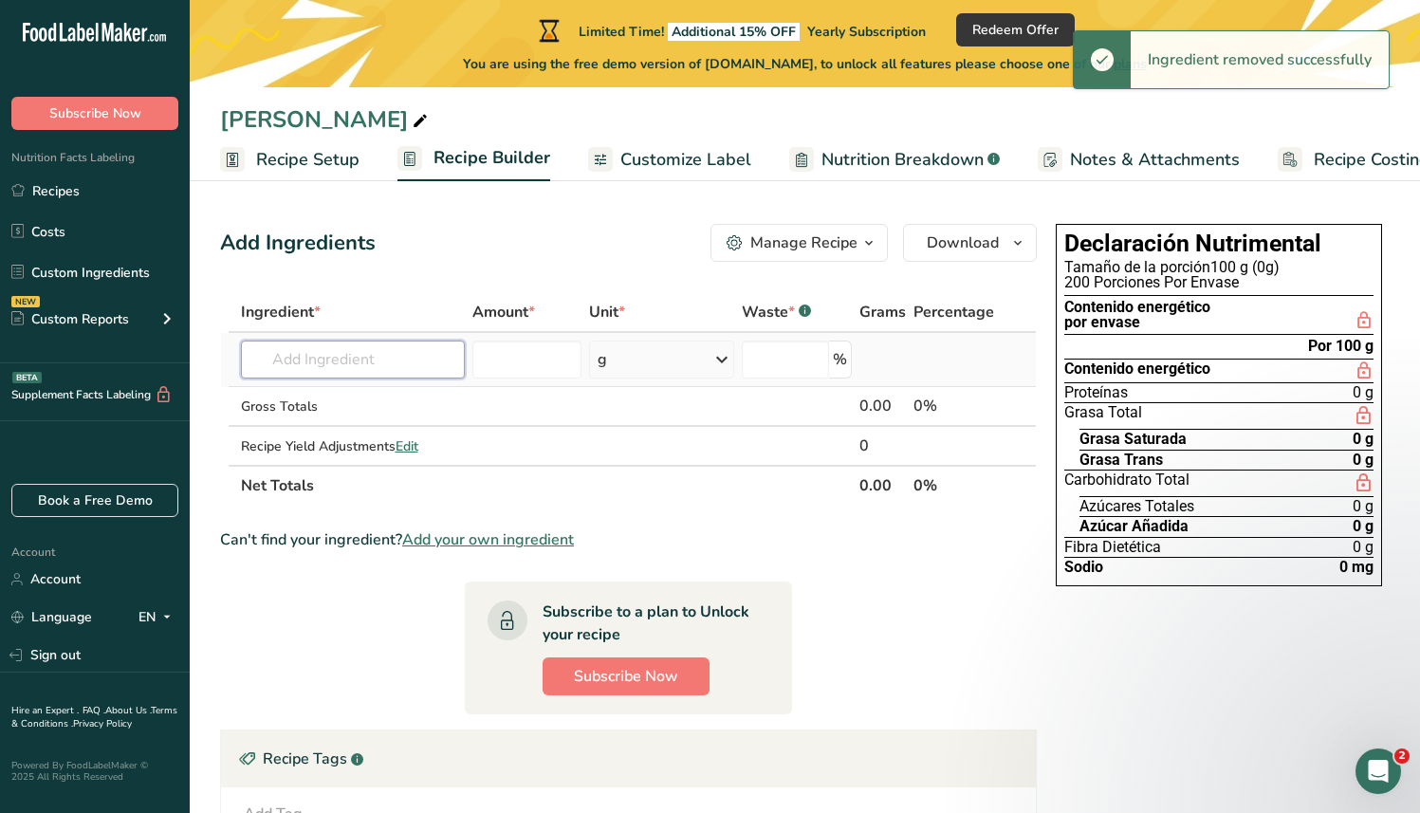
click at [374, 367] on input "text" at bounding box center [353, 360] width 224 height 38
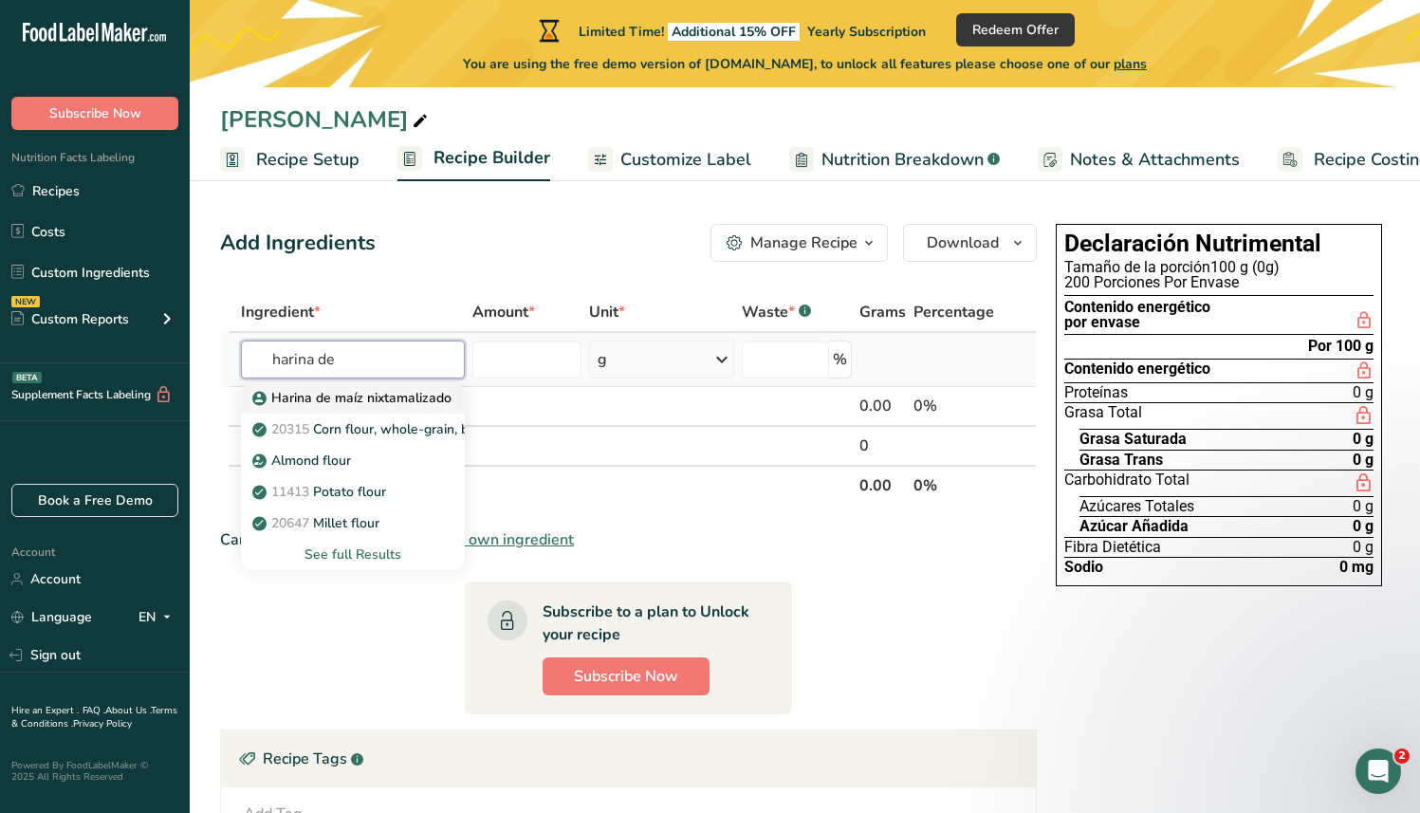
type input "harina de"
click at [428, 391] on p "Harina de maíz nixtamalizado" at bounding box center [353, 398] width 195 height 20
type input "Harina de maíz nixtamalizado"
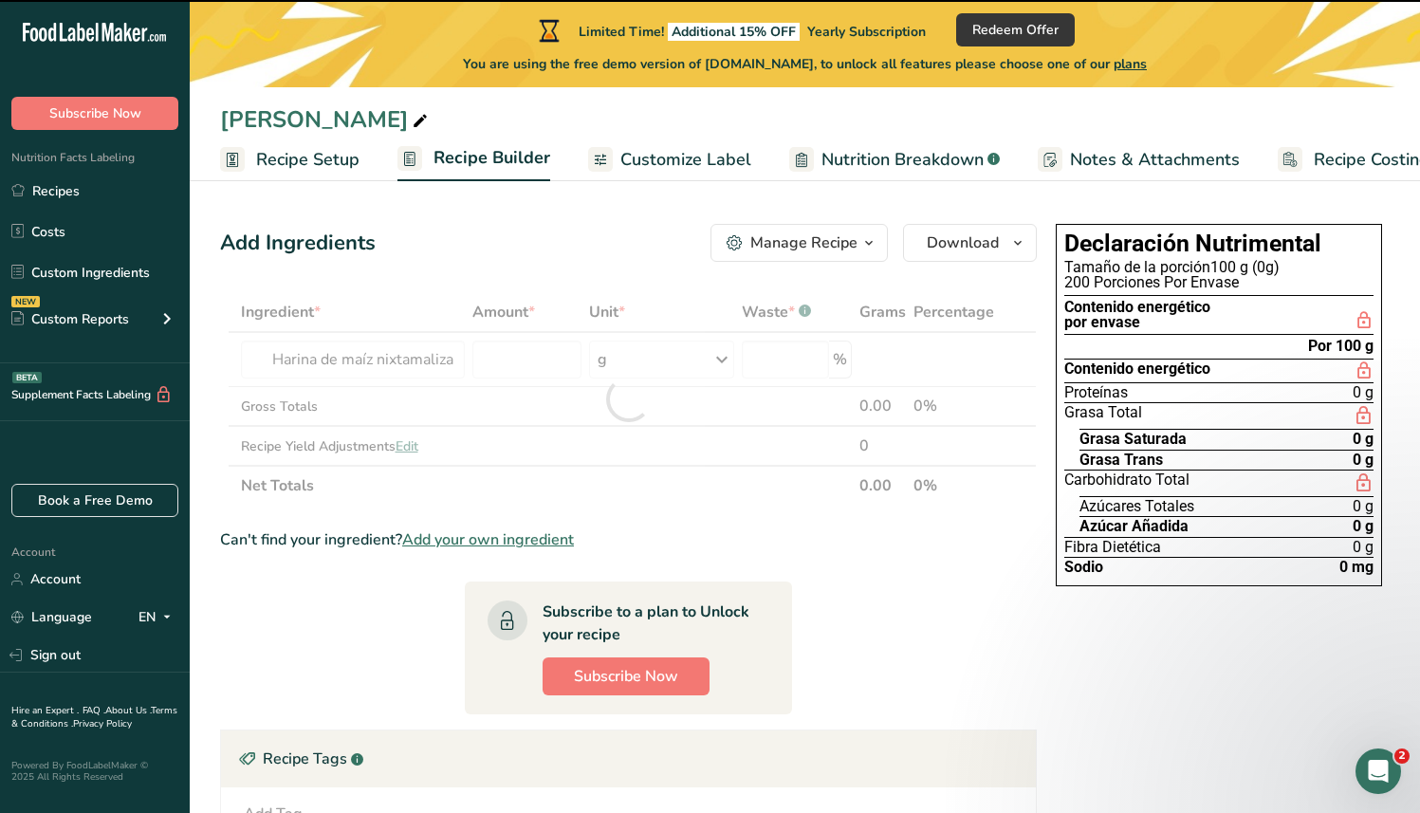
type input "0"
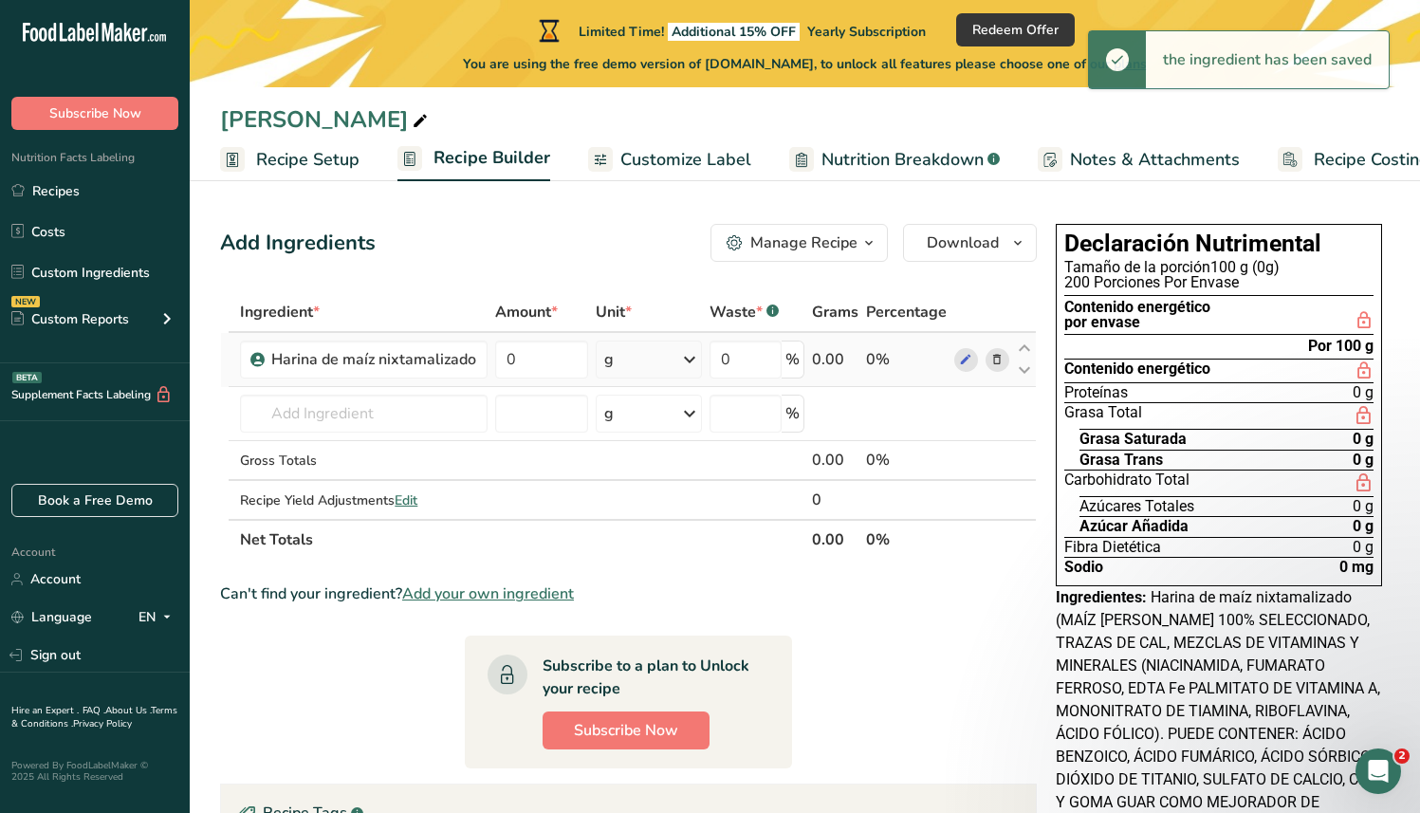
click at [838, 362] on div "0.00" at bounding box center [835, 359] width 46 height 23
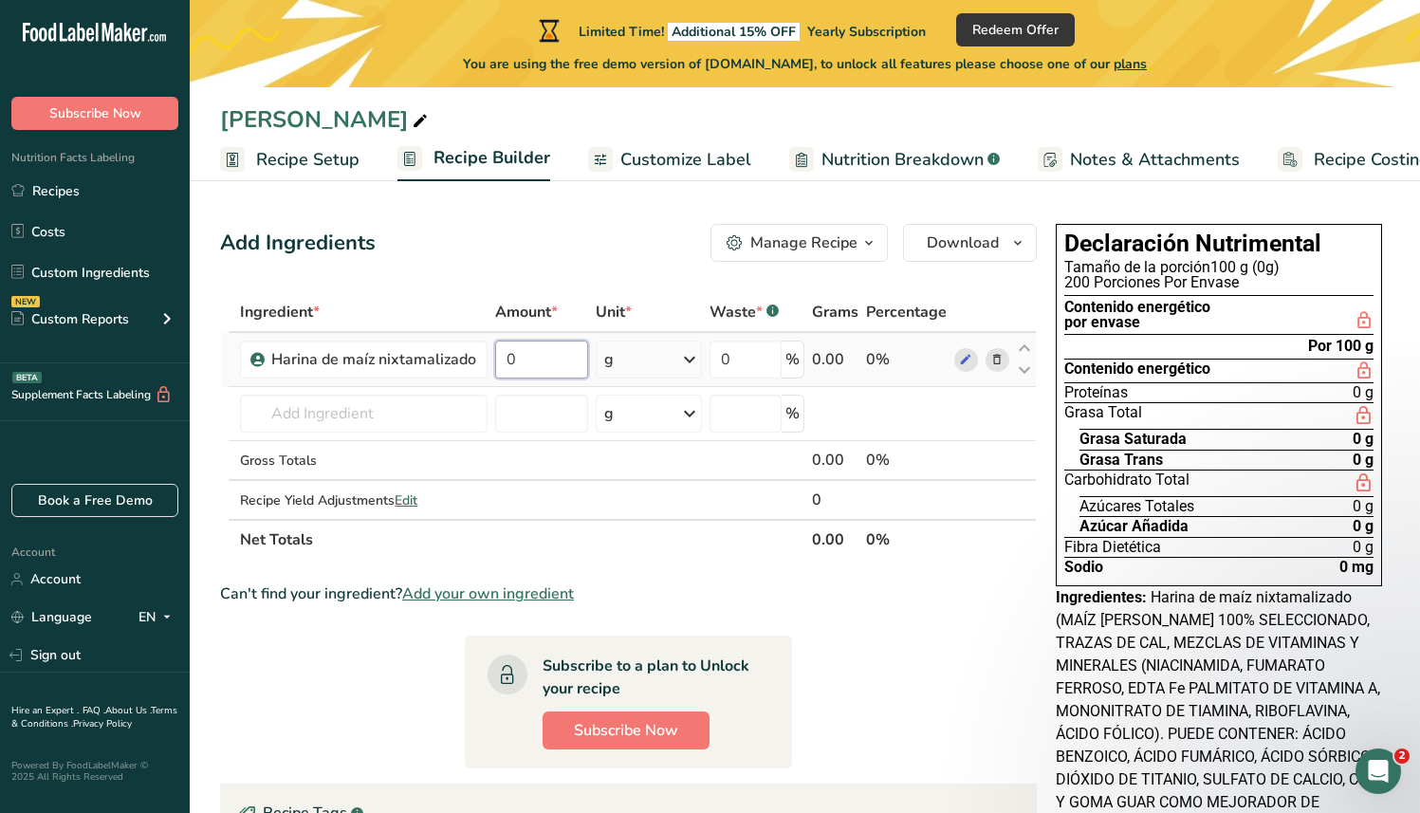
click at [547, 369] on input "0" at bounding box center [541, 360] width 92 height 38
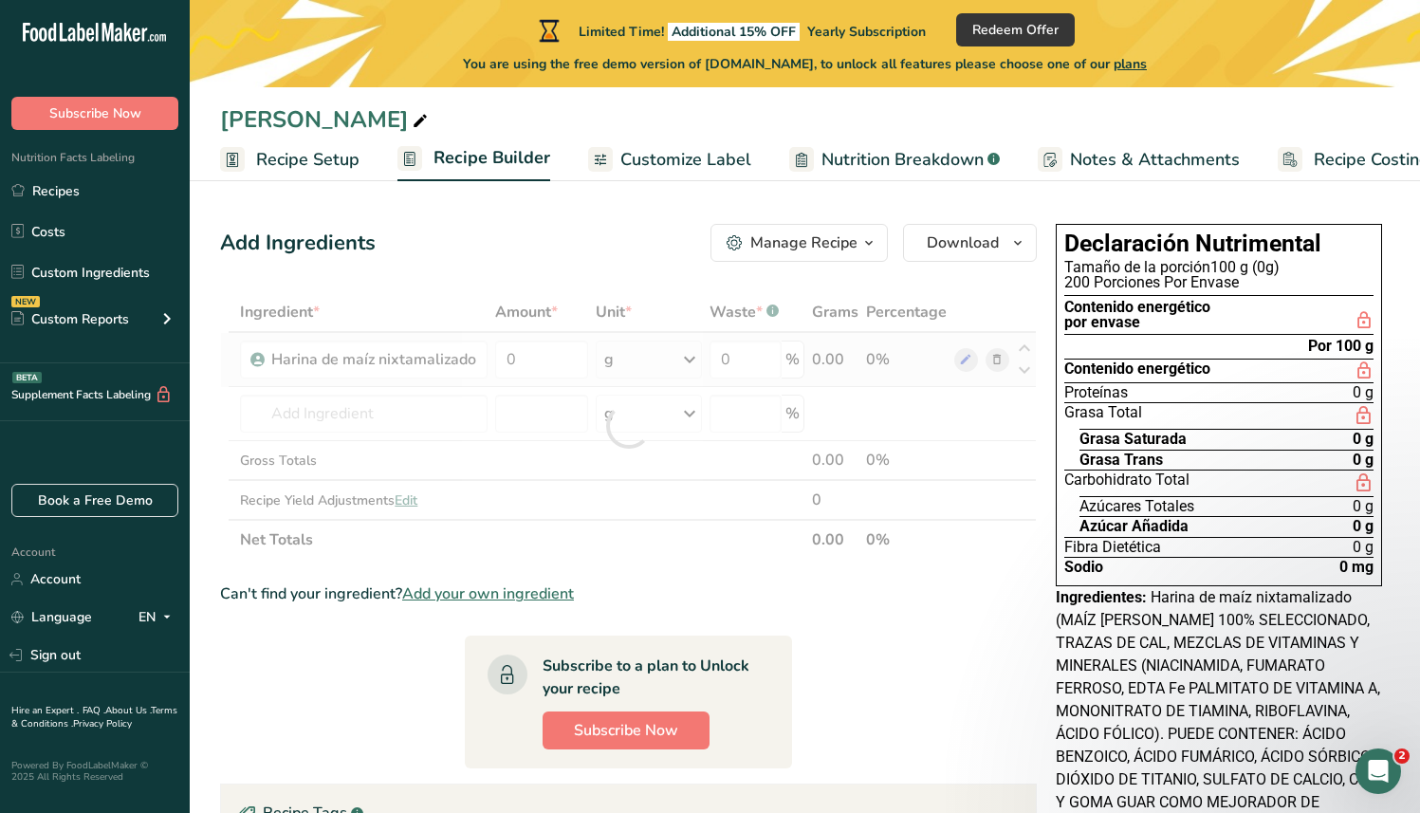
click at [635, 366] on div "Ingredient * Amount * Unit * Waste * .a-a{fill:#347362;}.b-a{fill:#fff;} Grams …" at bounding box center [628, 426] width 817 height 268
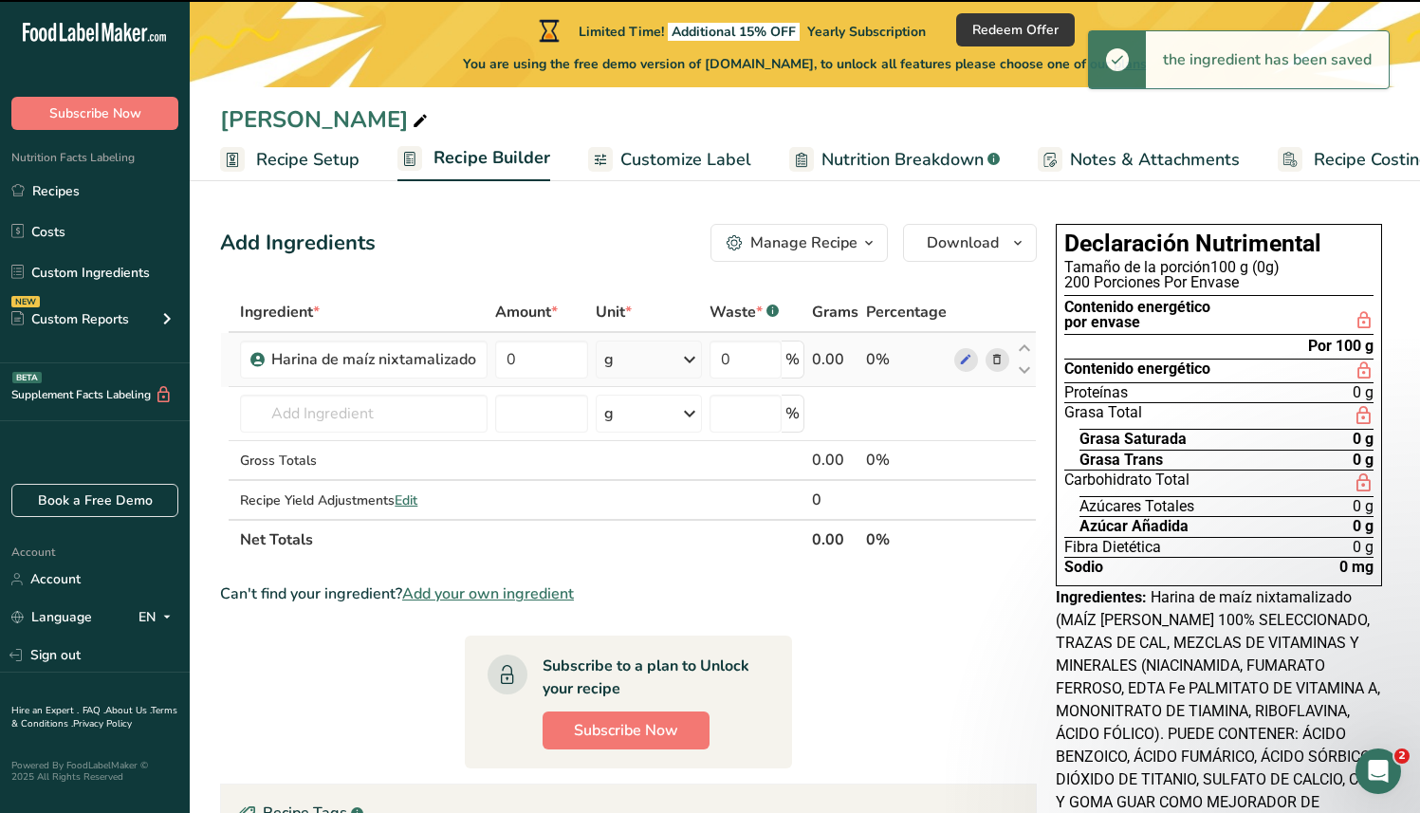
click at [669, 362] on div "g" at bounding box center [649, 360] width 106 height 38
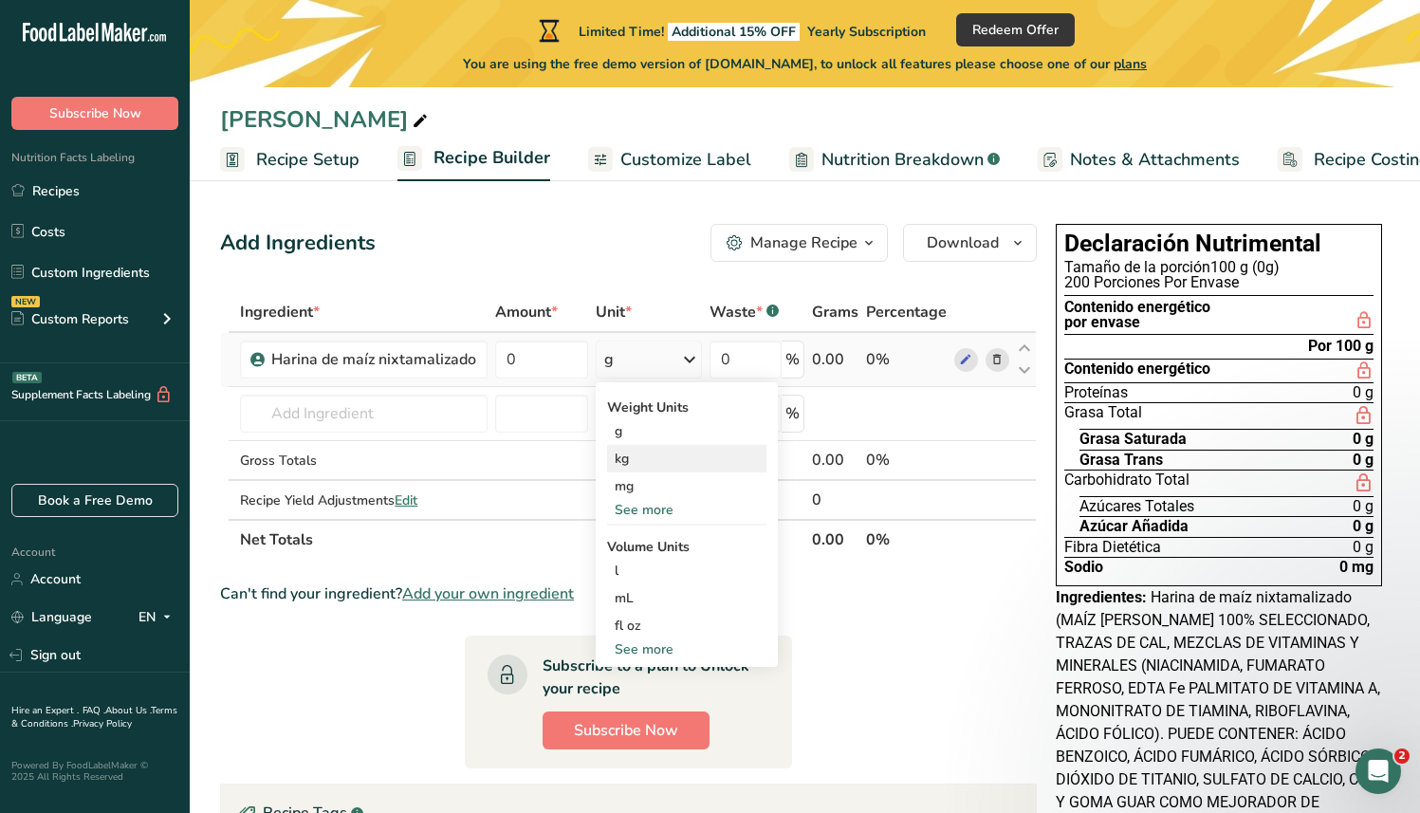
click at [657, 455] on div "kg" at bounding box center [686, 459] width 159 height 28
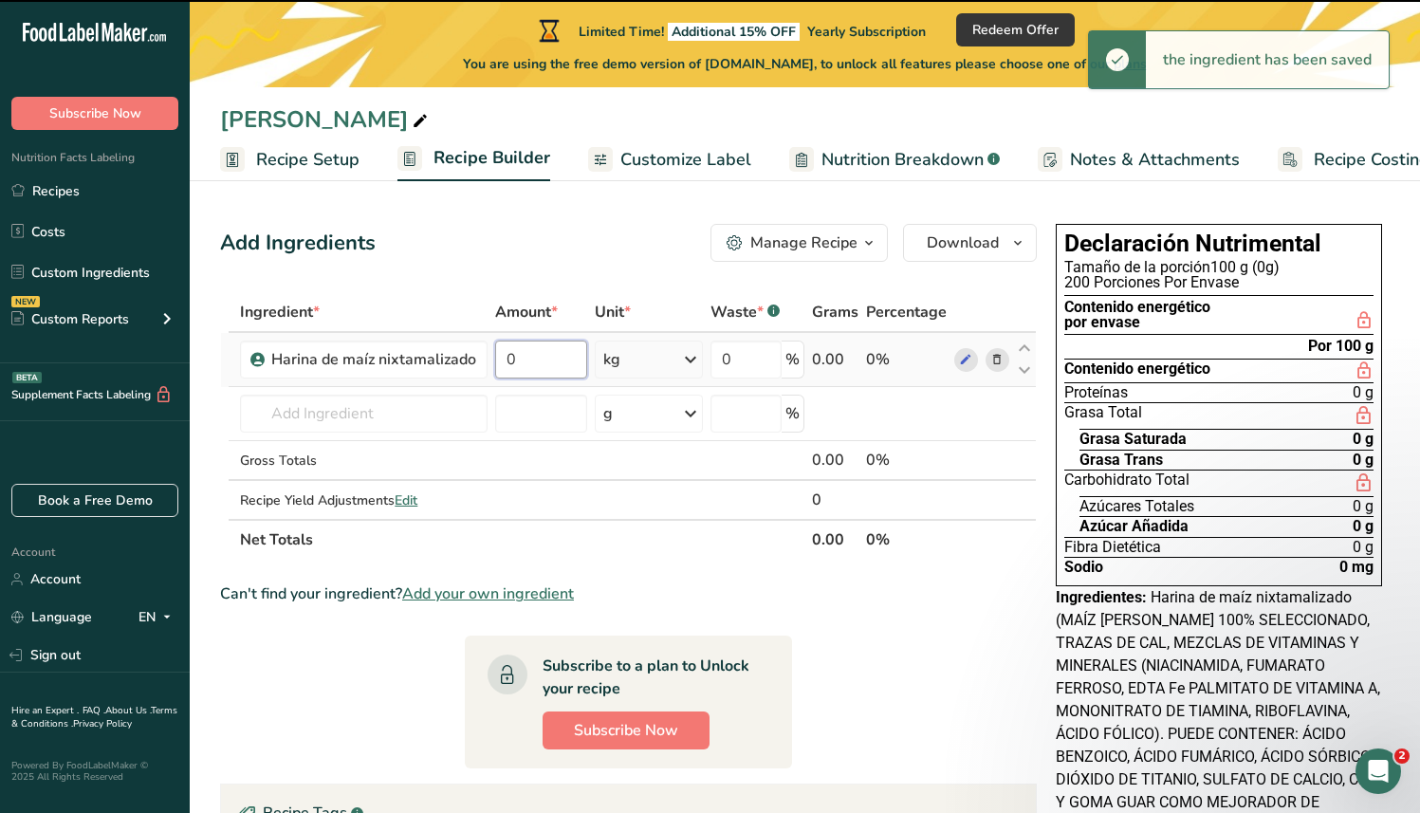
click at [539, 355] on input "0" at bounding box center [540, 360] width 91 height 38
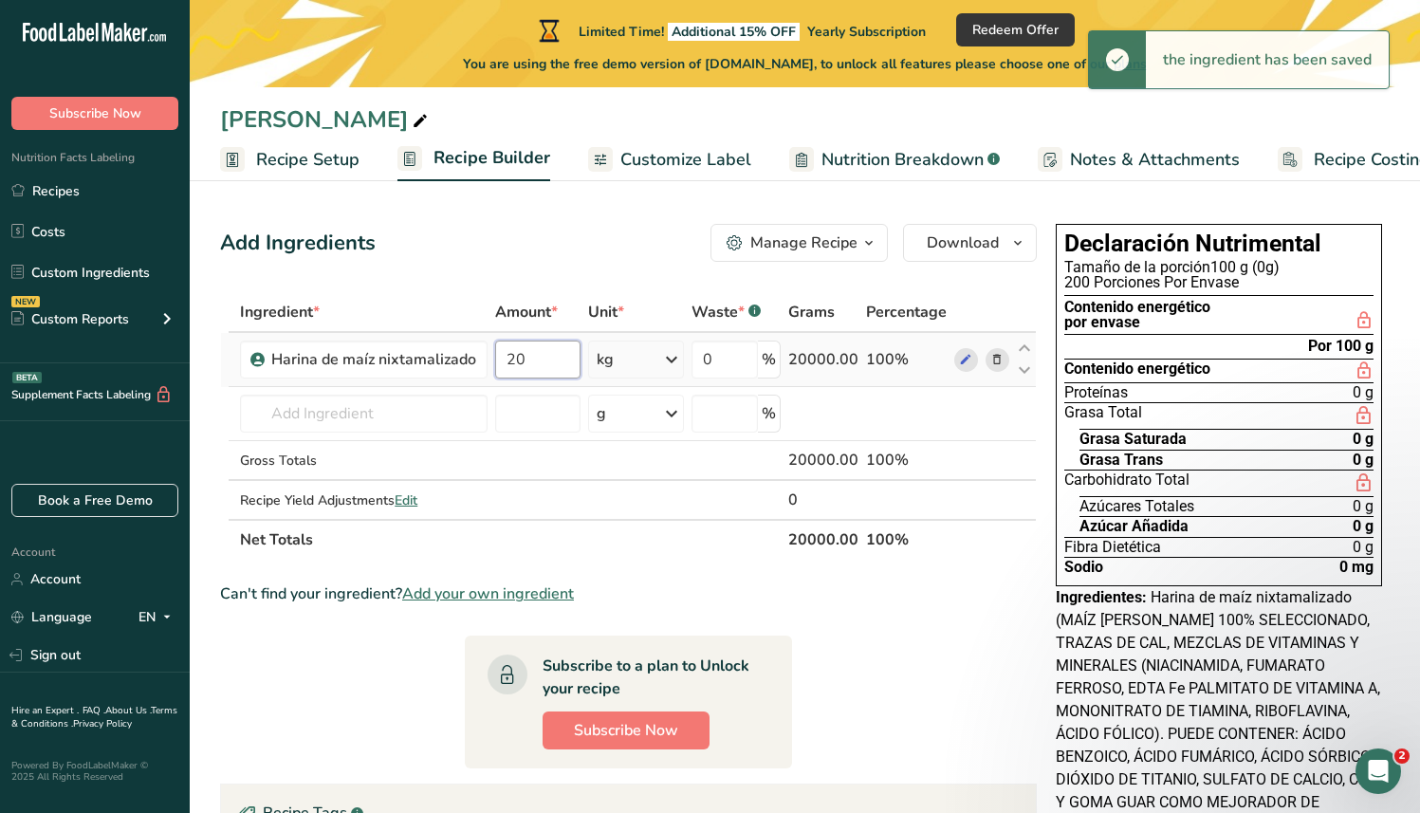
type input "20"
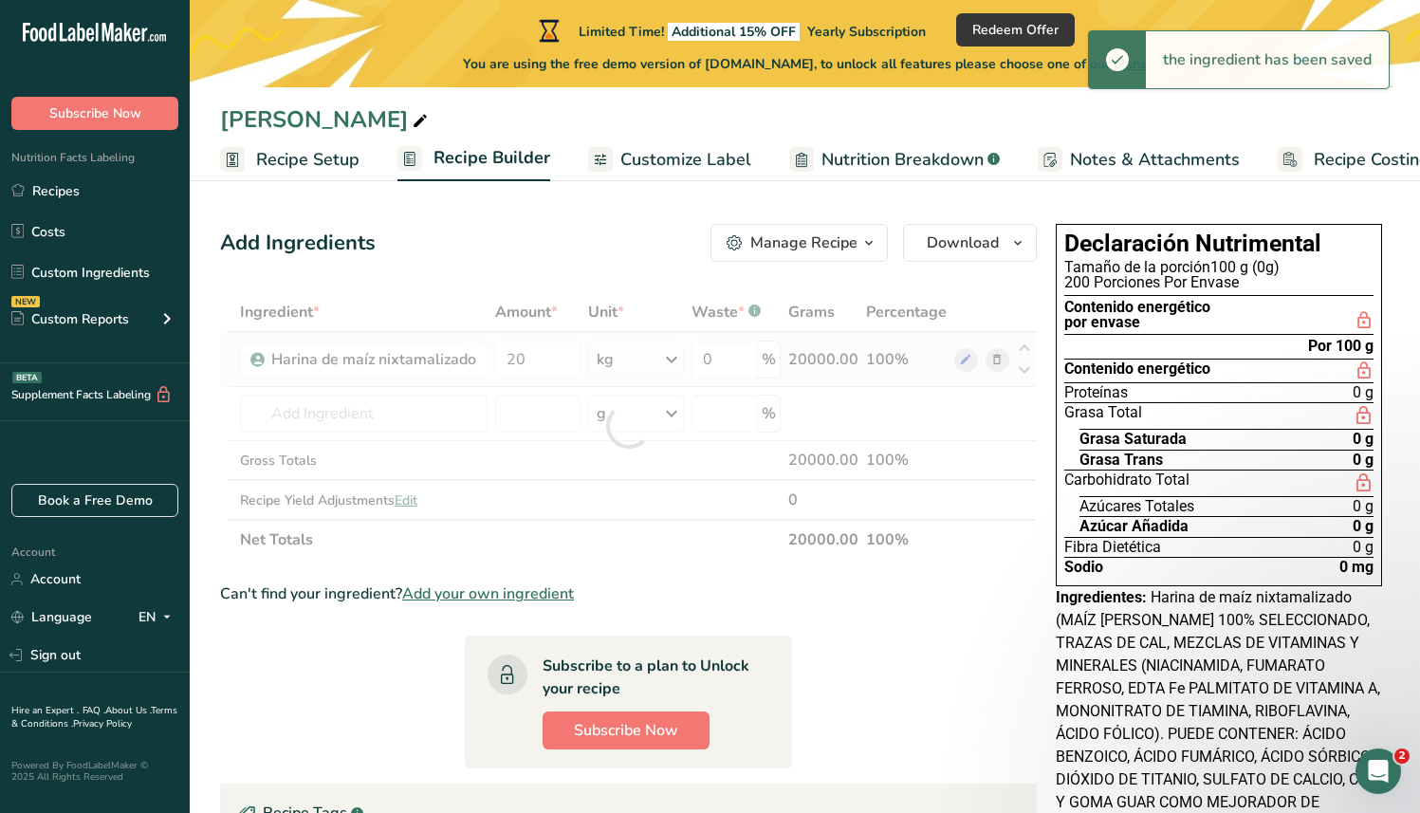
click at [874, 365] on div "Ingredient * Amount * Unit * Waste * .a-a{fill:#347362;}.b-a{fill:#fff;} Grams …" at bounding box center [628, 426] width 817 height 268
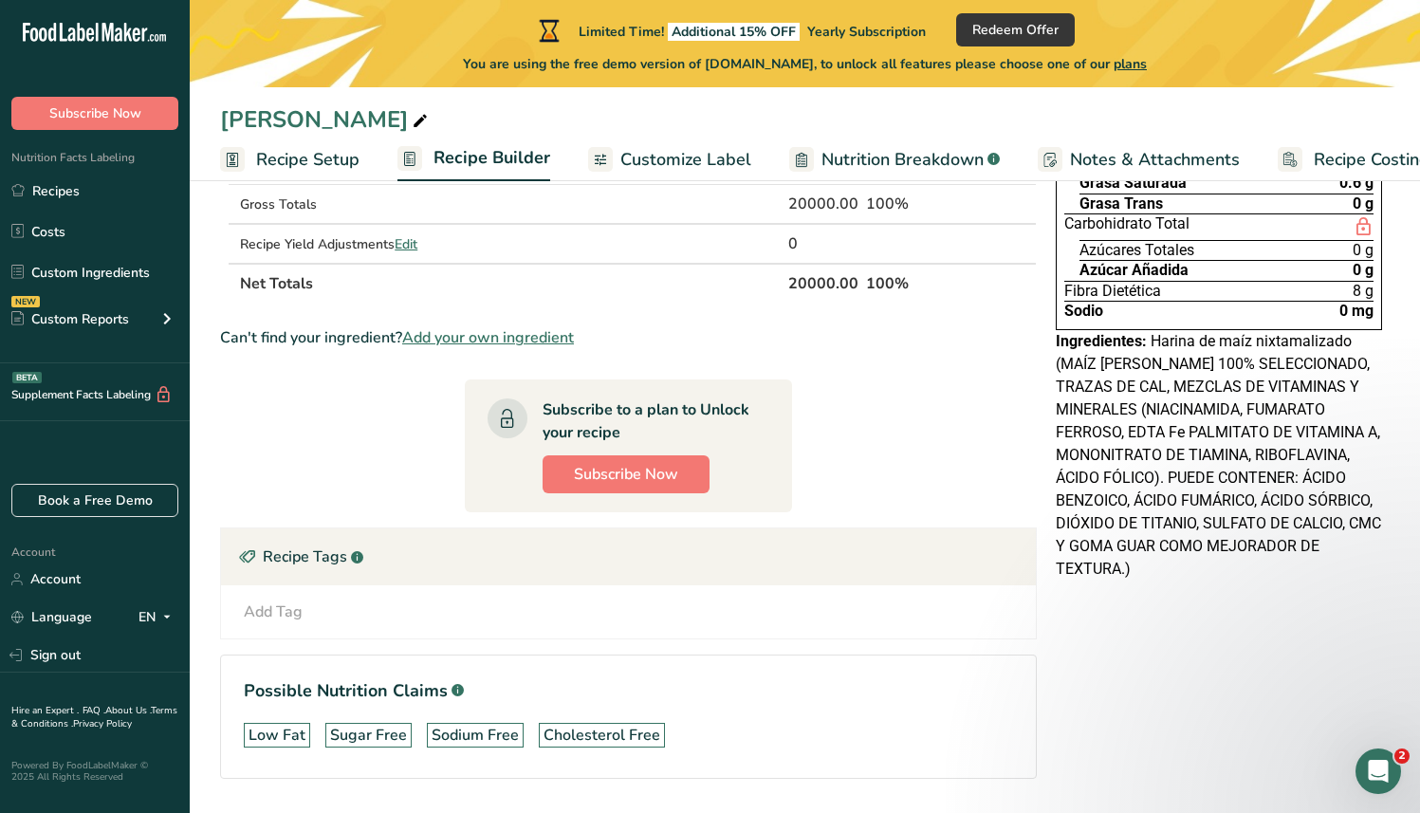
scroll to position [270, 0]
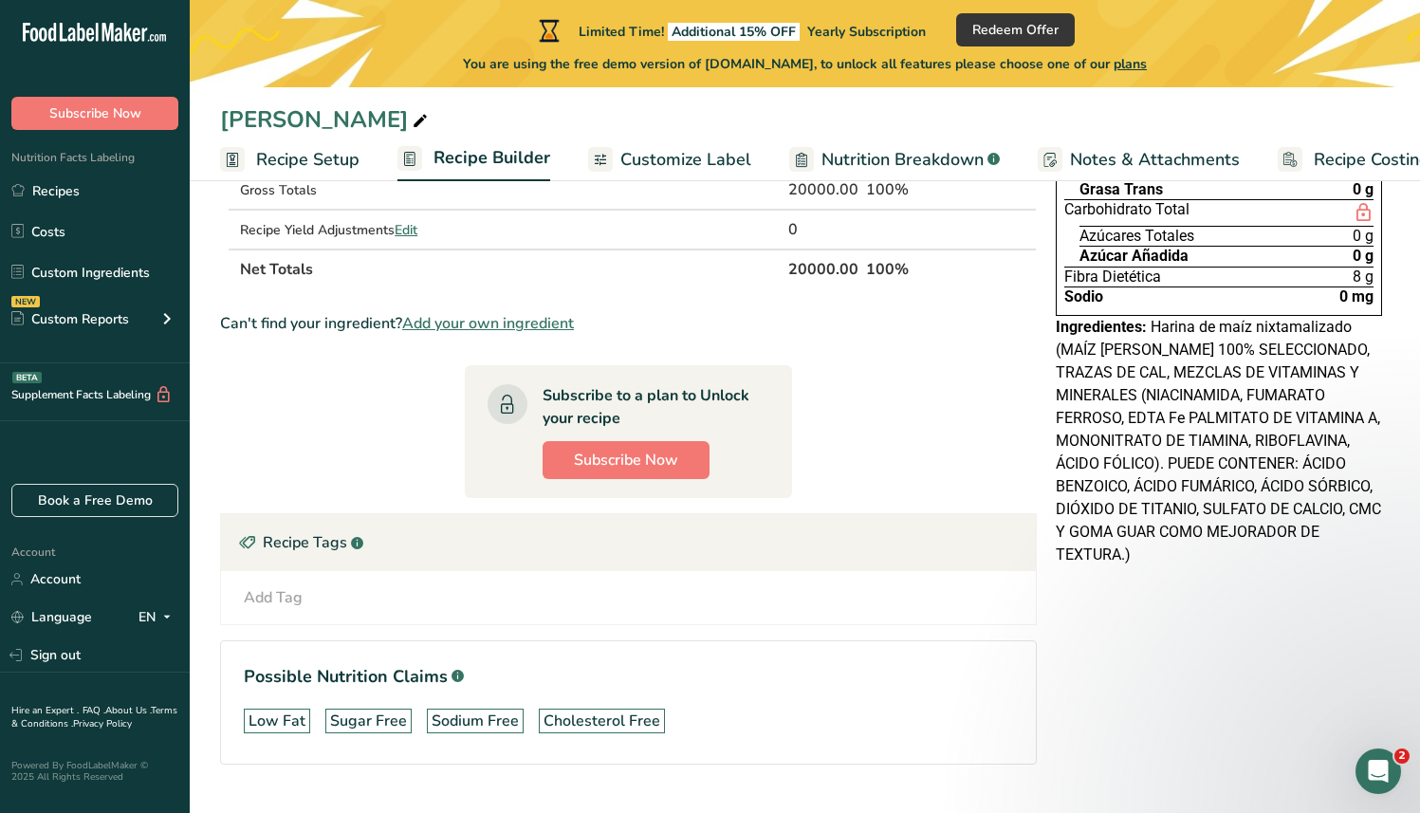
click at [621, 158] on span "Customize Label" at bounding box center [686, 160] width 131 height 26
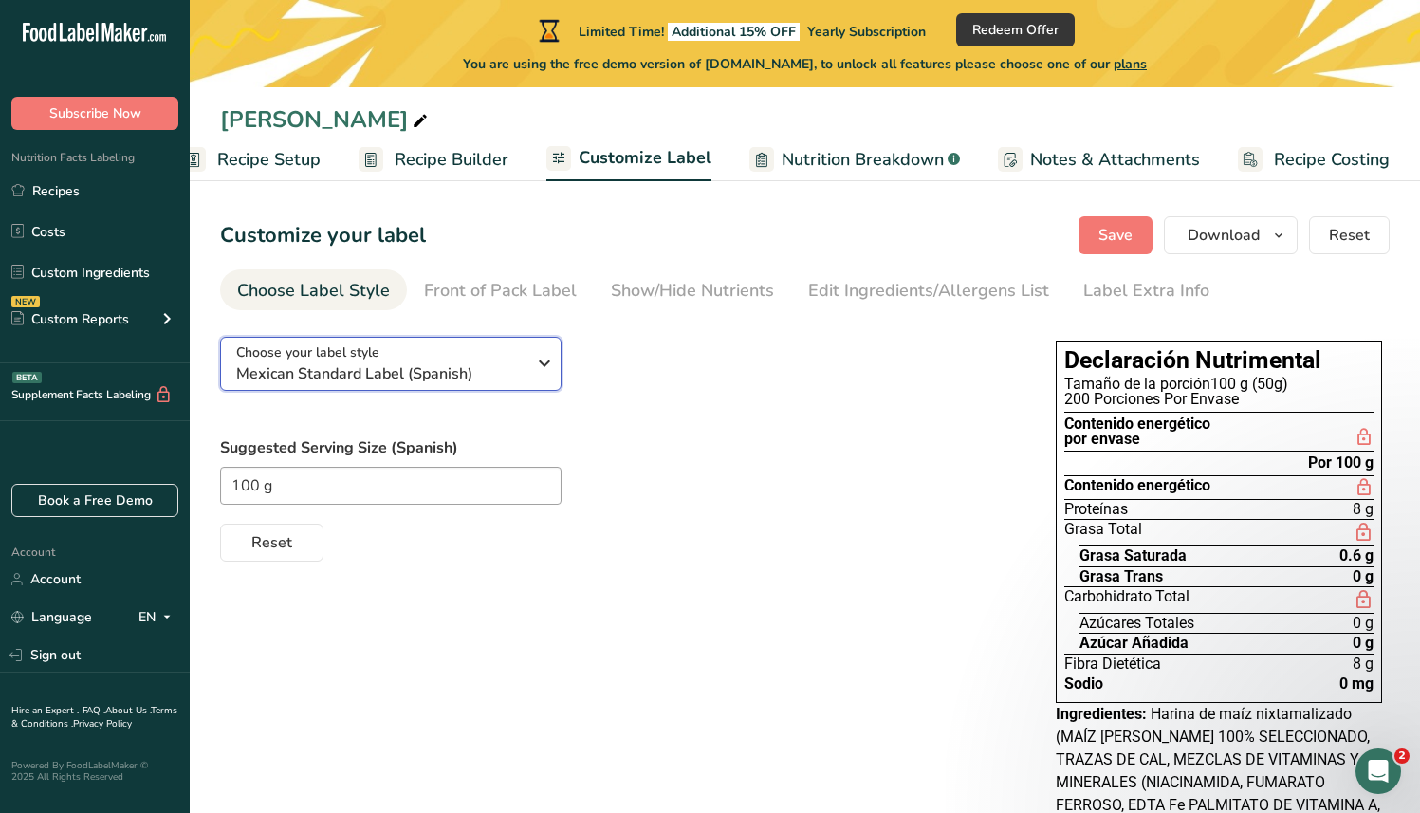
click at [495, 369] on span "Mexican Standard Label (Spanish)" at bounding box center [380, 373] width 289 height 23
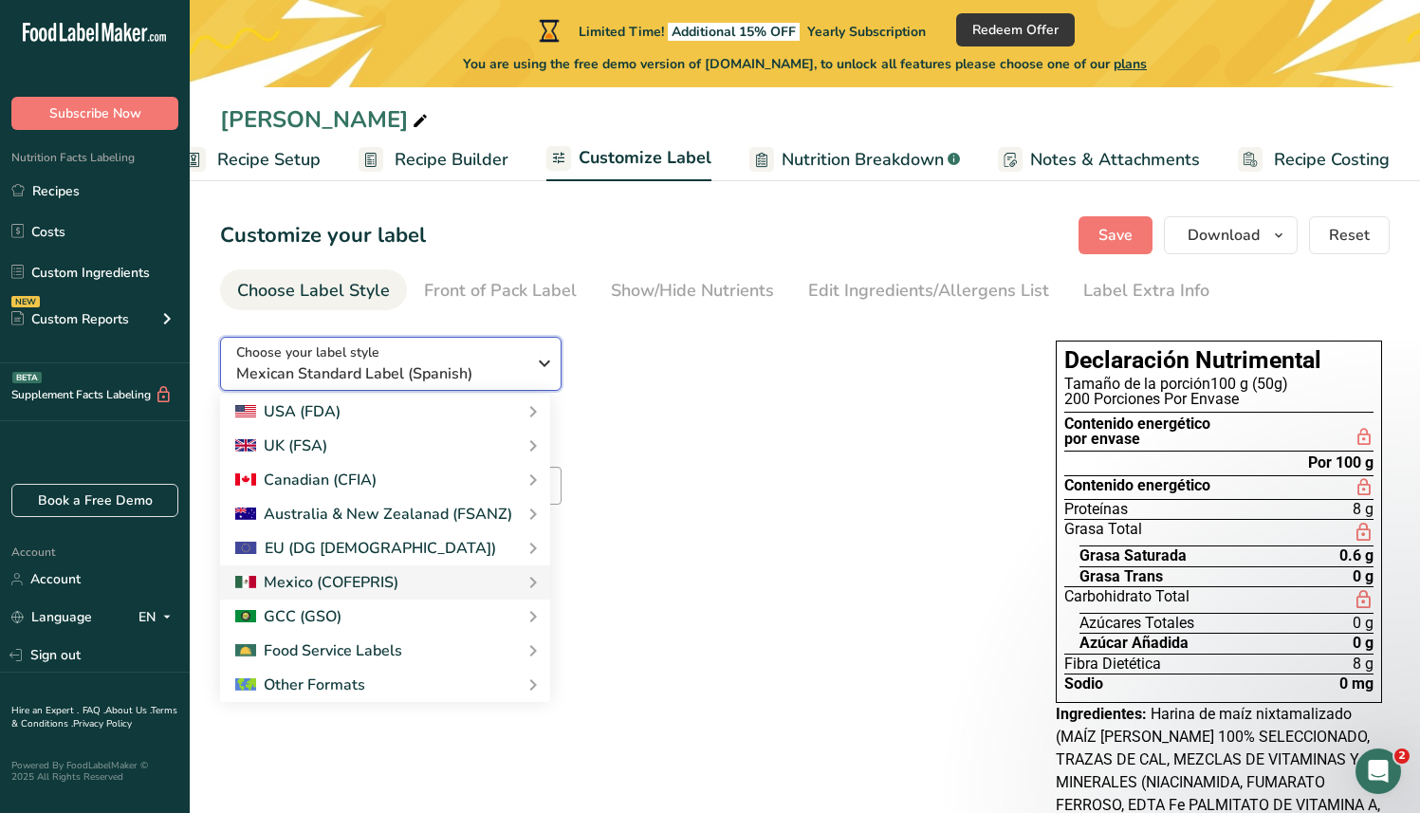
click at [495, 369] on span "Mexican Standard Label (Spanish)" at bounding box center [380, 373] width 289 height 23
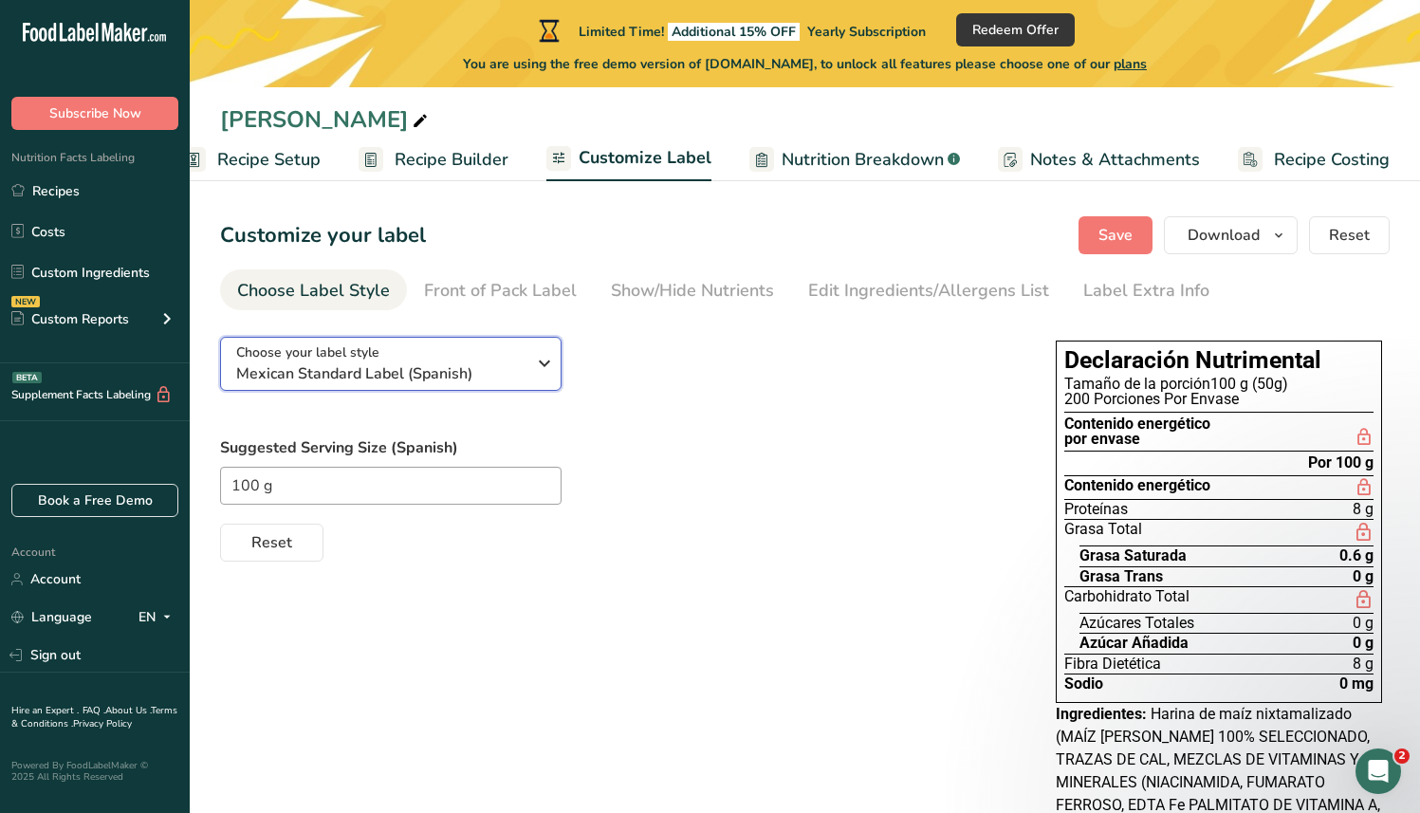
click at [495, 369] on span "Mexican Standard Label (Spanish)" at bounding box center [380, 373] width 289 height 23
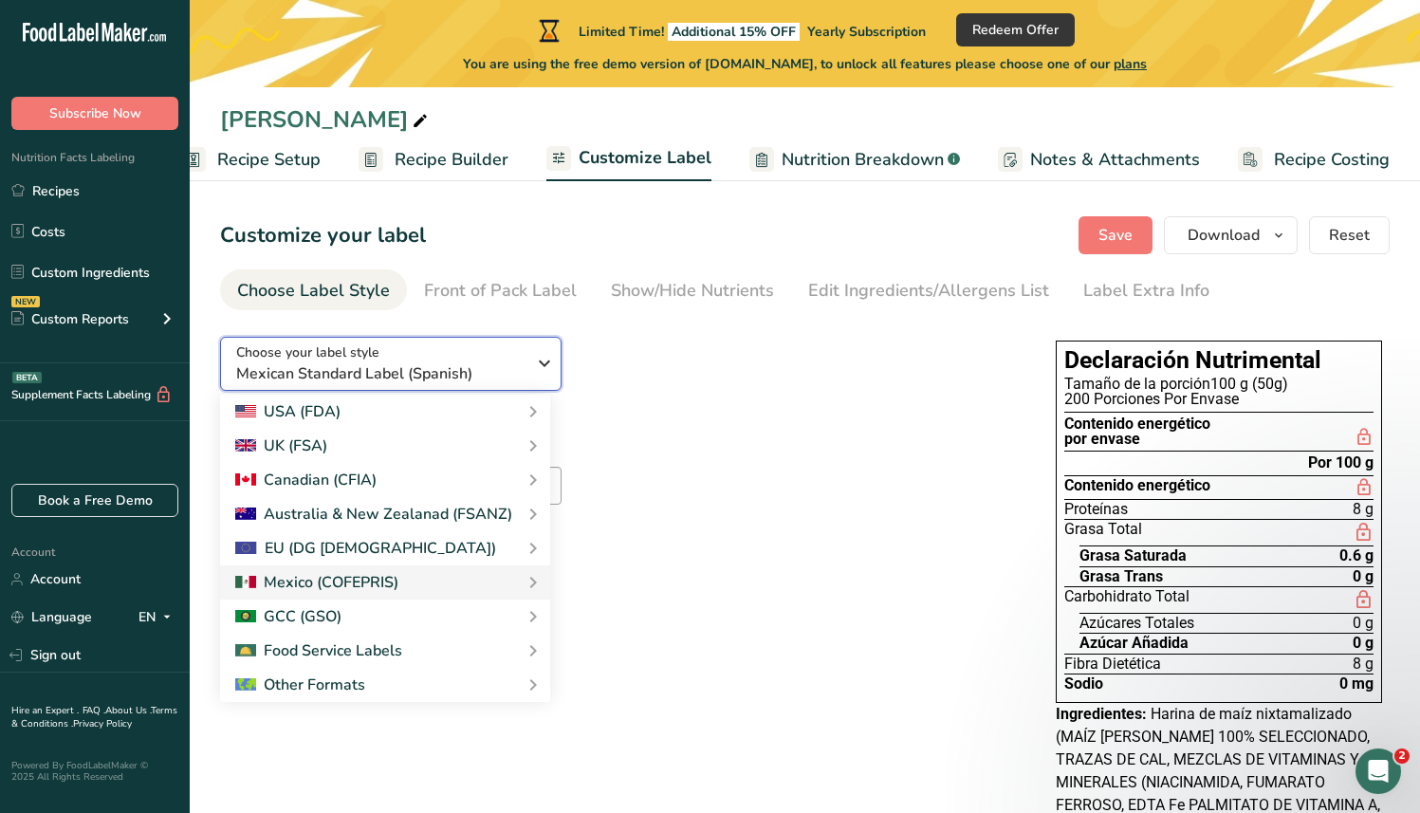
click at [495, 369] on span "Mexican Standard Label (Spanish)" at bounding box center [380, 373] width 289 height 23
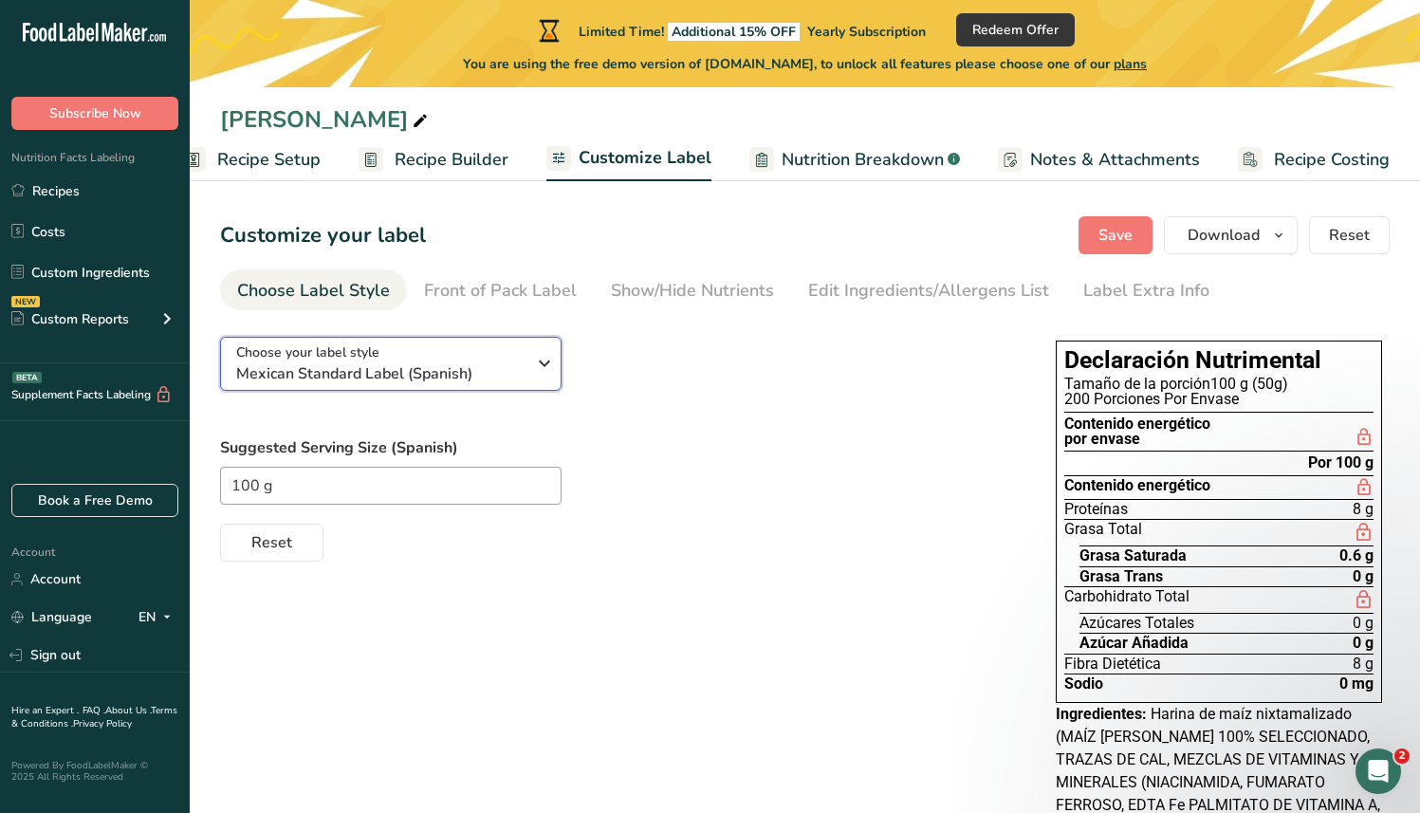
click at [530, 370] on div "Choose your label style Mexican Standard Label (Spanish)" at bounding box center [388, 364] width 304 height 43
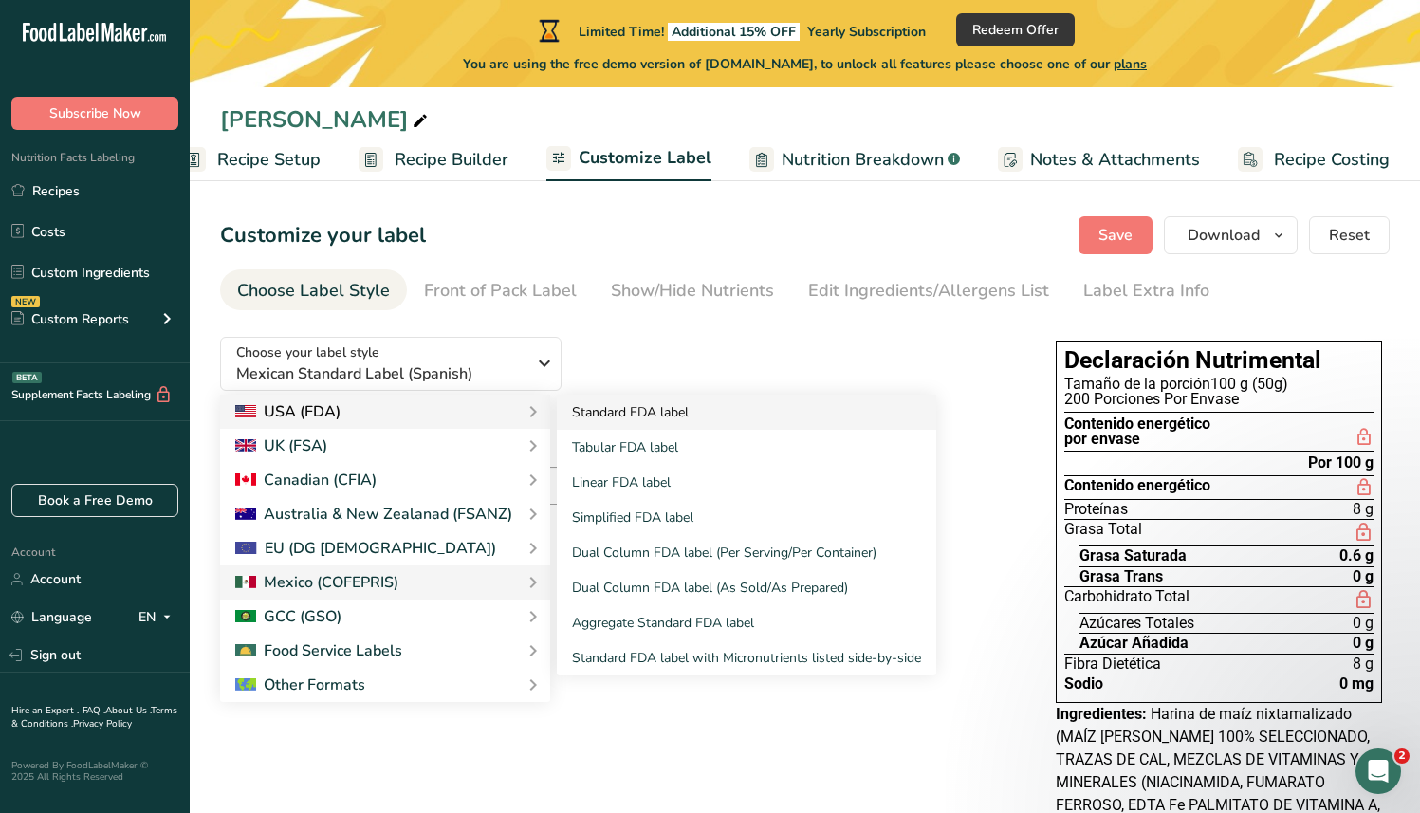
click at [694, 408] on link "Standard FDA label" at bounding box center [747, 412] width 380 height 35
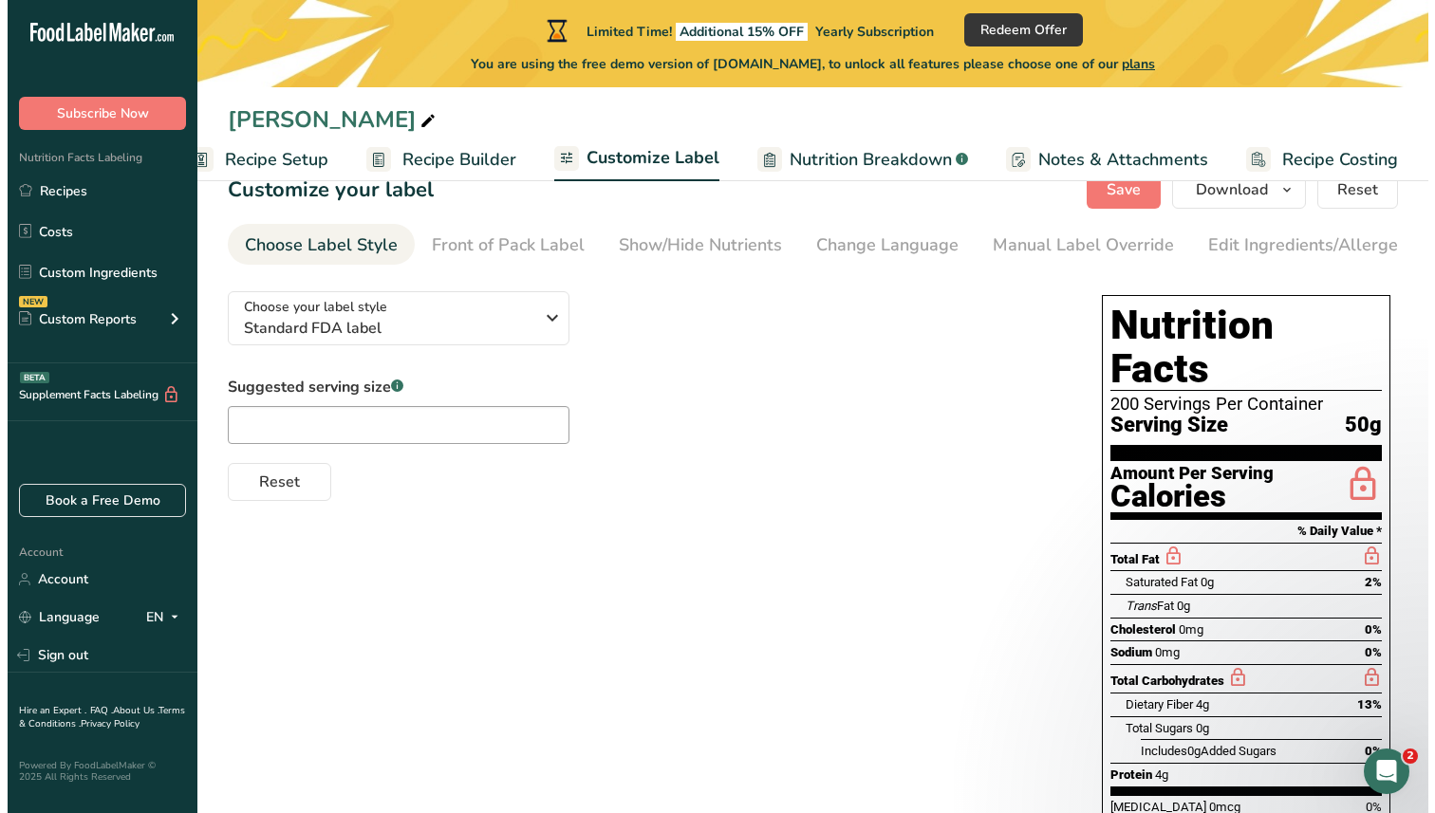
scroll to position [38, 0]
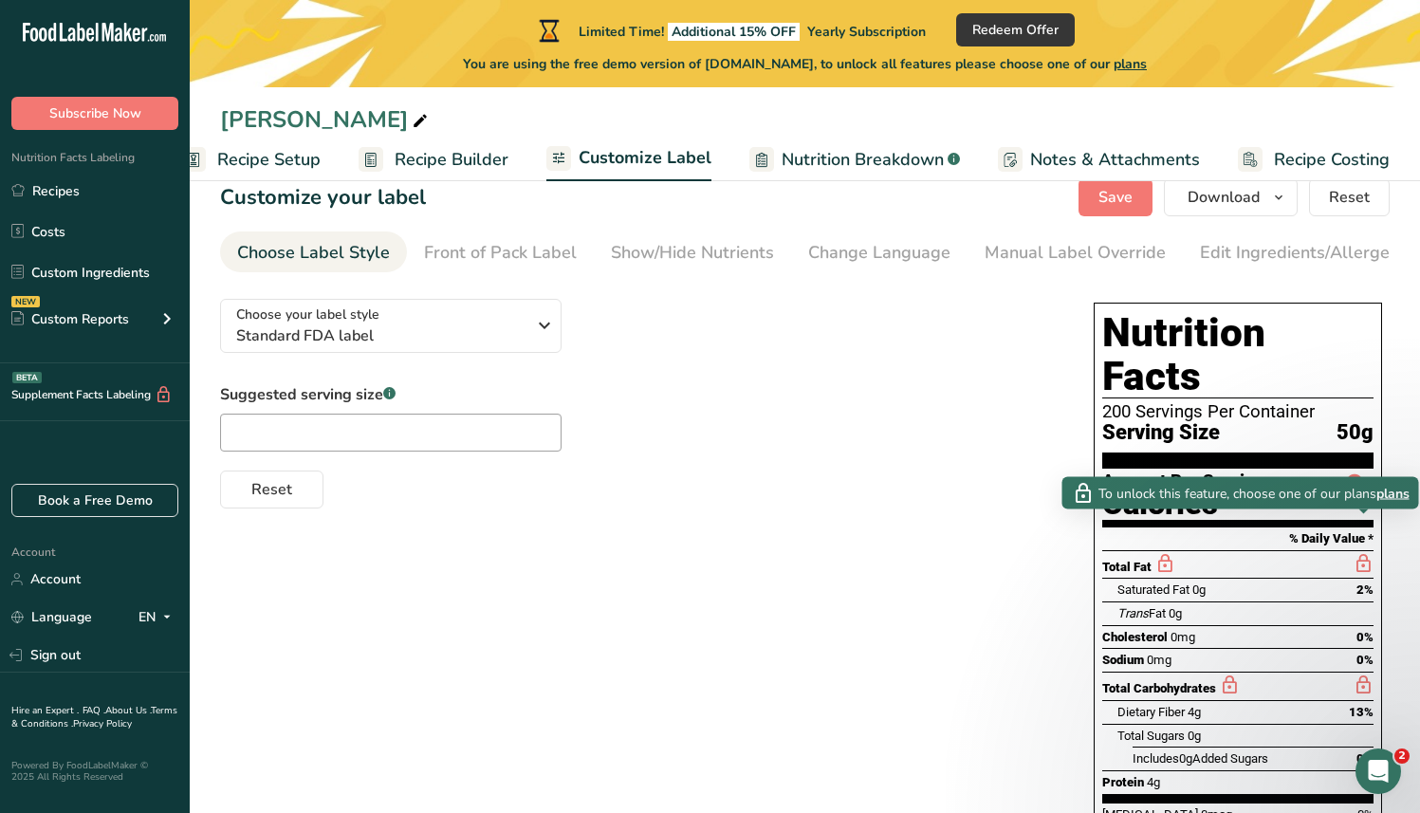
click at [1402, 494] on span "plans" at bounding box center [1393, 493] width 33 height 20
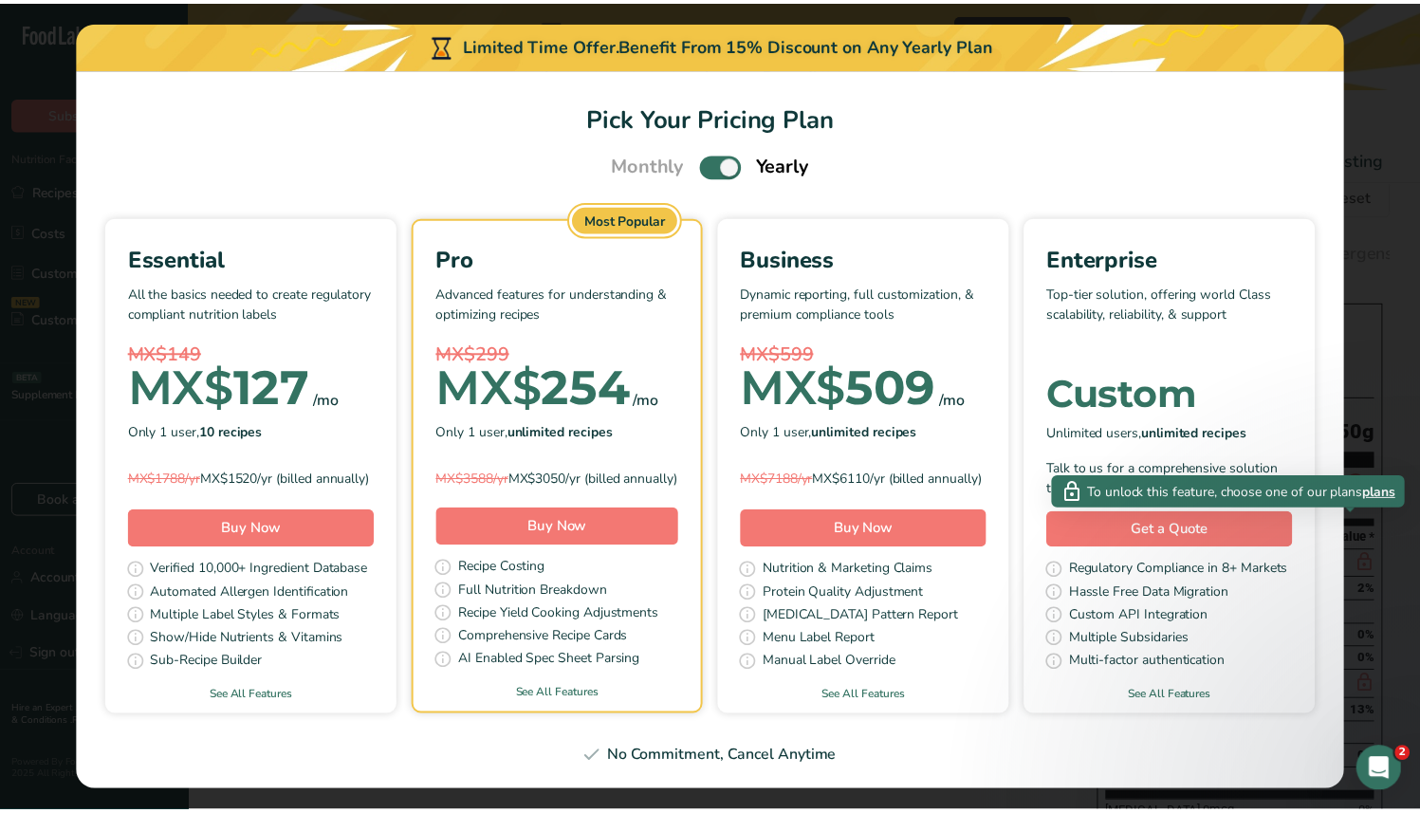
scroll to position [0, 25]
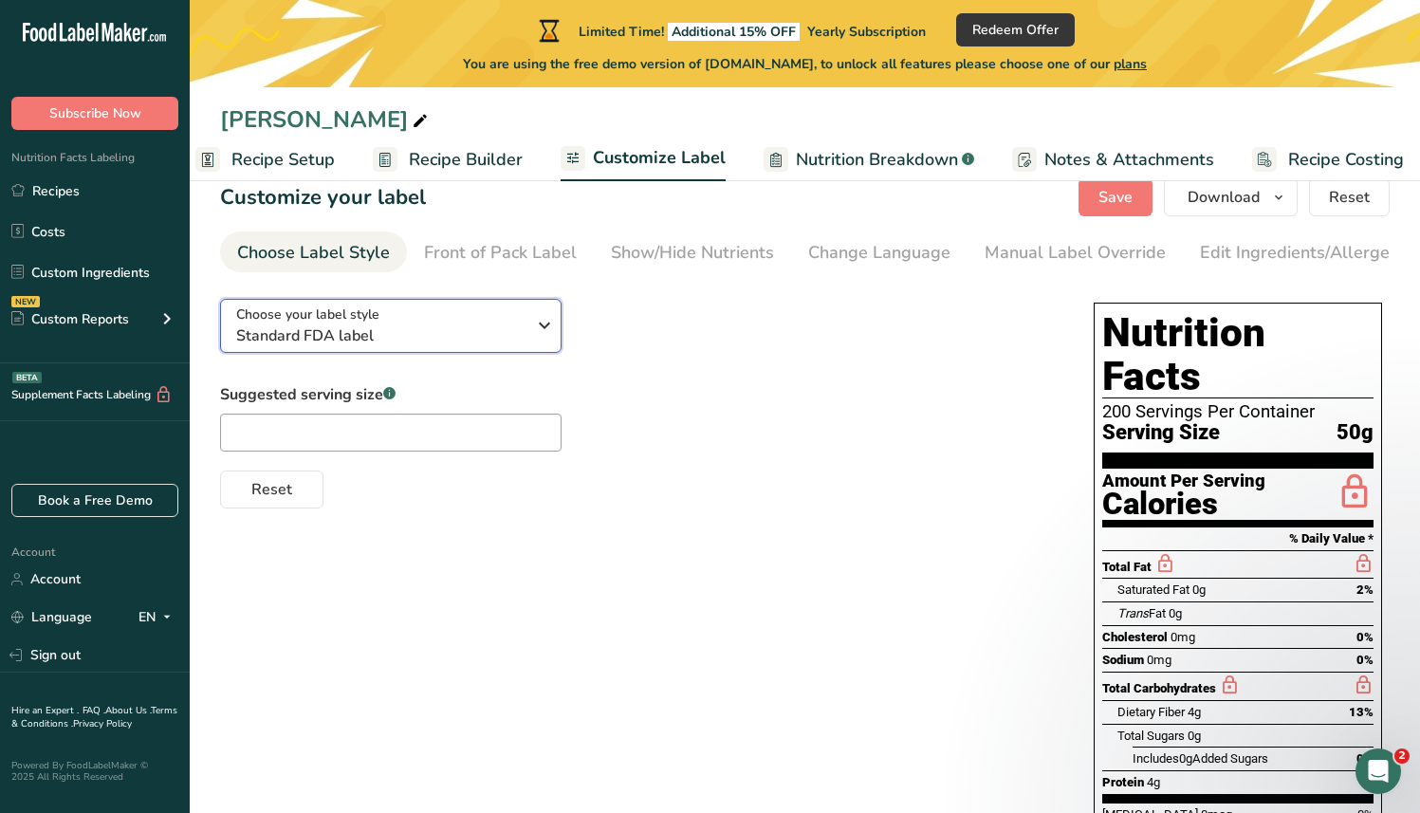
click at [391, 343] on span "Standard FDA label" at bounding box center [380, 336] width 289 height 23
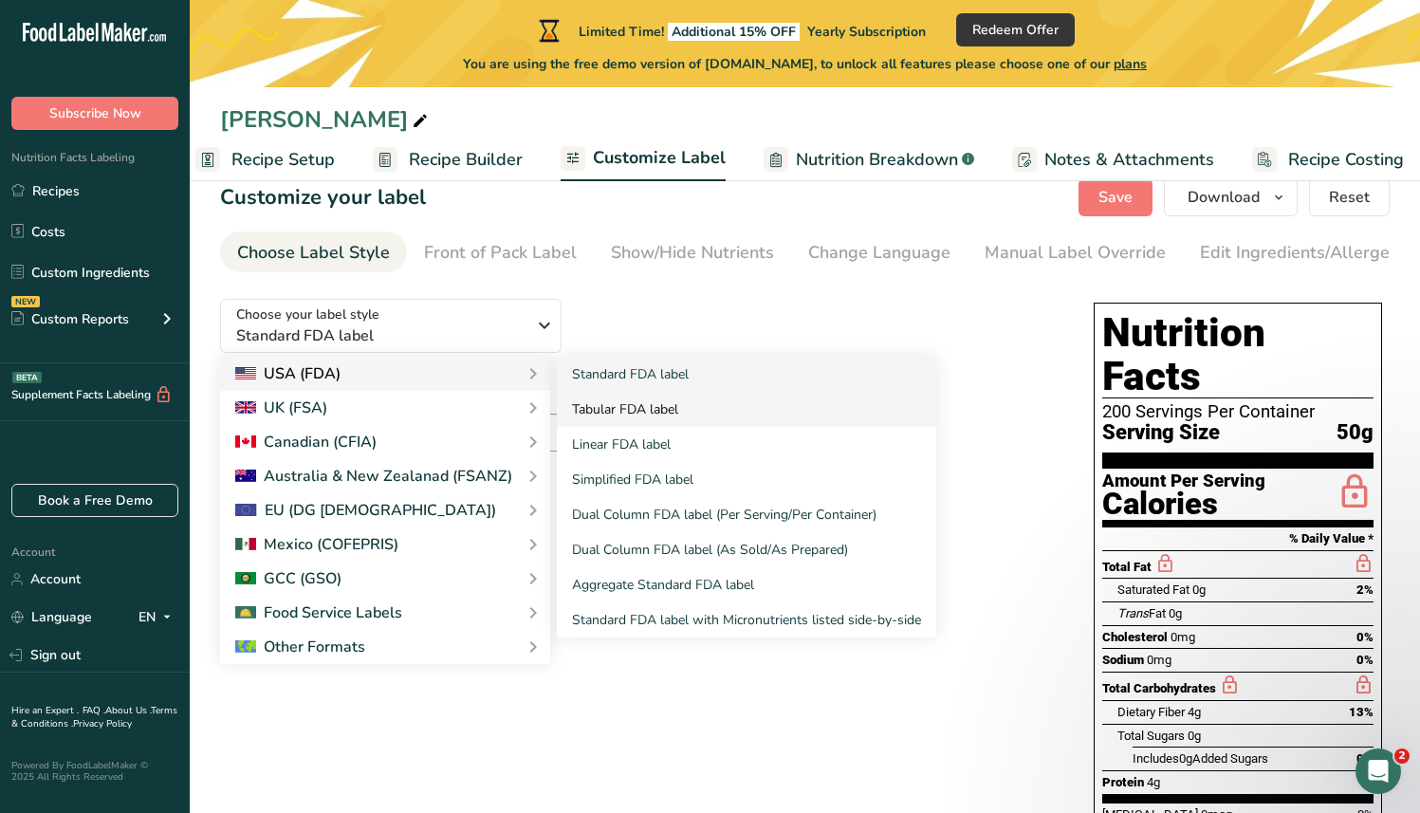
click at [832, 418] on link "Tabular FDA label" at bounding box center [747, 409] width 380 height 35
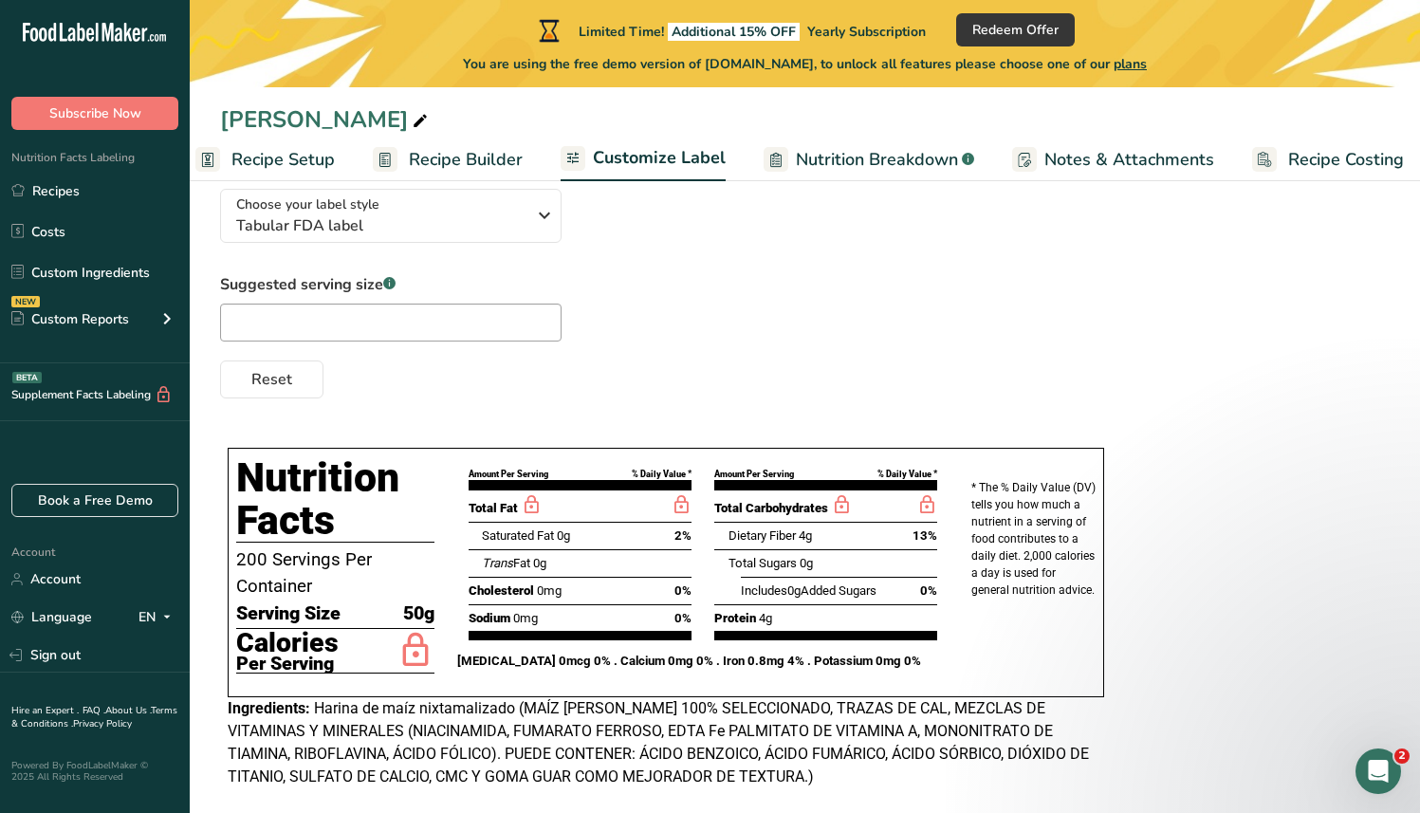
scroll to position [65, 0]
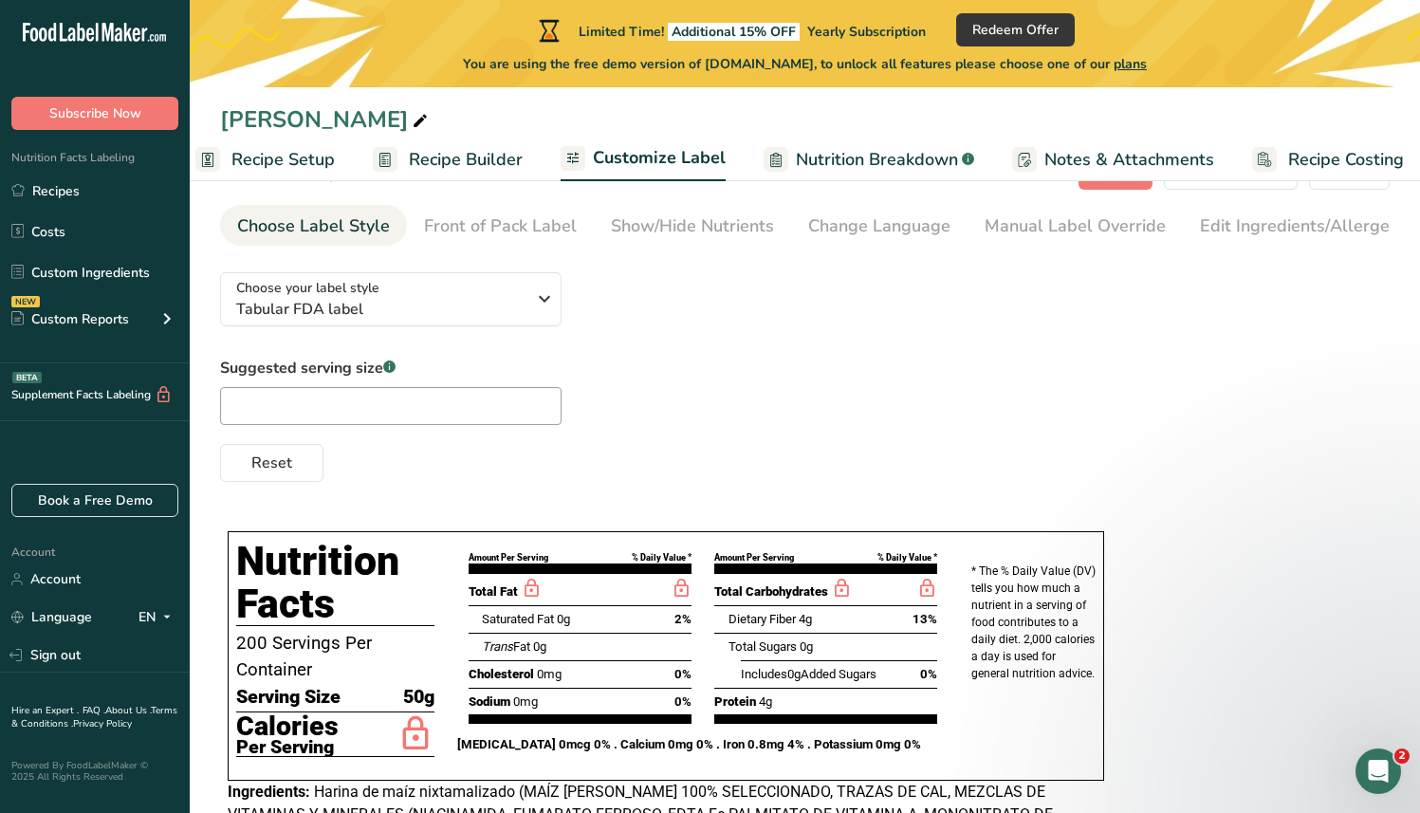
click at [224, 333] on div "Choose your label style Tabular FDA label USA (FDA) Standard FDA label Tabular …" at bounding box center [805, 369] width 1170 height 225
click at [569, 300] on div "Choose your label style Tabular FDA label USA (FDA) Standard FDA label Tabular …" at bounding box center [805, 369] width 1170 height 225
click at [513, 307] on span "Tabular FDA label" at bounding box center [380, 309] width 289 height 23
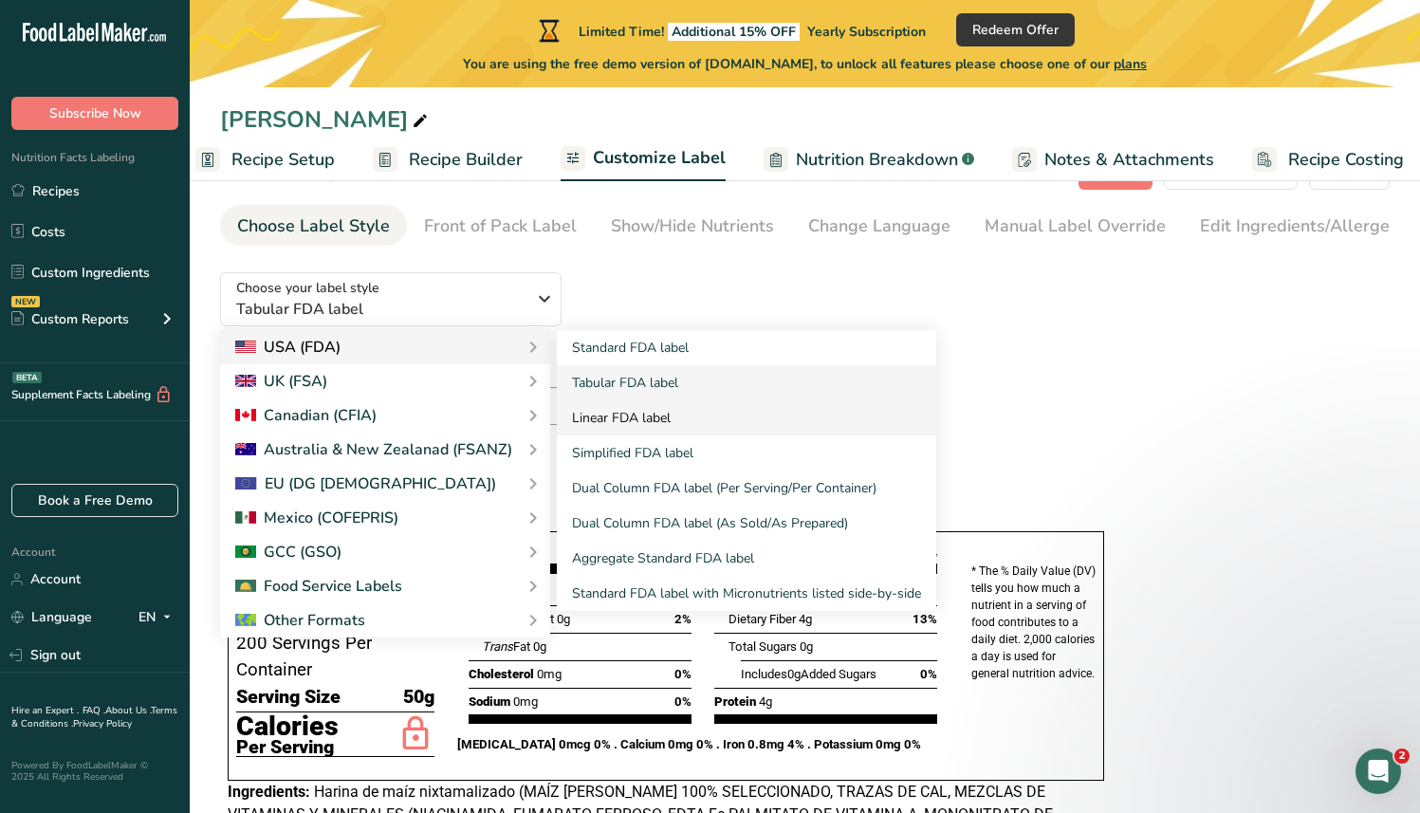
click at [625, 428] on link "Linear FDA label" at bounding box center [747, 417] width 380 height 35
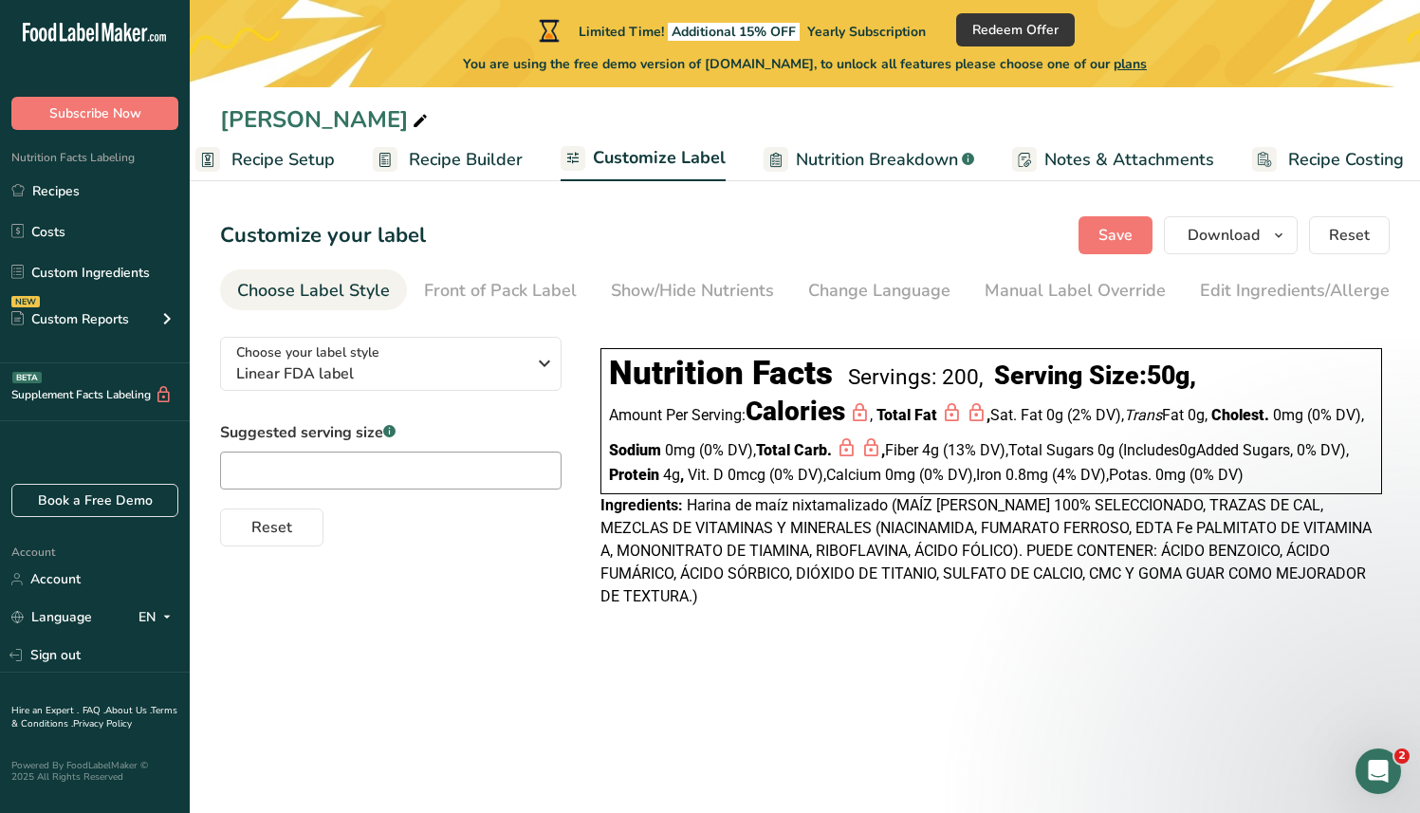
scroll to position [0, 0]
click at [531, 371] on div "Choose your label style Linear FDA label" at bounding box center [388, 364] width 304 height 43
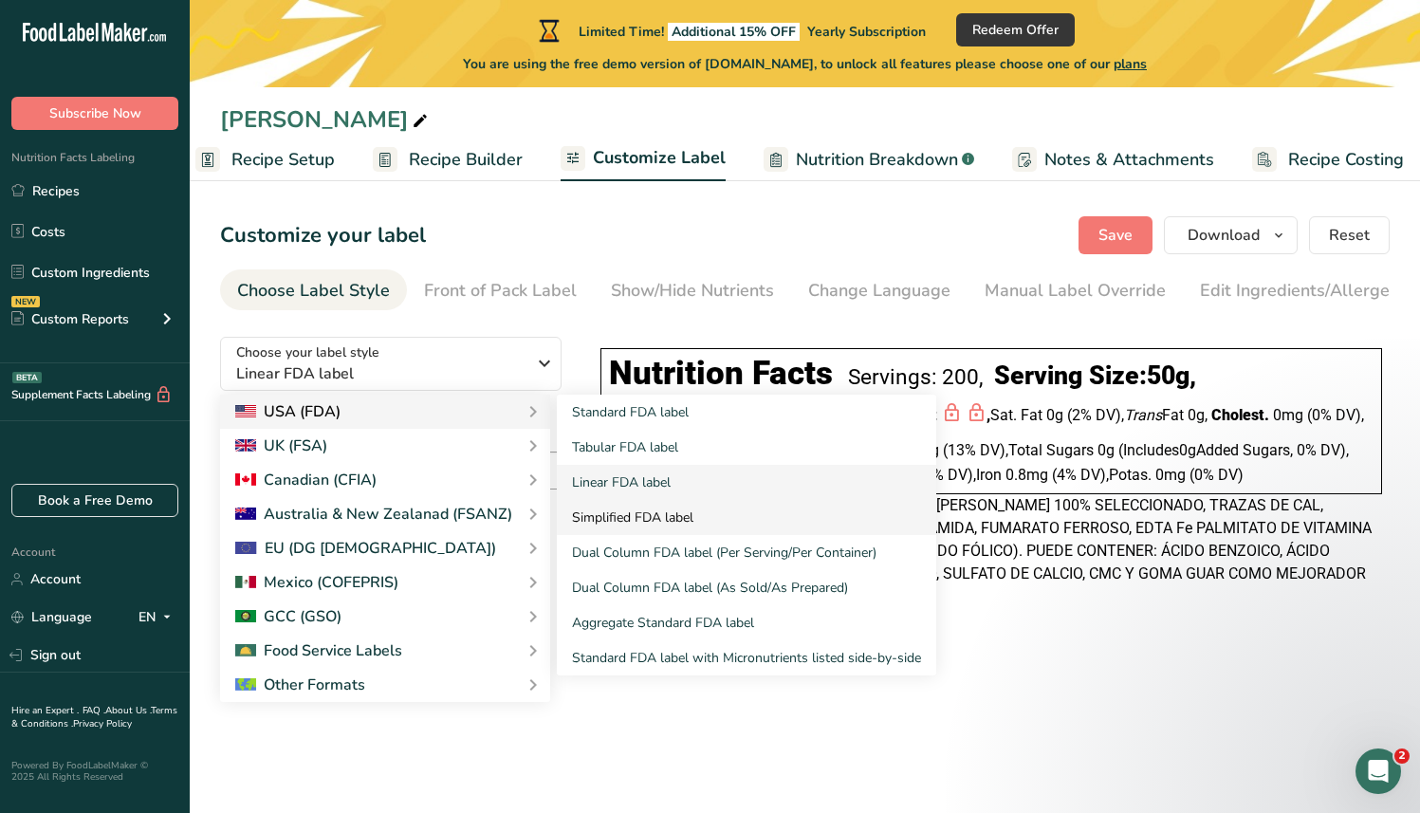
click at [697, 526] on link "Simplified FDA label" at bounding box center [747, 517] width 380 height 35
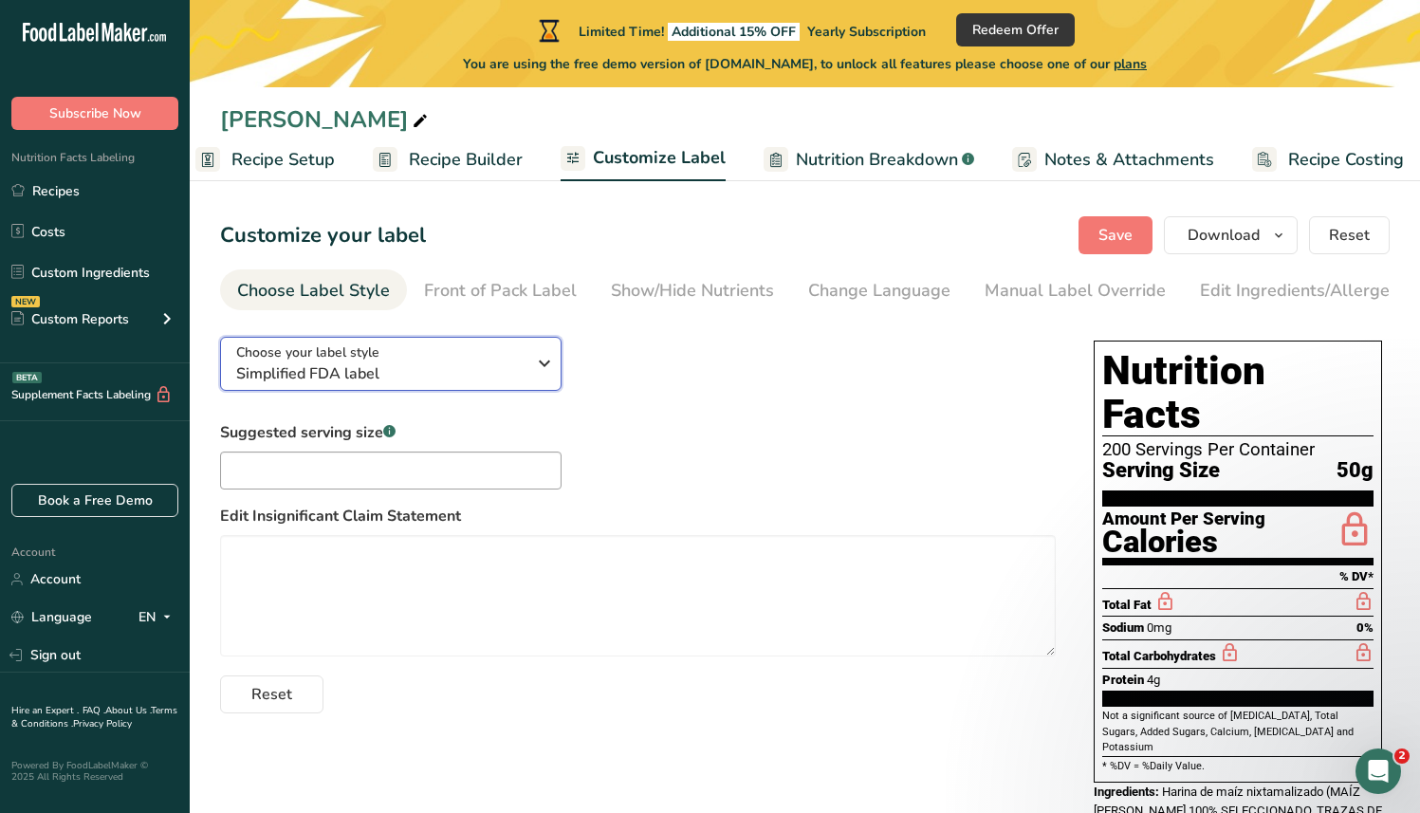
click at [481, 381] on span "Simplified FDA label" at bounding box center [380, 373] width 289 height 23
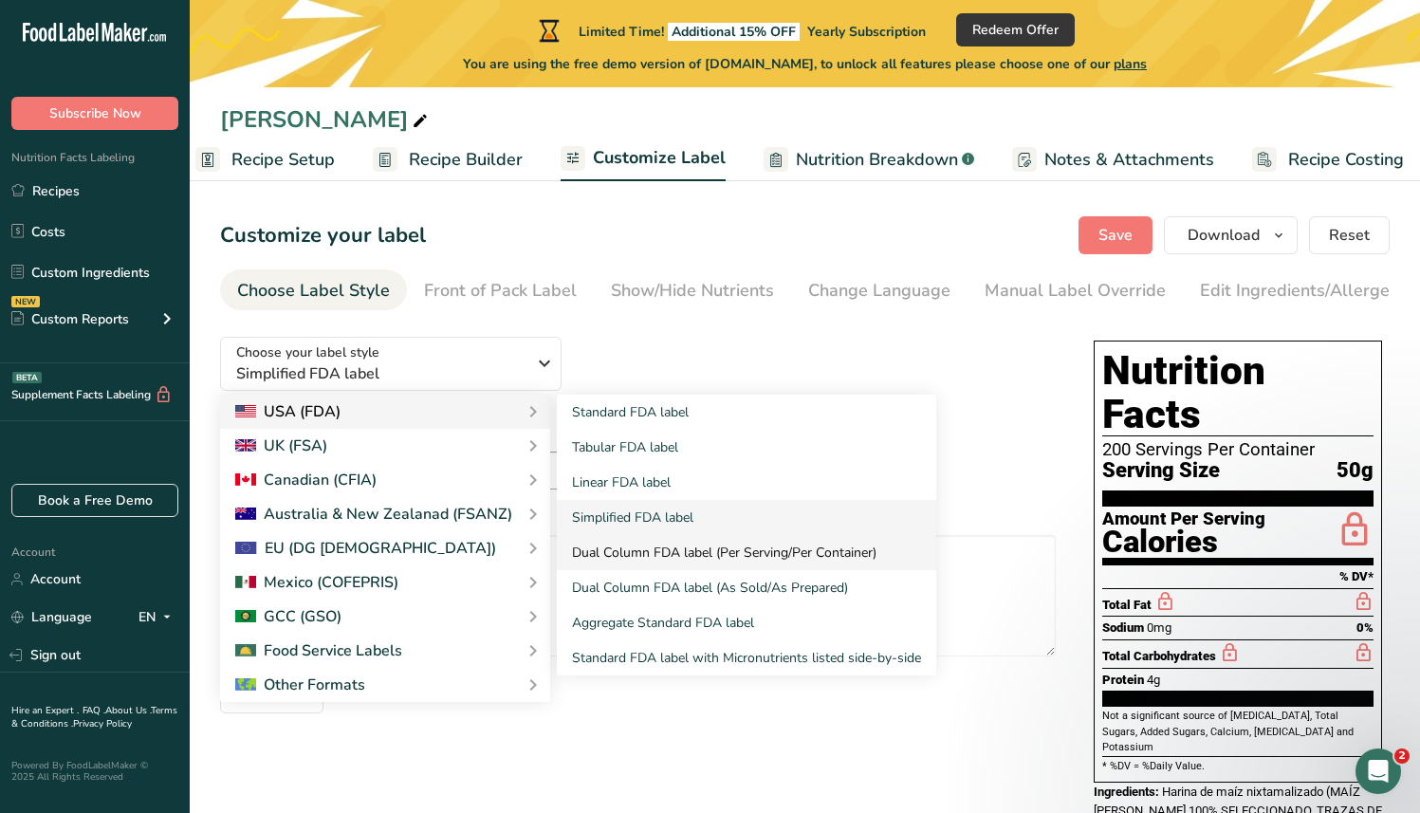
click at [714, 561] on link "Dual Column FDA label (Per Serving/Per Container)" at bounding box center [747, 552] width 380 height 35
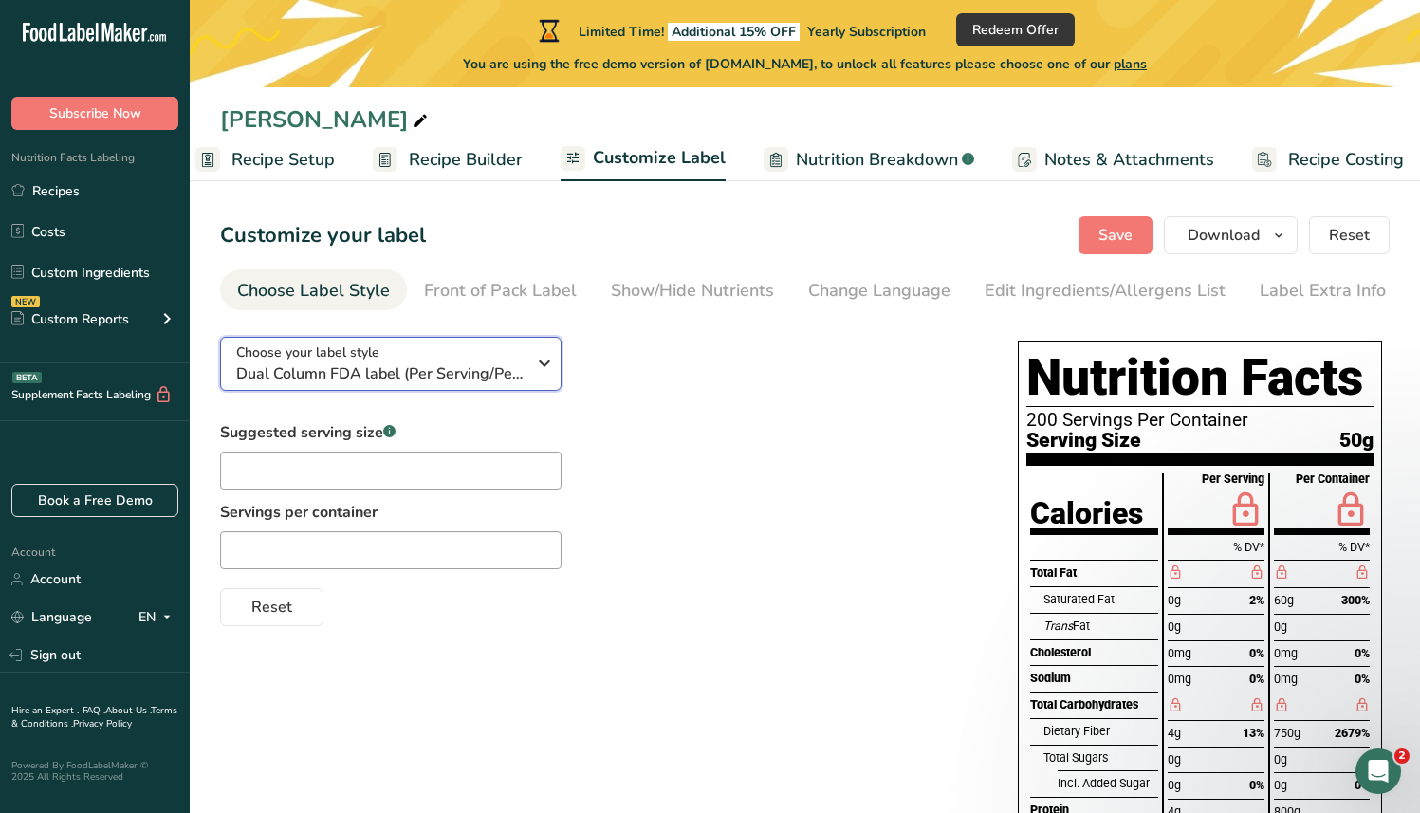
click at [468, 363] on span "Dual Column FDA label (Per Serving/Per Container)" at bounding box center [380, 373] width 289 height 23
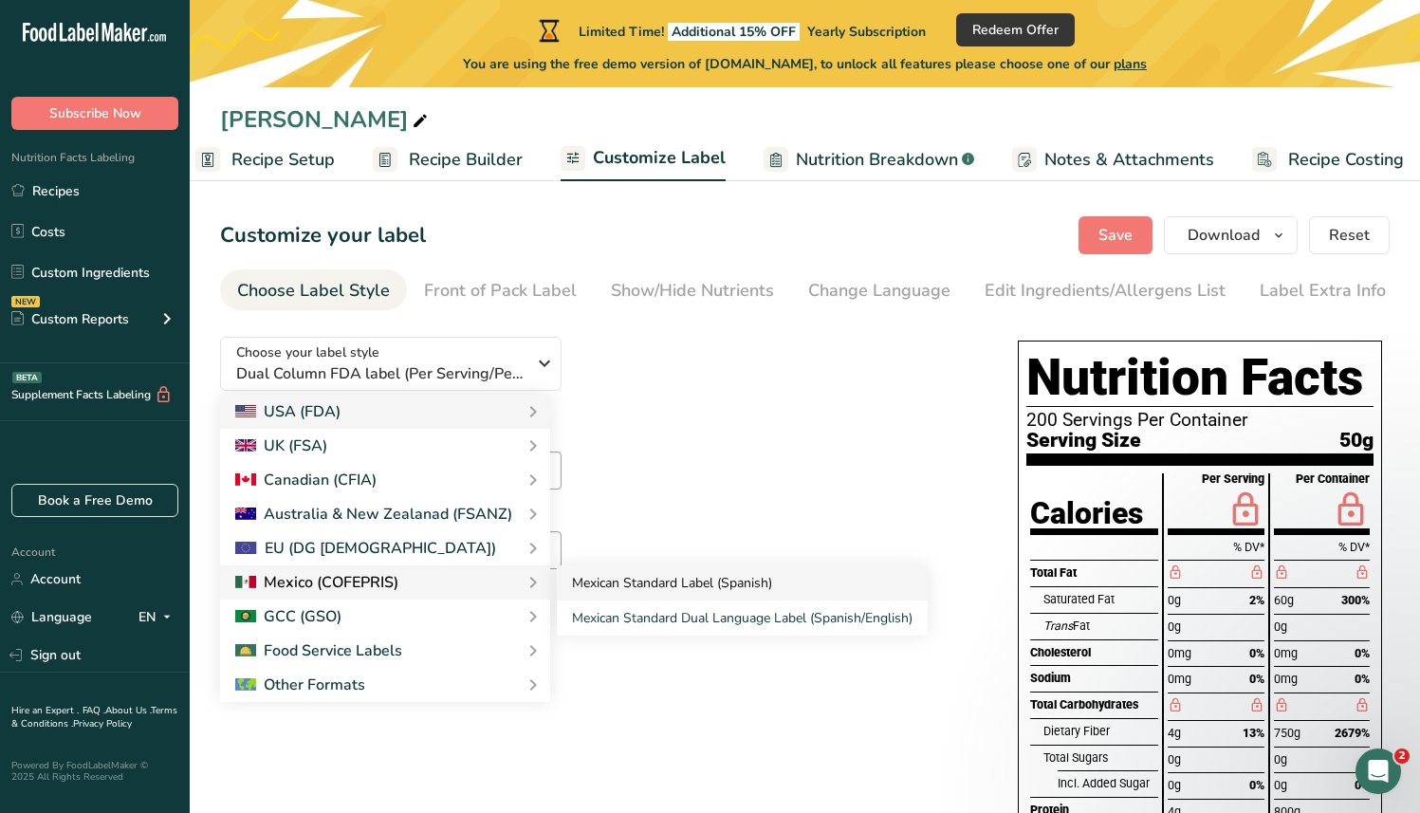
click at [684, 582] on link "Mexican Standard Label (Spanish)" at bounding box center [742, 583] width 371 height 35
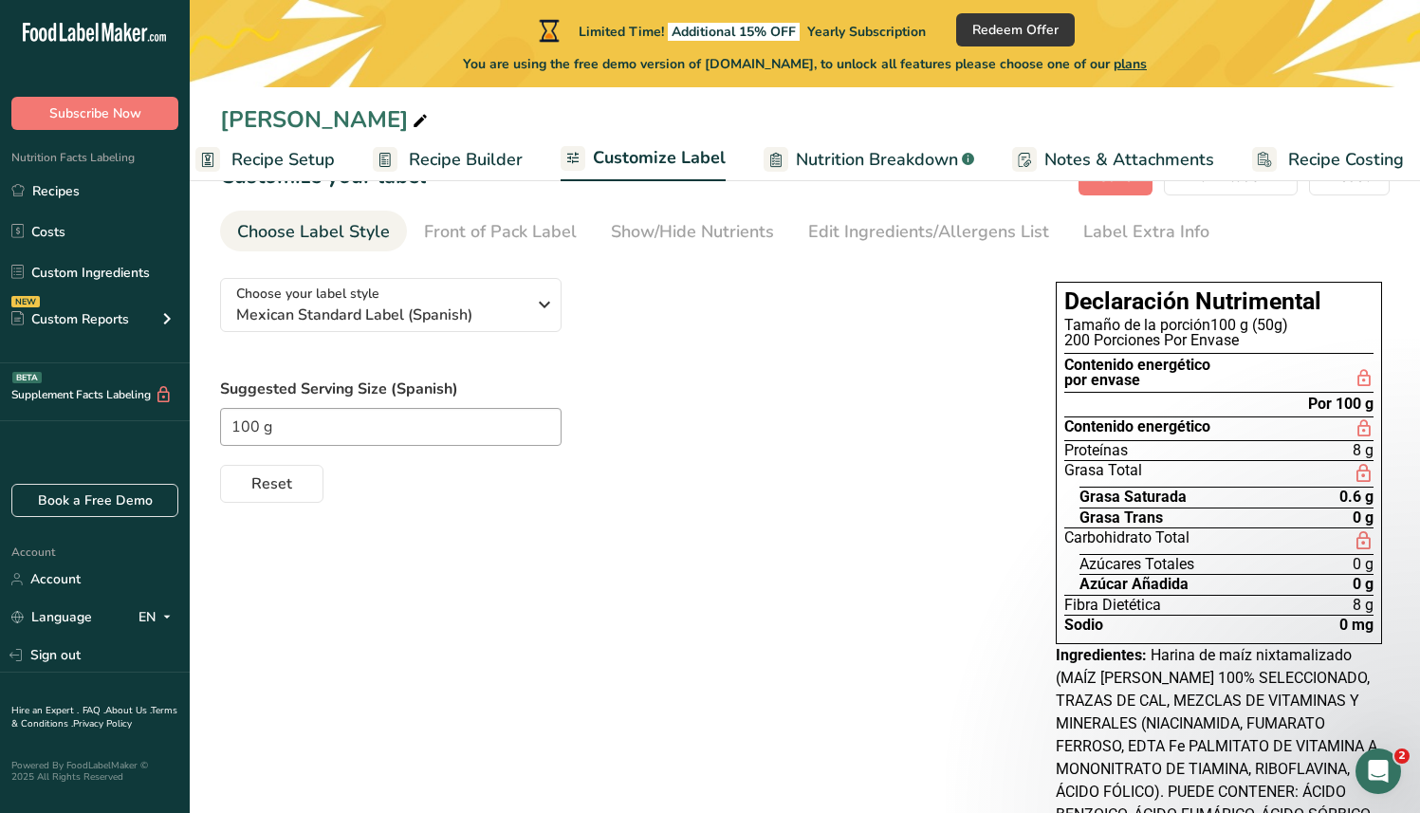
scroll to position [13, 0]
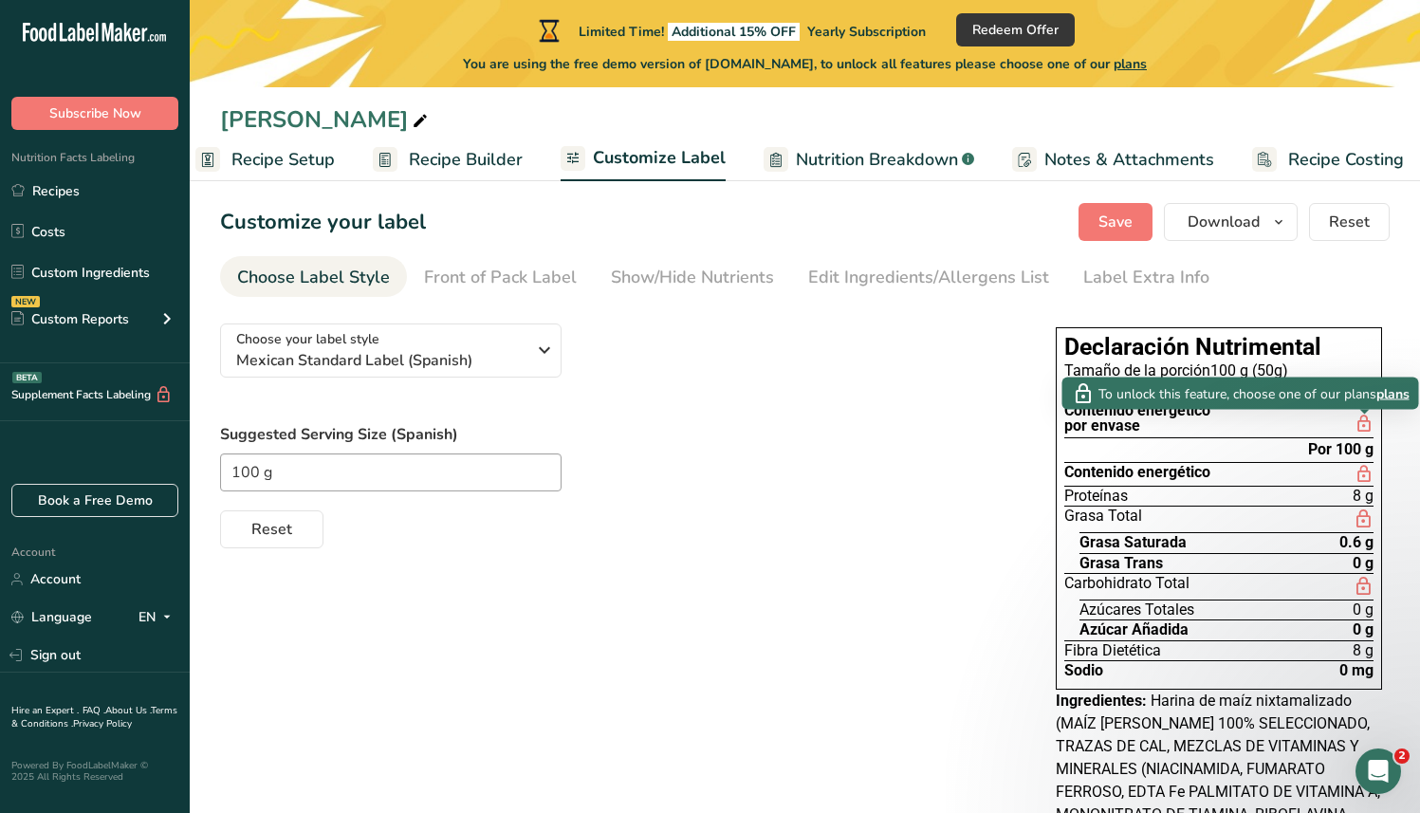
click at [1373, 429] on icon at bounding box center [1364, 424] width 19 height 23
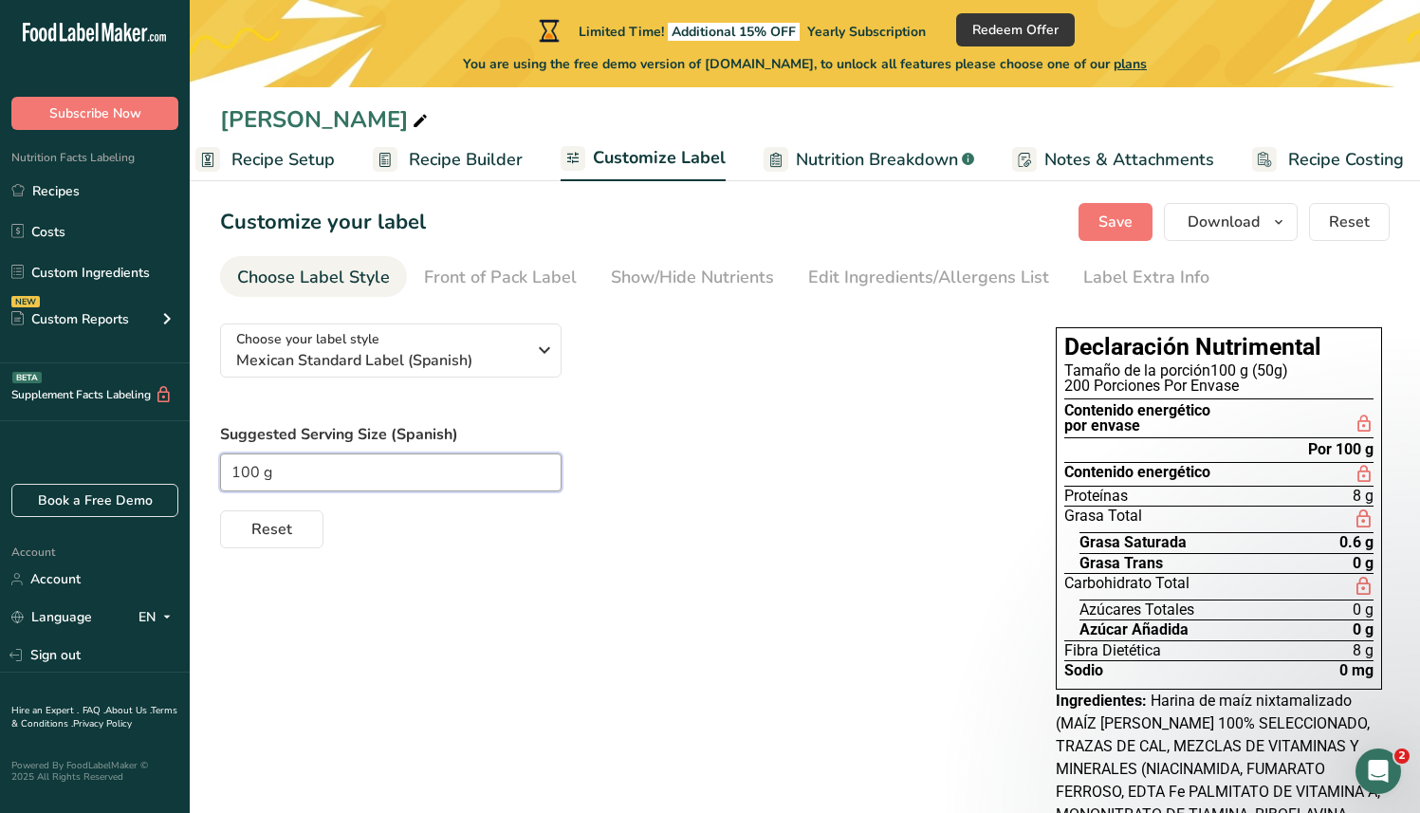
click at [354, 468] on input "100 g" at bounding box center [391, 473] width 342 height 38
click at [339, 177] on ul "Recipe Setup Recipe Builder Customize Label Nutrition Breakdown .a-a{fill:#3473…" at bounding box center [803, 159] width 1277 height 45
click at [317, 161] on span "Recipe Setup" at bounding box center [283, 160] width 103 height 26
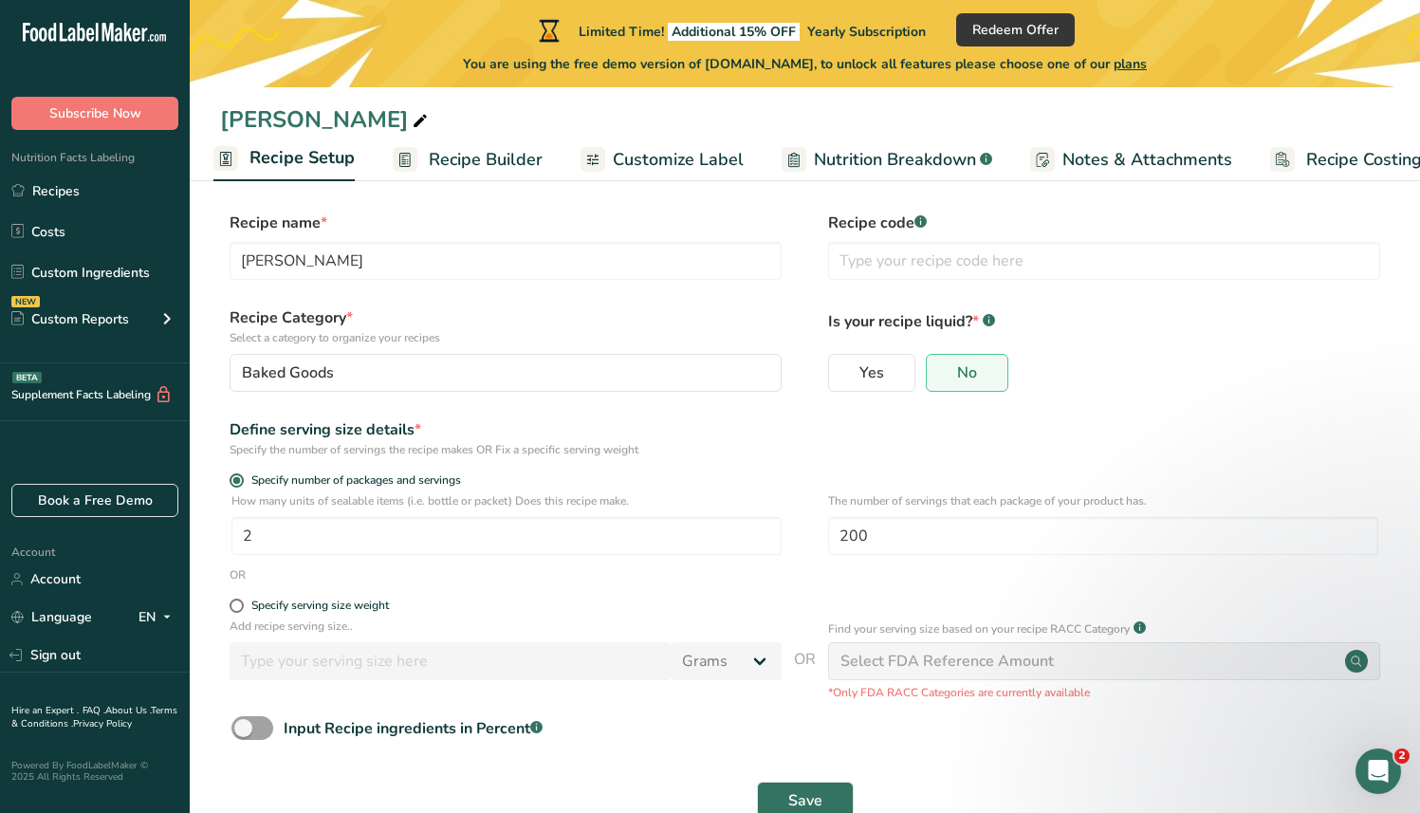
scroll to position [61, 0]
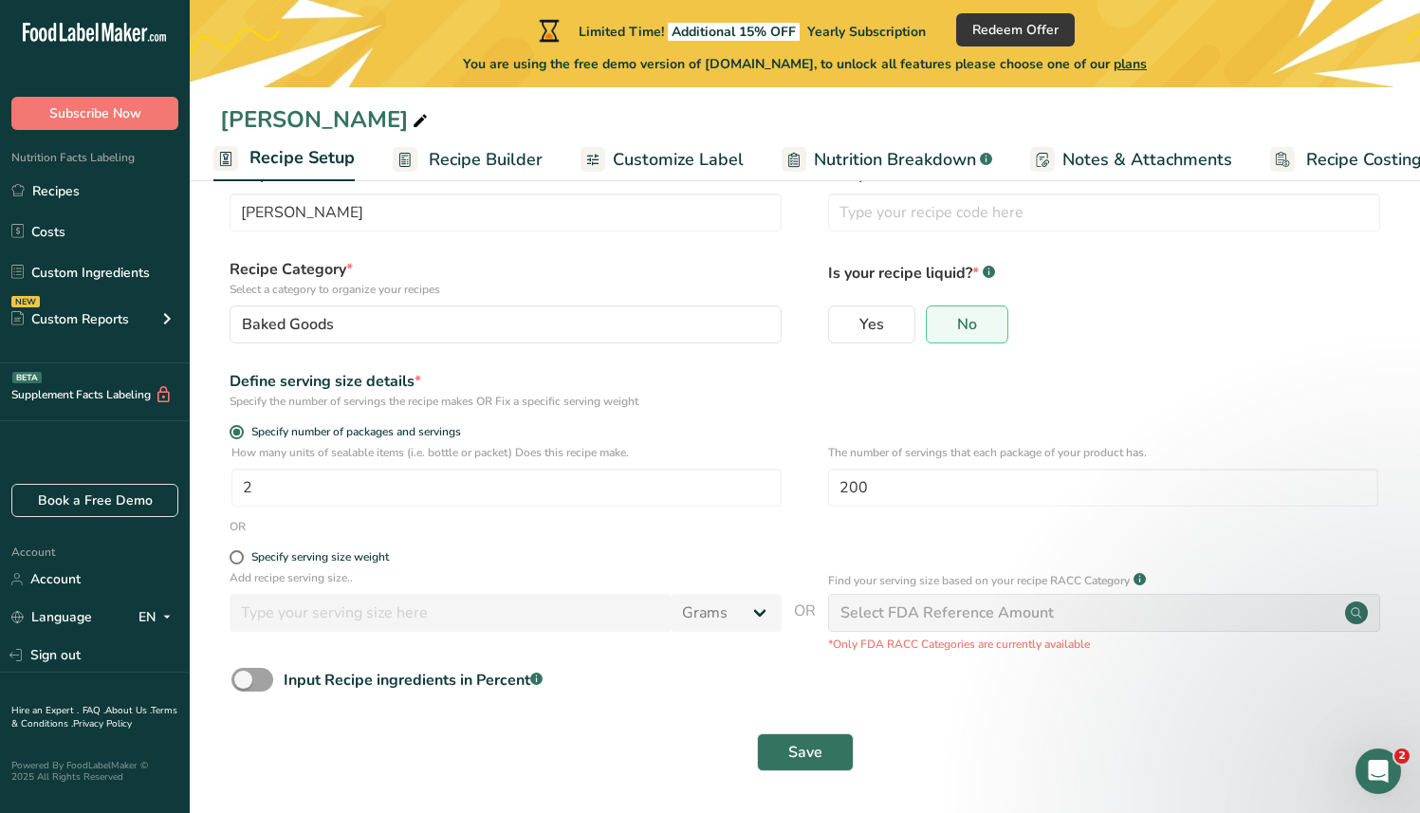
click at [454, 173] on link "Recipe Builder" at bounding box center [468, 160] width 150 height 43
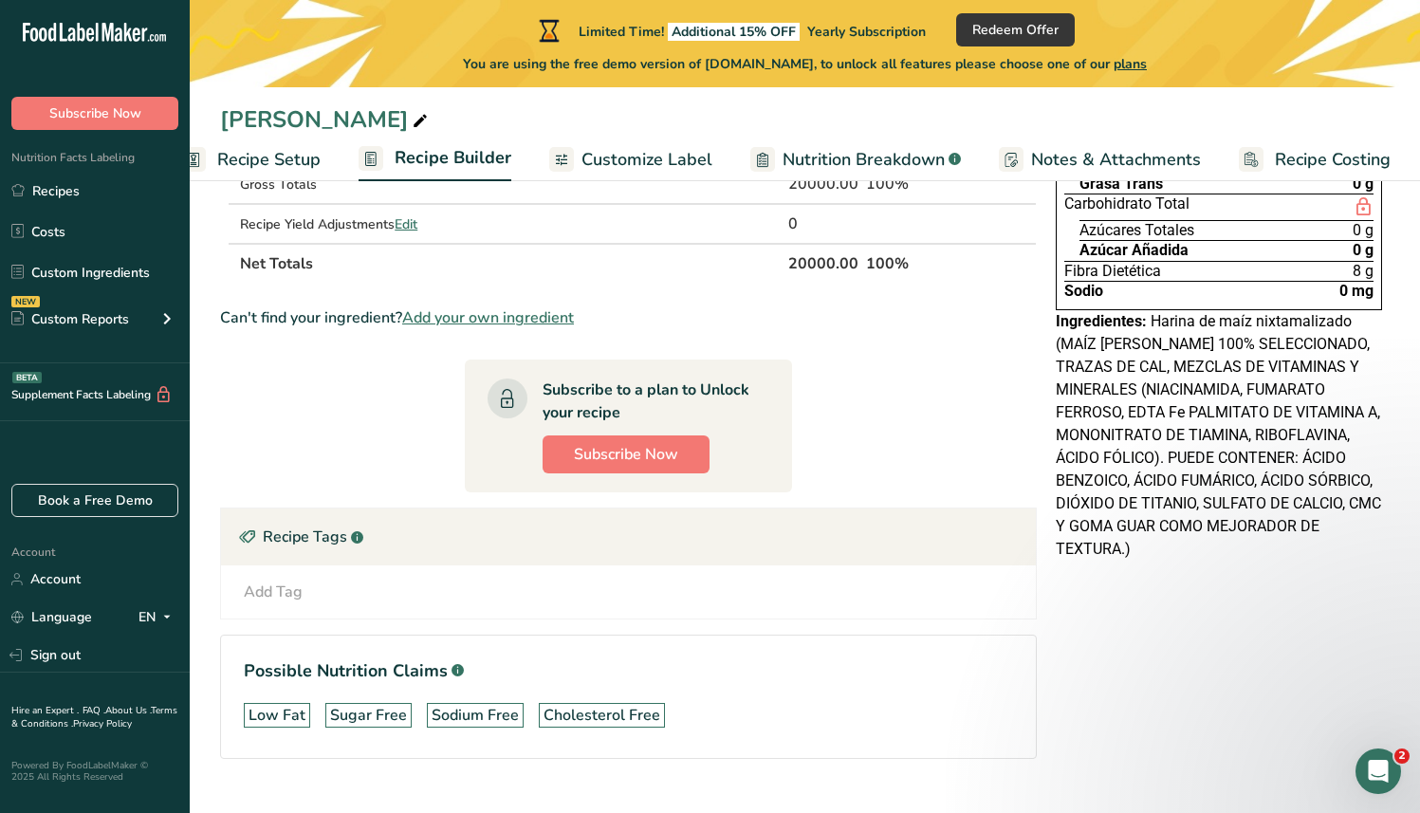
scroll to position [280, 0]
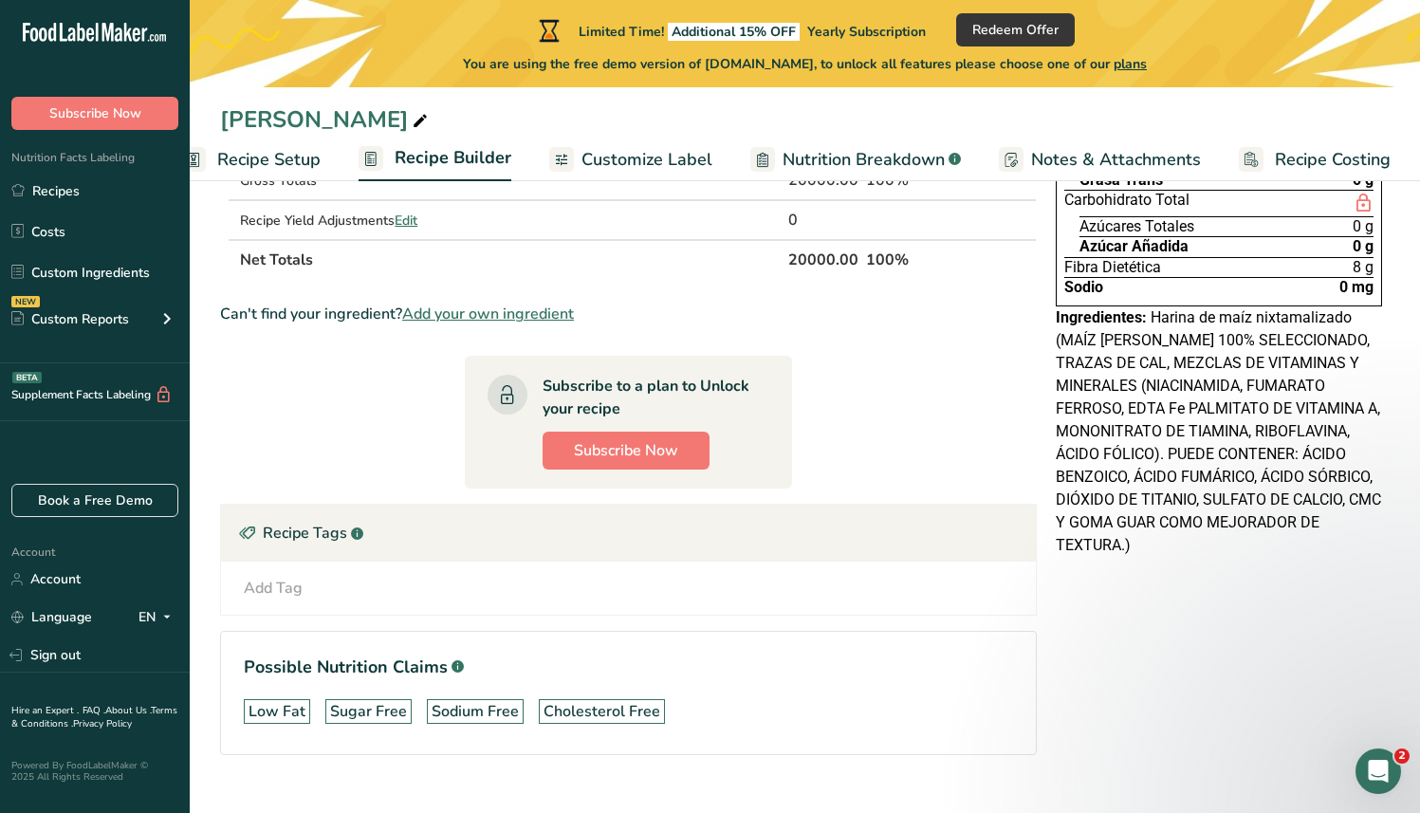
click at [1123, 553] on span "Harina de maíz nixtamalizado (MAÍZ [PERSON_NAME] 100% SELECCIONADO, TRAZAS DE C…" at bounding box center [1218, 431] width 325 height 246
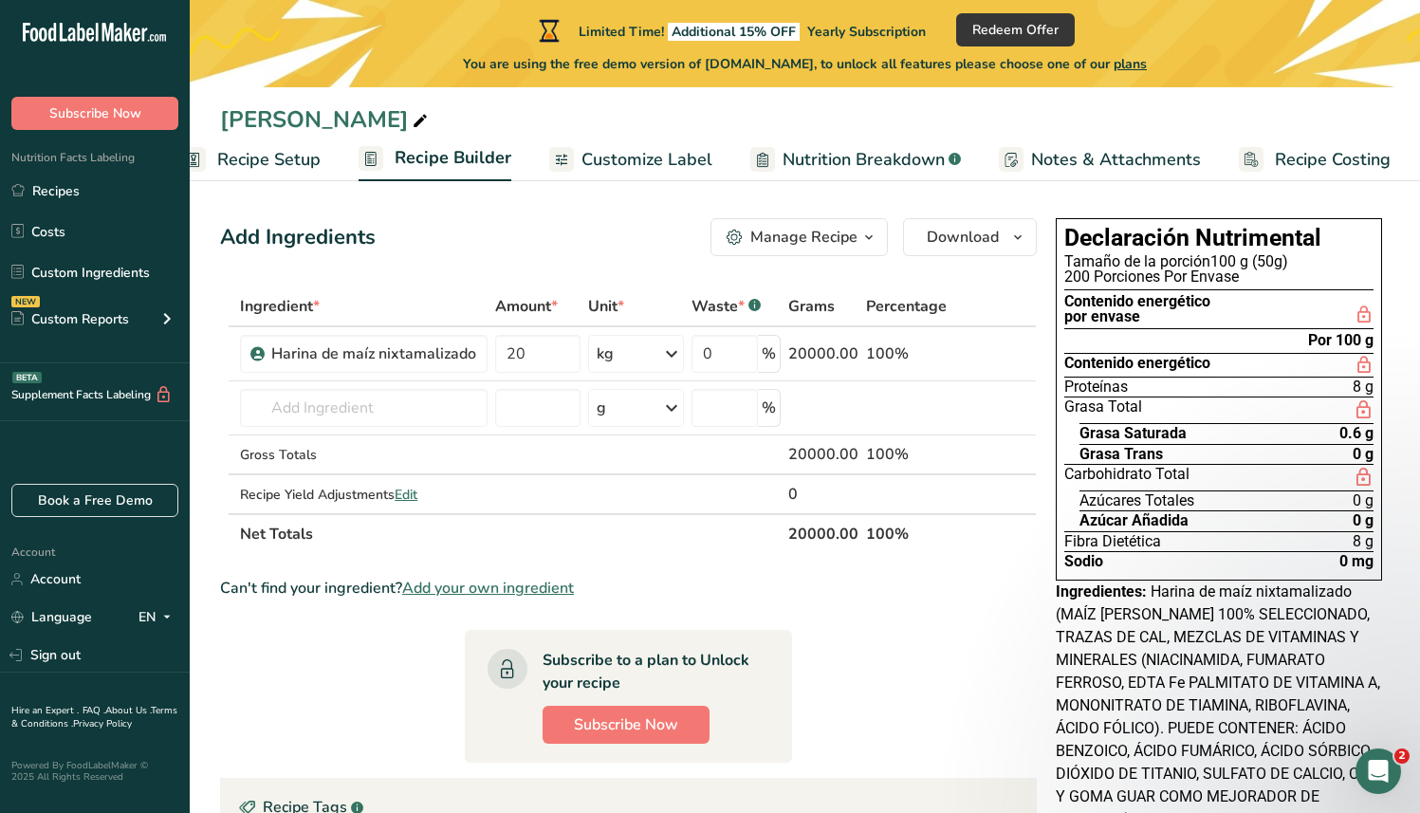
scroll to position [0, 0]
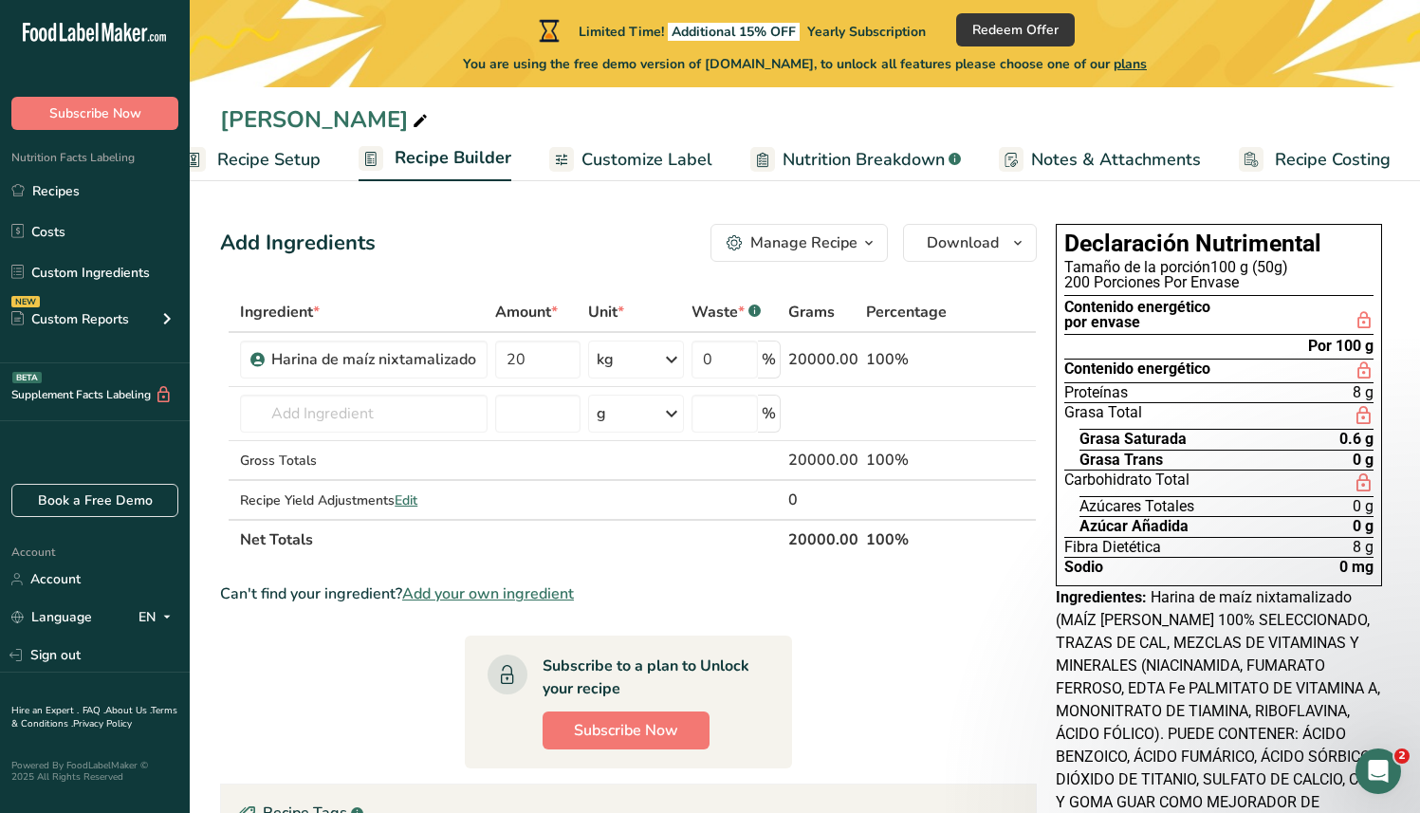
click at [930, 169] on span "Nutrition Breakdown" at bounding box center [864, 160] width 162 height 26
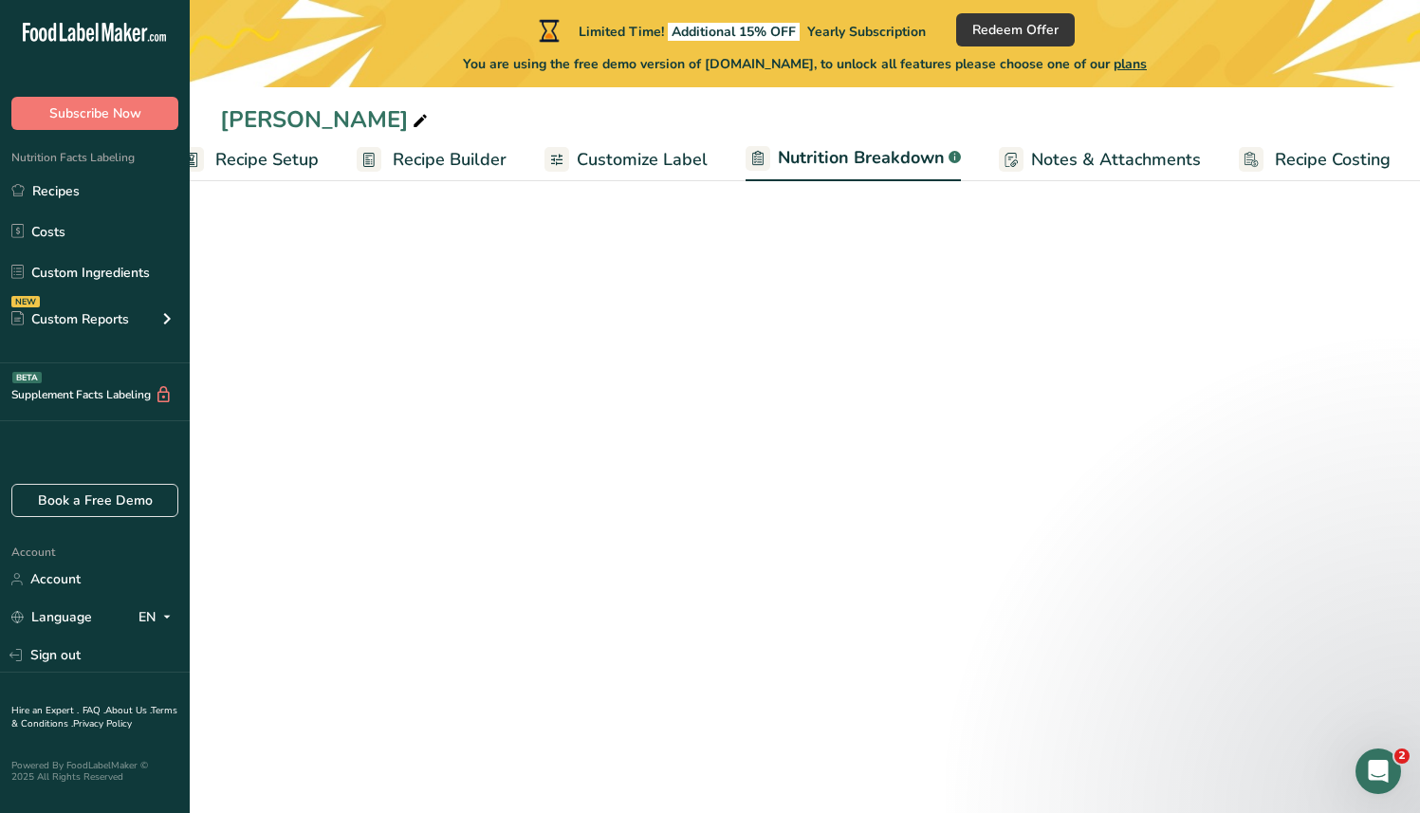
select select "Calories"
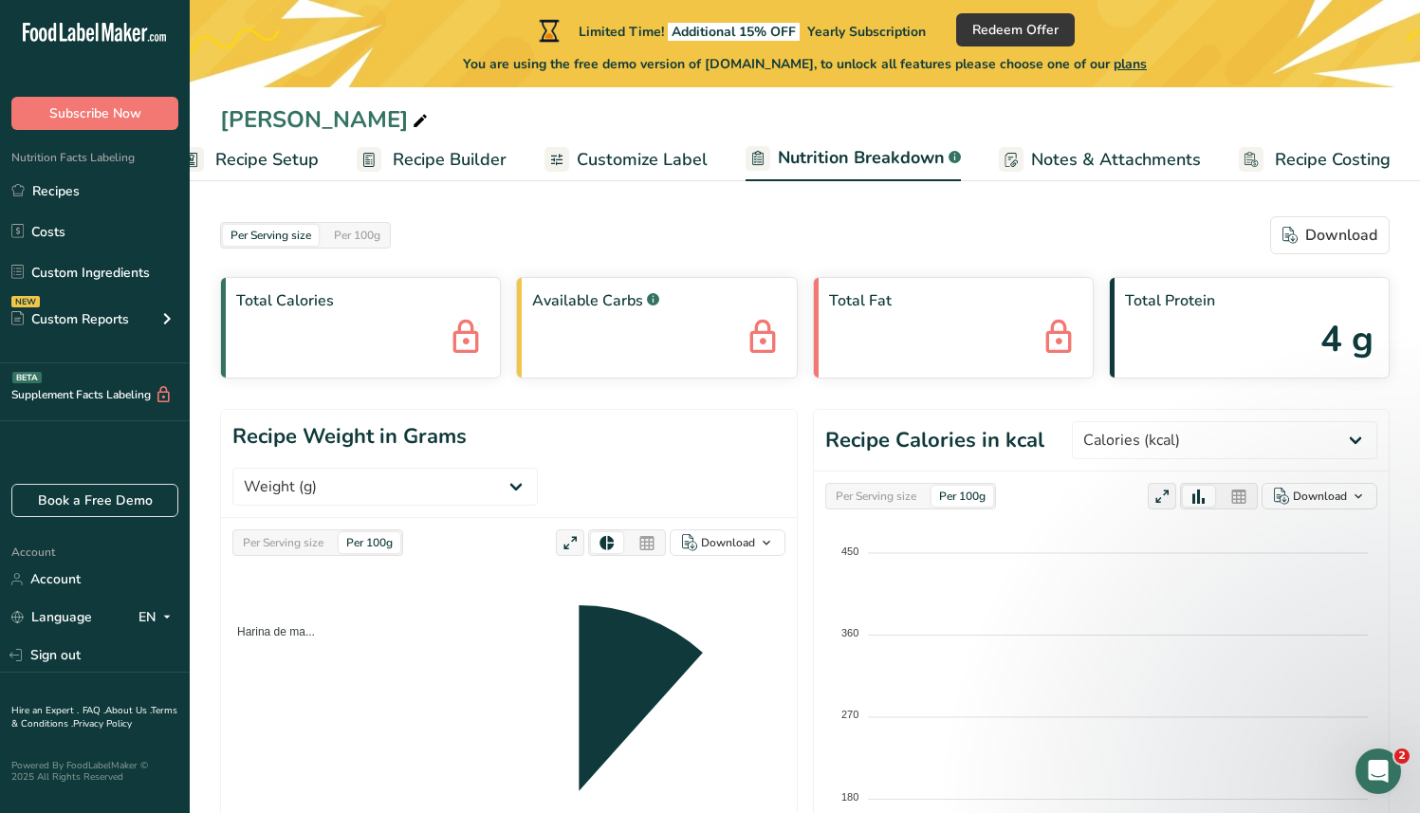
click at [1025, 145] on link "Notes & Attachments" at bounding box center [1100, 160] width 202 height 43
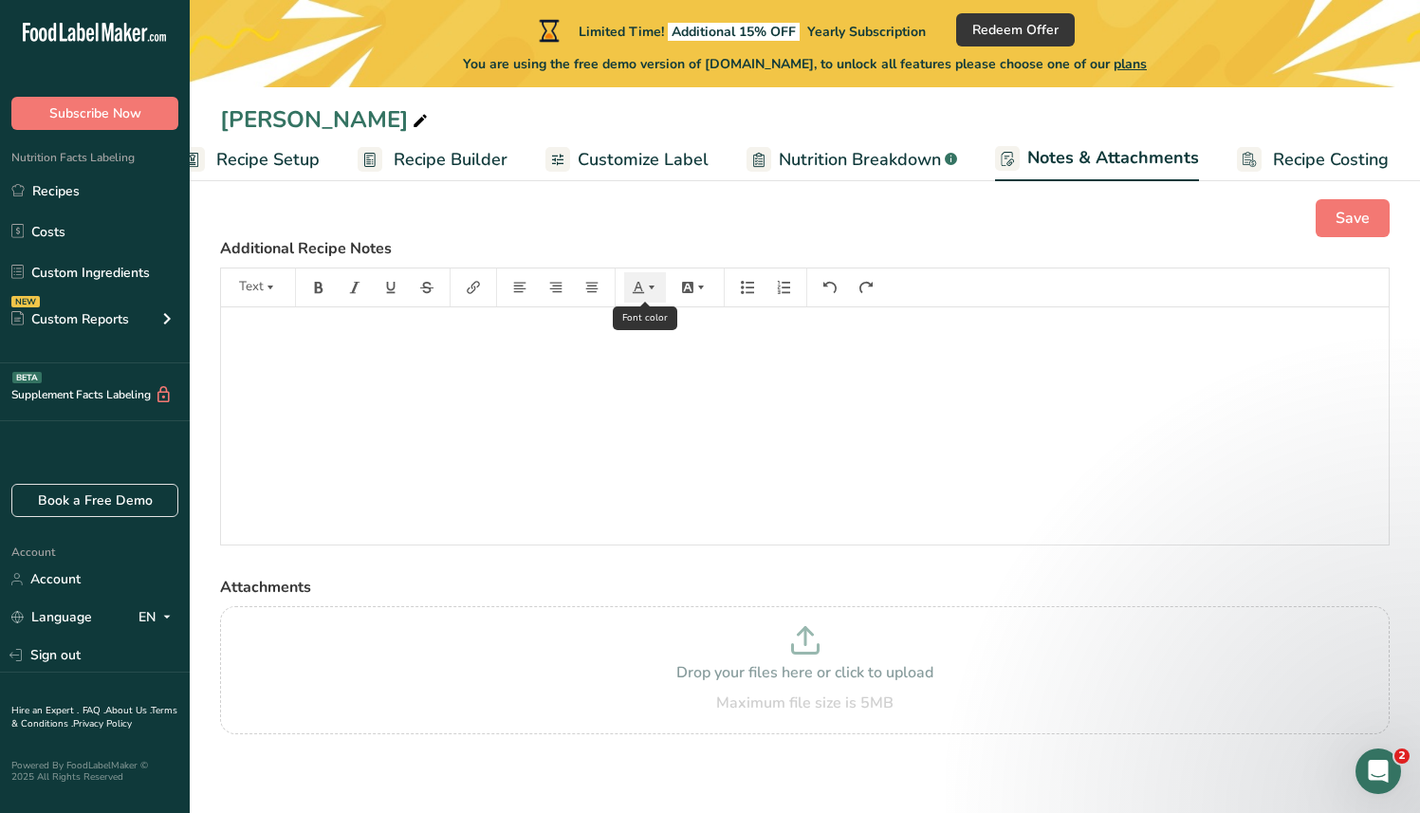
scroll to position [18, 0]
click at [801, 176] on link "Nutrition Breakdown .a-a{fill:#347362;}.b-a{fill:#fff;}" at bounding box center [852, 160] width 211 height 43
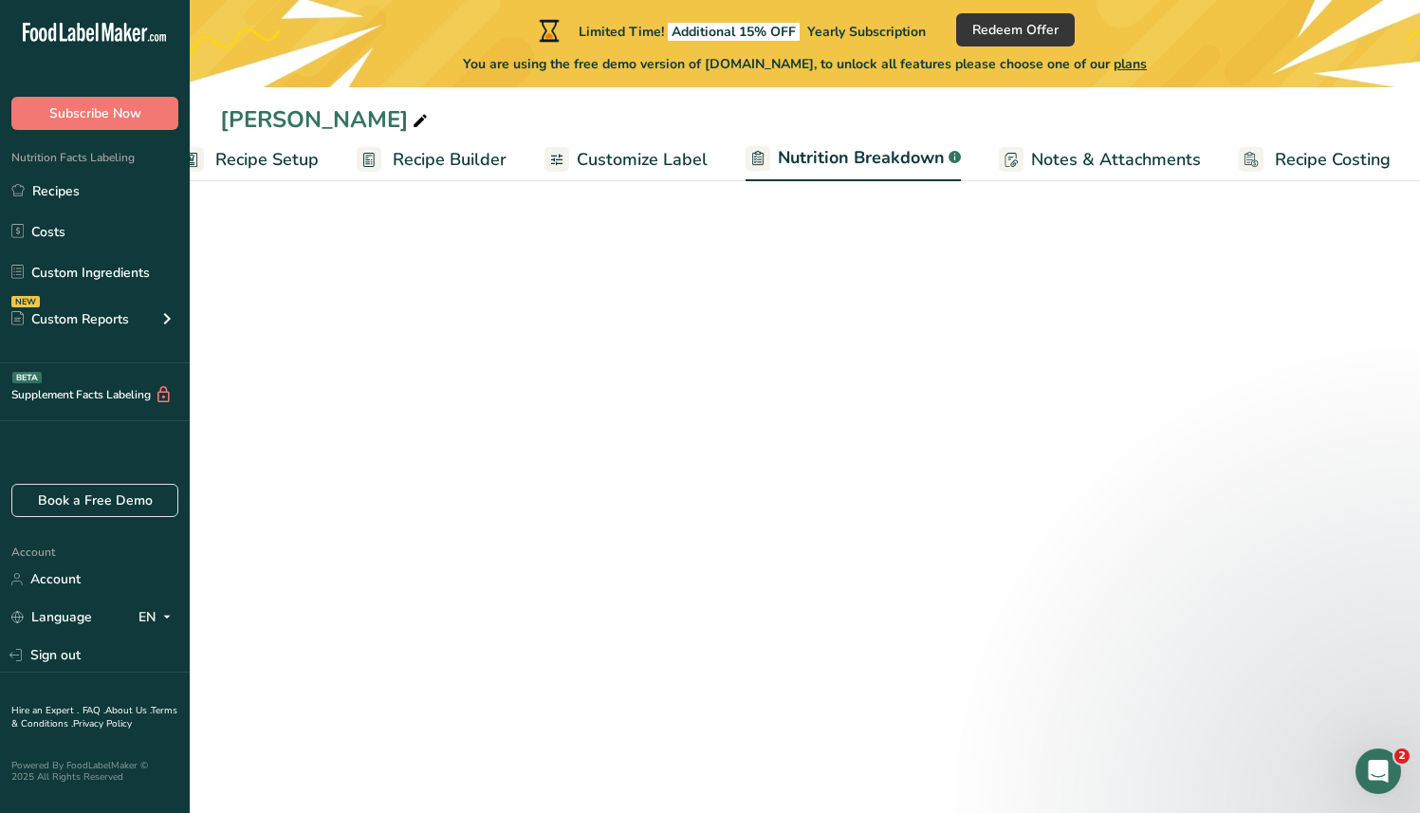
select select "Calories"
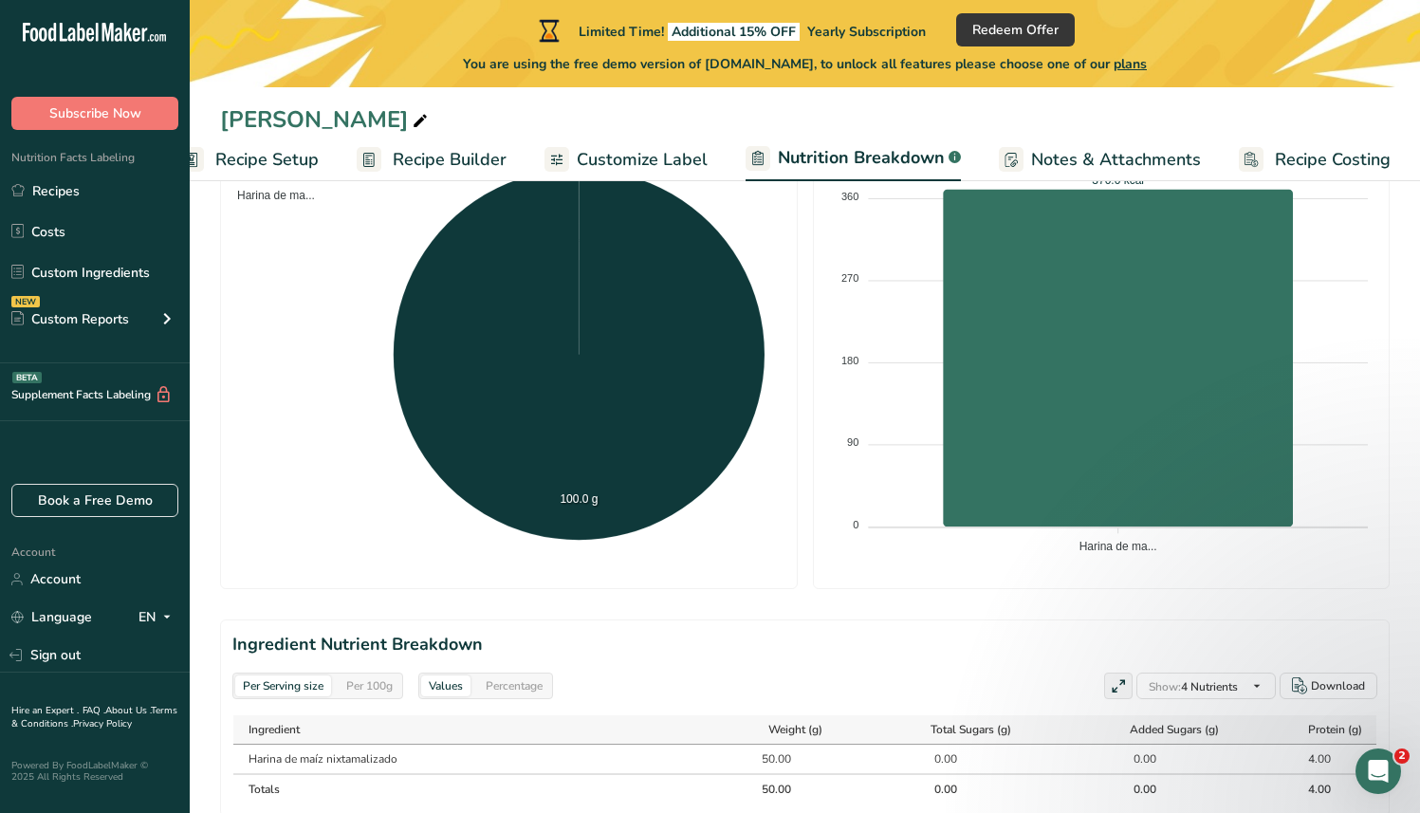
scroll to position [657, 0]
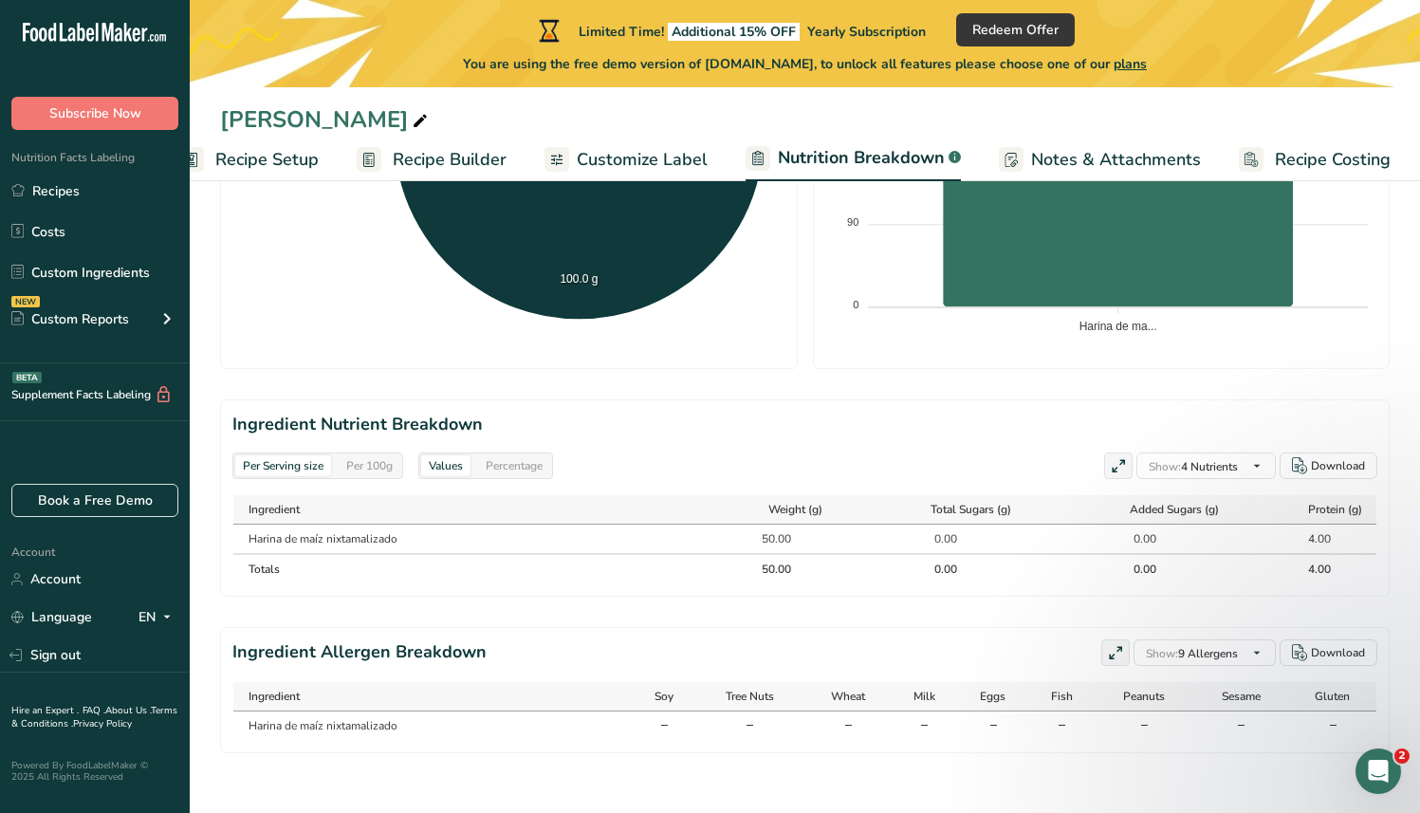
click at [1082, 162] on span "Notes & Attachments" at bounding box center [1116, 160] width 170 height 26
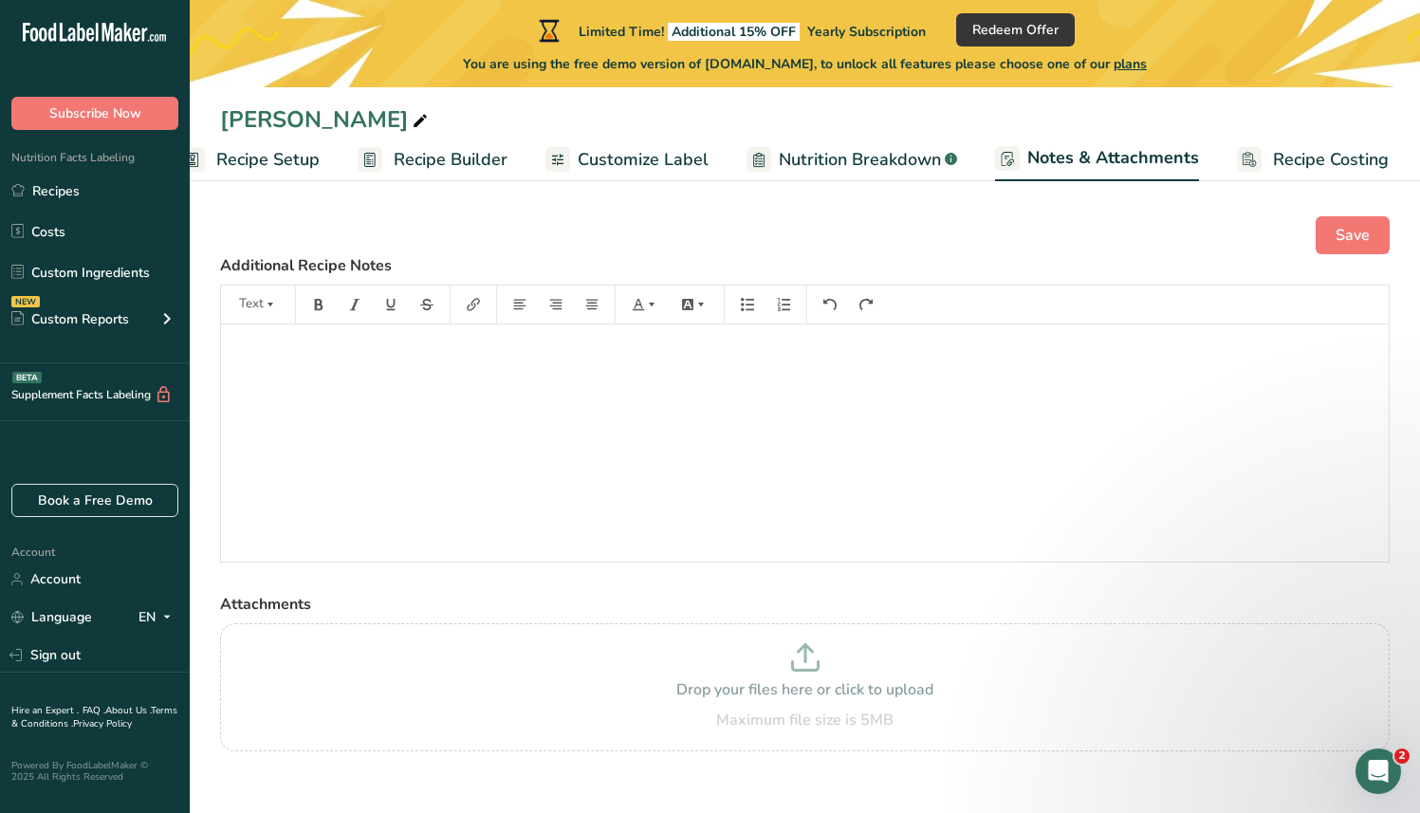
click at [640, 158] on span "Customize Label" at bounding box center [643, 160] width 131 height 26
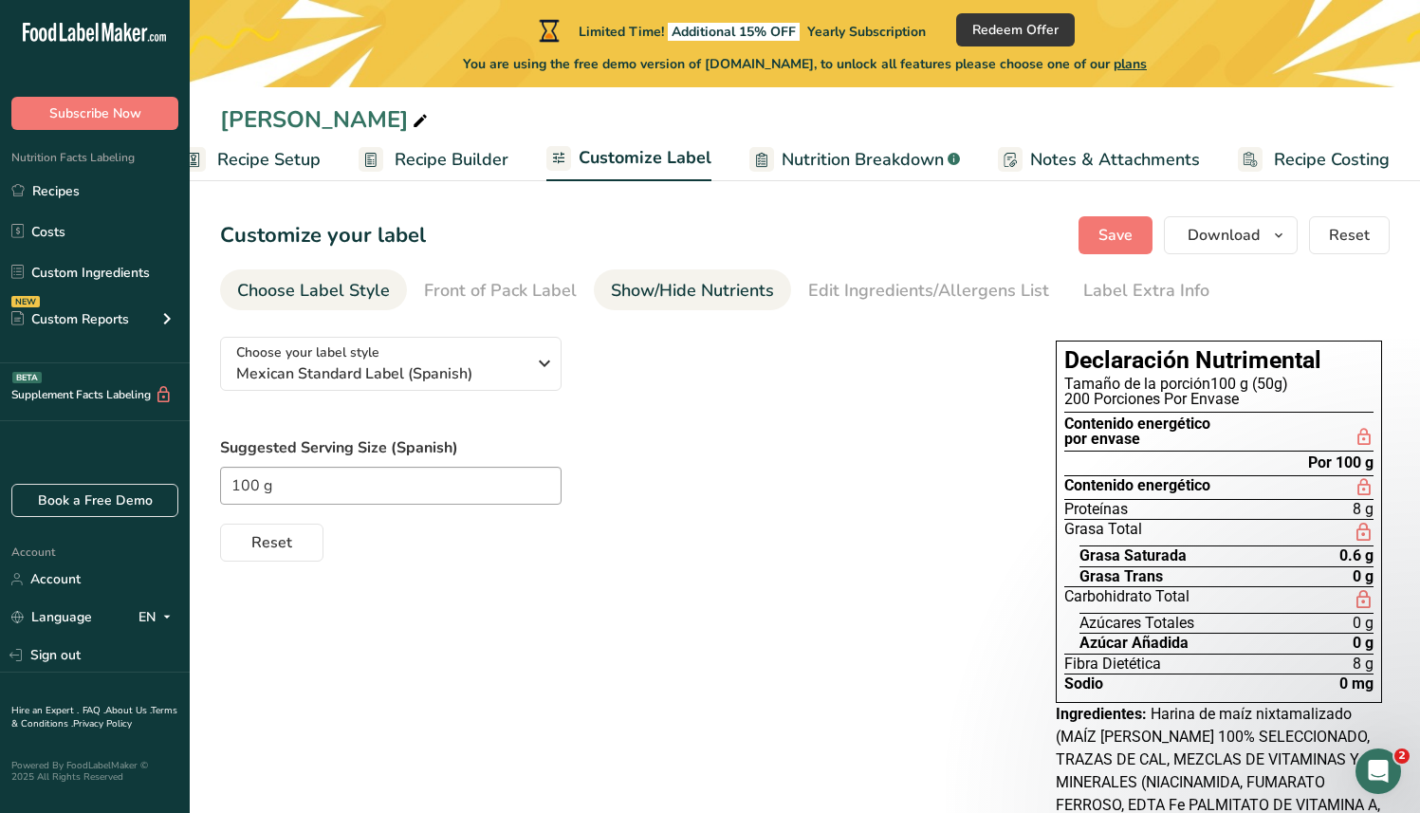
click at [712, 302] on div "Show/Hide Nutrients" at bounding box center [692, 291] width 163 height 26
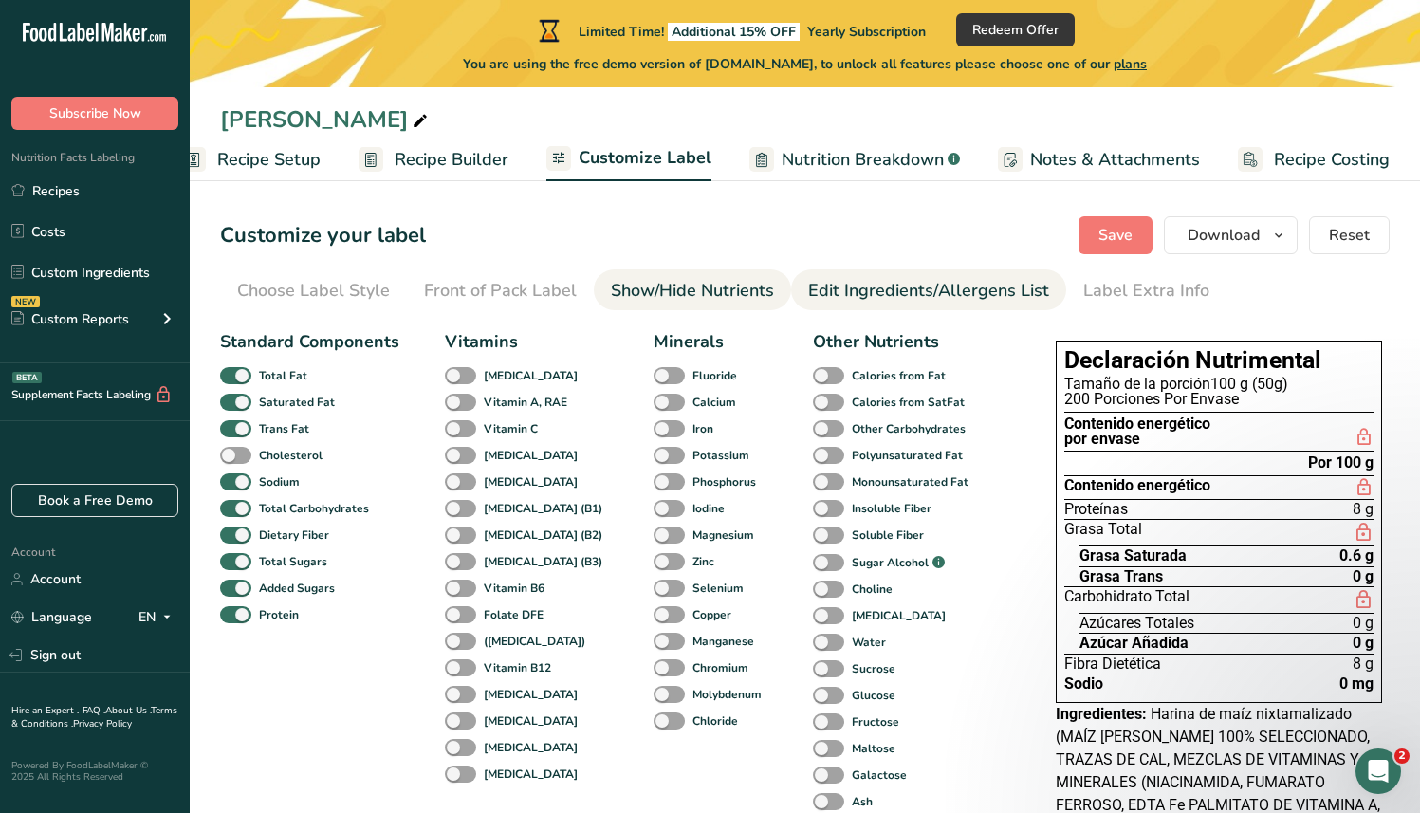
click at [877, 297] on div "Edit Ingredients/Allergens List" at bounding box center [928, 291] width 241 height 26
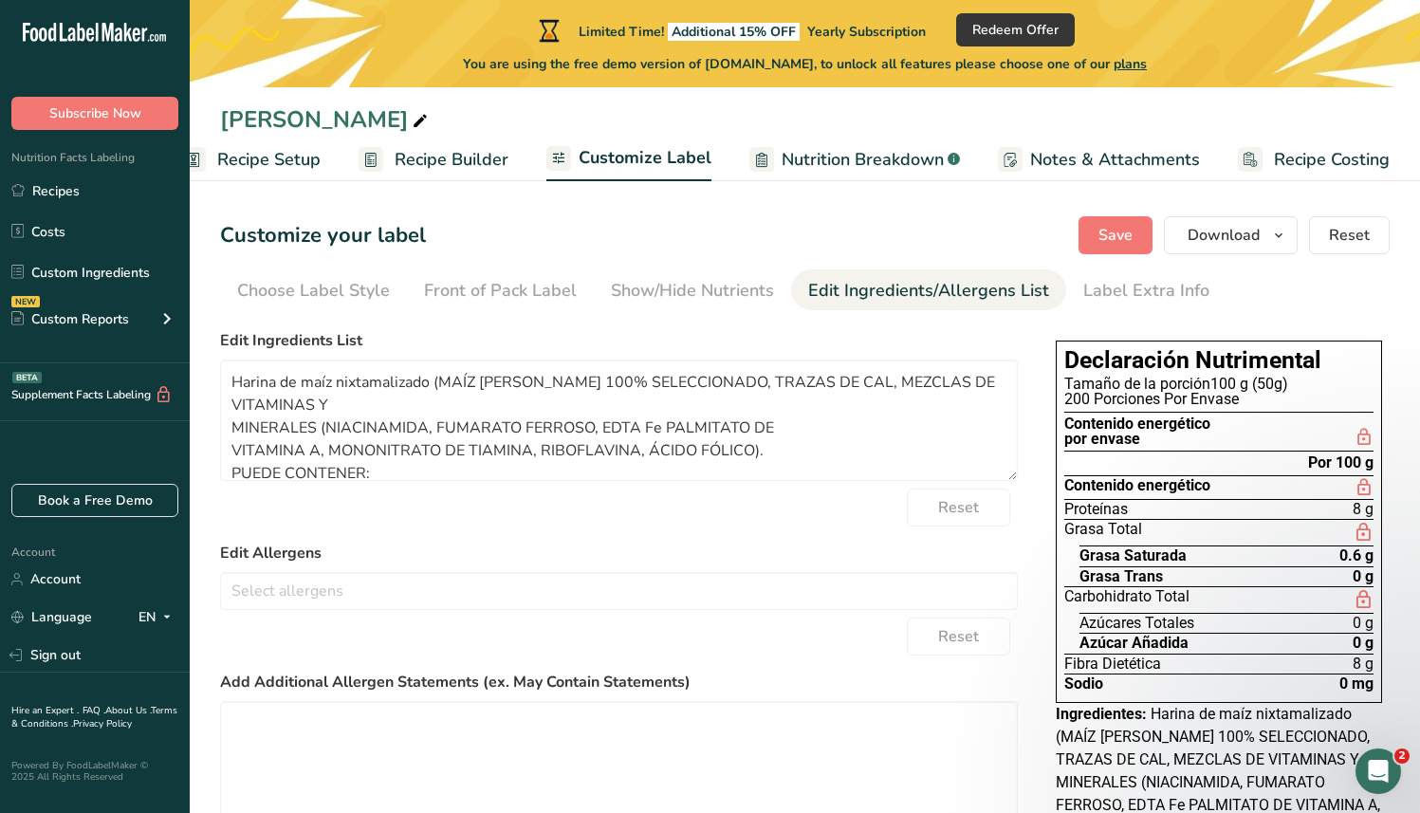
click at [647, 507] on div "Reset" at bounding box center [619, 508] width 798 height 38
click at [628, 446] on textarea "Harina de maíz nixtamalizado (MAÍZ [PERSON_NAME] 100% SELECCIONADO, TRAZAS DE C…" at bounding box center [619, 420] width 798 height 121
click at [518, 381] on textarea "Harina de maíz nixtamalizado (MAÍZ [PERSON_NAME] 100% SELECCIONADO, TRAZAS DE C…" at bounding box center [619, 420] width 798 height 121
click at [445, 382] on textarea "Harina de maíz nixtamalizado (MAÍZ [PERSON_NAME] 100% SELECCIONADO, TRAZAS DE C…" at bounding box center [619, 420] width 798 height 121
drag, startPoint x: 442, startPoint y: 382, endPoint x: 237, endPoint y: 399, distance: 205.6
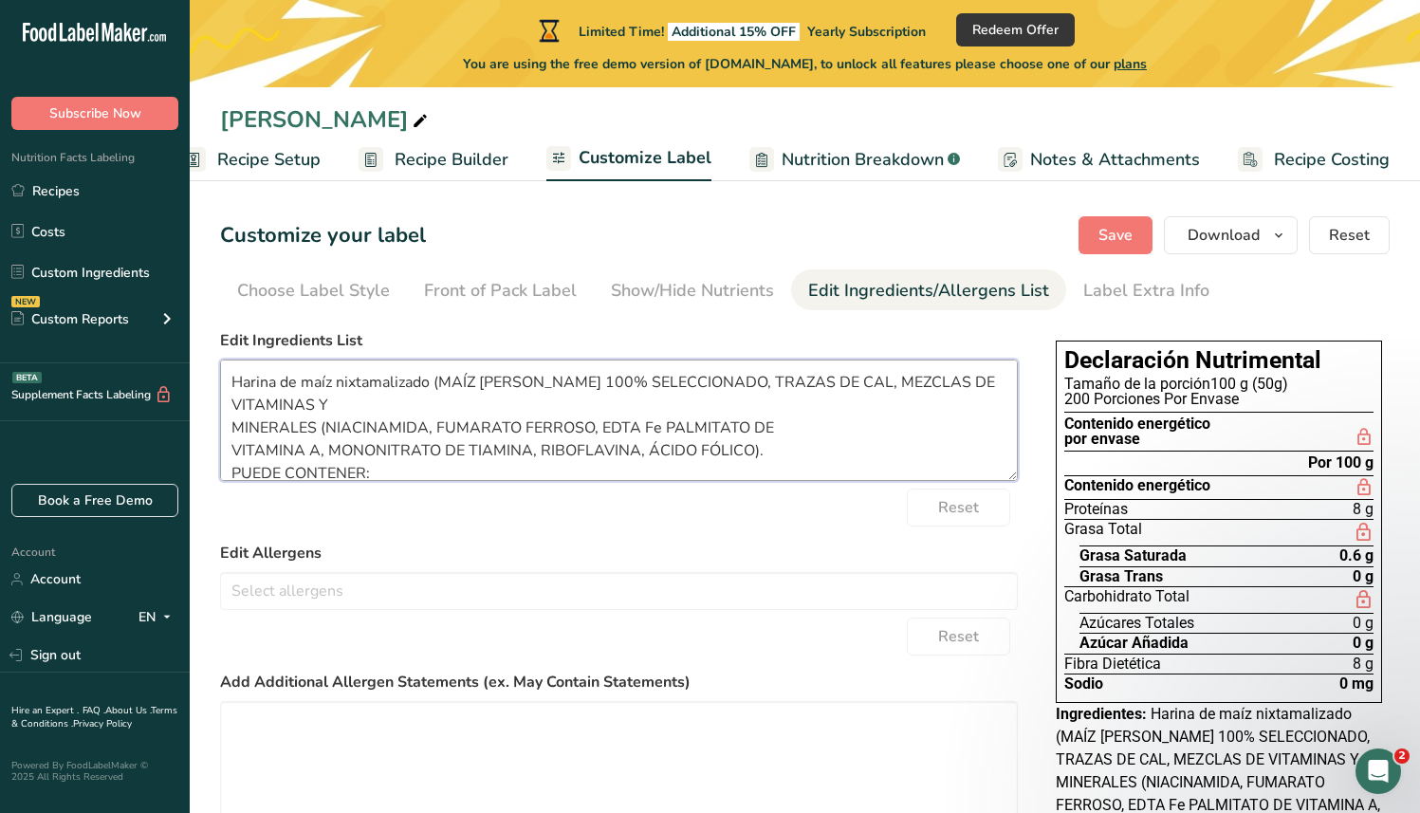
click at [237, 399] on textarea "Harina de maíz nixtamalizado (MAÍZ [PERSON_NAME] 100% SELECCIONADO, TRAZAS DE C…" at bounding box center [619, 420] width 798 height 121
drag, startPoint x: 242, startPoint y: 397, endPoint x: 256, endPoint y: 386, distance: 17.7
click at [256, 386] on textarea "Harina de maíz nixtamalizado (MAÍZ [PERSON_NAME] 100% SELECCIONADO, TRAZAS DE C…" at bounding box center [619, 420] width 798 height 121
click at [351, 385] on textarea "Harina de maíz nixtamalizado (MAÍZ [PERSON_NAME] 100% SELECCIONADO, TRAZAS DE C…" at bounding box center [619, 420] width 798 height 121
drag, startPoint x: 442, startPoint y: 379, endPoint x: 288, endPoint y: 389, distance: 155.0
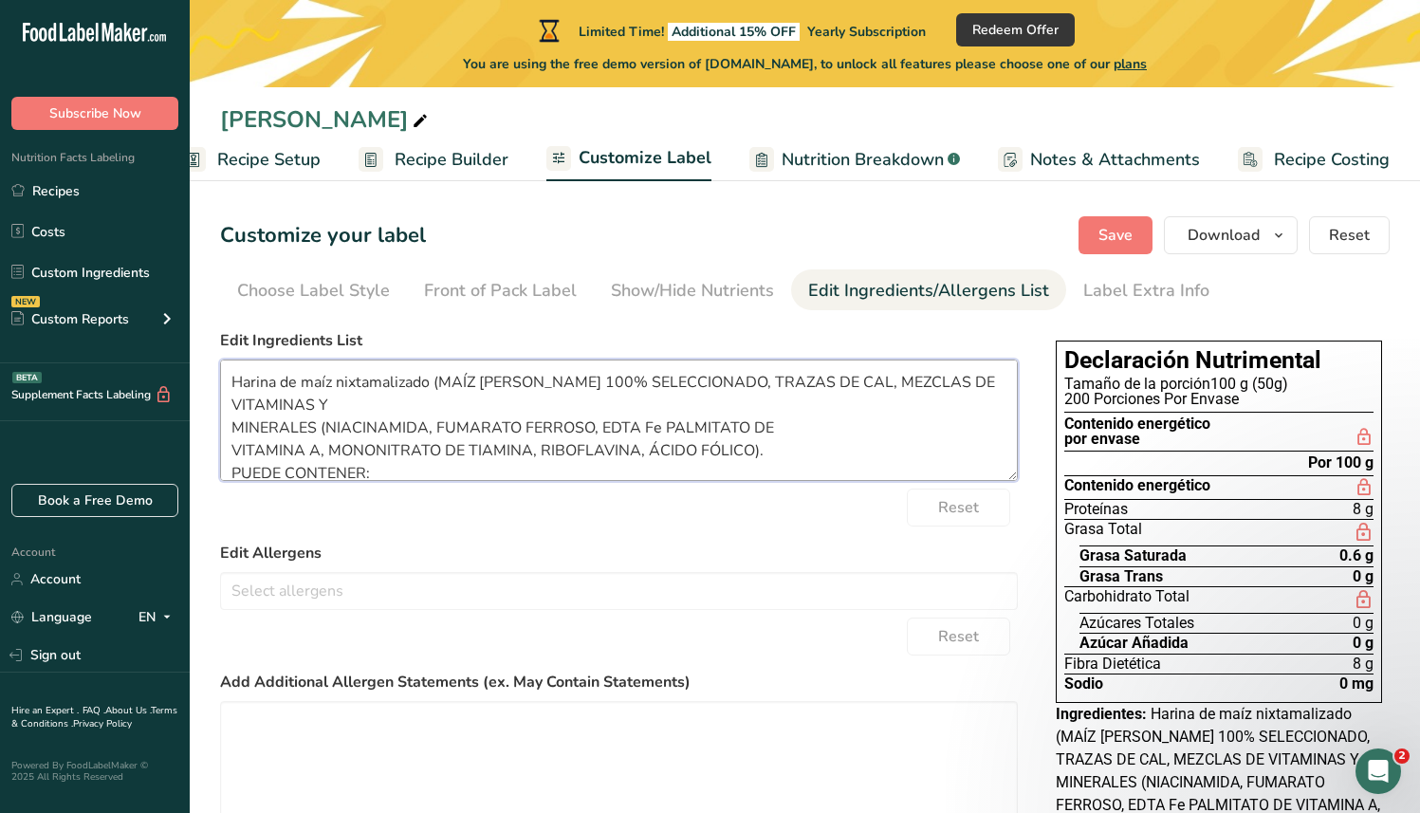
click at [288, 389] on textarea "Harina de maíz nixtamalizado (MAÍZ [PERSON_NAME] 100% SELECCIONADO, TRAZAS DE C…" at bounding box center [619, 420] width 798 height 121
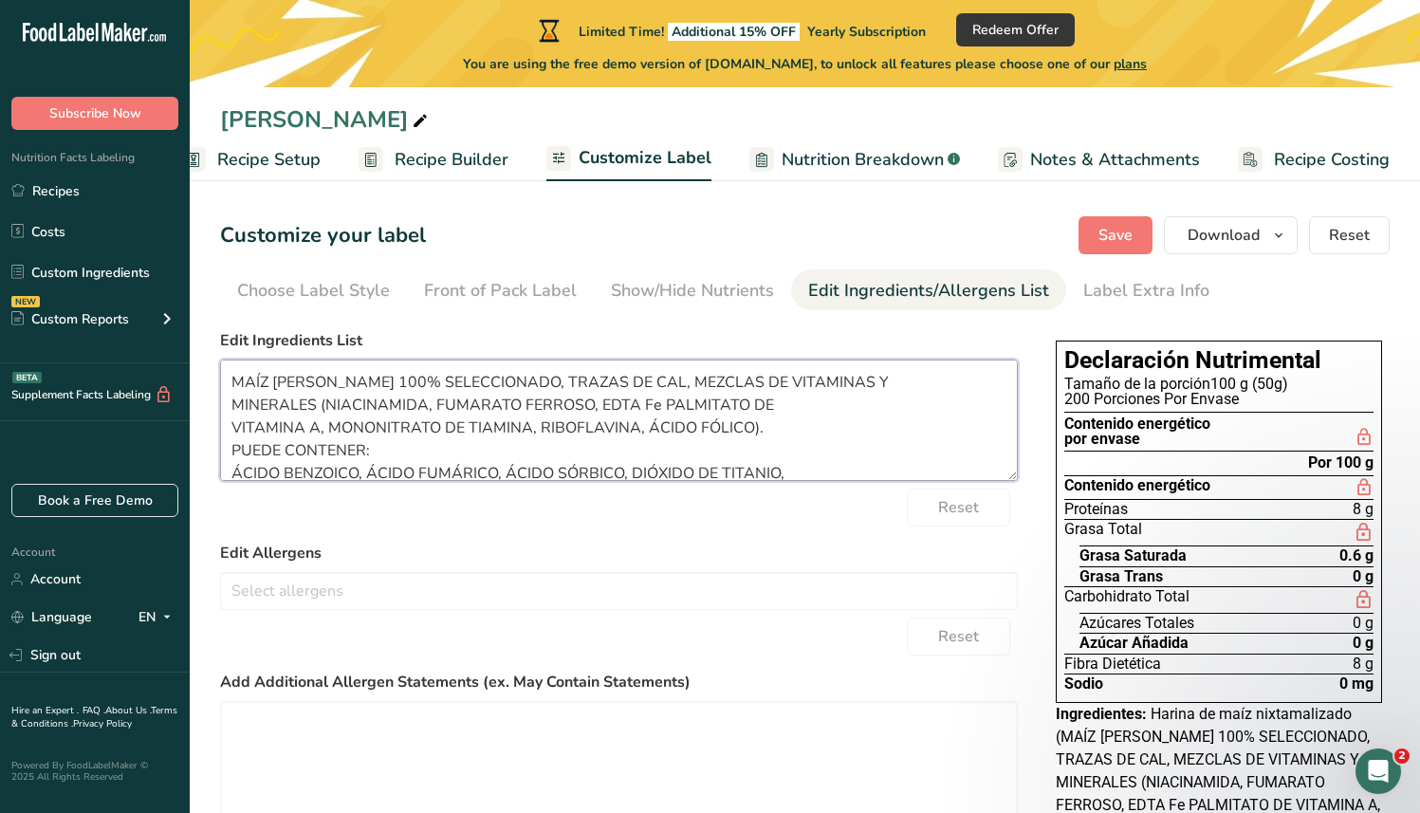
click at [467, 430] on textarea "MAÍZ [PERSON_NAME] 100% SELECCIONADO, TRAZAS DE CAL, MEZCLAS DE VITAMINAS Y MIN…" at bounding box center [619, 420] width 798 height 121
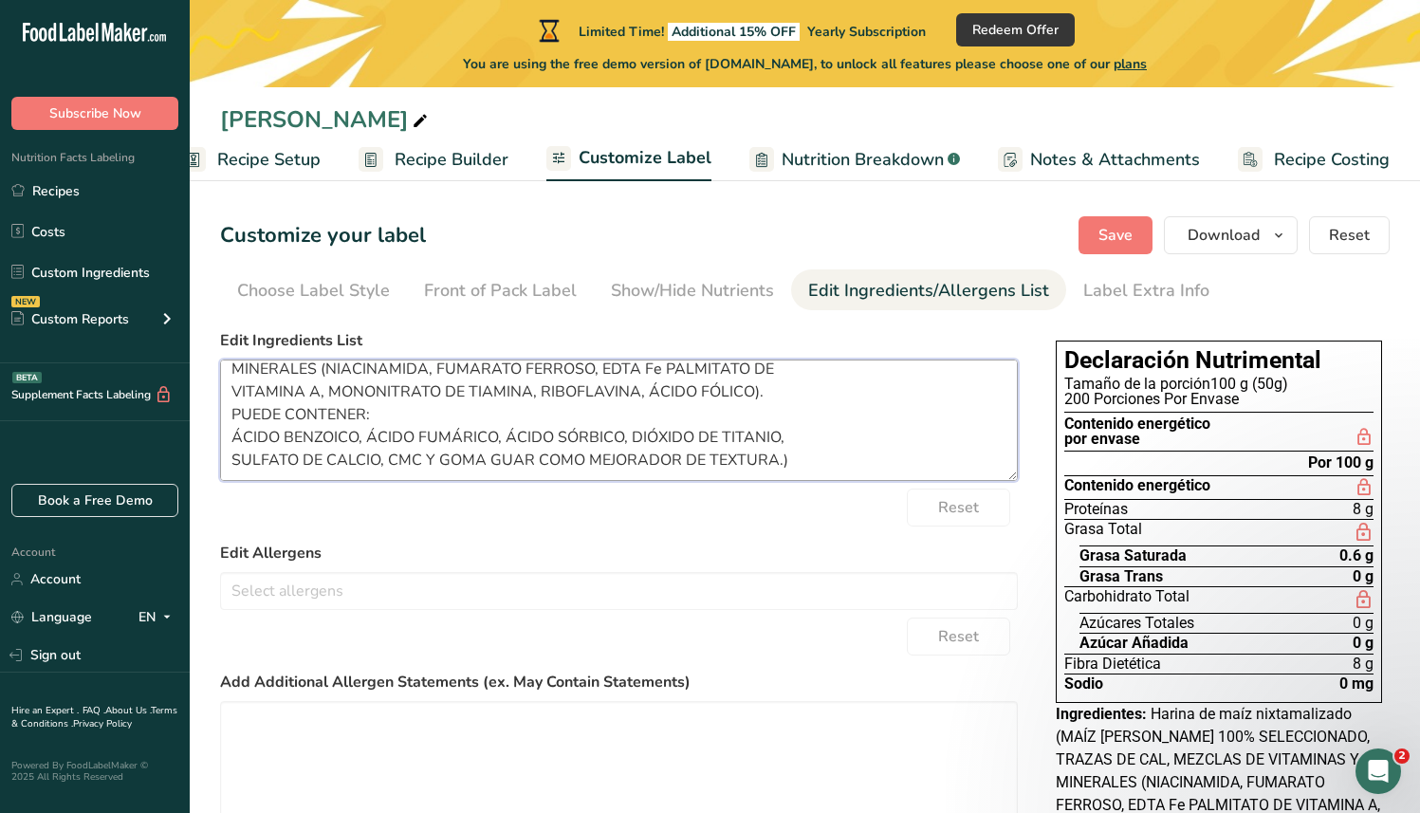
scroll to position [38, 0]
click at [806, 453] on textarea "MAÍZ [PERSON_NAME] 100% SELECCIONADO, TRAZAS DE CAL, MEZCLAS DE VITAMINAS Y MIN…" at bounding box center [619, 420] width 798 height 121
type textarea "MAÍZ [PERSON_NAME] 100% SELECCIONADO, TRAZAS DE CAL, MEZCLAS DE VITAMINAS Y MIN…"
click at [1118, 232] on span "Save" at bounding box center [1116, 235] width 34 height 23
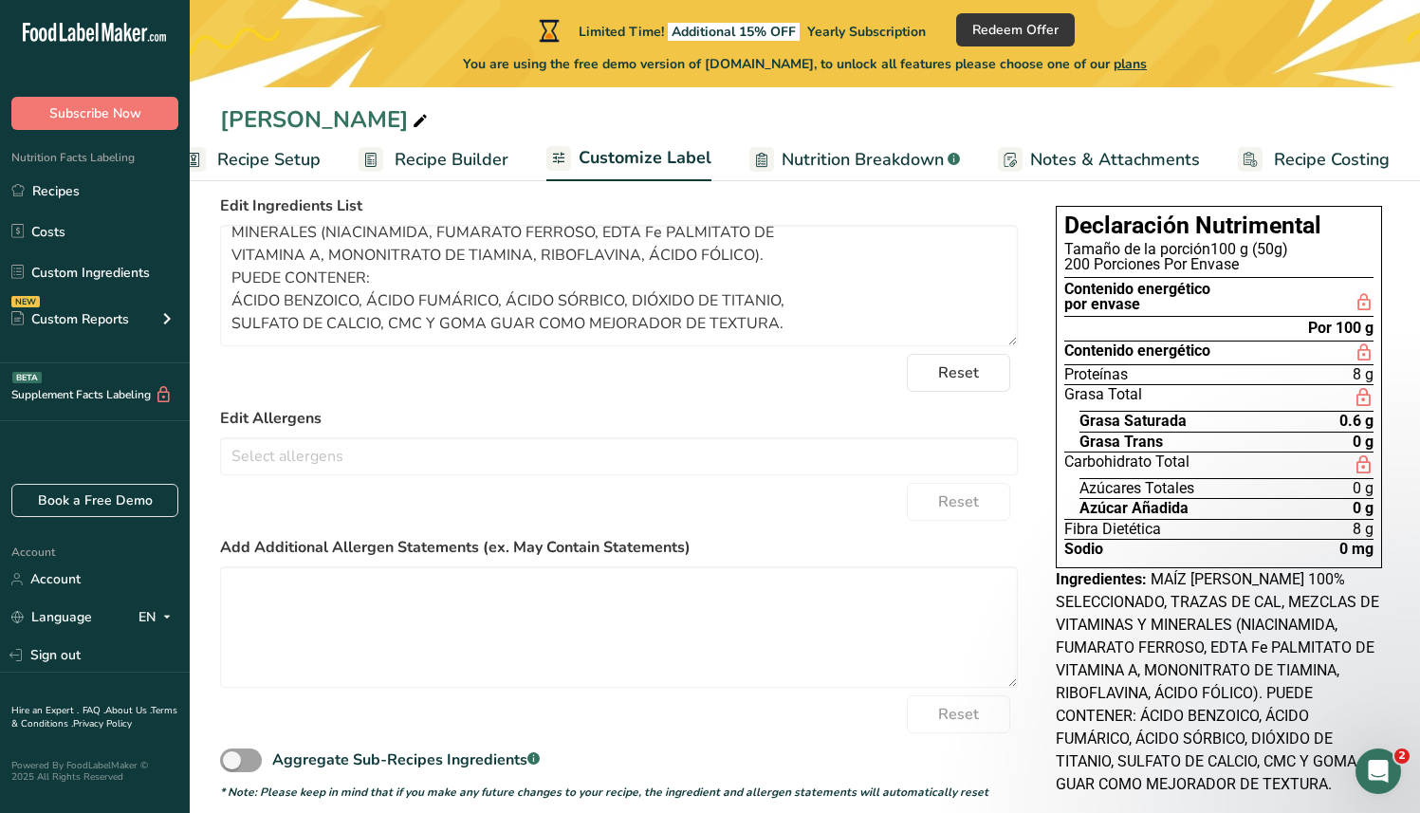
scroll to position [132, 0]
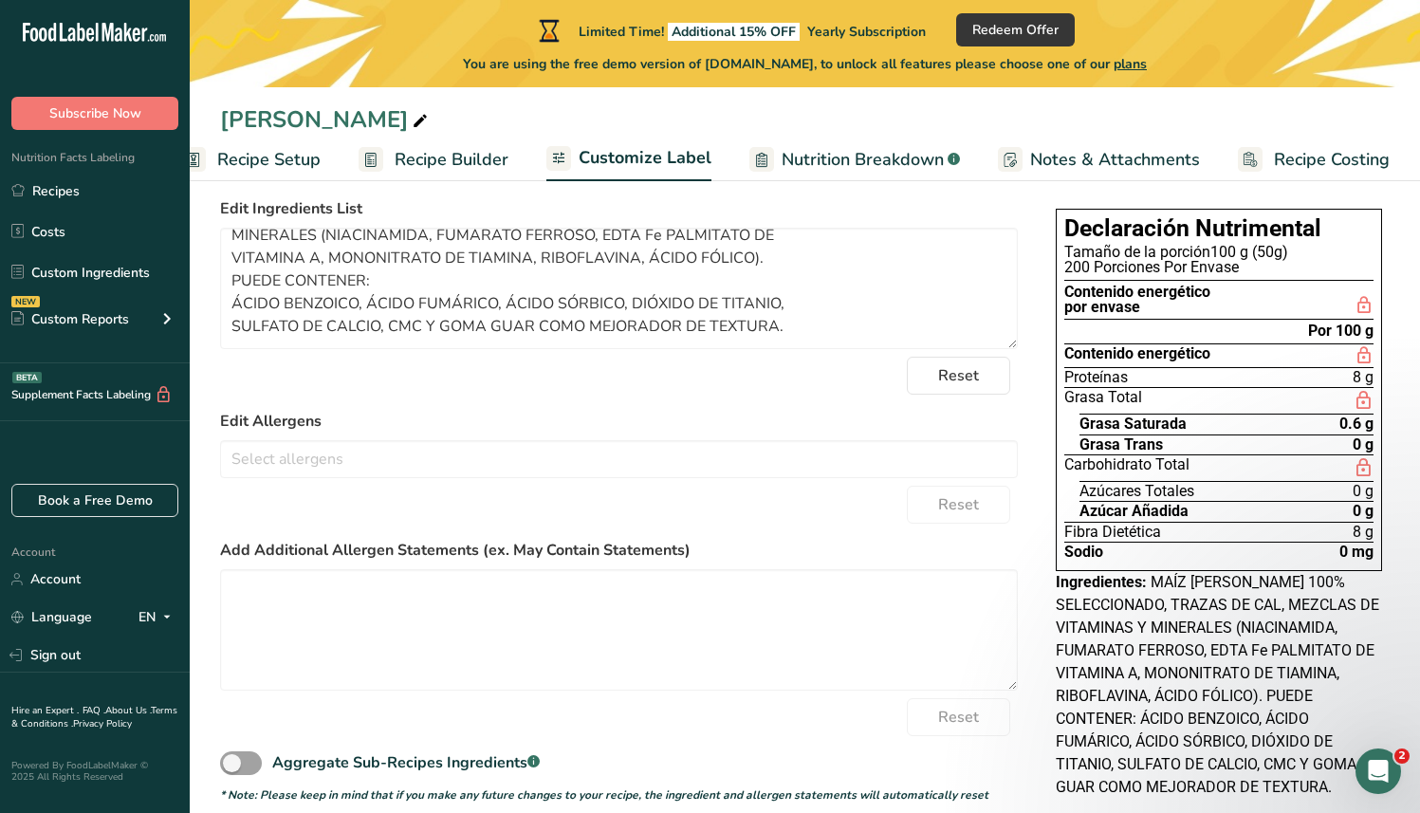
click at [520, 153] on ul "Recipe Setup Recipe Builder Customize Label Nutrition Breakdown .a-a{fill:#3473…" at bounding box center [789, 159] width 1277 height 45
click at [473, 152] on span "Recipe Builder" at bounding box center [452, 160] width 114 height 26
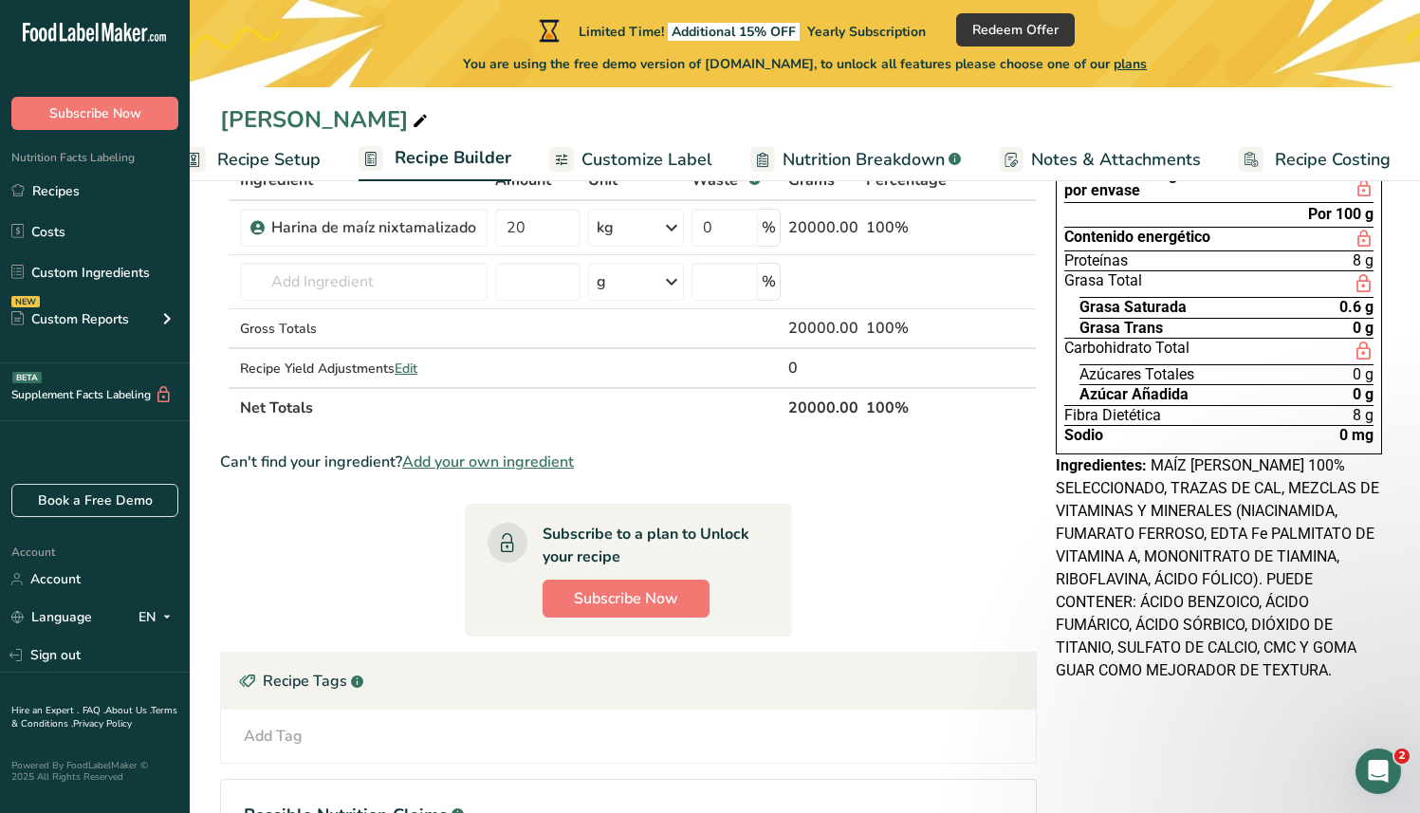
click at [303, 165] on span "Recipe Setup" at bounding box center [268, 160] width 103 height 26
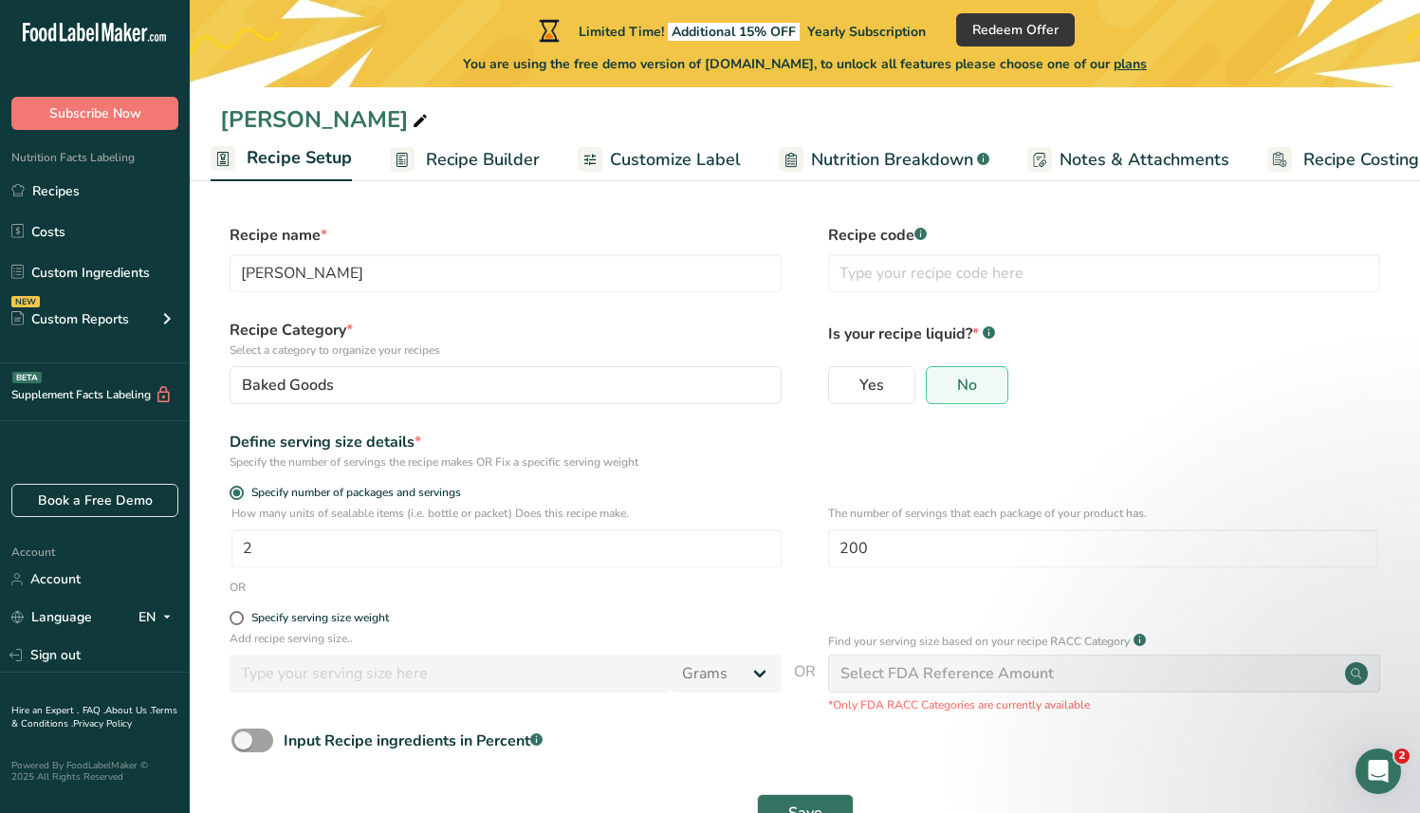
scroll to position [0, 7]
click at [412, 294] on div "Recipe name * [PERSON_NAME] Recipe code .a-a{fill:#347362;}.b-a{fill:#fff;}" at bounding box center [805, 264] width 1170 height 80
click at [413, 272] on input "[PERSON_NAME]" at bounding box center [506, 273] width 552 height 38
type input "Harina de [PERSON_NAME]"
click at [926, 243] on div ".a-a{fill:#347362;}.b-a{fill:#fff;}" at bounding box center [921, 236] width 12 height 16
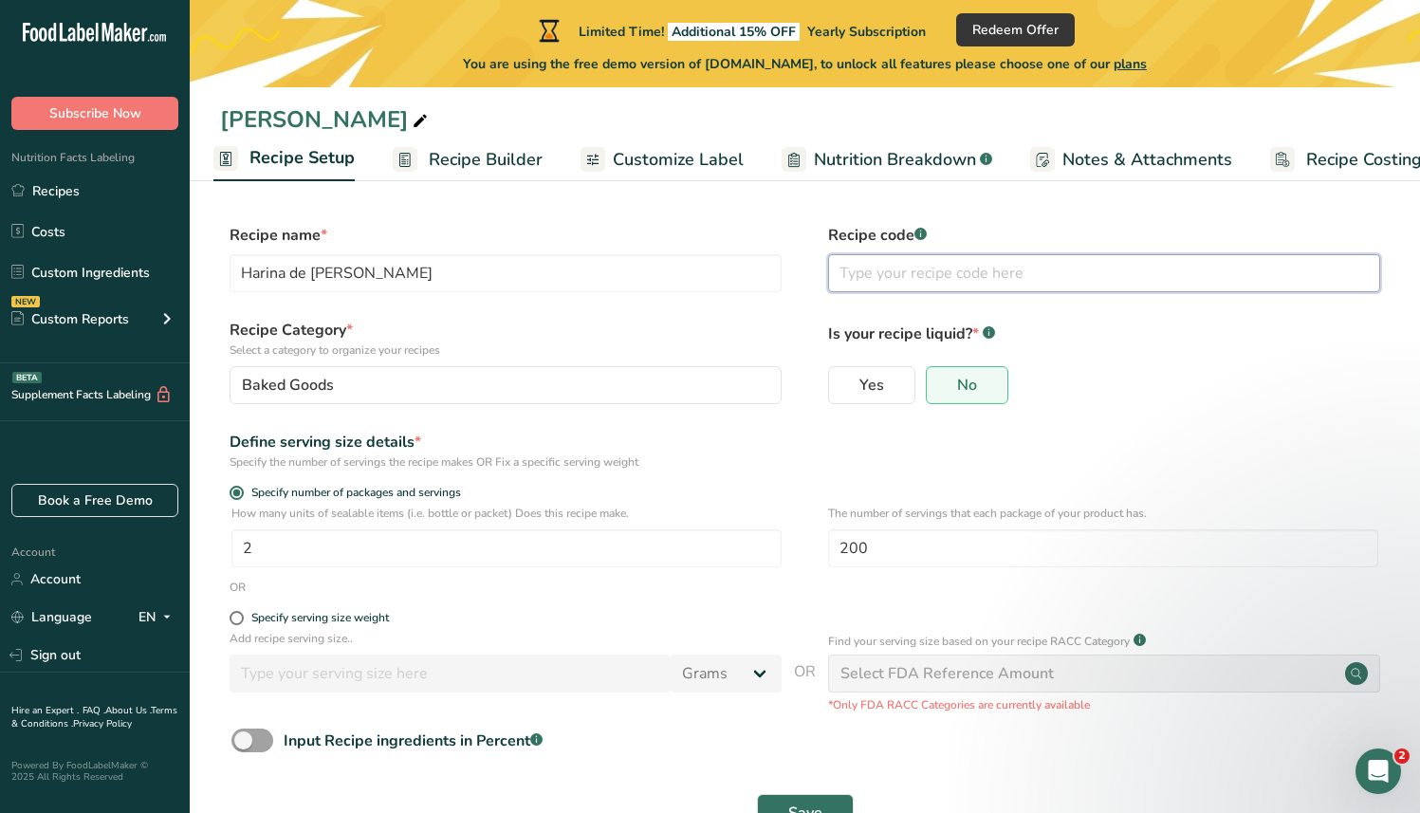
click at [876, 289] on input "text" at bounding box center [1104, 273] width 552 height 38
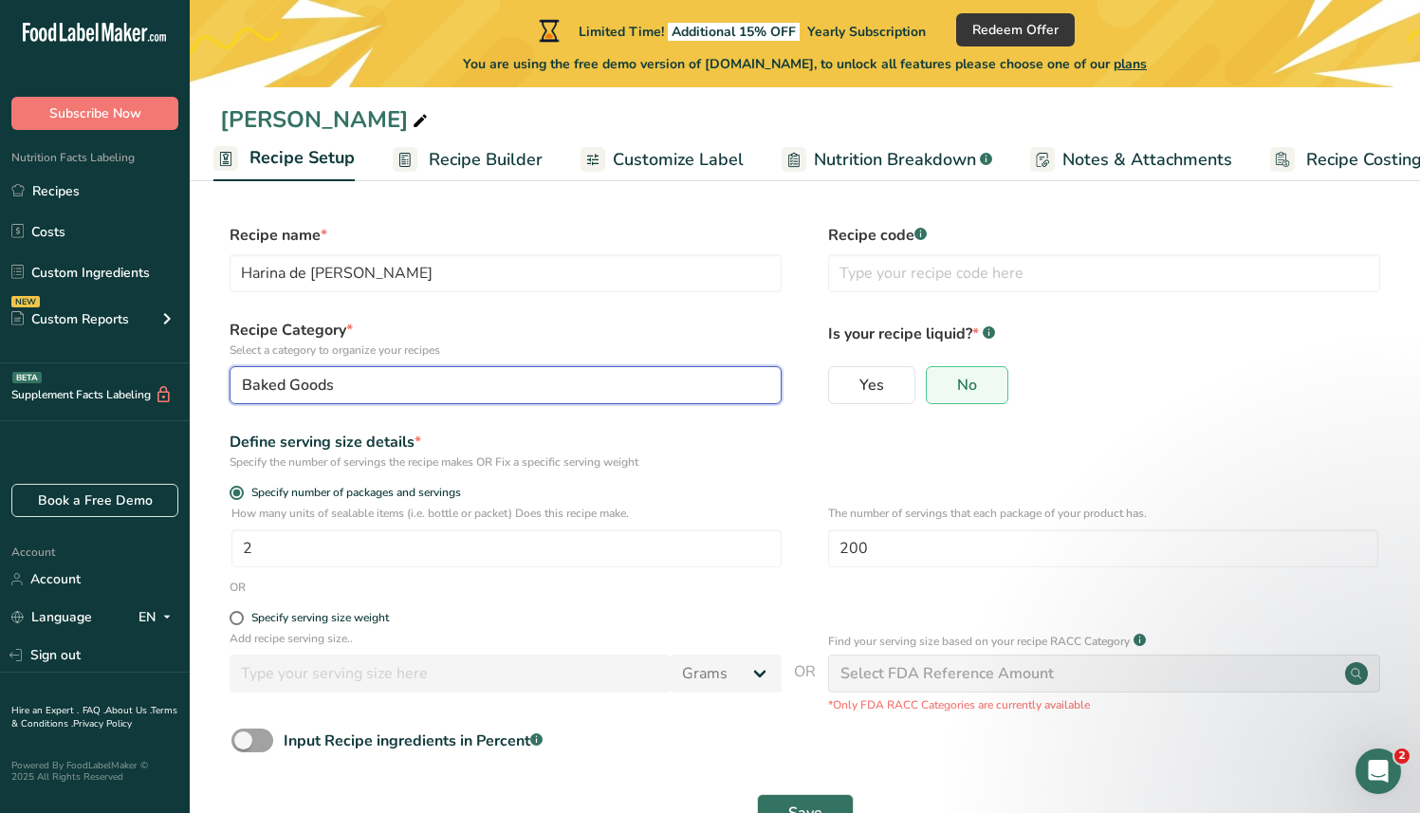
click at [566, 367] on button "Baked Goods" at bounding box center [506, 385] width 552 height 38
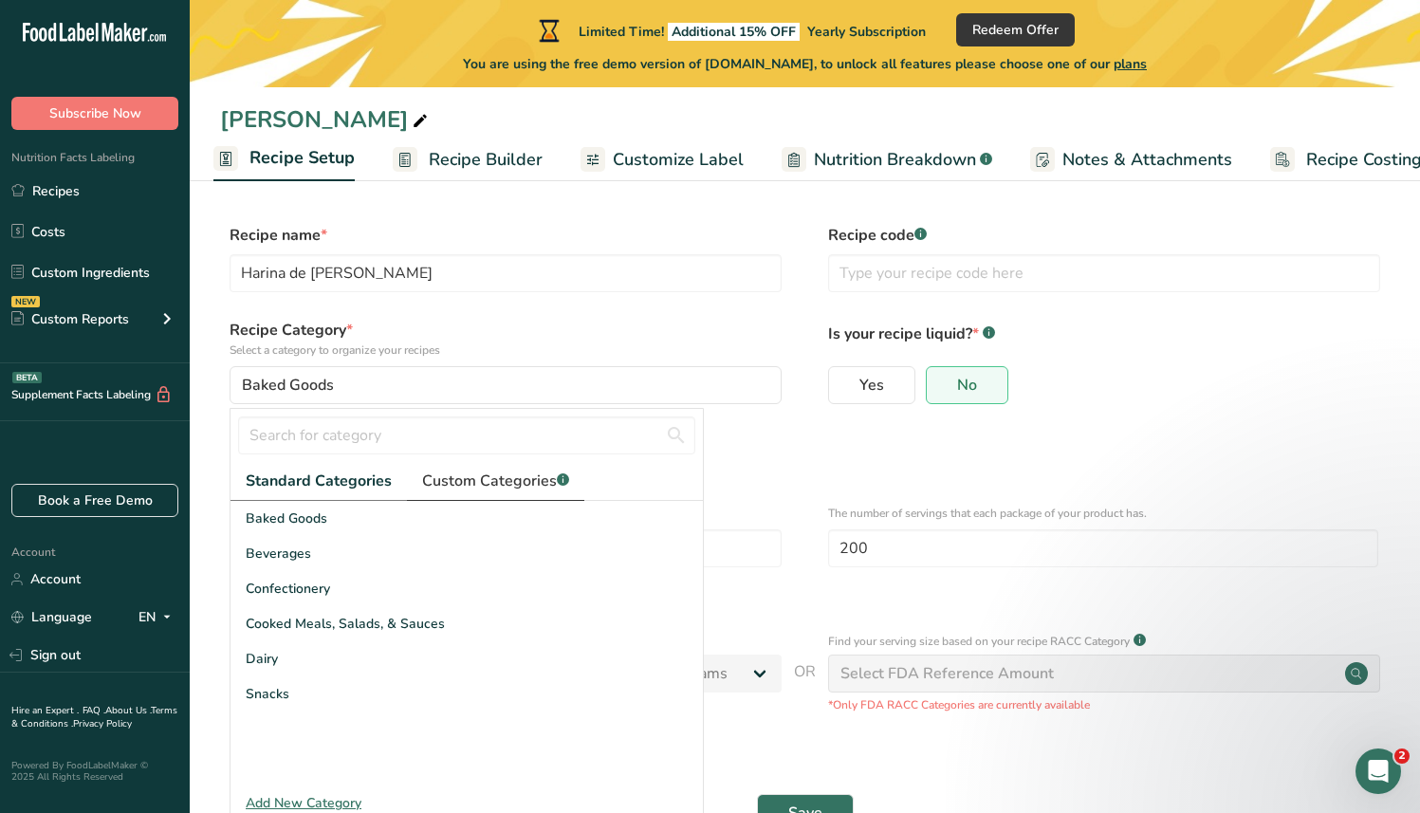
click at [493, 475] on span "Custom Categories .a-a{fill:#347362;}.b-a{fill:#fff;}" at bounding box center [495, 481] width 147 height 23
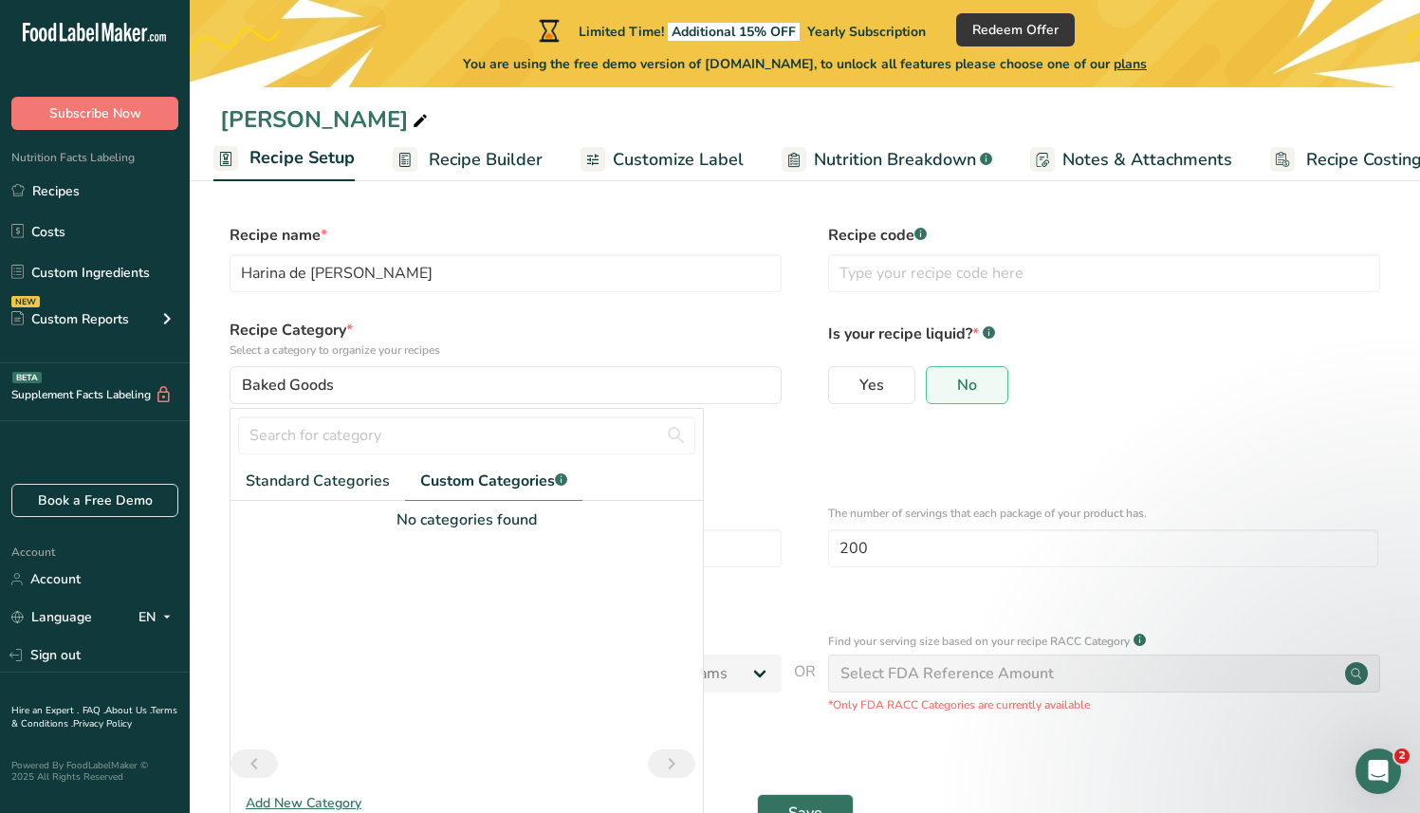
click at [295, 796] on div "Add New Category" at bounding box center [467, 803] width 473 height 20
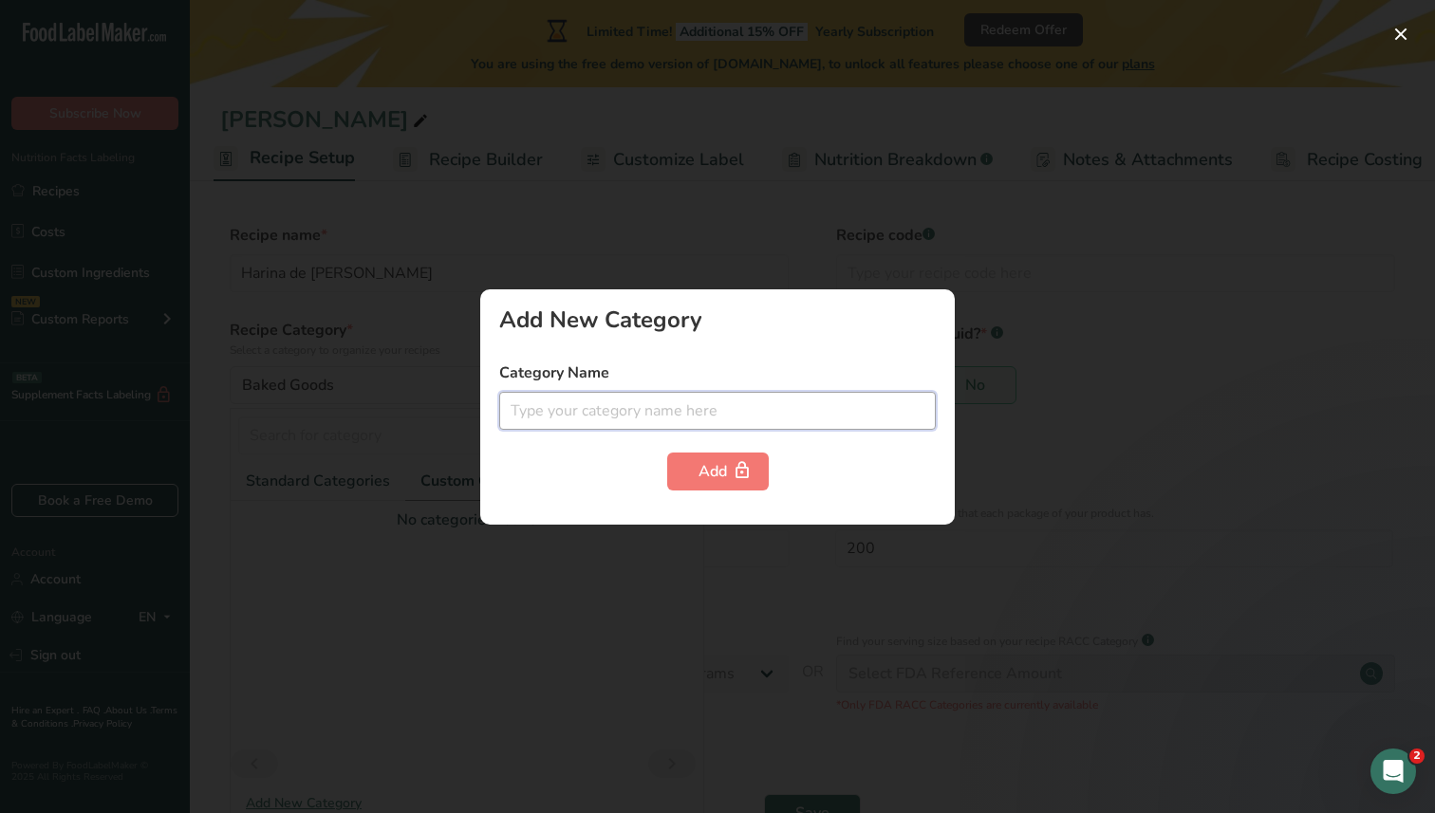
click at [657, 410] on input "text" at bounding box center [717, 411] width 436 height 38
click at [820, 228] on div at bounding box center [717, 406] width 1435 height 813
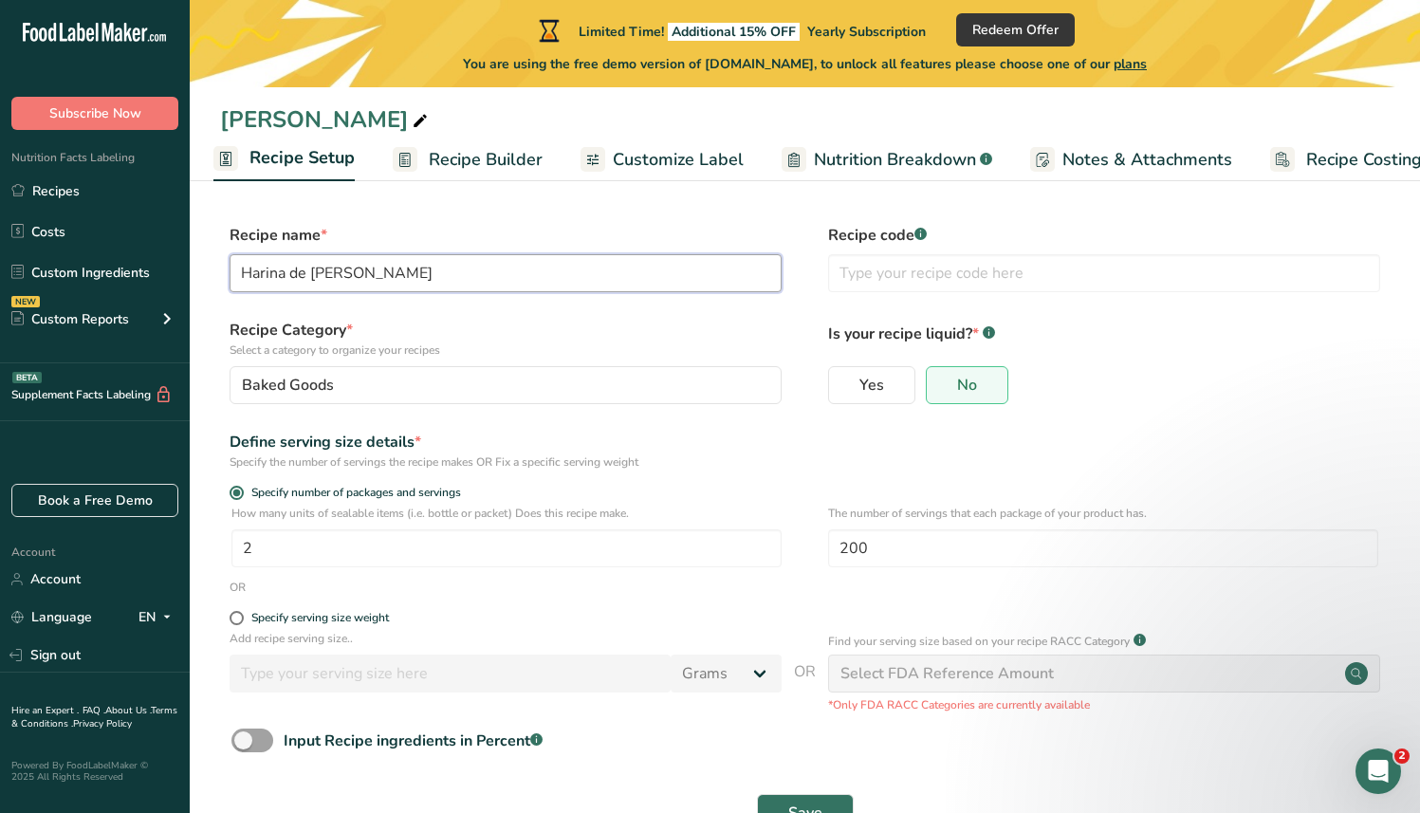
click at [554, 280] on input "Harina de [PERSON_NAME]" at bounding box center [506, 273] width 552 height 38
click at [604, 323] on label "Recipe Category * Select a category to organize your recipes" at bounding box center [506, 339] width 552 height 40
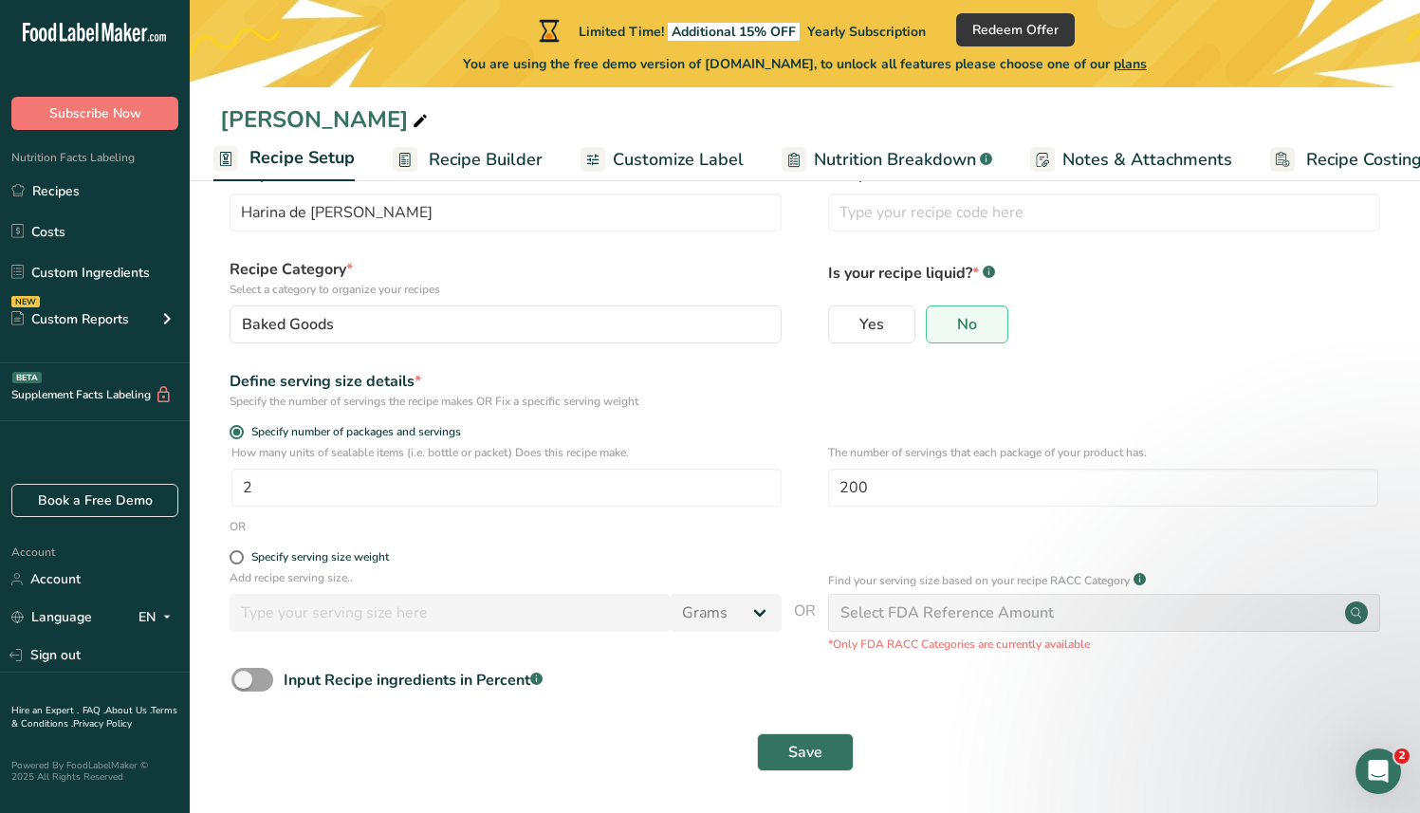
scroll to position [57, 0]
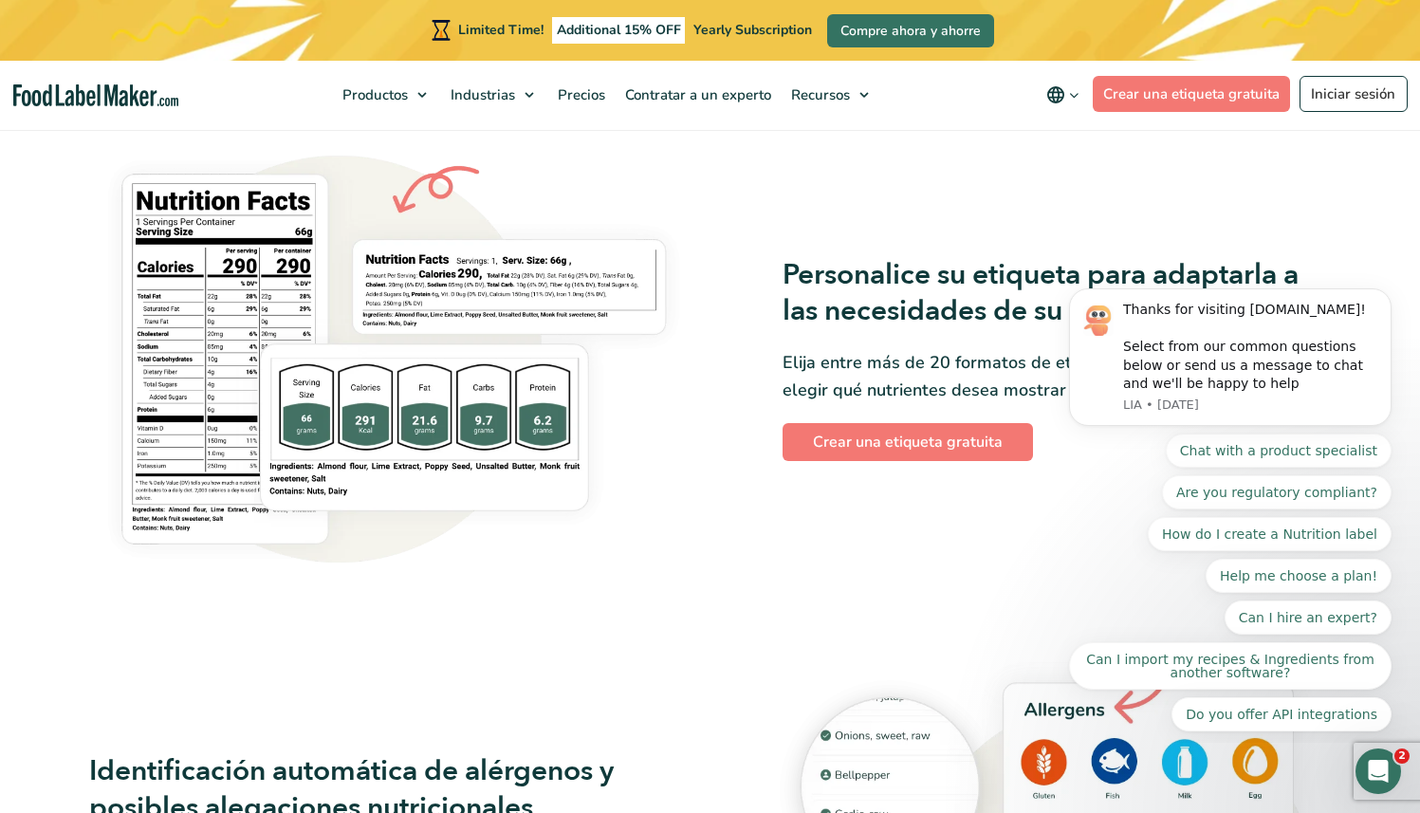
scroll to position [1555, 0]
